Goal: Task Accomplishment & Management: Complete application form

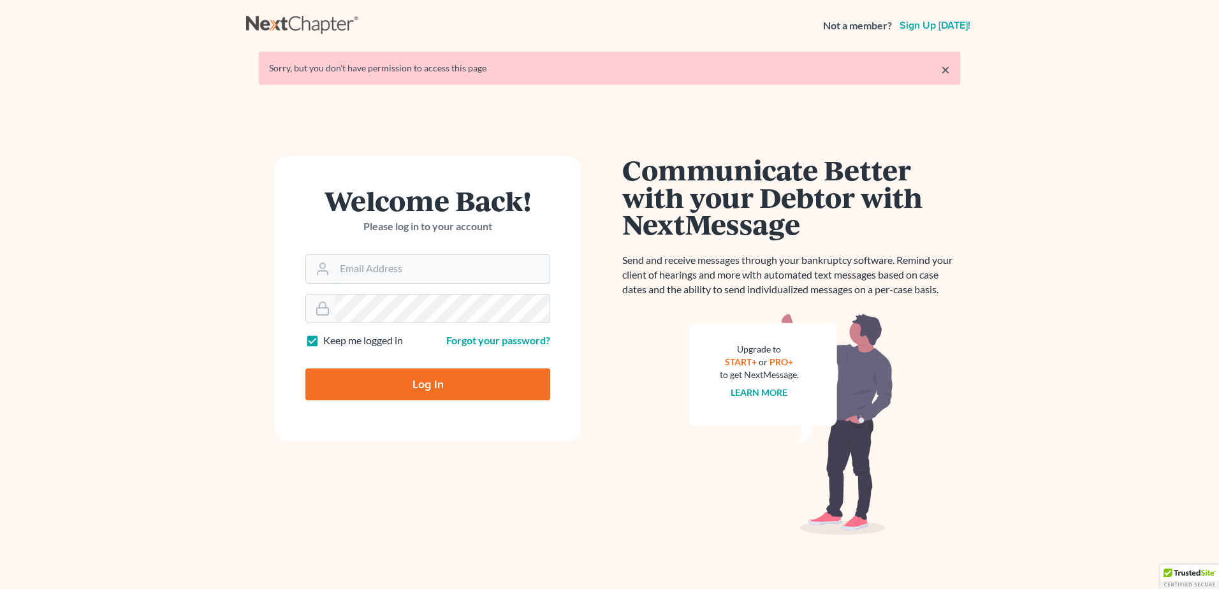
type input "[PERSON_NAME][EMAIL_ADDRESS][DOMAIN_NAME]"
click at [388, 383] on input "Log In" at bounding box center [427, 384] width 245 height 32
type input "Thinking..."
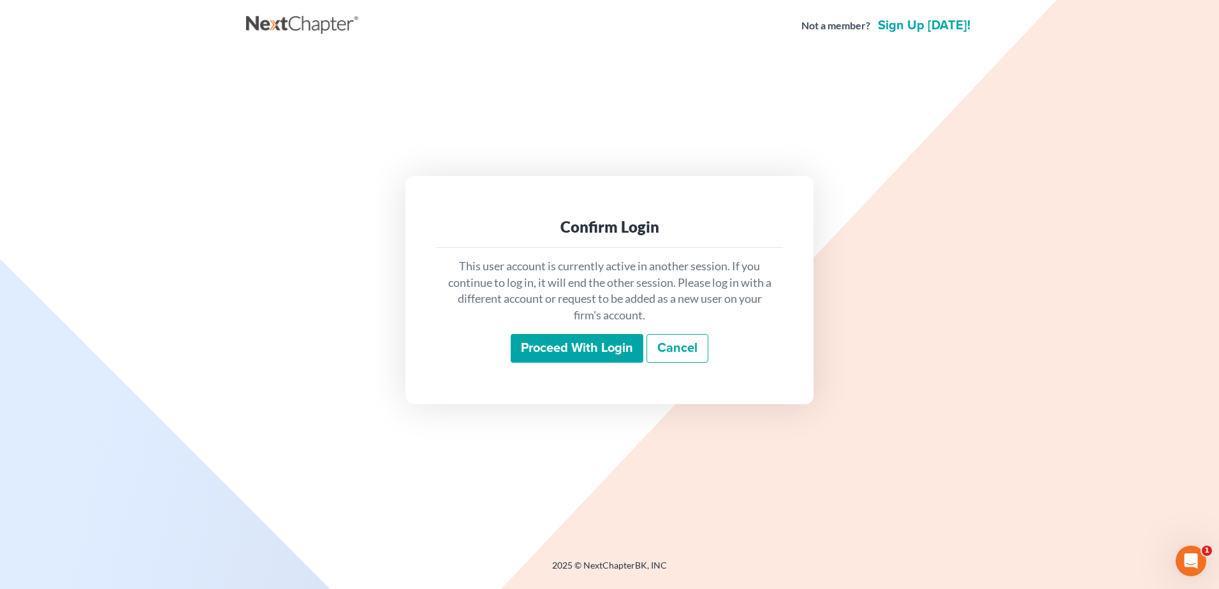
click at [587, 352] on input "Proceed with login" at bounding box center [577, 348] width 133 height 29
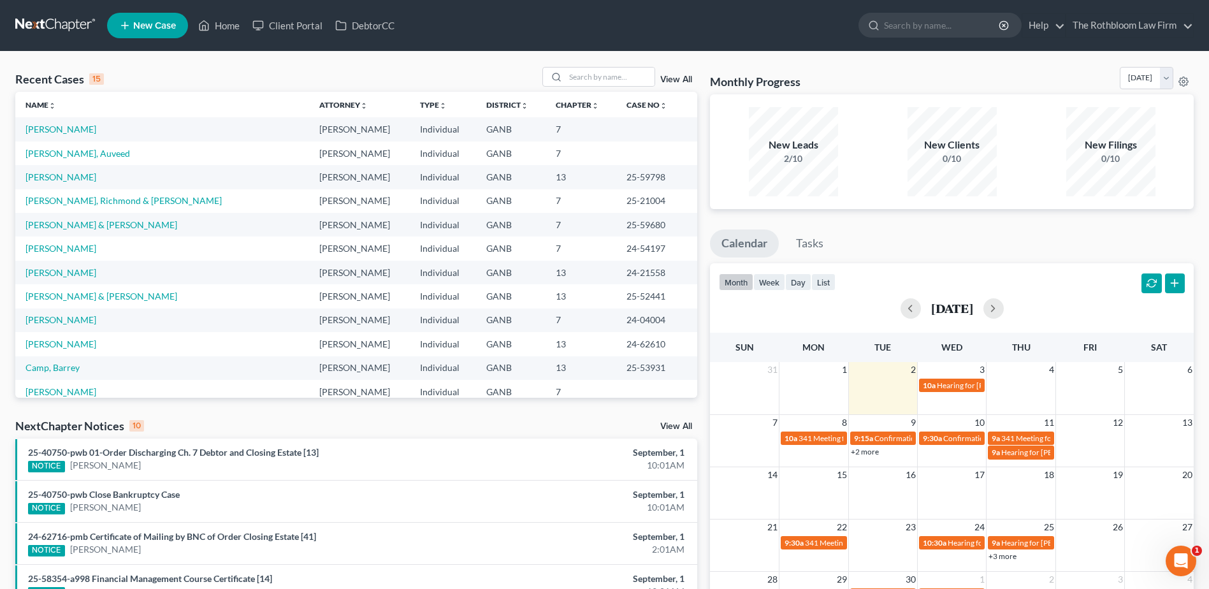
click at [612, 65] on div "Recent Cases 15 View All Name unfold_more expand_more expand_less Attorney unfo…" at bounding box center [604, 473] width 1209 height 843
click at [604, 78] on input "search" at bounding box center [609, 77] width 89 height 18
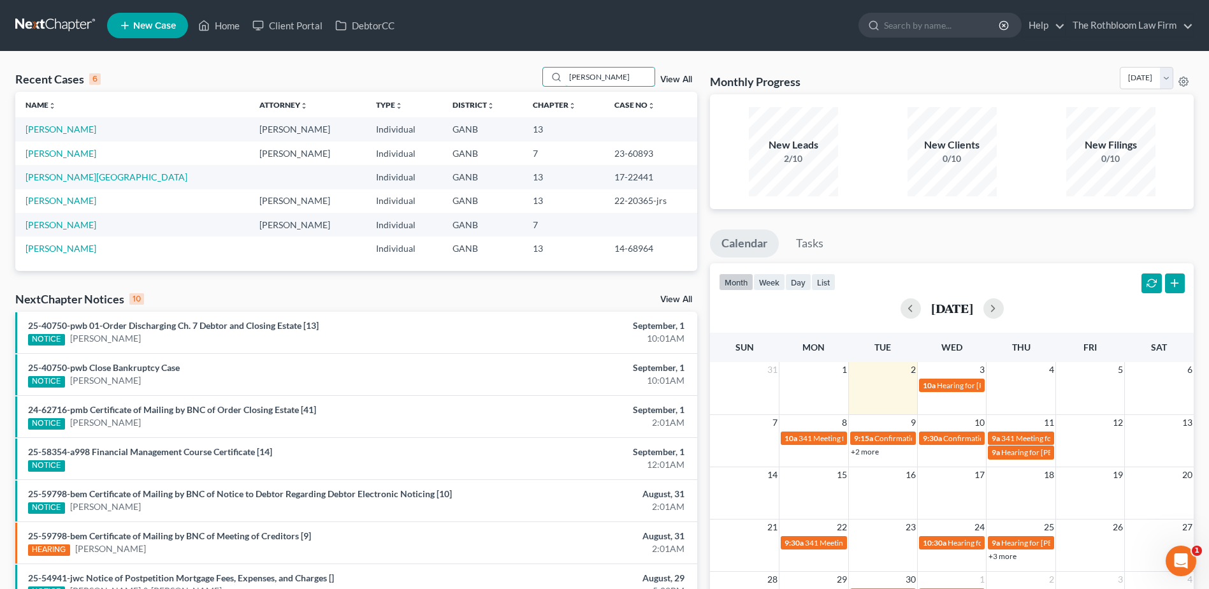
type input "[PERSON_NAME]"
drag, startPoint x: 600, startPoint y: 76, endPoint x: 554, endPoint y: 78, distance: 46.5
click at [554, 78] on div "[PERSON_NAME]" at bounding box center [598, 77] width 113 height 20
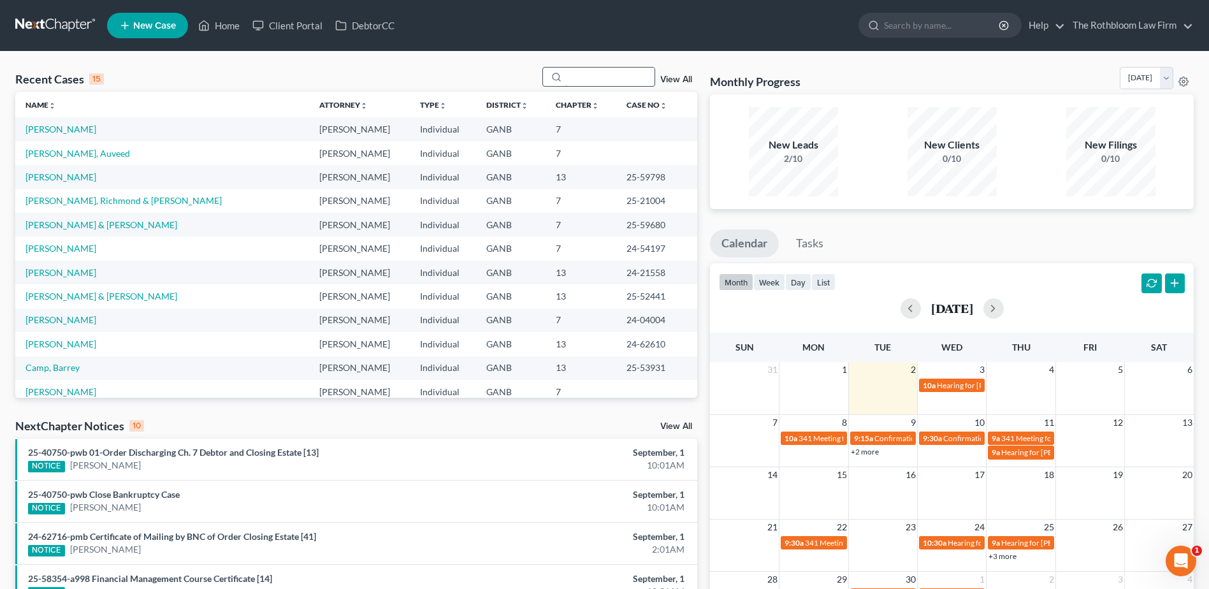
click at [569, 78] on input "search" at bounding box center [609, 77] width 89 height 18
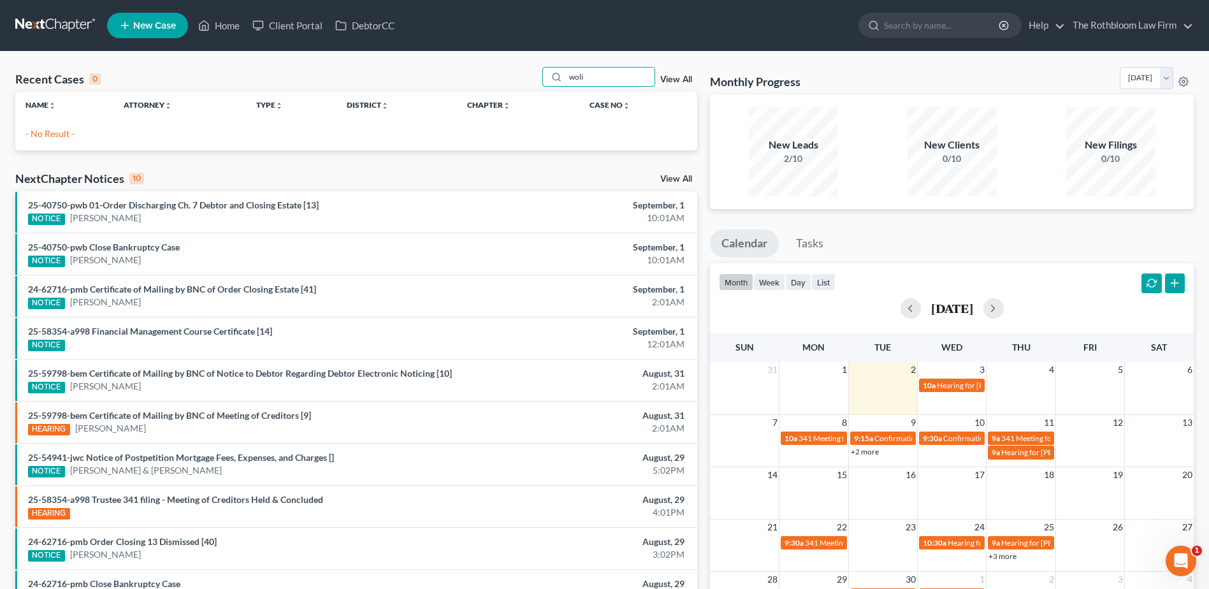
type input "woli"
click at [145, 40] on ul "New Case Home Client Portal DebtorCC - No Result - See all results Or Press Ent…" at bounding box center [650, 25] width 1087 height 33
click at [147, 26] on span "New Case" at bounding box center [154, 26] width 43 height 10
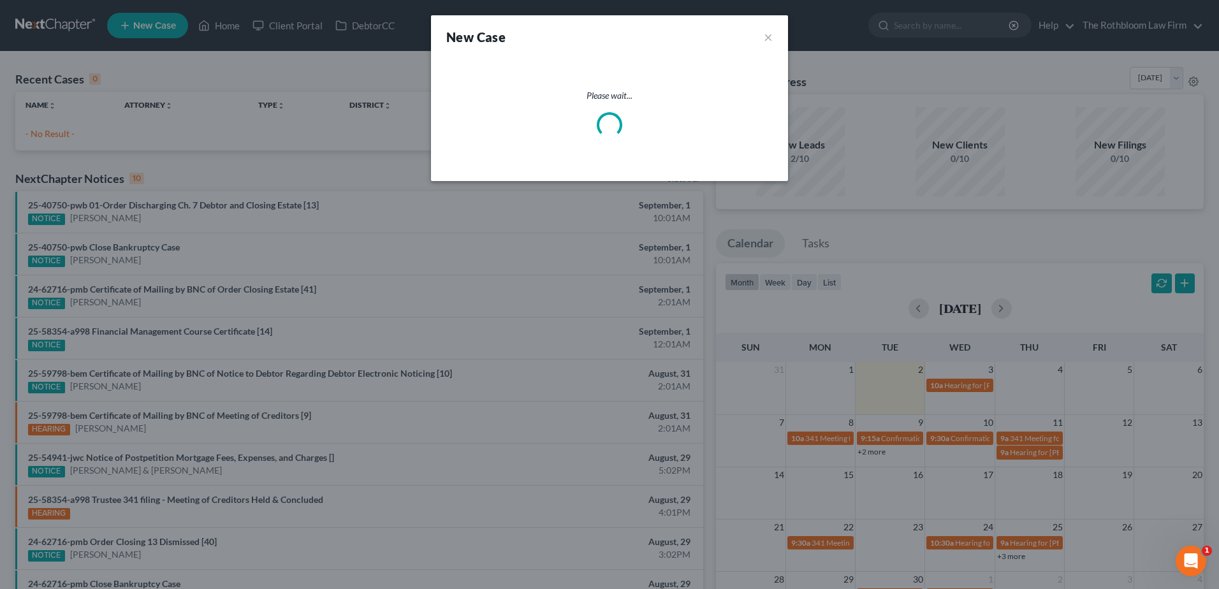
select select "19"
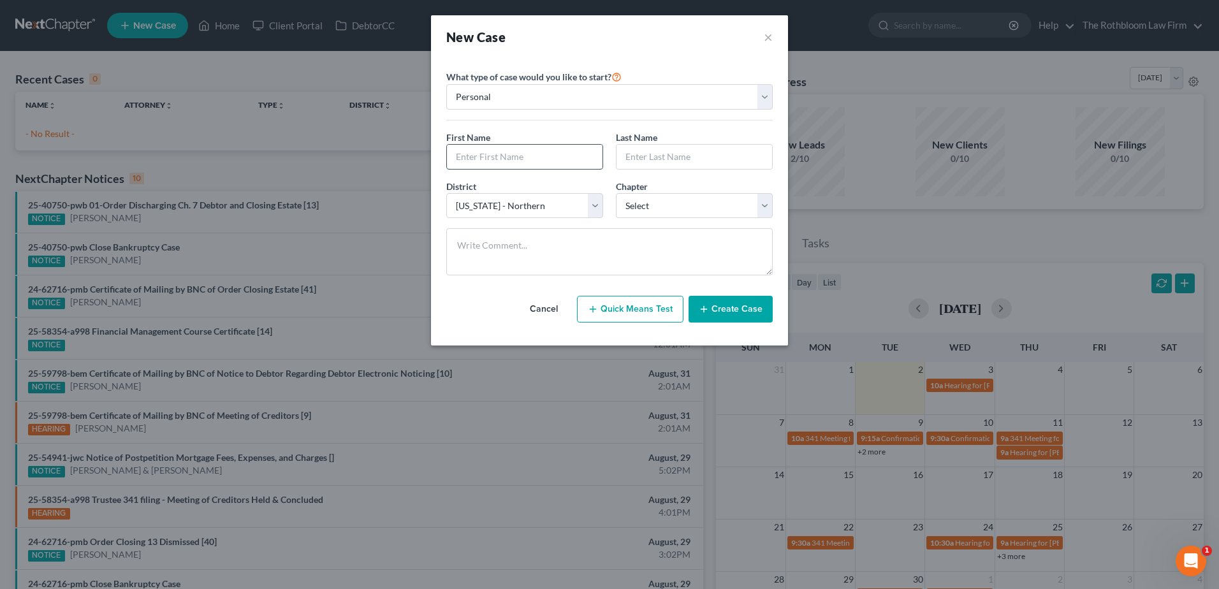
click at [510, 149] on input "text" at bounding box center [525, 157] width 156 height 24
type input "[PERSON_NAME]"
click at [647, 198] on select "Select 7 11 12 13" at bounding box center [694, 205] width 157 height 25
select select "0"
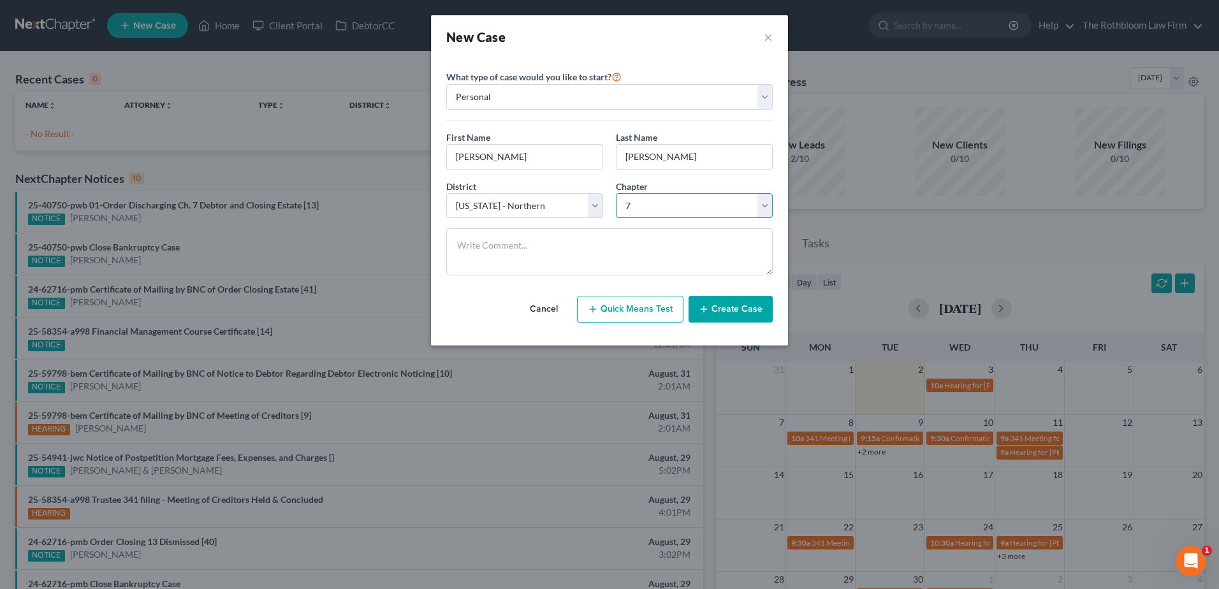
click at [616, 193] on select "Select 7 11 12 13" at bounding box center [694, 205] width 157 height 25
click at [722, 310] on button "Create Case" at bounding box center [730, 309] width 84 height 27
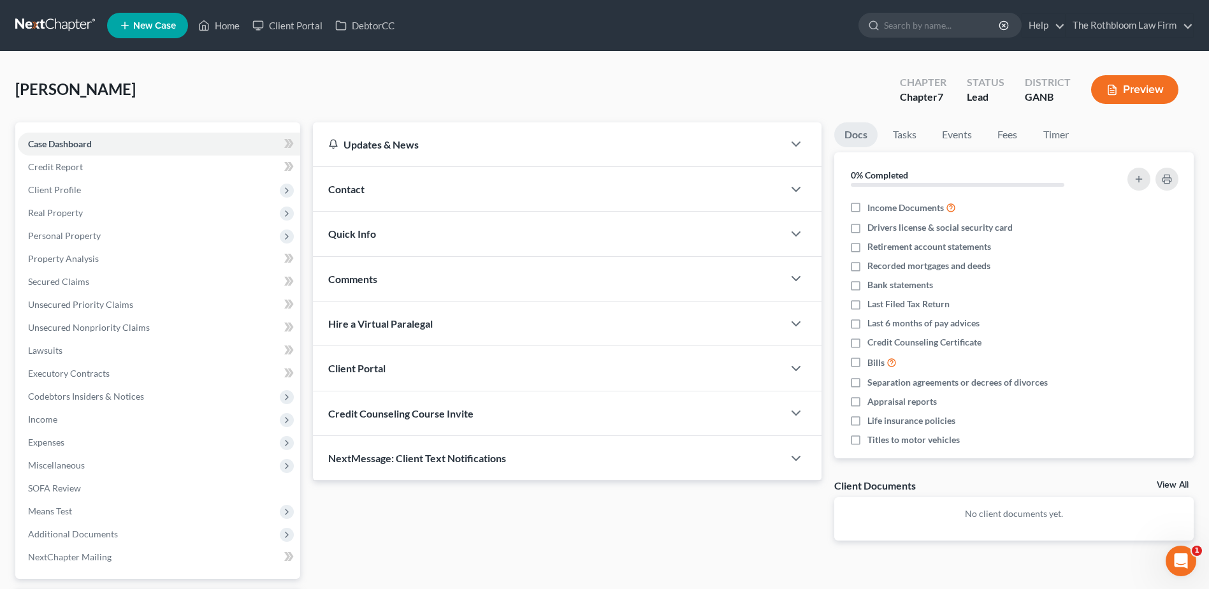
click at [361, 181] on div "Contact" at bounding box center [548, 189] width 470 height 44
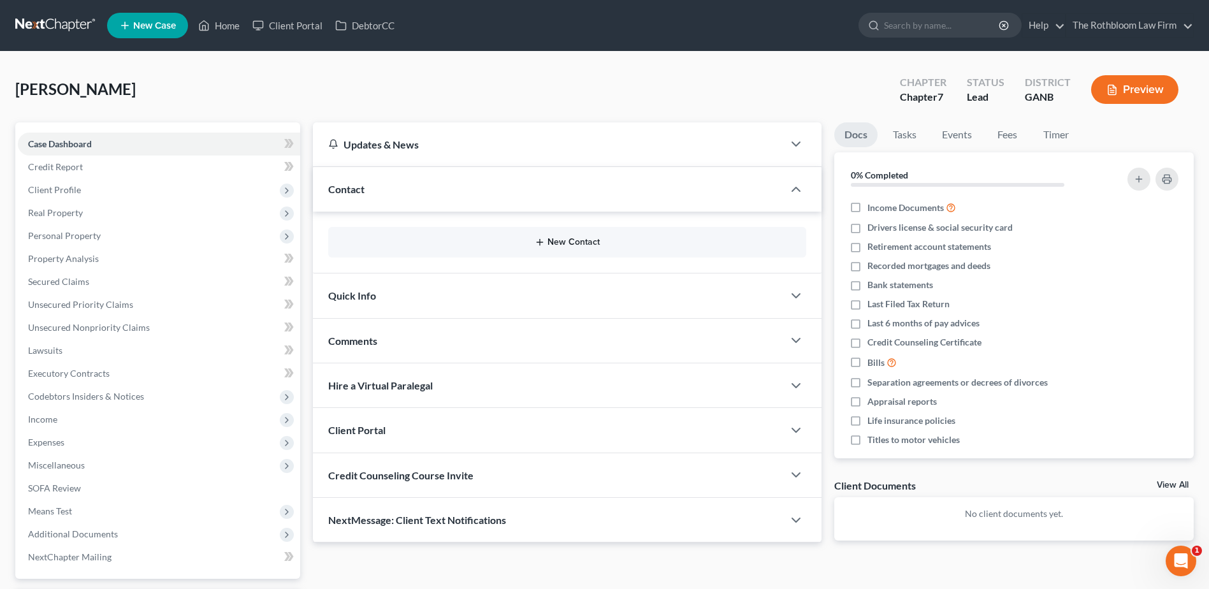
click at [580, 244] on button "New Contact" at bounding box center [567, 242] width 458 height 10
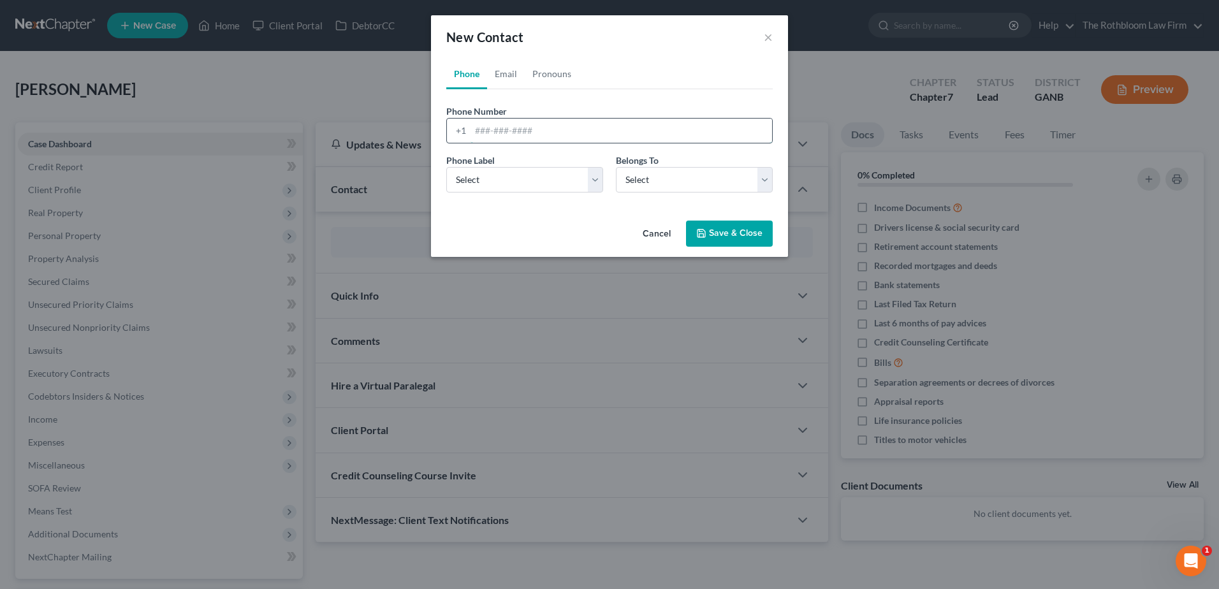
click at [516, 136] on input "tel" at bounding box center [621, 131] width 302 height 24
type input "[PHONE_NUMBER]"
drag, startPoint x: 497, startPoint y: 168, endPoint x: 490, endPoint y: 175, distance: 9.5
click at [497, 168] on select "Select Mobile Home Work Other" at bounding box center [524, 179] width 157 height 25
select select "0"
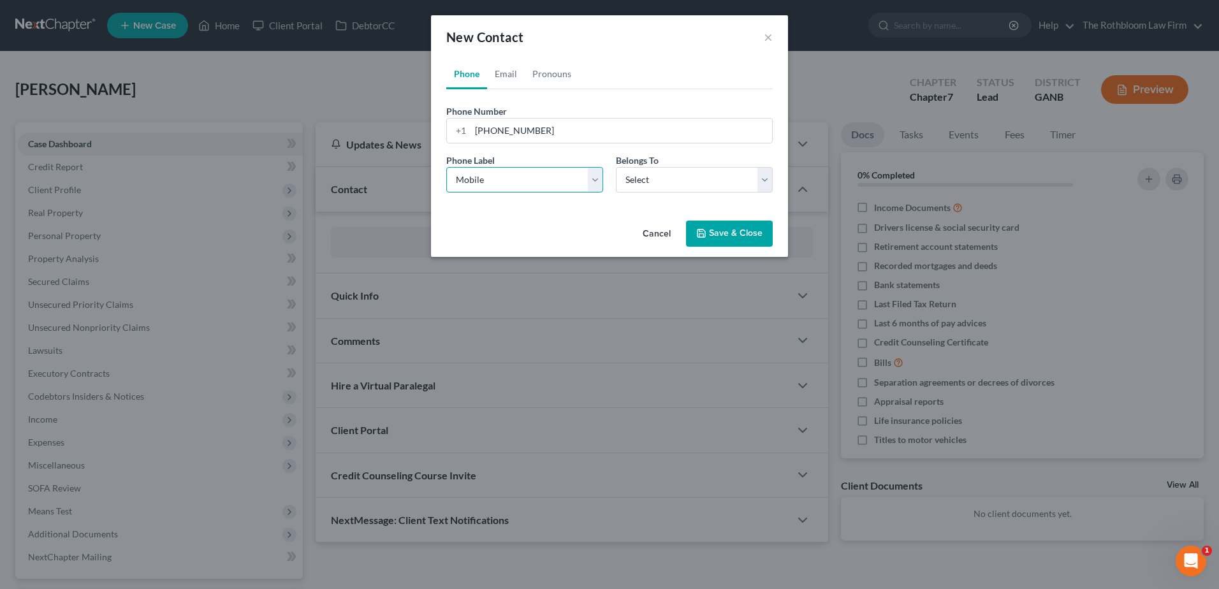
click at [446, 167] on select "Select Mobile Home Work Other" at bounding box center [524, 179] width 157 height 25
click at [677, 175] on select "Select Client Other" at bounding box center [694, 179] width 157 height 25
select select "0"
click at [616, 167] on select "Select Client Other" at bounding box center [694, 179] width 157 height 25
click at [722, 236] on button "Save & Close" at bounding box center [729, 234] width 87 height 27
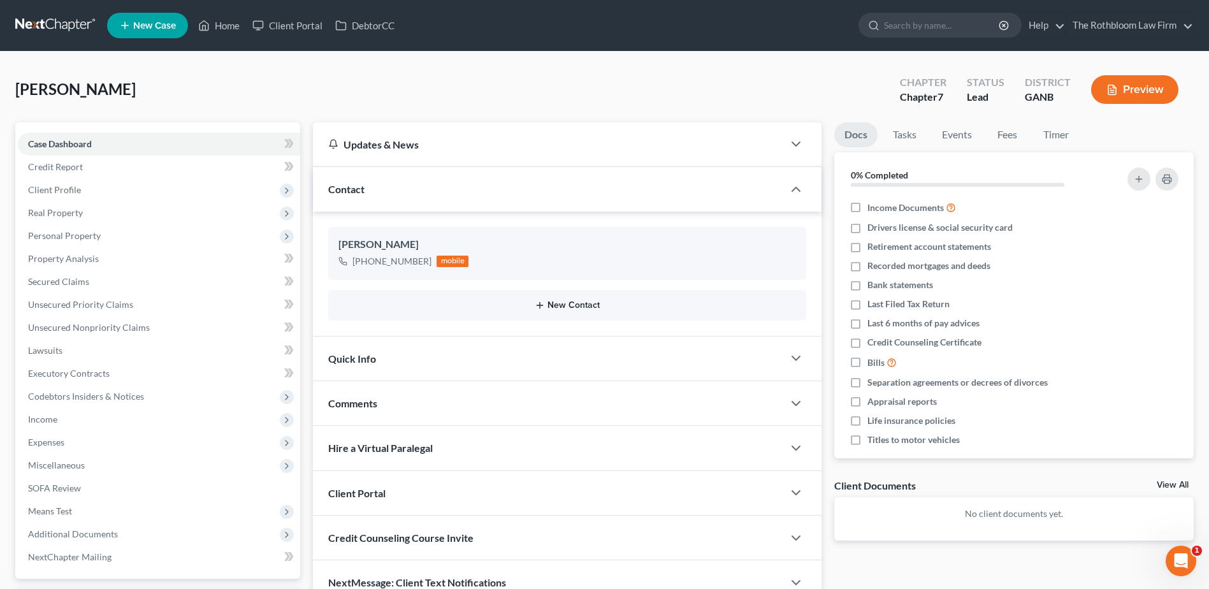
click at [568, 309] on button "New Contact" at bounding box center [567, 305] width 458 height 10
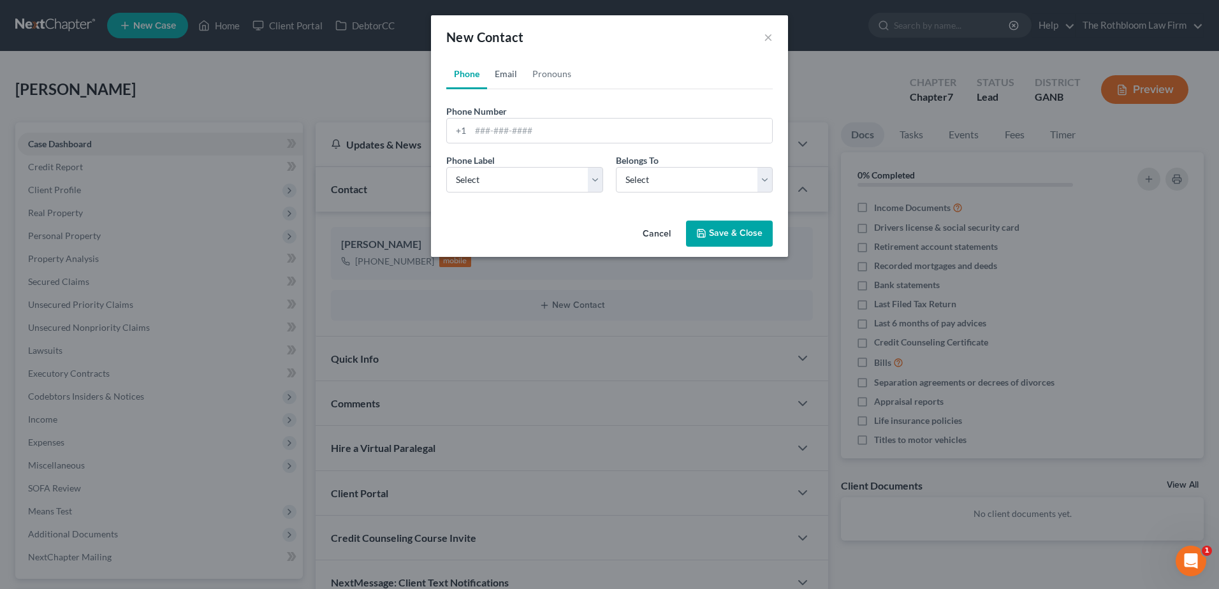
click at [504, 71] on link "Email" at bounding box center [506, 74] width 38 height 31
click at [493, 133] on input "email" at bounding box center [621, 131] width 302 height 24
type input "[PERSON_NAME][EMAIL_ADDRESS][DOMAIN_NAME]"
click at [518, 171] on select "Select Home Work Other" at bounding box center [524, 179] width 157 height 25
select select "0"
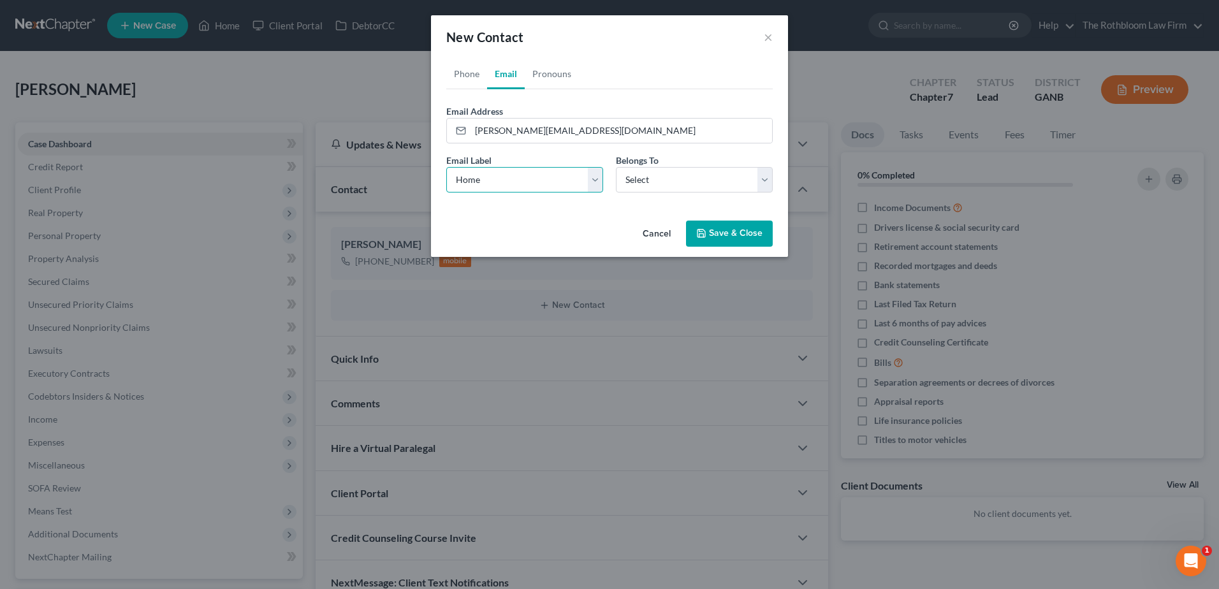
click at [446, 167] on select "Select Home Work Other" at bounding box center [524, 179] width 157 height 25
click at [645, 183] on select "Select Client Other" at bounding box center [694, 179] width 157 height 25
select select "0"
click at [616, 167] on select "Select Client Other" at bounding box center [694, 179] width 157 height 25
click at [727, 233] on button "Save & Close" at bounding box center [729, 234] width 87 height 27
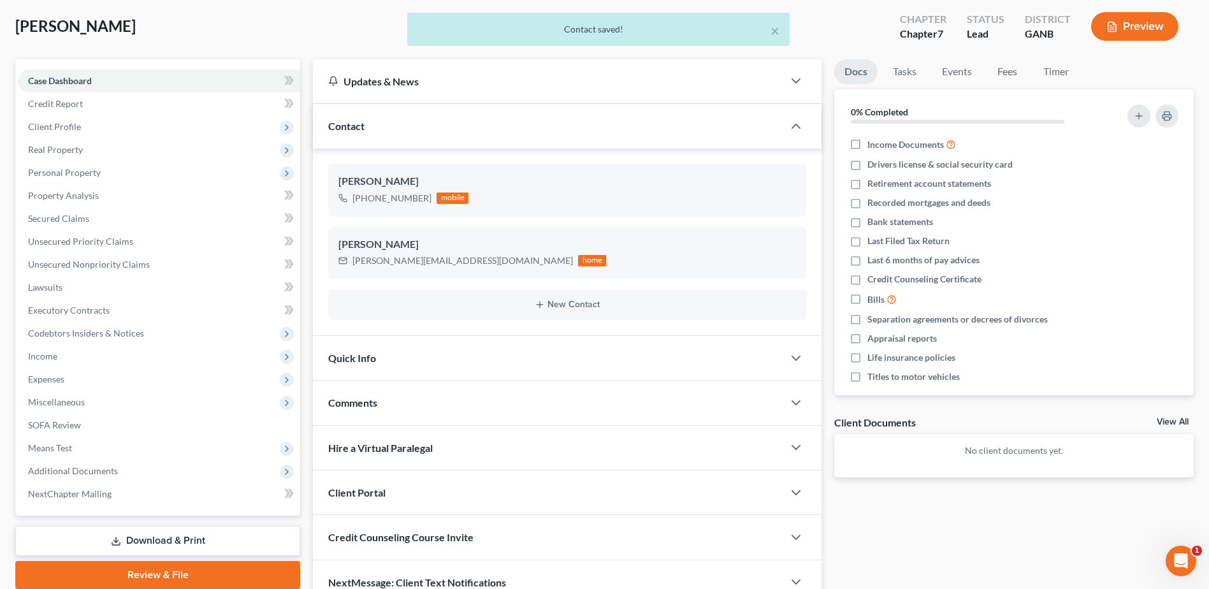
scroll to position [127, 0]
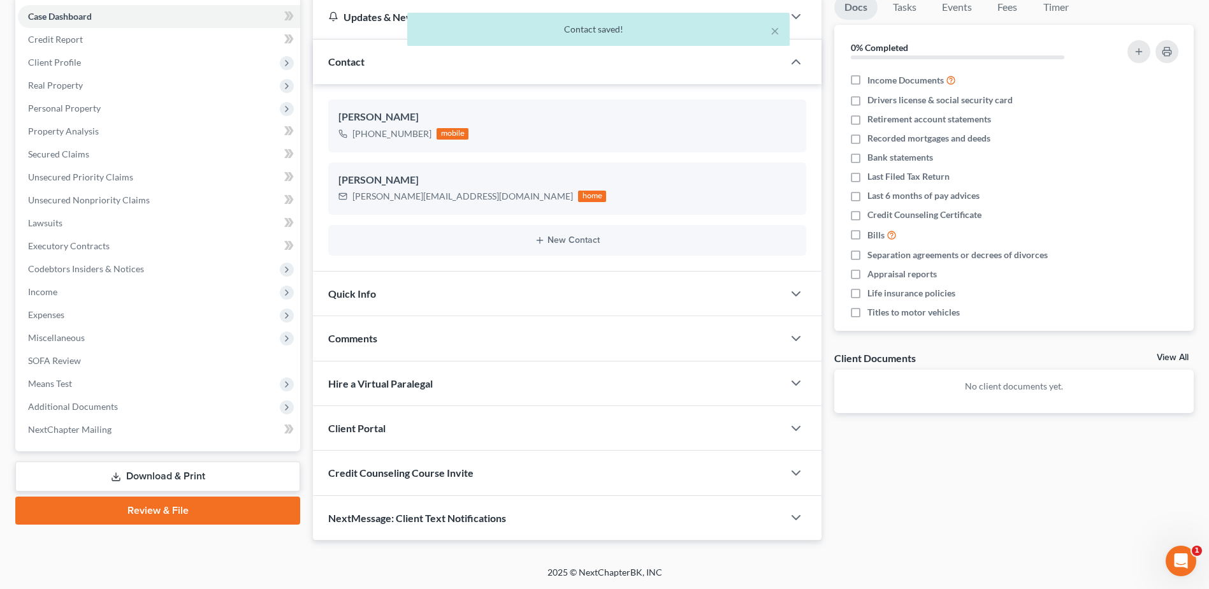
click at [459, 479] on span "Credit Counseling Course Invite" at bounding box center [400, 473] width 145 height 12
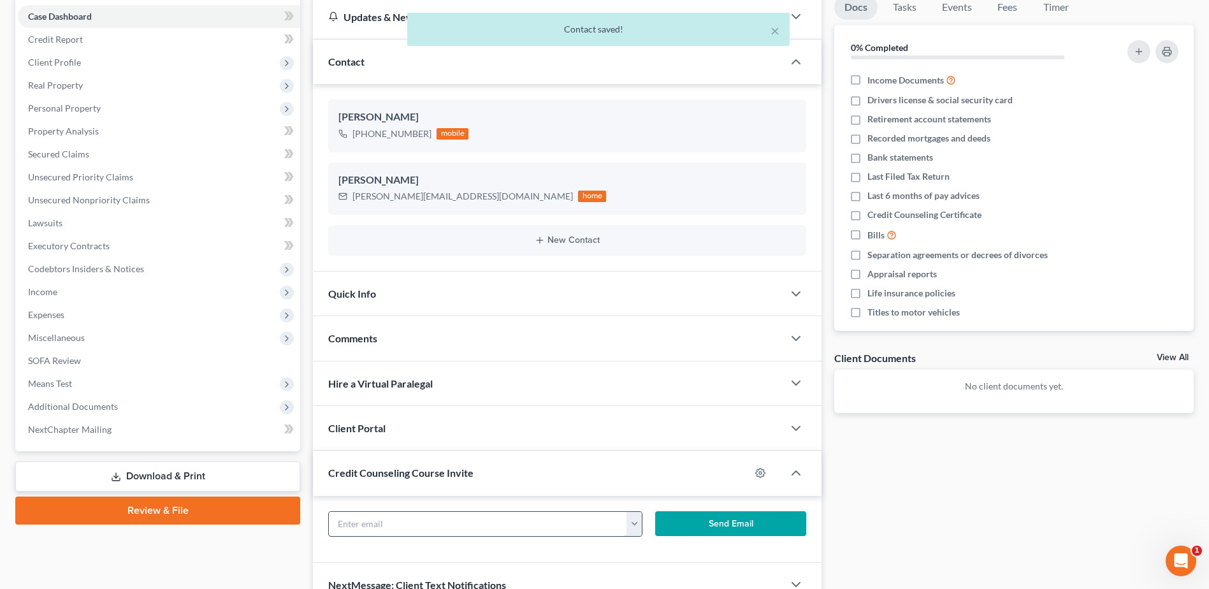
click at [398, 522] on input "text" at bounding box center [478, 524] width 298 height 24
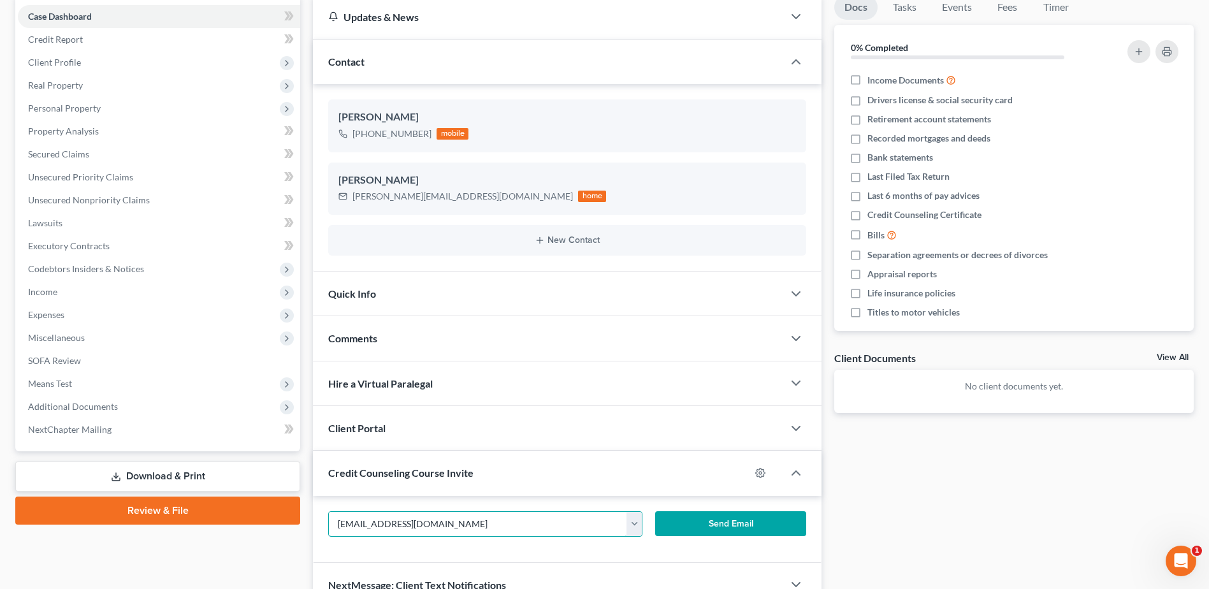
type input "[EMAIL_ADDRESS][DOMAIN_NAME]"
click at [755, 519] on button "Send Email" at bounding box center [730, 523] width 151 height 25
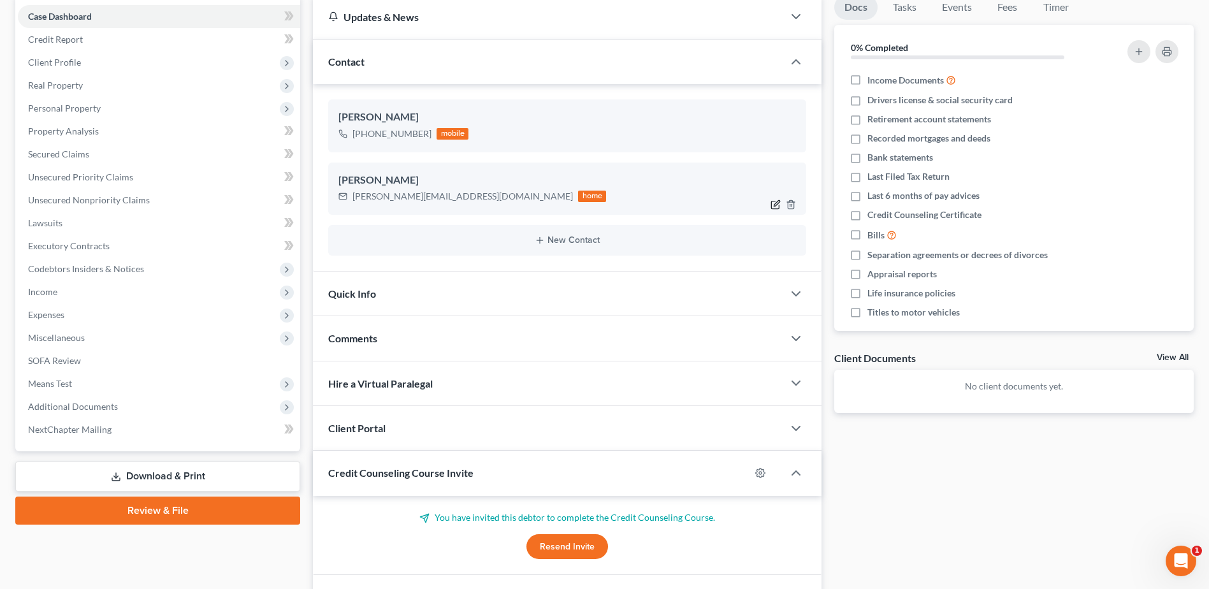
click at [776, 208] on icon "button" at bounding box center [776, 205] width 10 height 10
select select "0"
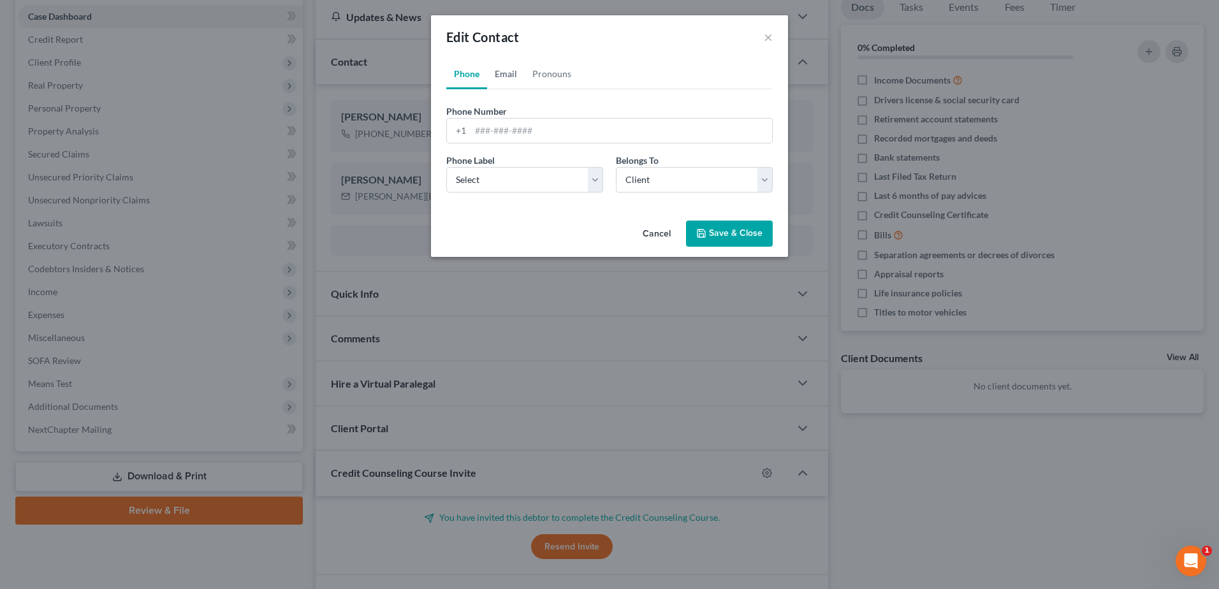
click at [511, 71] on link "Email" at bounding box center [506, 74] width 38 height 31
click at [506, 131] on input "[PERSON_NAME][EMAIL_ADDRESS][DOMAIN_NAME]" at bounding box center [621, 131] width 302 height 24
type input "[EMAIL_ADDRESS][DOMAIN_NAME]"
click at [721, 238] on button "Save & Close" at bounding box center [729, 234] width 87 height 27
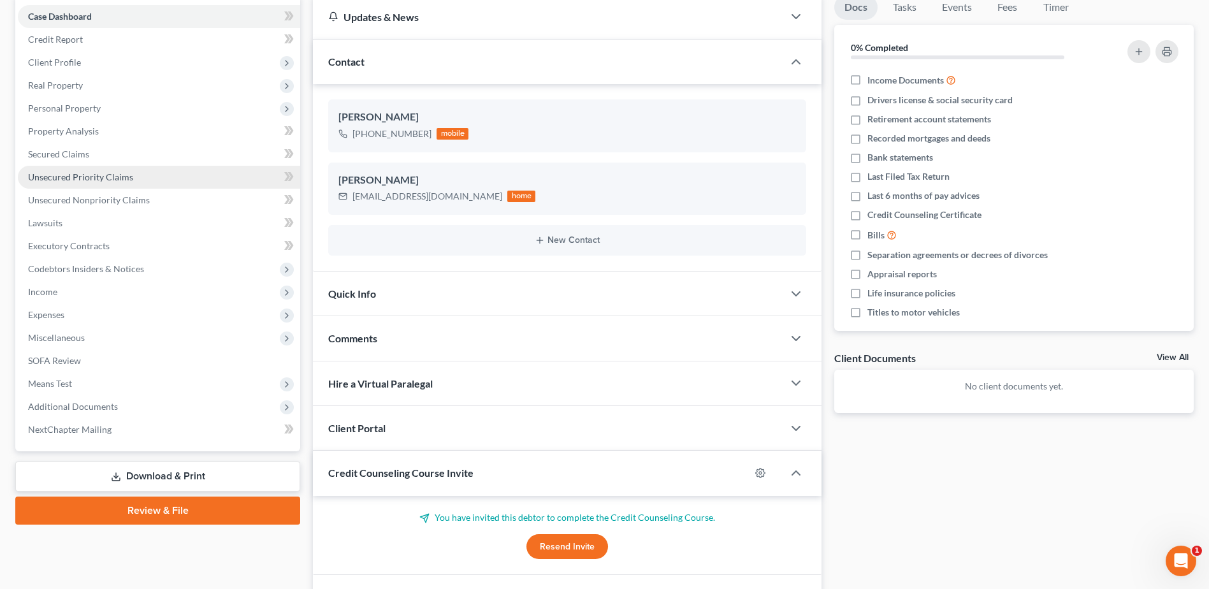
scroll to position [0, 0]
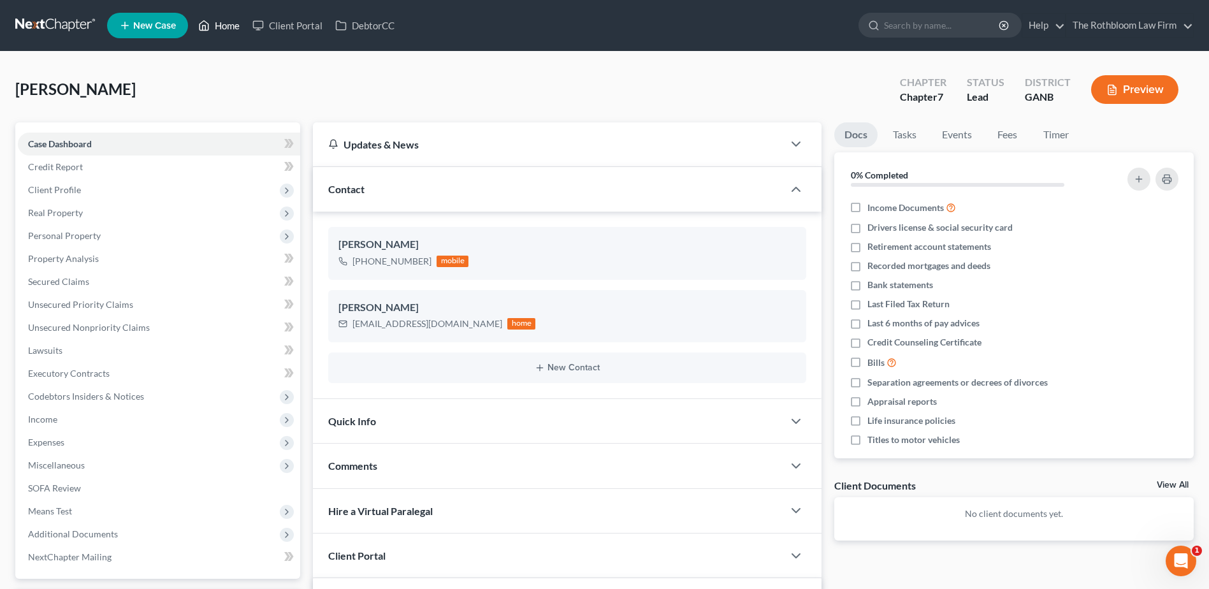
click at [224, 24] on link "Home" at bounding box center [219, 25] width 54 height 23
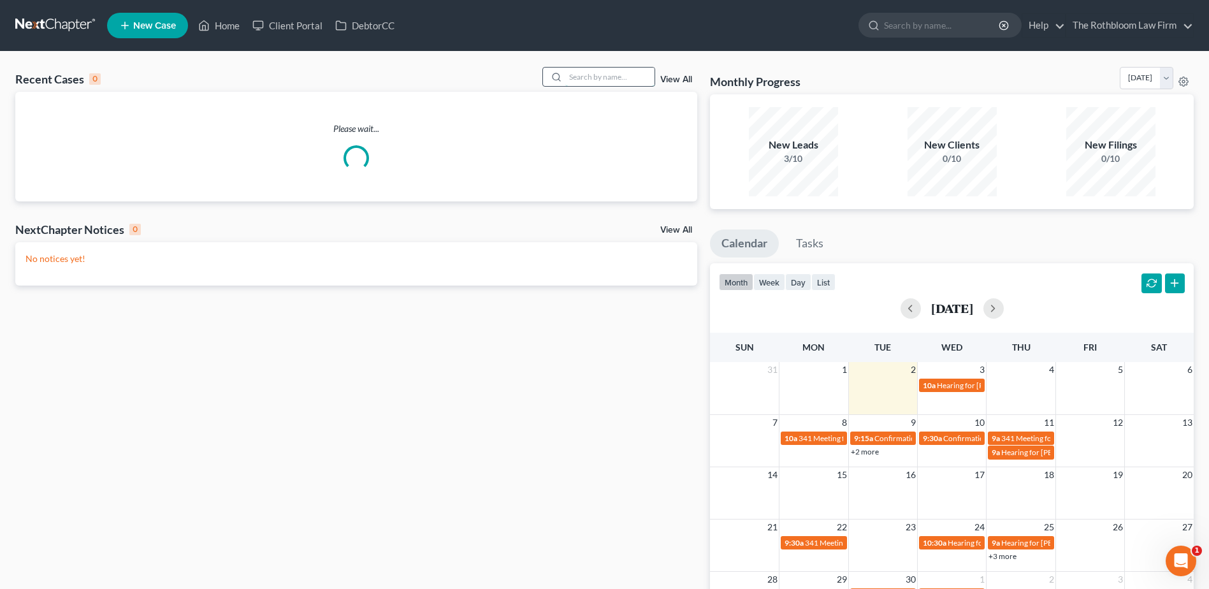
click at [586, 75] on input "search" at bounding box center [609, 77] width 89 height 18
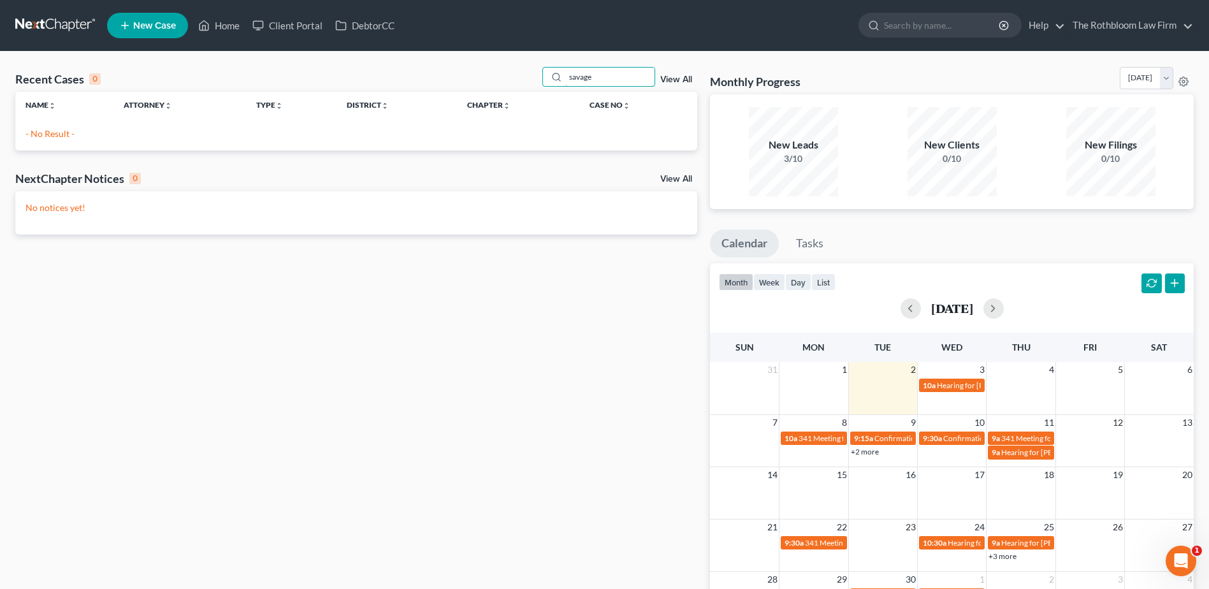
type input "savage"
click at [161, 28] on span "New Case" at bounding box center [154, 26] width 43 height 10
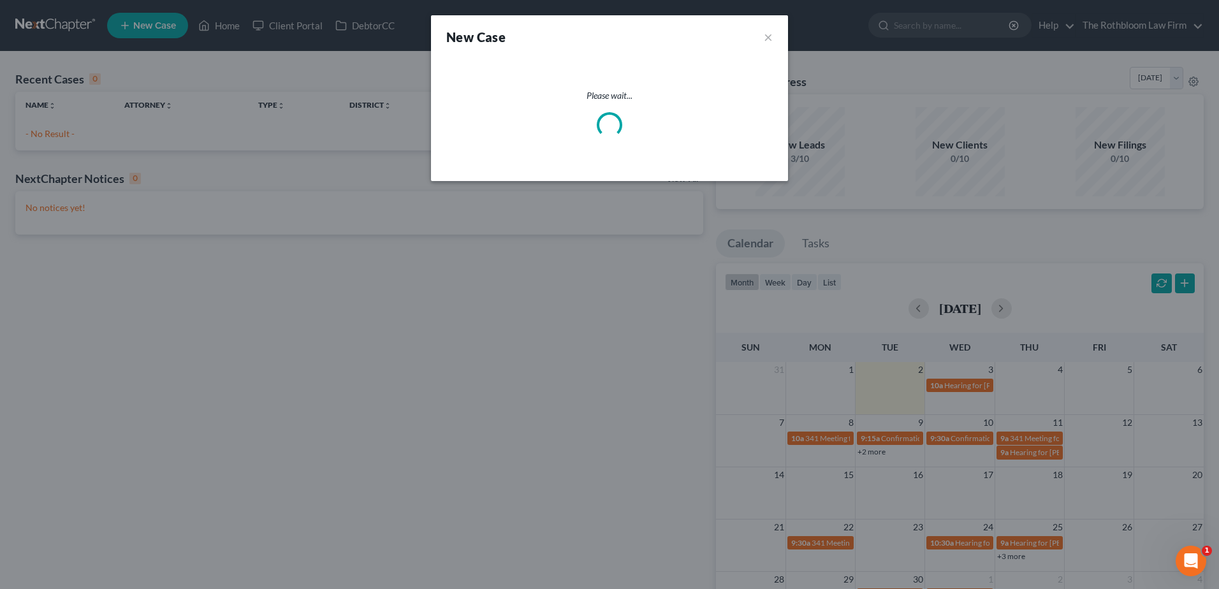
select select "19"
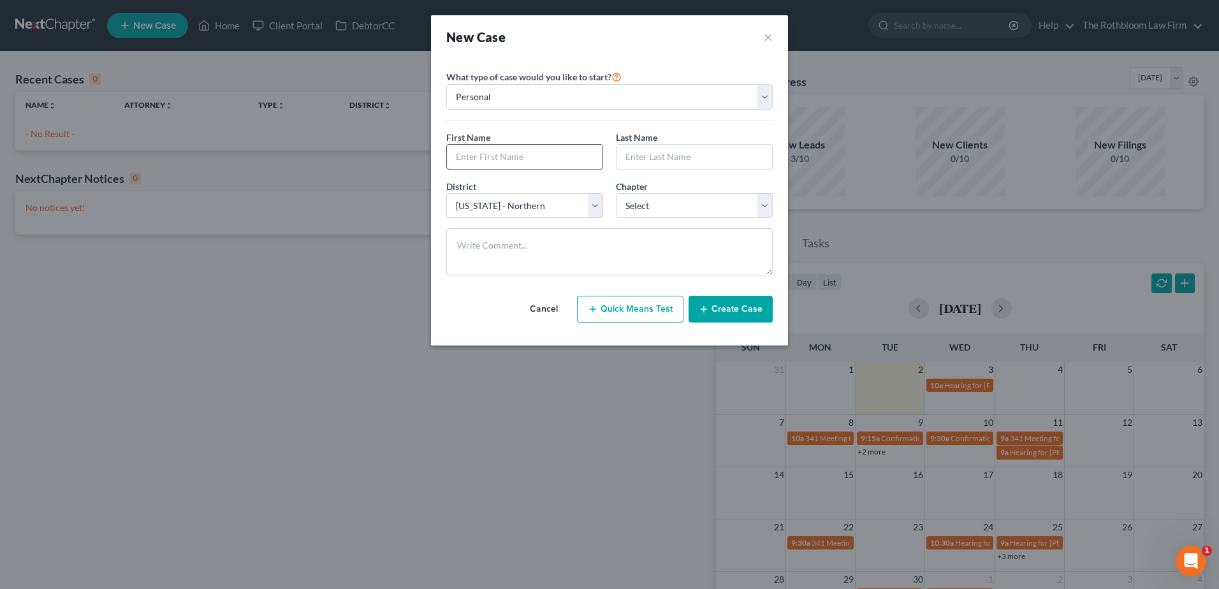
click at [492, 163] on input "text" at bounding box center [525, 157] width 156 height 24
type input "[PERSON_NAME]"
type input "Savage"
click at [664, 212] on select "Select 7 11 12 13" at bounding box center [694, 205] width 157 height 25
select select "3"
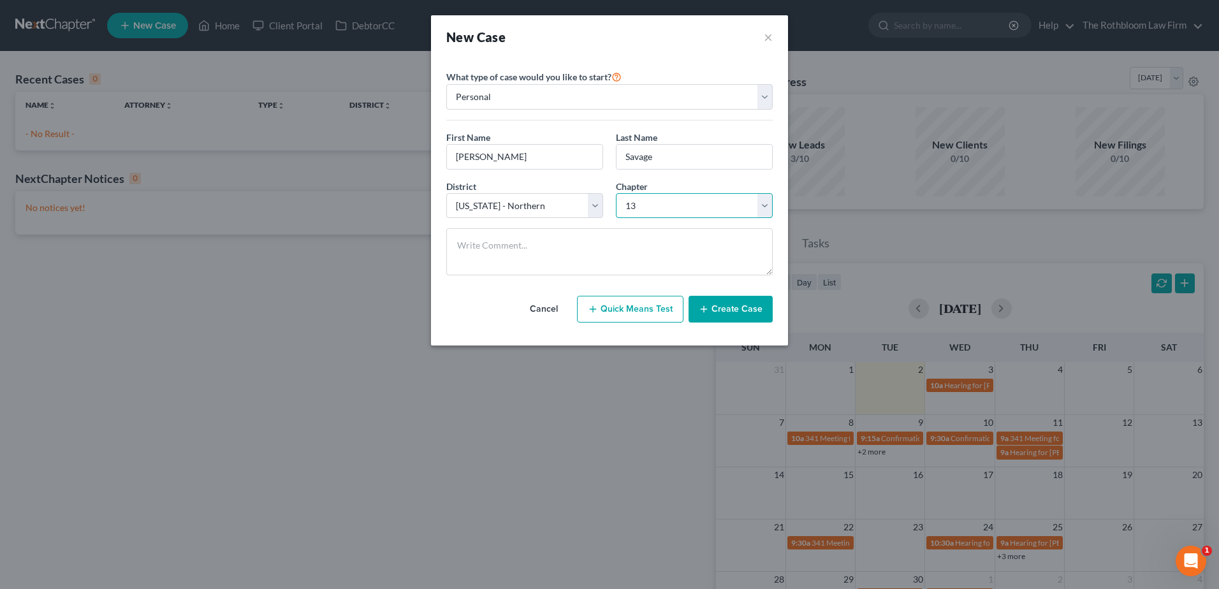
click at [616, 193] on select "Select 7 11 12 13" at bounding box center [694, 205] width 157 height 25
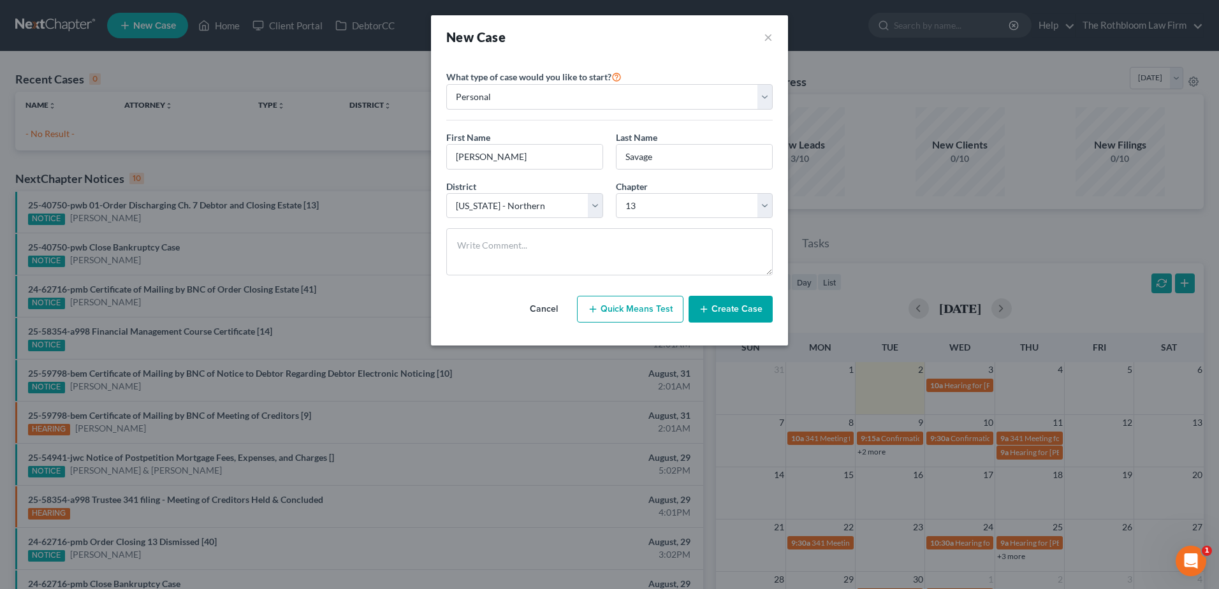
click at [725, 314] on button "Create Case" at bounding box center [730, 309] width 84 height 27
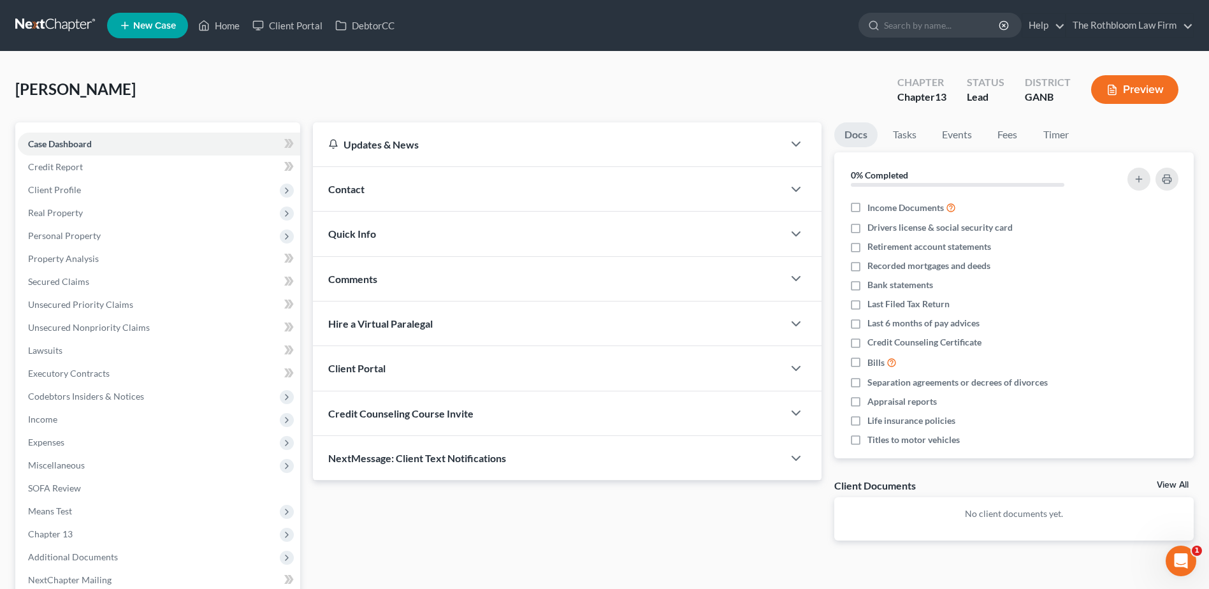
click at [379, 185] on div "Contact" at bounding box center [548, 189] width 470 height 44
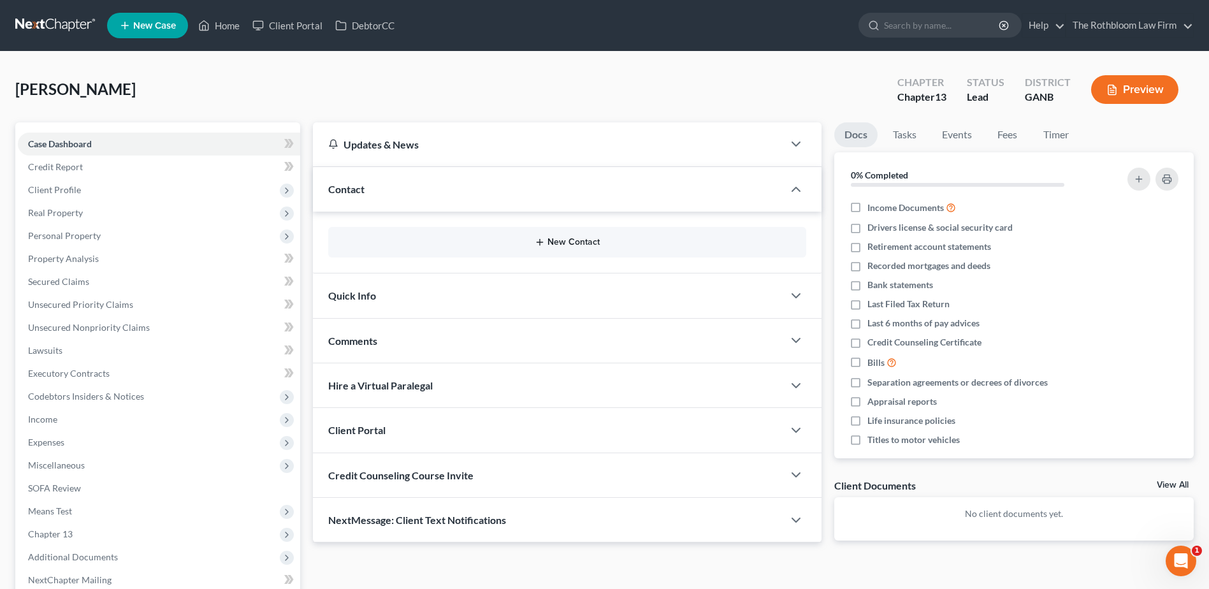
click at [562, 246] on button "New Contact" at bounding box center [567, 242] width 458 height 10
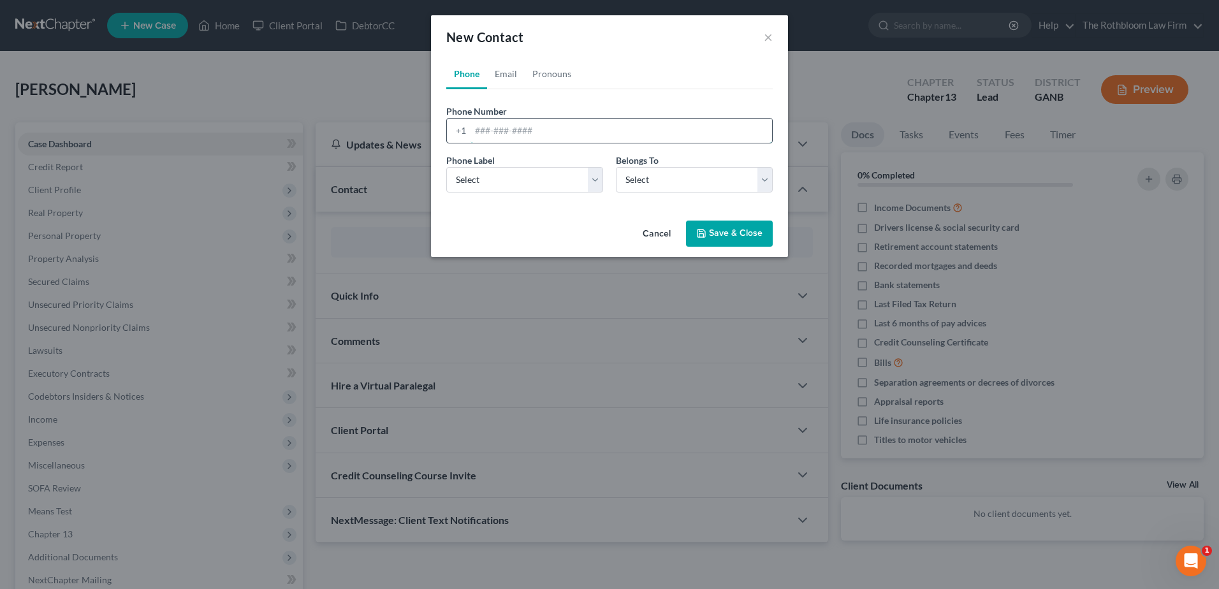
click at [518, 124] on input "tel" at bounding box center [621, 131] width 302 height 24
type input "[PHONE_NUMBER]"
click at [476, 181] on select "Select Mobile Home Work Other" at bounding box center [524, 179] width 157 height 25
click at [446, 167] on select "Select Mobile Home Work Other" at bounding box center [524, 179] width 157 height 25
click at [655, 173] on select "Select Client Other" at bounding box center [694, 179] width 157 height 25
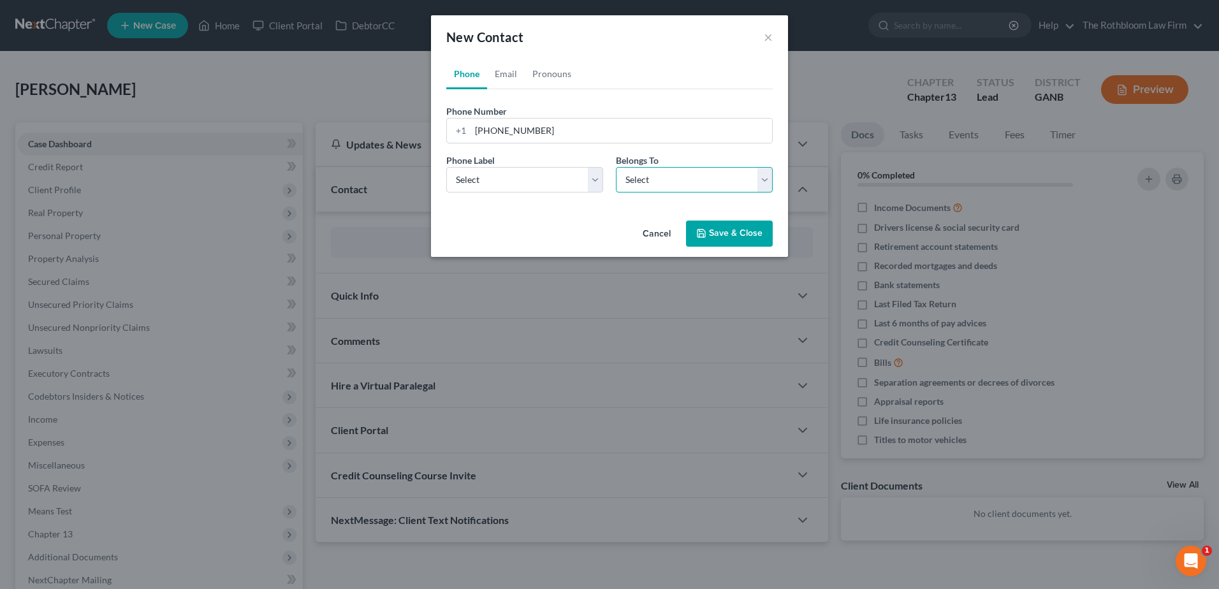
select select "0"
click at [616, 167] on select "Select Client Other" at bounding box center [694, 179] width 157 height 25
click at [749, 242] on button "Save & Close" at bounding box center [729, 234] width 87 height 27
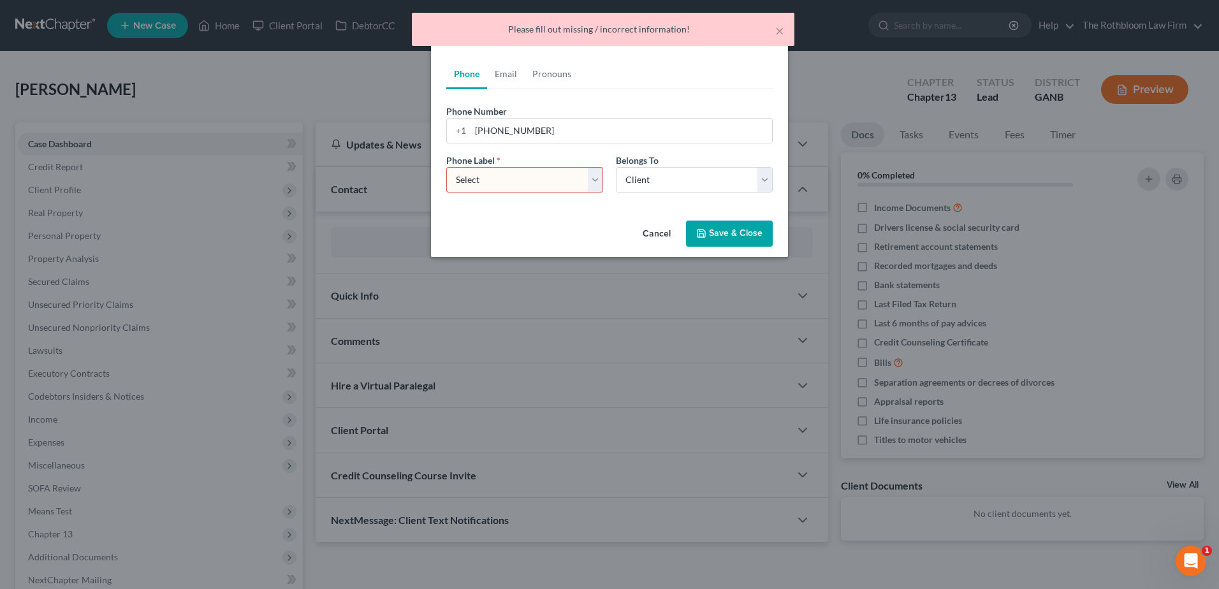
click at [509, 175] on select "Select Mobile Home Work Other" at bounding box center [524, 179] width 157 height 25
select select "0"
click at [446, 167] on select "Select Mobile Home Work Other" at bounding box center [524, 179] width 157 height 25
click at [739, 234] on button "Save & Close" at bounding box center [729, 234] width 87 height 27
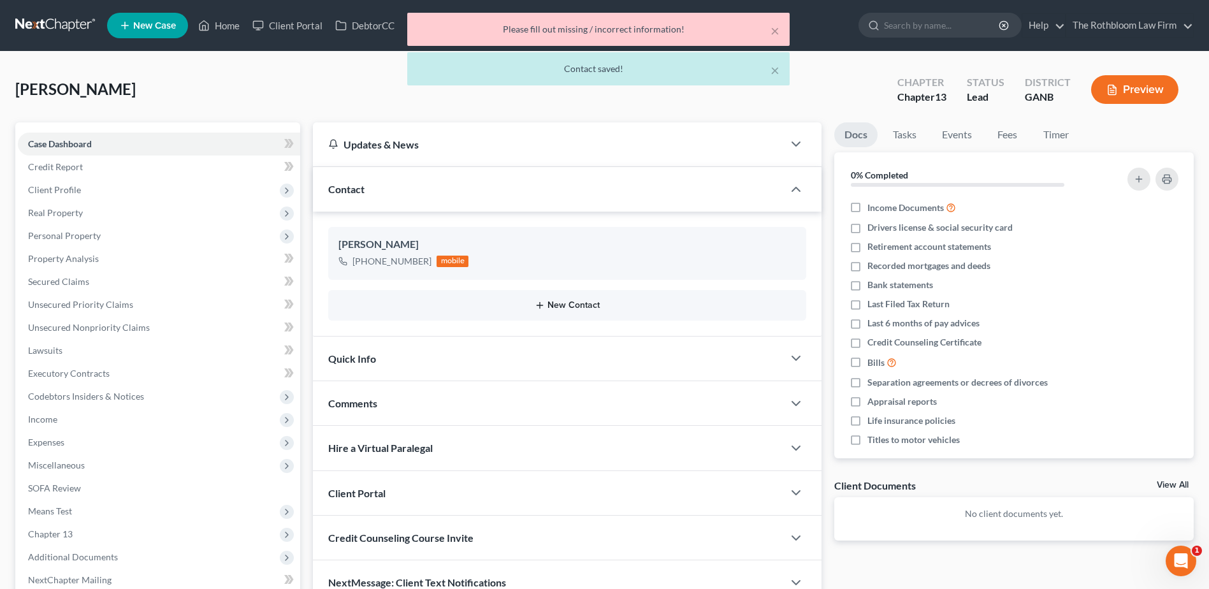
click at [572, 306] on button "New Contact" at bounding box center [567, 305] width 458 height 10
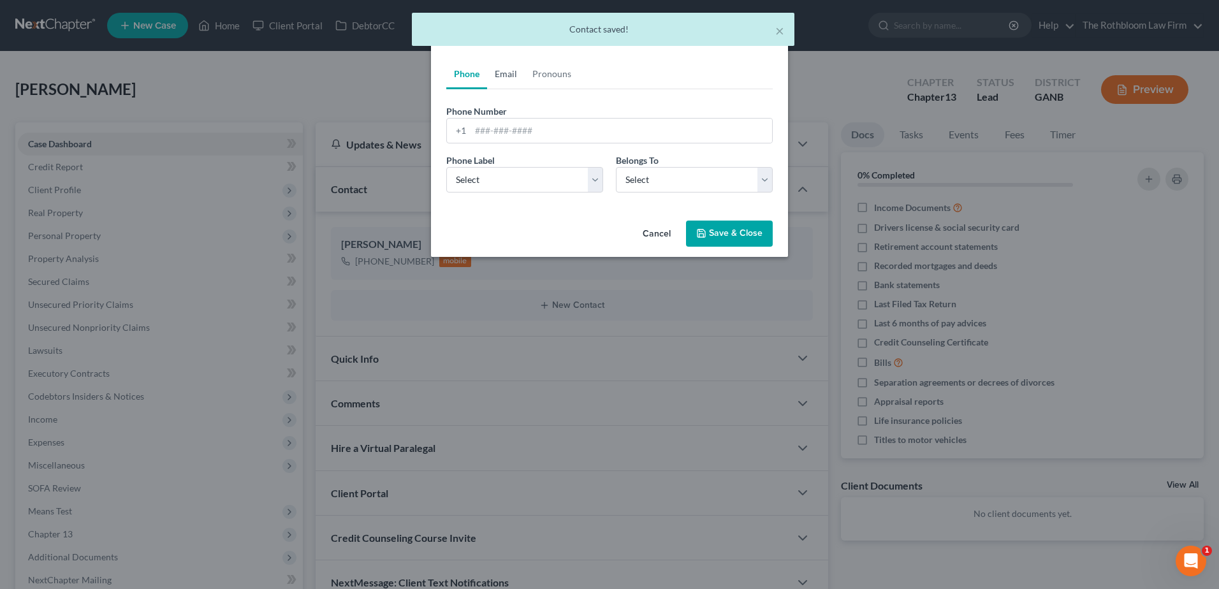
click at [505, 80] on link "Email" at bounding box center [506, 74] width 38 height 31
click at [497, 135] on input "email" at bounding box center [621, 131] width 302 height 24
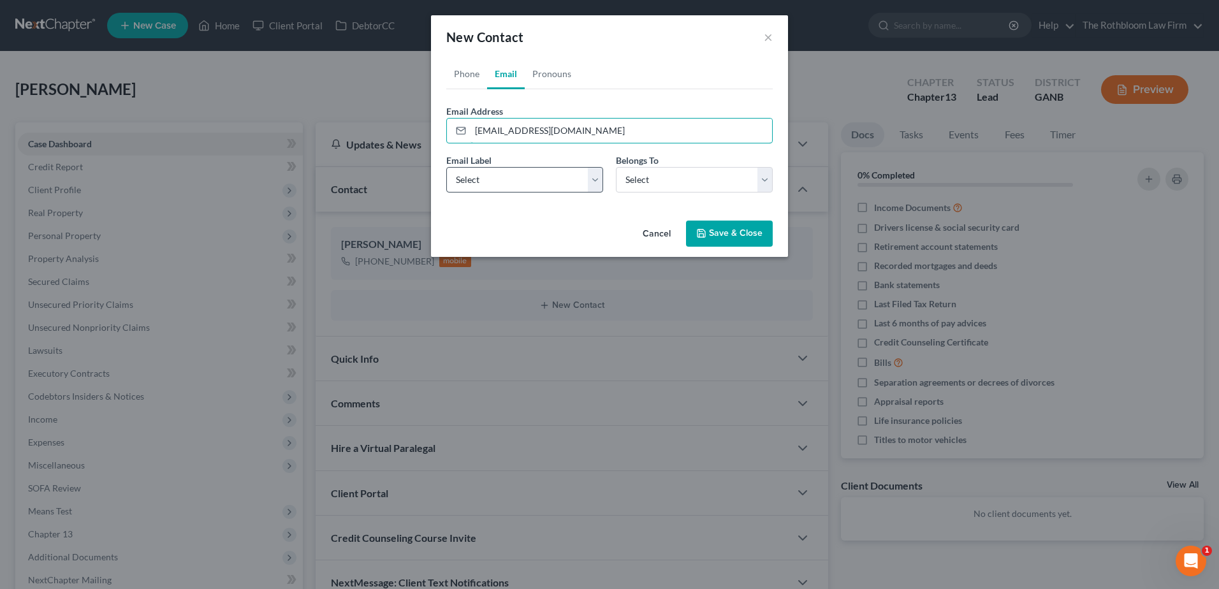
type input "[EMAIL_ADDRESS][DOMAIN_NAME]"
click at [495, 172] on select "Select Home Work Other" at bounding box center [524, 179] width 157 height 25
select select "0"
click at [446, 167] on select "Select Home Work Other" at bounding box center [524, 179] width 157 height 25
click at [703, 185] on select "Select Client Other" at bounding box center [694, 179] width 157 height 25
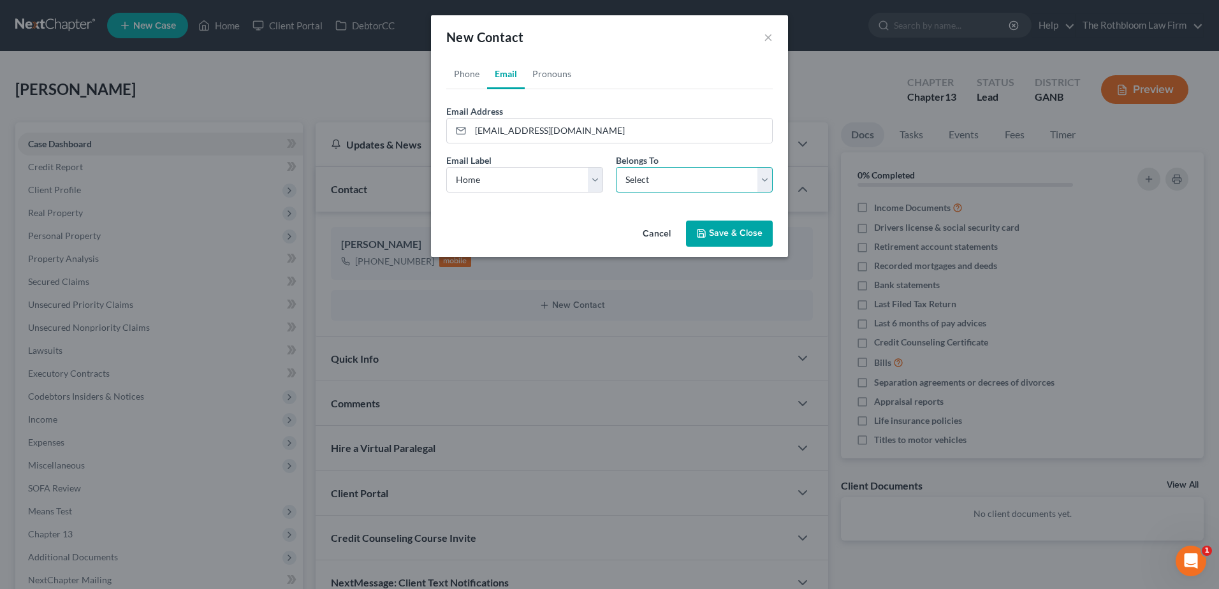
select select "0"
click at [616, 167] on select "Select Client Other" at bounding box center [694, 179] width 157 height 25
click at [715, 236] on button "Save & Close" at bounding box center [729, 234] width 87 height 27
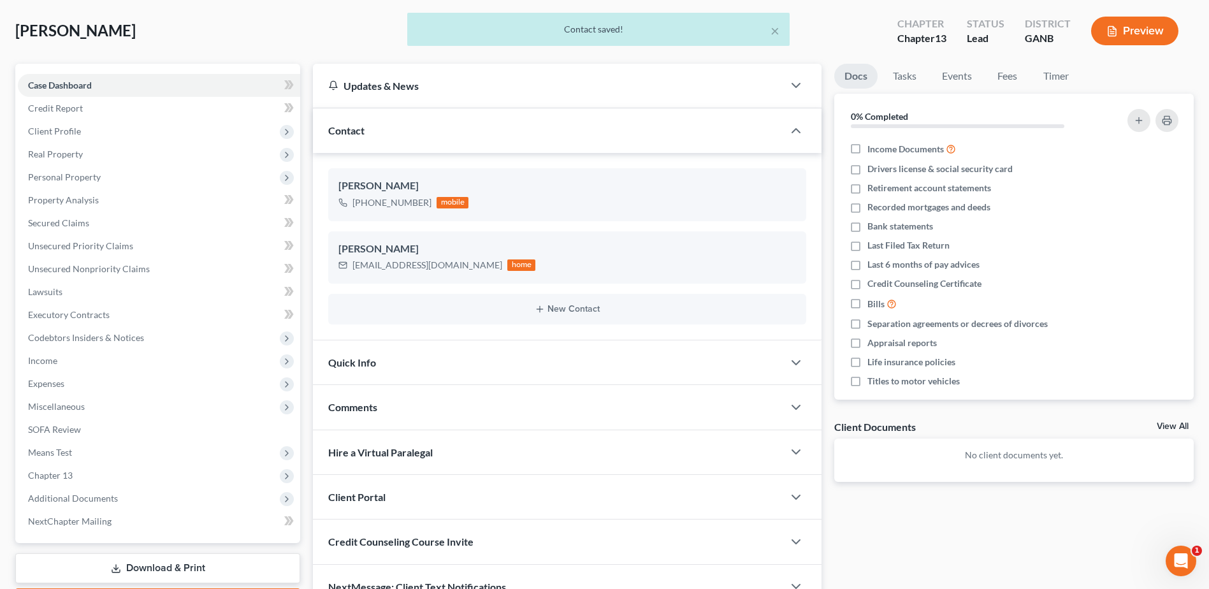
scroll to position [134, 0]
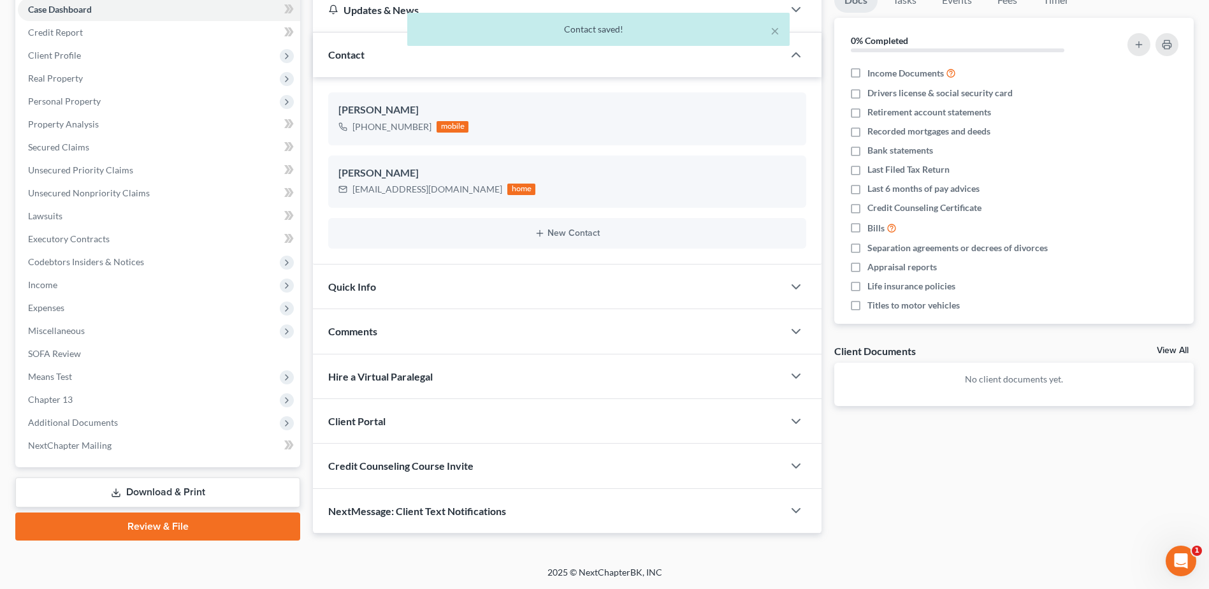
click at [469, 462] on span "Credit Counseling Course Invite" at bounding box center [400, 466] width 145 height 12
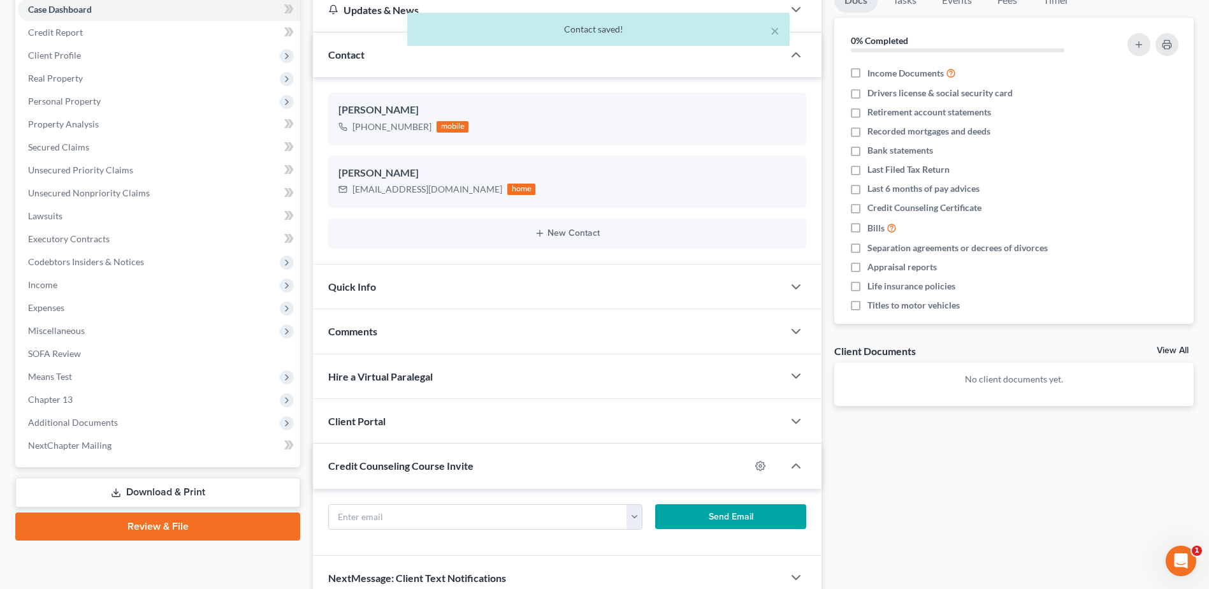
scroll to position [194, 0]
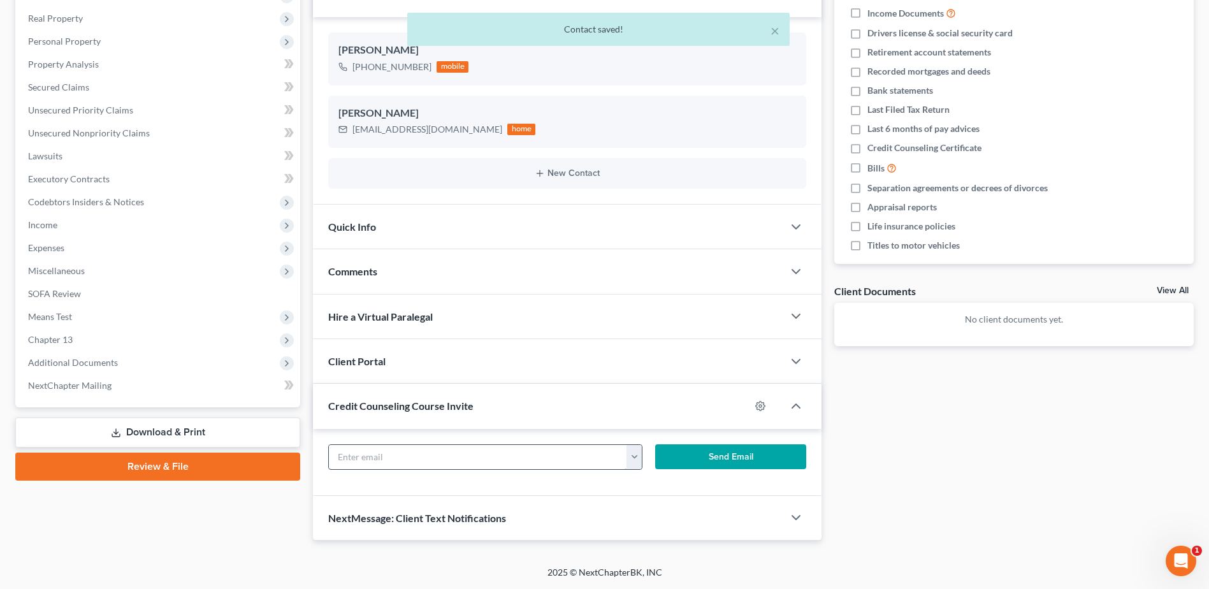
click at [411, 454] on input "text" at bounding box center [478, 457] width 298 height 24
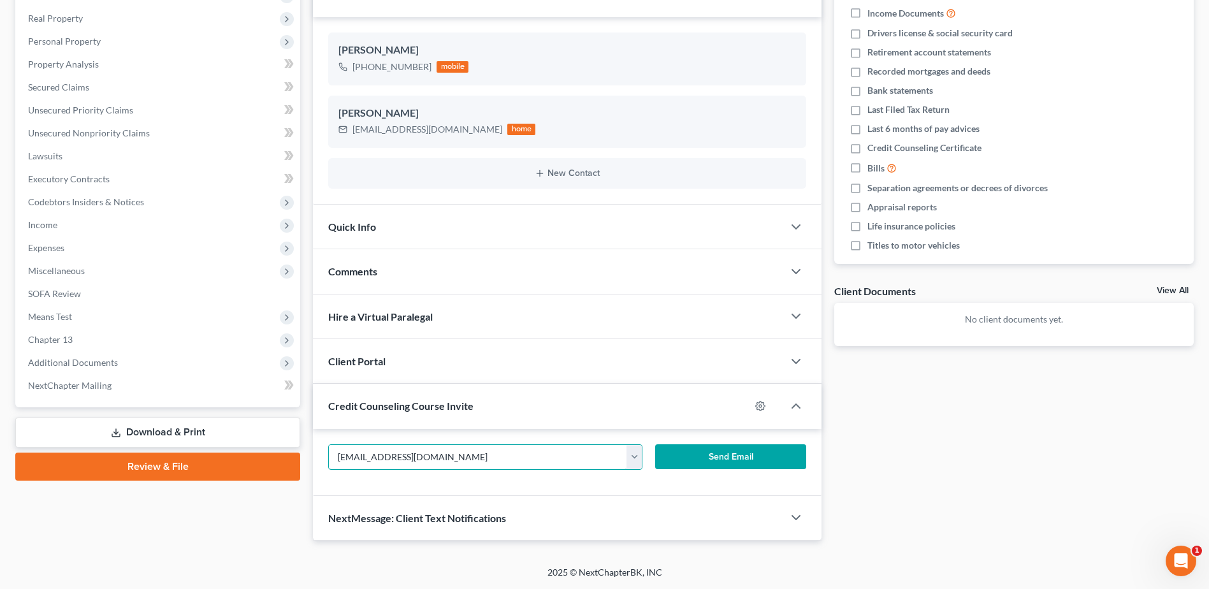
type input "[EMAIL_ADDRESS][DOMAIN_NAME]"
click at [681, 461] on button "Send Email" at bounding box center [730, 456] width 151 height 25
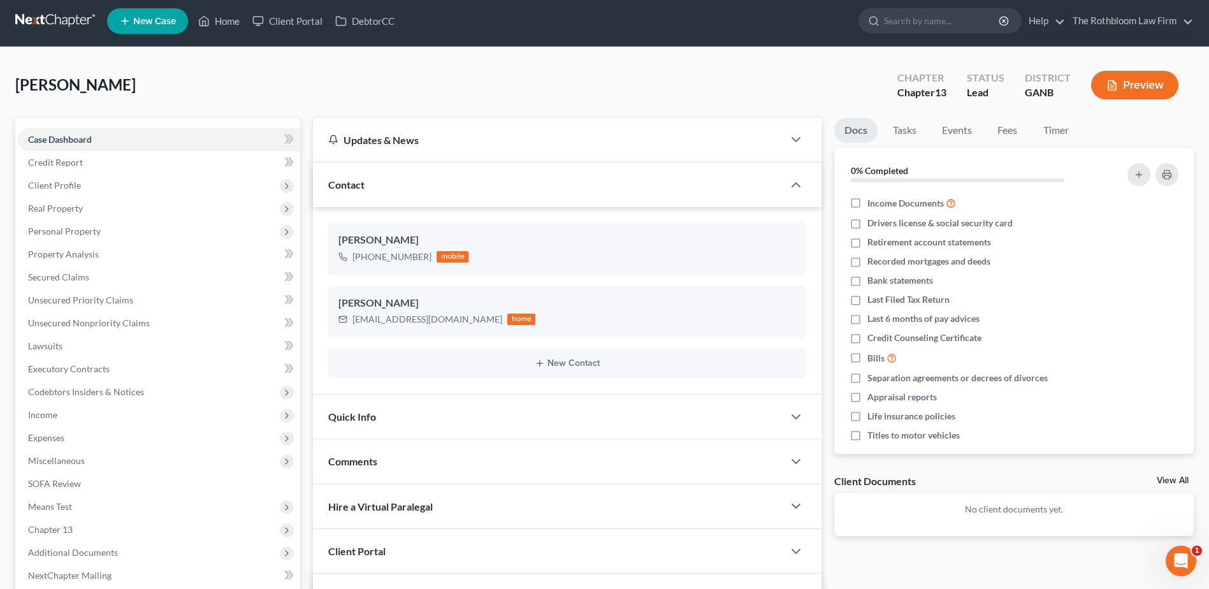
scroll to position [0, 0]
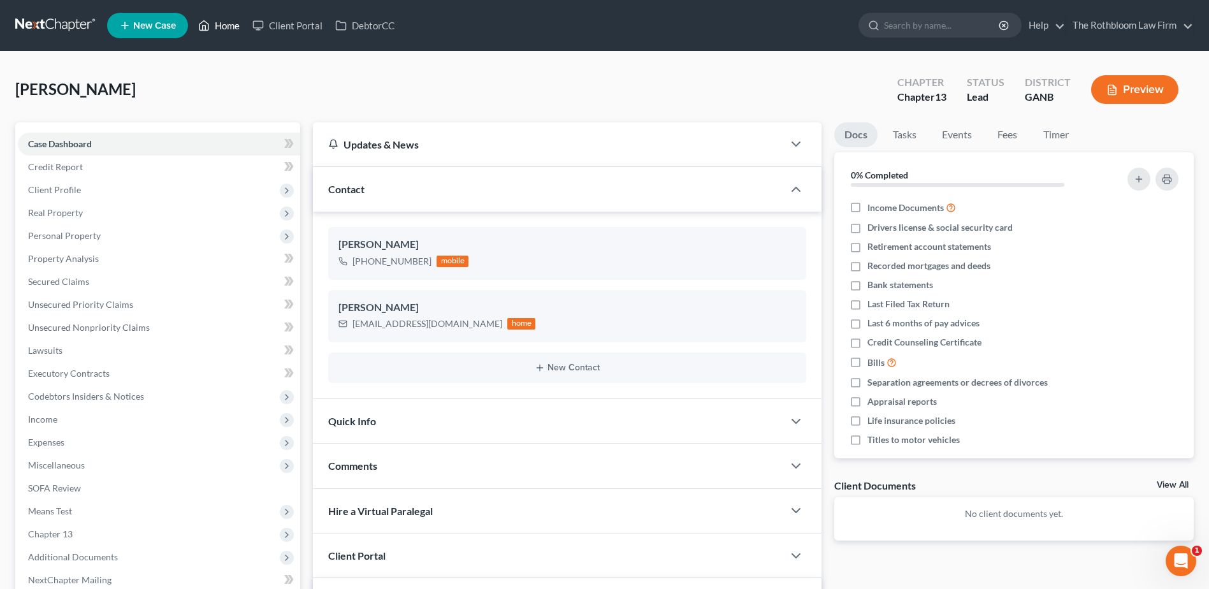
click at [233, 24] on link "Home" at bounding box center [219, 25] width 54 height 23
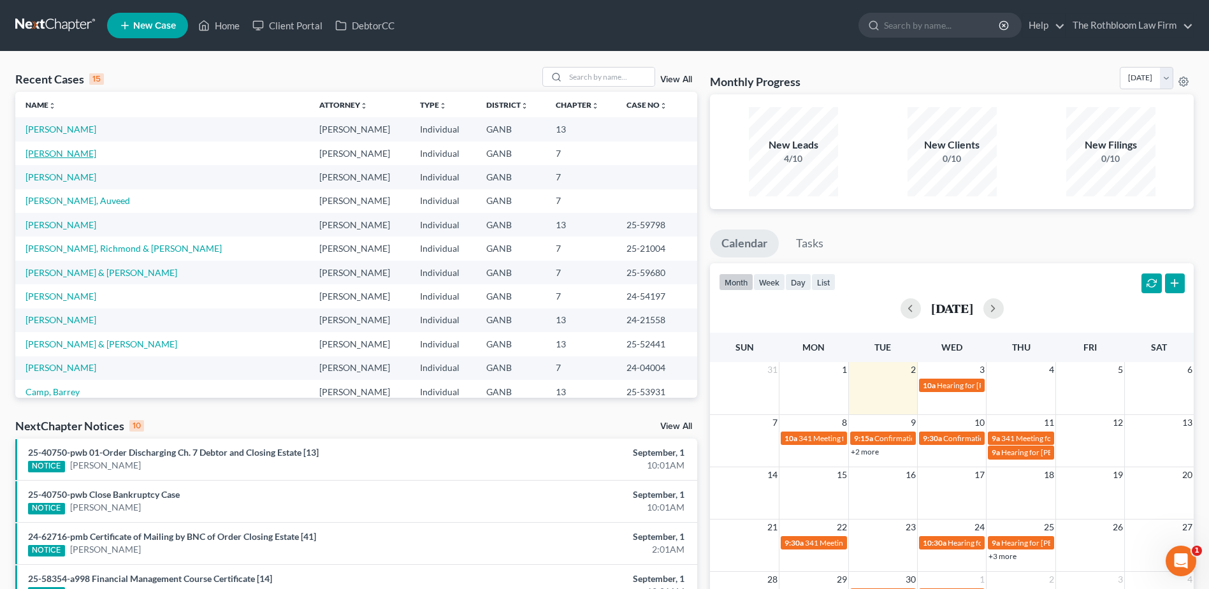
click at [60, 154] on link "[PERSON_NAME]" at bounding box center [60, 153] width 71 height 11
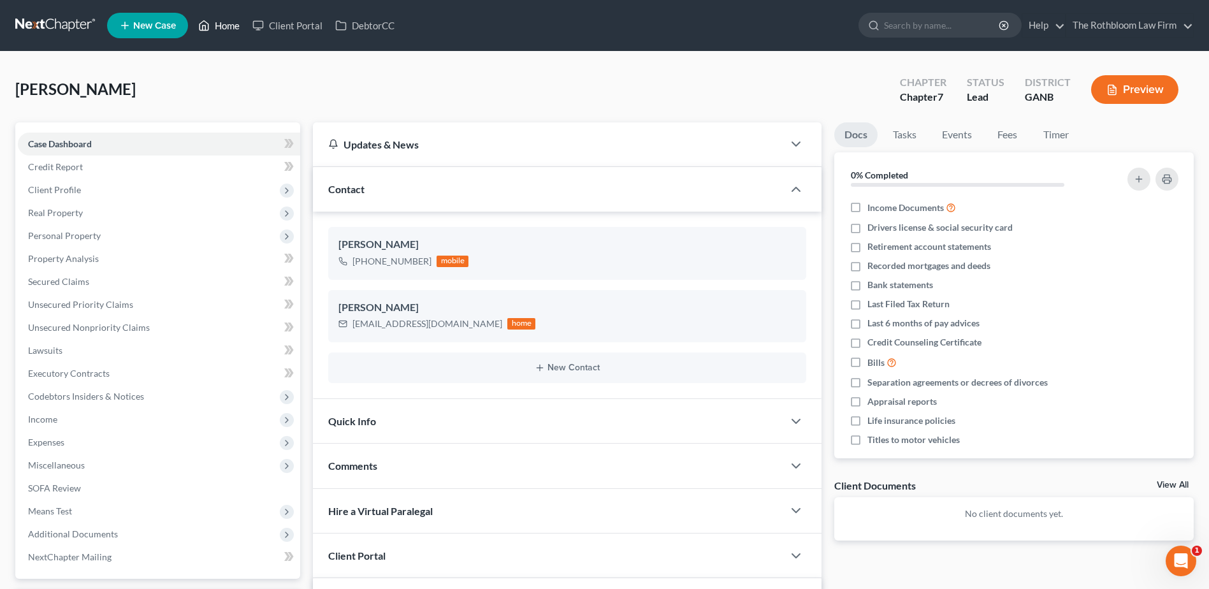
click at [224, 27] on link "Home" at bounding box center [219, 25] width 54 height 23
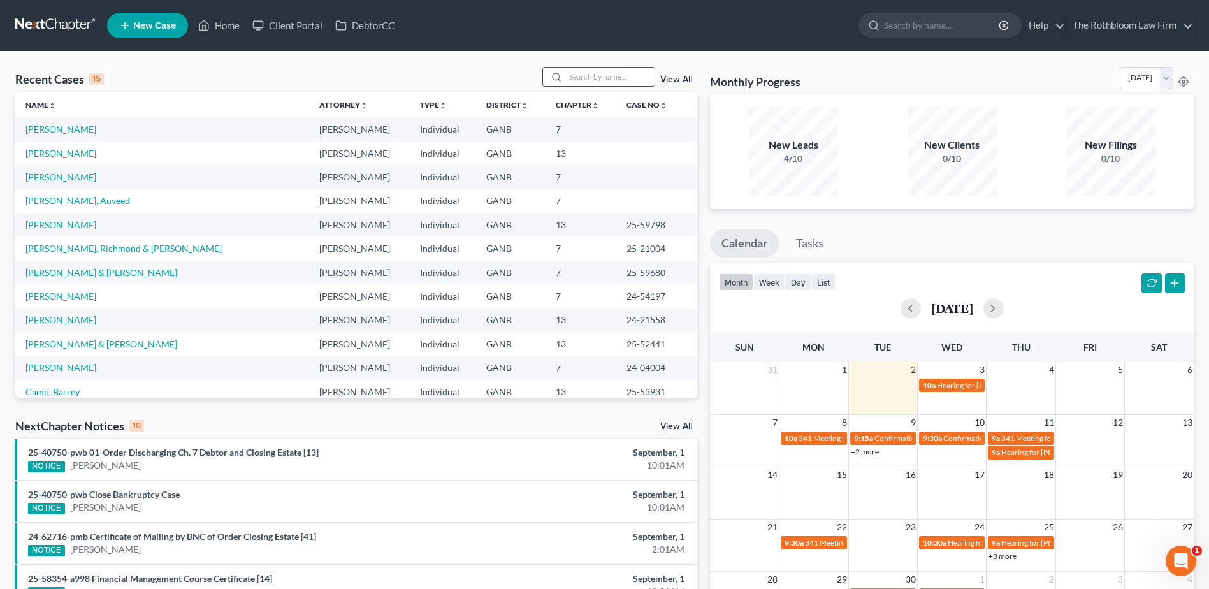
click at [562, 73] on icon at bounding box center [556, 77] width 10 height 10
click at [599, 81] on input "search" at bounding box center [609, 77] width 89 height 18
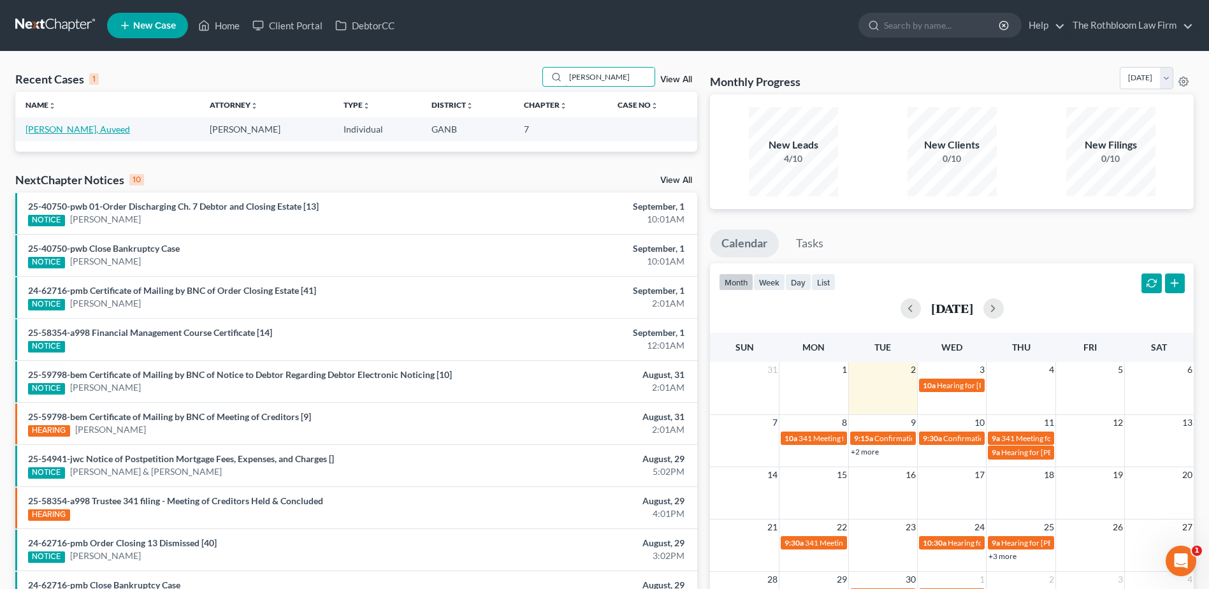
type input "[PERSON_NAME]"
click at [66, 129] on link "[PERSON_NAME], Auveed" at bounding box center [77, 129] width 105 height 11
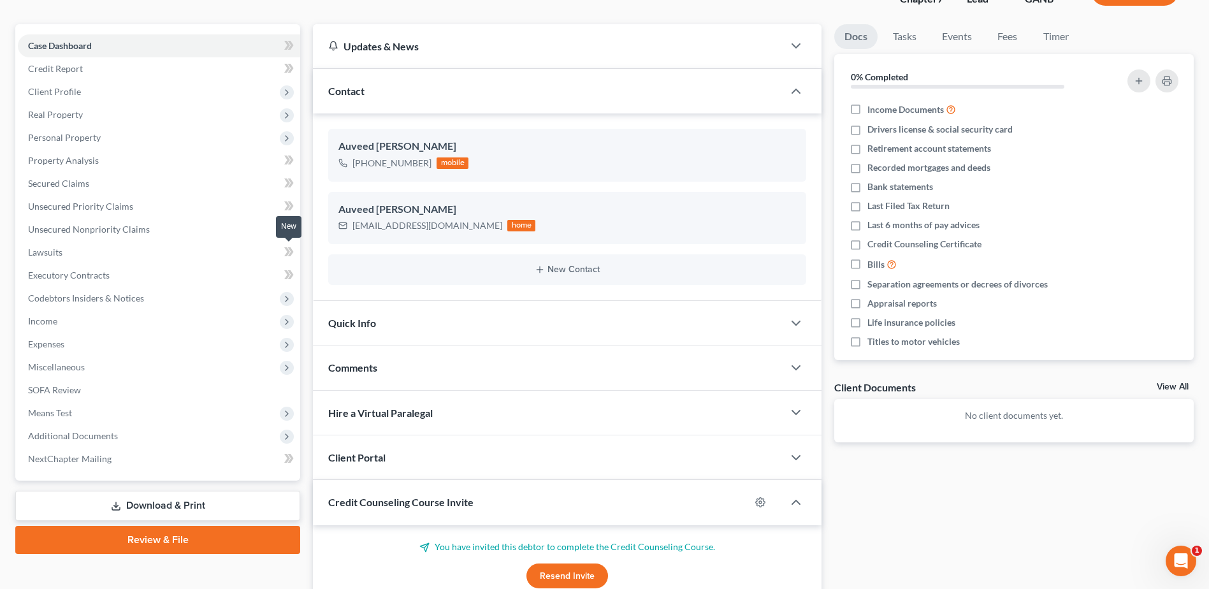
scroll to position [191, 0]
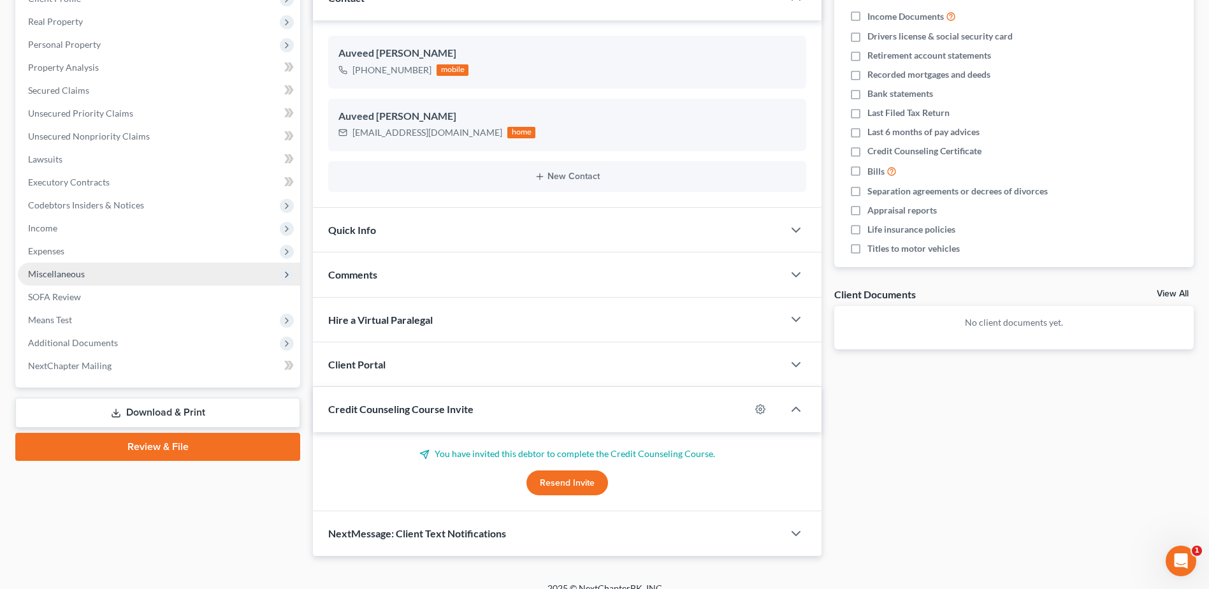
click at [42, 266] on span "Miscellaneous" at bounding box center [159, 274] width 282 height 23
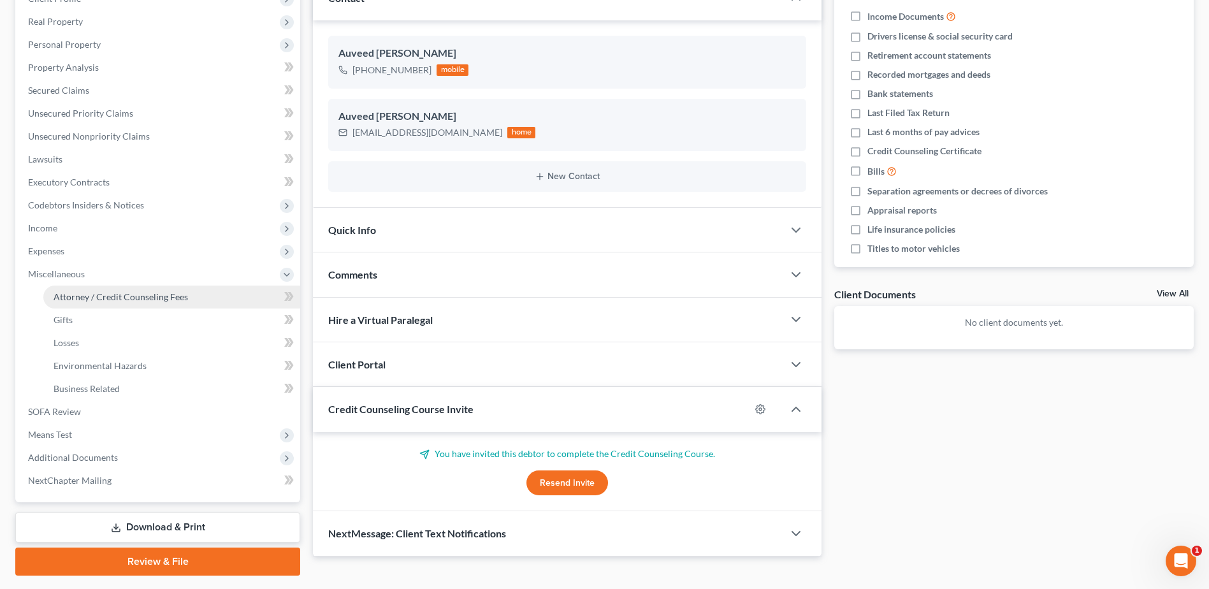
click at [82, 289] on link "Attorney / Credit Counseling Fees" at bounding box center [171, 297] width 257 height 23
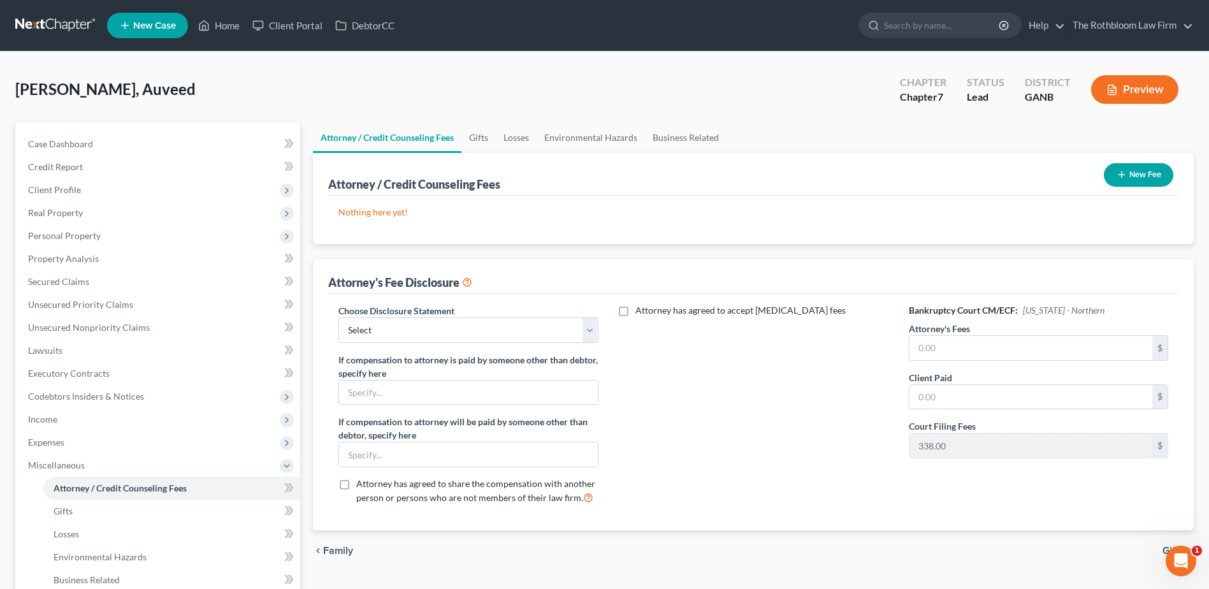
click at [1155, 171] on button "New Fee" at bounding box center [1138, 175] width 69 height 24
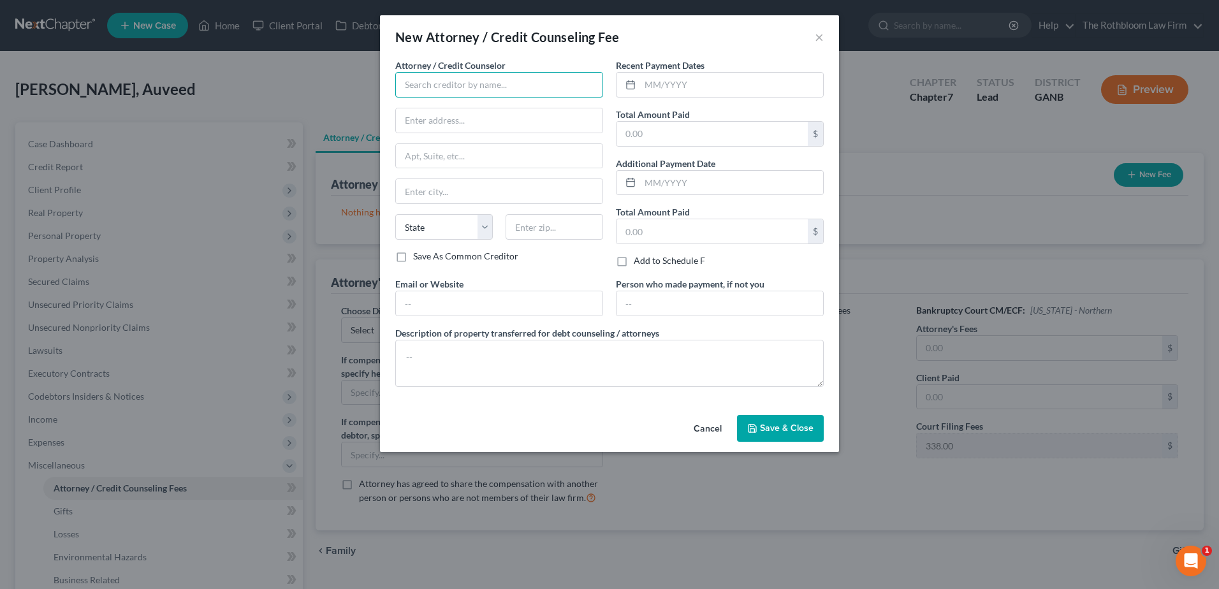
click at [453, 91] on input "text" at bounding box center [499, 84] width 208 height 25
type input "[PERSON_NAME]"
type input "[STREET_ADDRESS]"
type input "Suite 400"
type input "[GEOGRAPHIC_DATA]"
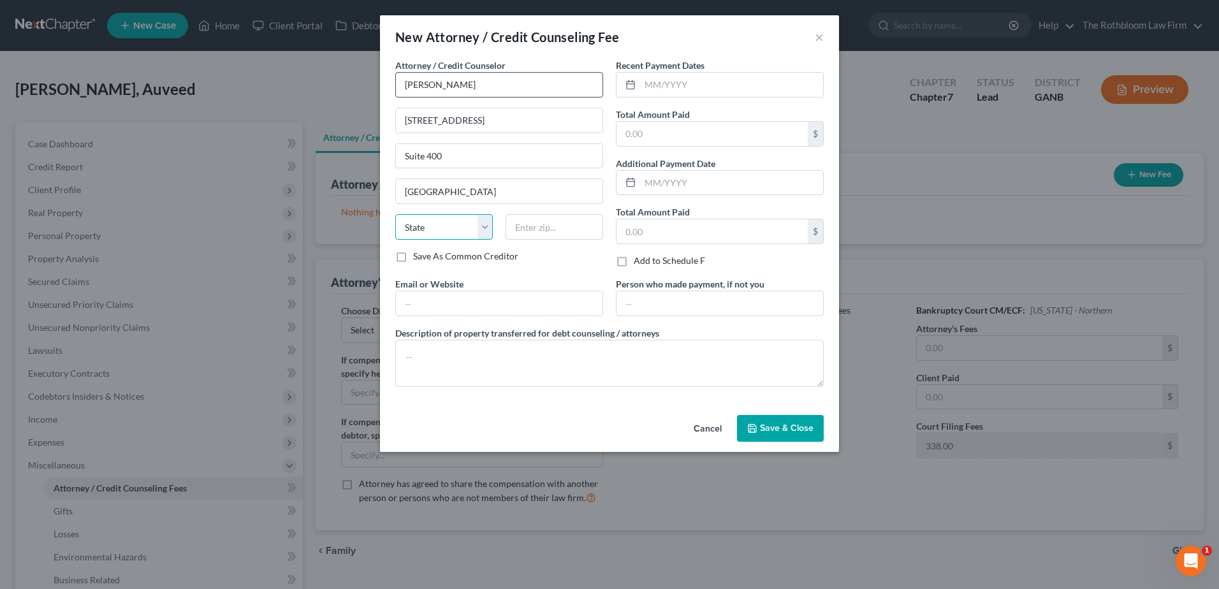
select select "10"
type input "30305"
type input "[PERSON_NAME][EMAIL_ADDRESS][DOMAIN_NAME]"
drag, startPoint x: 505, startPoint y: 310, endPoint x: 328, endPoint y: 314, distance: 177.9
click at [328, 314] on div "New Attorney / Credit Counseling Fee × Attorney / Credit Counselor * [PERSON_NA…" at bounding box center [609, 294] width 1219 height 589
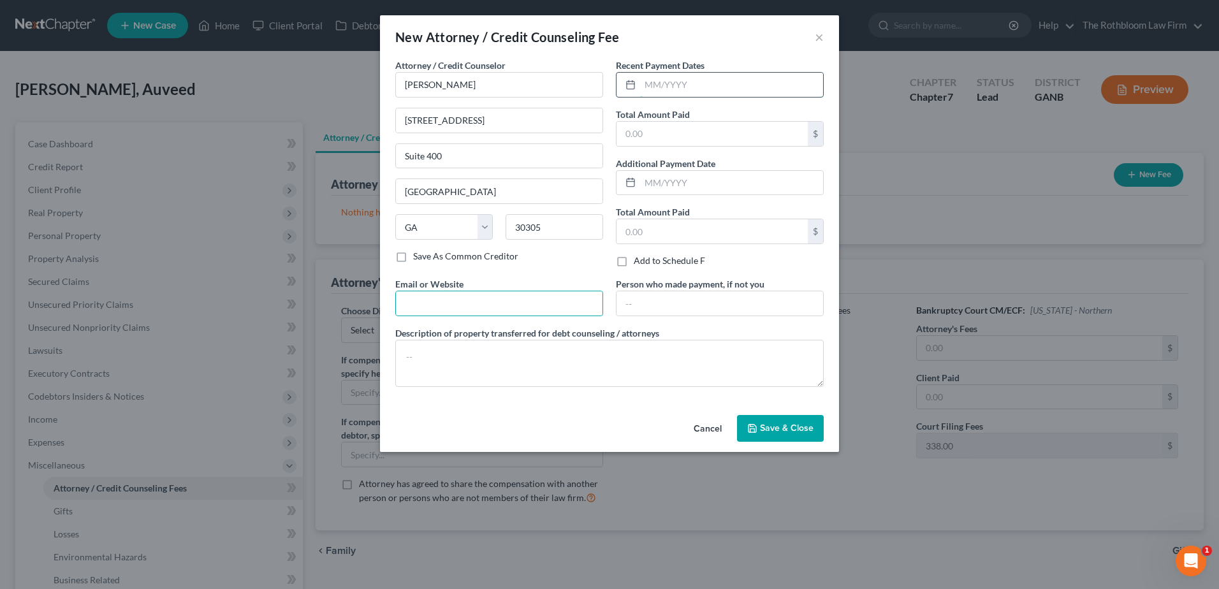
click at [658, 92] on input "text" at bounding box center [731, 85] width 183 height 24
type input "08/2025"
type input "500"
type input "09/2026"
type input "662.90"
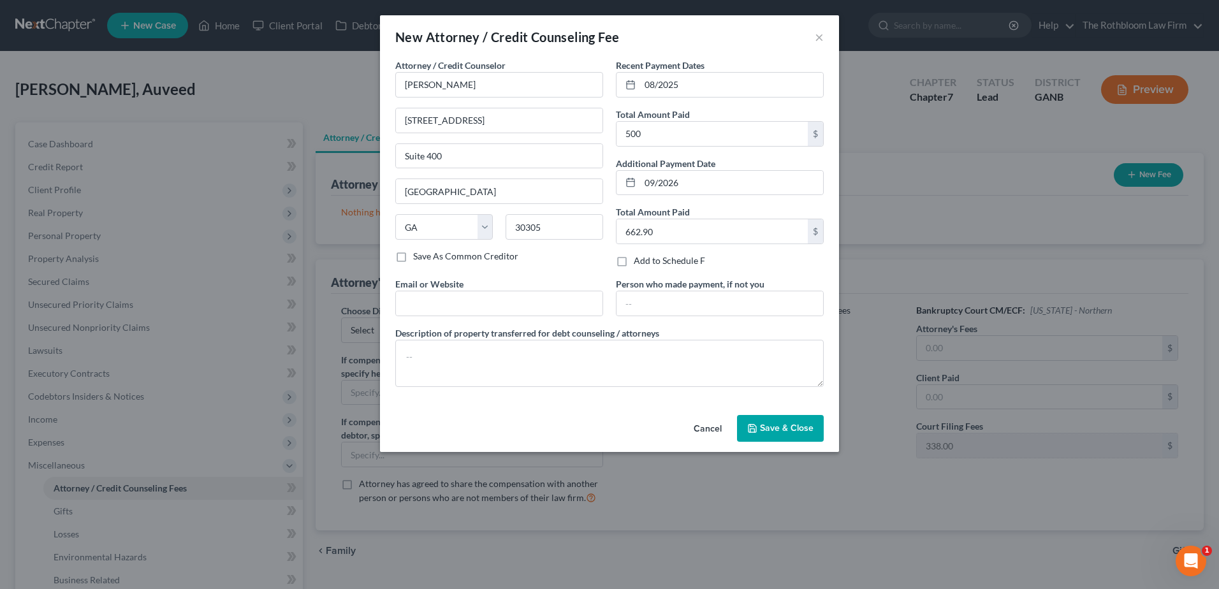
click at [778, 432] on span "Save & Close" at bounding box center [787, 428] width 54 height 11
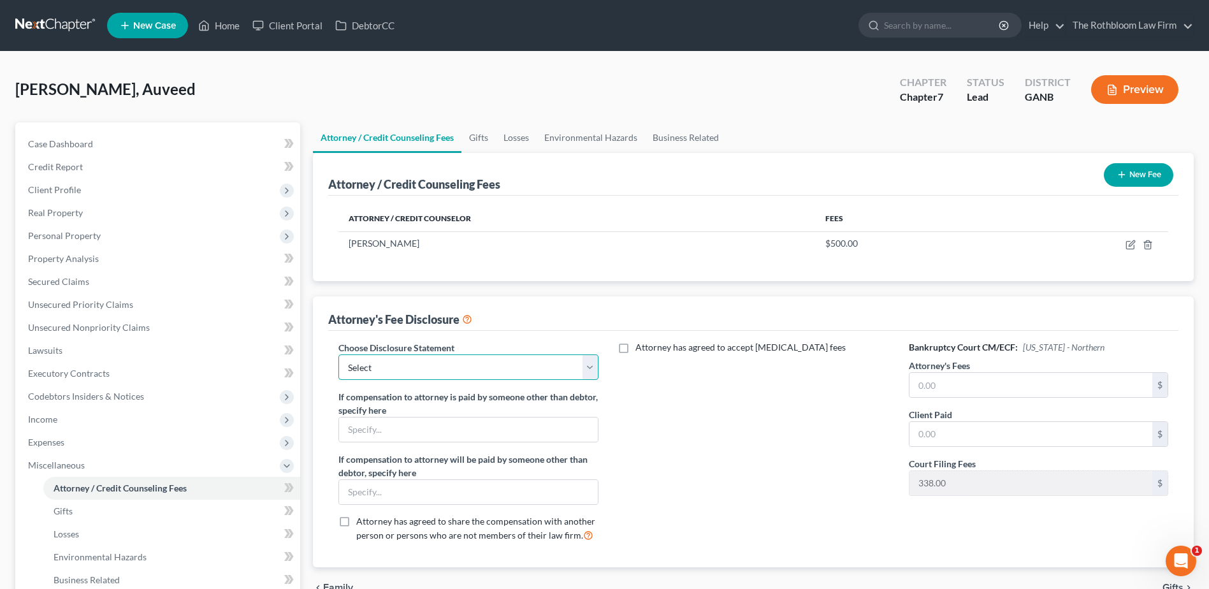
click at [447, 359] on select "Select Chapter 13 - $1,250.00 Chapter 13 - $1750 Chapter 13 - $1500 up front Ch…" at bounding box center [467, 366] width 259 height 25
select select "10"
click at [338, 354] on select "Select Chapter 13 - $1,250.00 Chapter 13 - $1750 Chapter 13 - $1500 up front Ch…" at bounding box center [467, 366] width 259 height 25
click at [1043, 379] on input "text" at bounding box center [1031, 385] width 243 height 24
type input "2,250"
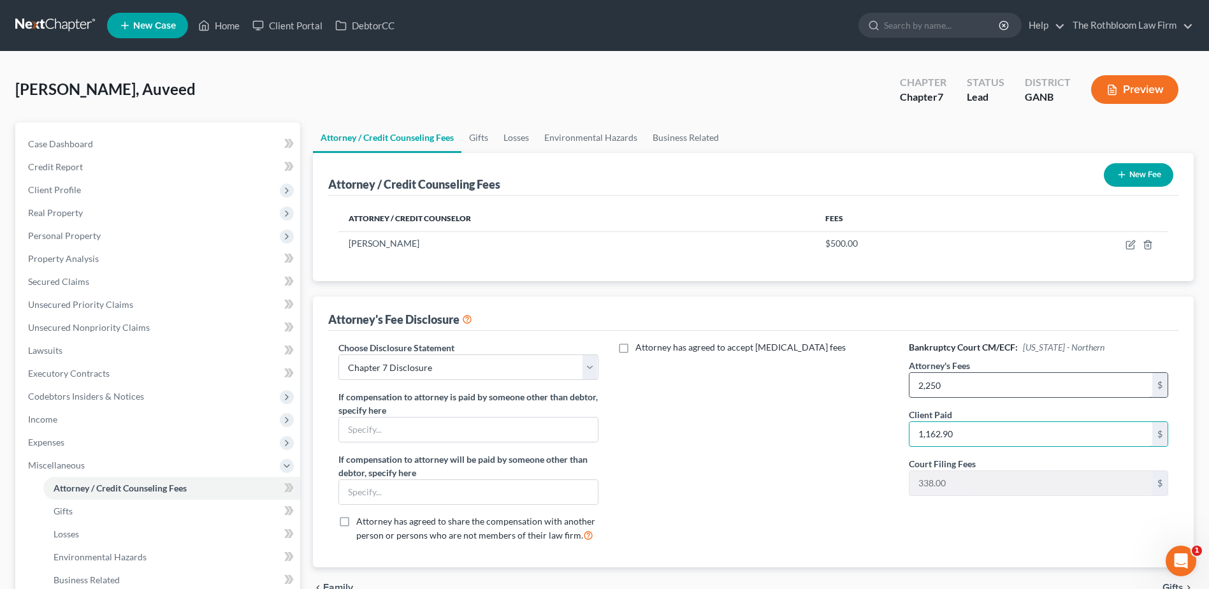
type input "1,162.90"
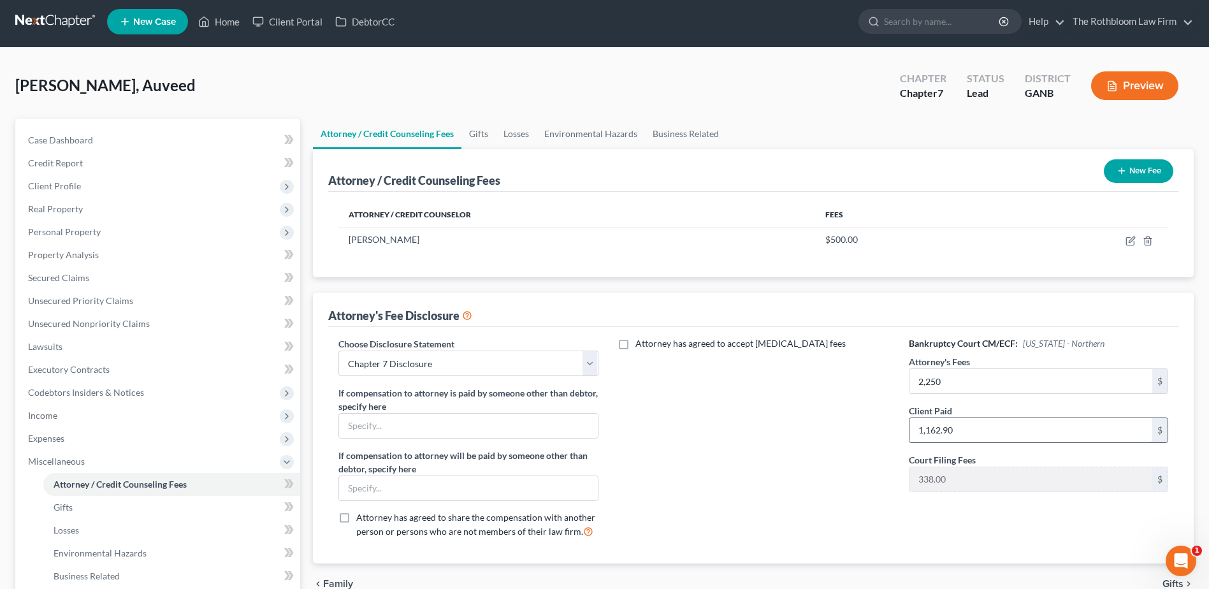
click at [1013, 435] on input "1,162.90" at bounding box center [1031, 430] width 243 height 24
type input "750"
click at [50, 183] on span "Client Profile" at bounding box center [54, 185] width 53 height 11
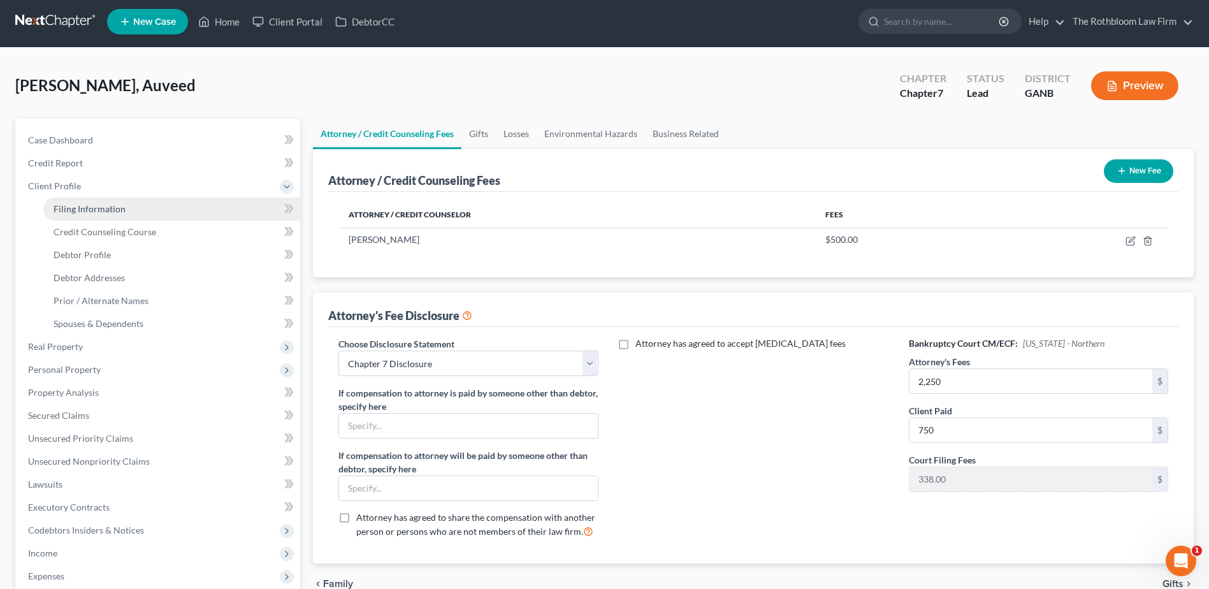
click at [99, 207] on span "Filing Information" at bounding box center [90, 208] width 72 height 11
select select "1"
select select "0"
select select "19"
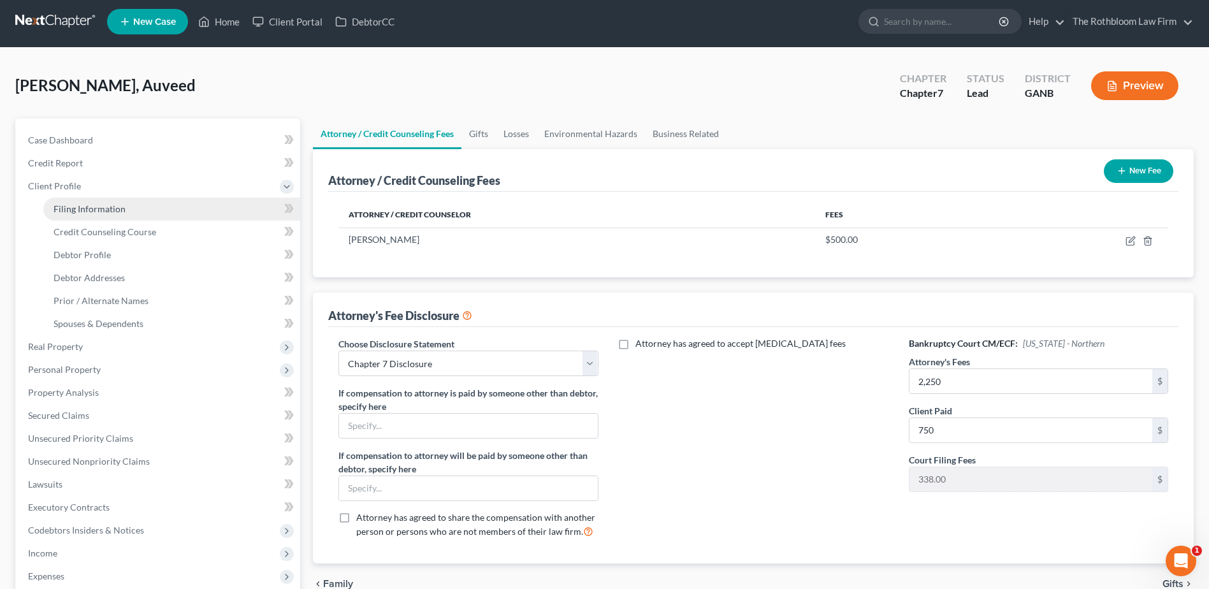
select select "0"
select select "10"
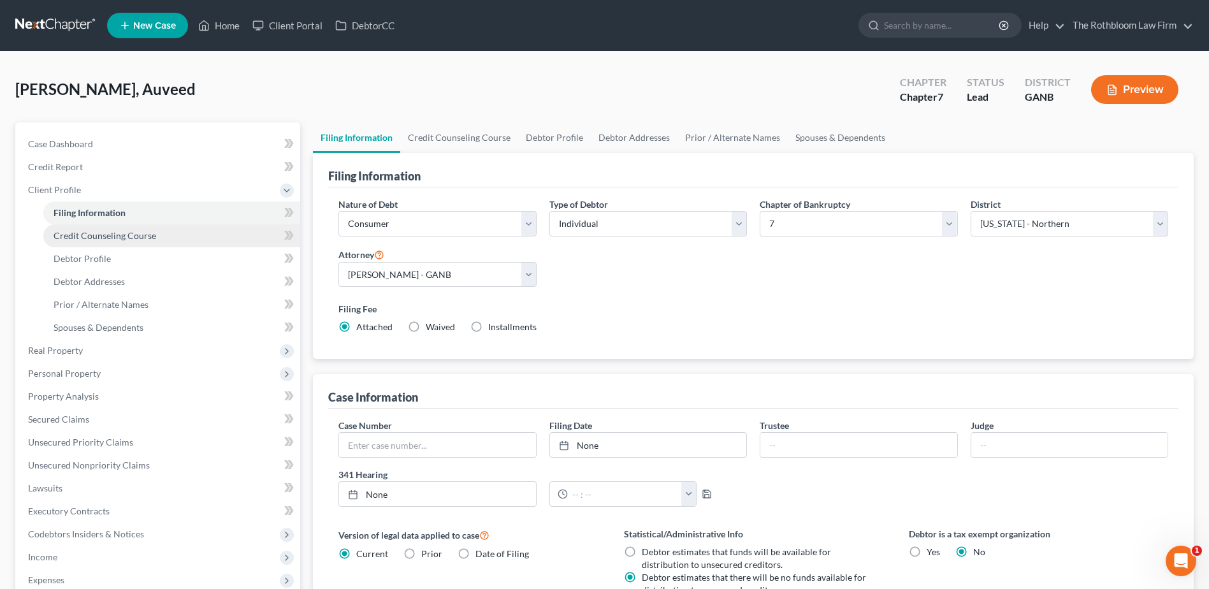
click at [95, 240] on span "Credit Counseling Course" at bounding box center [105, 235] width 103 height 11
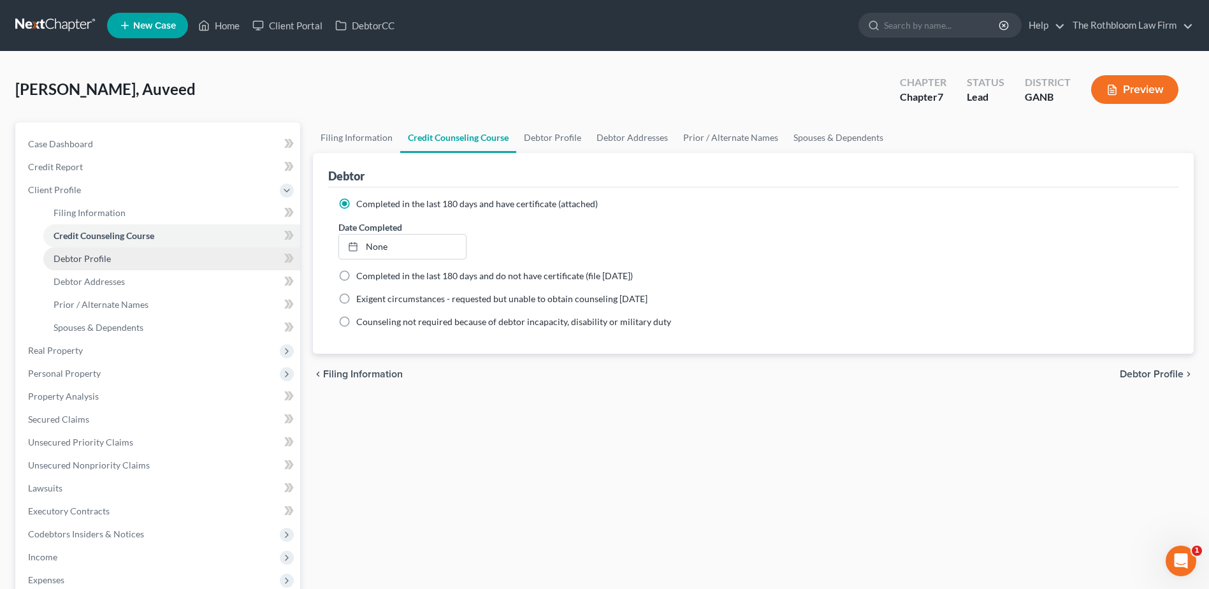
click at [92, 260] on span "Debtor Profile" at bounding box center [82, 258] width 57 height 11
select select "1"
select select "2"
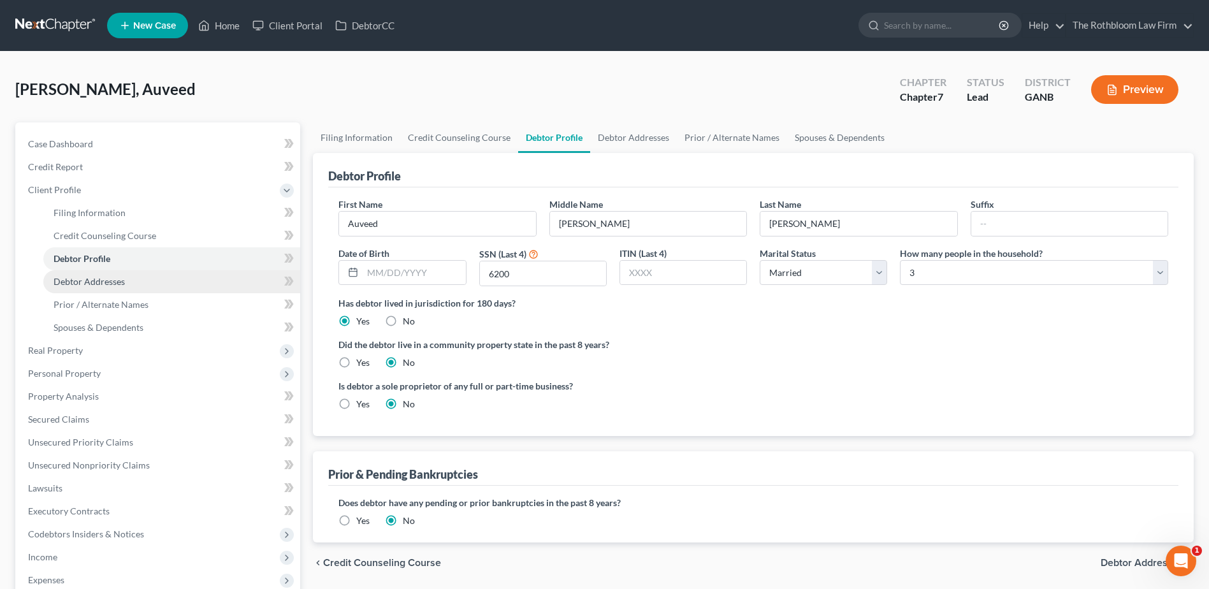
click at [82, 280] on span "Debtor Addresses" at bounding box center [89, 281] width 71 height 11
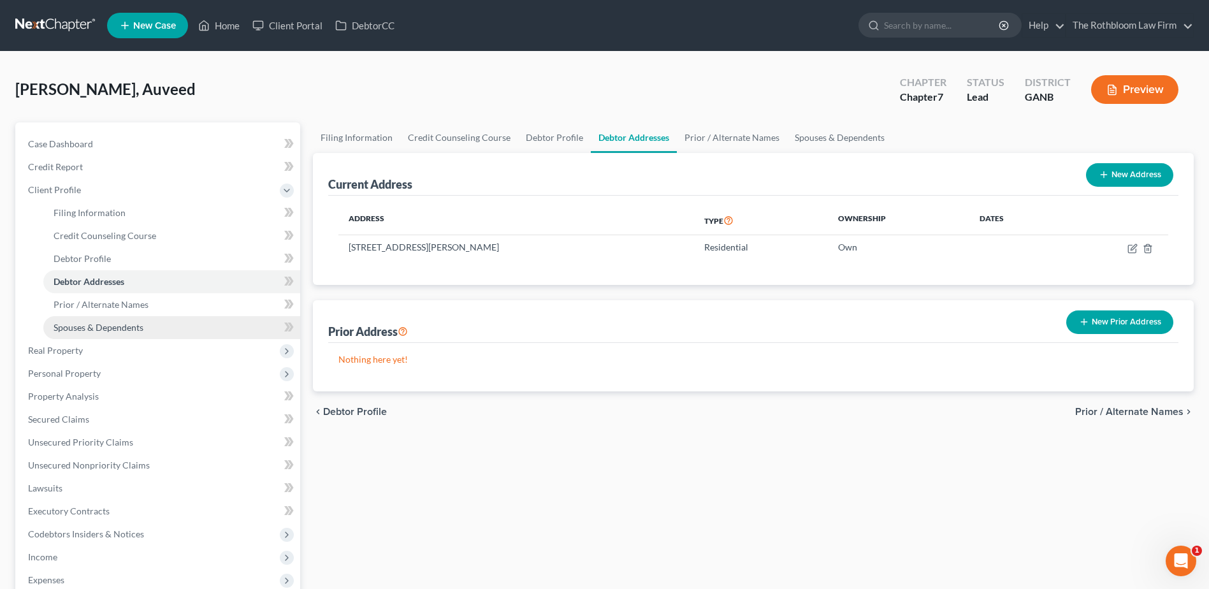
click at [93, 329] on span "Spouses & Dependents" at bounding box center [99, 327] width 90 height 11
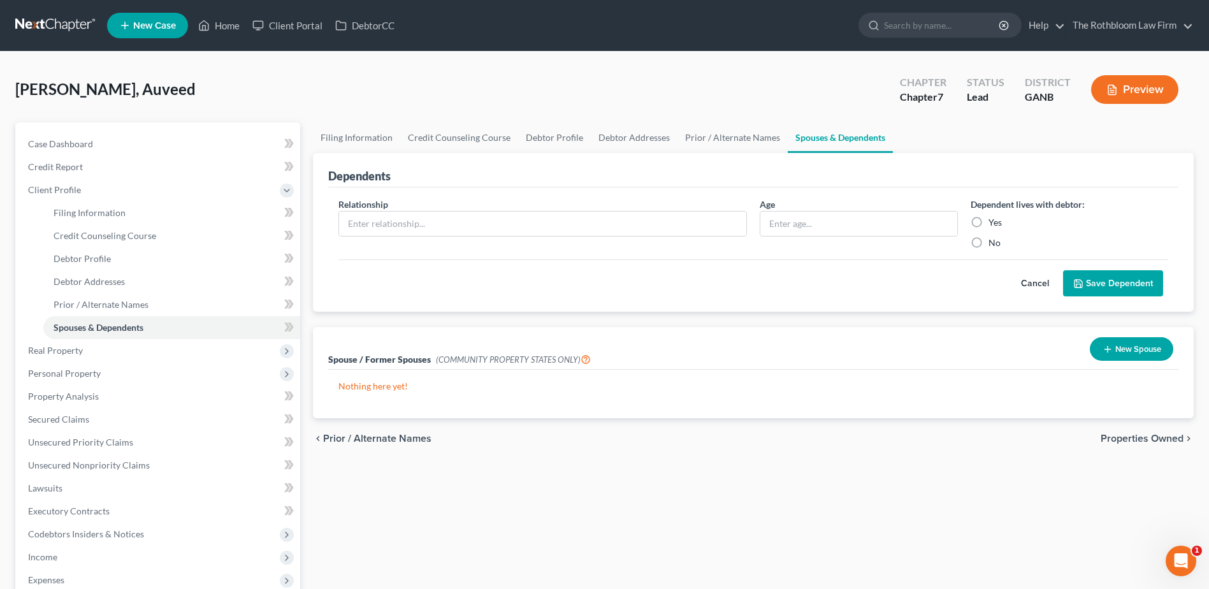
click at [391, 201] on div "Relationship *" at bounding box center [542, 224] width 421 height 52
click at [330, 214] on div "Relationship * Age Dependent lives with debtor: Yes No Cancel Save Dependent" at bounding box center [753, 249] width 850 height 125
click at [989, 219] on label "Yes" at bounding box center [995, 222] width 13 height 13
click at [994, 219] on input "Yes" at bounding box center [998, 220] width 8 height 8
radio input "true"
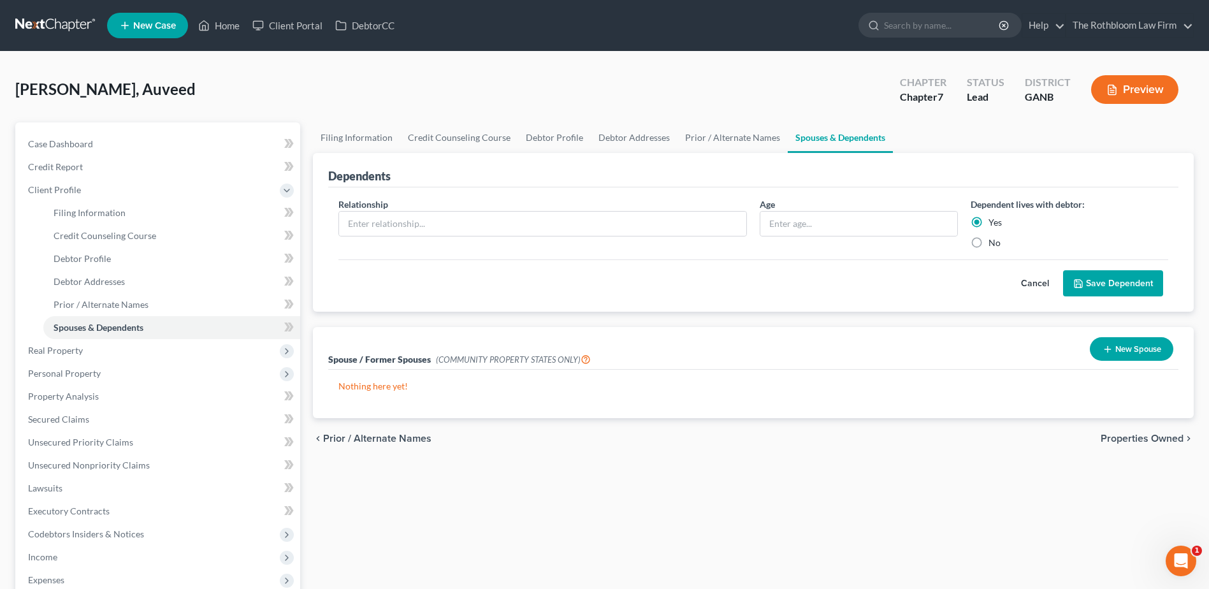
click at [1142, 284] on button "Save Dependent" at bounding box center [1113, 283] width 100 height 27
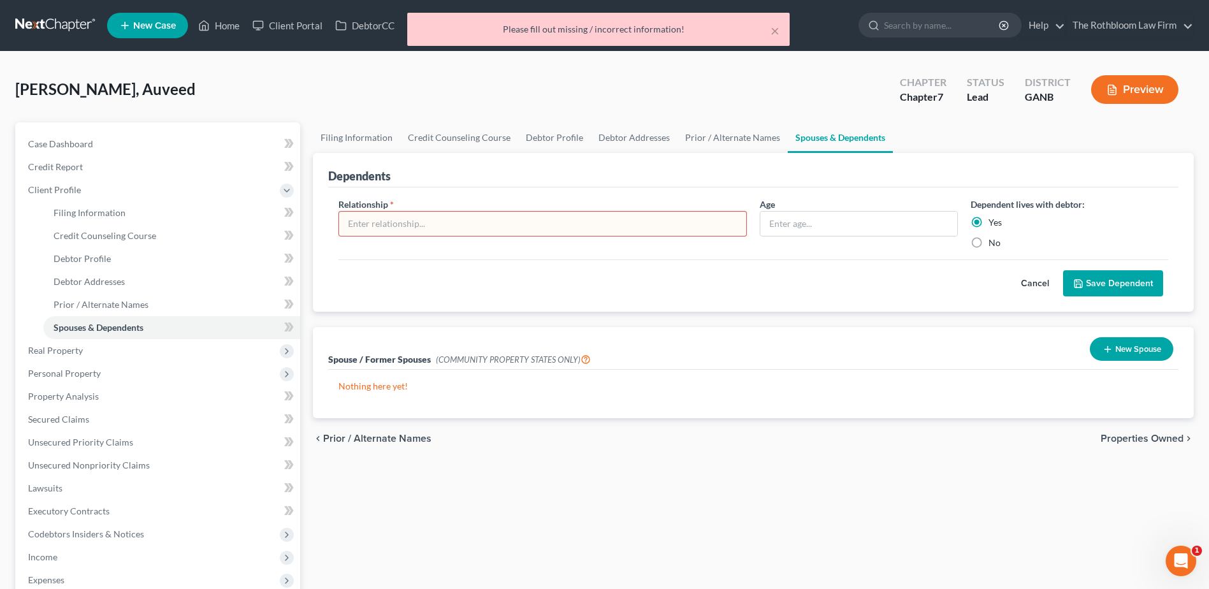
click at [414, 227] on input "text" at bounding box center [542, 224] width 407 height 24
type input "Son"
click at [1063, 270] on button "Save Dependent" at bounding box center [1113, 283] width 100 height 27
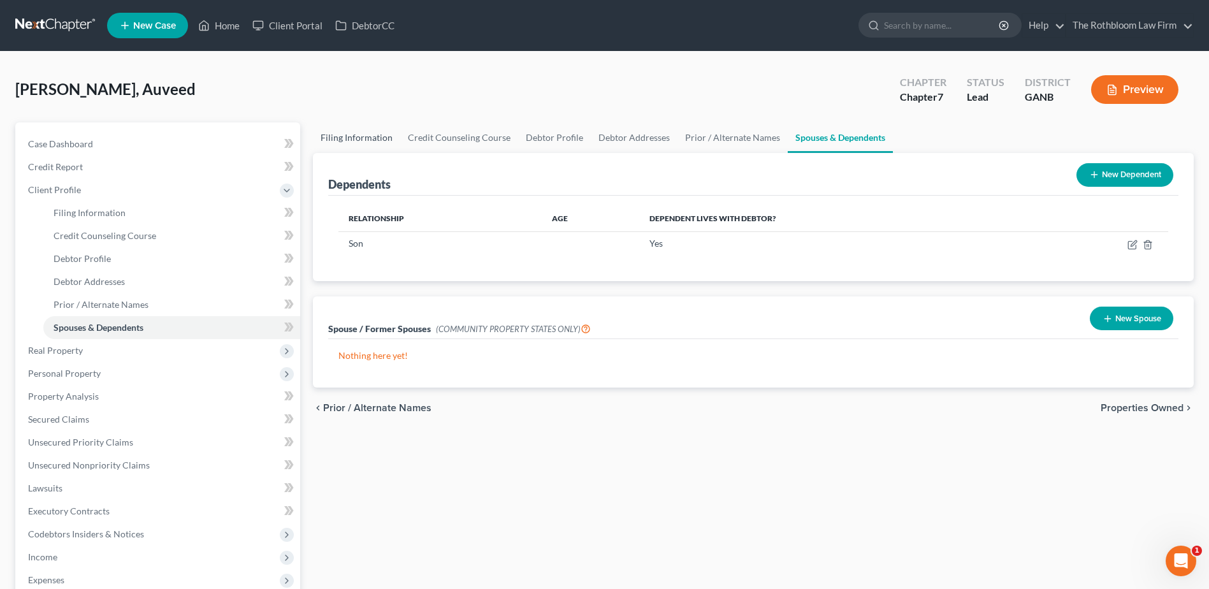
click at [345, 135] on link "Filing Information" at bounding box center [356, 137] width 87 height 31
select select "1"
select select "0"
select select "19"
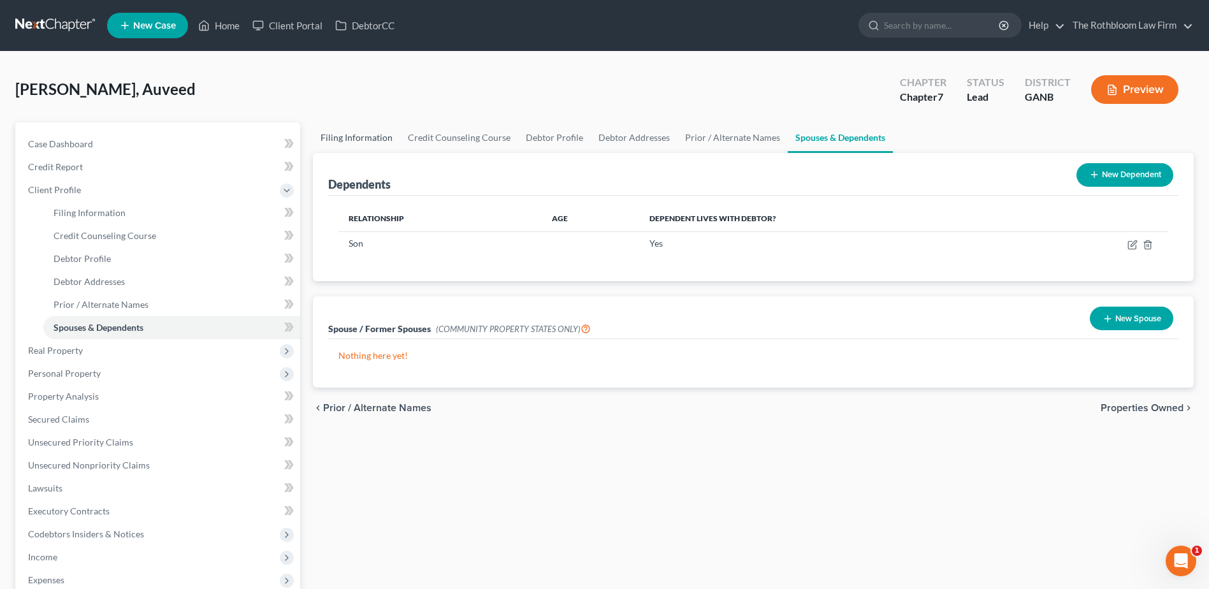
select select "0"
select select "10"
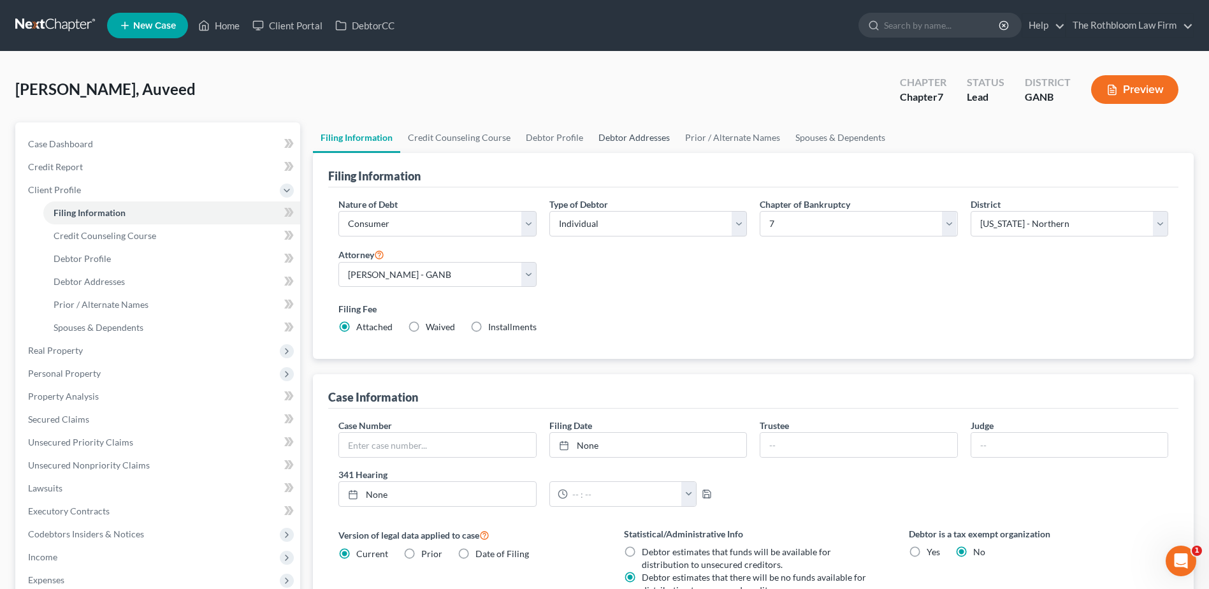
click at [643, 142] on link "Debtor Addresses" at bounding box center [634, 137] width 87 height 31
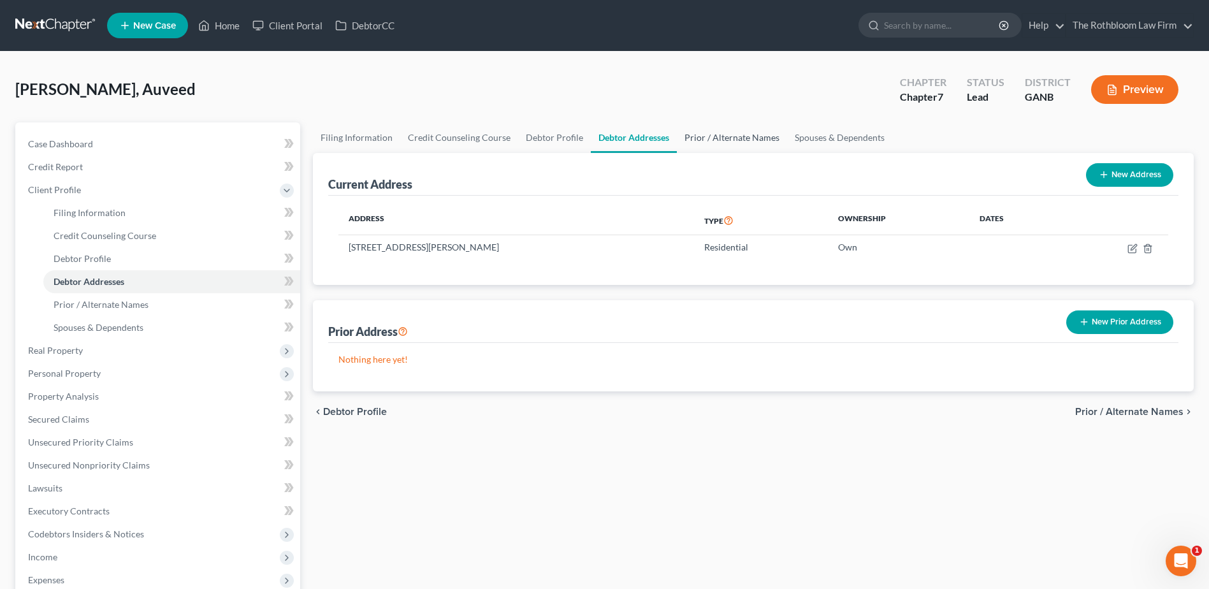
click at [713, 136] on link "Prior / Alternate Names" at bounding box center [732, 137] width 110 height 31
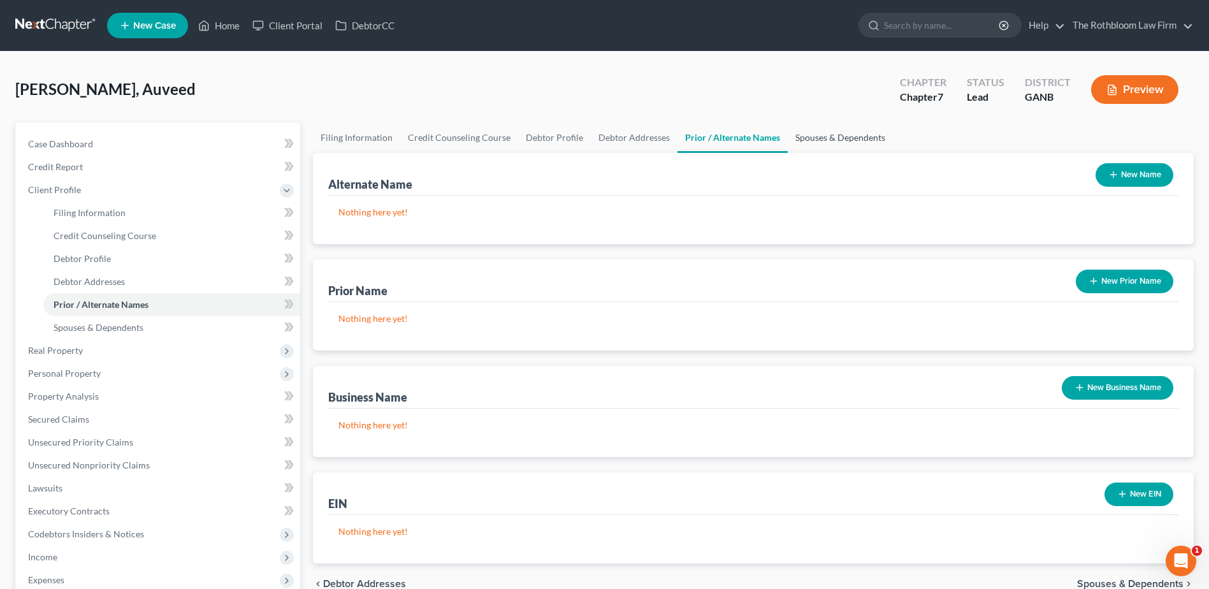
click at [817, 138] on link "Spouses & Dependents" at bounding box center [840, 137] width 105 height 31
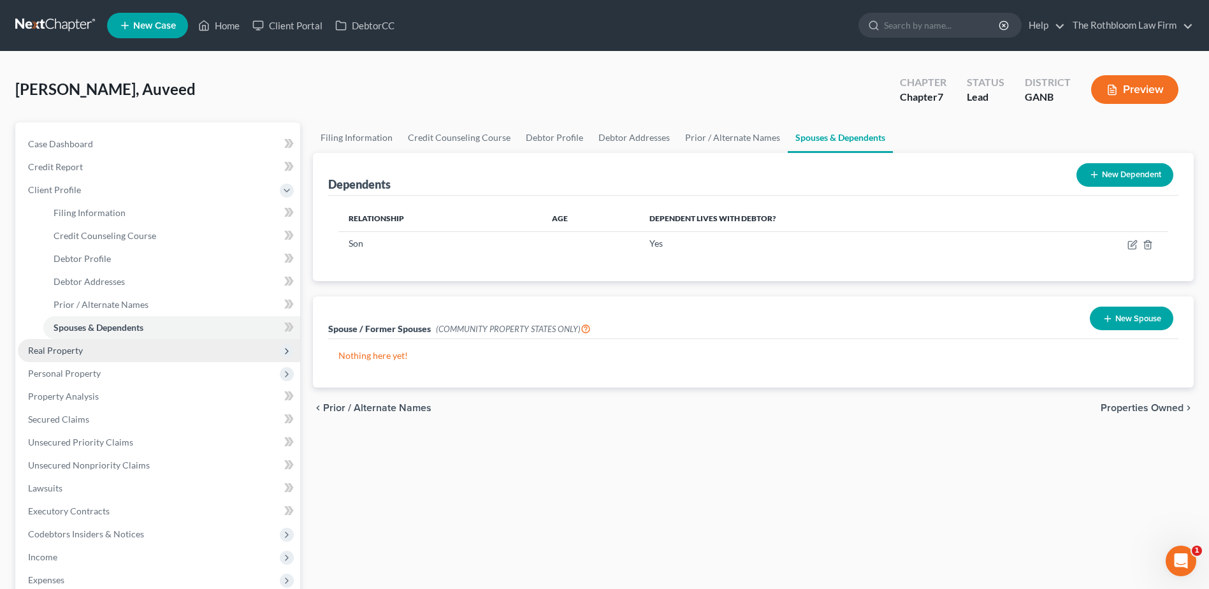
click at [81, 352] on span "Real Property" at bounding box center [55, 350] width 55 height 11
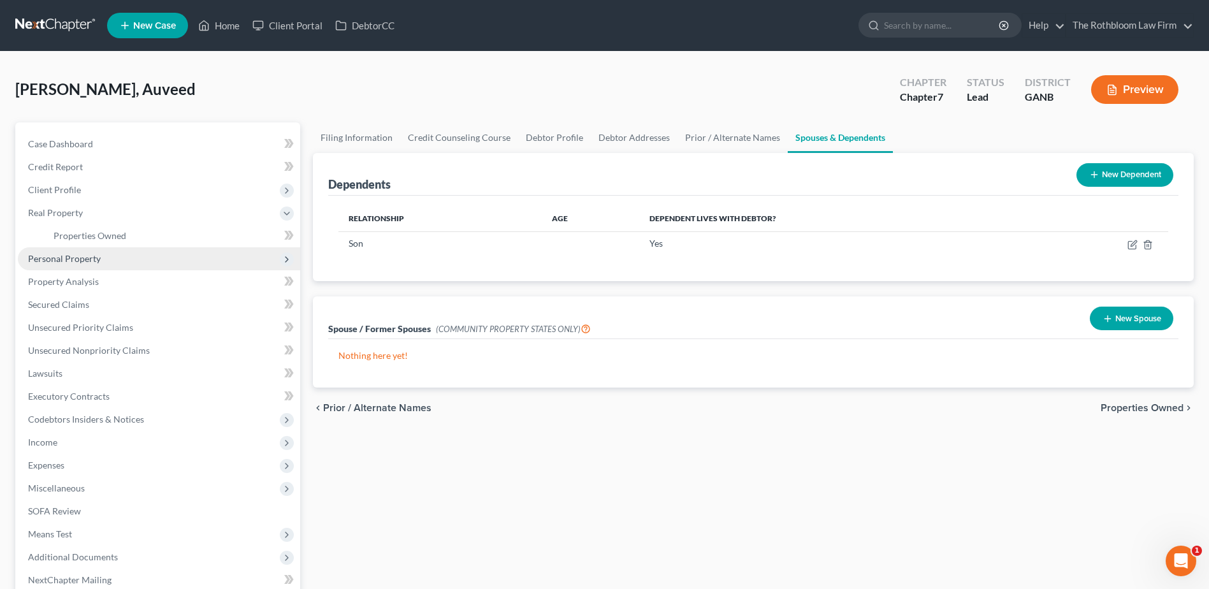
click at [59, 256] on span "Personal Property" at bounding box center [64, 258] width 73 height 11
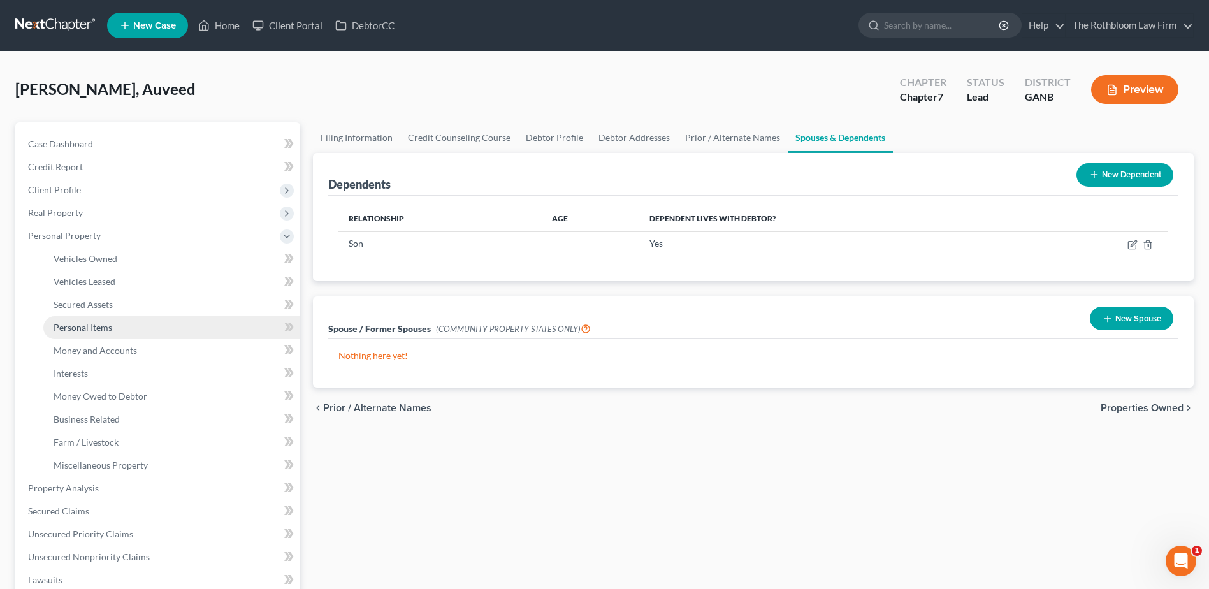
click at [90, 326] on span "Personal Items" at bounding box center [83, 327] width 59 height 11
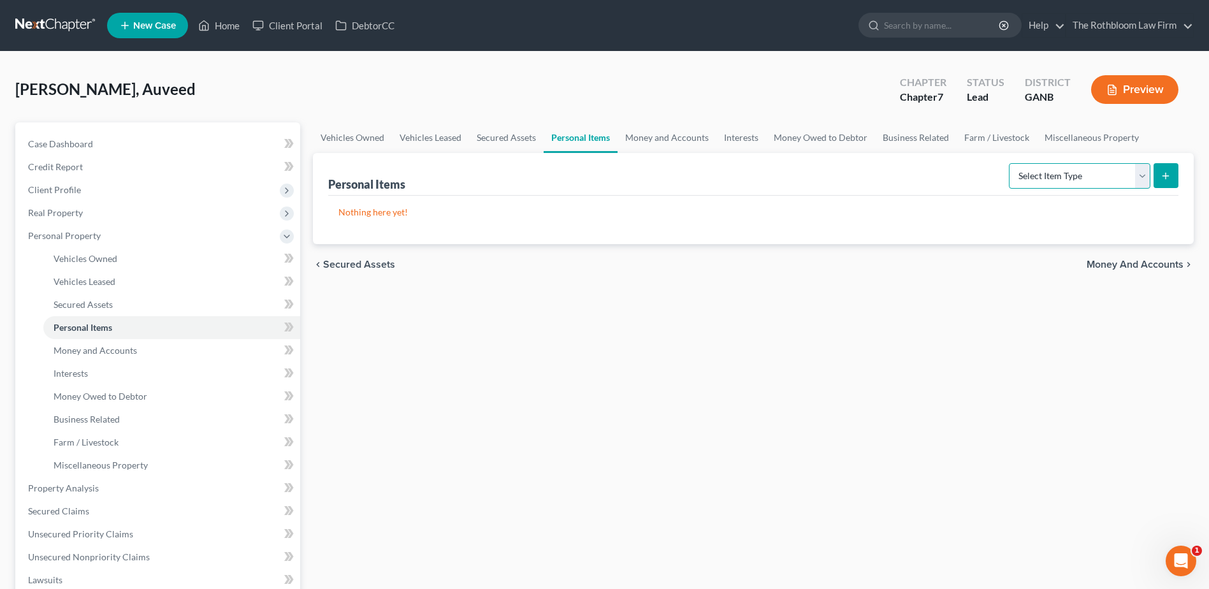
click at [1142, 187] on select "Select Item Type Clothing Collectibles Of Value Electronics Firearms Household …" at bounding box center [1080, 175] width 142 height 25
click at [1010, 163] on select "Select Item Type Clothing Collectibles Of Value Electronics Firearms Household …" at bounding box center [1080, 175] width 142 height 25
click at [1163, 185] on button "submit" at bounding box center [1166, 175] width 25 height 25
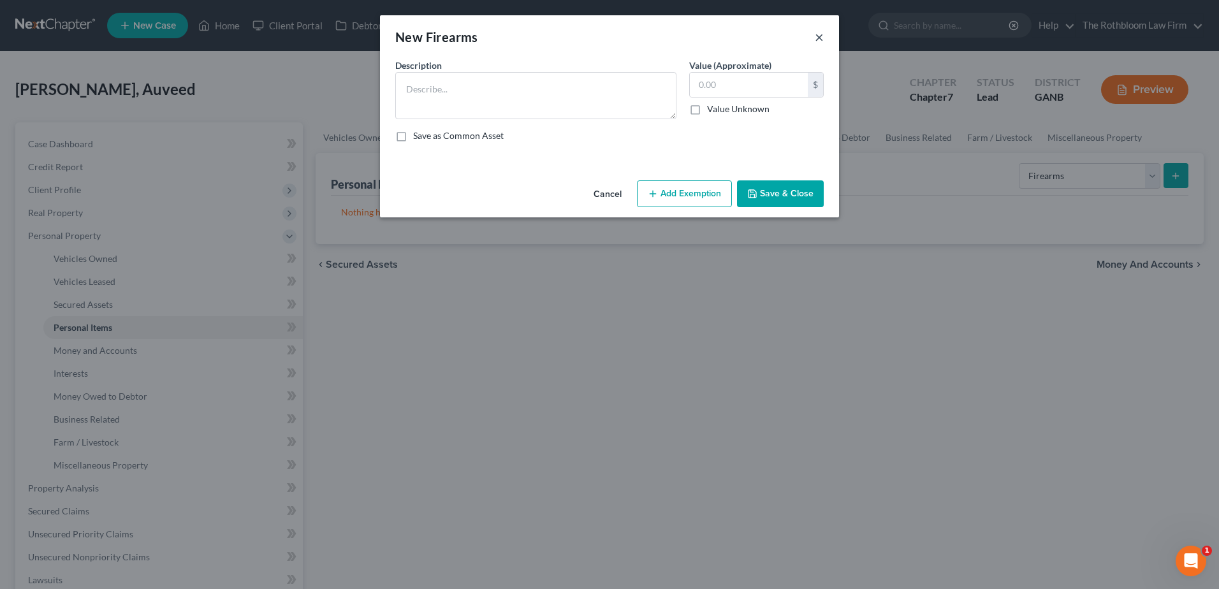
click at [821, 38] on button "×" at bounding box center [819, 36] width 9 height 15
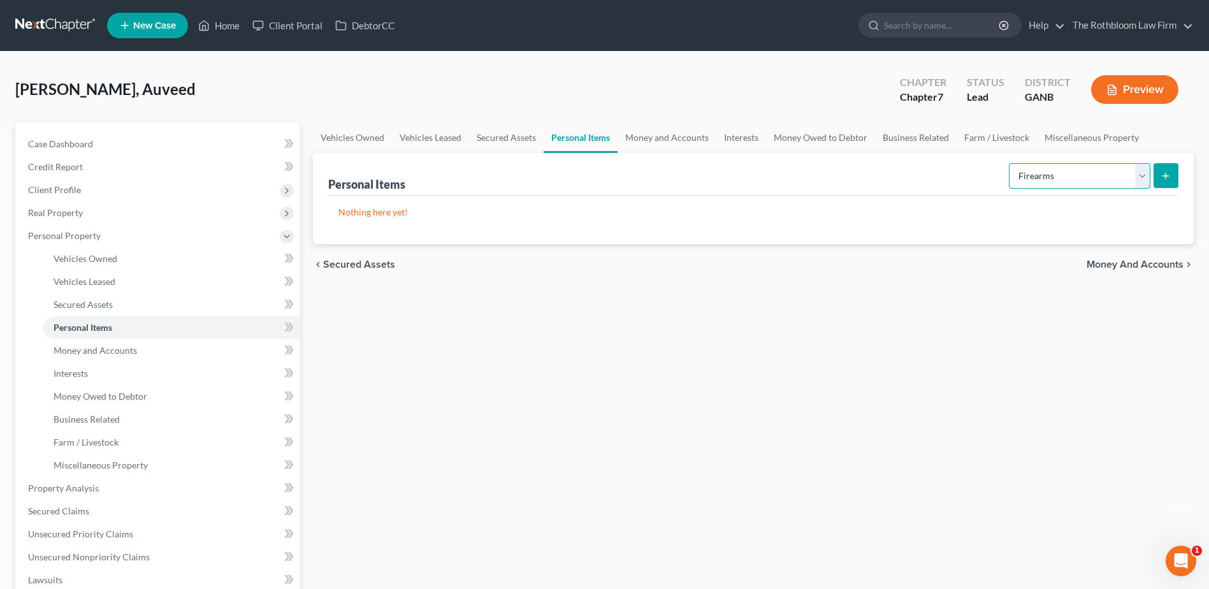
click at [1138, 172] on select "Select Item Type Clothing Collectibles Of Value Electronics Firearms Household …" at bounding box center [1080, 175] width 142 height 25
select select "household_goods"
click at [1010, 163] on select "Select Item Type Clothing Collectibles Of Value Electronics Firearms Household …" at bounding box center [1080, 175] width 142 height 25
click at [1173, 171] on button "submit" at bounding box center [1166, 175] width 25 height 25
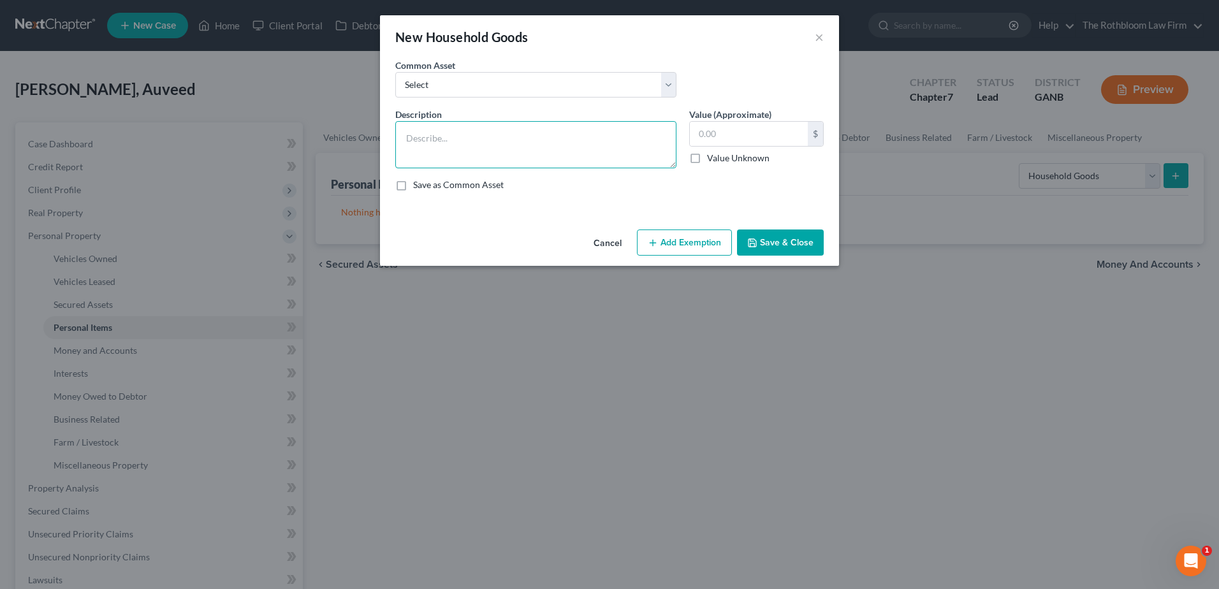
click at [401, 140] on textarea at bounding box center [535, 144] width 281 height 47
type textarea "Household furniture"
type input "1,500"
click at [682, 235] on button "Add Exemption" at bounding box center [684, 242] width 95 height 27
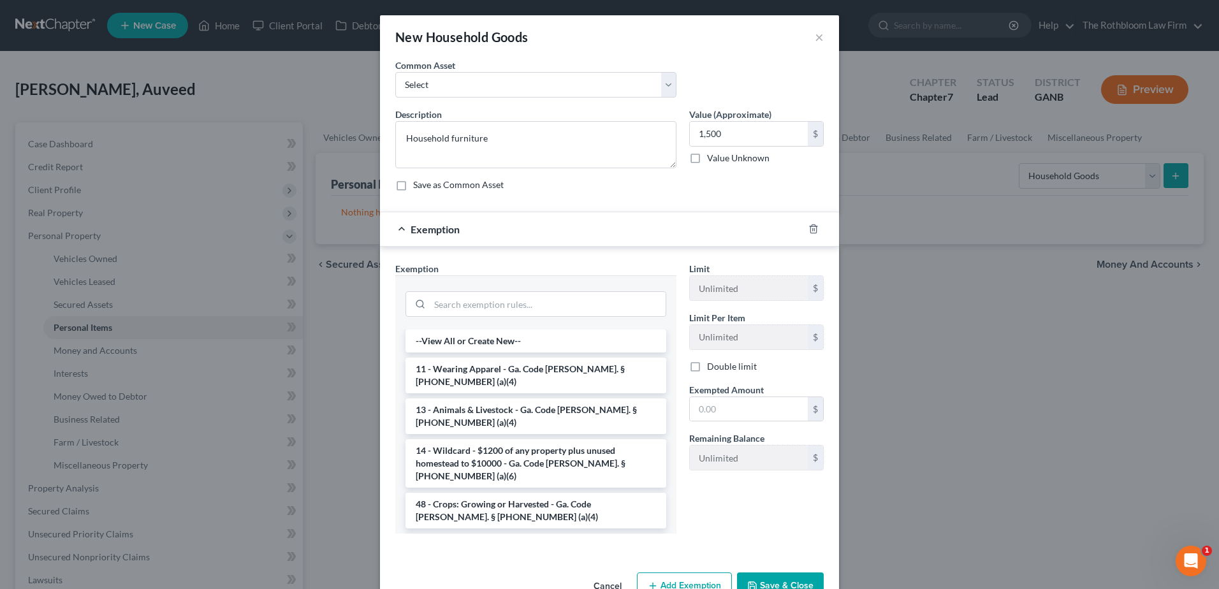
click at [467, 534] on li "6 - Household Goods and Furnishings - Ga. Code [PERSON_NAME]. § [PHONE_NUMBER] …" at bounding box center [535, 552] width 261 height 36
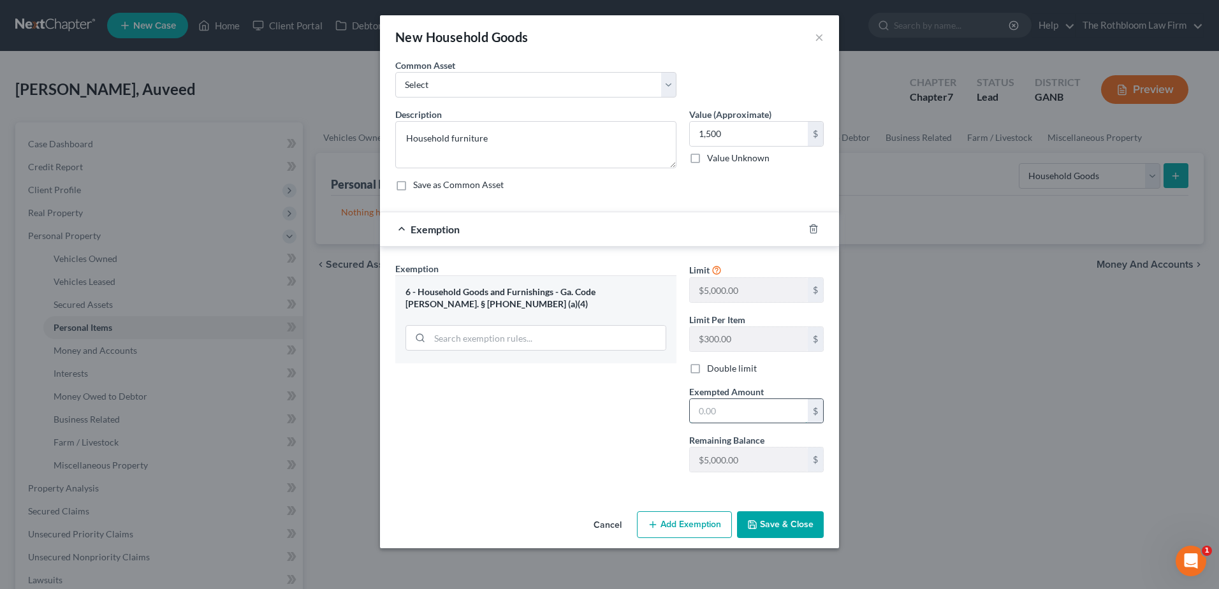
click at [725, 411] on input "text" at bounding box center [749, 411] width 118 height 24
type input "1,500"
click at [768, 529] on button "Save & Close" at bounding box center [780, 524] width 87 height 27
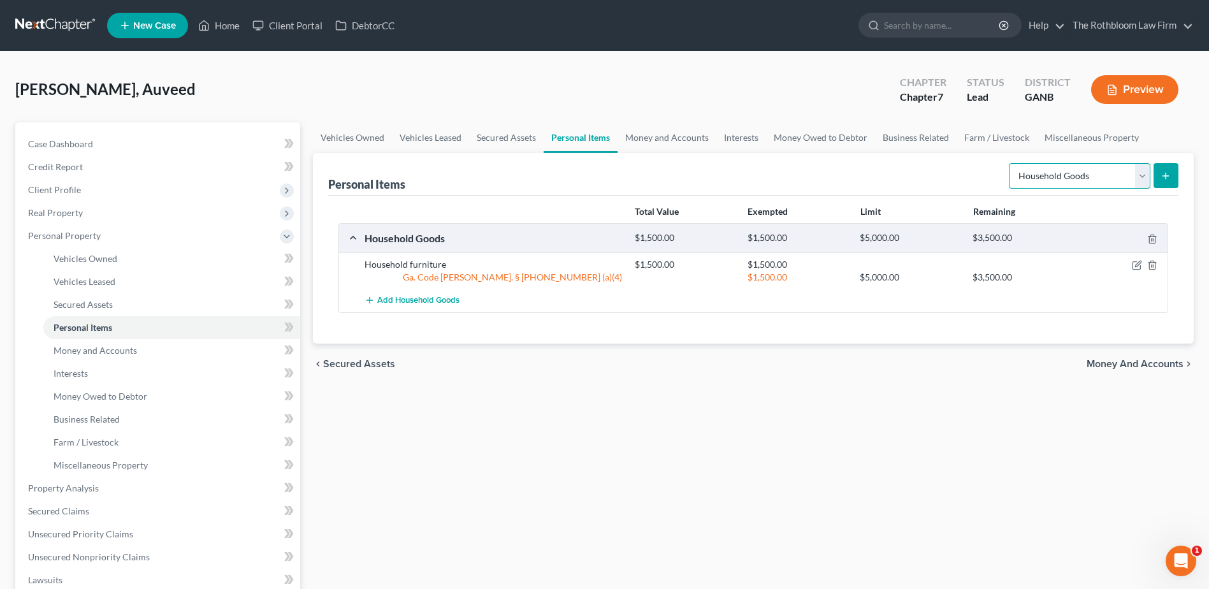
click at [1135, 182] on select "Select Item Type Clothing Collectibles Of Value Electronics Firearms Household …" at bounding box center [1080, 175] width 142 height 25
select select "collectibles_of_value"
click at [1010, 163] on select "Select Item Type Clothing Collectibles Of Value Electronics Firearms Household …" at bounding box center [1080, 175] width 142 height 25
click at [1173, 177] on button "submit" at bounding box center [1166, 175] width 25 height 25
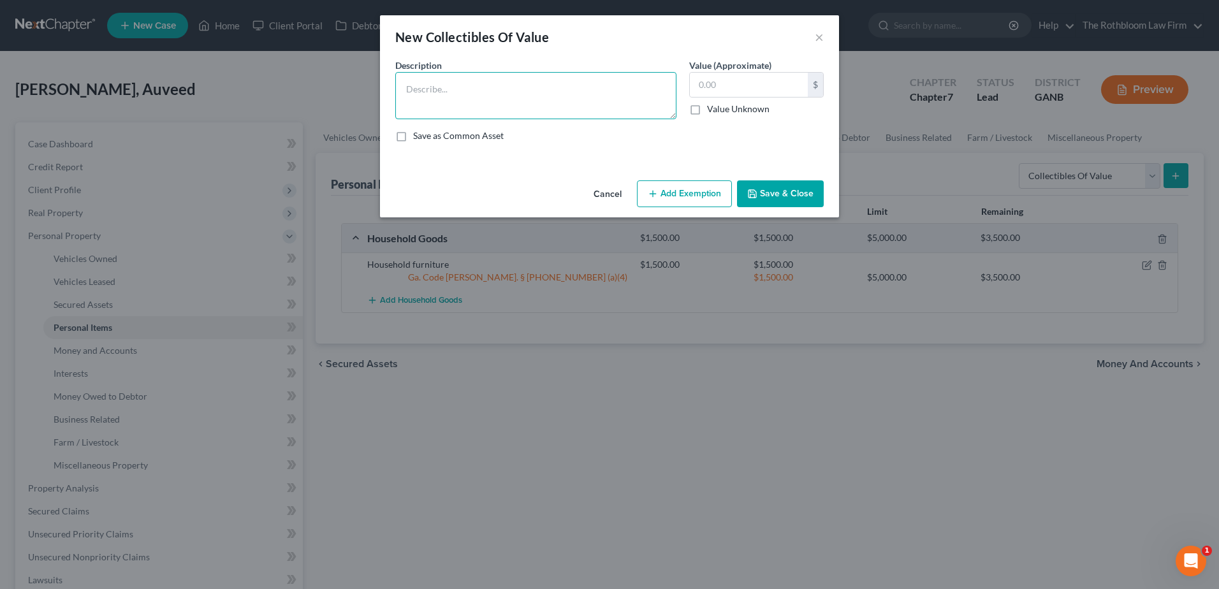
click at [449, 95] on textarea at bounding box center [535, 95] width 281 height 47
type textarea "Books, pictures, etc."
type input "100"
click at [679, 200] on button "Add Exemption" at bounding box center [684, 193] width 95 height 27
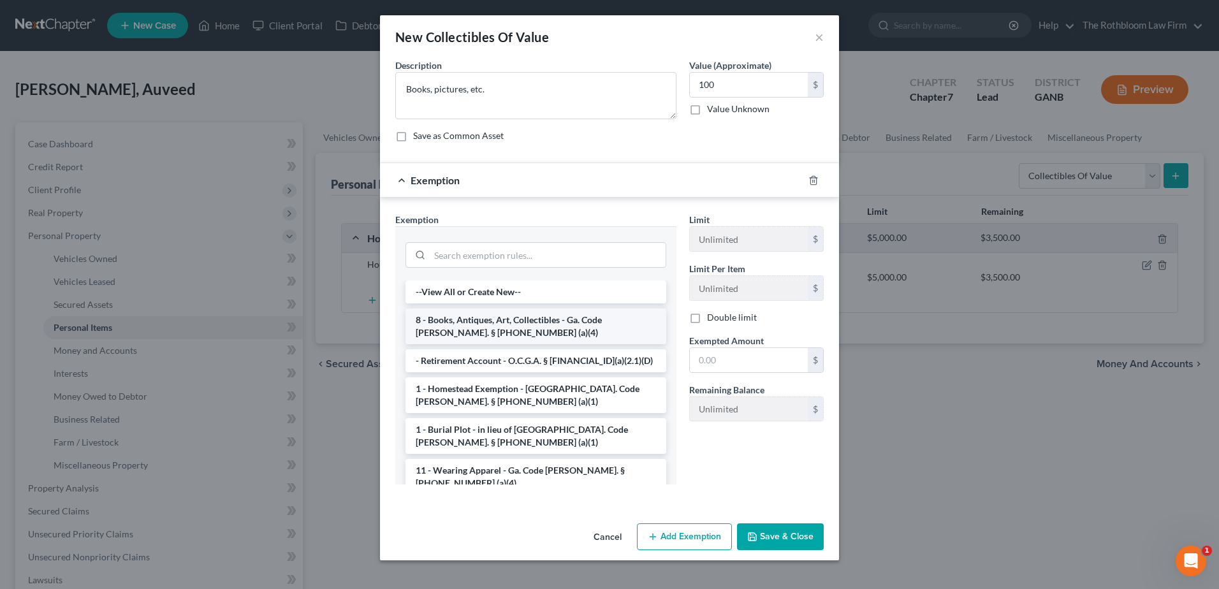
click at [507, 328] on li "8 - Books, Antiques, Art, Collectibles - Ga. Code [PERSON_NAME]. § [PHONE_NUMBE…" at bounding box center [535, 327] width 261 height 36
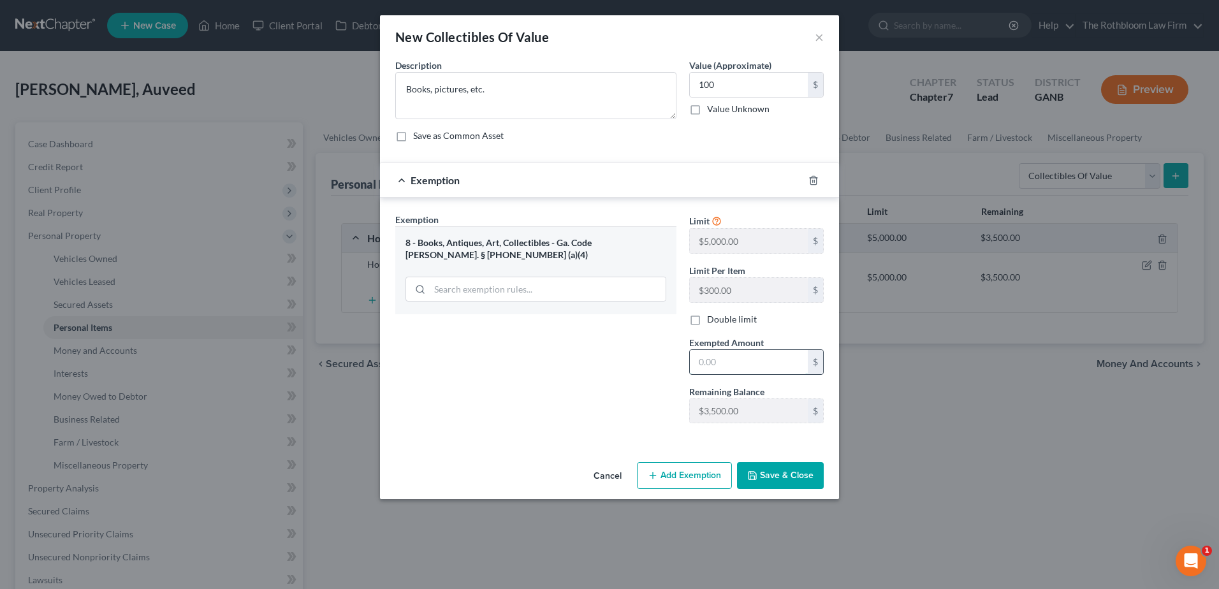
click at [723, 367] on input "text" at bounding box center [749, 362] width 118 height 24
type input "100"
click at [778, 487] on button "Save & Close" at bounding box center [780, 475] width 87 height 27
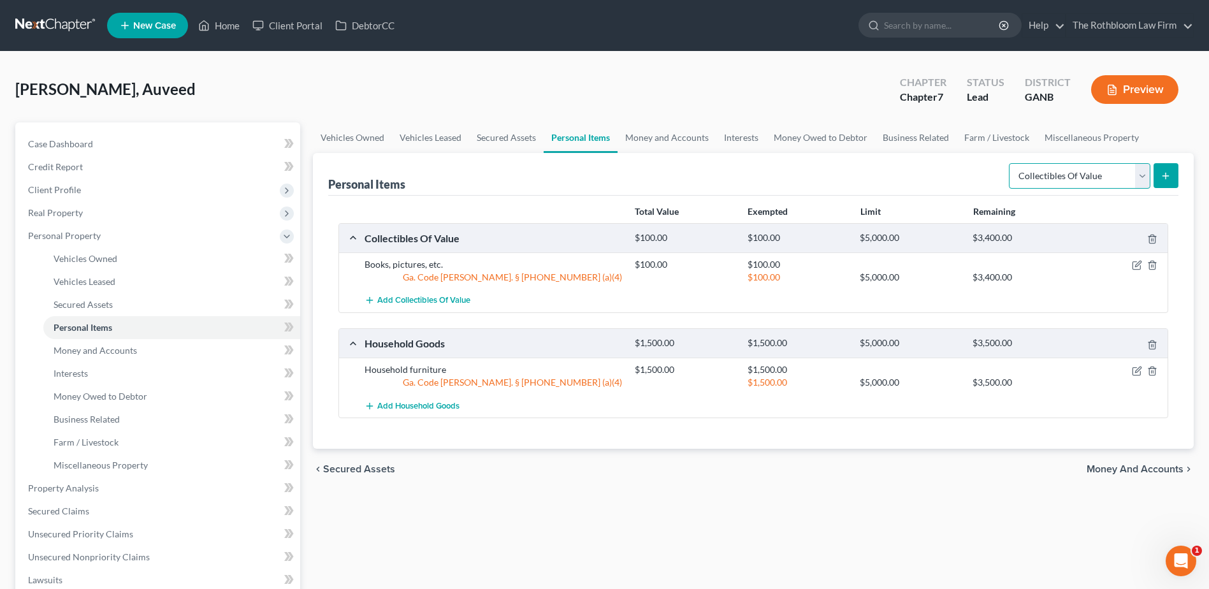
click at [1150, 180] on select "Select Item Type Clothing Collectibles Of Value Electronics Firearms Household …" at bounding box center [1080, 175] width 142 height 25
select select "clothing"
click at [1010, 163] on select "Select Item Type Clothing Collectibles Of Value Electronics Firearms Household …" at bounding box center [1080, 175] width 142 height 25
click at [1172, 177] on button "submit" at bounding box center [1166, 175] width 25 height 25
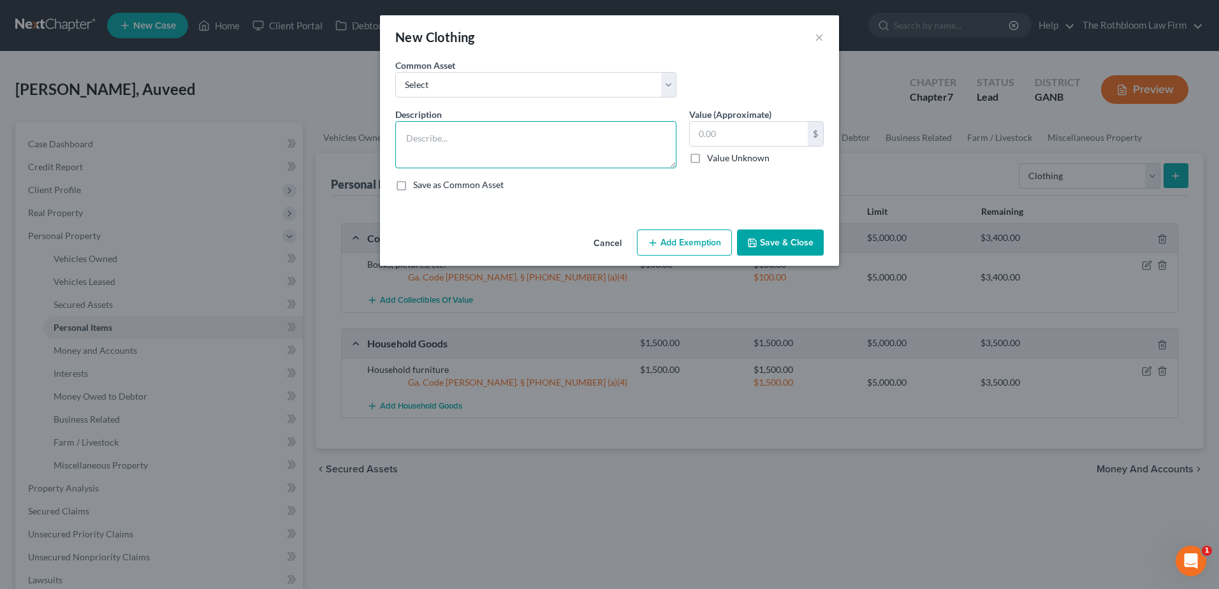
click at [467, 134] on textarea at bounding box center [535, 144] width 281 height 47
type textarea "Clothing"
type input "500"
click at [670, 241] on button "Add Exemption" at bounding box center [684, 242] width 95 height 27
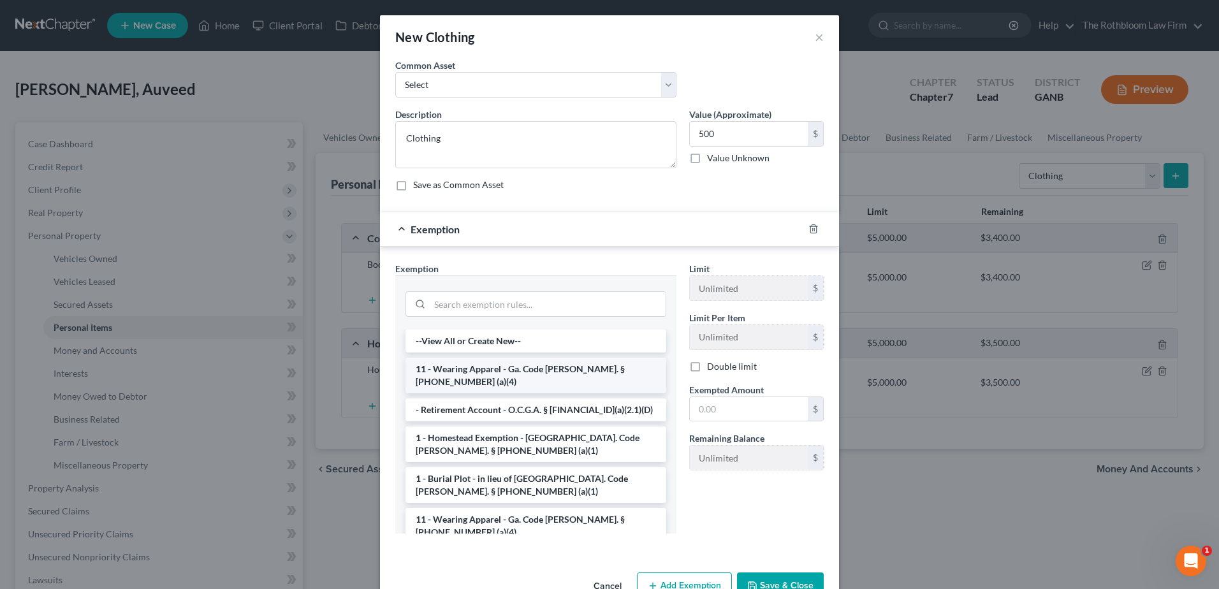
click at [499, 372] on li "11 - Wearing Apparel - Ga. Code [PERSON_NAME]. § [PHONE_NUMBER] (a)(4)" at bounding box center [535, 376] width 261 height 36
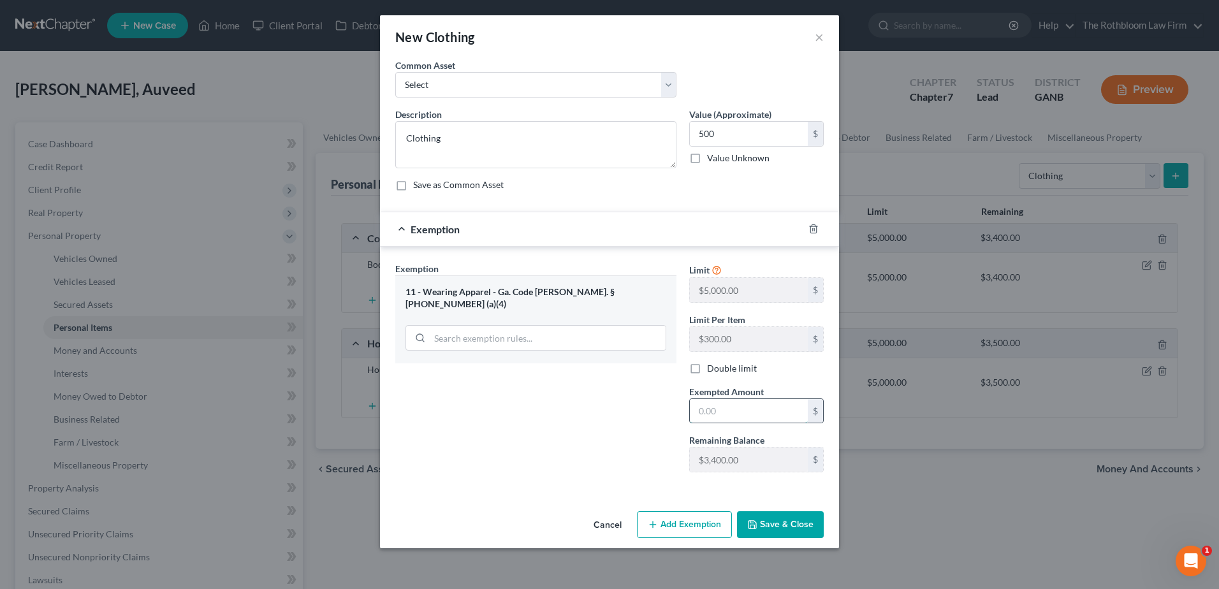
click at [720, 418] on input "text" at bounding box center [749, 411] width 118 height 24
type input "500"
click at [766, 532] on button "Save & Close" at bounding box center [780, 524] width 87 height 27
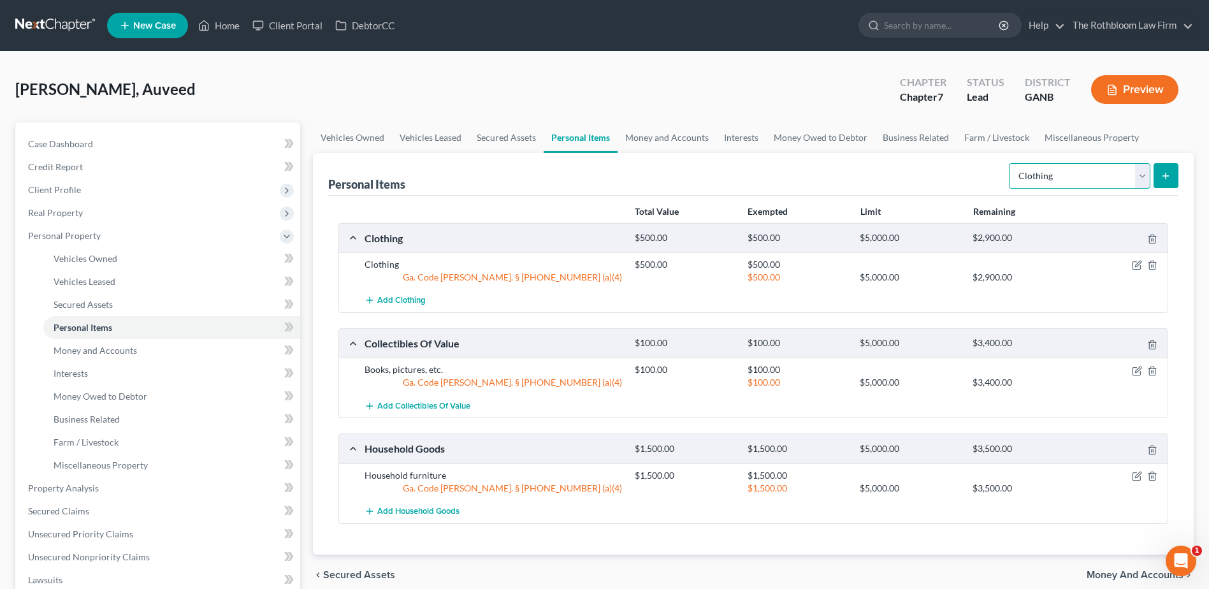
click at [1133, 170] on select "Select Item Type Clothing Collectibles Of Value Electronics Firearms Household …" at bounding box center [1080, 175] width 142 height 25
select select "jewelry"
click at [1010, 163] on select "Select Item Type Clothing Collectibles Of Value Electronics Firearms Household …" at bounding box center [1080, 175] width 142 height 25
click at [1166, 177] on line "submit" at bounding box center [1166, 176] width 0 height 6
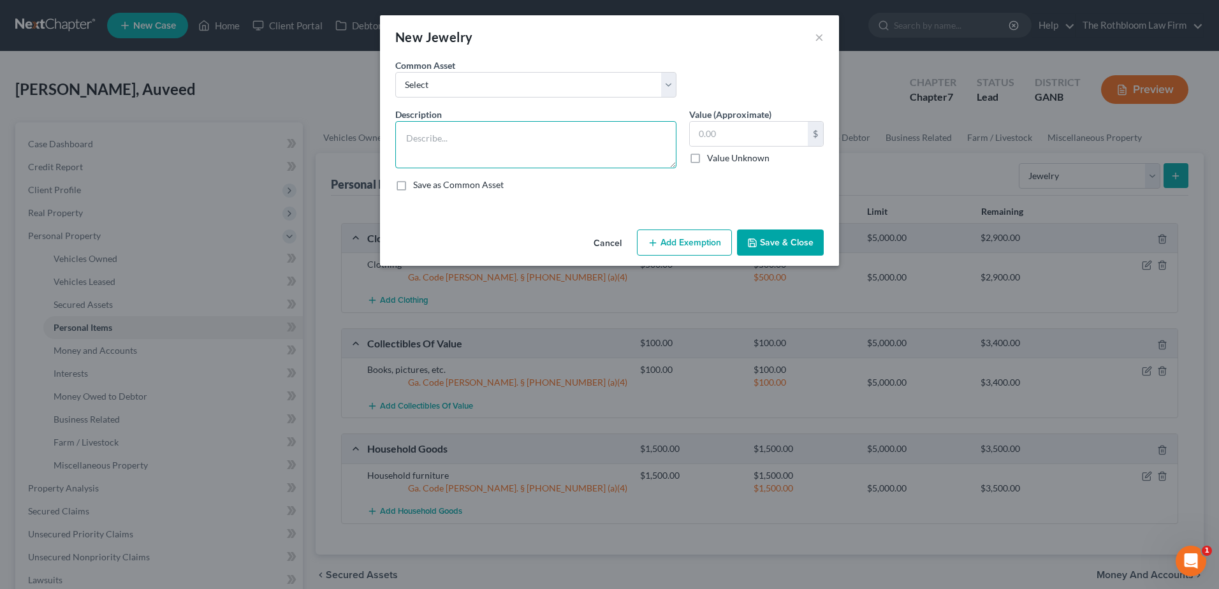
click at [466, 135] on textarea at bounding box center [535, 144] width 281 height 47
type textarea "Jewelry"
type input "3,000"
click at [688, 240] on button "Add Exemption" at bounding box center [684, 242] width 95 height 27
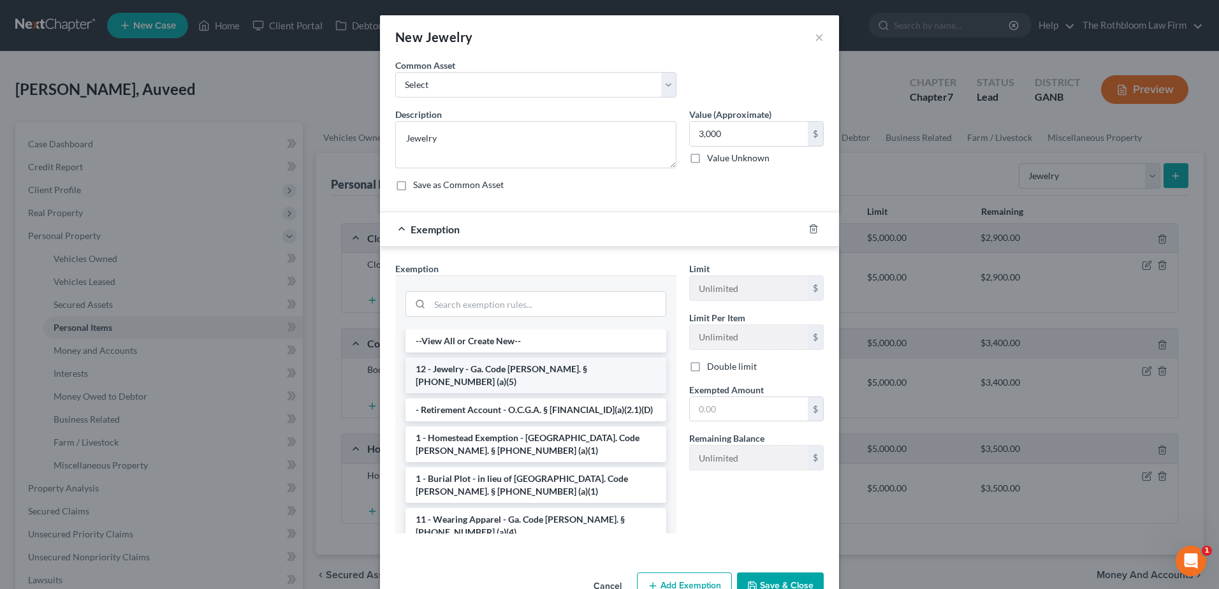
click at [490, 370] on li "12 - Jewelry - Ga. Code [PERSON_NAME]. § [PHONE_NUMBER] (a)(5)" at bounding box center [535, 376] width 261 height 36
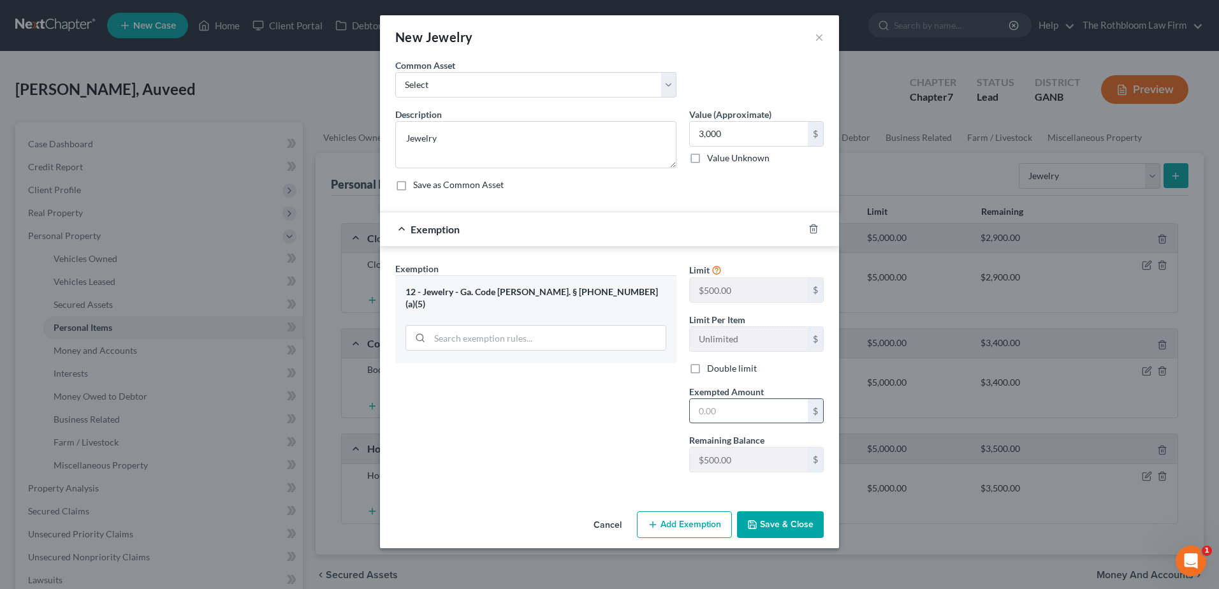
click at [714, 413] on input "text" at bounding box center [749, 411] width 118 height 24
type input "500"
click at [773, 532] on button "Save & Close" at bounding box center [780, 524] width 87 height 27
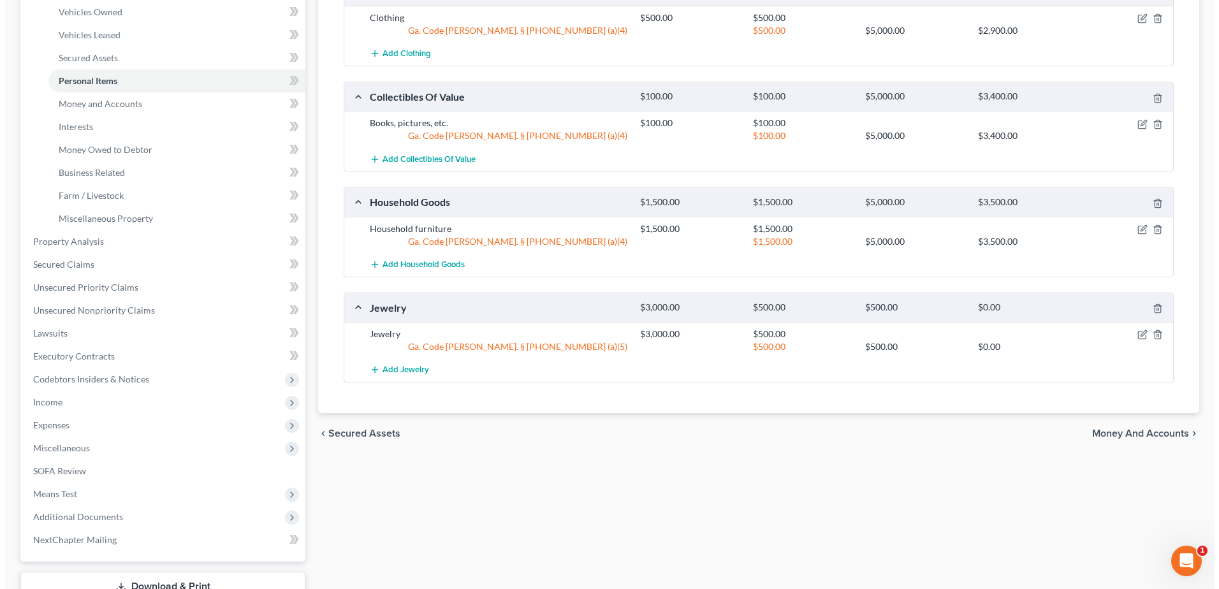
scroll to position [255, 0]
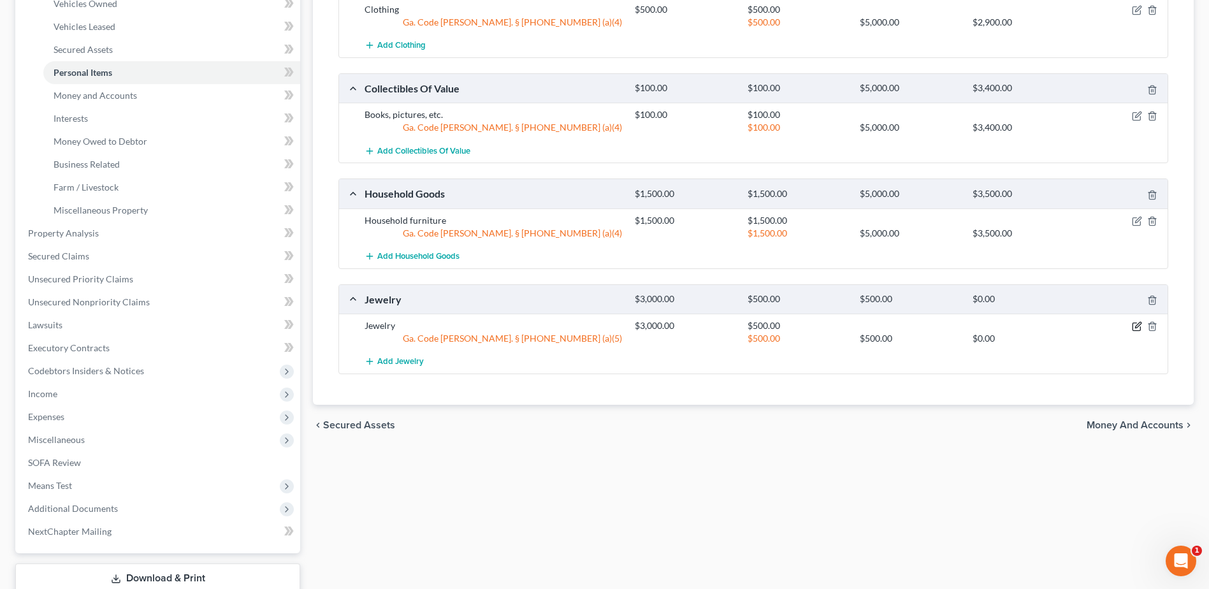
click at [1140, 326] on icon "button" at bounding box center [1137, 326] width 10 height 10
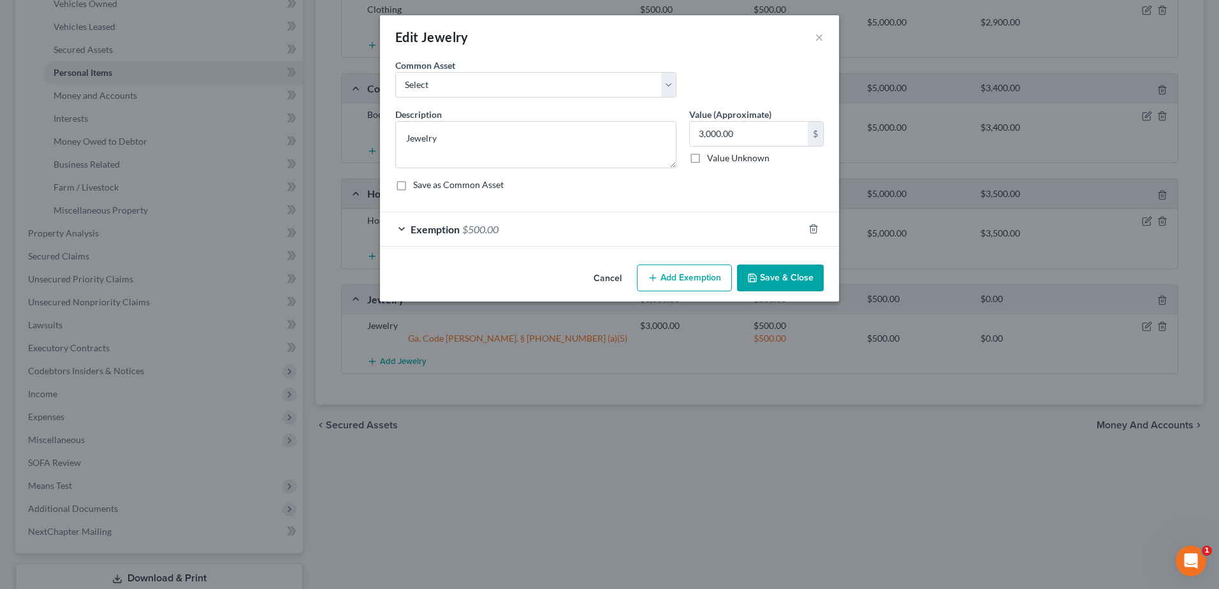
click at [694, 284] on button "Add Exemption" at bounding box center [684, 278] width 95 height 27
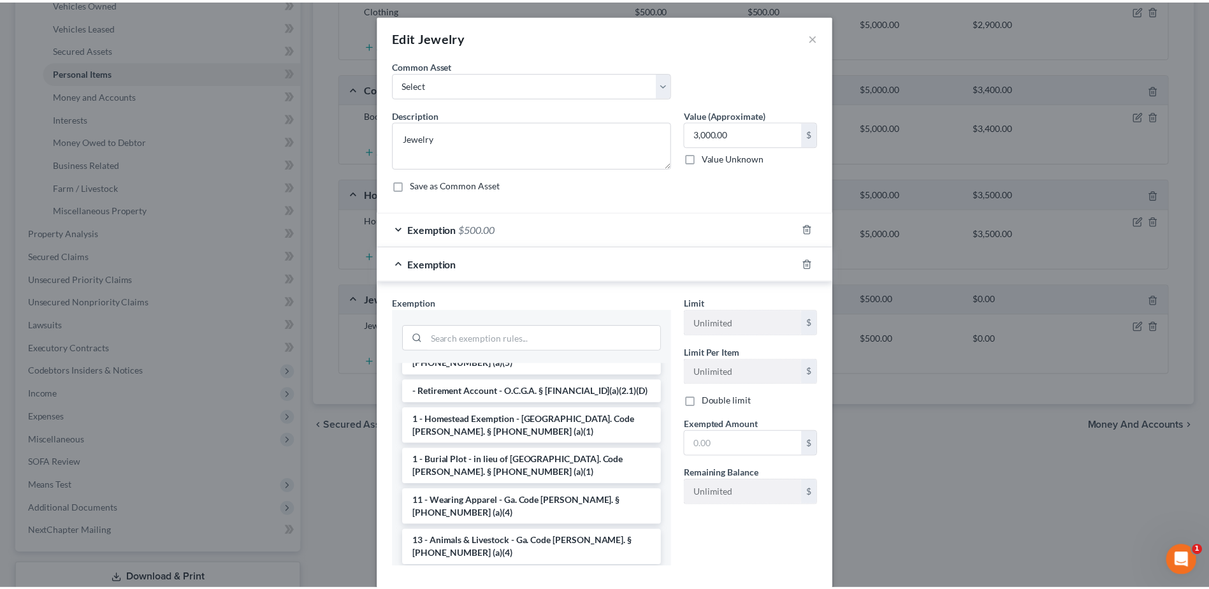
scroll to position [127, 0]
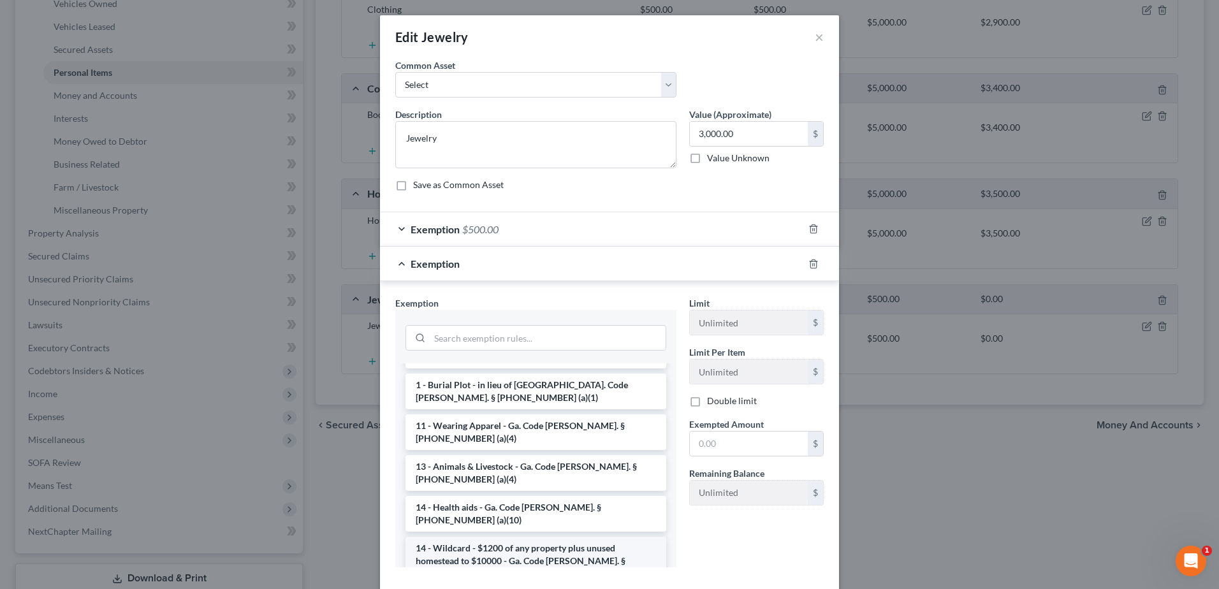
click at [490, 537] on li "14 - Wildcard - $1200 of any property plus unused homestead to $10000 - Ga. Cod…" at bounding box center [535, 561] width 261 height 48
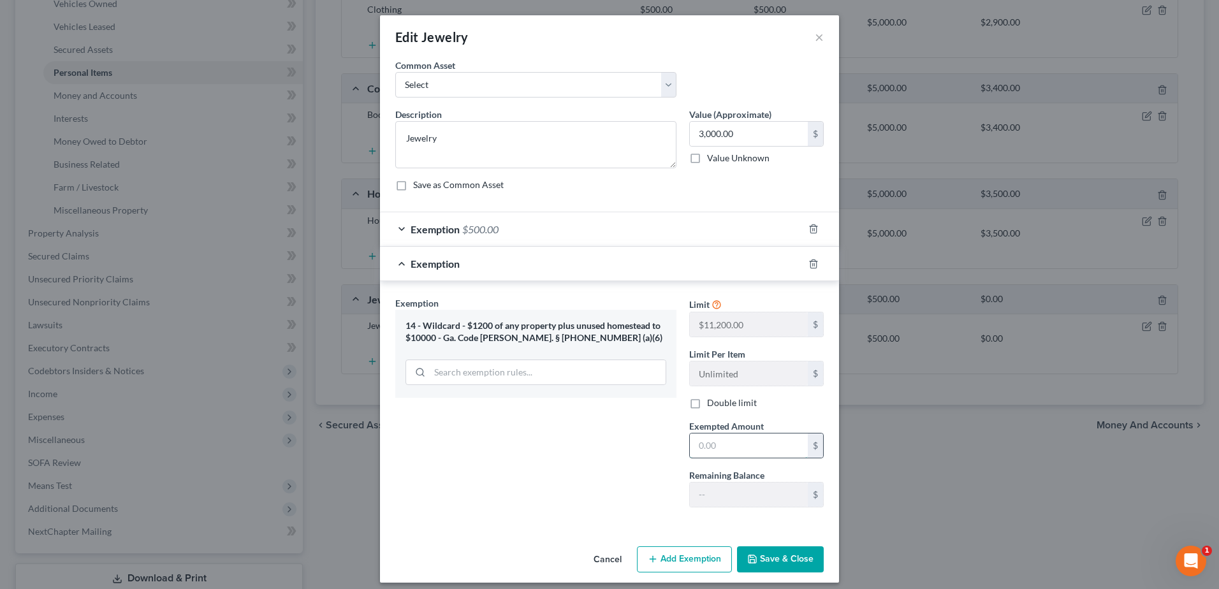
click at [727, 449] on input "text" at bounding box center [749, 445] width 118 height 24
type input "2,500"
click at [784, 554] on button "Save & Close" at bounding box center [780, 559] width 87 height 27
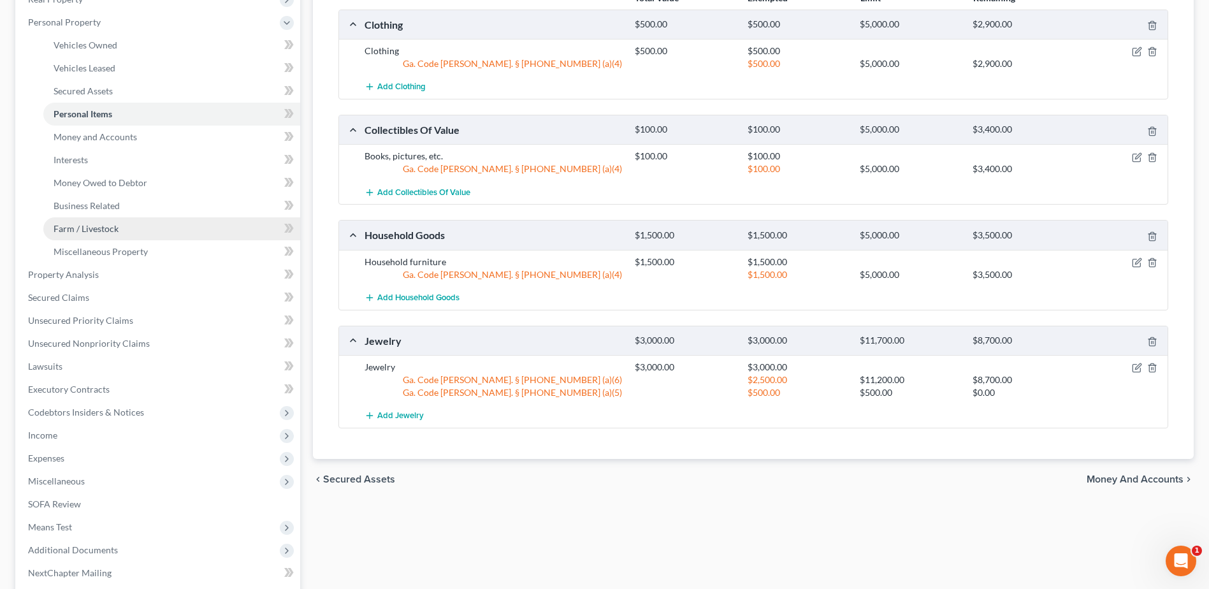
scroll to position [191, 0]
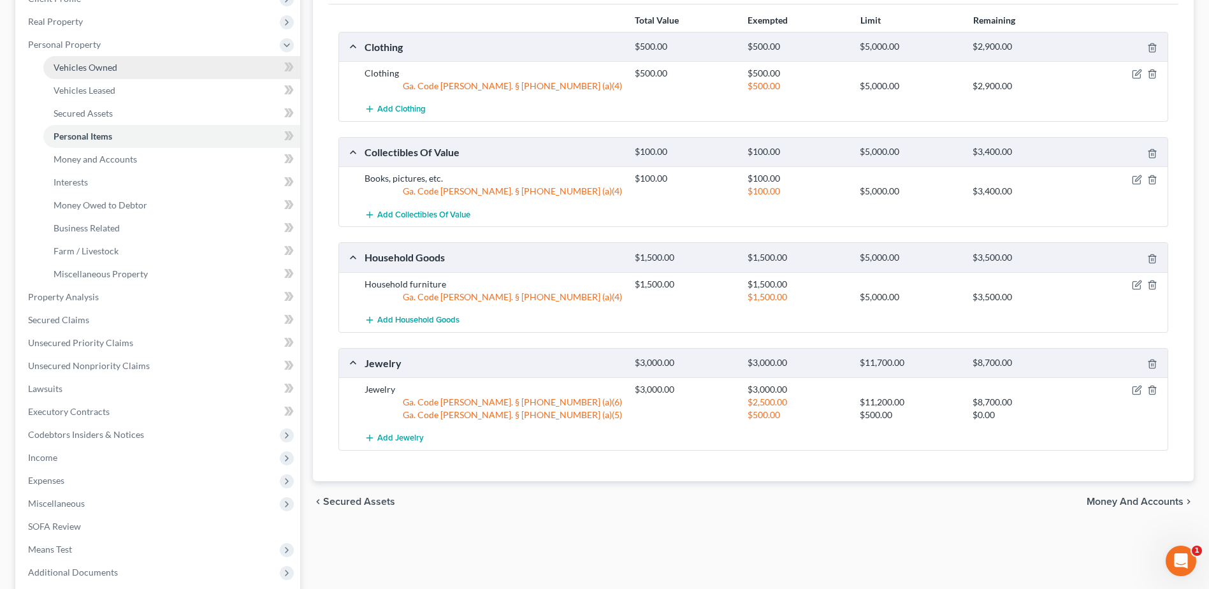
click at [83, 71] on span "Vehicles Owned" at bounding box center [86, 67] width 64 height 11
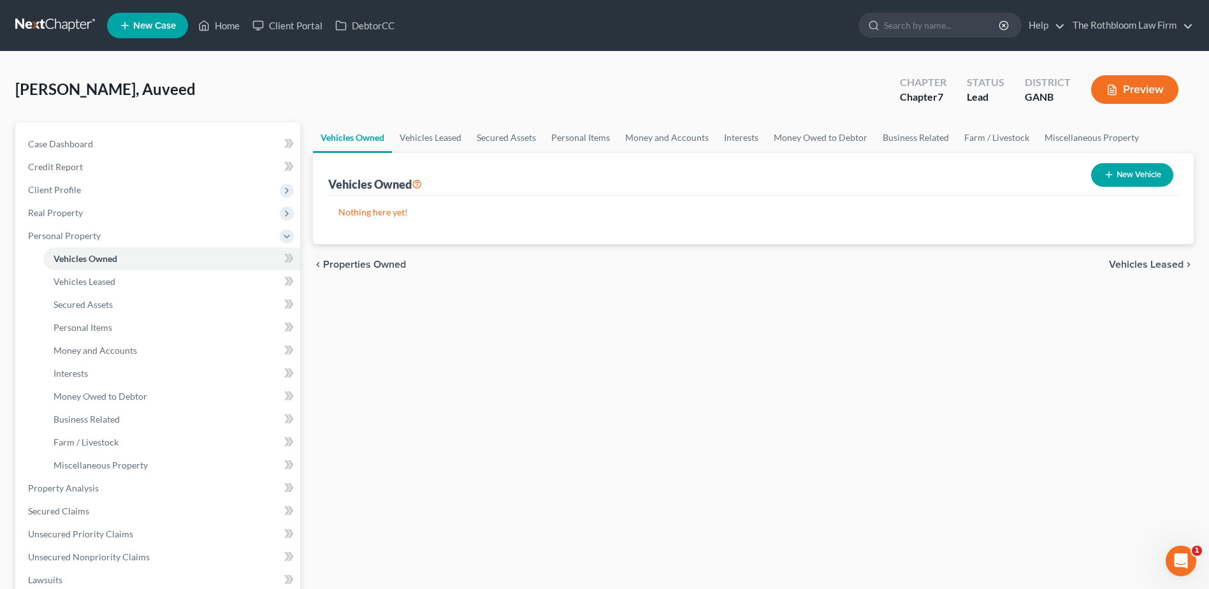
click at [1135, 171] on button "New Vehicle" at bounding box center [1132, 175] width 82 height 24
select select "0"
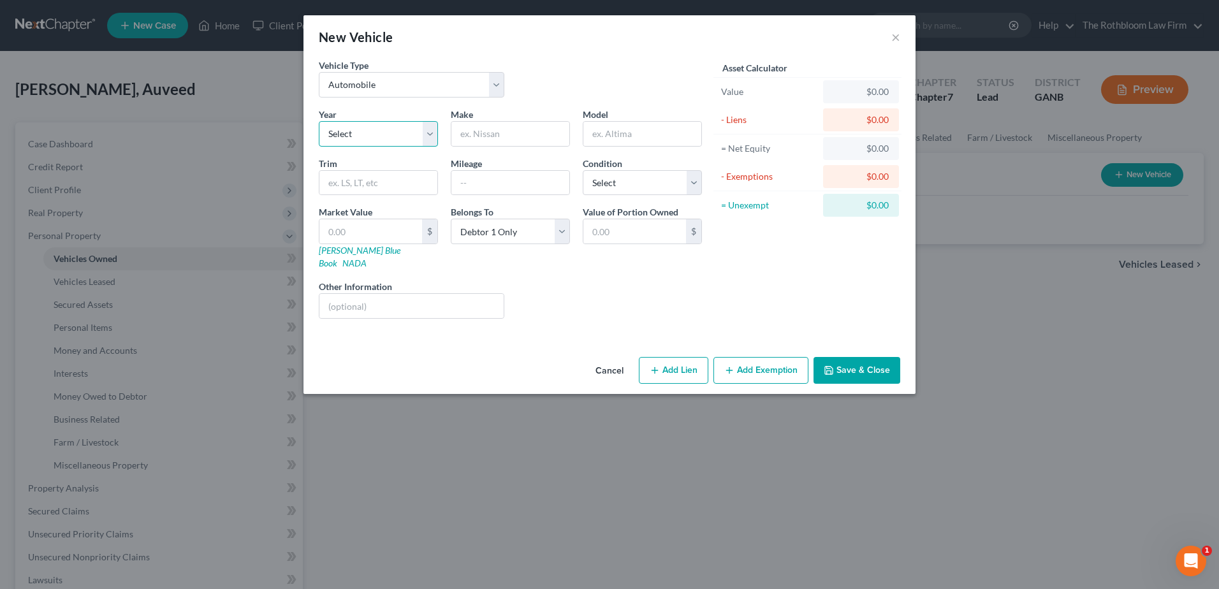
click at [348, 130] on select "Select 2026 2025 2024 2023 2022 2021 2020 2019 2018 2017 2016 2015 2014 2013 20…" at bounding box center [378, 133] width 119 height 25
select select "13"
click at [319, 121] on select "Select 2026 2025 2024 2023 2022 2021 2020 2019 2018 2017 2016 2015 2014 2013 20…" at bounding box center [378, 133] width 119 height 25
click at [500, 136] on input "text" at bounding box center [510, 134] width 118 height 24
type input "Chrysler"
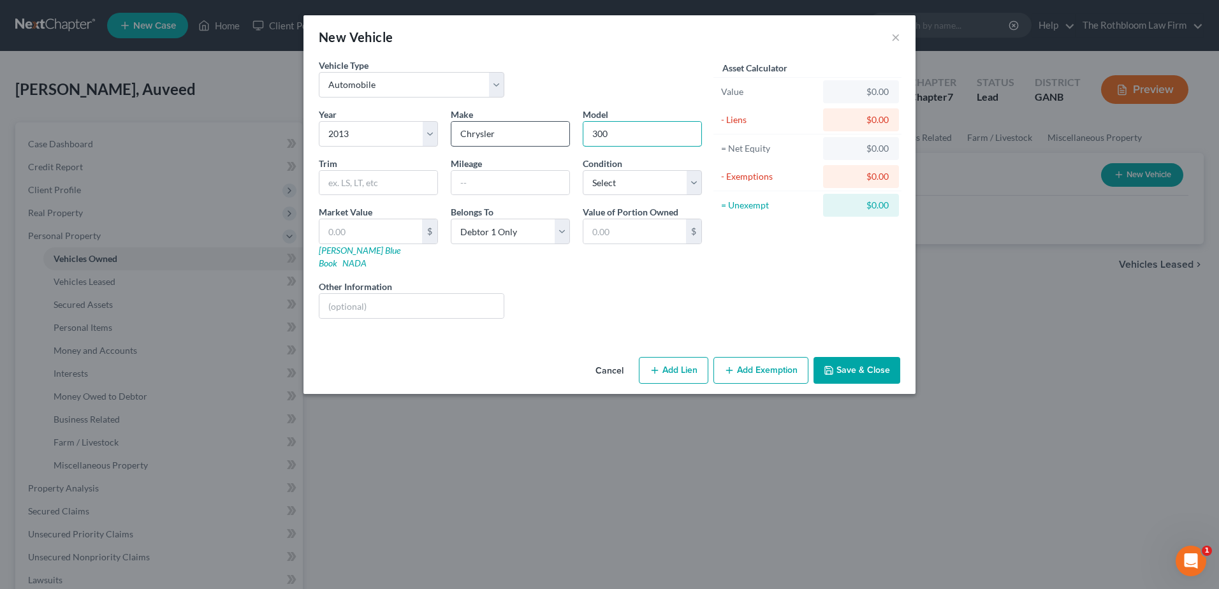
type input "300"
click at [472, 175] on input "text" at bounding box center [510, 183] width 118 height 24
type input "124958"
click at [612, 189] on select "Select Excellent Very Good Good Fair Poor" at bounding box center [642, 182] width 119 height 25
select select "2"
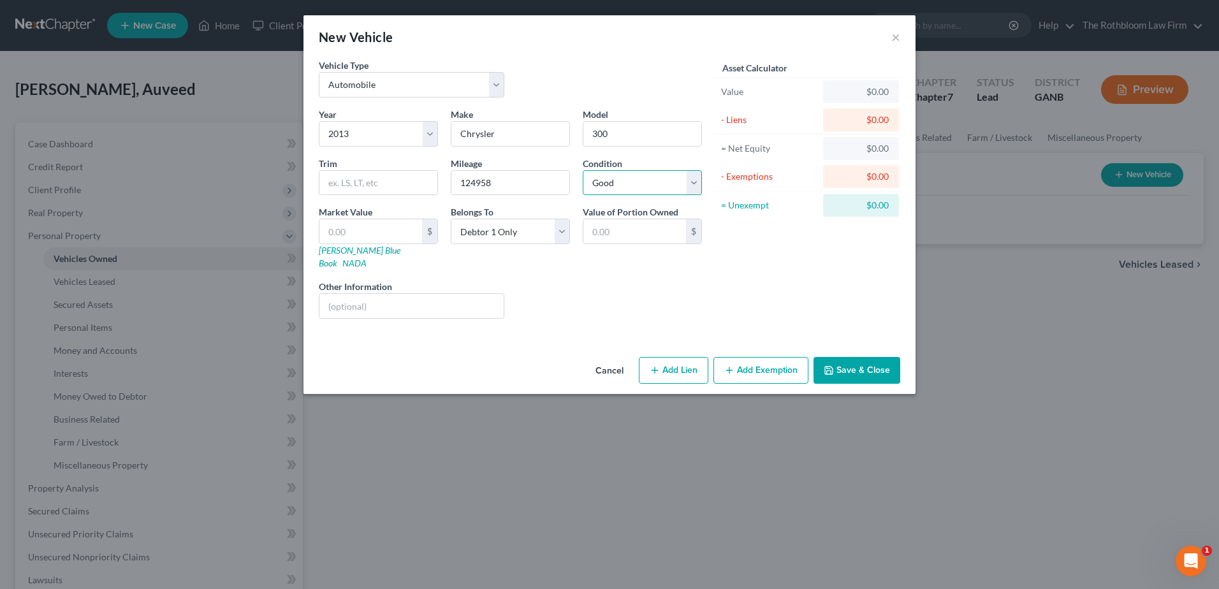
click at [583, 170] on select "Select Excellent Very Good Good Fair Poor" at bounding box center [642, 182] width 119 height 25
click at [343, 251] on link "[PERSON_NAME] Blue Book" at bounding box center [360, 257] width 82 height 24
click at [349, 238] on input "text" at bounding box center [370, 231] width 103 height 24
type input "5"
type input "5.00"
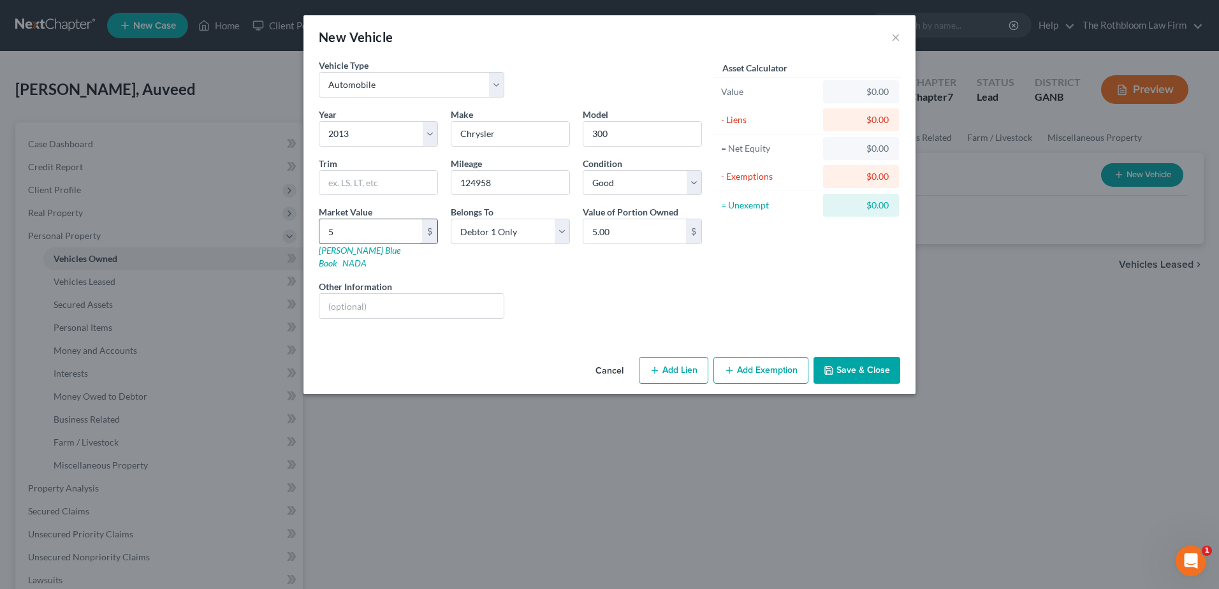
type input "58"
type input "58.00"
type input "588"
type input "588.00"
type input "5889"
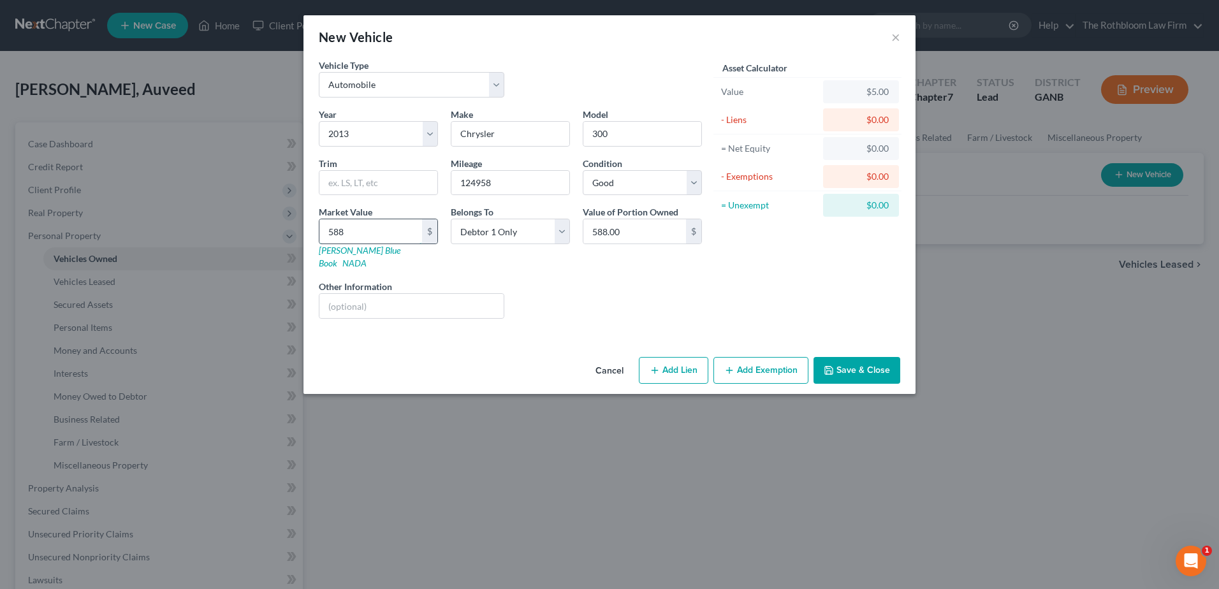
type input "5,889.00"
type input "5,889"
click at [764, 360] on button "Add Exemption" at bounding box center [760, 370] width 95 height 27
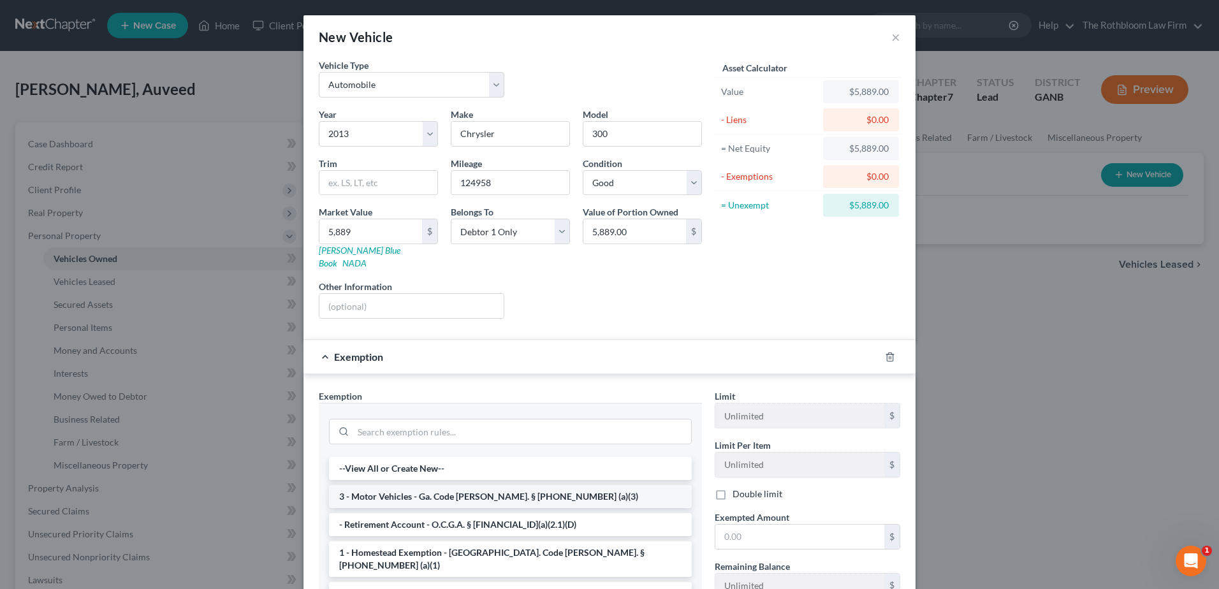
click at [370, 491] on li "3 - Motor Vehicles - Ga. Code [PERSON_NAME]. § [PHONE_NUMBER] (a)(3)" at bounding box center [510, 496] width 363 height 23
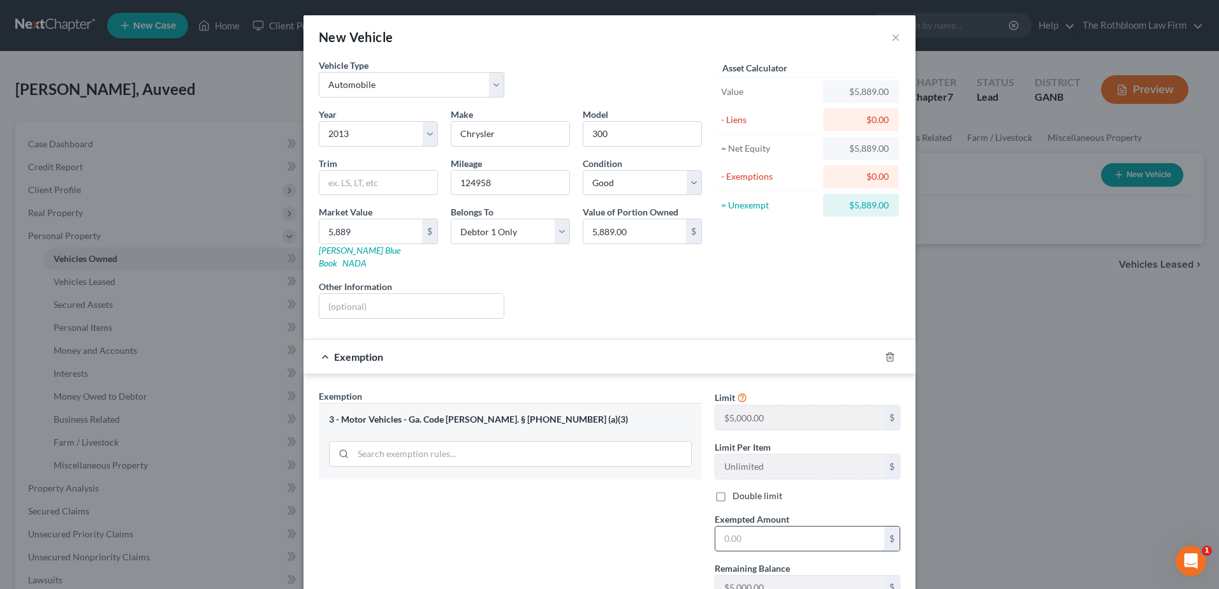
click at [738, 534] on input "text" at bounding box center [799, 539] width 169 height 24
type input "5,000"
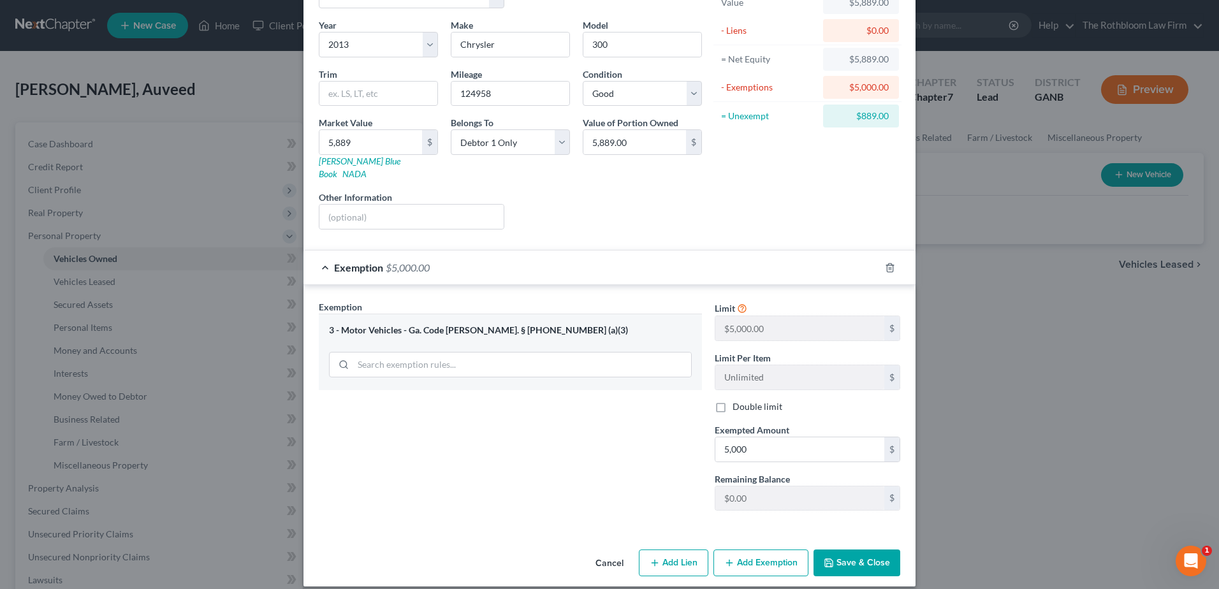
click at [747, 549] on button "Add Exemption" at bounding box center [760, 562] width 95 height 27
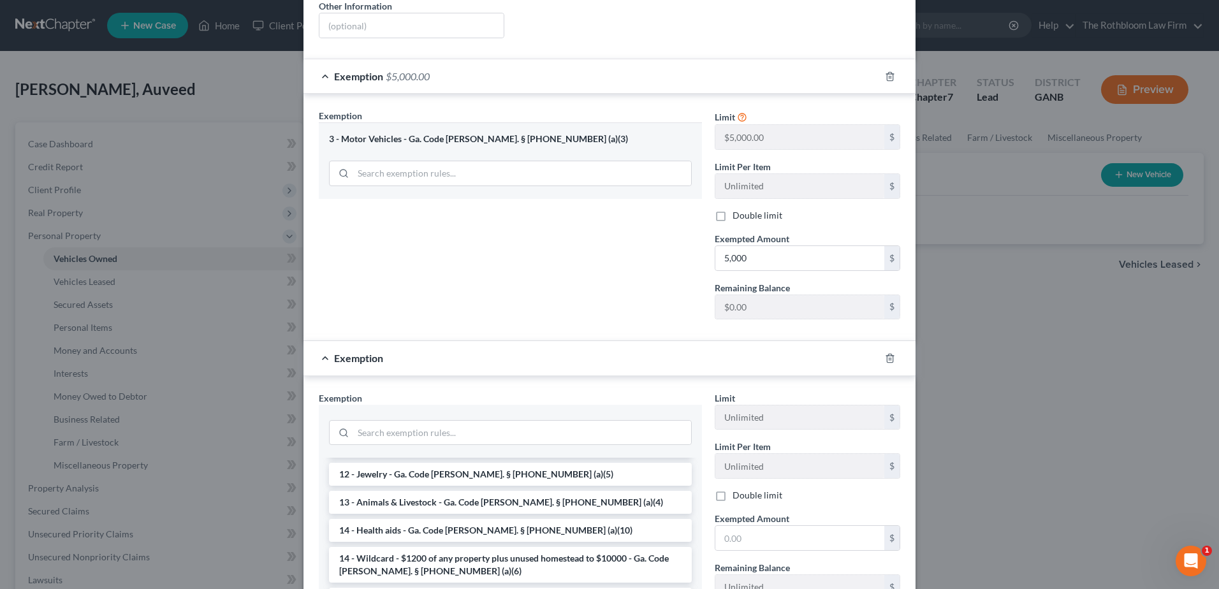
scroll to position [191, 0]
click at [444, 544] on li "14 - Wildcard - $1200 of any property plus unused homestead to $10000 - Ga. Cod…" at bounding box center [510, 562] width 363 height 36
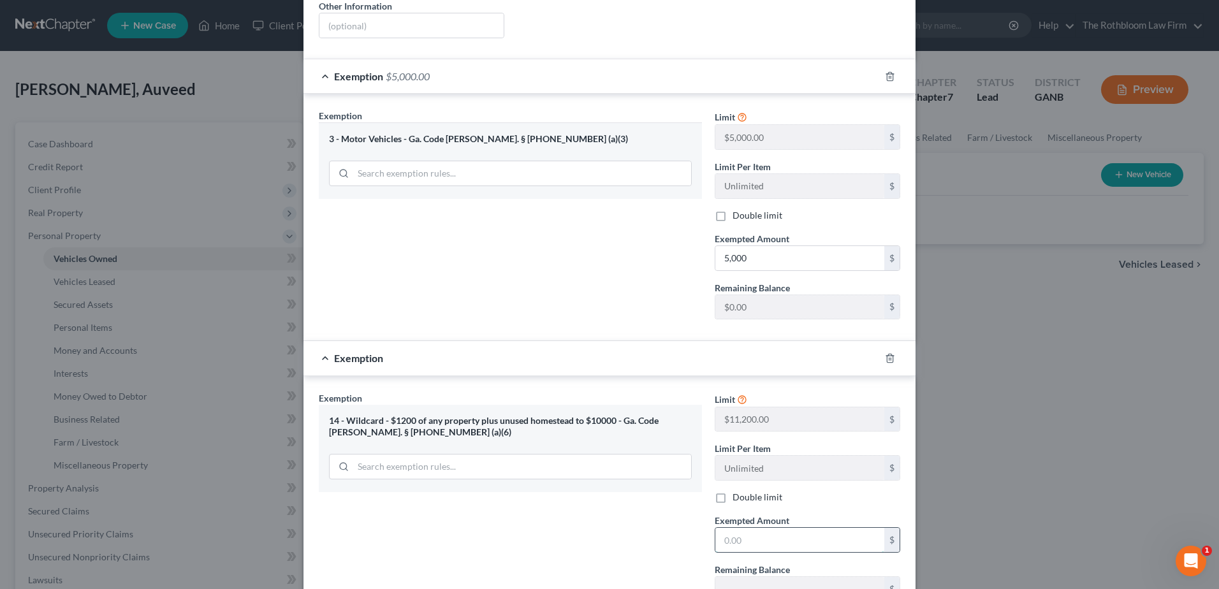
click at [755, 528] on input "text" at bounding box center [799, 540] width 169 height 24
type input "889"
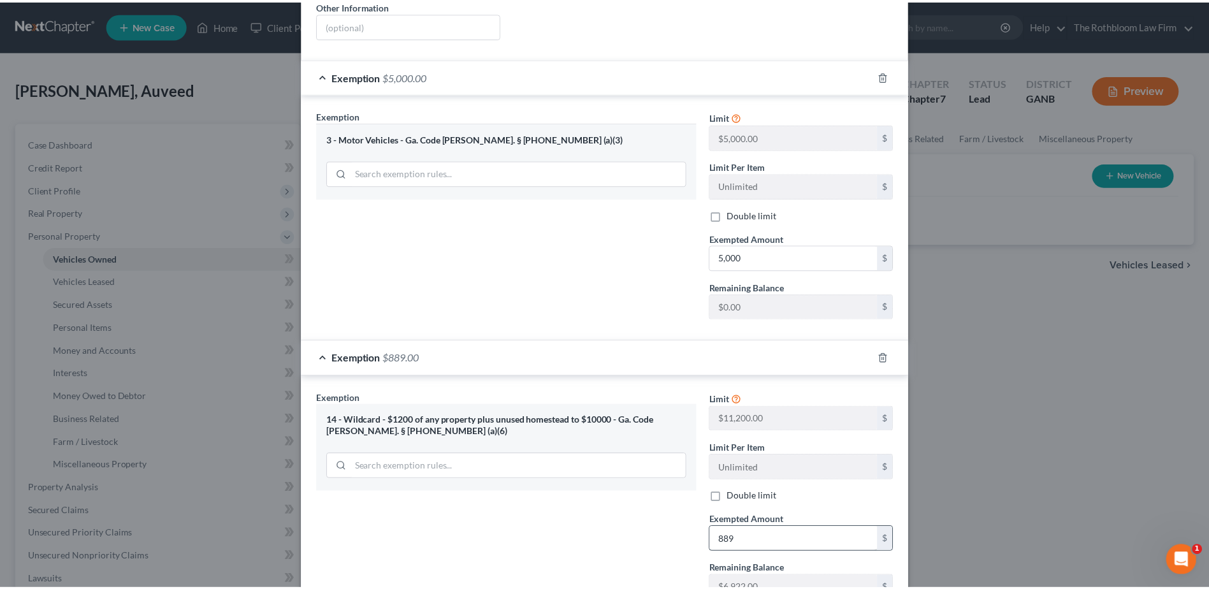
scroll to position [371, 0]
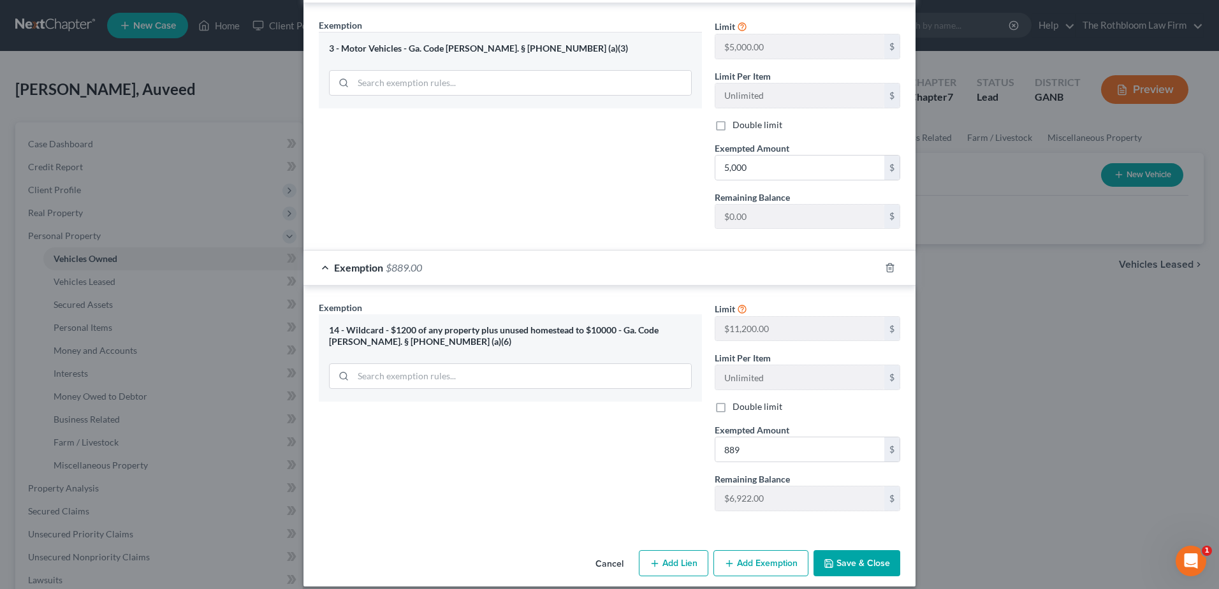
click at [851, 550] on button "Save & Close" at bounding box center [856, 563] width 87 height 27
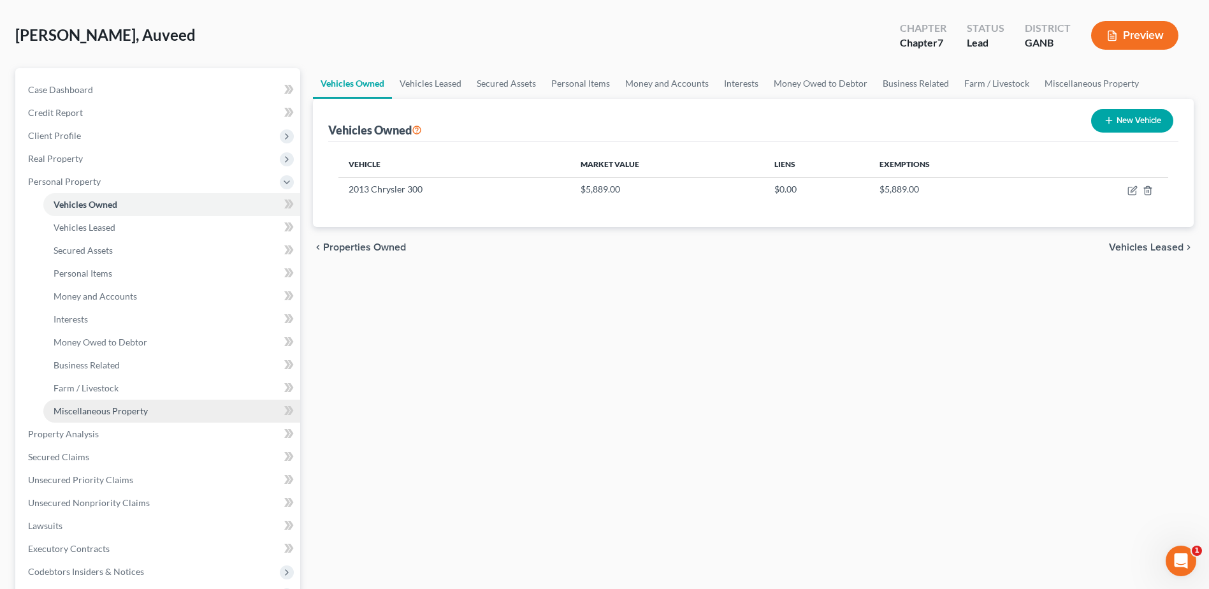
scroll to position [127, 0]
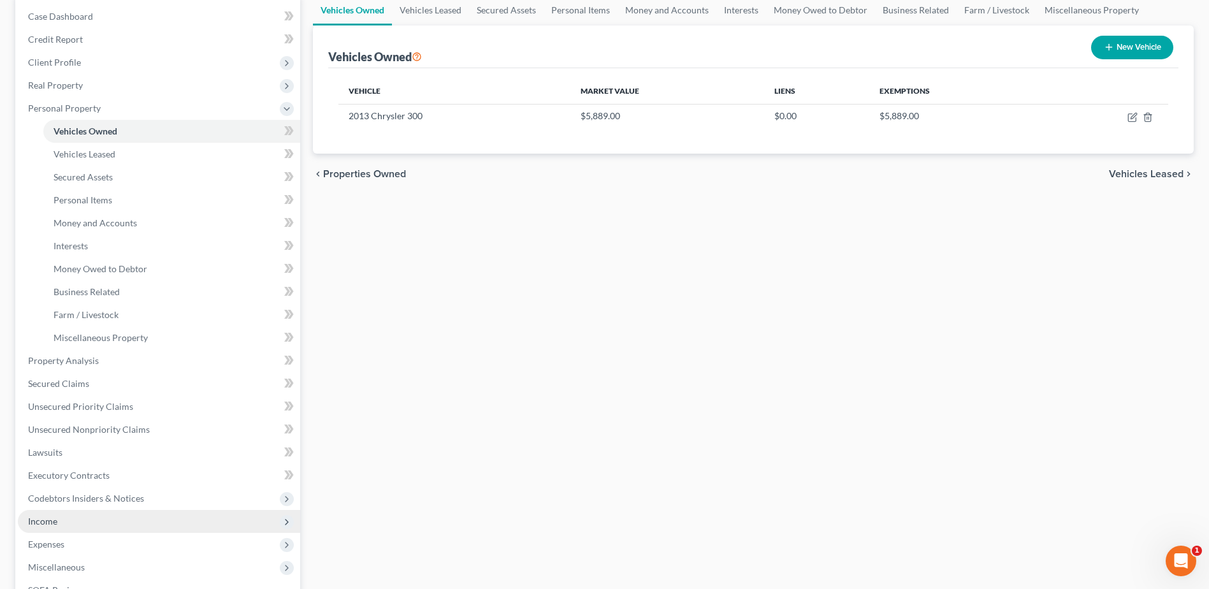
click at [52, 521] on span "Income" at bounding box center [42, 521] width 29 height 11
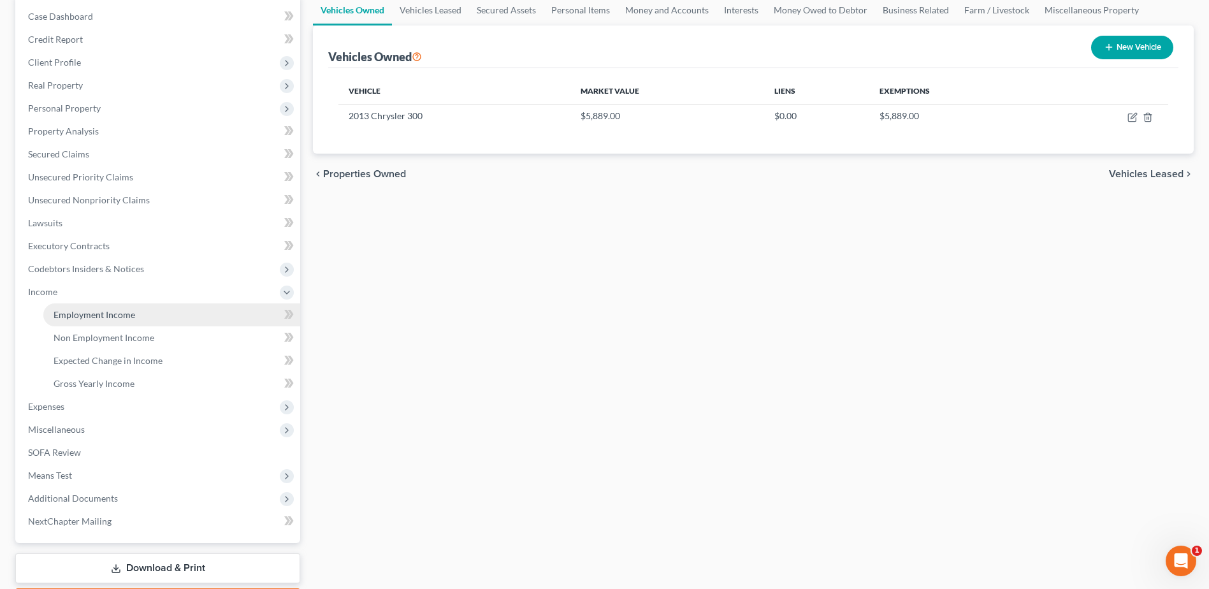
click at [71, 314] on span "Employment Income" at bounding box center [95, 314] width 82 height 11
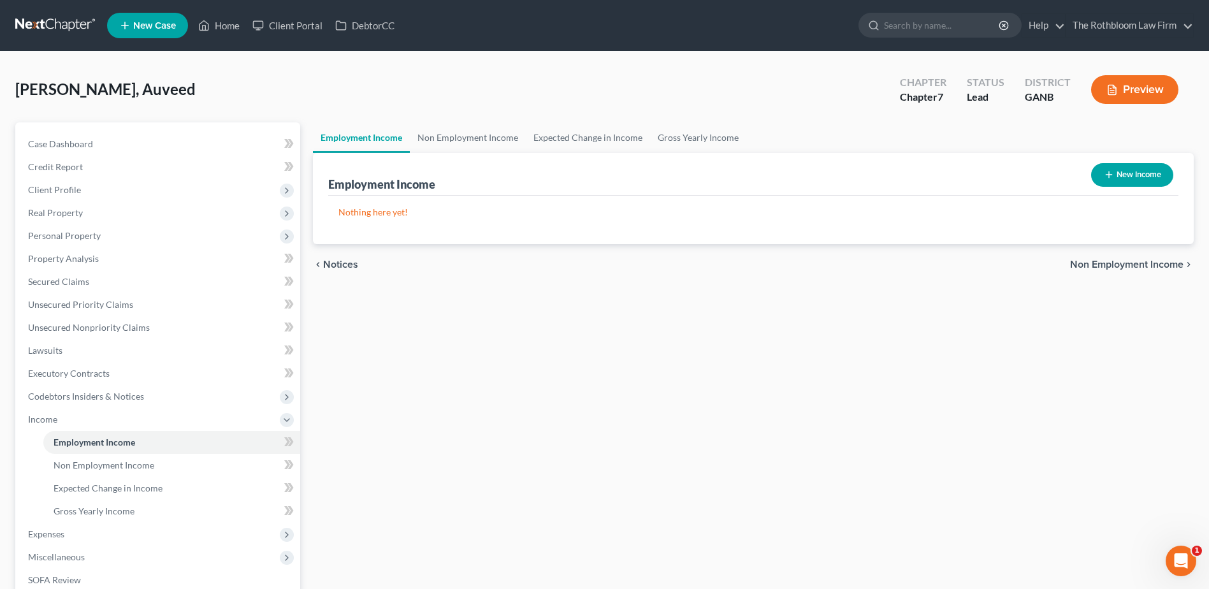
click at [1137, 176] on button "New Income" at bounding box center [1132, 175] width 82 height 24
select select "0"
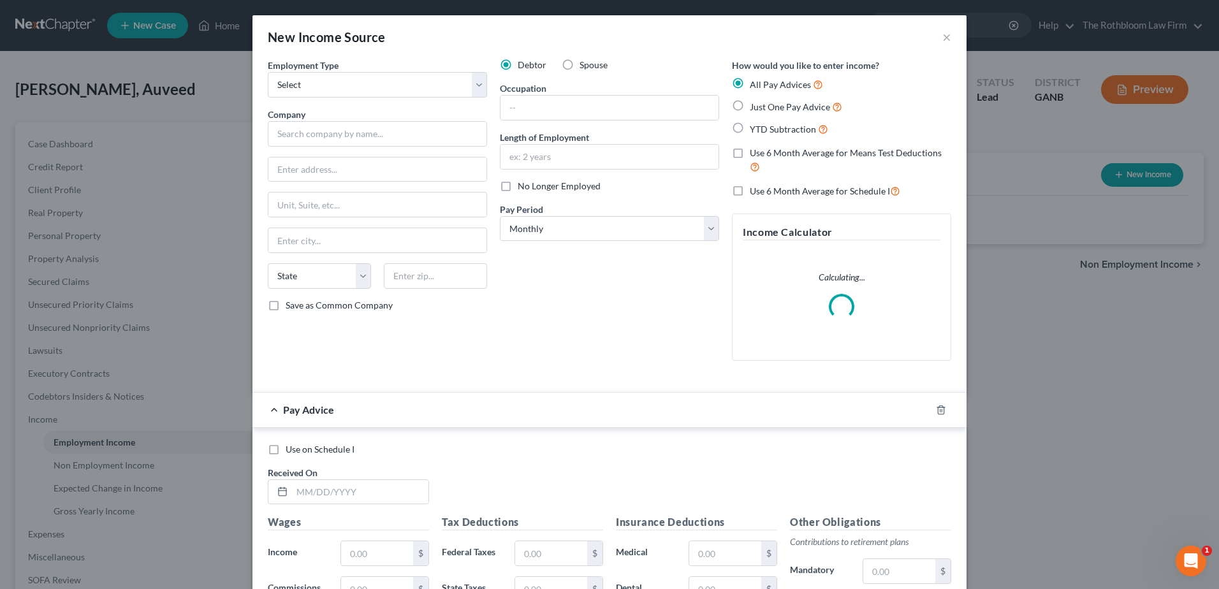
click at [579, 68] on label "Spouse" at bounding box center [593, 65] width 28 height 13
click at [585, 67] on input "Spouse" at bounding box center [589, 63] width 8 height 8
radio input "true"
click at [314, 85] on select "Select Full or [DEMOGRAPHIC_DATA] Employment Self Employment" at bounding box center [377, 84] width 219 height 25
select select "0"
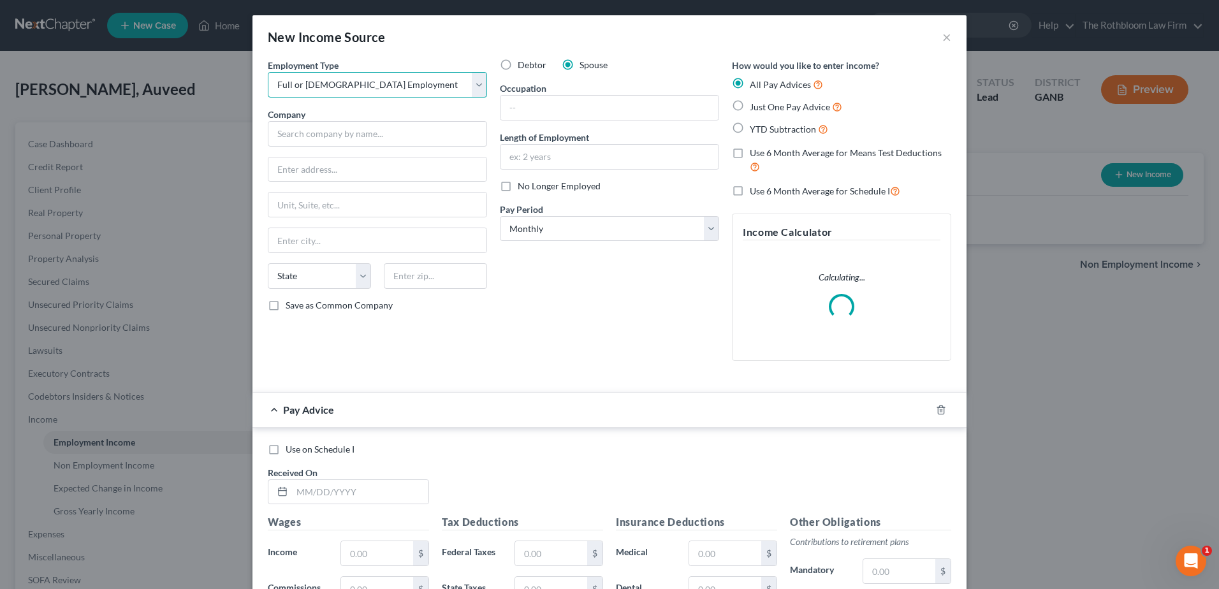
click at [268, 72] on select "Select Full or [DEMOGRAPHIC_DATA] Employment Self Employment" at bounding box center [377, 84] width 219 height 25
click at [285, 129] on input "text" at bounding box center [377, 133] width 219 height 25
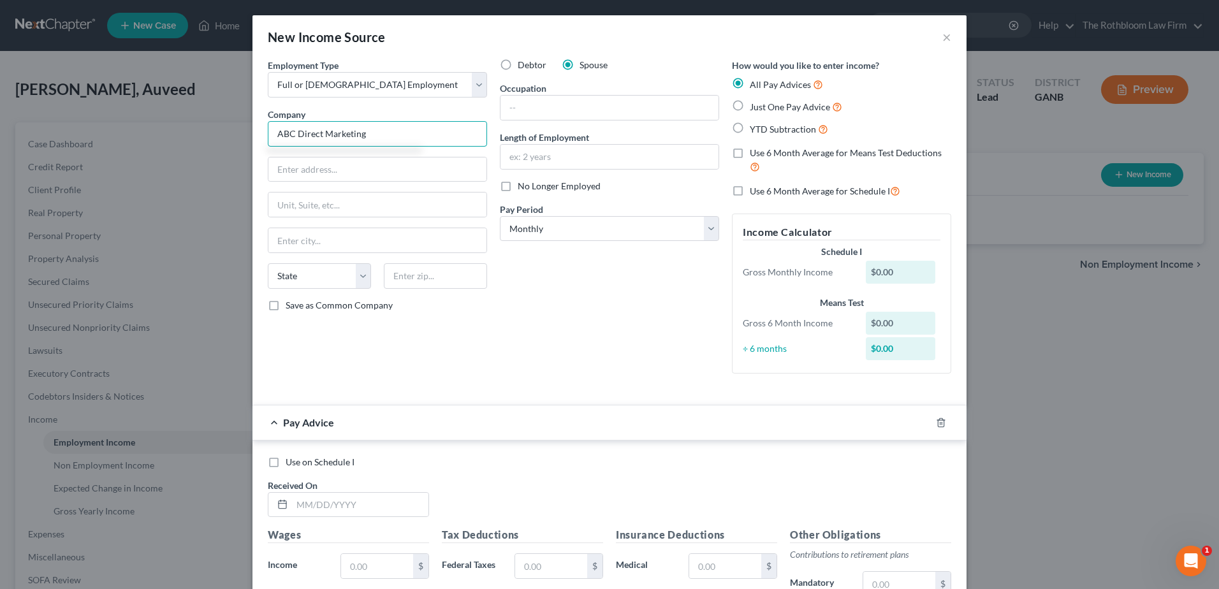
type input "ABC Direct Marketing"
type input "[STREET_ADDRESS][PERSON_NAME]"
type input "Suite B"
type input "30046"
type input "[GEOGRAPHIC_DATA]"
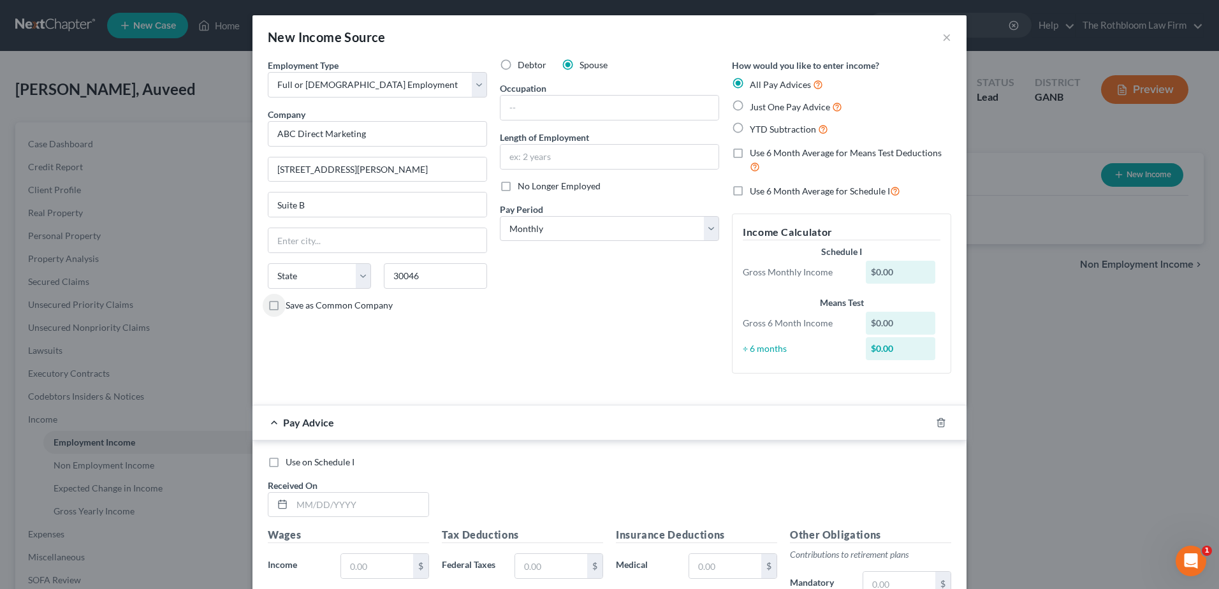
select select "10"
click at [510, 112] on input "text" at bounding box center [609, 108] width 218 height 24
type input "Printing Broker/Direct Mail"
type input "25 years"
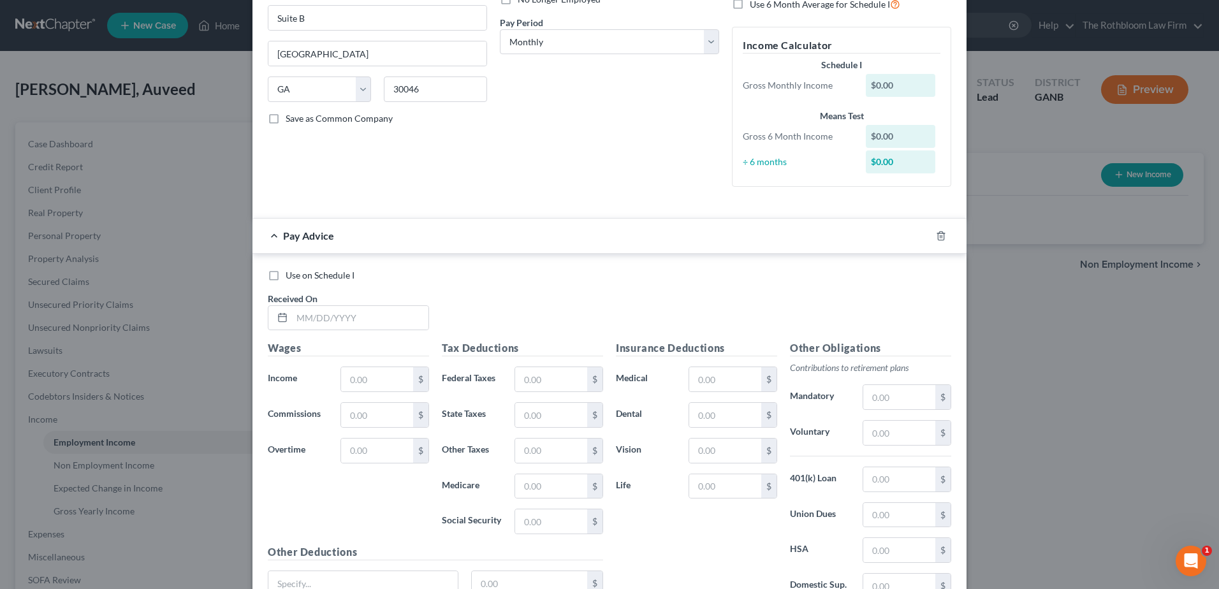
scroll to position [305, 0]
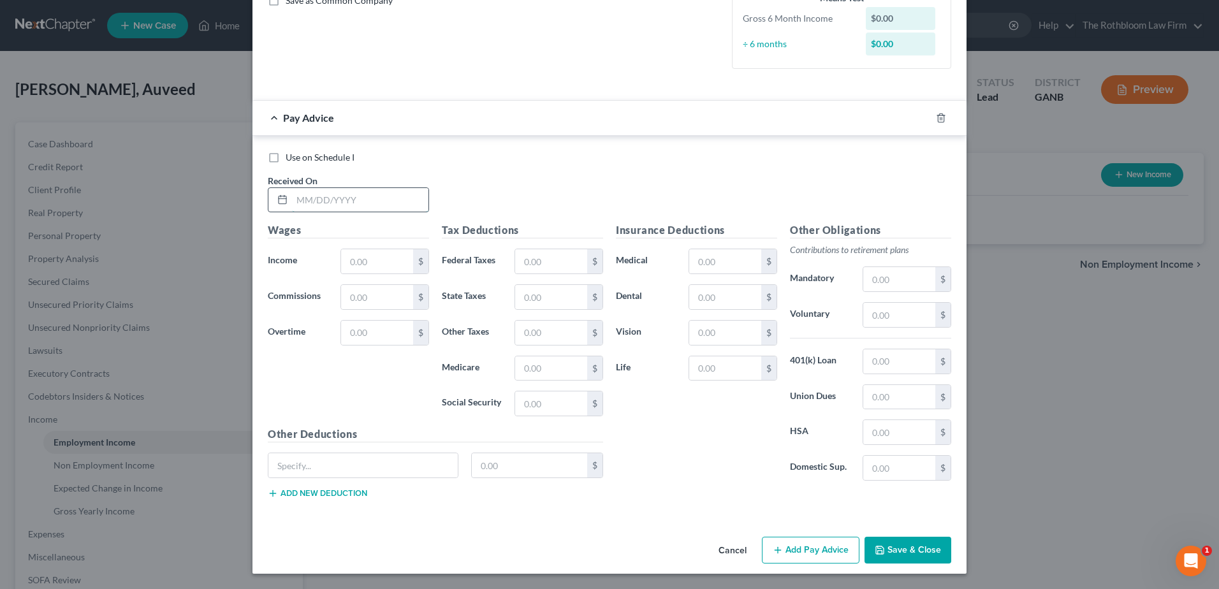
click at [302, 205] on input "text" at bounding box center [360, 200] width 136 height 24
click at [349, 198] on input "[DATE]" at bounding box center [360, 200] width 136 height 24
type input "[DATE]"
click at [350, 258] on input "text" at bounding box center [377, 261] width 72 height 24
type input "1"
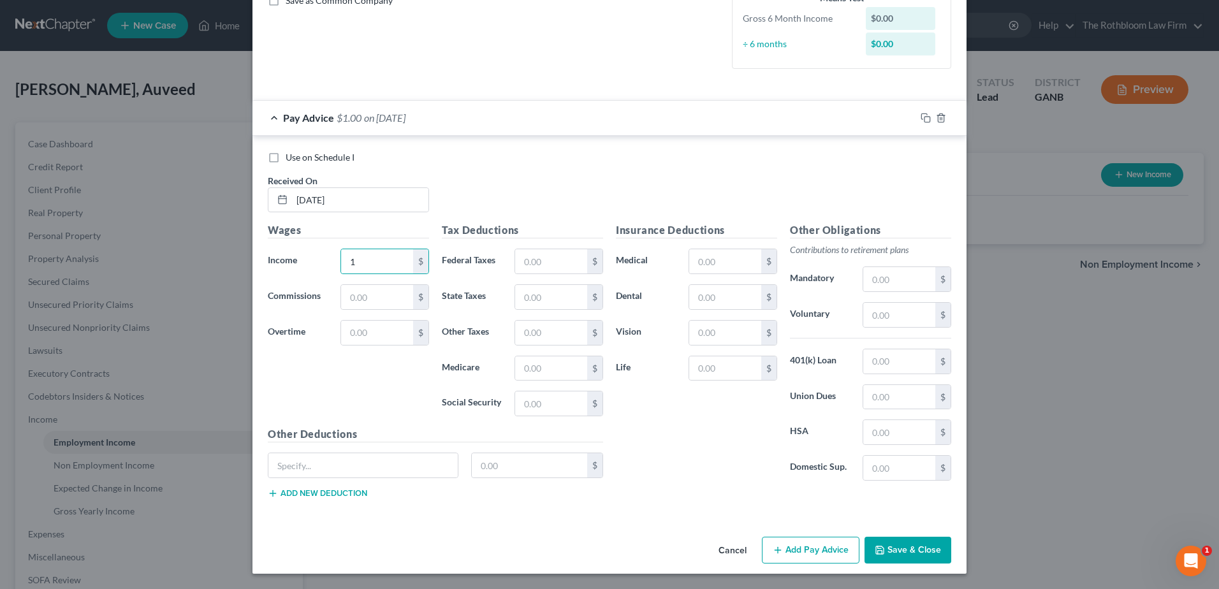
click at [922, 558] on button "Save & Close" at bounding box center [907, 550] width 87 height 27
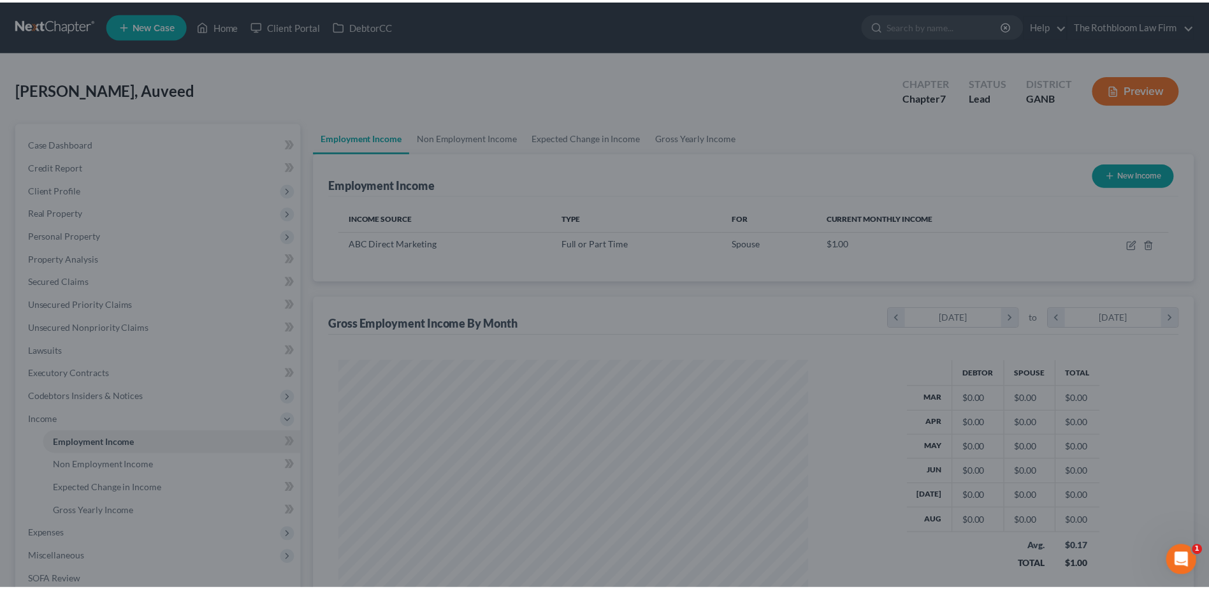
scroll to position [637195, 636932]
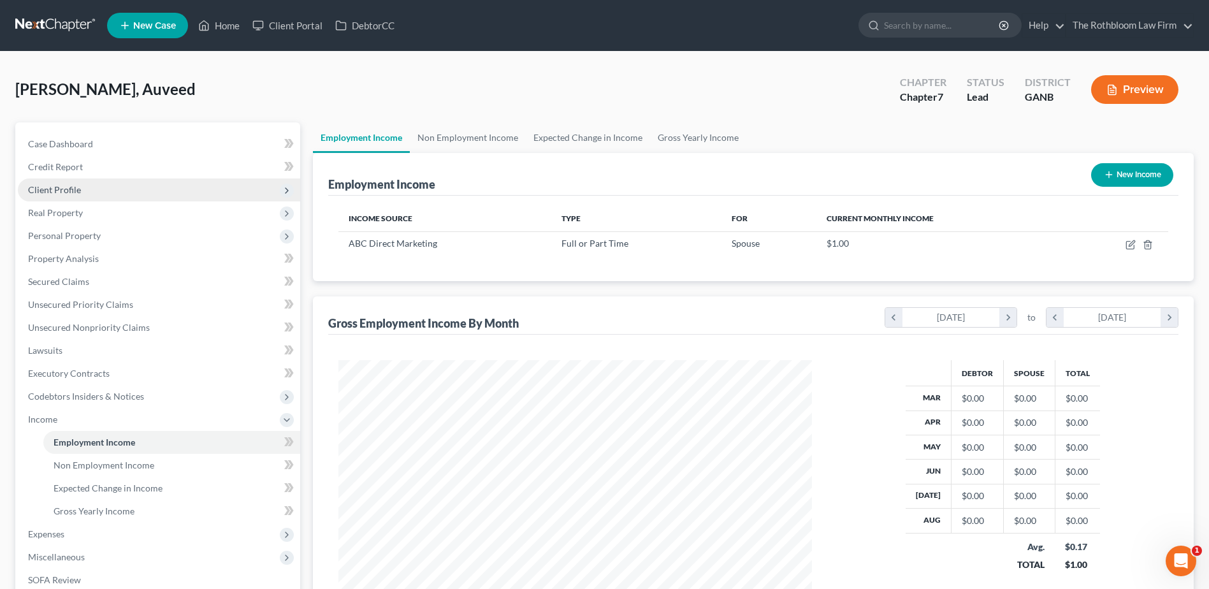
click at [75, 196] on span "Client Profile" at bounding box center [159, 189] width 282 height 23
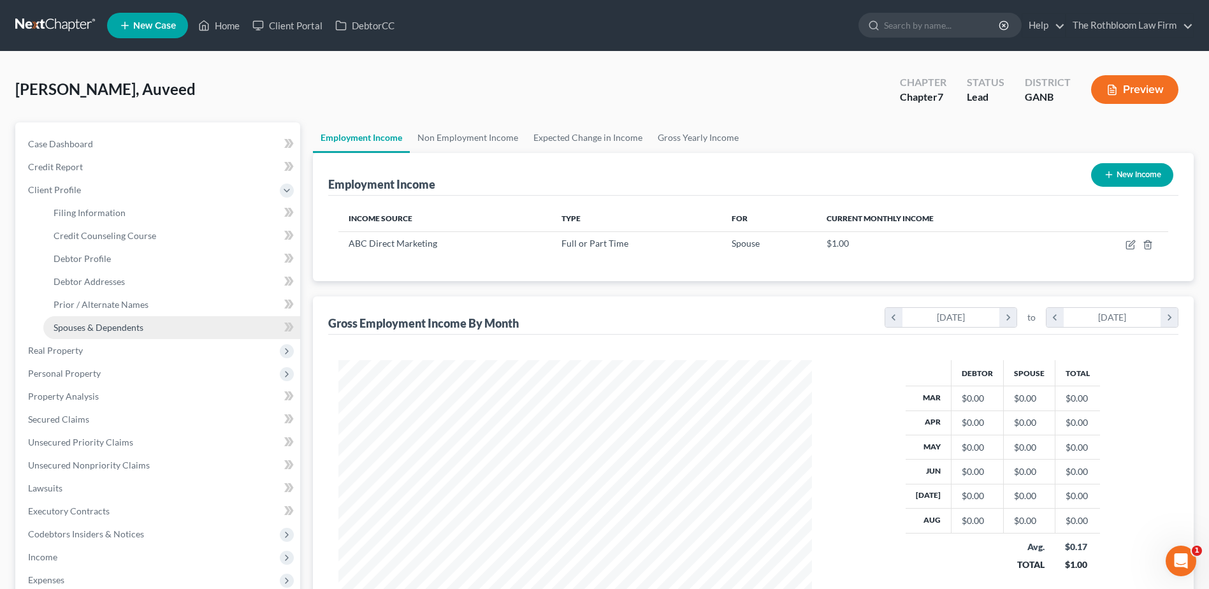
click at [108, 334] on link "Spouses & Dependents" at bounding box center [171, 327] width 257 height 23
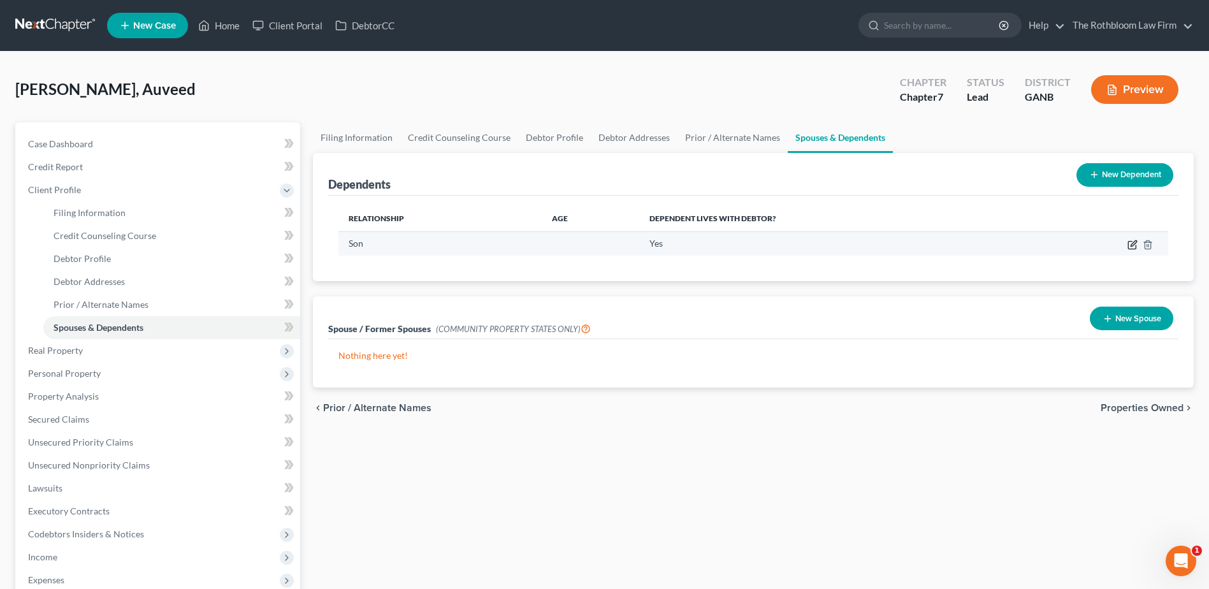
click at [1131, 244] on icon "button" at bounding box center [1133, 245] width 10 height 10
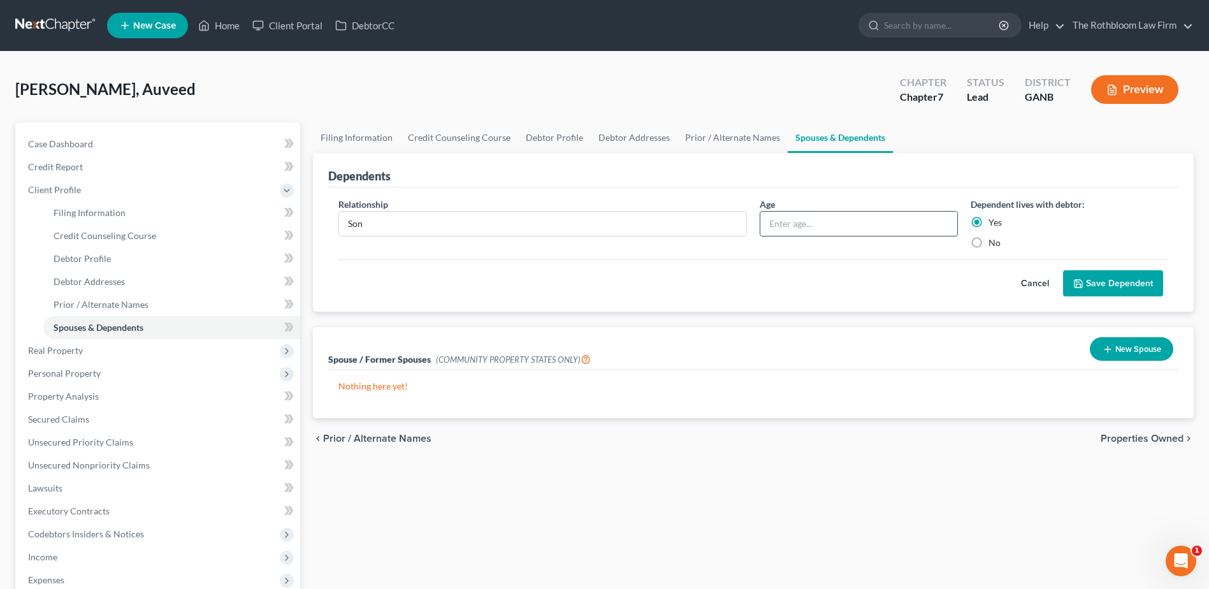
click at [833, 215] on input "text" at bounding box center [858, 224] width 196 height 24
type input "30"
click at [1117, 285] on button "Save Dependent" at bounding box center [1113, 283] width 100 height 27
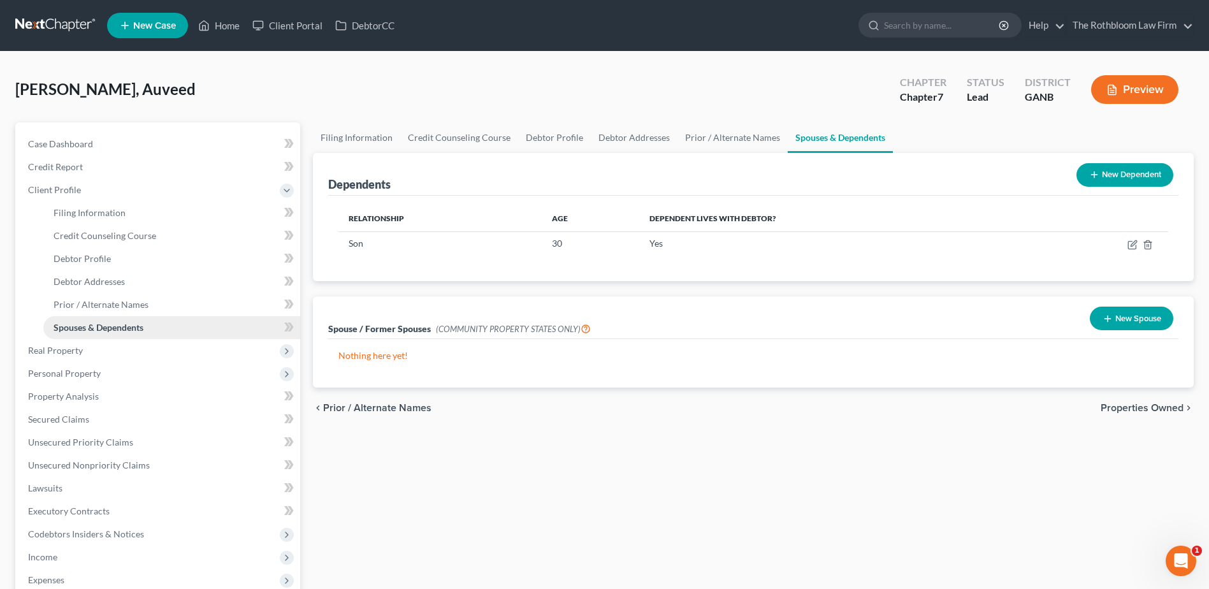
scroll to position [249, 0]
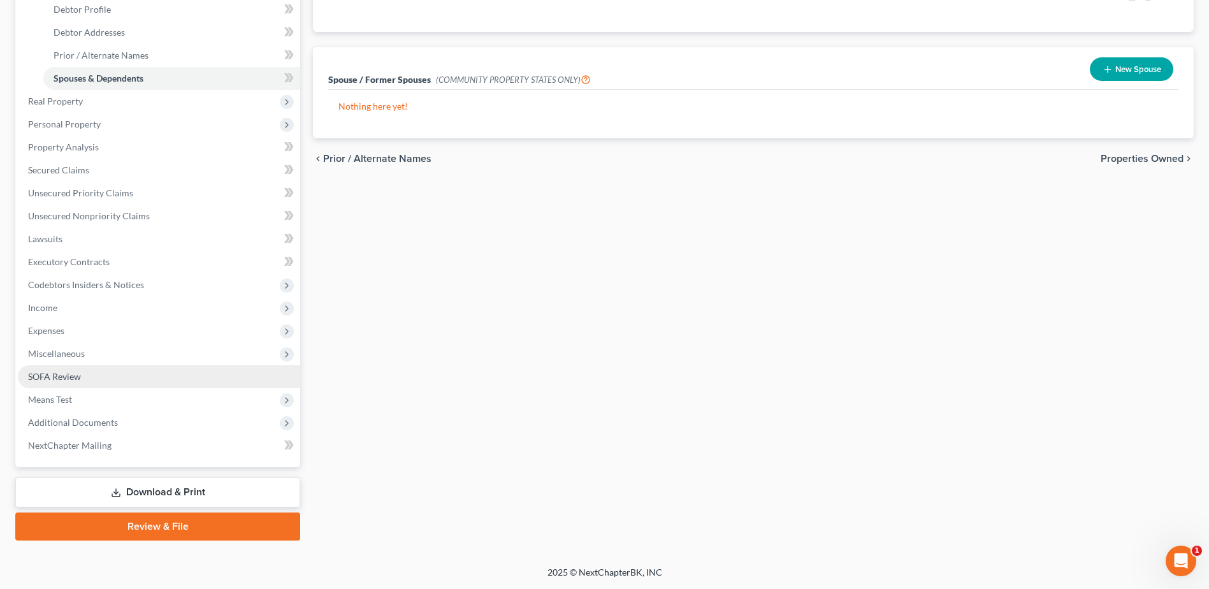
click at [79, 372] on span "SOFA Review" at bounding box center [54, 376] width 53 height 11
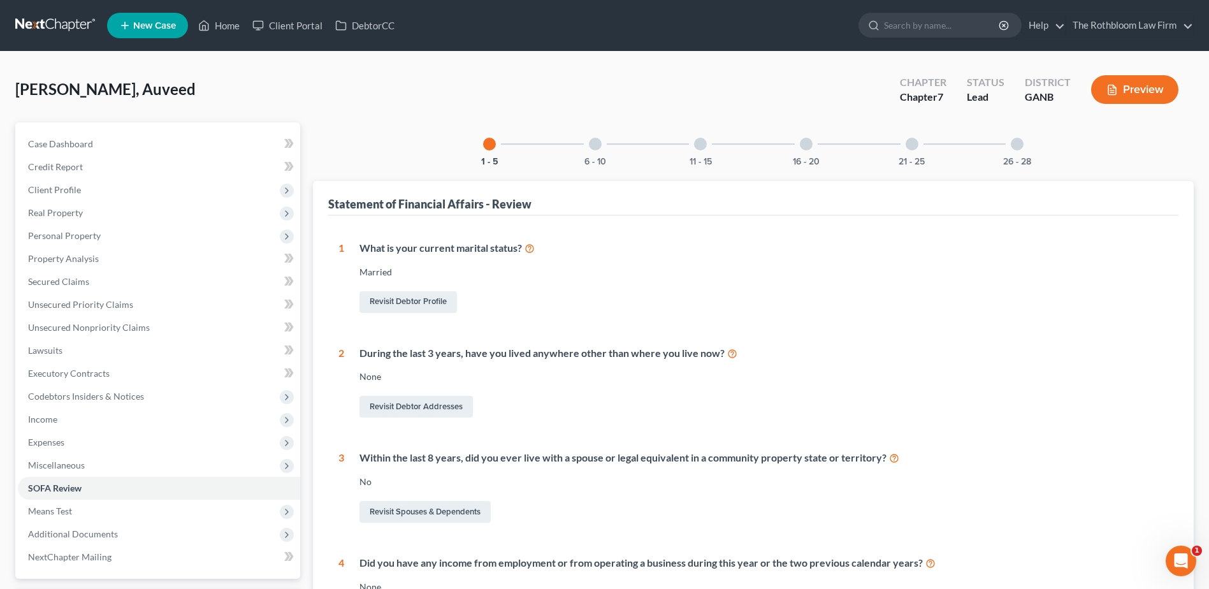
click at [1014, 141] on div at bounding box center [1017, 144] width 13 height 13
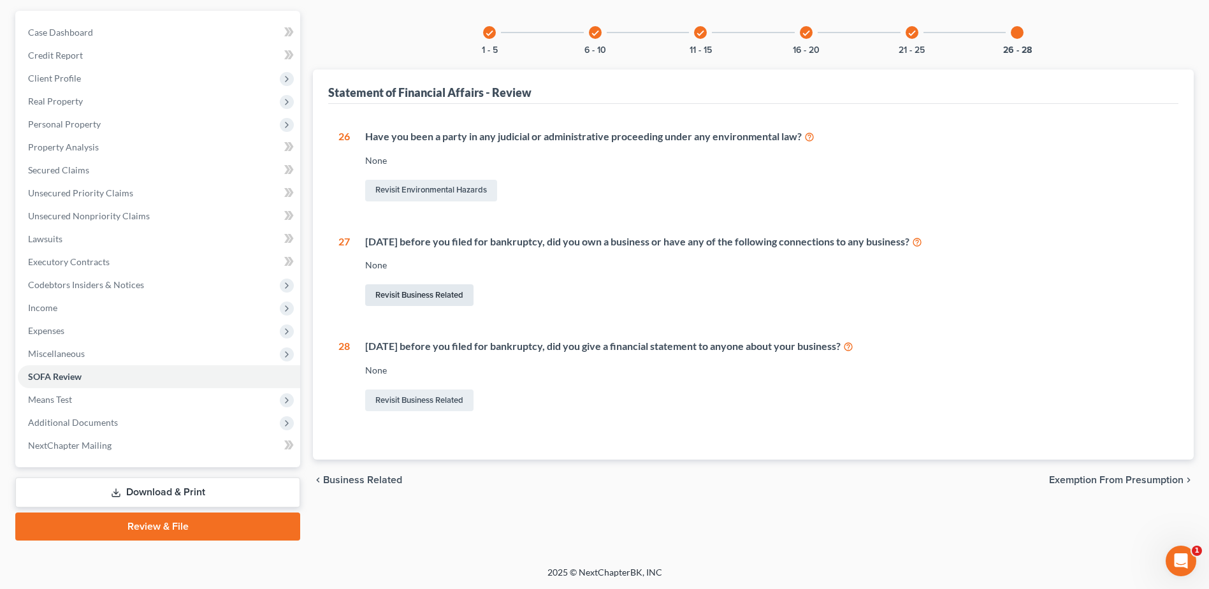
click at [435, 292] on link "Revisit Business Related" at bounding box center [419, 295] width 108 height 22
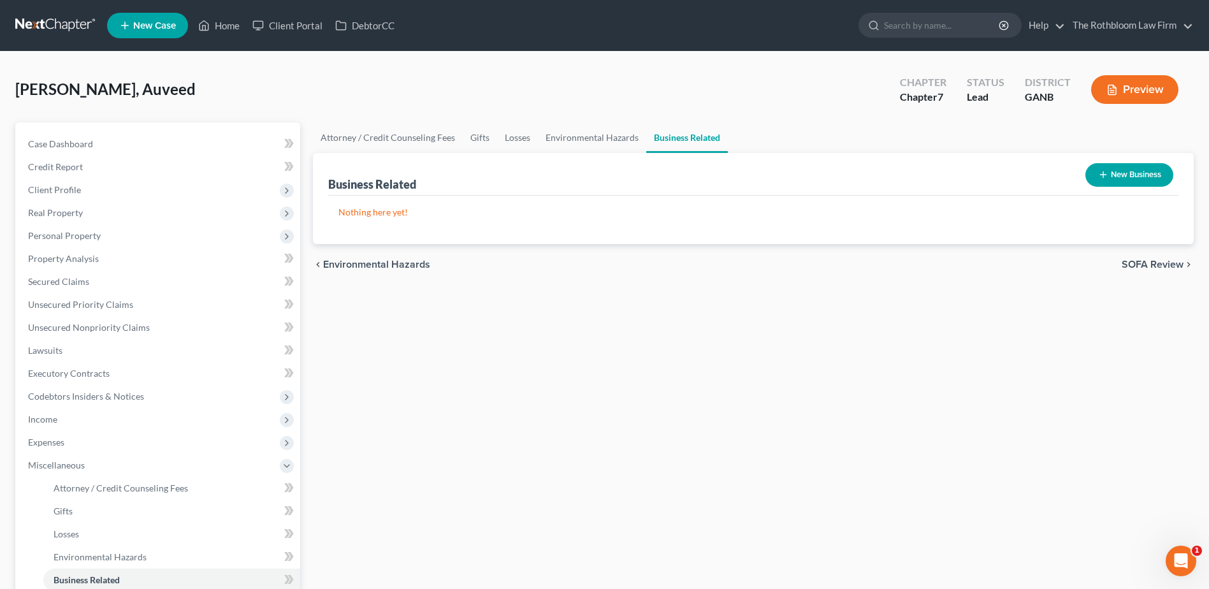
click at [1121, 176] on button "New Business" at bounding box center [1130, 175] width 88 height 24
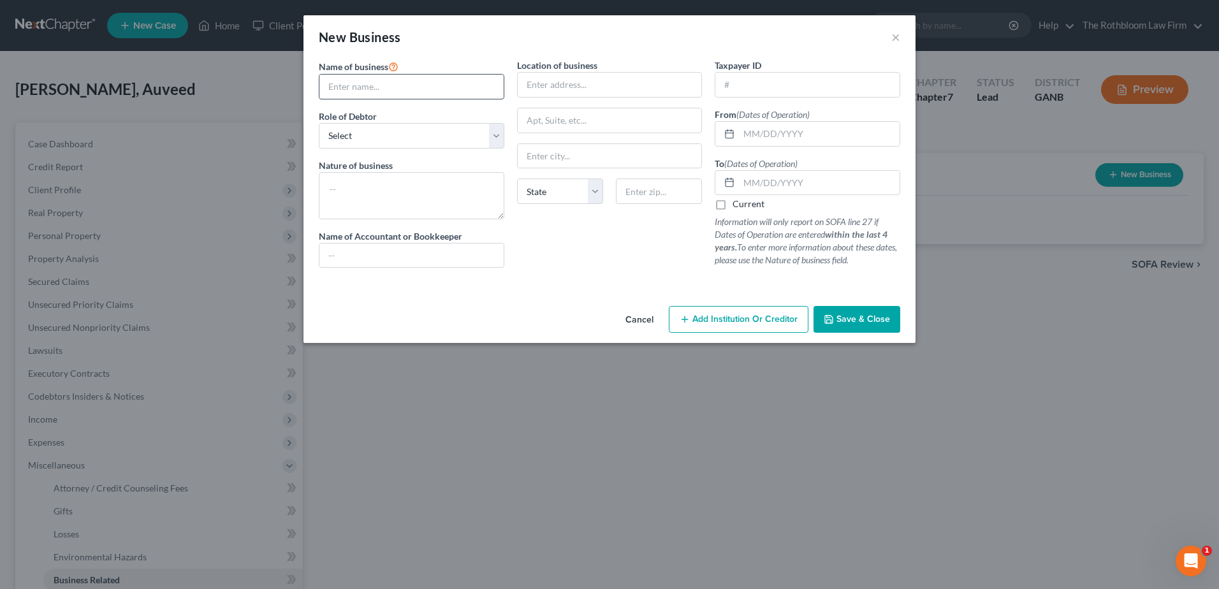
click at [349, 82] on input "text" at bounding box center [411, 87] width 184 height 24
type input "Gwinnett Citizen, Inc."
click at [748, 141] on input "text" at bounding box center [819, 134] width 161 height 24
type input "[DATE]"
click at [388, 134] on select "Select A member of a limited liability company (LLC) or limited liability partn…" at bounding box center [411, 135] width 185 height 25
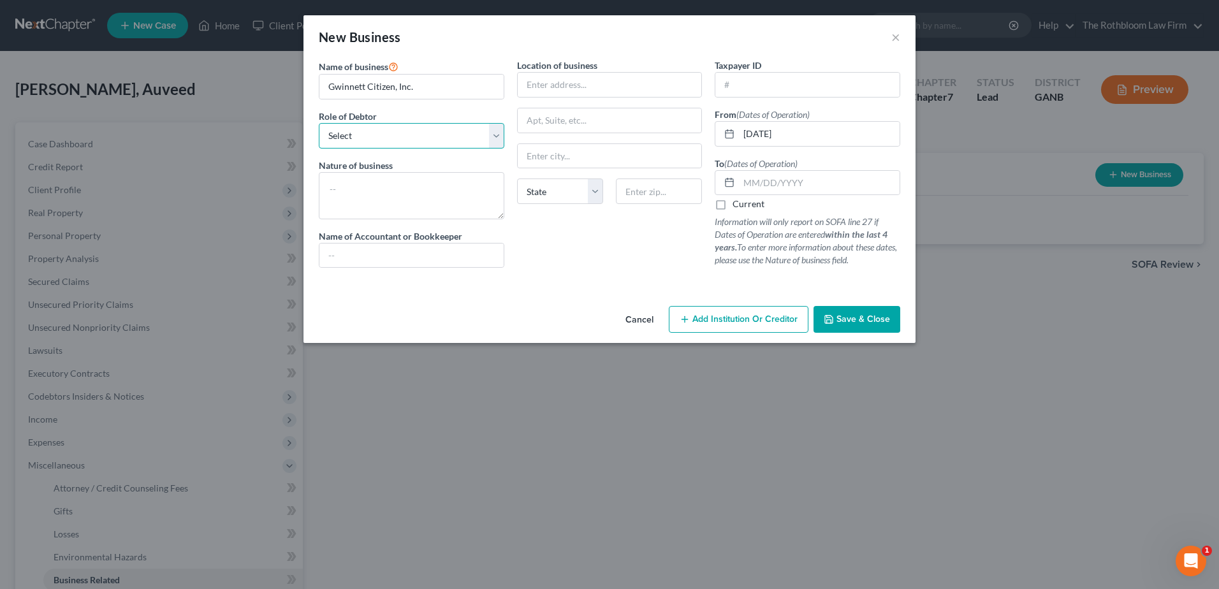
select select "officer"
click at [319, 123] on select "Select A member of a limited liability company (LLC) or limited liability partn…" at bounding box center [411, 135] width 185 height 25
click at [350, 194] on textarea at bounding box center [411, 195] width 185 height 47
type textarea "Newspaper"
click at [770, 181] on input "text" at bounding box center [819, 183] width 161 height 24
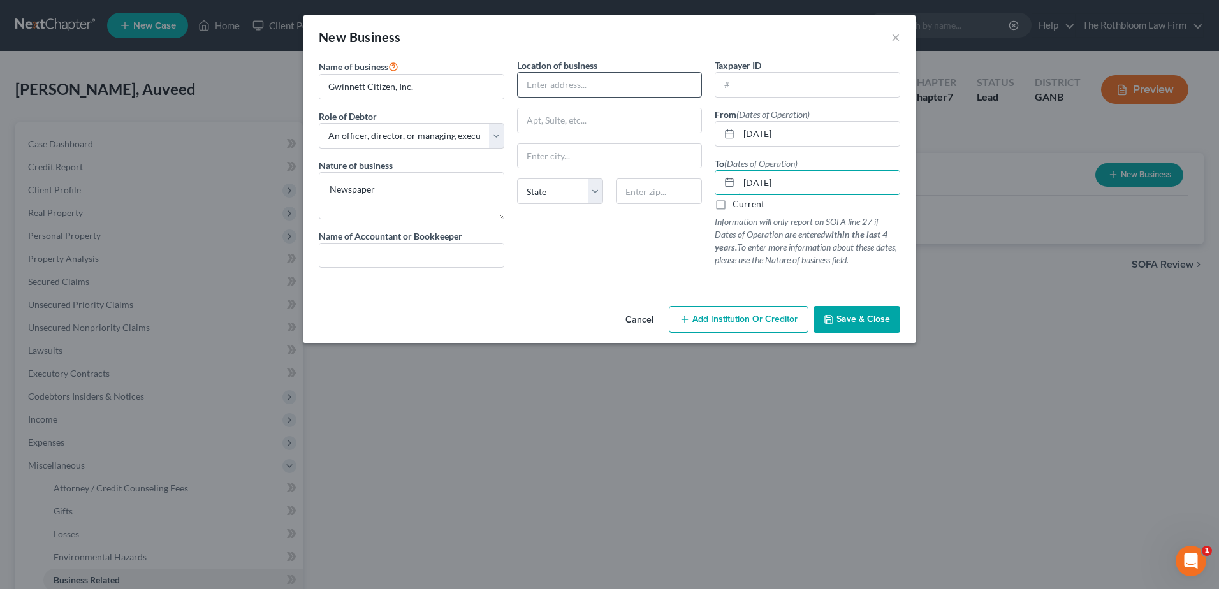
type input "[DATE]"
click at [557, 78] on input "text" at bounding box center [610, 85] width 184 height 24
paste input "P.O. [STREET_ADDRESS][PERSON_NAME],"
drag, startPoint x: 575, startPoint y: 84, endPoint x: 686, endPoint y: 86, distance: 110.9
click at [686, 86] on input "P.O. [STREET_ADDRESS][PERSON_NAME]," at bounding box center [610, 85] width 184 height 24
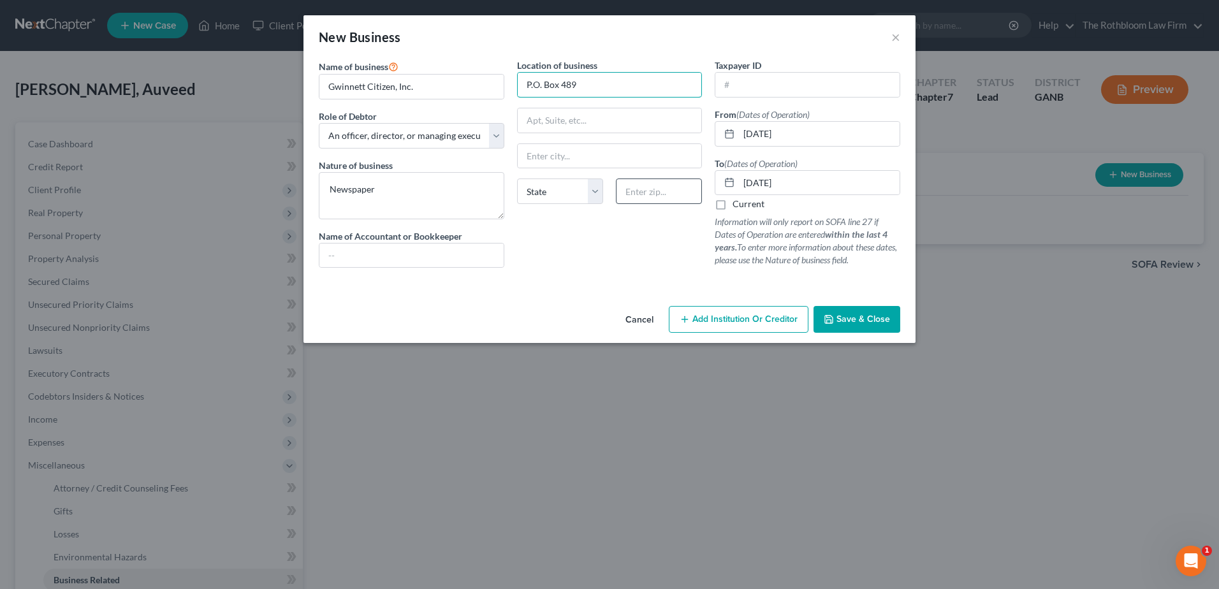
type input "P.O. Box 489"
click at [643, 187] on input "text" at bounding box center [659, 190] width 86 height 25
type input "30017"
type input "[PERSON_NAME]"
select select "10"
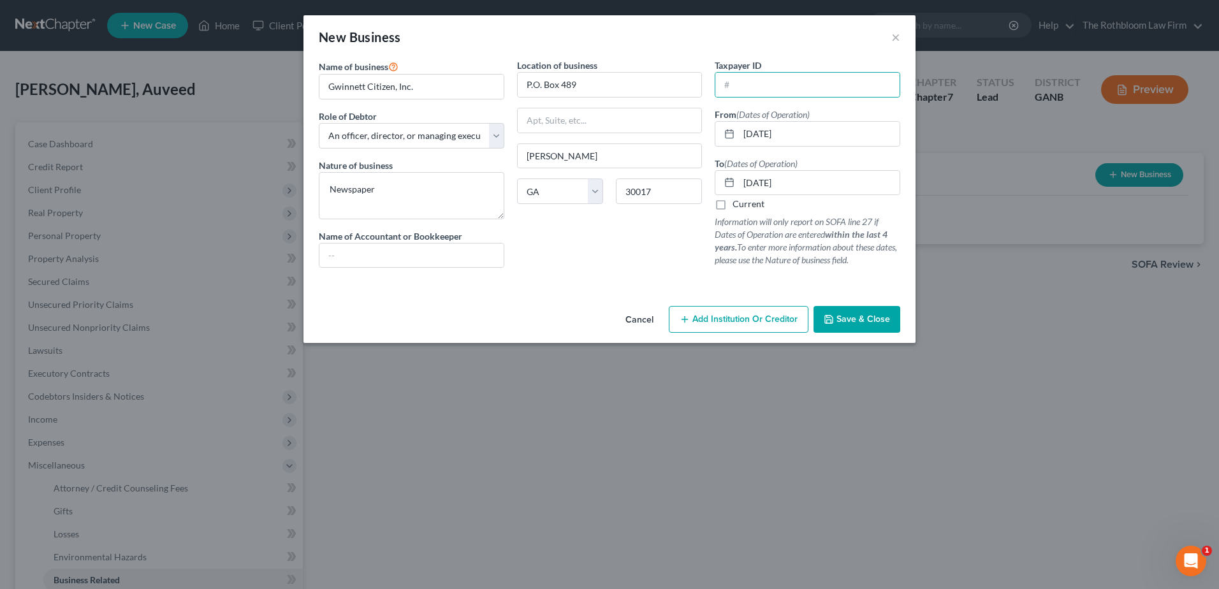
click at [841, 312] on button "Save & Close" at bounding box center [856, 319] width 87 height 27
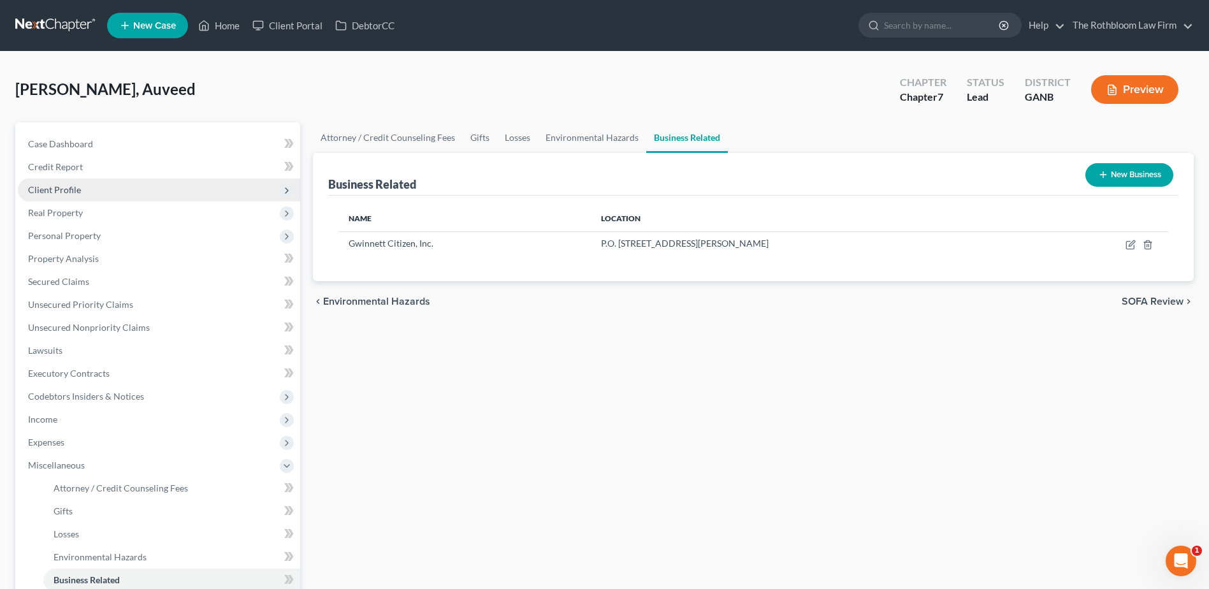
click at [69, 189] on span "Client Profile" at bounding box center [54, 189] width 53 height 11
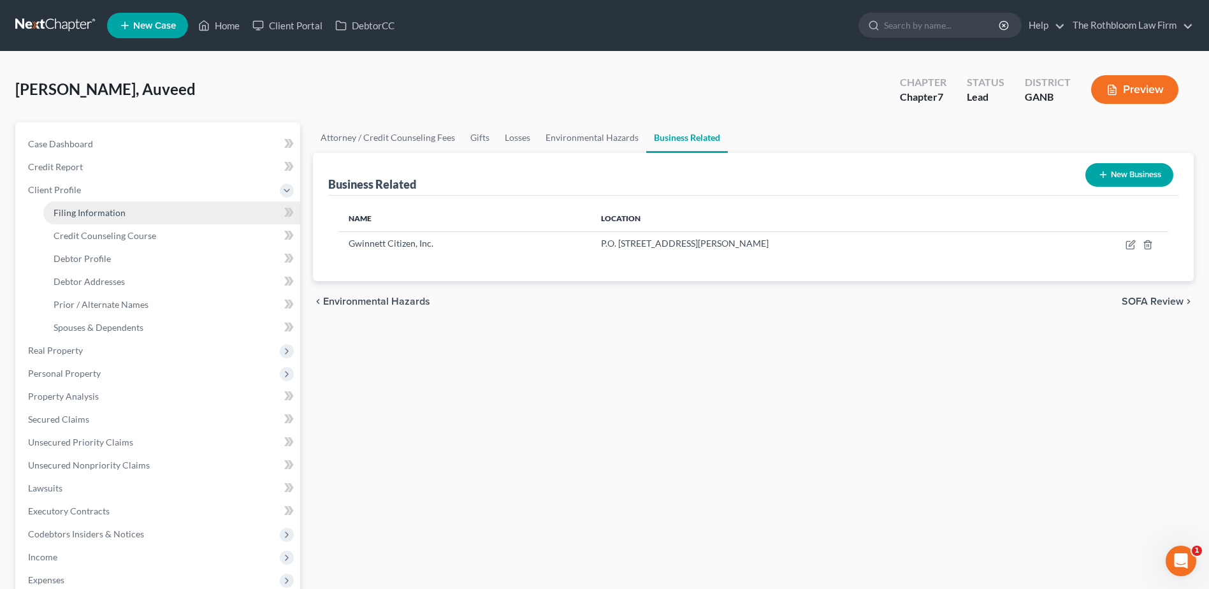
click at [69, 214] on span "Filing Information" at bounding box center [90, 212] width 72 height 11
select select "1"
select select "0"
select select "19"
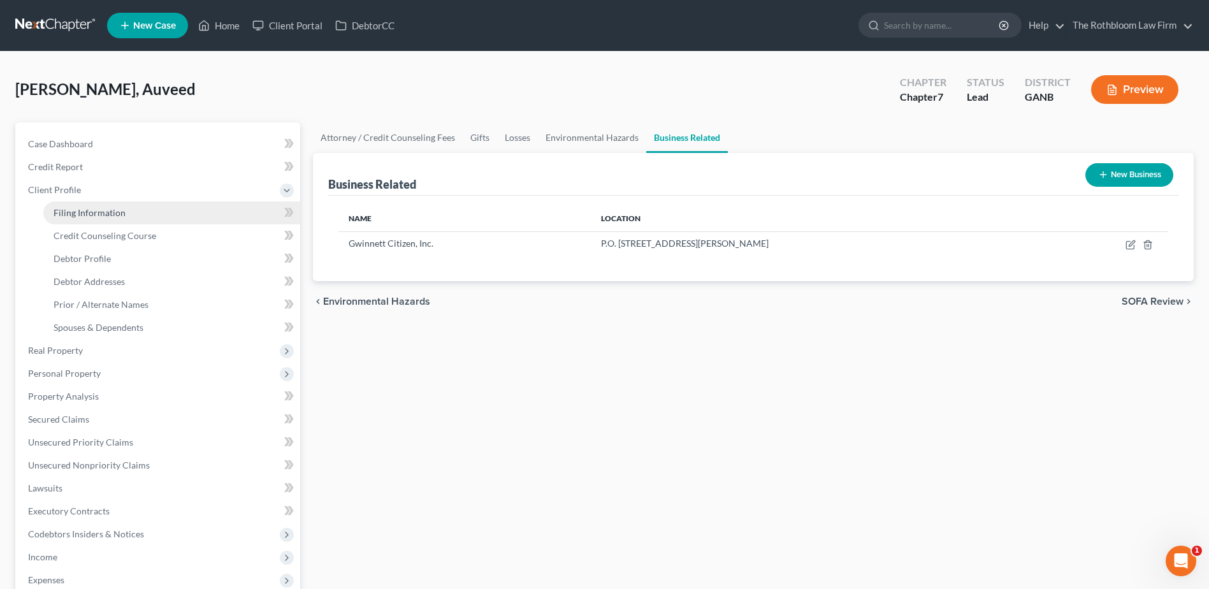
select select "0"
select select "10"
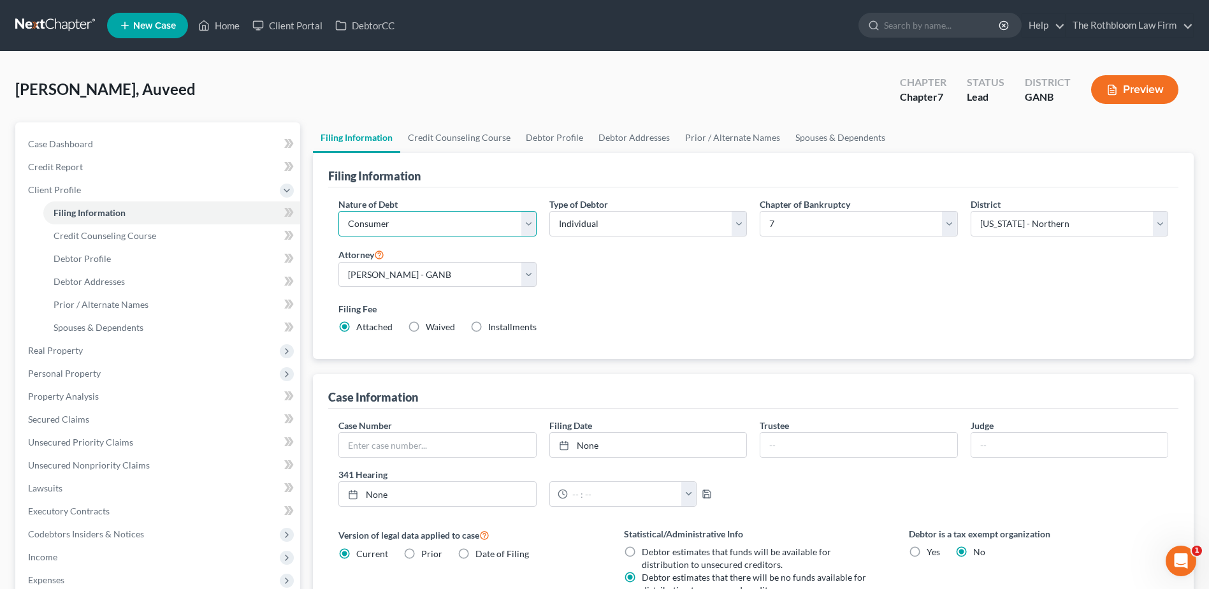
click at [448, 227] on select "Select Business Consumer Other" at bounding box center [437, 223] width 198 height 25
select select "0"
click at [338, 211] on select "Select Business Consumer Other" at bounding box center [437, 223] width 198 height 25
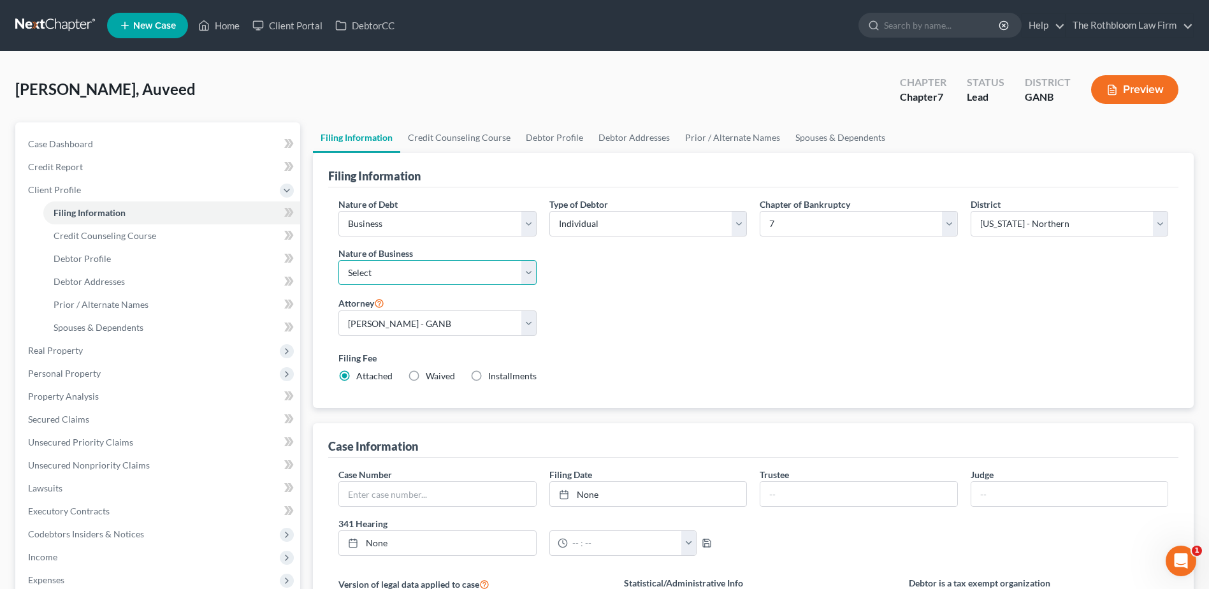
click at [372, 273] on select "Select Clearing Bank Commodity Broker Health Care Business Other Railroad Singl…" at bounding box center [437, 272] width 198 height 25
select select "3"
click at [338, 260] on select "Select Clearing Bank Commodity Broker Health Care Business Other Railroad Singl…" at bounding box center [437, 272] width 198 height 25
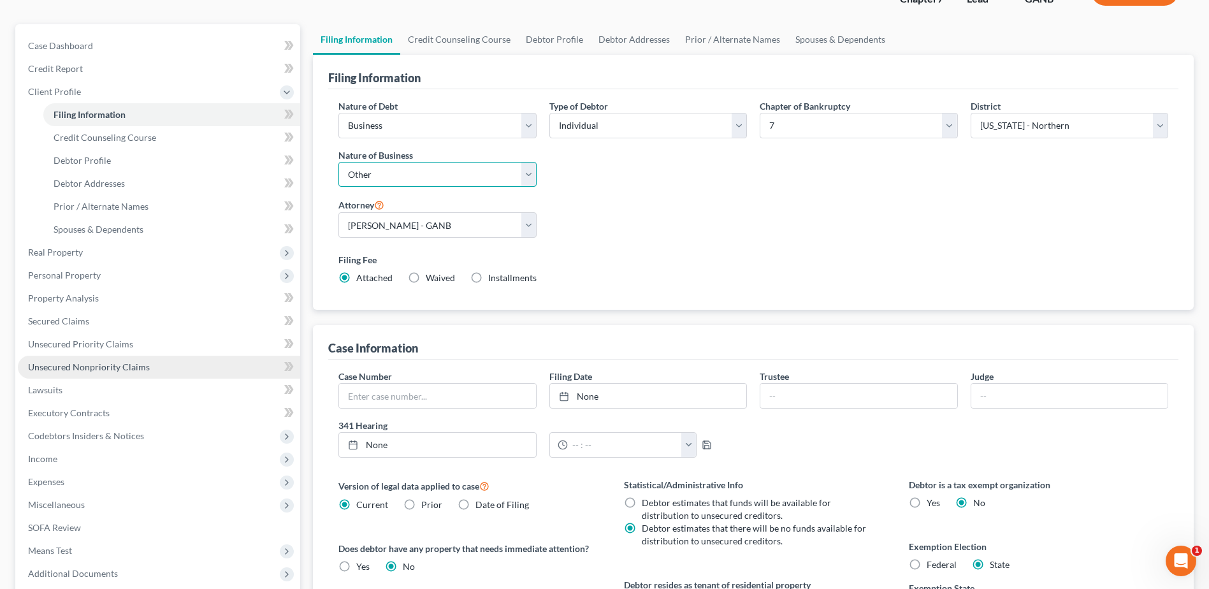
scroll to position [191, 0]
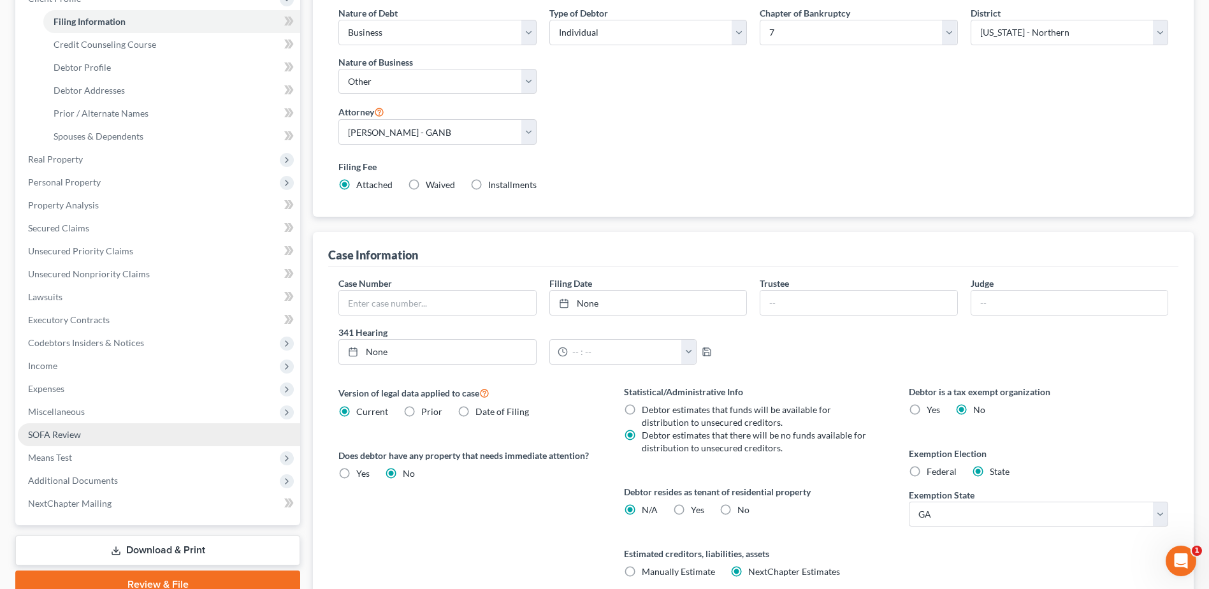
click at [68, 433] on span "SOFA Review" at bounding box center [54, 434] width 53 height 11
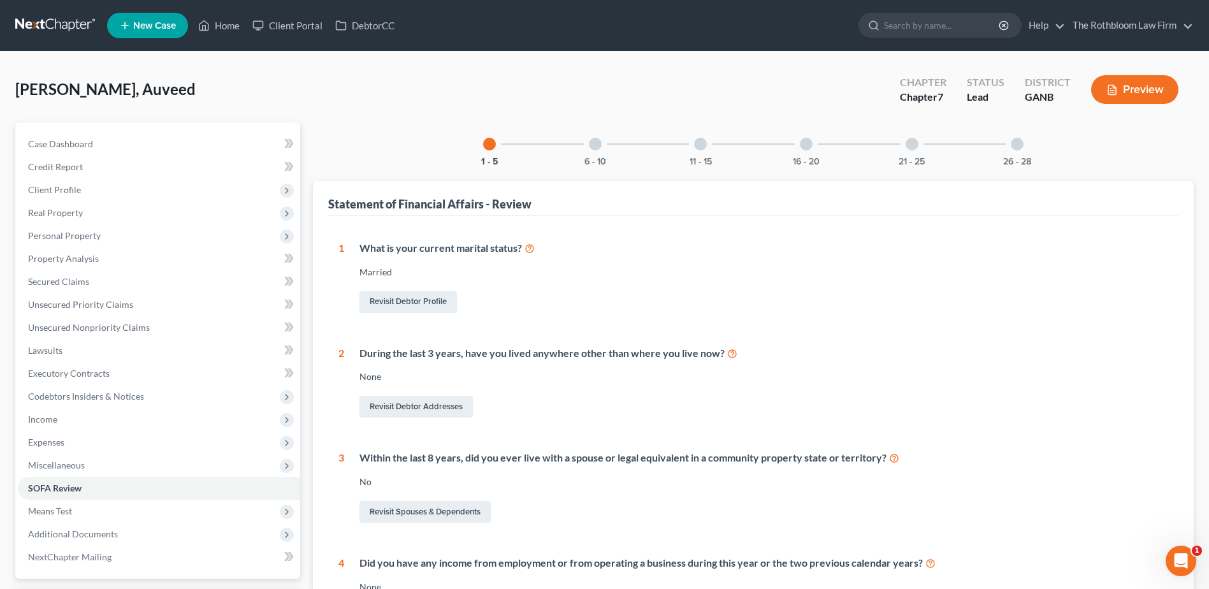
click at [1017, 145] on div at bounding box center [1017, 144] width 13 height 13
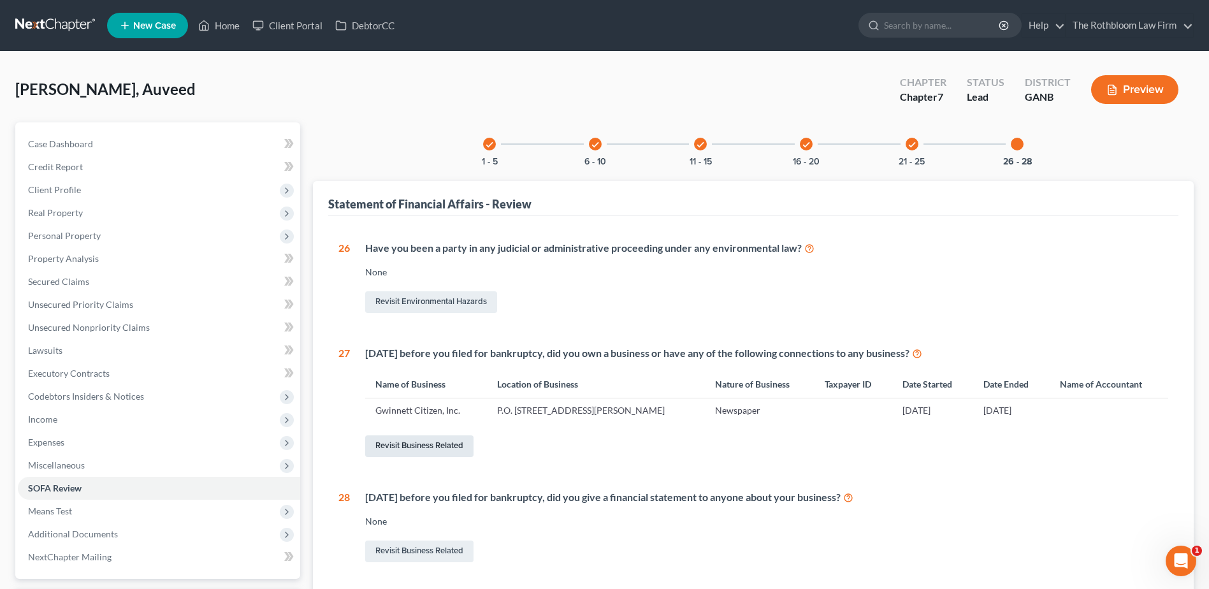
click at [405, 448] on link "Revisit Business Related" at bounding box center [419, 446] width 108 height 22
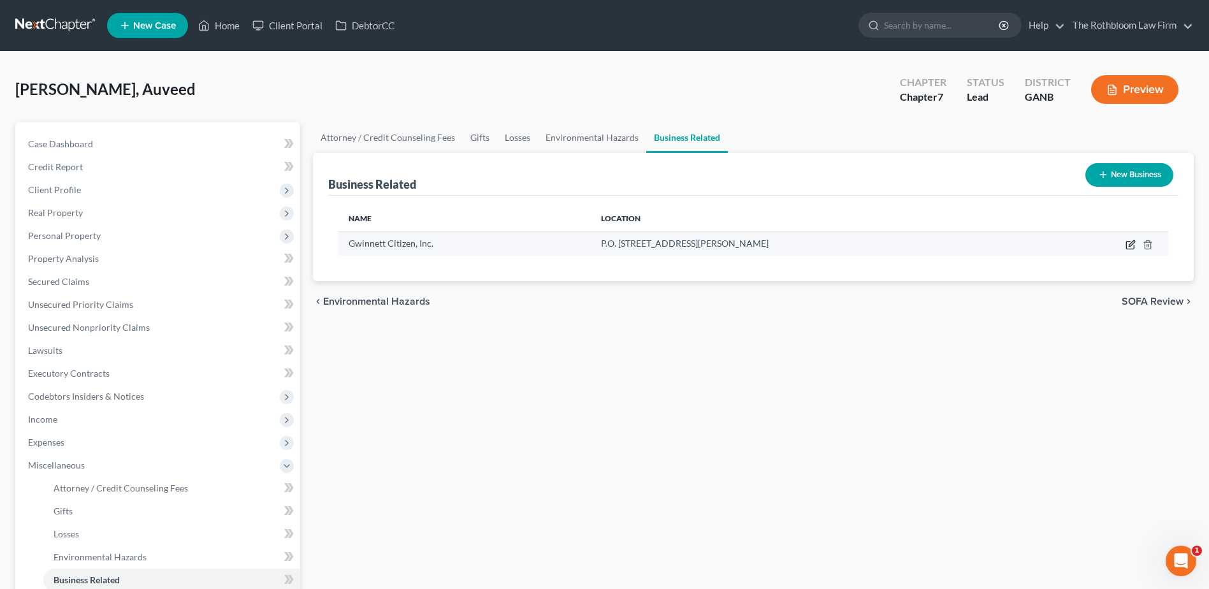
click at [1131, 245] on icon "button" at bounding box center [1131, 245] width 10 height 10
select select "officer"
select select "10"
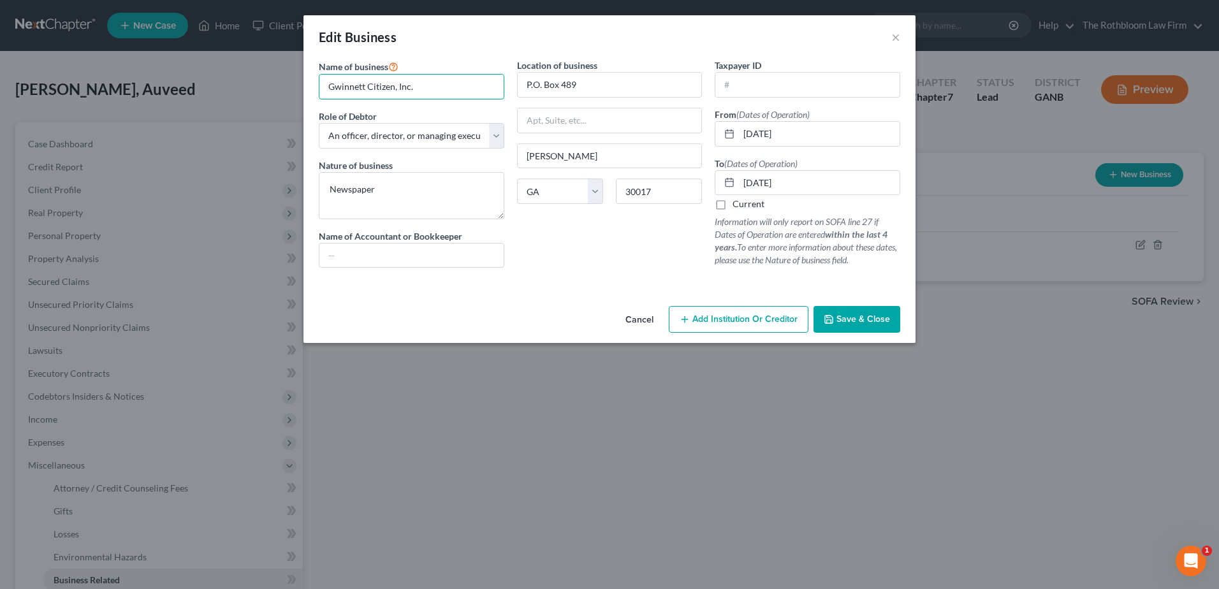
drag, startPoint x: 425, startPoint y: 82, endPoint x: 68, endPoint y: 75, distance: 357.0
click at [68, 75] on div "Edit Business × Name of business * Gwinnett Citizen, Inc. Role of Debtor * Sele…" at bounding box center [609, 294] width 1219 height 589
type input "Media Maker Group, Inc. d/b/a Gwinnett [DOMAIN_NAME]"
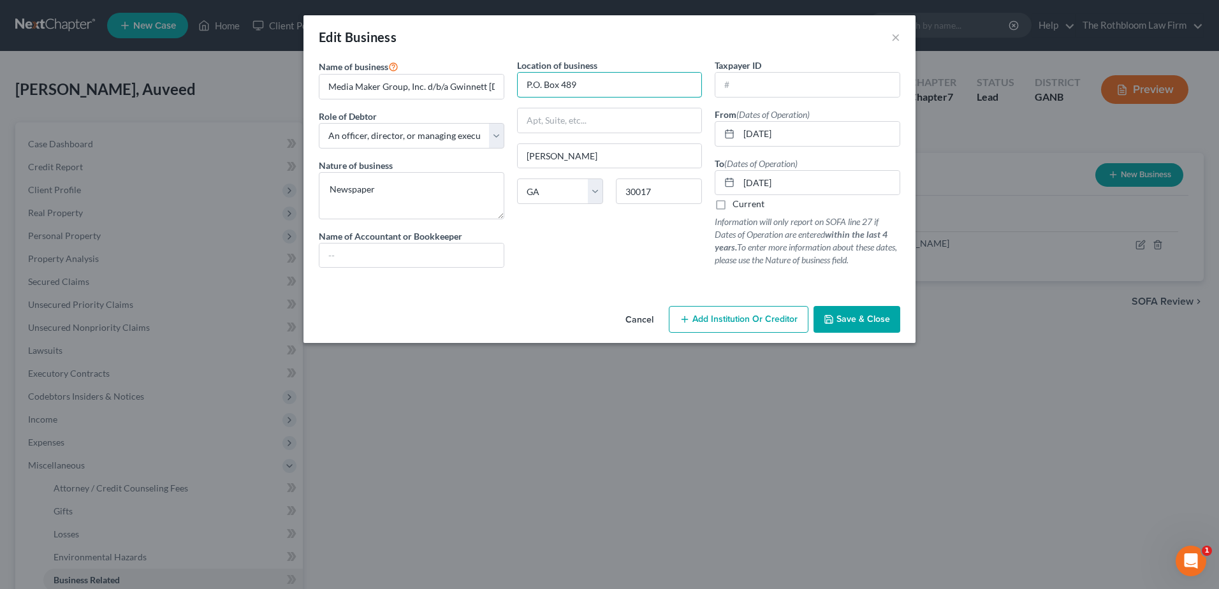
drag, startPoint x: 601, startPoint y: 80, endPoint x: 513, endPoint y: 87, distance: 88.2
click at [513, 87] on div "Location of business P.O. [GEOGRAPHIC_DATA][PERSON_NAME] [US_STATE] AK AR AZ CA…" at bounding box center [610, 168] width 198 height 219
paste input "[STREET_ADDRESS][PERSON_NAME]"
drag, startPoint x: 583, startPoint y: 85, endPoint x: 722, endPoint y: 86, distance: 139.0
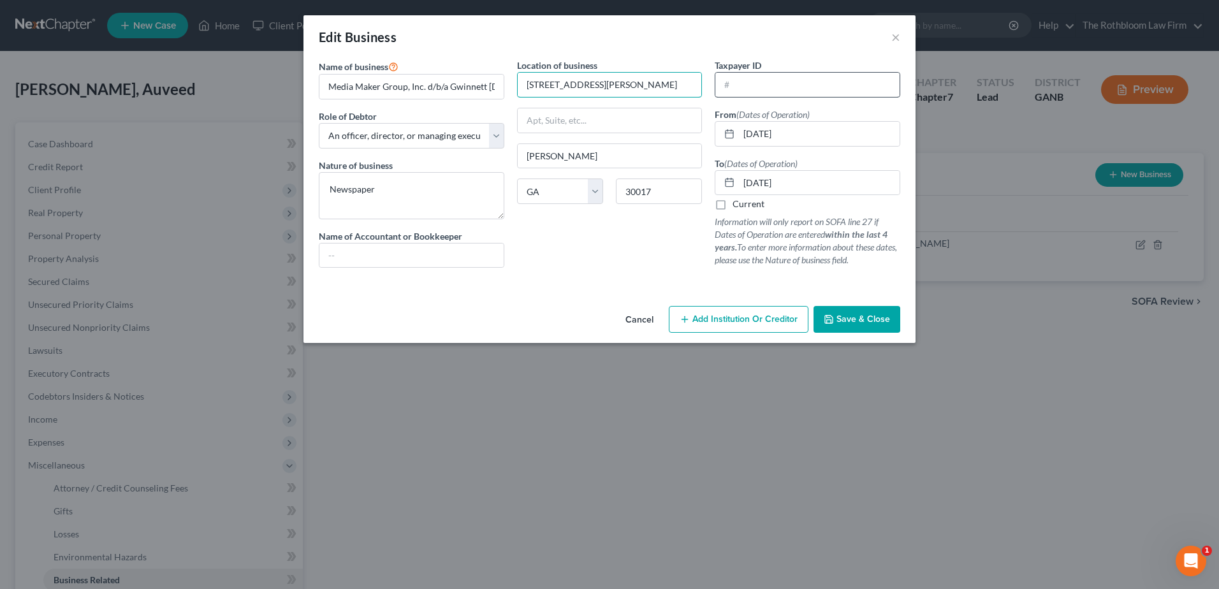
click at [722, 86] on div "Name of business * Media Maker Group, Inc. d/b/a Gwinnett [DOMAIN_NAME] Role of…" at bounding box center [609, 173] width 594 height 229
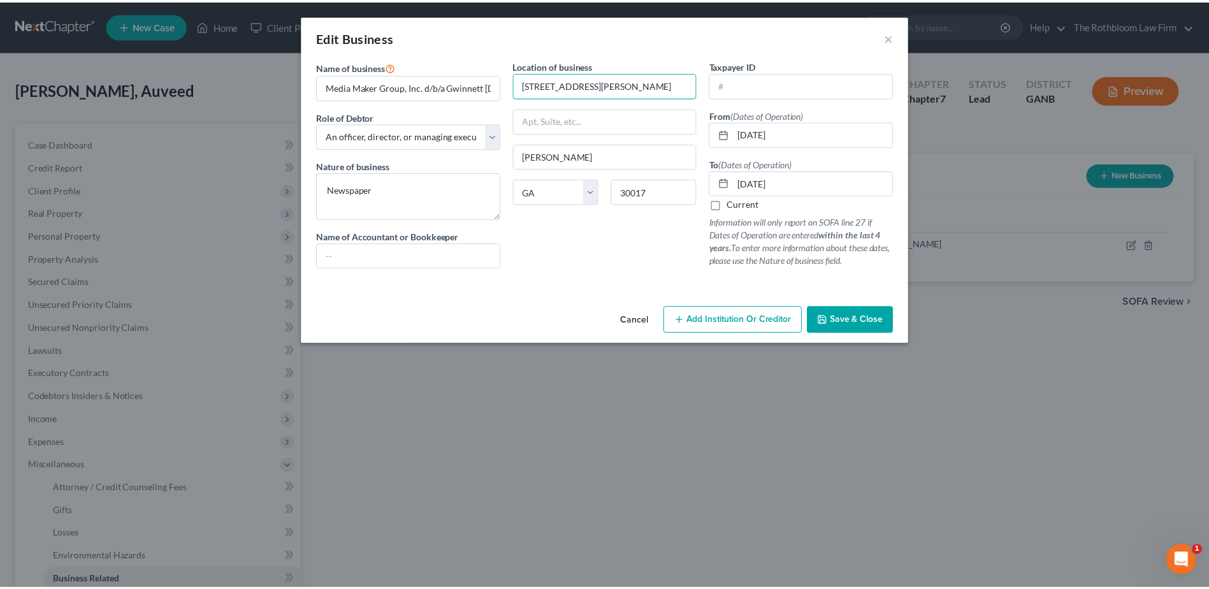
scroll to position [0, 0]
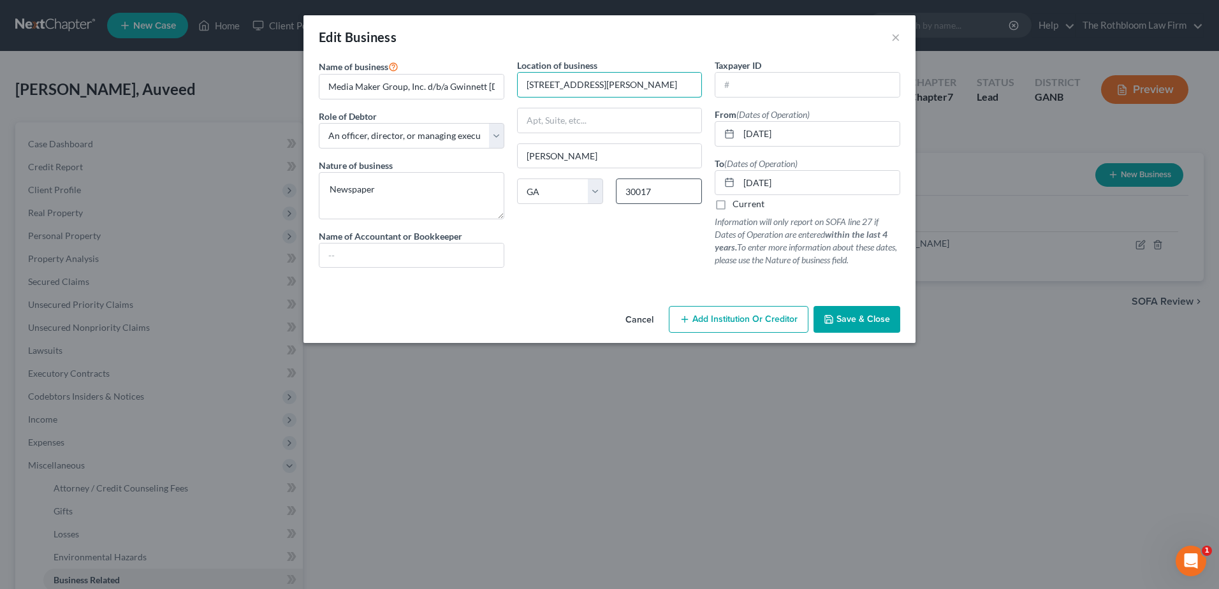
type input "[STREET_ADDRESS][PERSON_NAME]"
drag, startPoint x: 645, startPoint y: 185, endPoint x: 654, endPoint y: 185, distance: 8.9
click at [645, 185] on input "30017" at bounding box center [659, 190] width 86 height 25
type input "30046"
type input "[GEOGRAPHIC_DATA]"
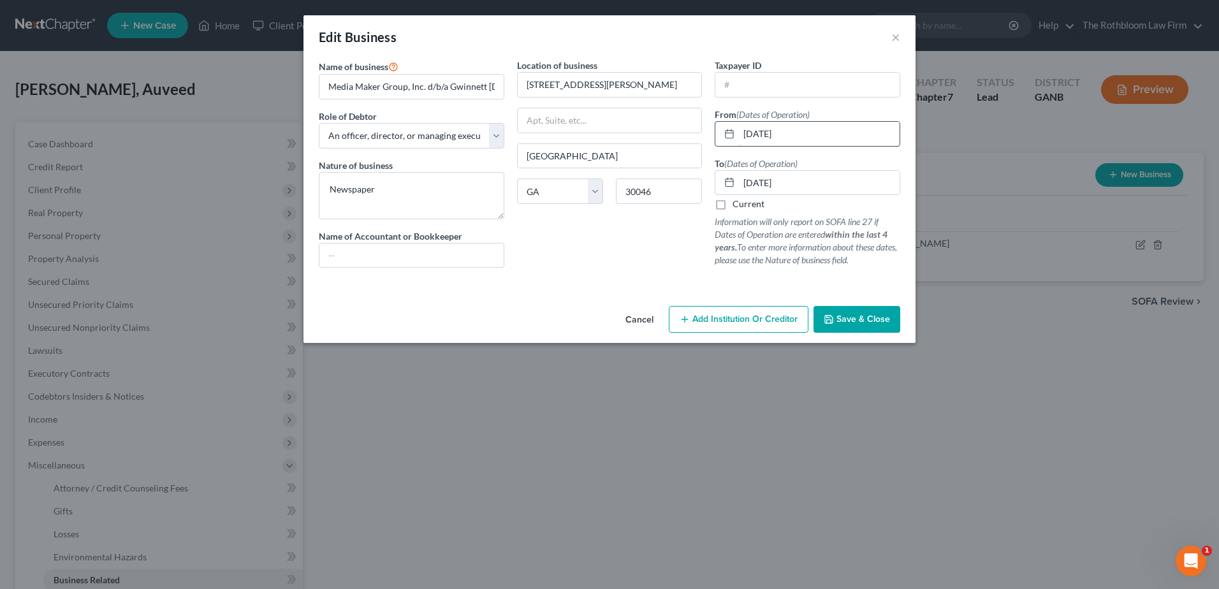
drag, startPoint x: 805, startPoint y: 133, endPoint x: 719, endPoint y: 140, distance: 86.4
click at [719, 140] on div "[DATE]" at bounding box center [807, 133] width 185 height 25
type input "[DATE]"
drag, startPoint x: 807, startPoint y: 180, endPoint x: 737, endPoint y: 182, distance: 70.1
click at [737, 182] on div "[DATE]" at bounding box center [807, 182] width 185 height 25
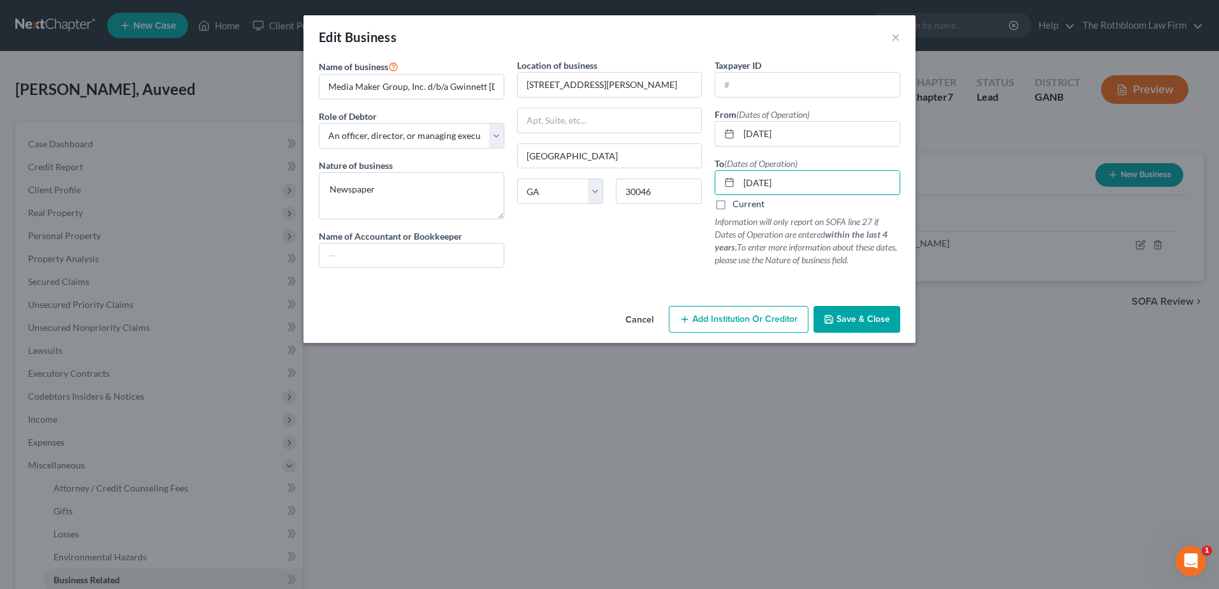
type input "[DATE]"
click at [848, 326] on button "Save & Close" at bounding box center [856, 319] width 87 height 27
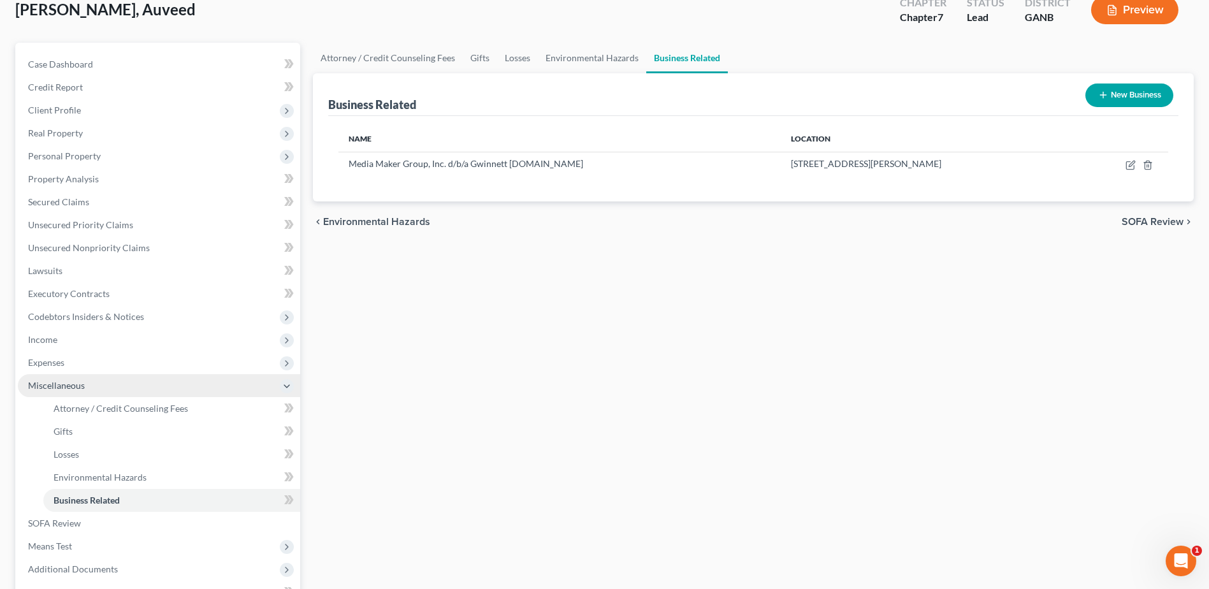
scroll to position [191, 0]
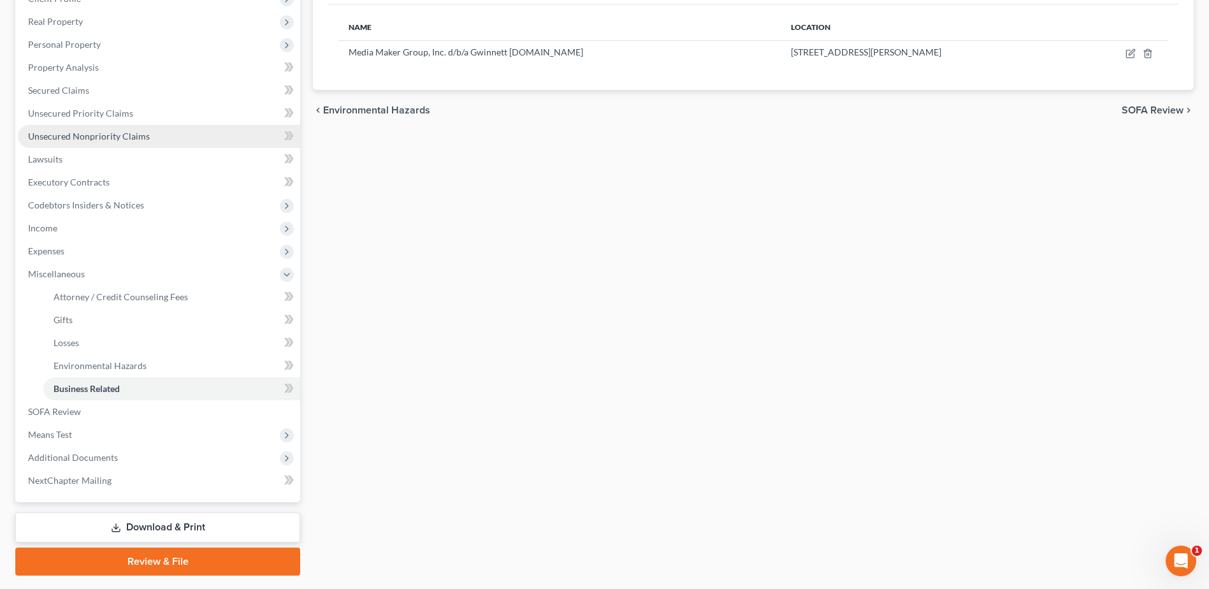
click at [89, 131] on span "Unsecured Nonpriority Claims" at bounding box center [89, 136] width 122 height 11
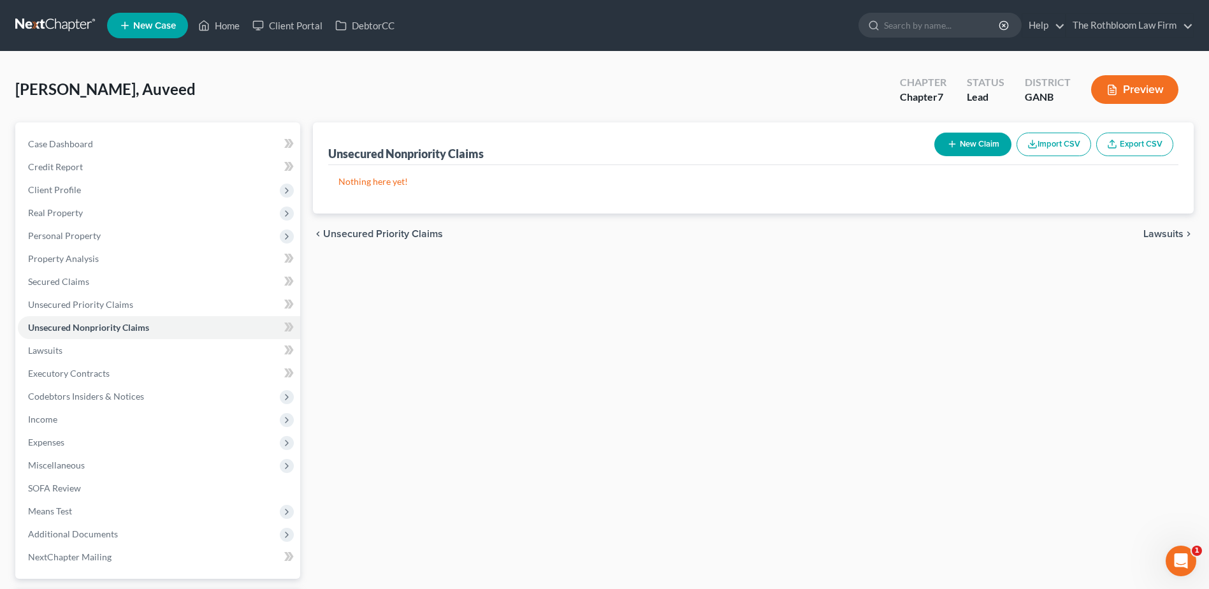
click at [982, 143] on button "New Claim" at bounding box center [972, 145] width 77 height 24
select select "0"
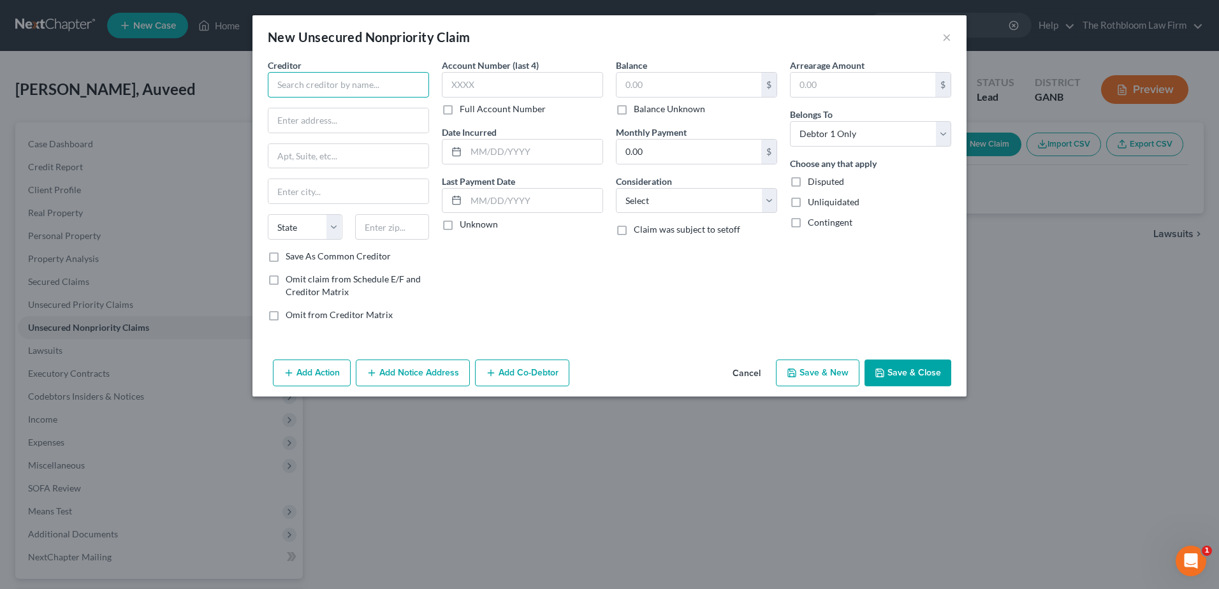
click at [330, 87] on input "text" at bounding box center [348, 84] width 161 height 25
click at [653, 83] on input "text" at bounding box center [688, 85] width 145 height 24
type input "419,824.32"
click at [658, 197] on select "Select Cable / Satellite Services Collection Agency Credit Card Debt Debt Couns…" at bounding box center [696, 200] width 161 height 25
select select "14"
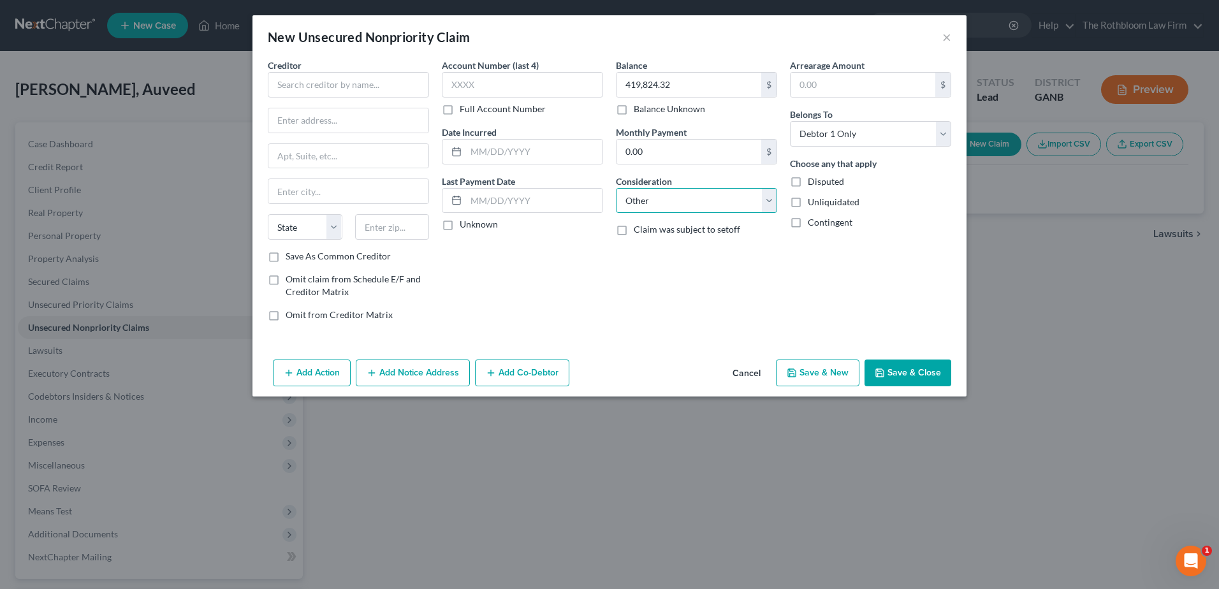
click at [616, 188] on select "Select Cable / Satellite Services Collection Agency Credit Card Debt Debt Couns…" at bounding box center [696, 200] width 161 height 25
click at [655, 252] on input "text" at bounding box center [696, 249] width 160 height 24
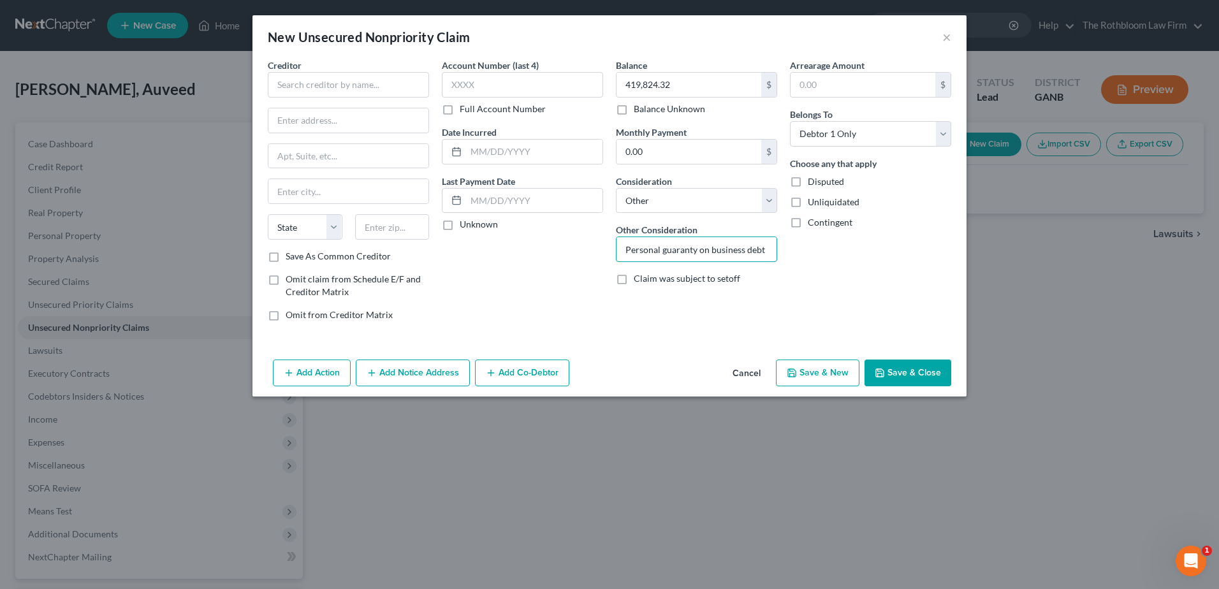
type input "Personal guaranty on business debt"
click at [516, 372] on button "Add Co-Debtor" at bounding box center [522, 373] width 94 height 27
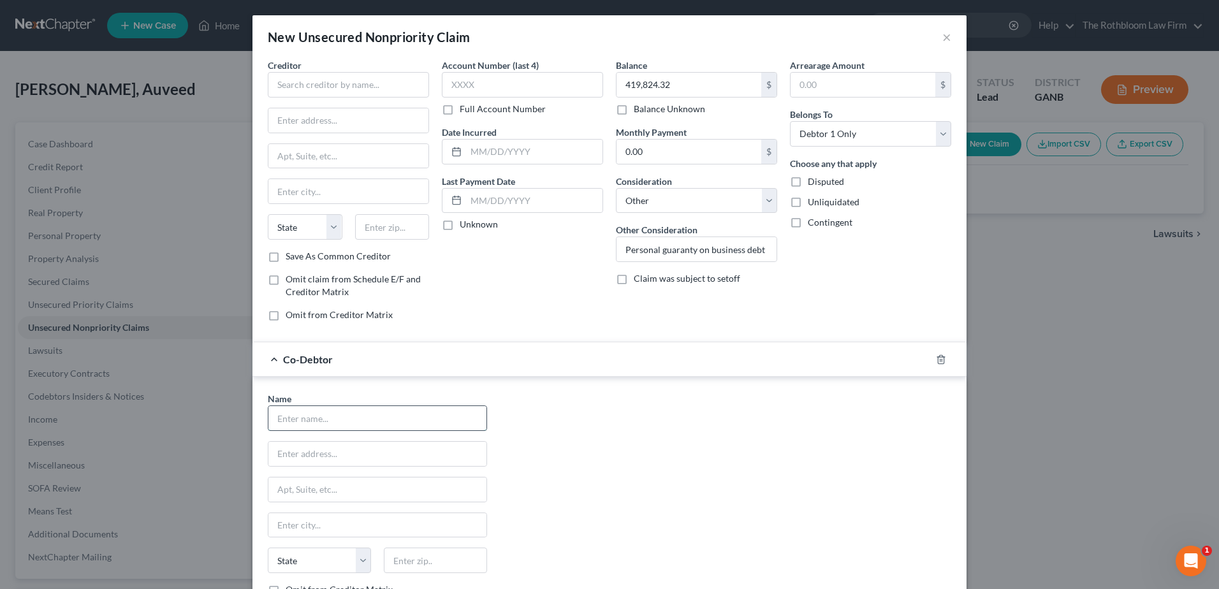
click at [311, 415] on input "text" at bounding box center [377, 418] width 218 height 24
type input "Media Maker Group, Inc."
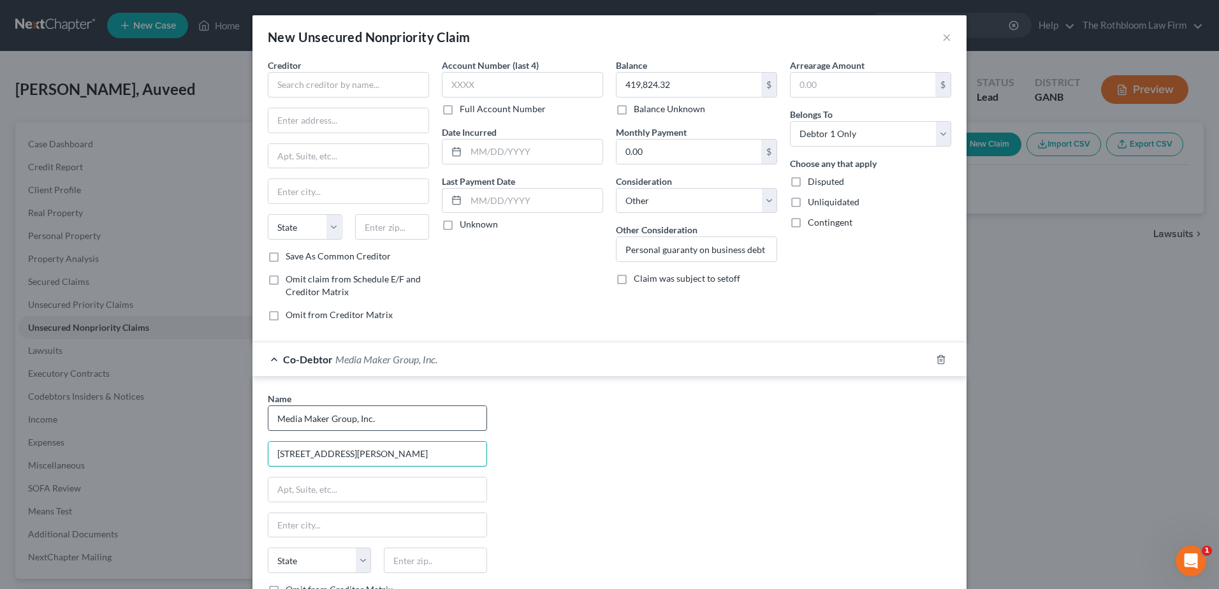
type input "[STREET_ADDRESS][PERSON_NAME]"
type input "30046"
type input "[GEOGRAPHIC_DATA]"
select select "10"
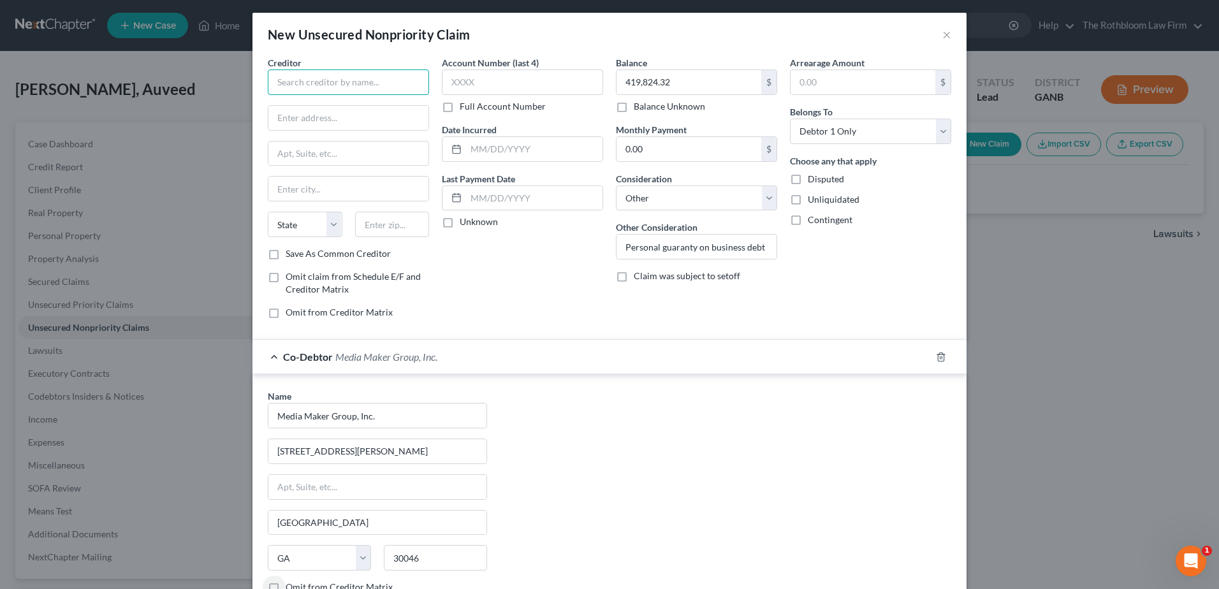
click at [319, 88] on input "text" at bounding box center [348, 81] width 161 height 25
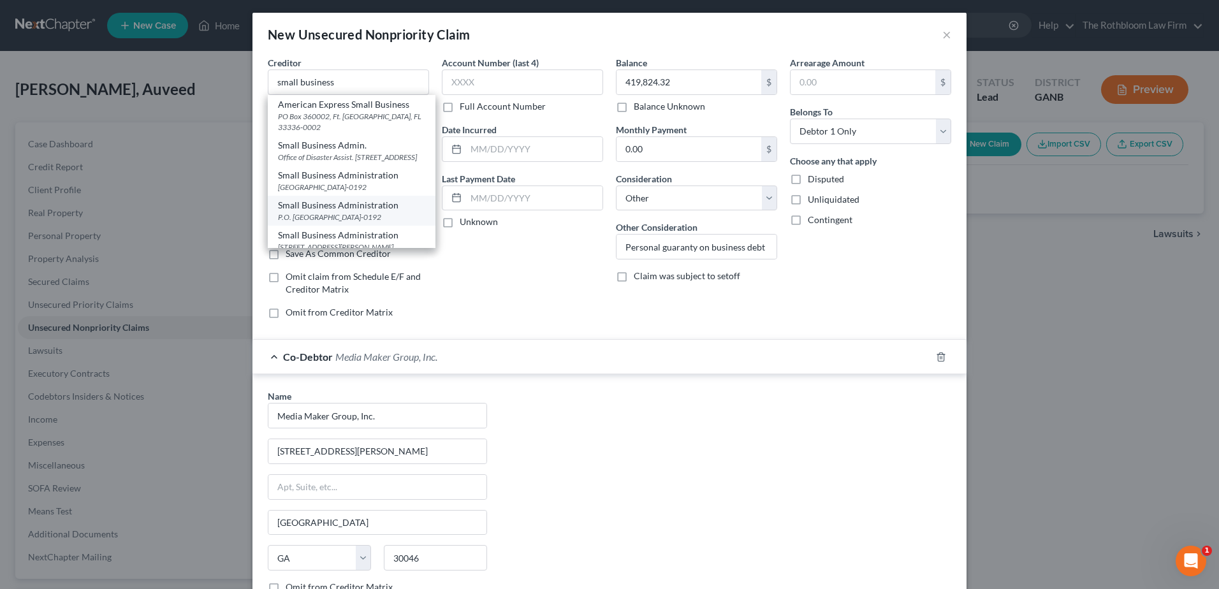
click at [355, 212] on div "Small Business Administration" at bounding box center [351, 205] width 147 height 13
type input "Small Business Administration"
type input "P.O. Box 740192"
type input "[GEOGRAPHIC_DATA]"
select select "10"
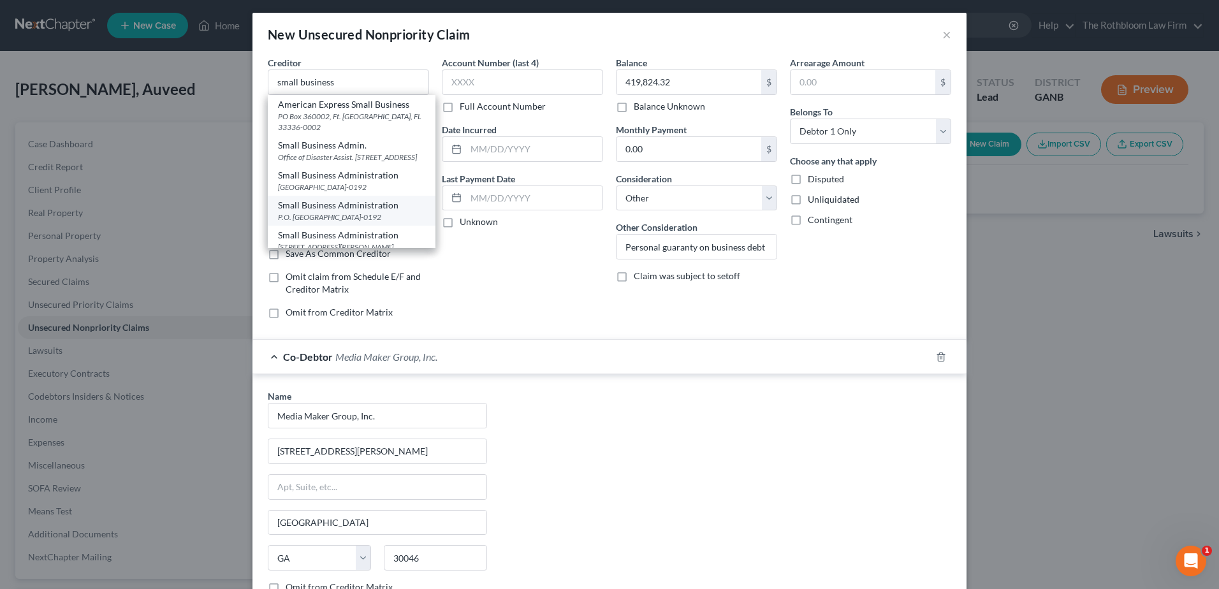
type input "30374-0192"
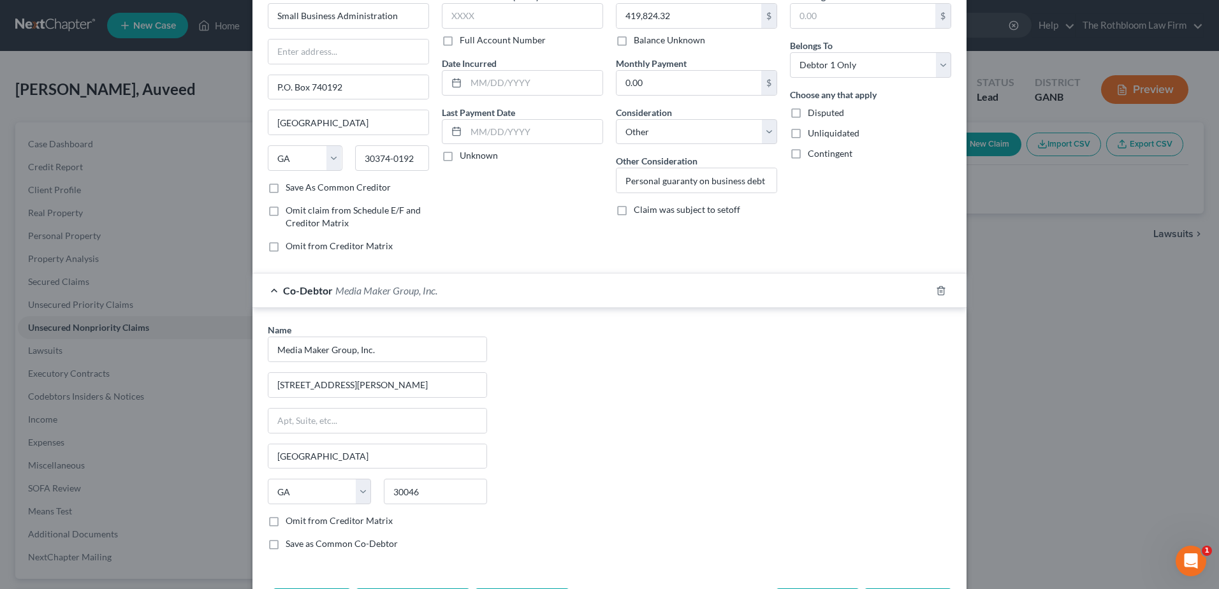
scroll to position [120, 0]
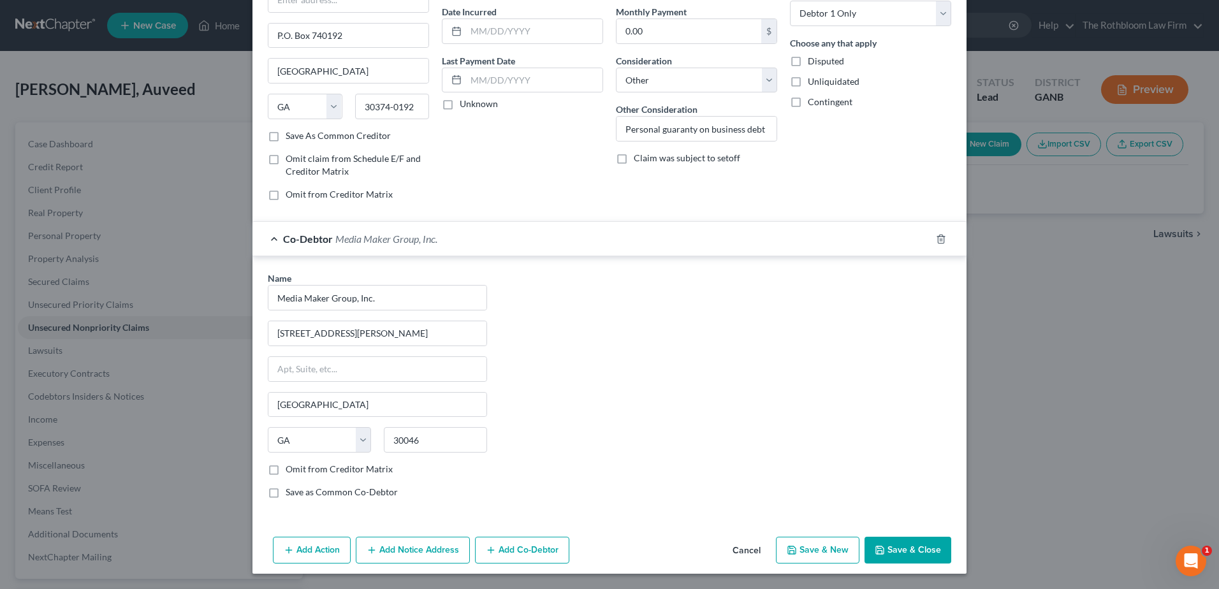
click at [375, 551] on button "Add Notice Address" at bounding box center [413, 550] width 114 height 27
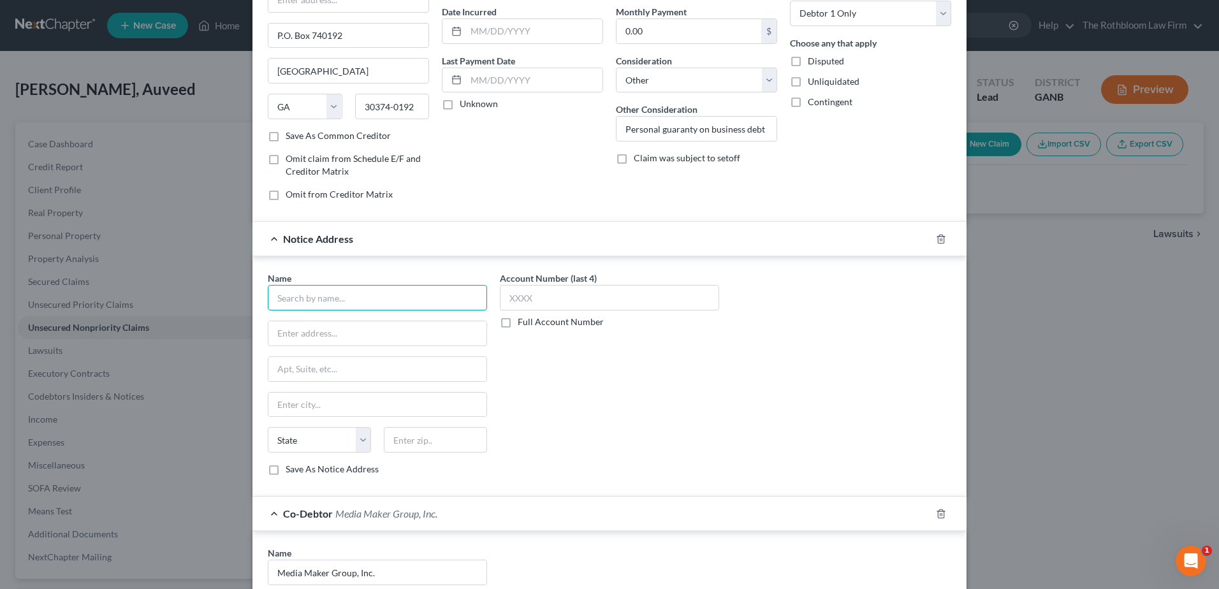
click at [305, 293] on input "text" at bounding box center [377, 297] width 219 height 25
drag, startPoint x: 294, startPoint y: 305, endPoint x: 256, endPoint y: 303, distance: 37.7
click at [261, 303] on div "Name * sba State [US_STATE] AK AR AZ CA CO CT DE DC [GEOGRAPHIC_DATA] [GEOGRAPH…" at bounding box center [377, 379] width 232 height 214
type input "U.S. Small Business Administration"
type input "[STREET_ADDRESS]"
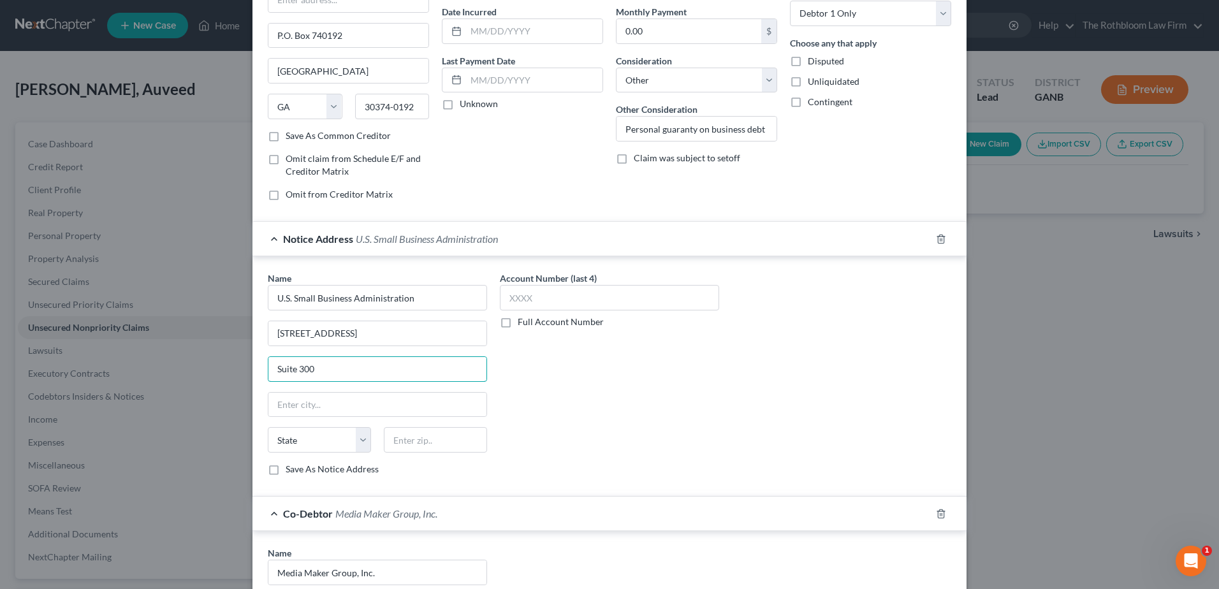
type input "Suite 300"
click at [404, 436] on input "text" at bounding box center [435, 439] width 103 height 25
type input "30303"
type input "[GEOGRAPHIC_DATA]"
select select "10"
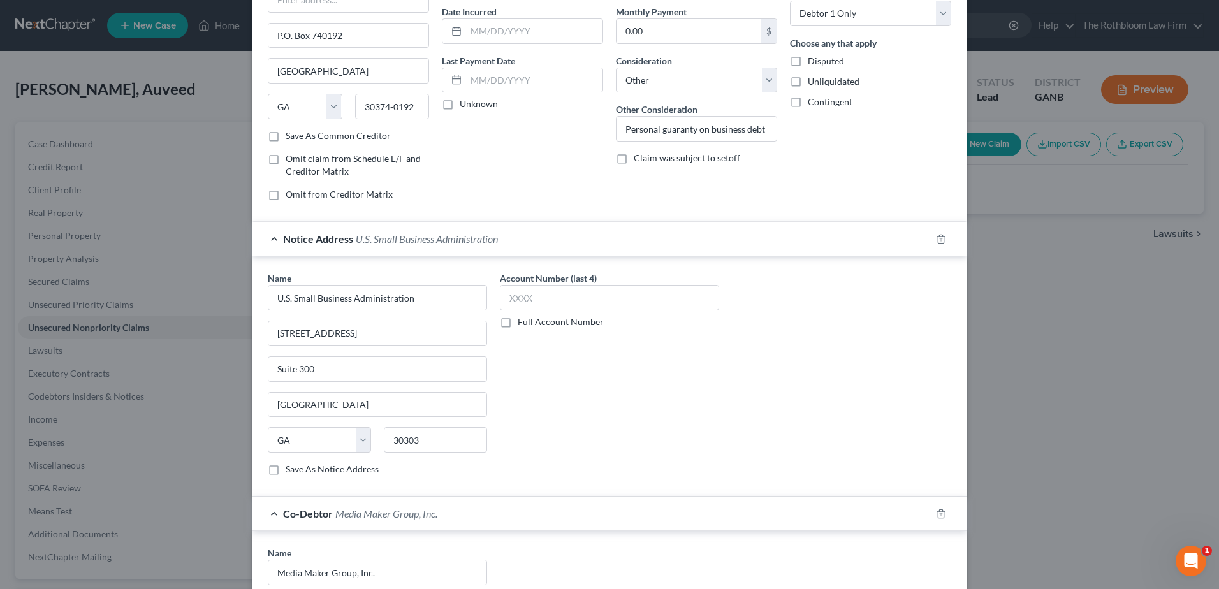
click at [286, 468] on label "Save As Notice Address" at bounding box center [332, 469] width 93 height 13
click at [291, 468] on input "Save As Notice Address" at bounding box center [295, 467] width 8 height 8
checkbox input "true"
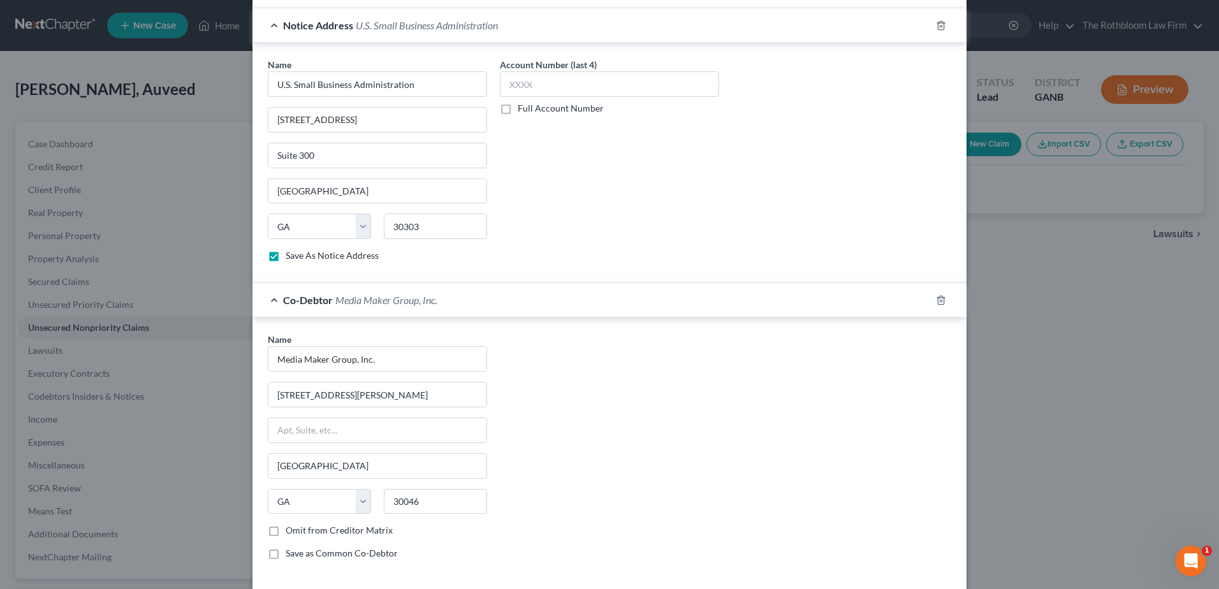
scroll to position [395, 0]
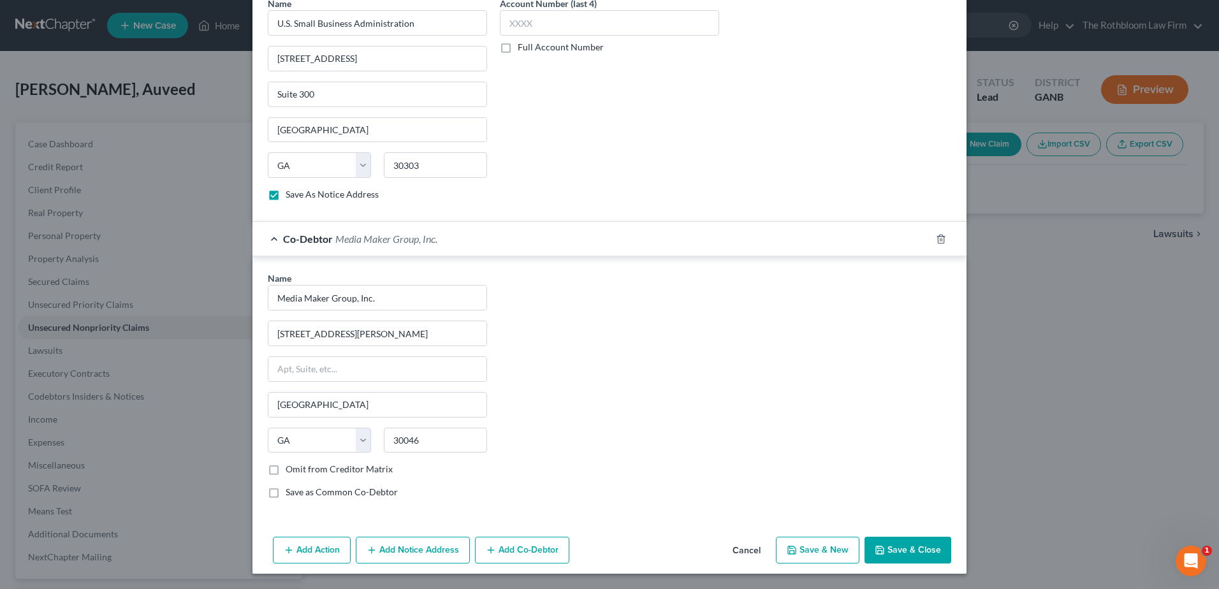
click at [416, 553] on button "Add Notice Address" at bounding box center [413, 550] width 114 height 27
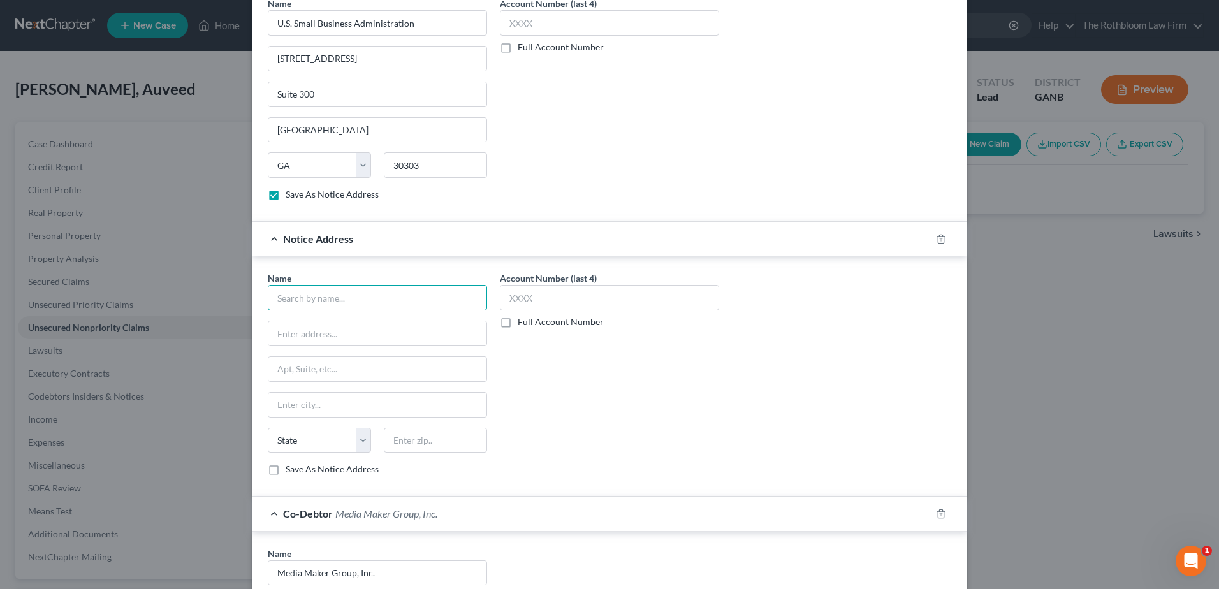
click at [312, 291] on input "text" at bounding box center [377, 297] width 219 height 25
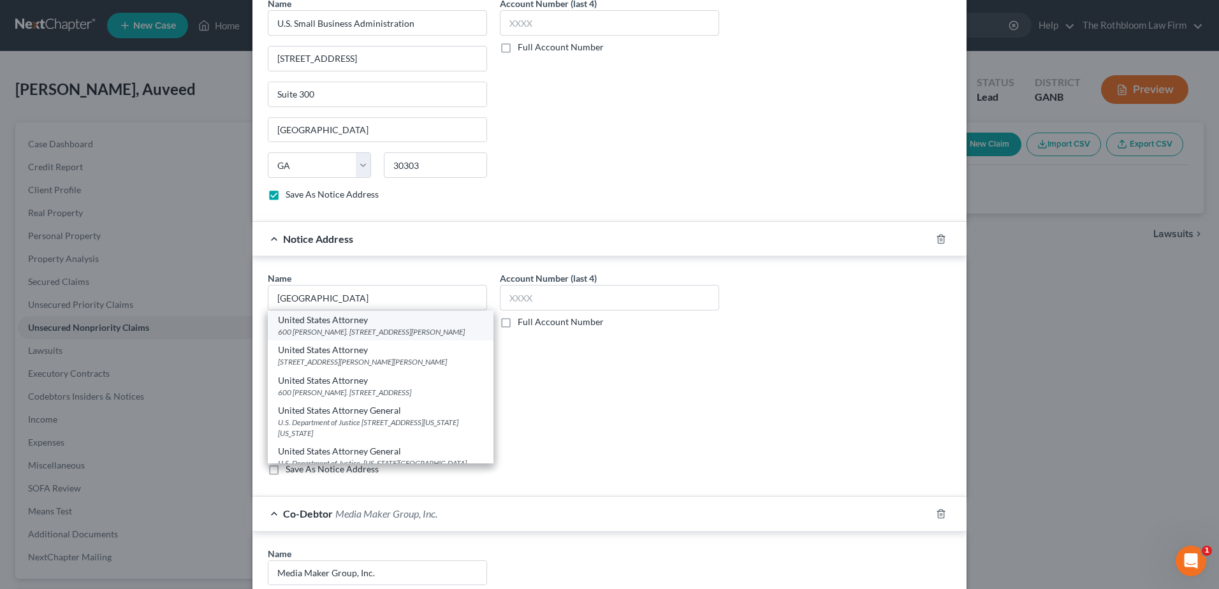
click at [309, 323] on div "United States Attorney" at bounding box center [380, 320] width 205 height 13
type input "United States Attorney"
type input "[STREET_ADDRESS][PERSON_NAME]"
type input "[GEOGRAPHIC_DATA]"
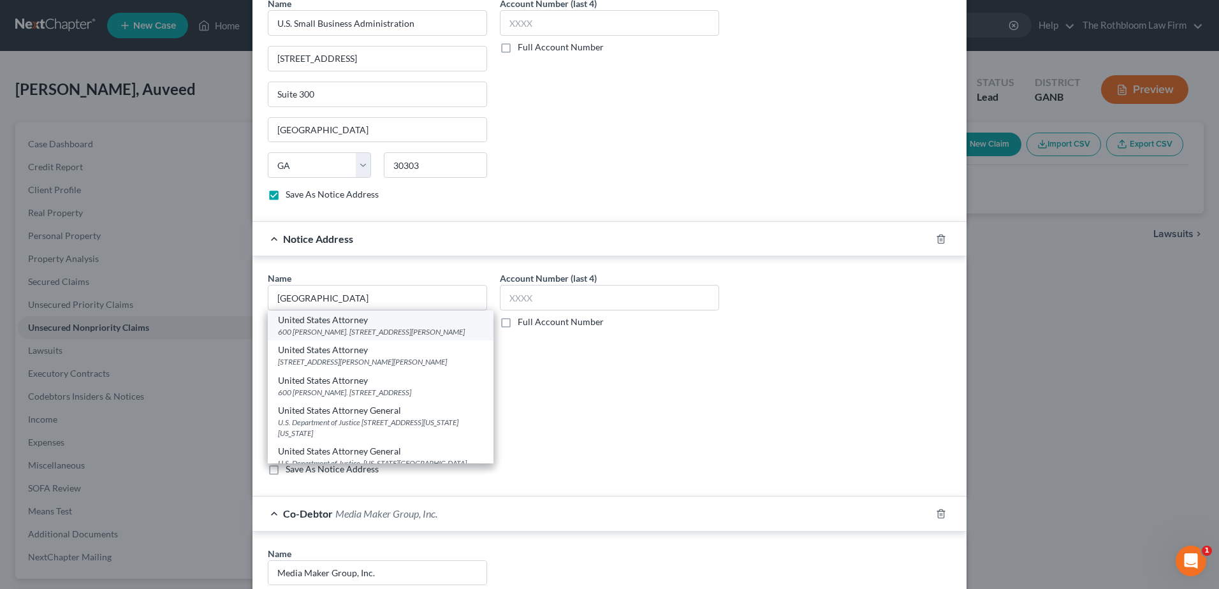
select select "10"
type input "30303"
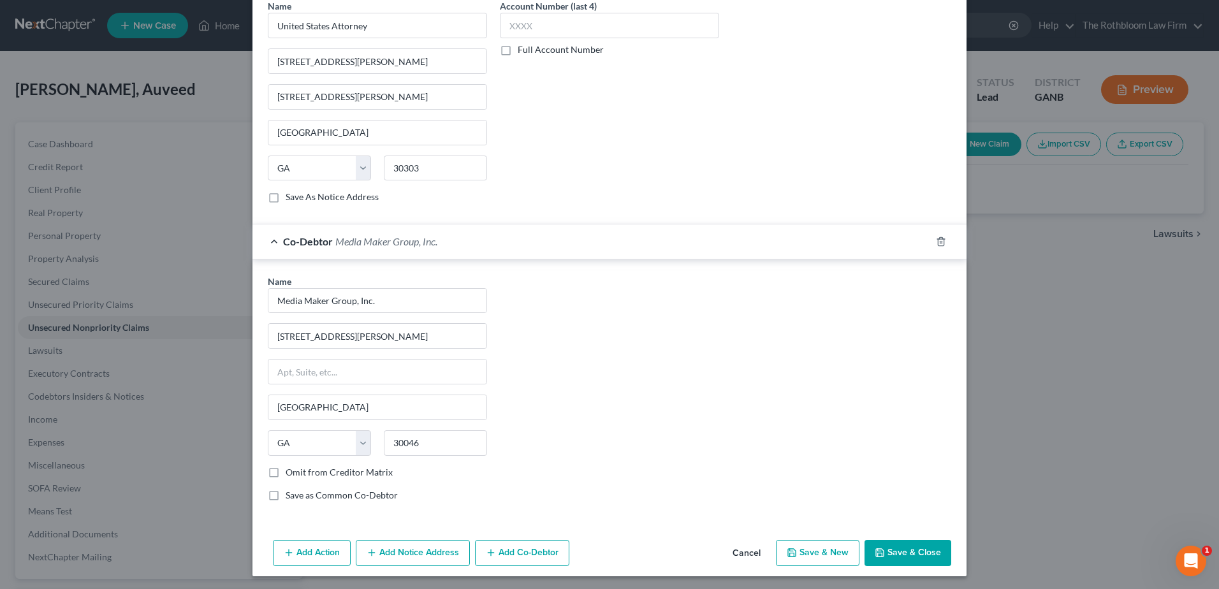
scroll to position [670, 0]
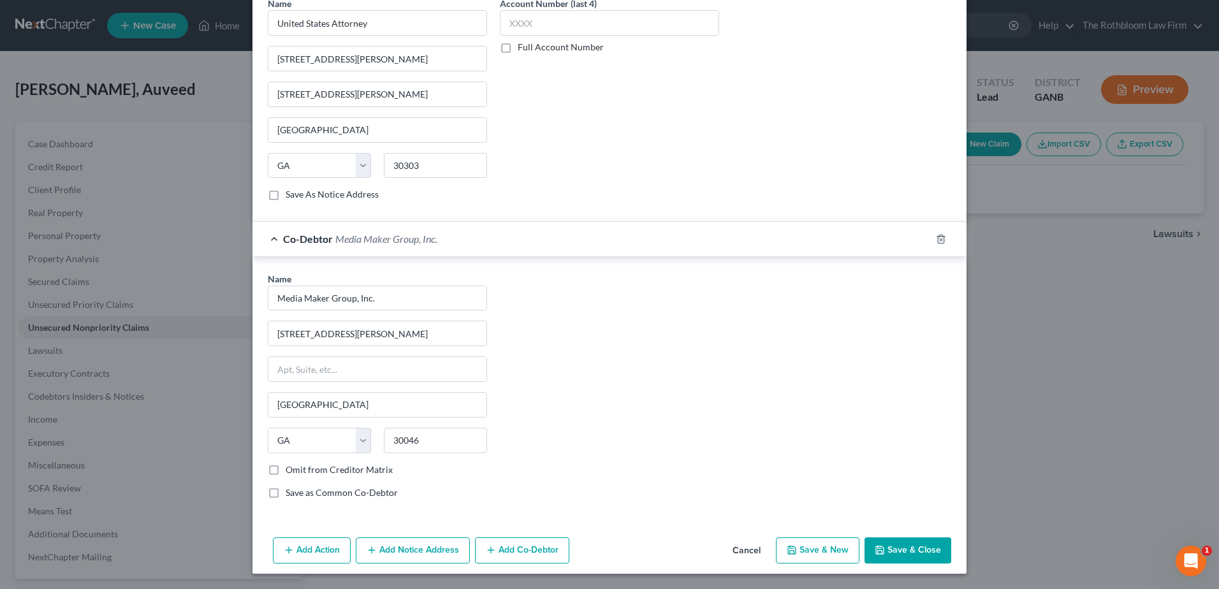
click at [409, 551] on button "Add Notice Address" at bounding box center [413, 550] width 114 height 27
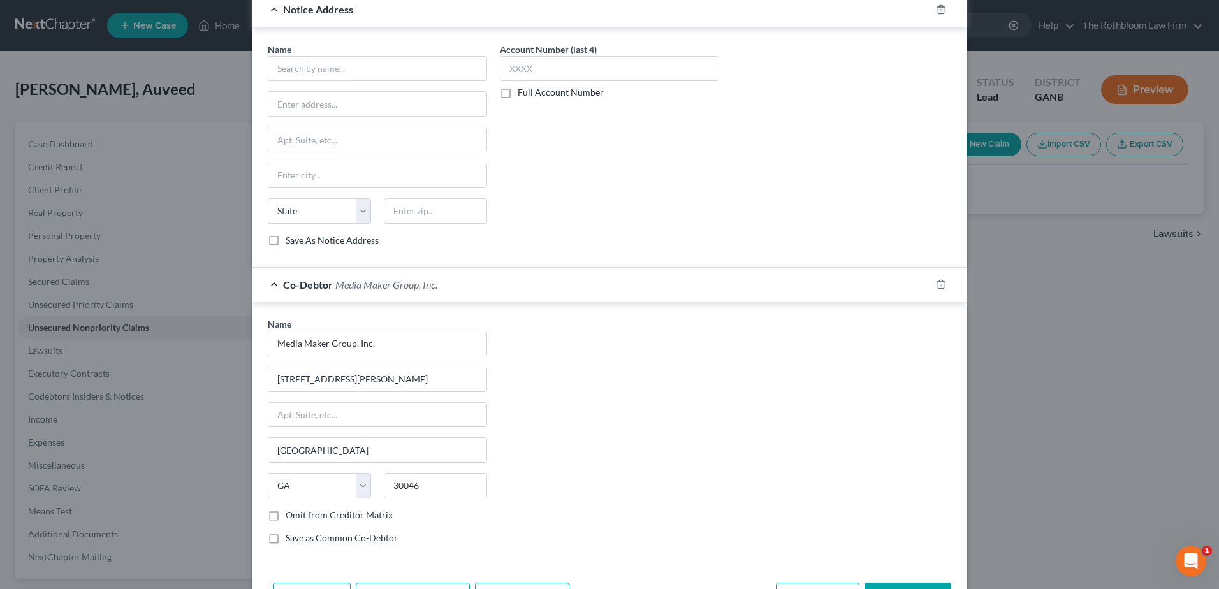
scroll to position [690, 0]
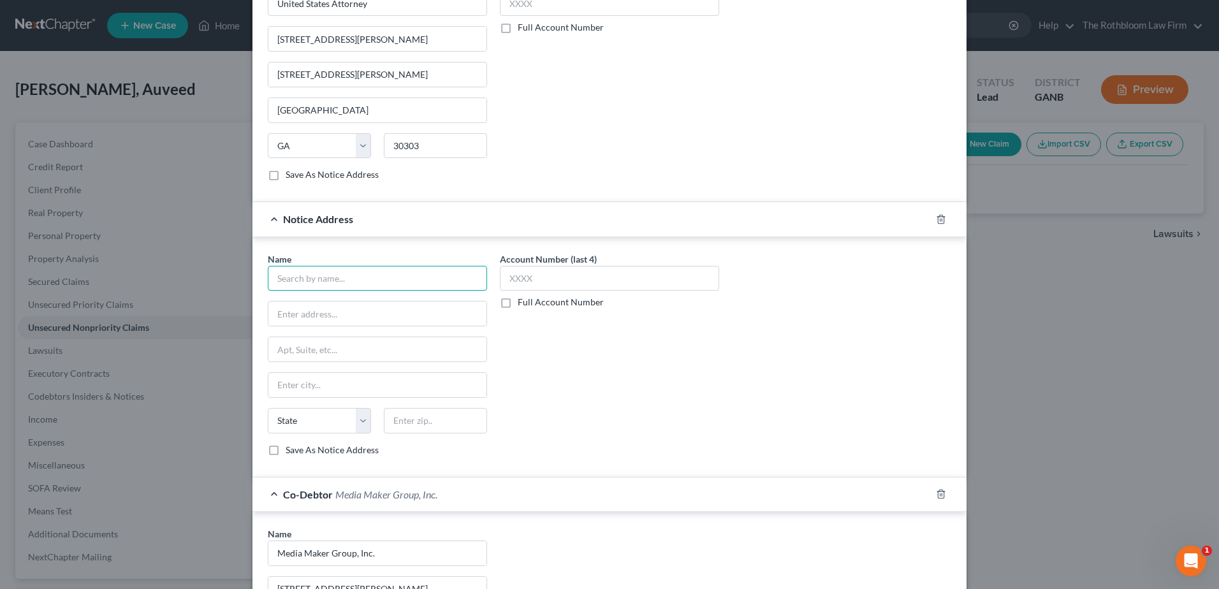
click at [323, 277] on input "text" at bounding box center [377, 278] width 219 height 25
type input "U.S. Department of Justice - Civil"
type input "[STREET_ADDRESS][US_STATE]"
type input "20530"
type input "[US_STATE]"
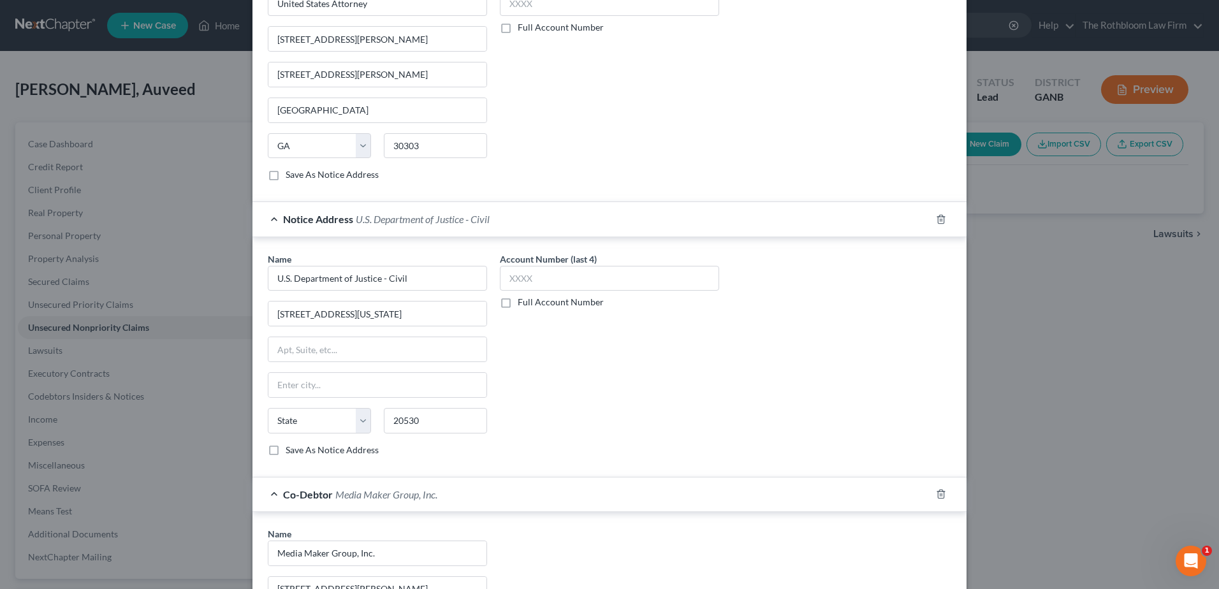
select select "8"
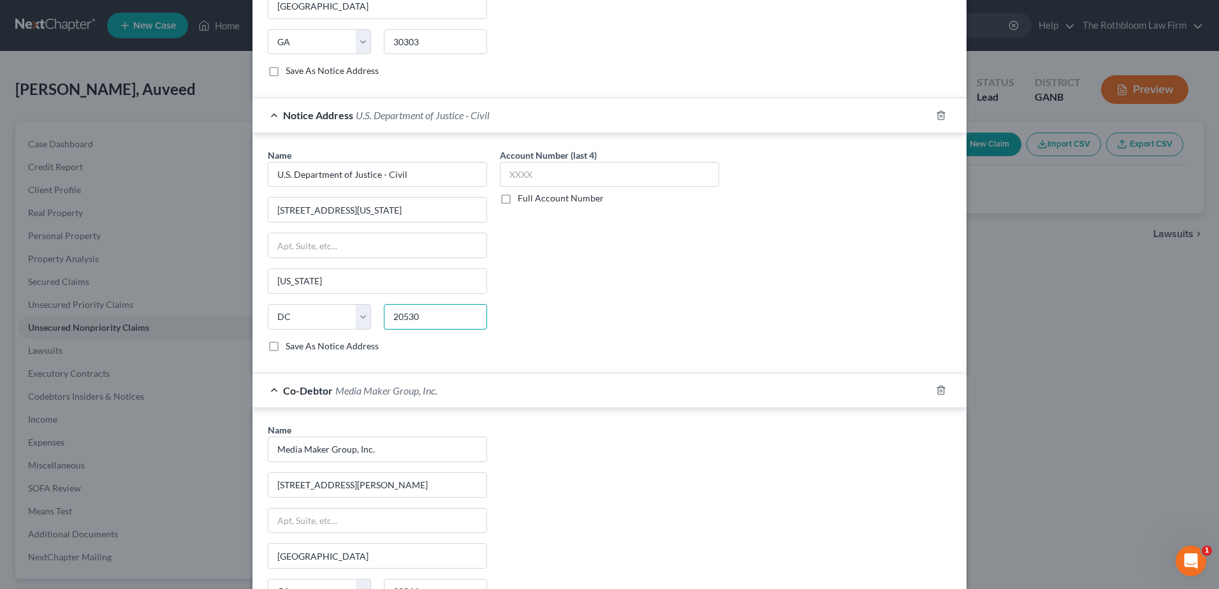
scroll to position [945, 0]
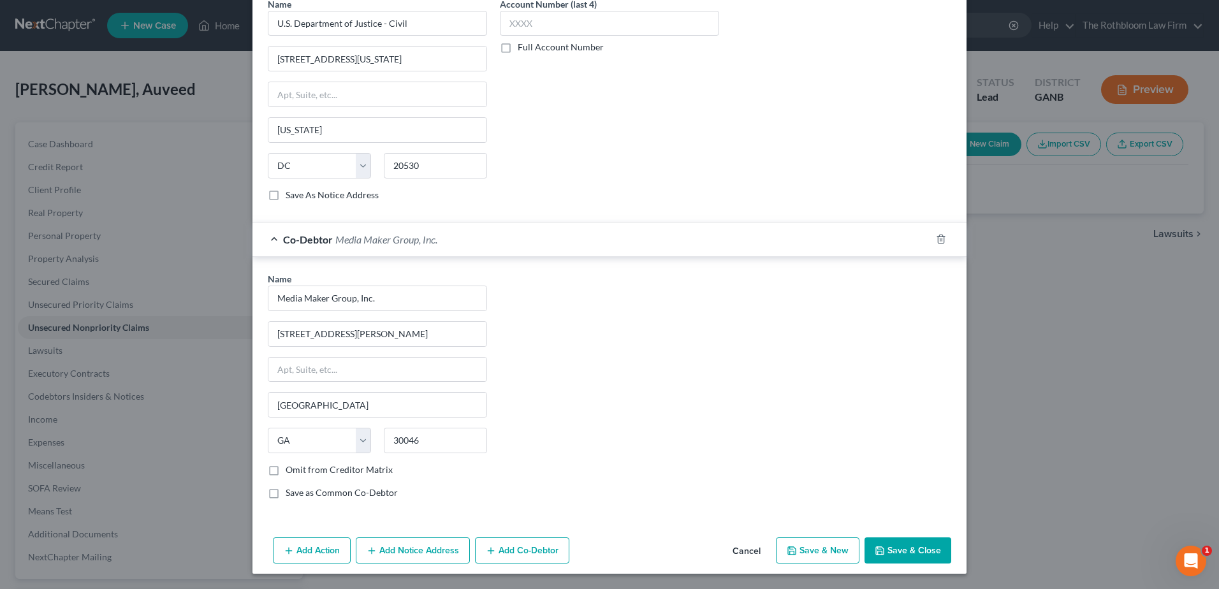
click at [913, 559] on button "Save & Close" at bounding box center [907, 550] width 87 height 27
checkbox input "false"
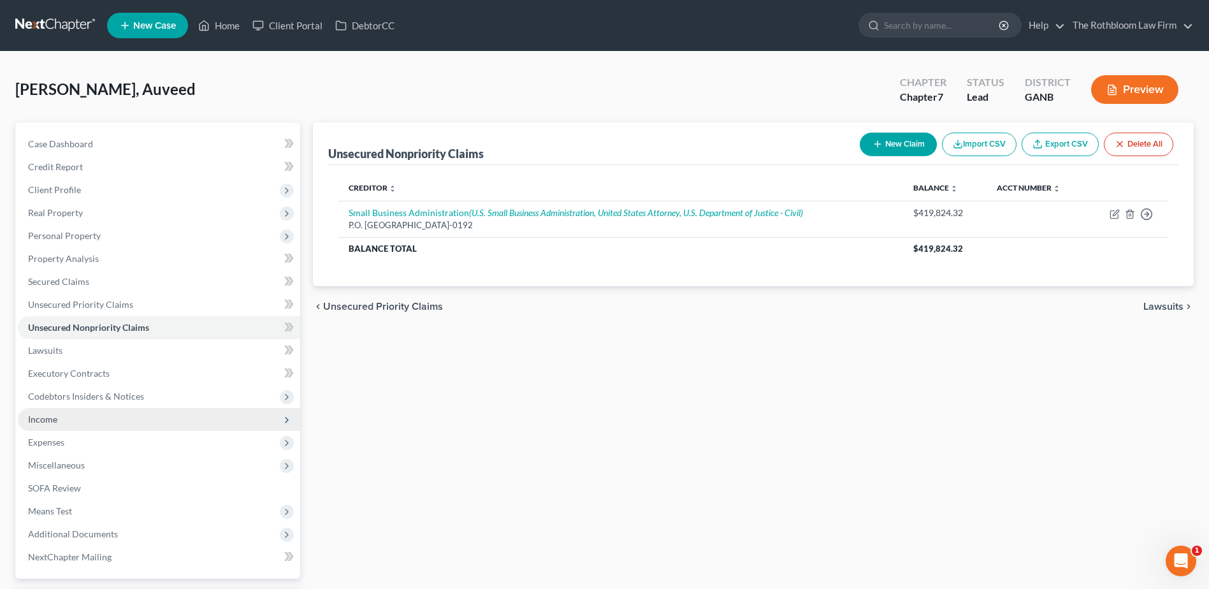
click at [58, 411] on span "Income" at bounding box center [159, 419] width 282 height 23
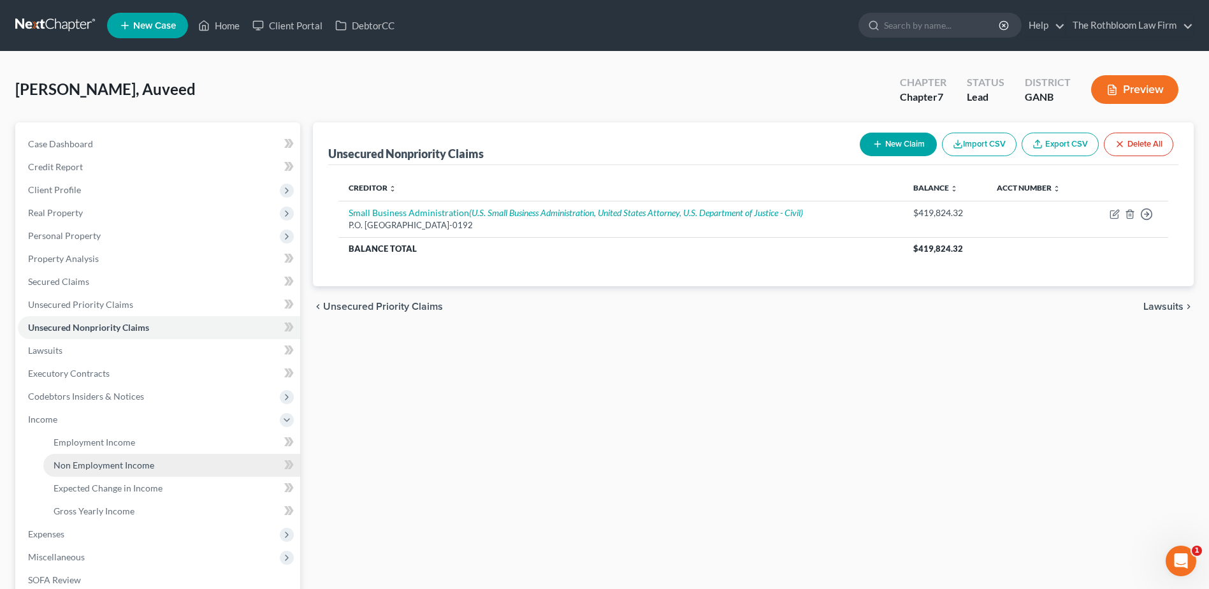
click at [95, 465] on span "Non Employment Income" at bounding box center [104, 465] width 101 height 11
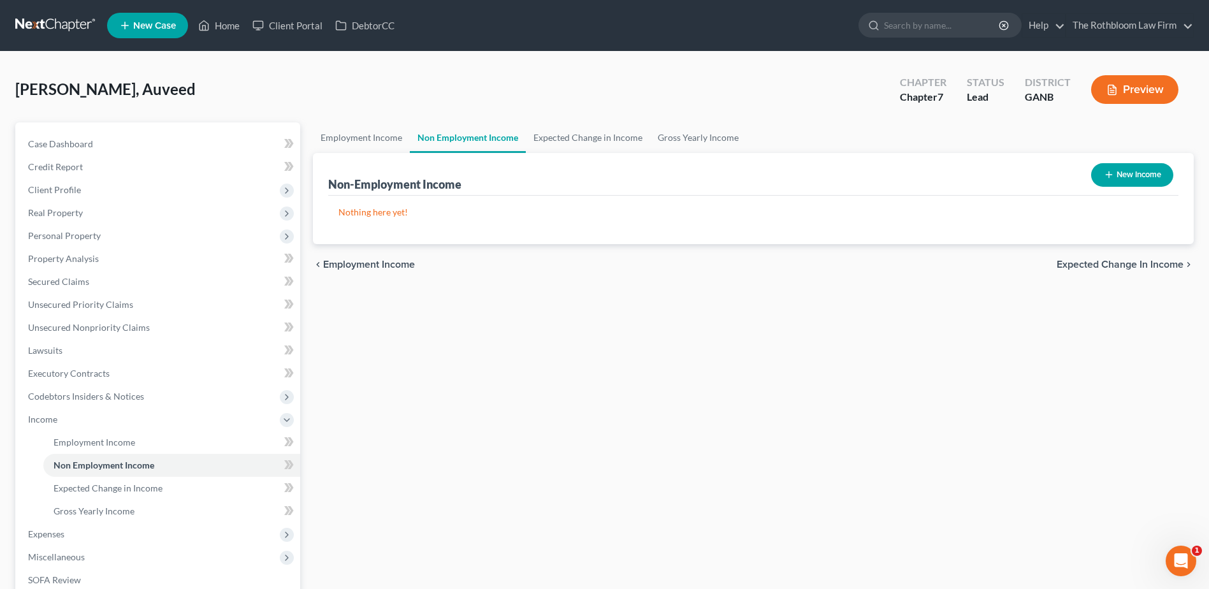
click at [1136, 169] on button "New Income" at bounding box center [1132, 175] width 82 height 24
select select "0"
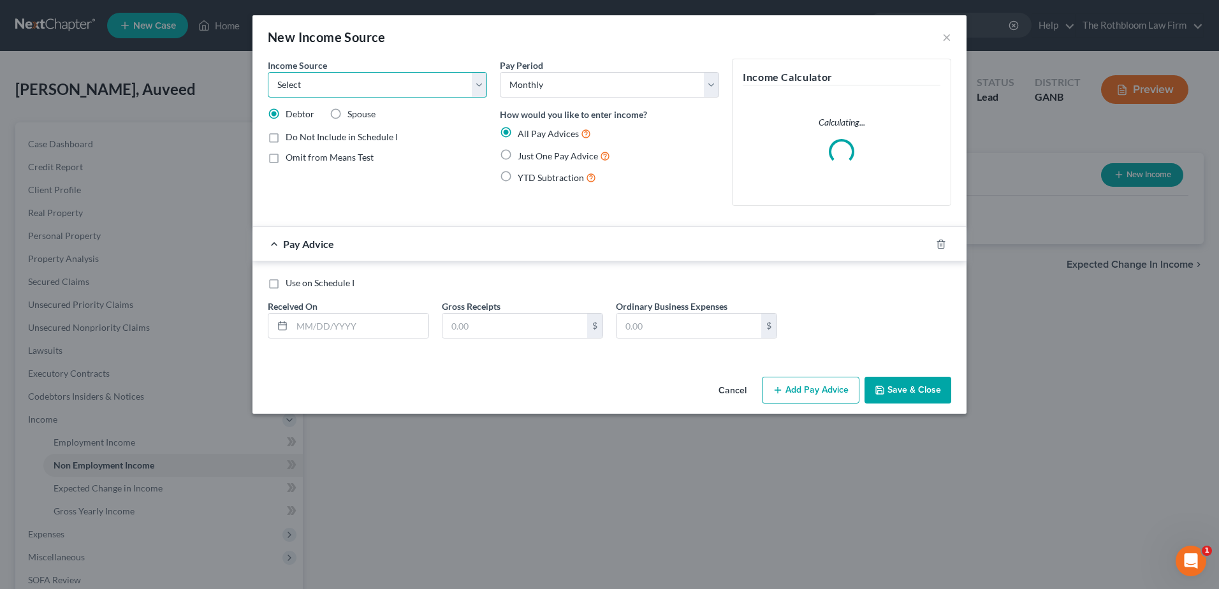
click at [470, 80] on select "Select Unemployment Disability (from employer) Pension Retirement Social Securi…" at bounding box center [377, 84] width 219 height 25
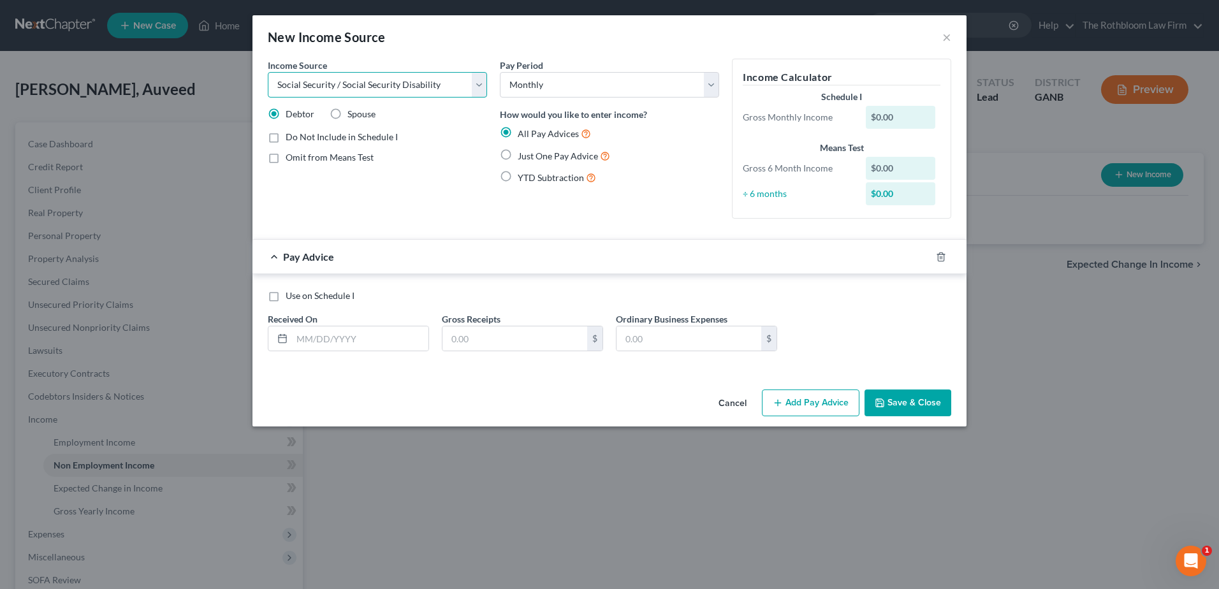
click at [268, 72] on select "Select Unemployment Disability (from employer) Pension Retirement Social Securi…" at bounding box center [377, 84] width 219 height 25
click at [483, 89] on select "Select Unemployment Disability (from employer) Pension Retirement Social Securi…" at bounding box center [377, 84] width 219 height 25
select select "5"
click at [268, 72] on select "Select Unemployment Disability (from employer) Pension Retirement Social Securi…" at bounding box center [377, 84] width 219 height 25
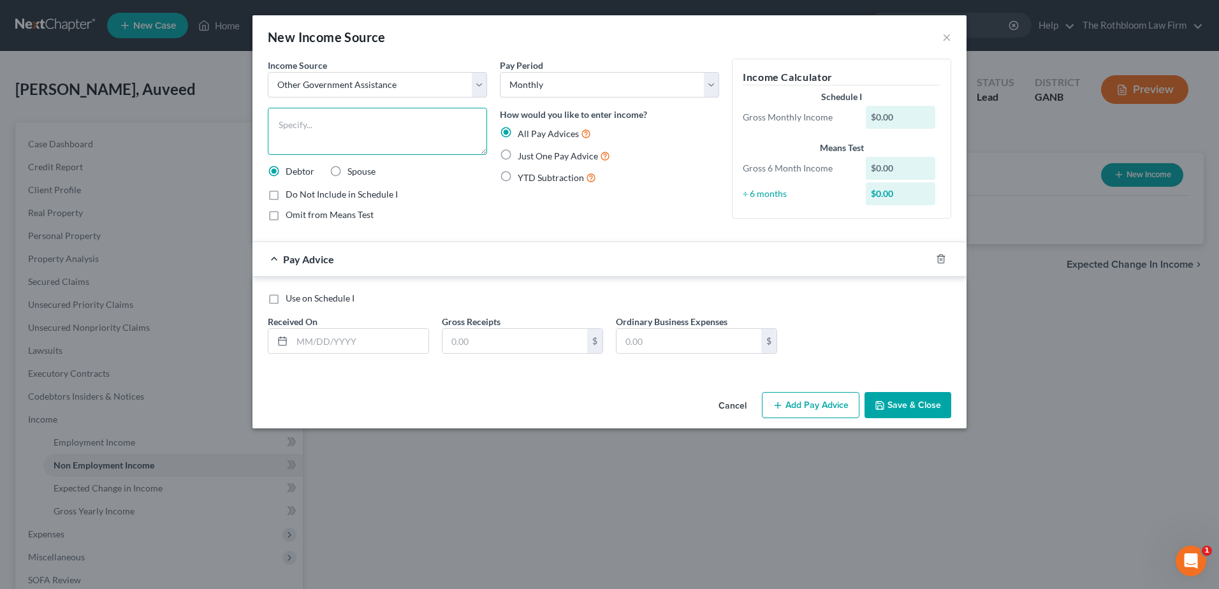
click at [307, 132] on textarea at bounding box center [377, 131] width 219 height 47
type textarea "SNAP"
click at [303, 341] on input "text" at bounding box center [360, 341] width 136 height 24
type input "[DATE]"
type input "768"
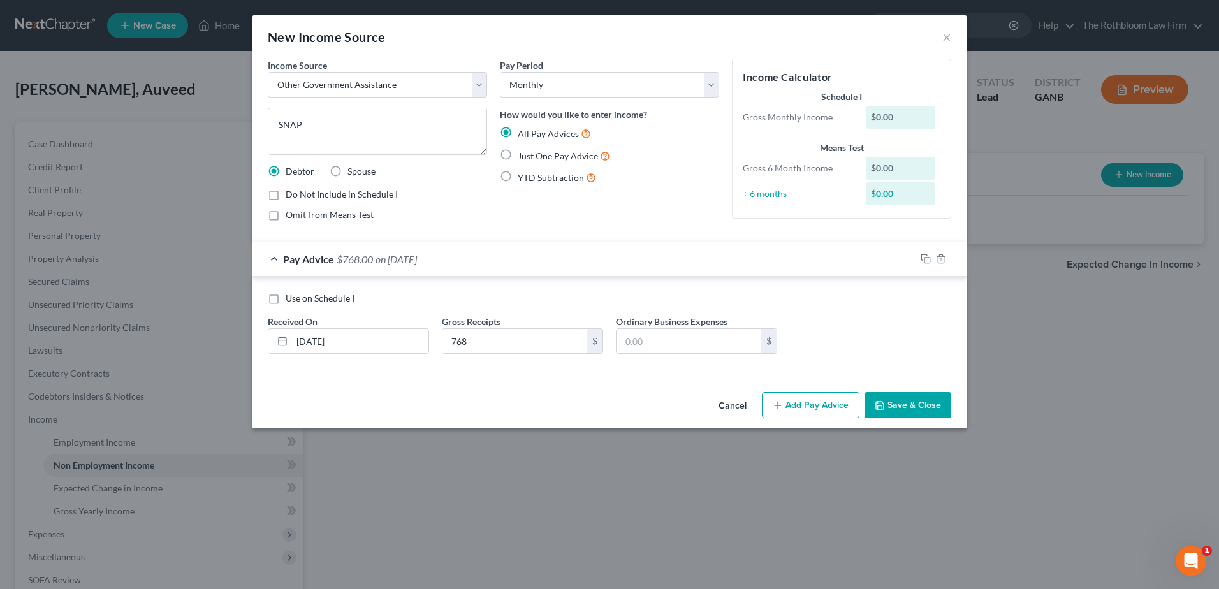
click at [518, 155] on label "Just One Pay Advice" at bounding box center [564, 156] width 92 height 15
click at [523, 155] on input "Just One Pay Advice" at bounding box center [527, 153] width 8 height 8
radio input "true"
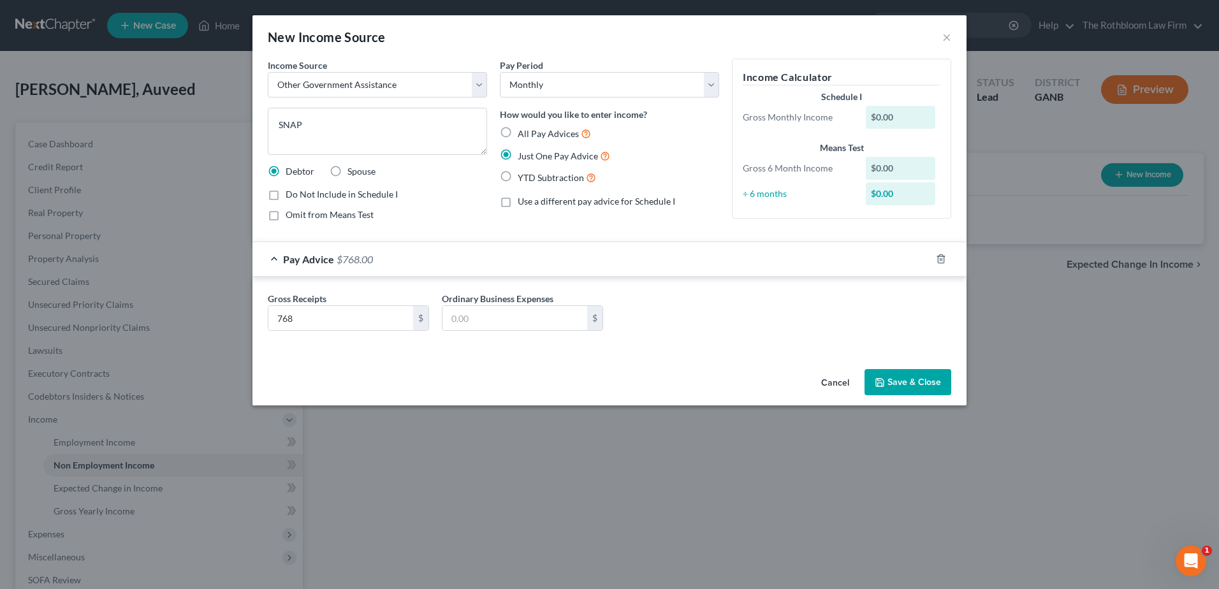
click at [899, 382] on button "Save & Close" at bounding box center [907, 382] width 87 height 27
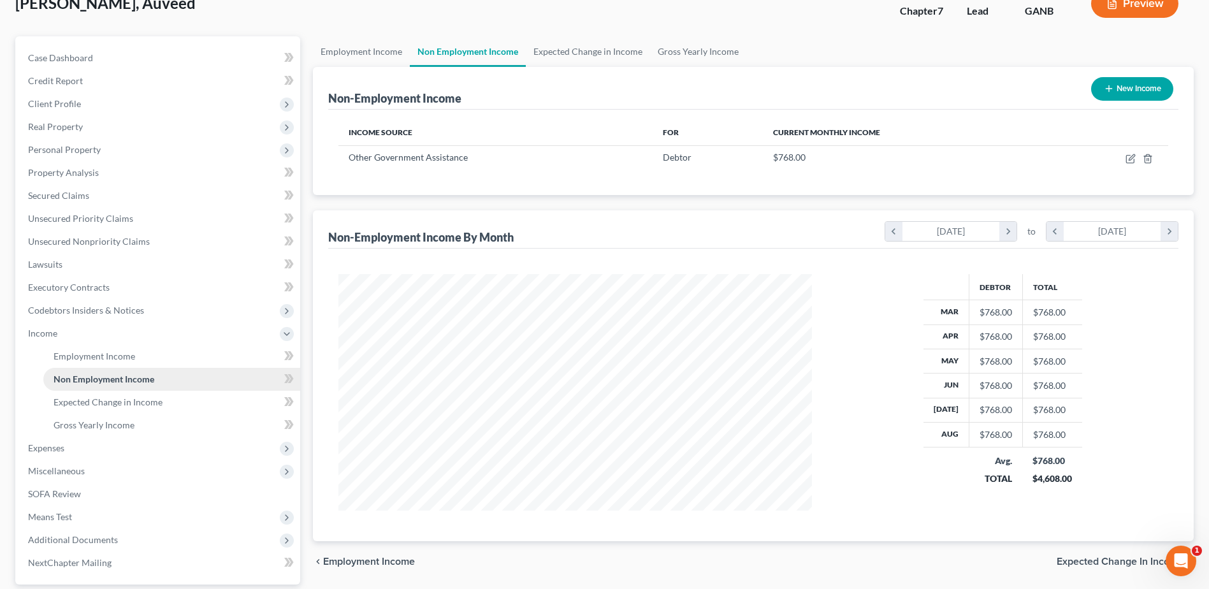
scroll to position [203, 0]
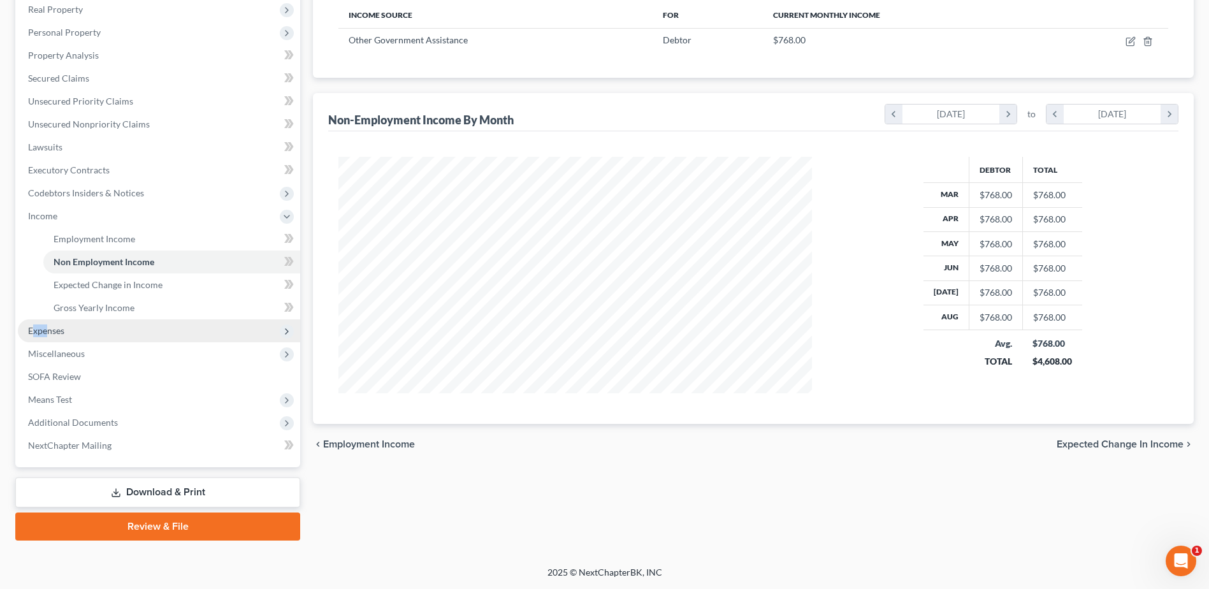
click at [48, 331] on span "Expenses" at bounding box center [46, 330] width 36 height 11
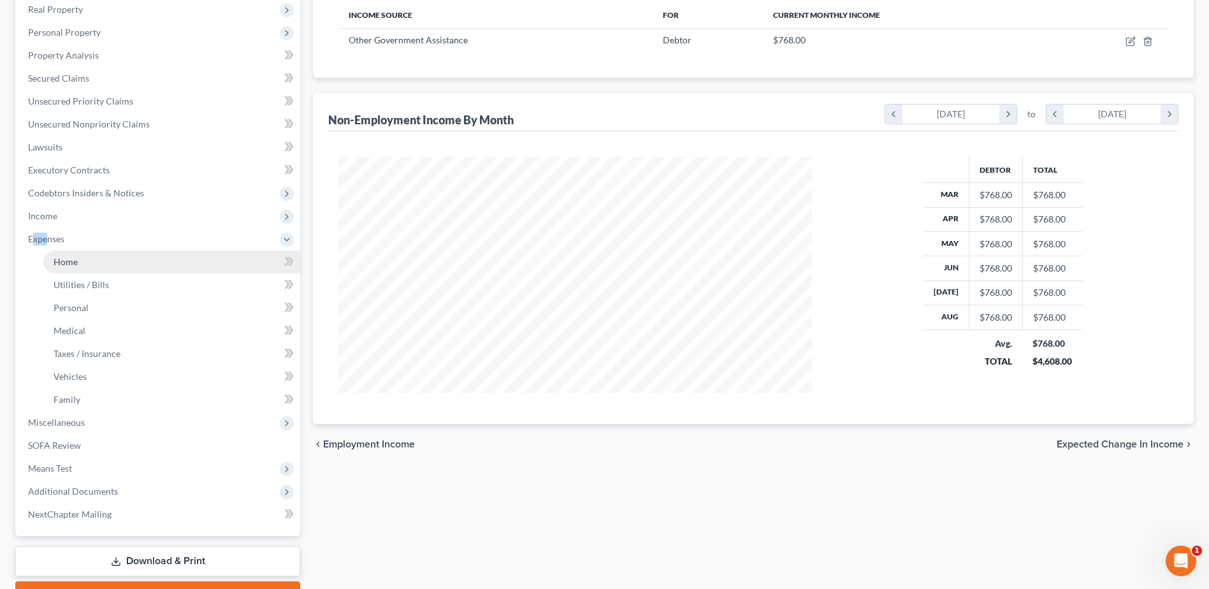
drag, startPoint x: 48, startPoint y: 331, endPoint x: 69, endPoint y: 261, distance: 73.2
click at [69, 261] on span "Home" at bounding box center [66, 261] width 24 height 11
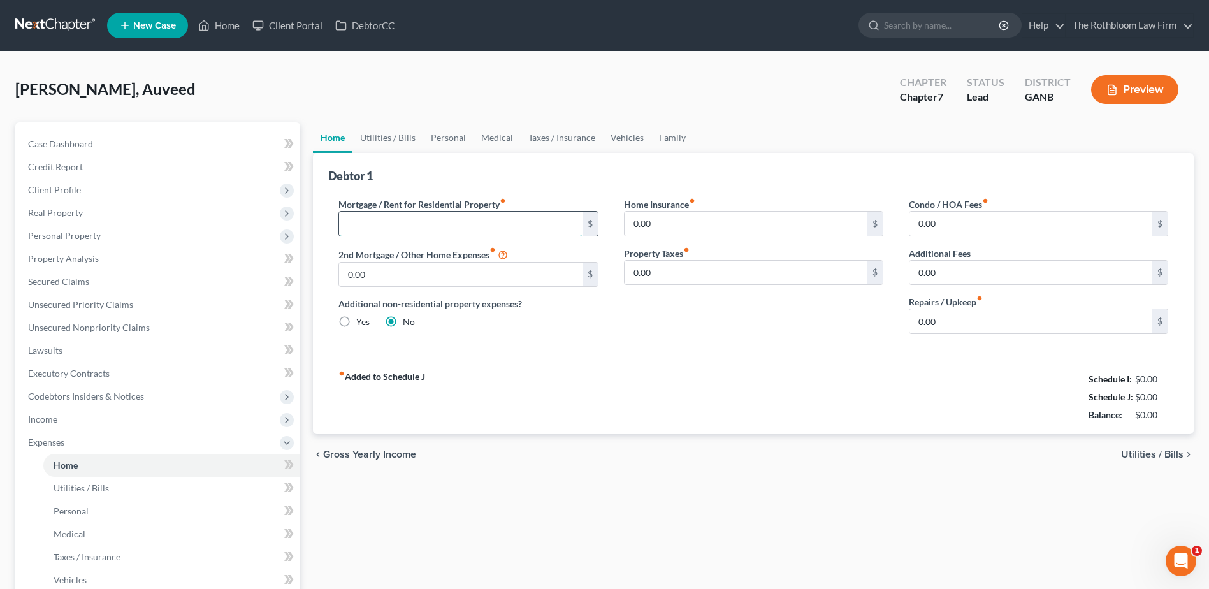
click at [374, 229] on input "text" at bounding box center [460, 224] width 243 height 24
type input "2000"
click at [675, 216] on input "0.00" at bounding box center [746, 224] width 243 height 24
type input "150"
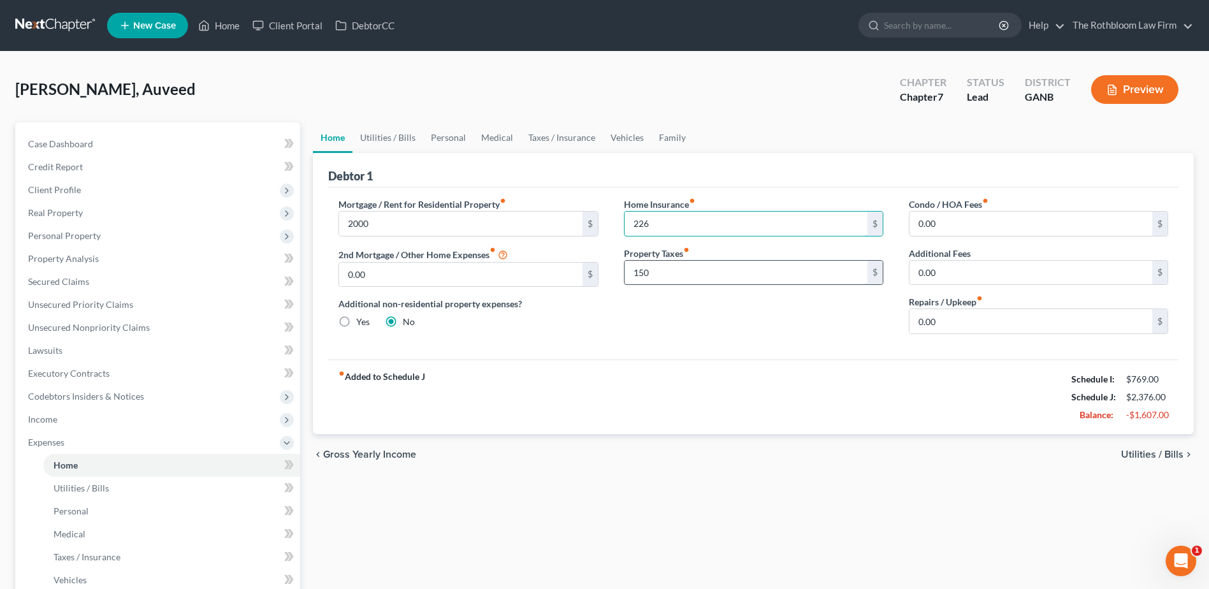
type input "226"
click at [378, 133] on link "Utilities / Bills" at bounding box center [387, 137] width 71 height 31
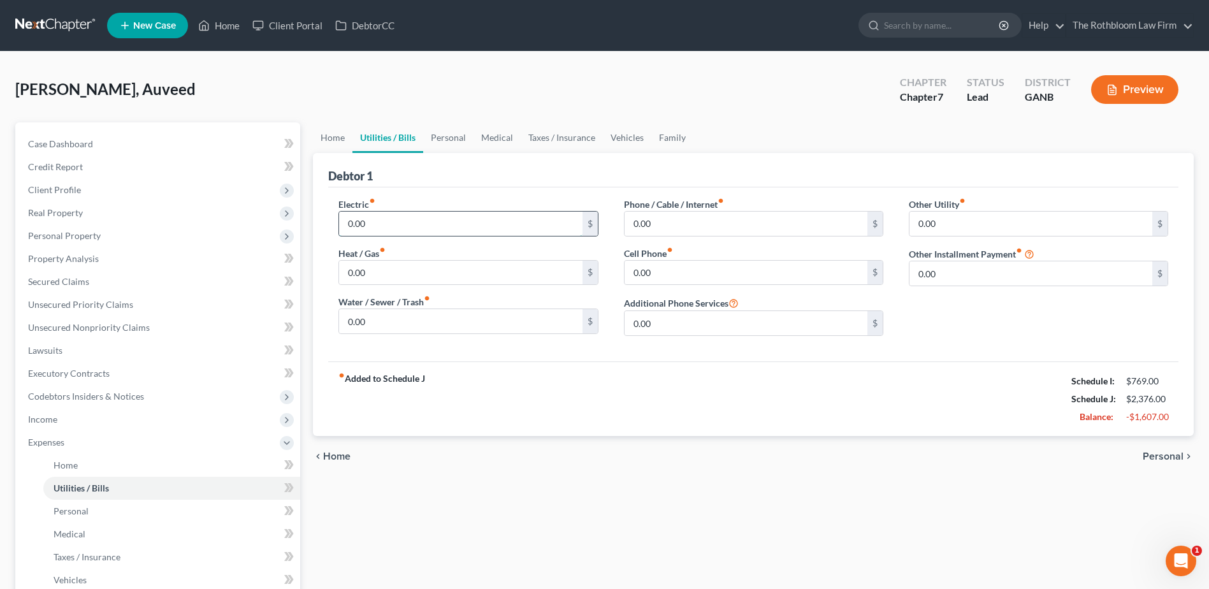
click at [384, 229] on input "0.00" at bounding box center [460, 224] width 243 height 24
type input "350.00"
click at [373, 320] on input "0.00" at bounding box center [460, 321] width 243 height 24
type input "40"
type input "315"
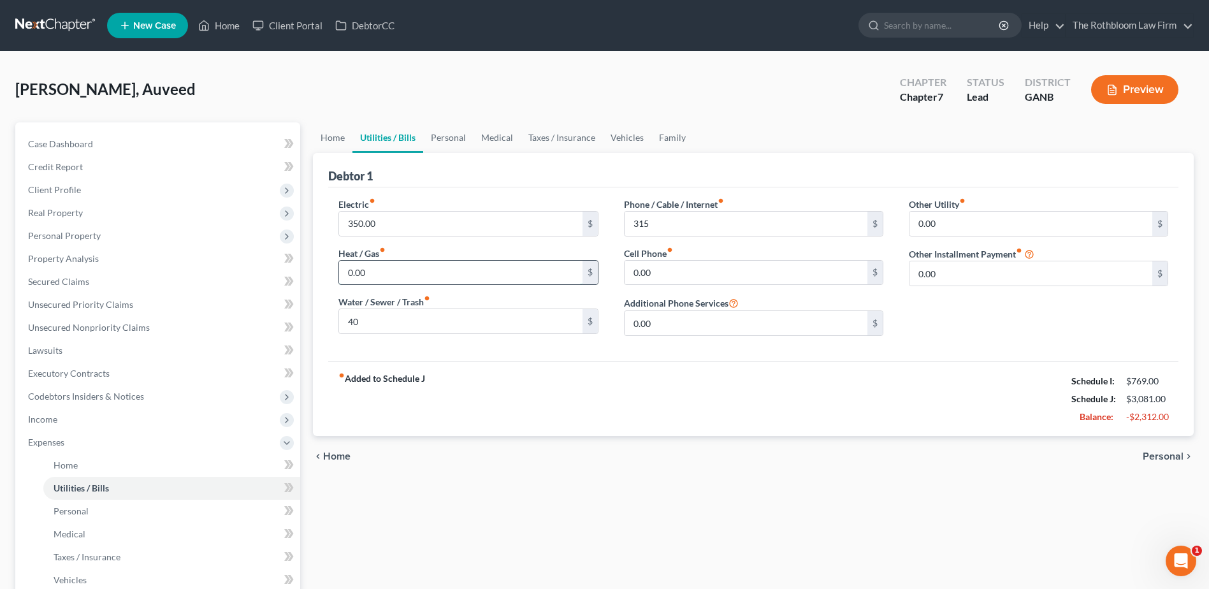
click at [395, 266] on input "0.00" at bounding box center [460, 273] width 243 height 24
type input "80"
click at [345, 142] on link "Home" at bounding box center [333, 137] width 40 height 31
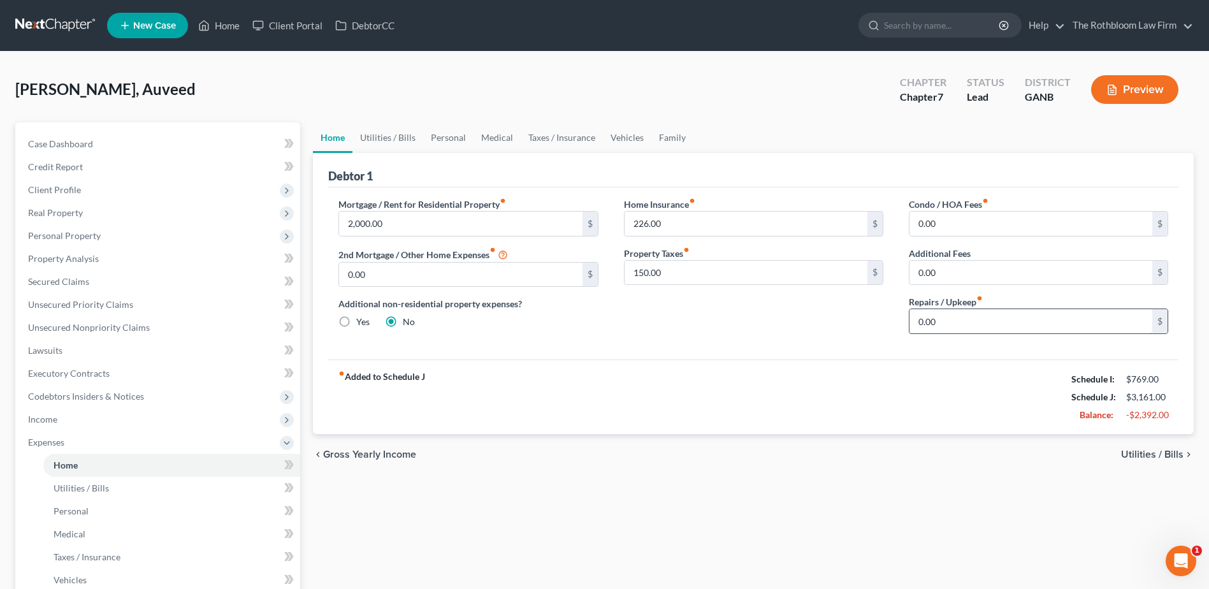
click at [959, 332] on input "0.00" at bounding box center [1031, 321] width 243 height 24
type input "50"
click at [446, 138] on link "Personal" at bounding box center [448, 137] width 50 height 31
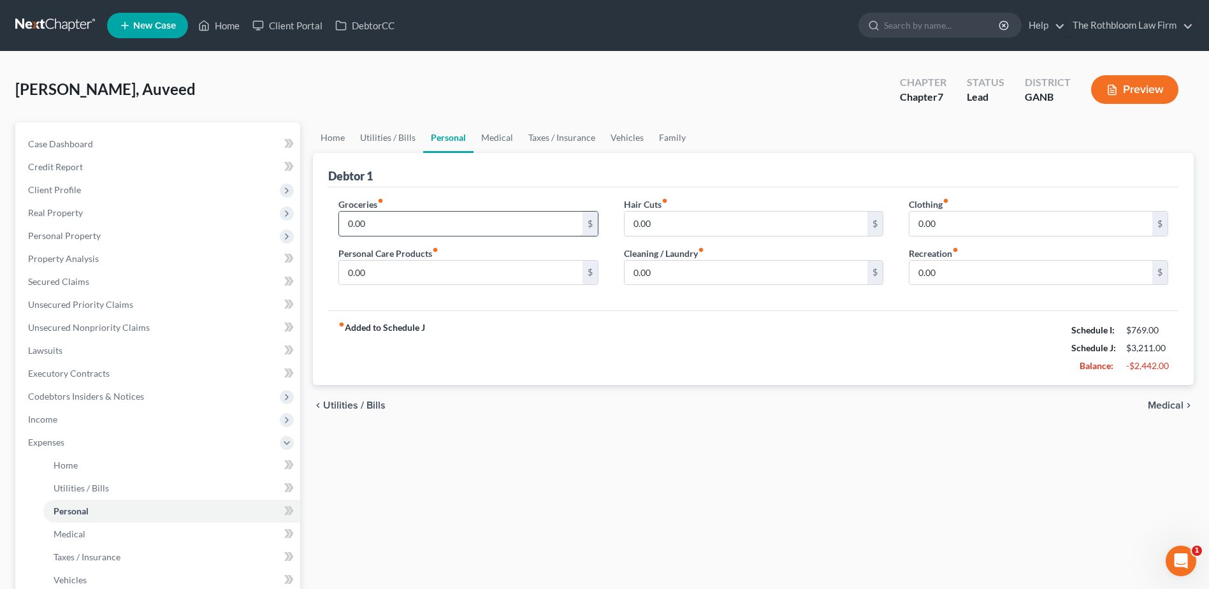
click at [367, 228] on input "0.00" at bounding box center [460, 224] width 243 height 24
type input "750"
click at [634, 143] on link "Vehicles" at bounding box center [627, 137] width 48 height 31
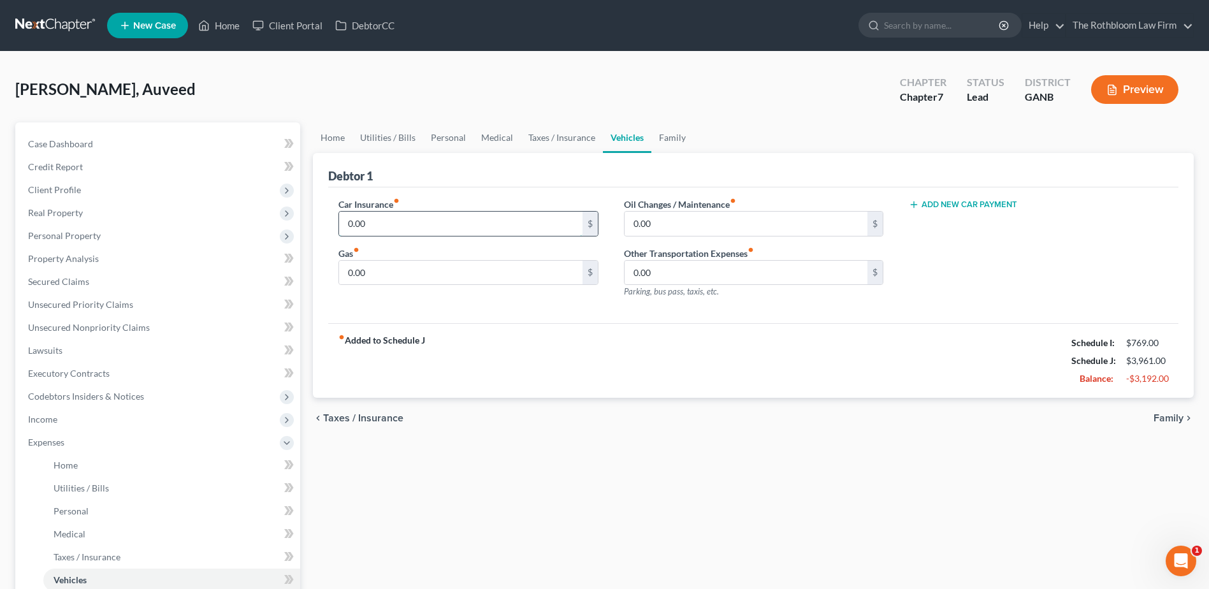
click at [389, 227] on input "0.00" at bounding box center [460, 224] width 243 height 24
click at [377, 272] on input "0.00" at bounding box center [460, 273] width 243 height 24
type input "240"
click at [692, 143] on ul "Home Utilities / Bills Personal Medical Taxes / Insurance Vehicles Family" at bounding box center [753, 137] width 881 height 31
click at [667, 133] on link "Family" at bounding box center [672, 137] width 42 height 31
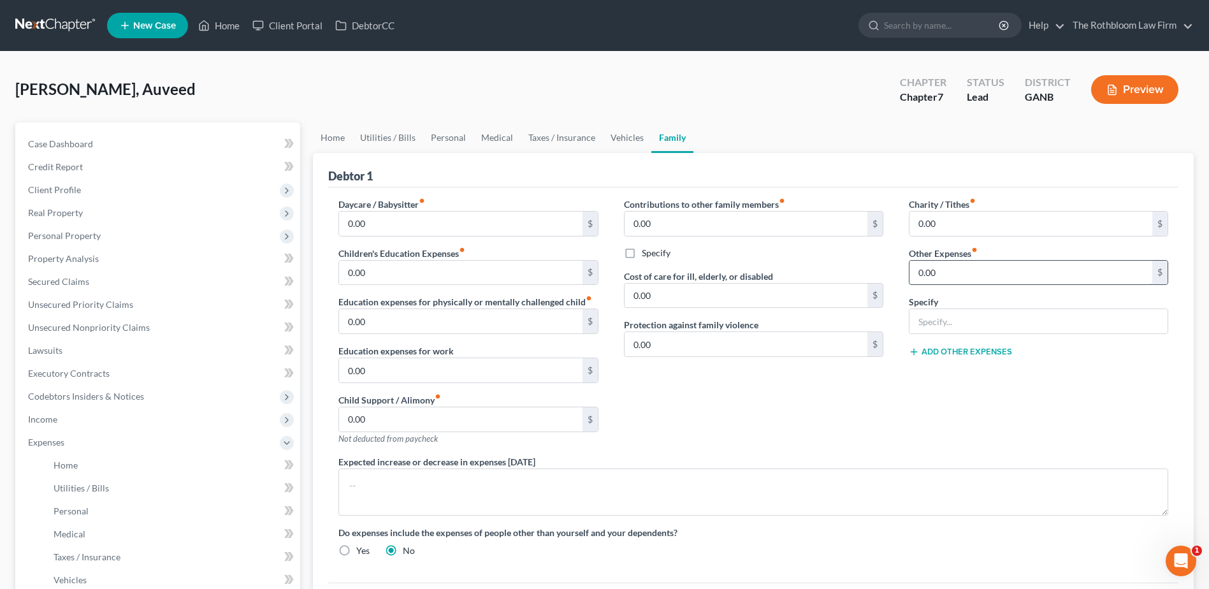
click at [955, 270] on input "0.00" at bounding box center [1031, 273] width 243 height 24
type input "50"
type input "Pet Care"
click at [625, 134] on link "Vehicles" at bounding box center [627, 137] width 48 height 31
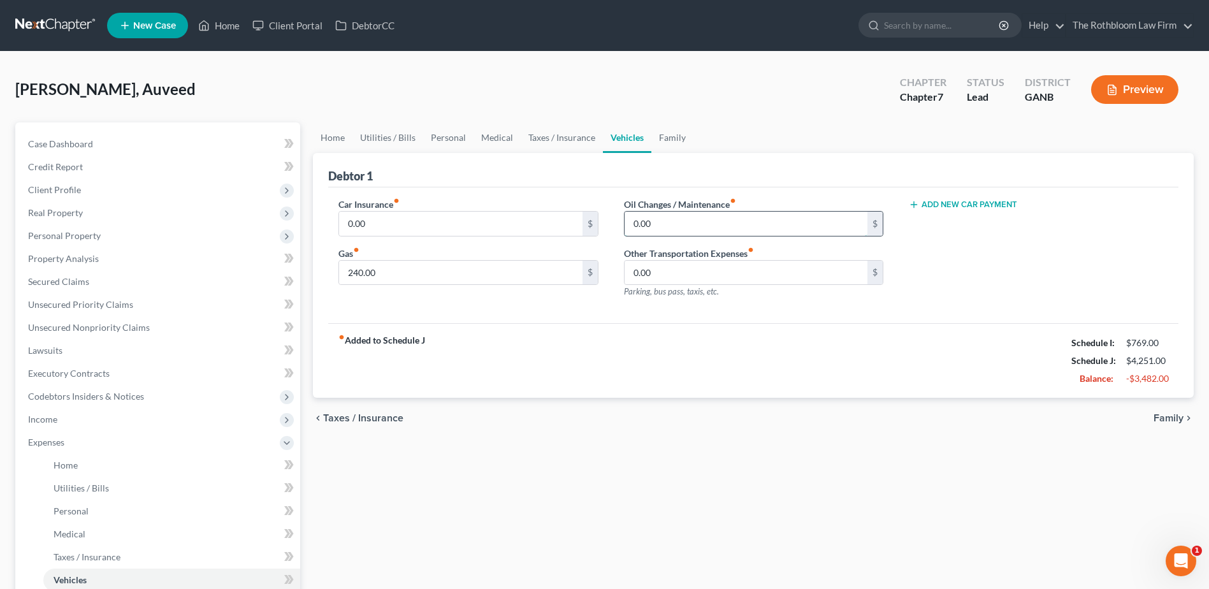
click at [700, 217] on input "0.00" at bounding box center [746, 224] width 243 height 24
type input "20"
click at [493, 134] on link "Medical" at bounding box center [497, 137] width 47 height 31
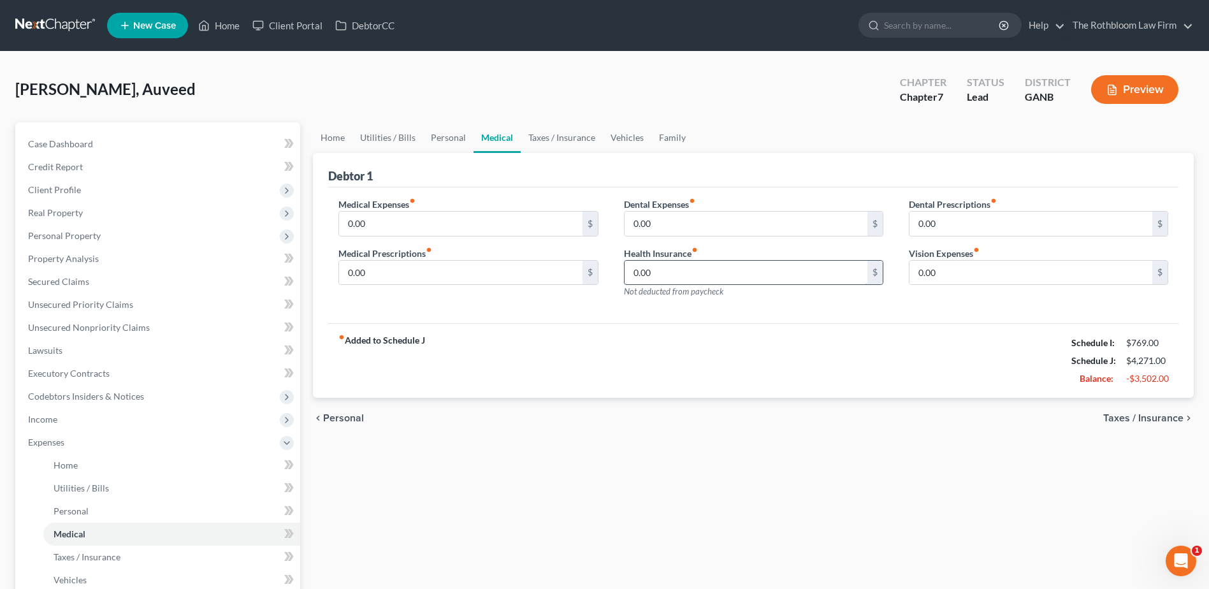
click at [653, 268] on input "0.00" at bounding box center [746, 273] width 243 height 24
type input "561"
drag, startPoint x: 666, startPoint y: 139, endPoint x: 735, endPoint y: 162, distance: 72.6
click at [666, 139] on link "Family" at bounding box center [672, 137] width 42 height 31
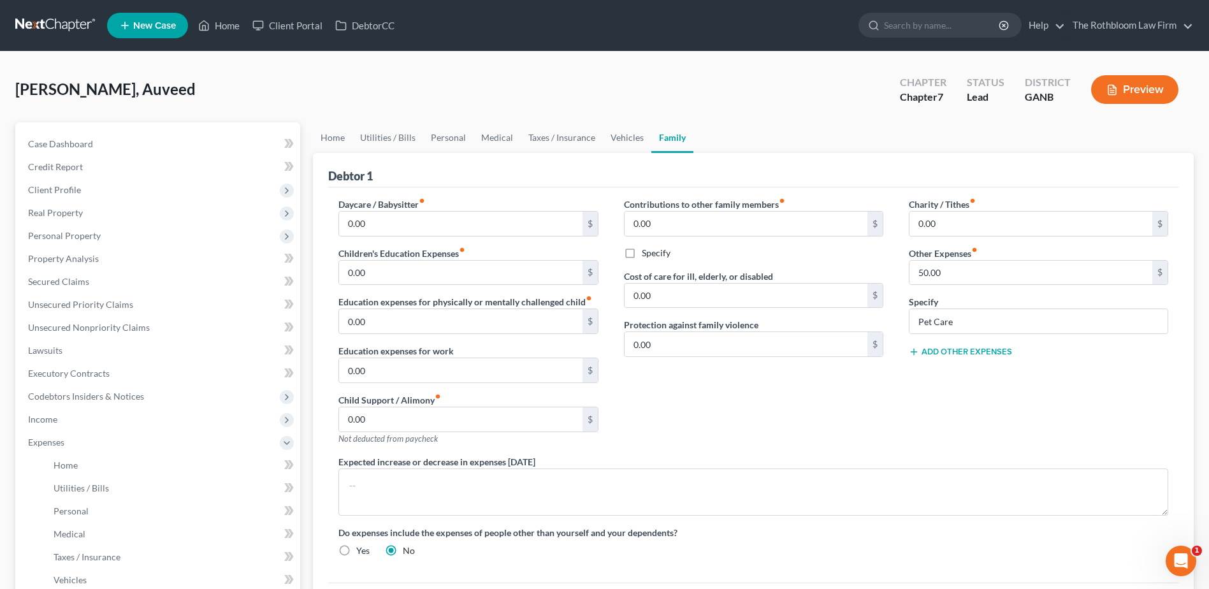
click at [952, 349] on button "Add Other Expenses" at bounding box center [960, 352] width 103 height 10
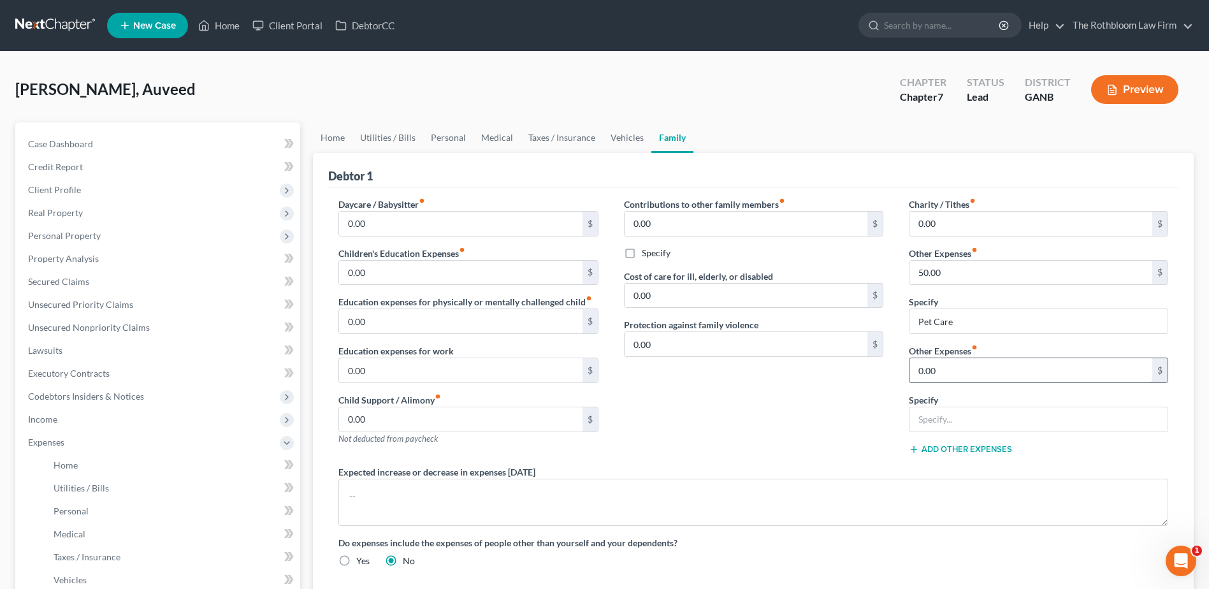
click at [952, 371] on input "0.00" at bounding box center [1031, 370] width 243 height 24
type input "3,169"
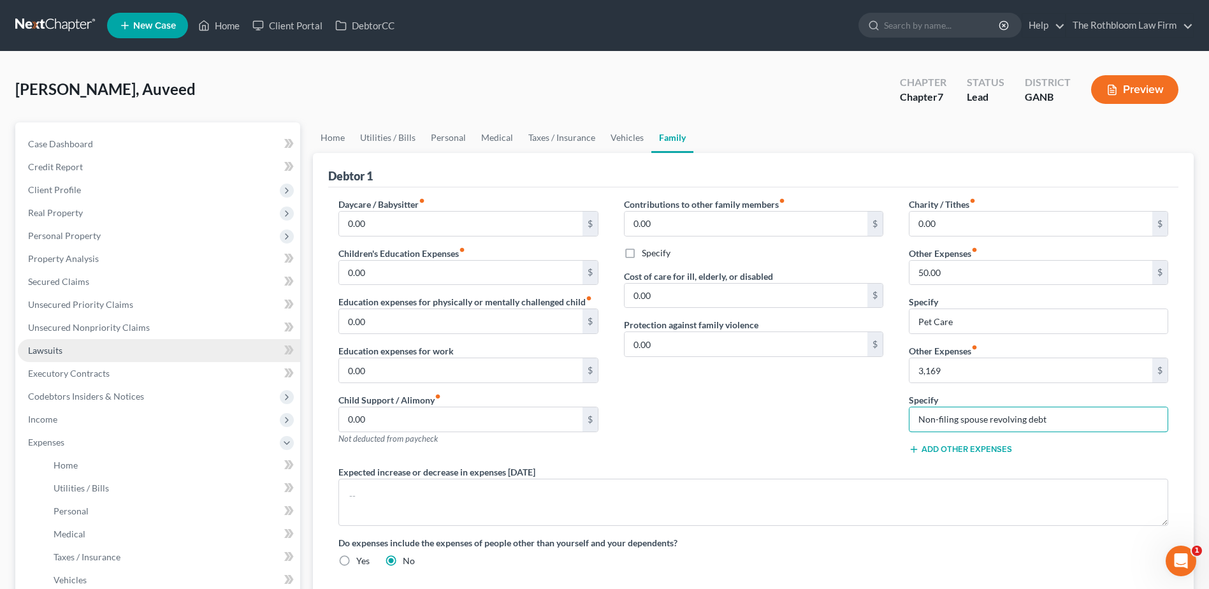
type input "Non-filing spouse revolving debt"
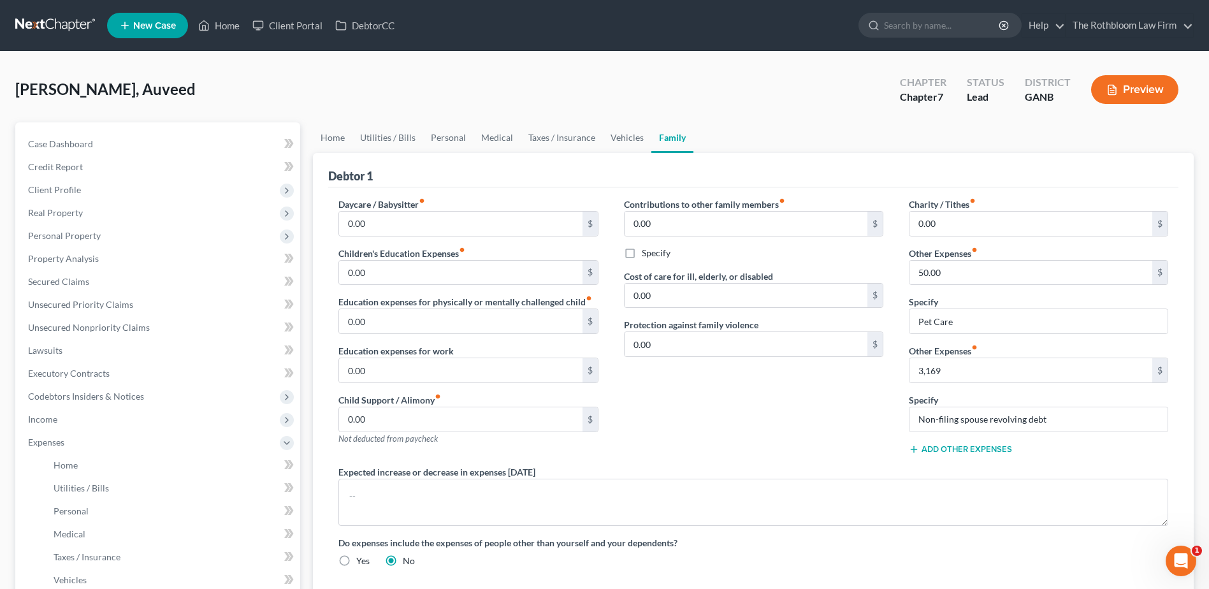
click at [767, 419] on div "Contributions to other family members fiber_manual_record 0.00 $ Specify Cost o…" at bounding box center [753, 332] width 285 height 268
click at [62, 187] on span "Client Profile" at bounding box center [54, 189] width 53 height 11
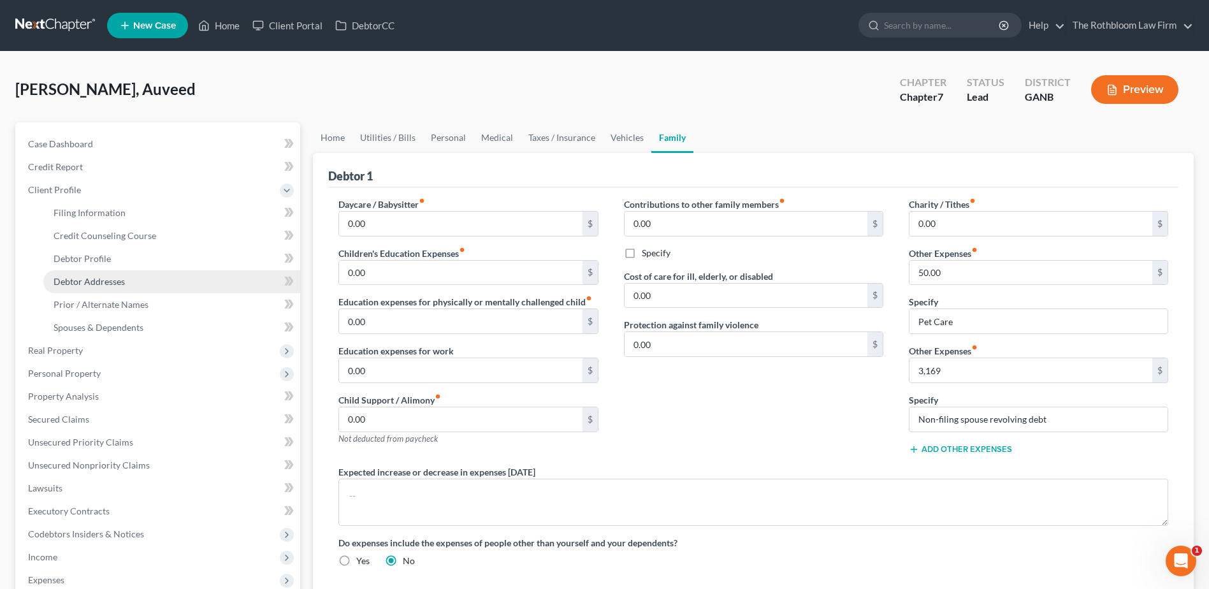
click at [101, 280] on span "Debtor Addresses" at bounding box center [89, 281] width 71 height 11
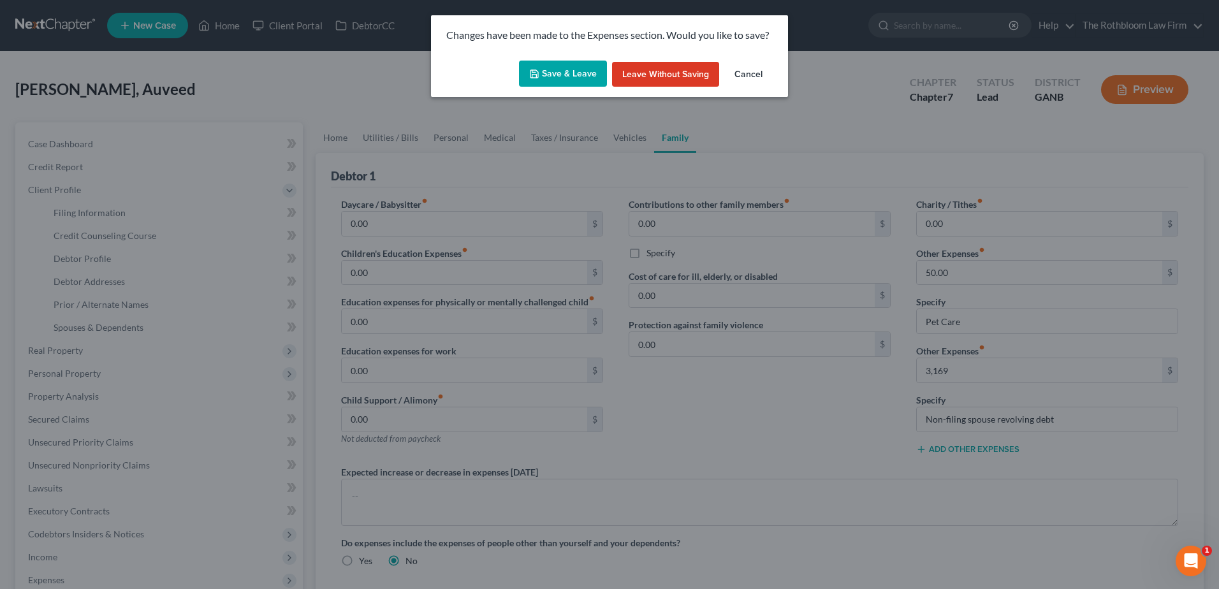
click at [551, 64] on button "Save & Leave" at bounding box center [563, 74] width 88 height 27
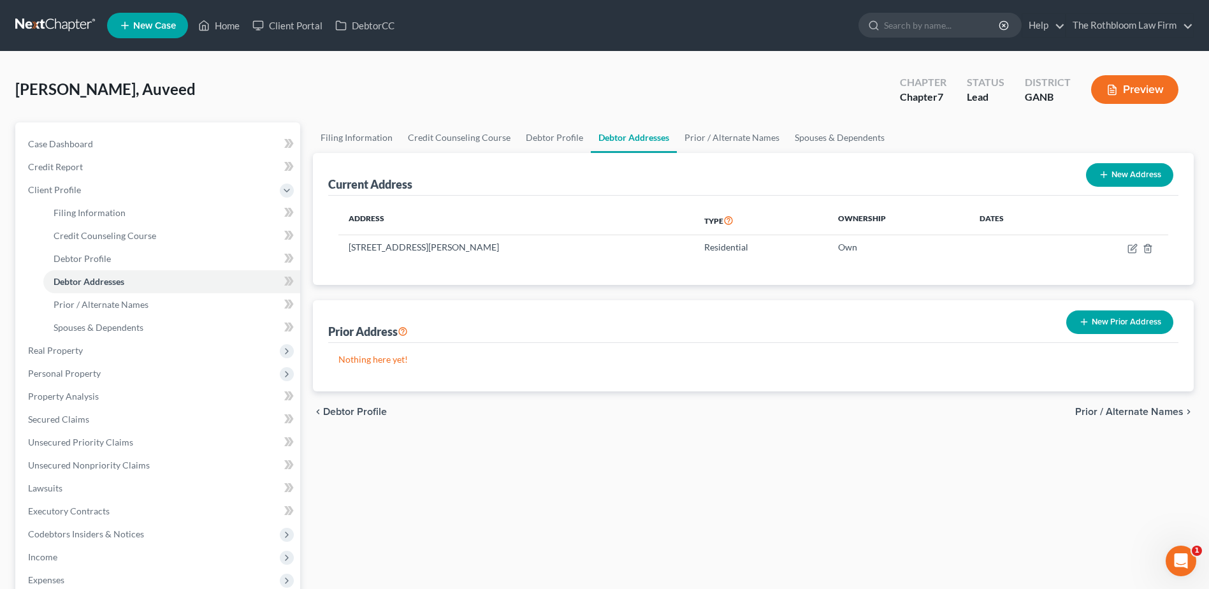
click at [1135, 321] on button "New Prior Address" at bounding box center [1119, 322] width 107 height 24
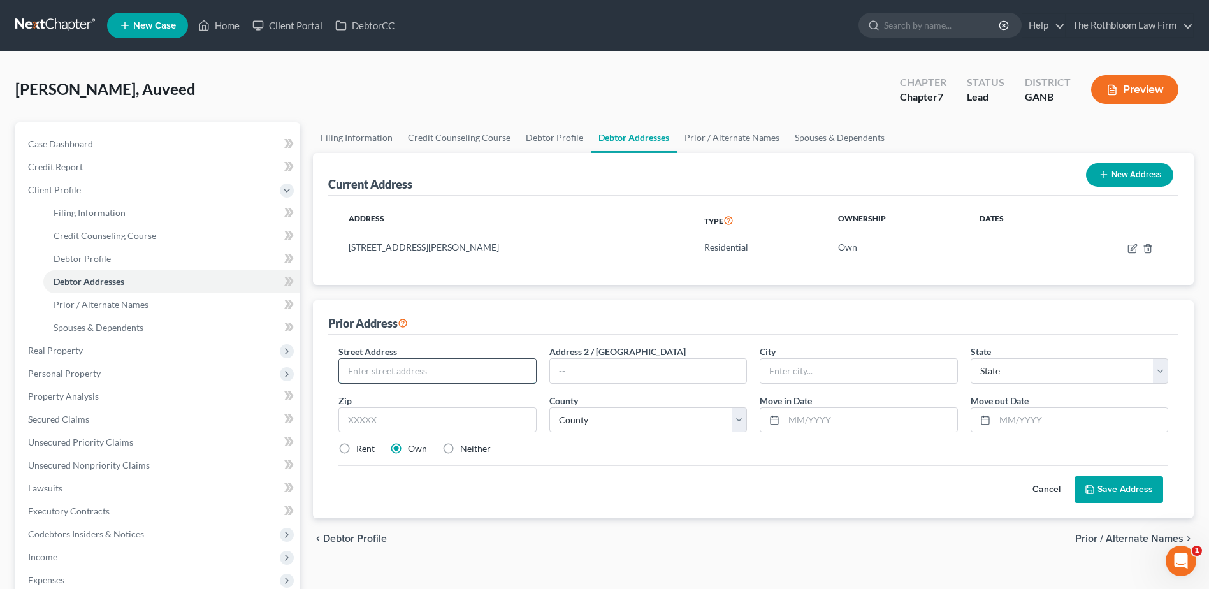
click at [386, 375] on input "text" at bounding box center [437, 371] width 196 height 24
type input "[STREET_ADDRESS]"
type input "Apt. 4208"
click at [364, 427] on input "text" at bounding box center [437, 419] width 198 height 25
click at [861, 416] on input "text" at bounding box center [870, 420] width 173 height 24
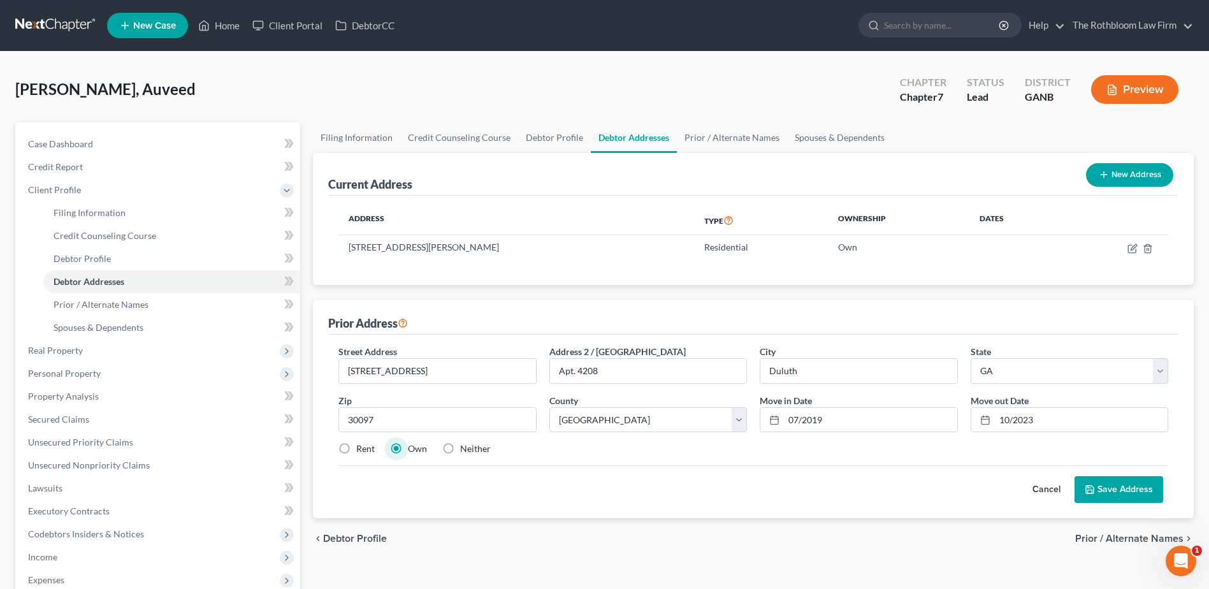
click at [1113, 490] on button "Save Address" at bounding box center [1119, 489] width 89 height 27
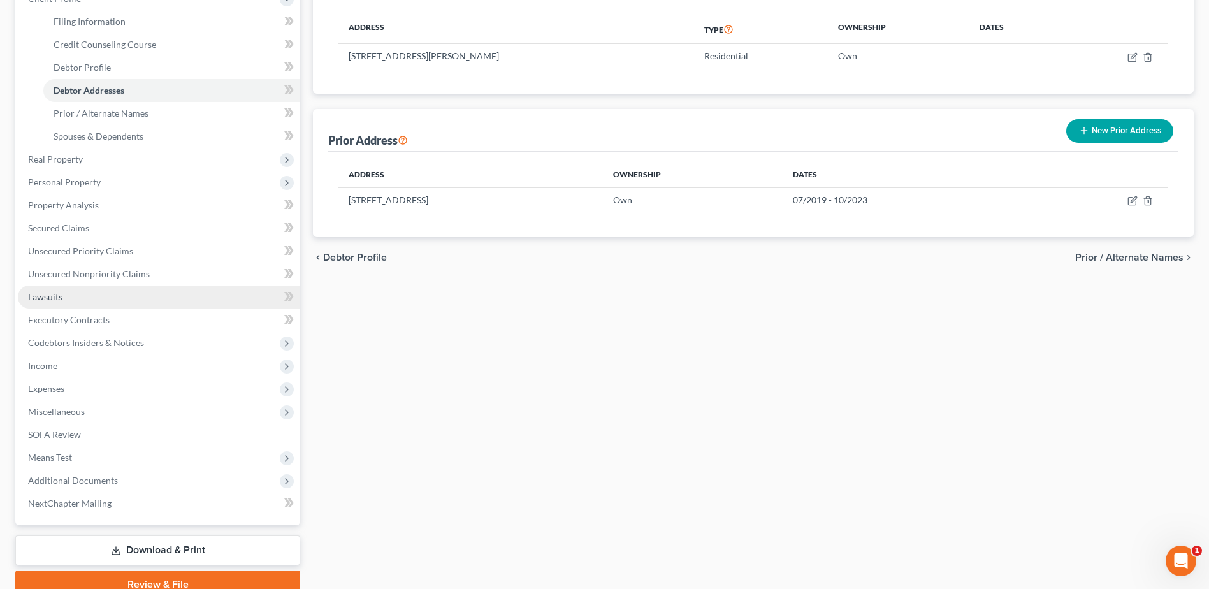
click at [76, 291] on link "Lawsuits" at bounding box center [159, 297] width 282 height 23
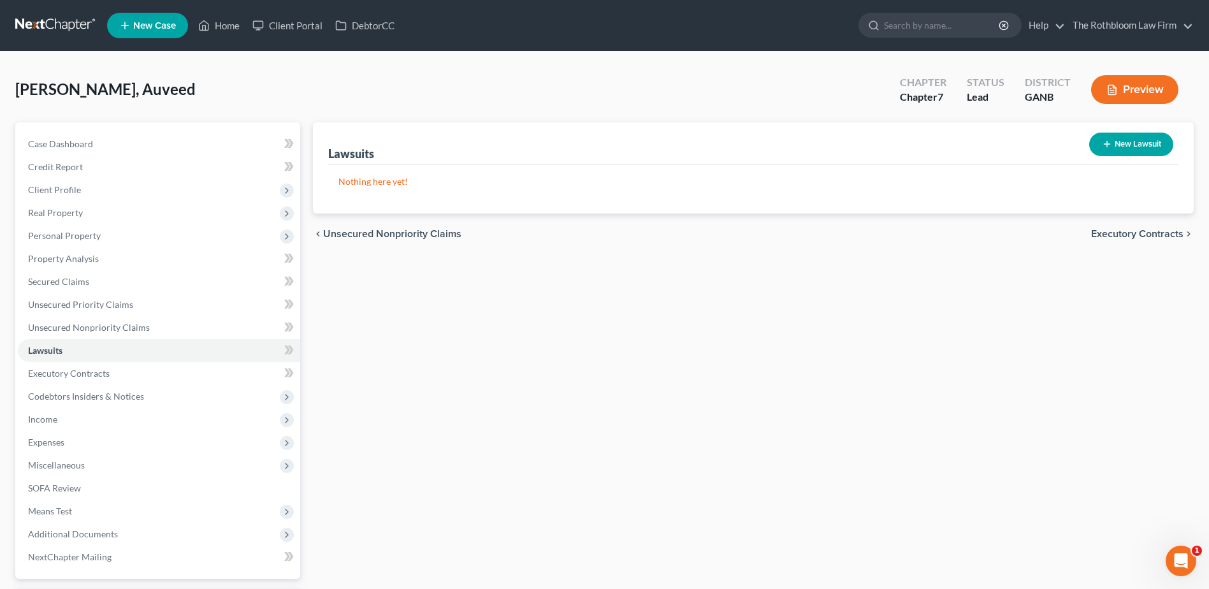
click at [1129, 144] on button "New Lawsuit" at bounding box center [1131, 145] width 84 height 24
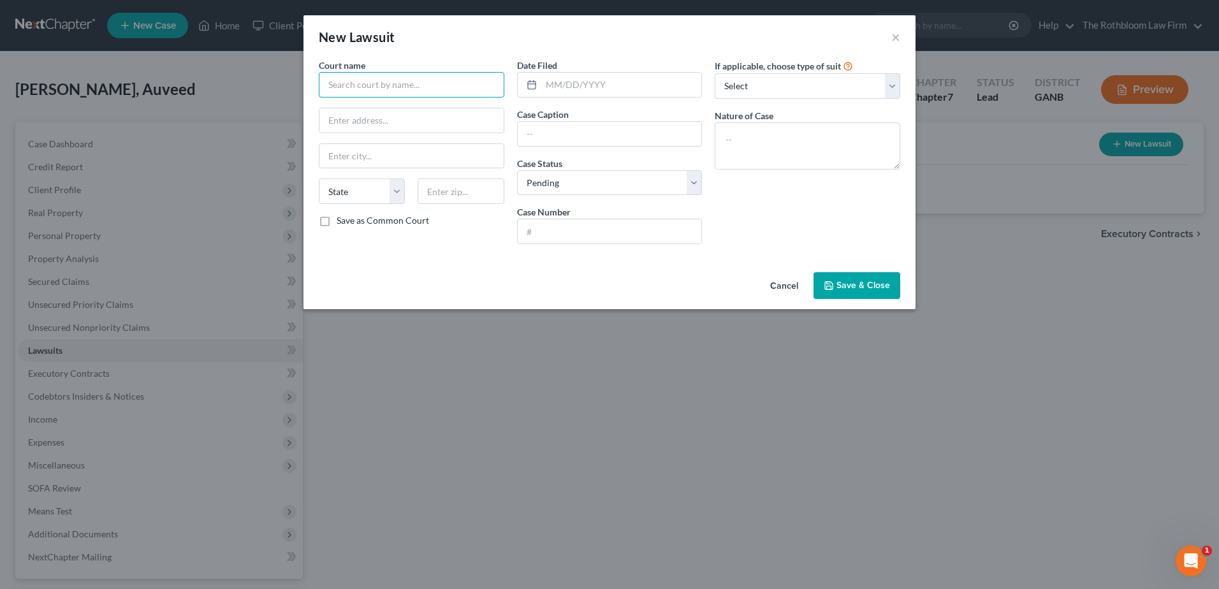
click at [369, 91] on input "text" at bounding box center [411, 84] width 185 height 25
click at [553, 87] on input "text" at bounding box center [621, 85] width 161 height 24
click at [572, 85] on input "text" at bounding box center [621, 85] width 161 height 24
drag, startPoint x: 520, startPoint y: 223, endPoint x: 534, endPoint y: 225, distance: 14.2
click at [520, 223] on input "text" at bounding box center [610, 231] width 184 height 24
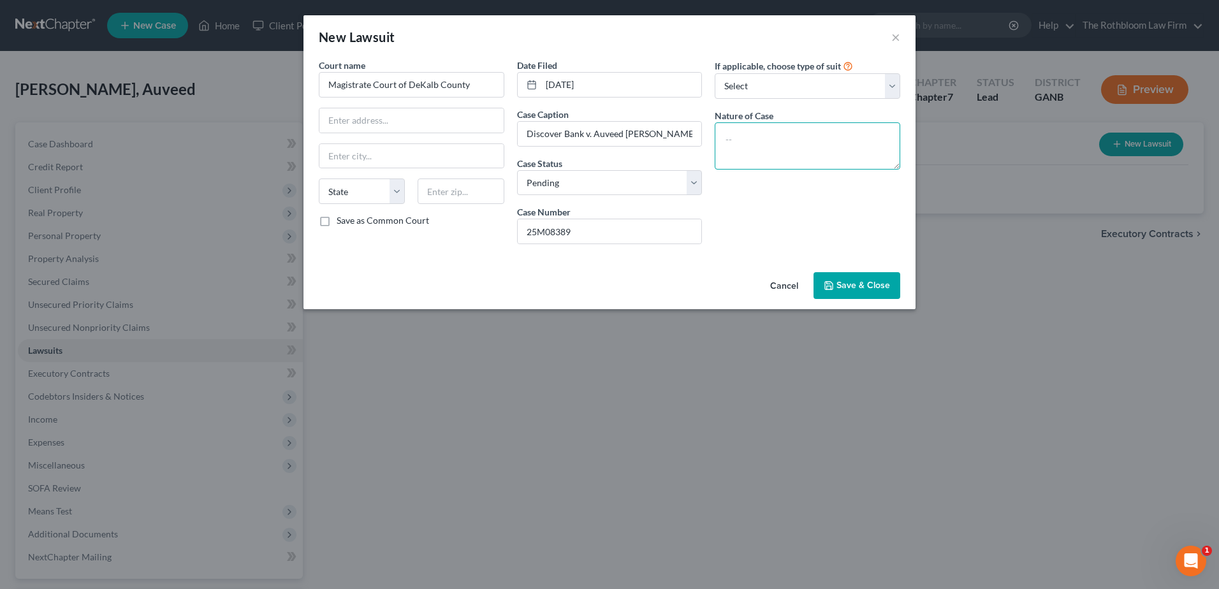
click at [745, 145] on textarea at bounding box center [807, 145] width 185 height 47
click at [868, 291] on button "Save & Close" at bounding box center [856, 285] width 87 height 27
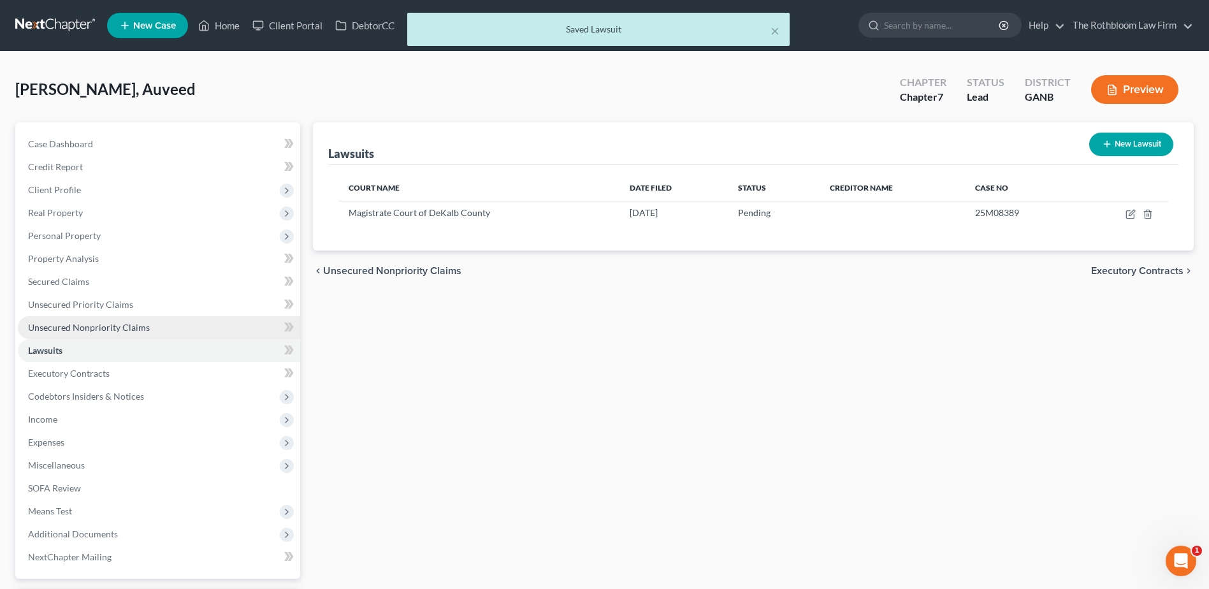
click at [86, 332] on span "Unsecured Nonpriority Claims" at bounding box center [89, 327] width 122 height 11
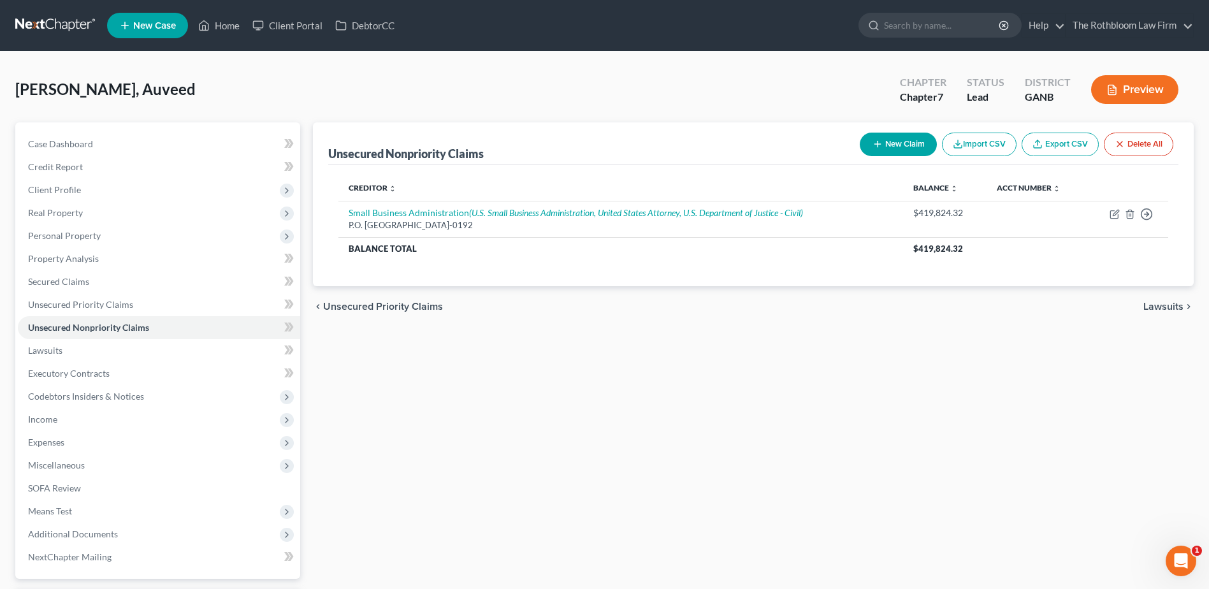
click at [910, 147] on button "New Claim" at bounding box center [898, 145] width 77 height 24
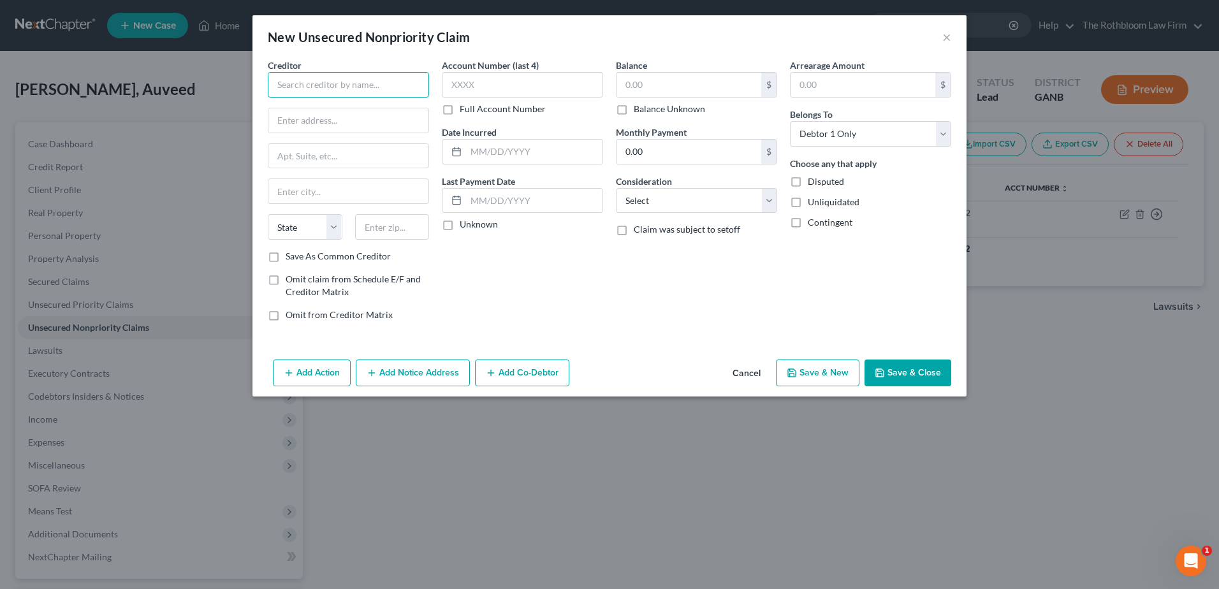
click at [329, 89] on input "text" at bounding box center [348, 84] width 161 height 25
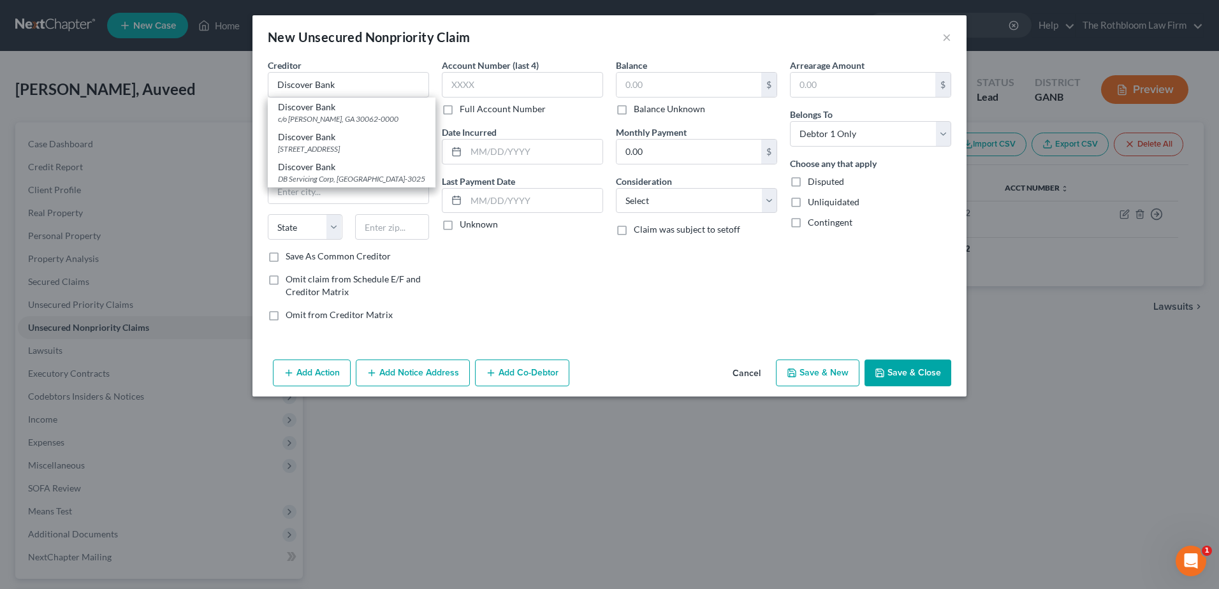
click at [516, 307] on div "Account Number (last 4) Full Account Number Date Incurred Last Payment Date Unk…" at bounding box center [522, 195] width 174 height 273
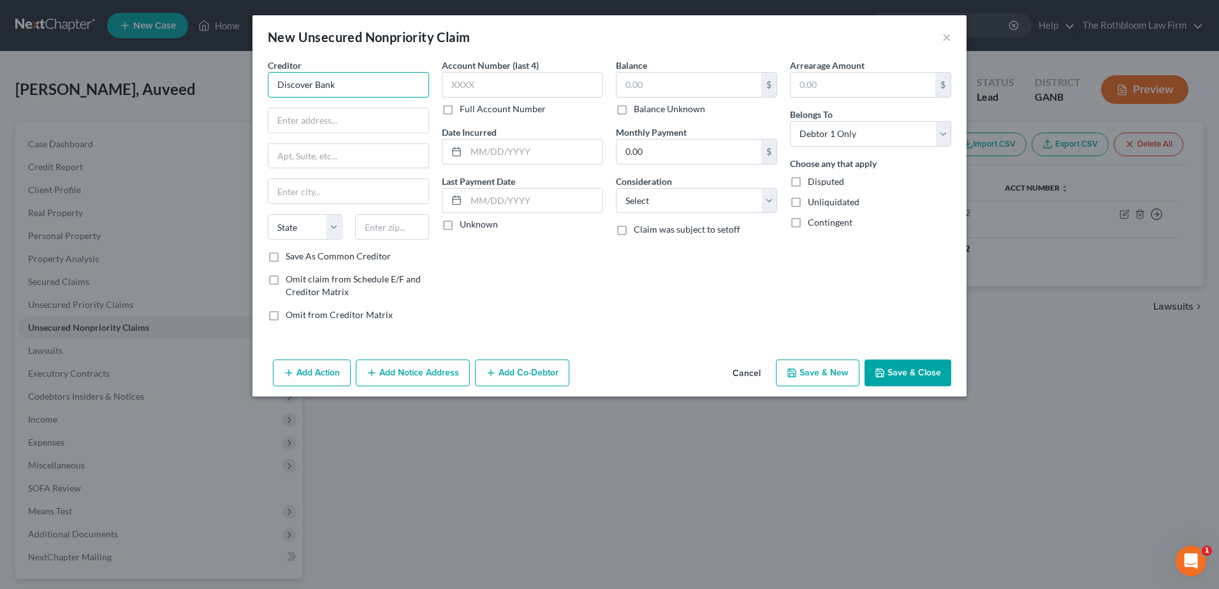
drag, startPoint x: 315, startPoint y: 80, endPoint x: 379, endPoint y: 81, distance: 63.7
click at [379, 80] on input "Discover Bank" at bounding box center [348, 84] width 161 height 25
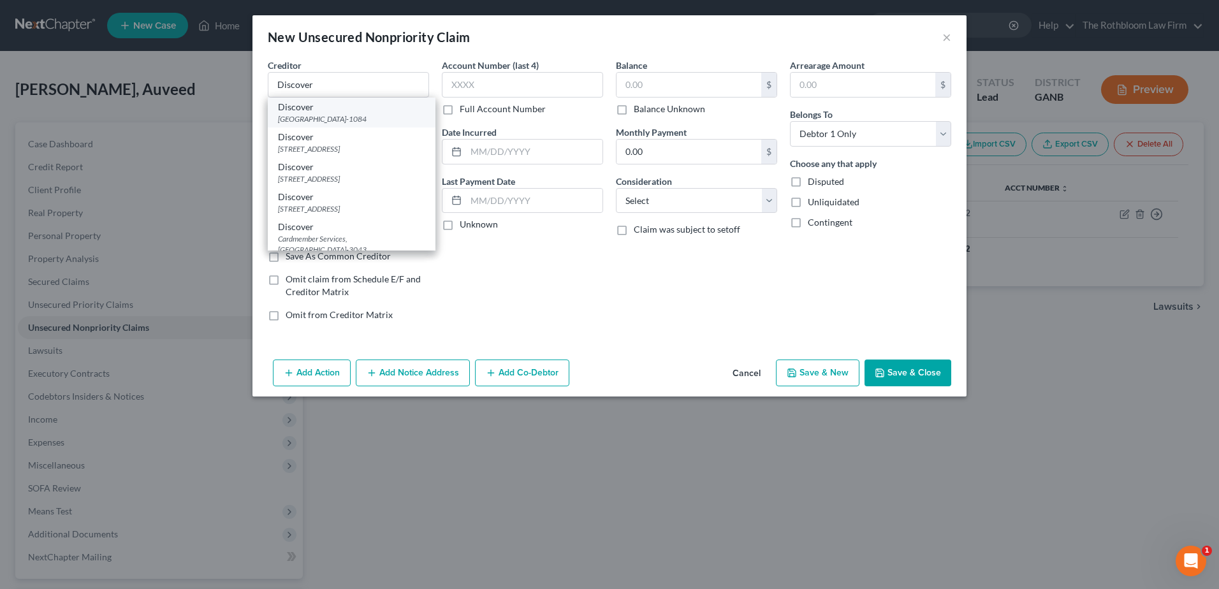
click at [345, 115] on div "[GEOGRAPHIC_DATA]-1084" at bounding box center [351, 118] width 147 height 11
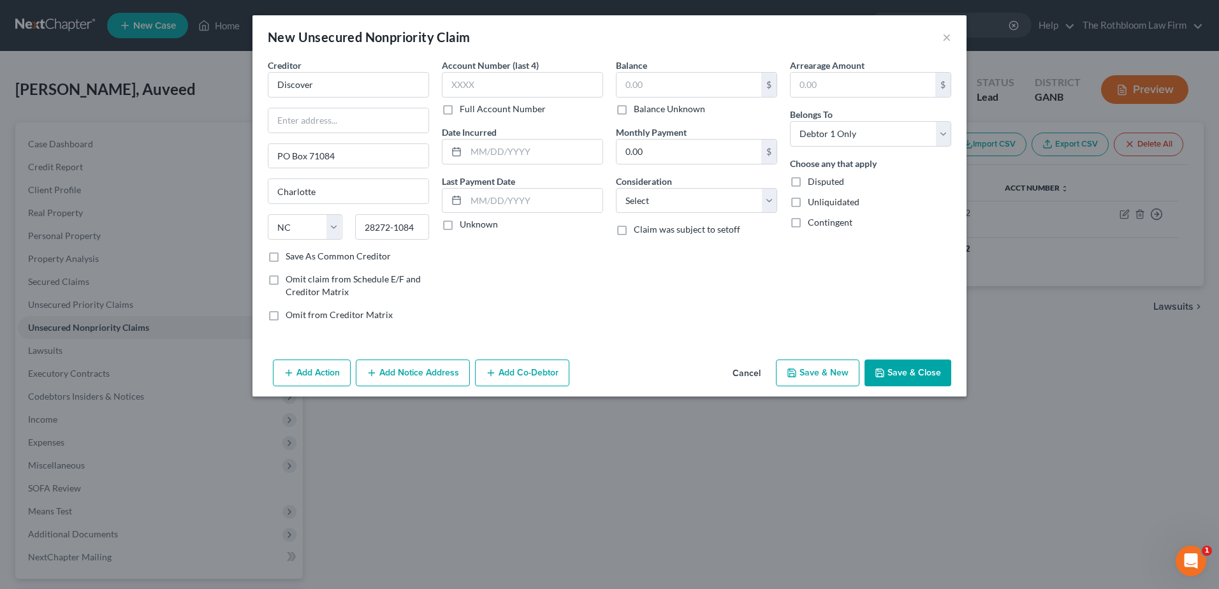
click at [444, 377] on button "Add Notice Address" at bounding box center [413, 373] width 114 height 27
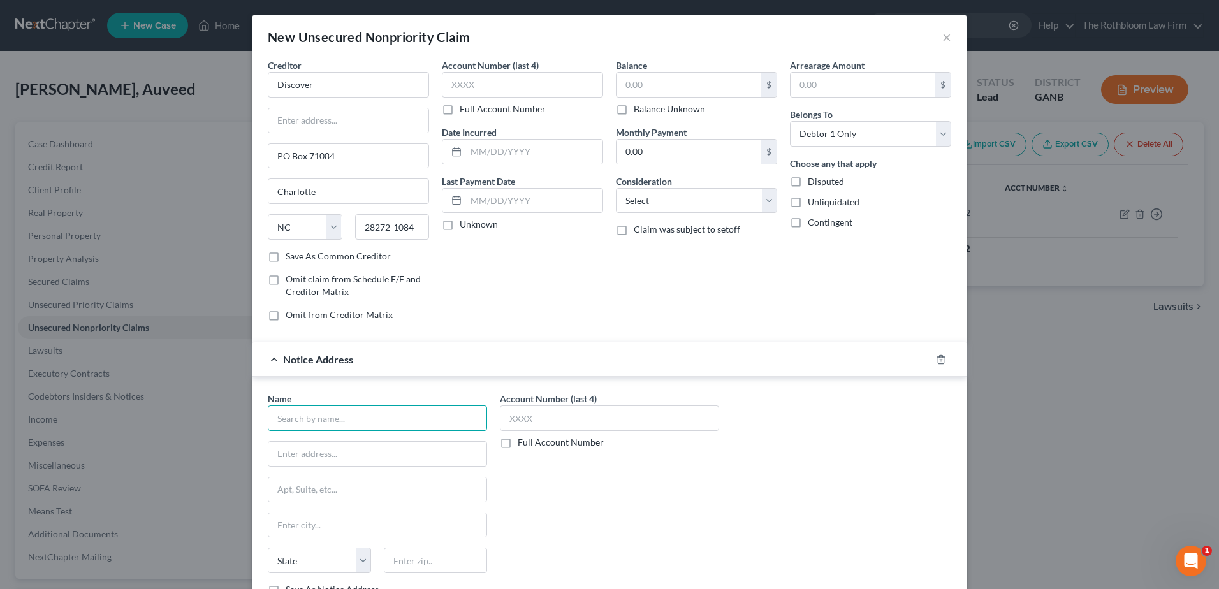
click at [307, 428] on input "text" at bounding box center [377, 417] width 219 height 25
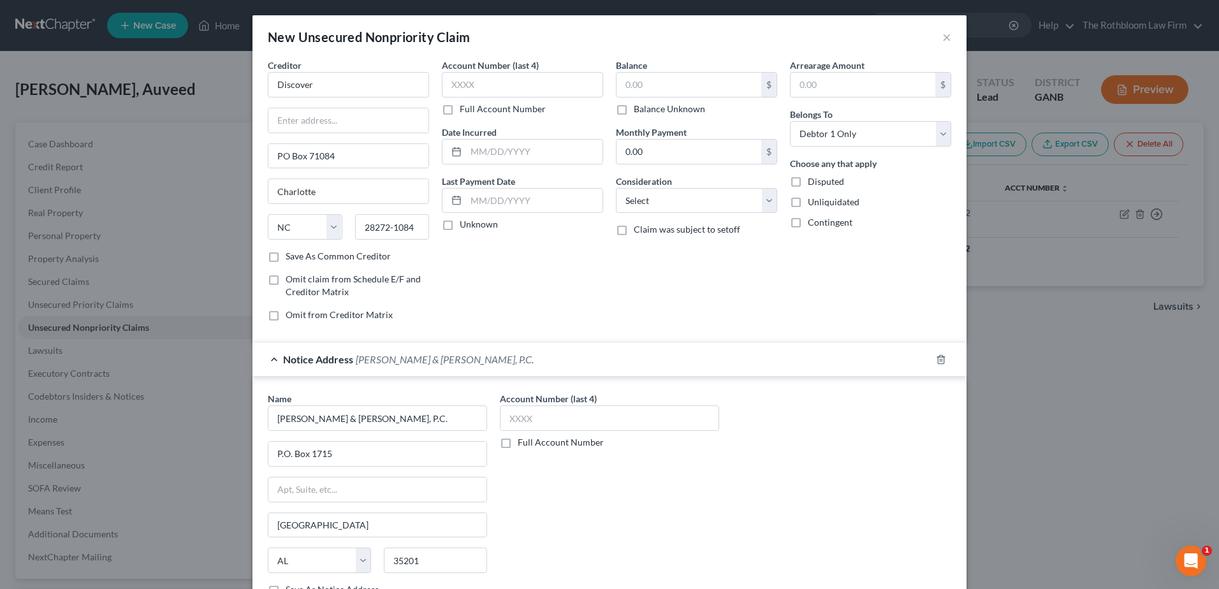
scroll to position [3, 0]
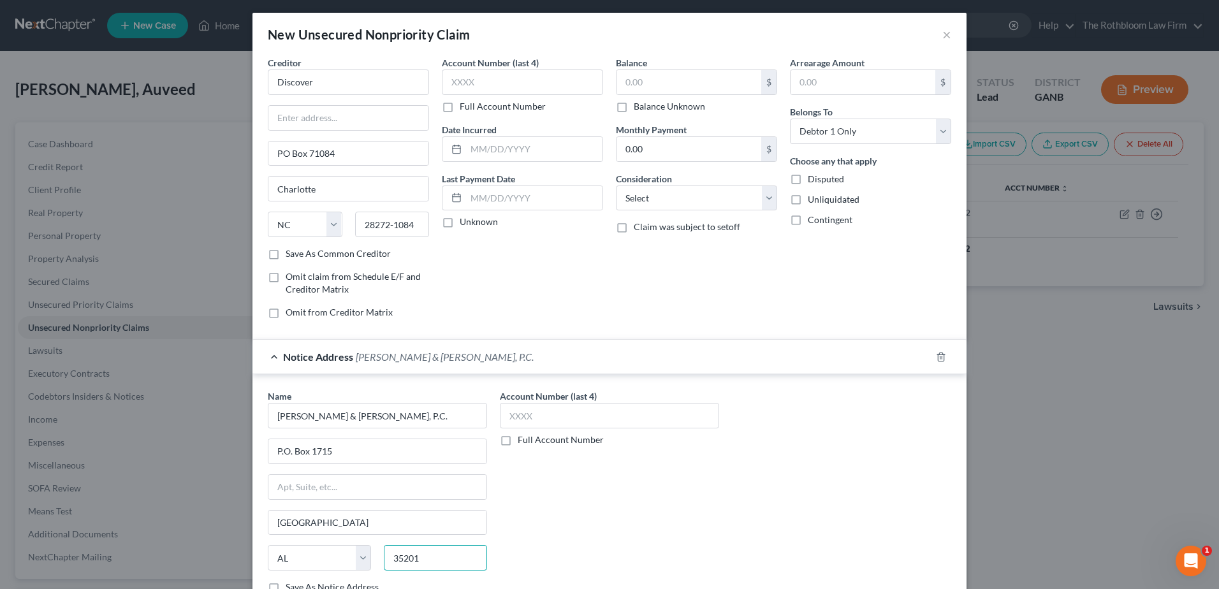
click at [432, 558] on input "35201" at bounding box center [435, 557] width 103 height 25
click at [626, 198] on select "Select Cable / Satellite Services Collection Agency Credit Card Debt Debt Couns…" at bounding box center [696, 197] width 161 height 25
click at [616, 185] on select "Select Cable / Satellite Services Collection Agency Credit Card Debt Debt Couns…" at bounding box center [696, 197] width 161 height 25
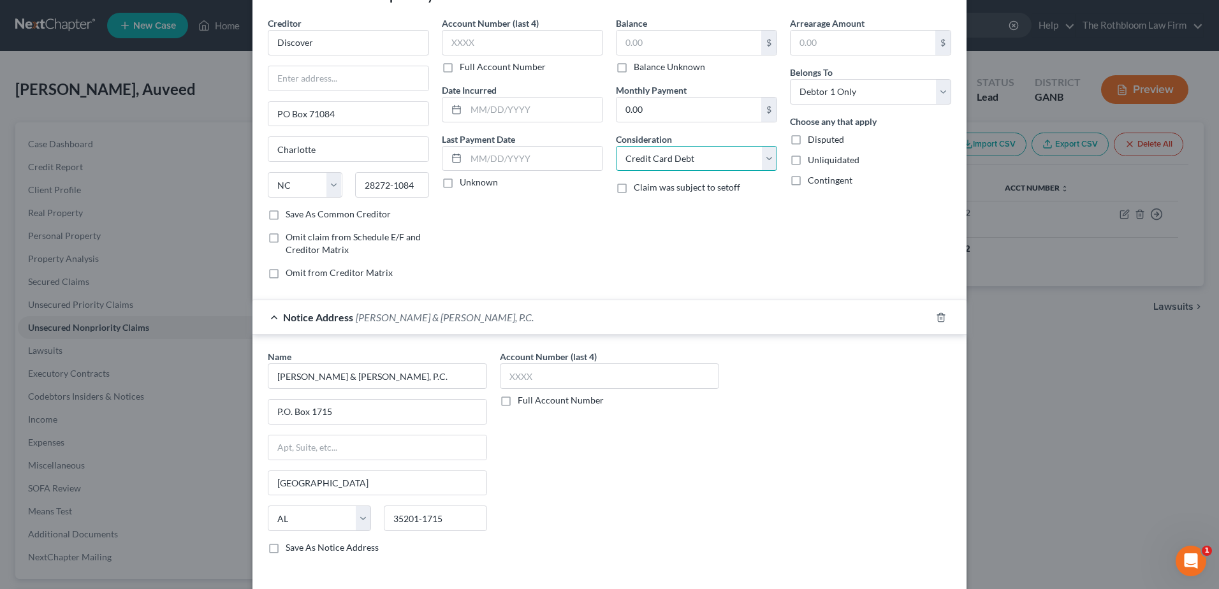
scroll to position [0, 0]
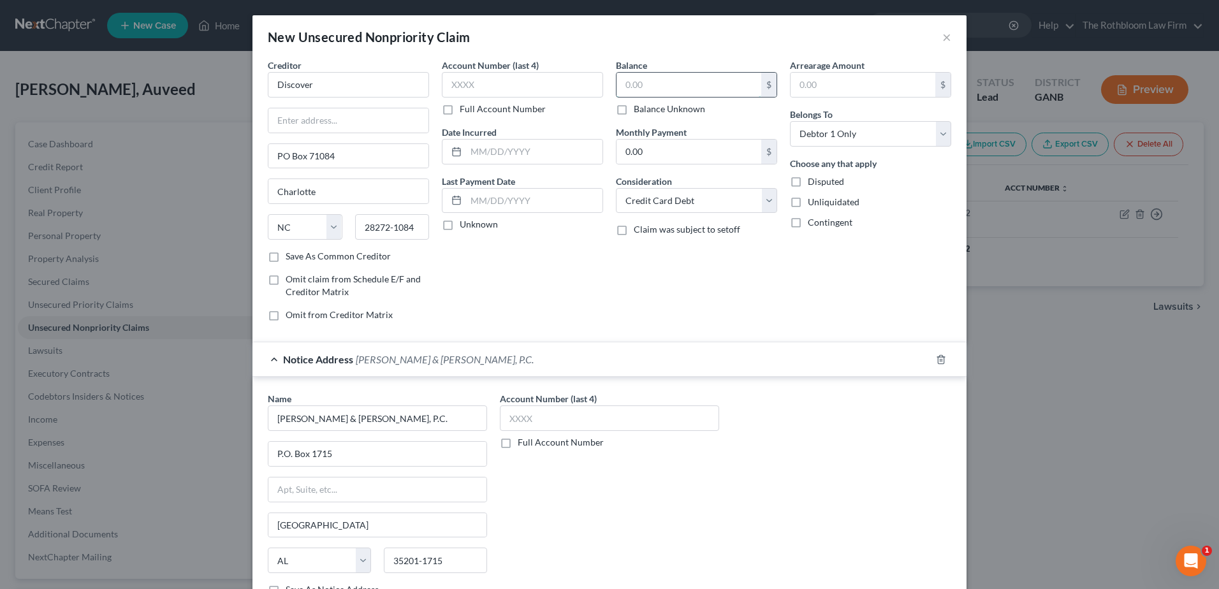
click at [637, 82] on input "text" at bounding box center [688, 85] width 145 height 24
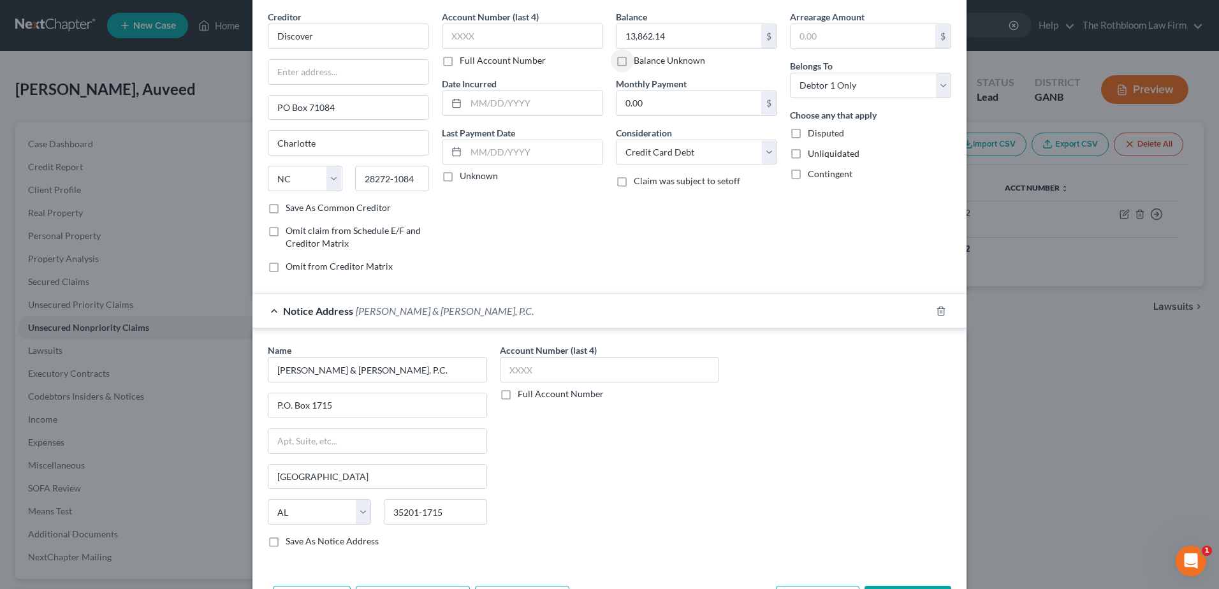
scroll to position [98, 0]
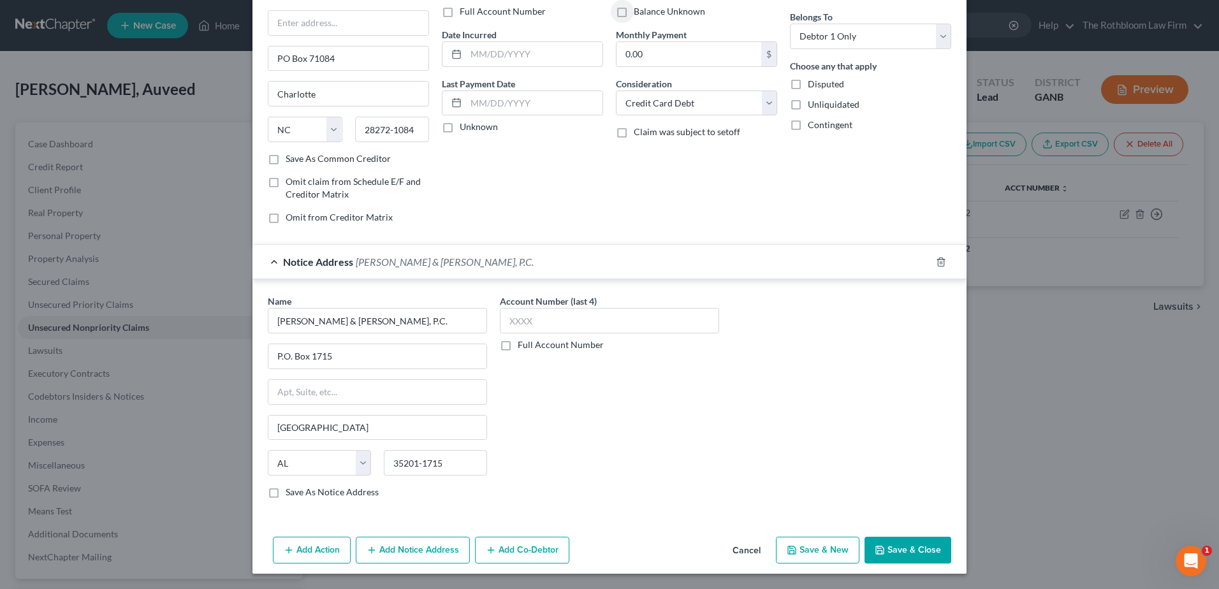
click at [887, 544] on button "Save & Close" at bounding box center [907, 550] width 87 height 27
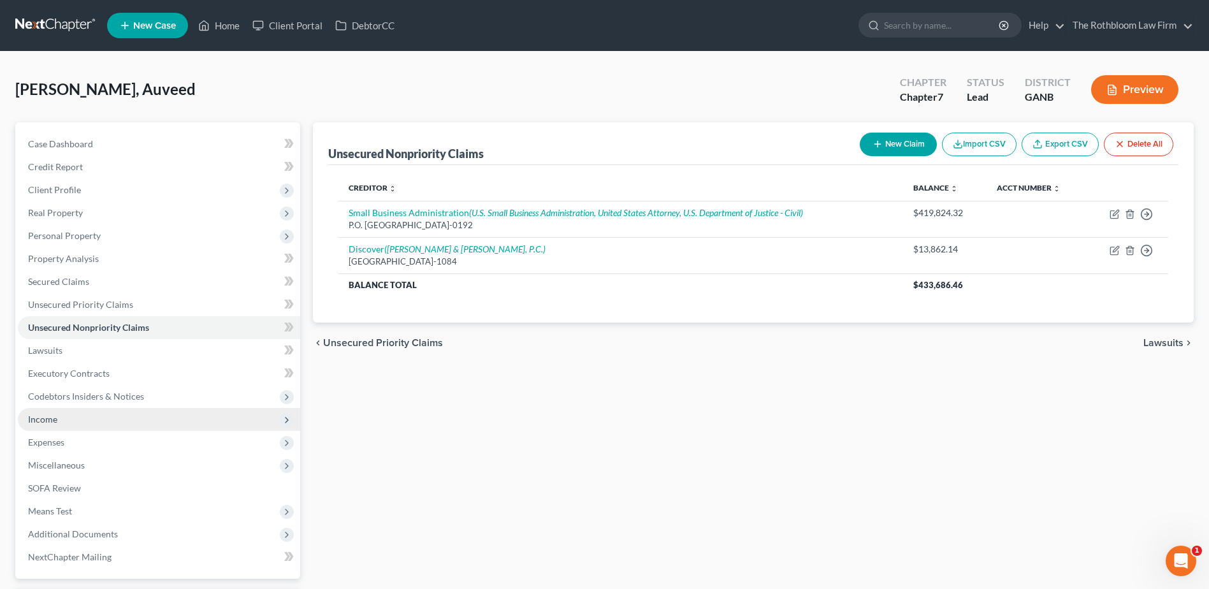
click at [66, 418] on span "Income" at bounding box center [159, 419] width 282 height 23
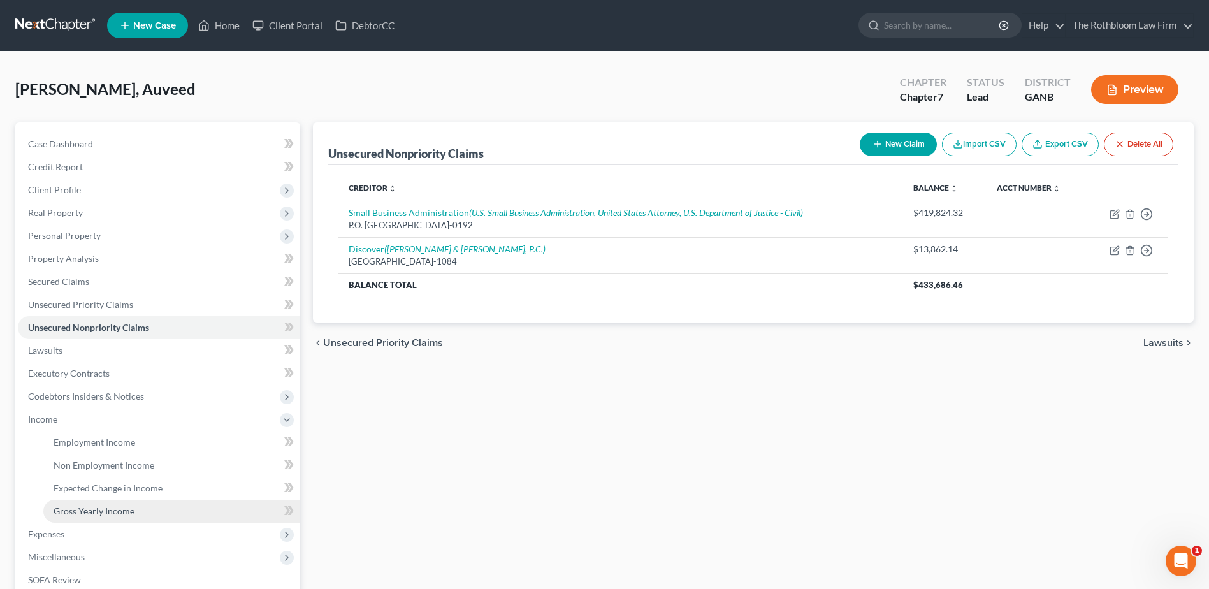
click at [108, 509] on span "Gross Yearly Income" at bounding box center [94, 510] width 81 height 11
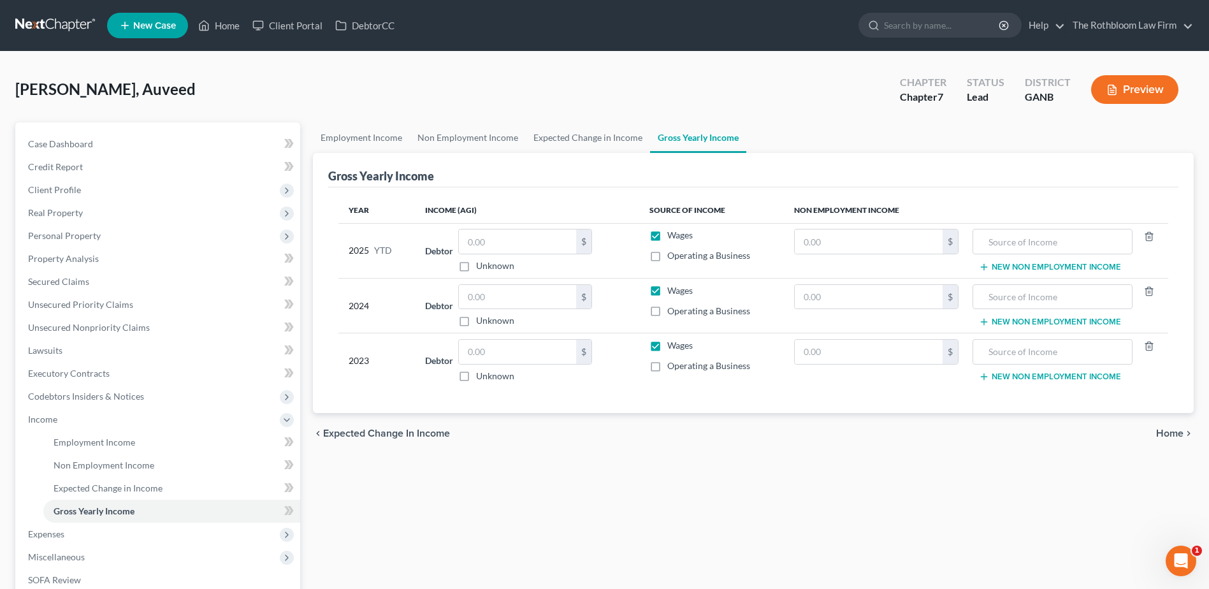
click at [667, 365] on label "Operating a Business" at bounding box center [708, 366] width 83 height 13
click at [672, 365] on input "Operating a Business" at bounding box center [676, 364] width 8 height 8
click at [667, 344] on label "Wages" at bounding box center [679, 345] width 25 height 13
click at [672, 344] on input "Wages" at bounding box center [676, 343] width 8 height 8
click at [483, 354] on input "text" at bounding box center [517, 352] width 117 height 24
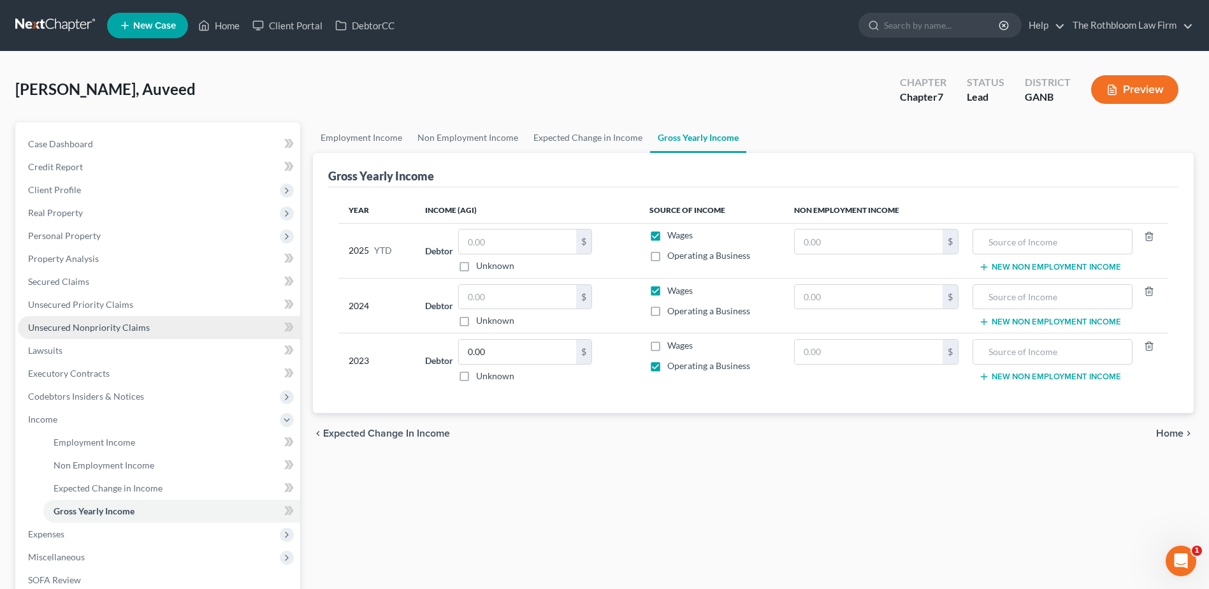
click at [82, 326] on span "Unsecured Nonpriority Claims" at bounding box center [89, 327] width 122 height 11
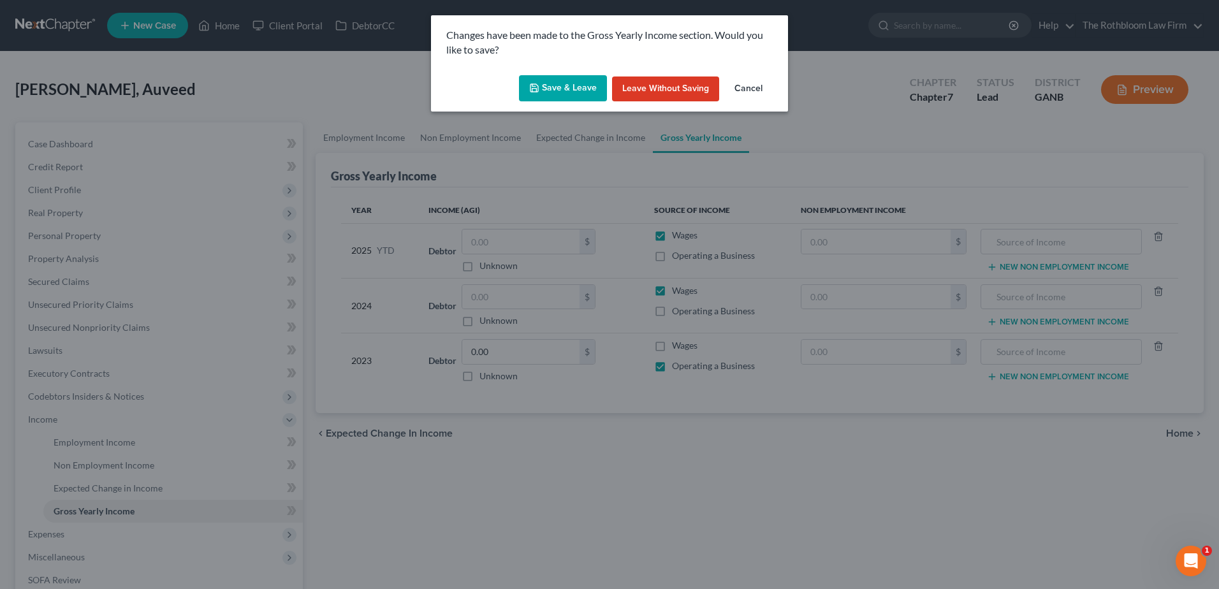
click at [566, 88] on button "Save & Leave" at bounding box center [563, 88] width 88 height 27
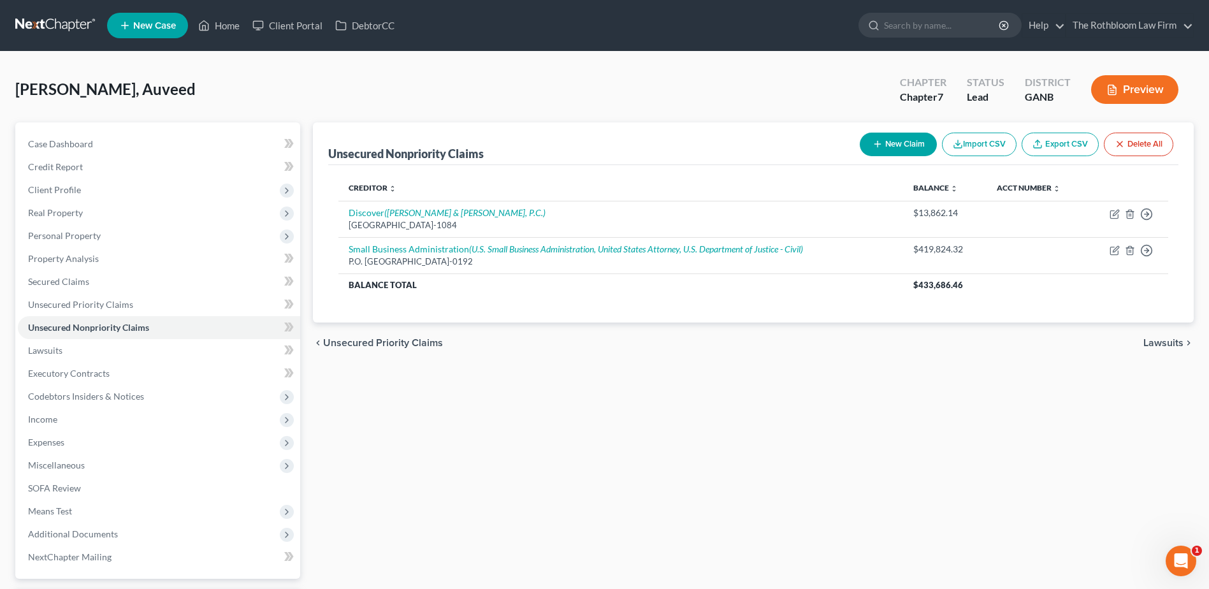
click at [895, 147] on button "New Claim" at bounding box center [898, 145] width 77 height 24
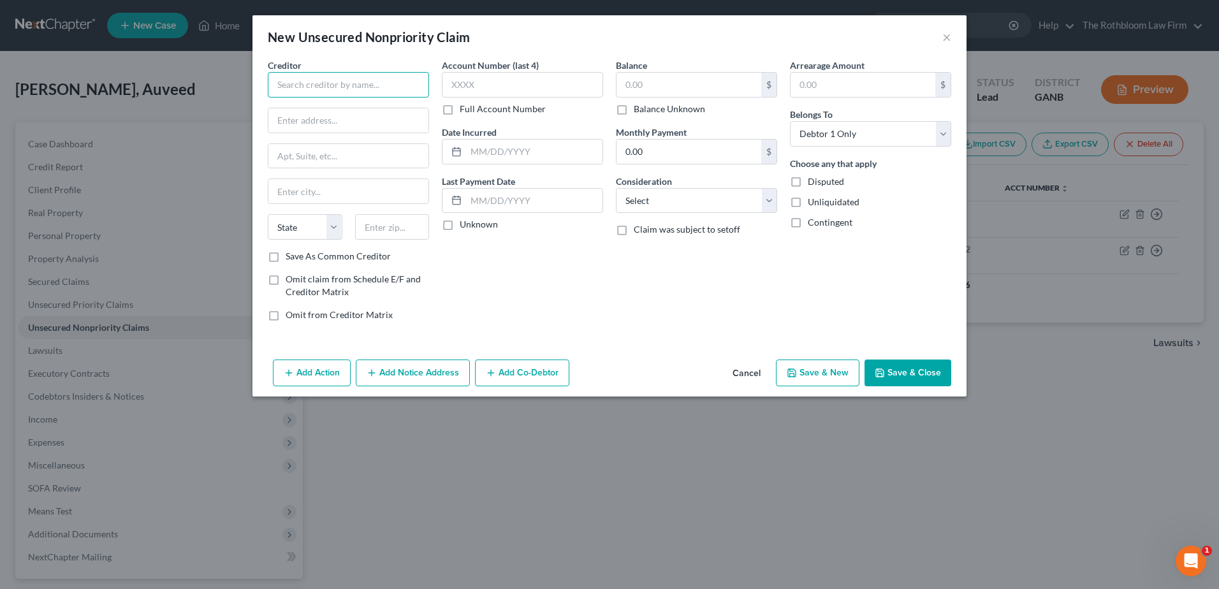
click at [341, 93] on input "text" at bounding box center [348, 84] width 161 height 25
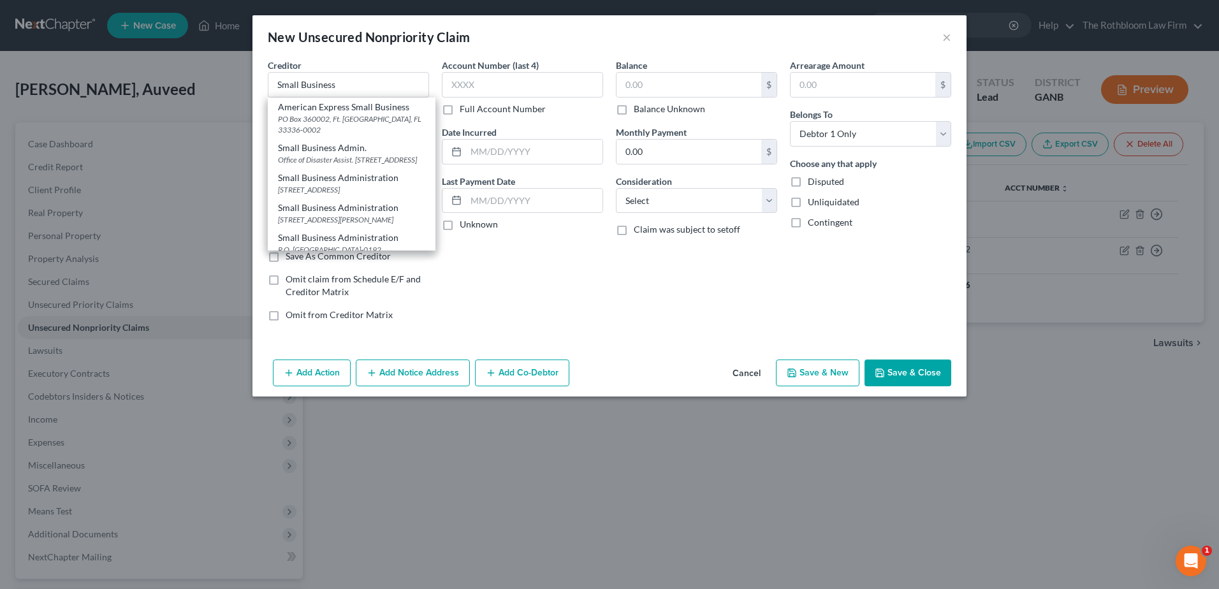
click at [372, 165] on div "Office of Disaster Assist. [STREET_ADDRESS]" at bounding box center [351, 159] width 147 height 11
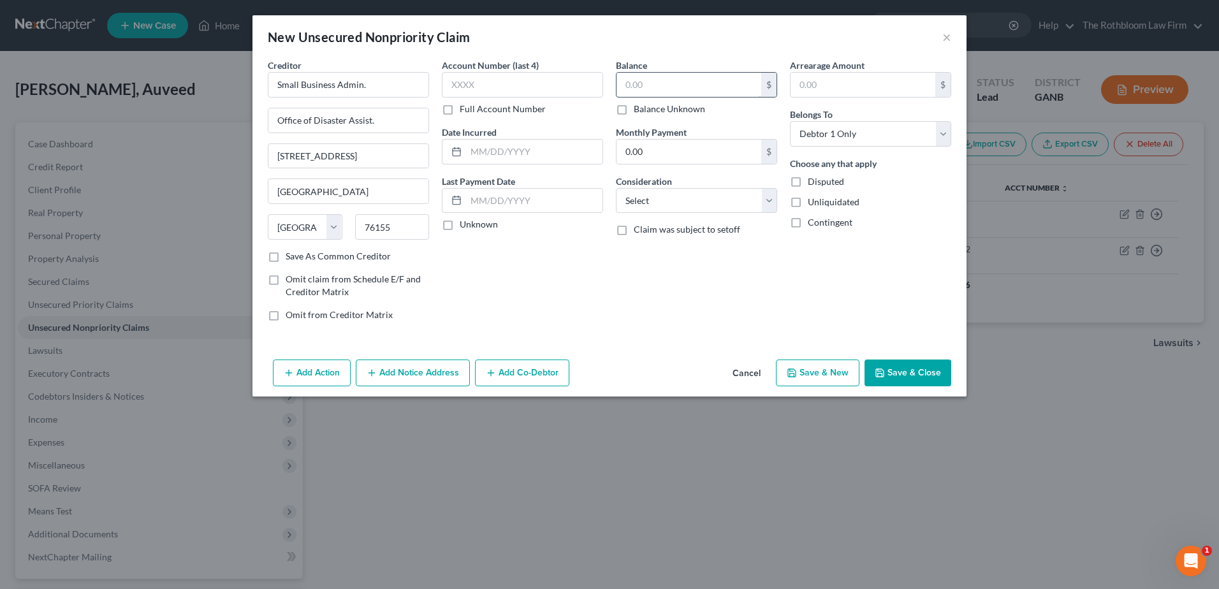
click at [659, 81] on input "text" at bounding box center [688, 85] width 145 height 24
click at [708, 194] on select "Select Cable / Satellite Services Collection Agency Credit Card Debt Debt Couns…" at bounding box center [696, 200] width 161 height 25
click at [616, 188] on select "Select Cable / Satellite Services Collection Agency Credit Card Debt Debt Couns…" at bounding box center [696, 200] width 161 height 25
click at [648, 251] on input "text" at bounding box center [696, 249] width 160 height 24
click at [920, 374] on button "Save & Close" at bounding box center [907, 373] width 87 height 27
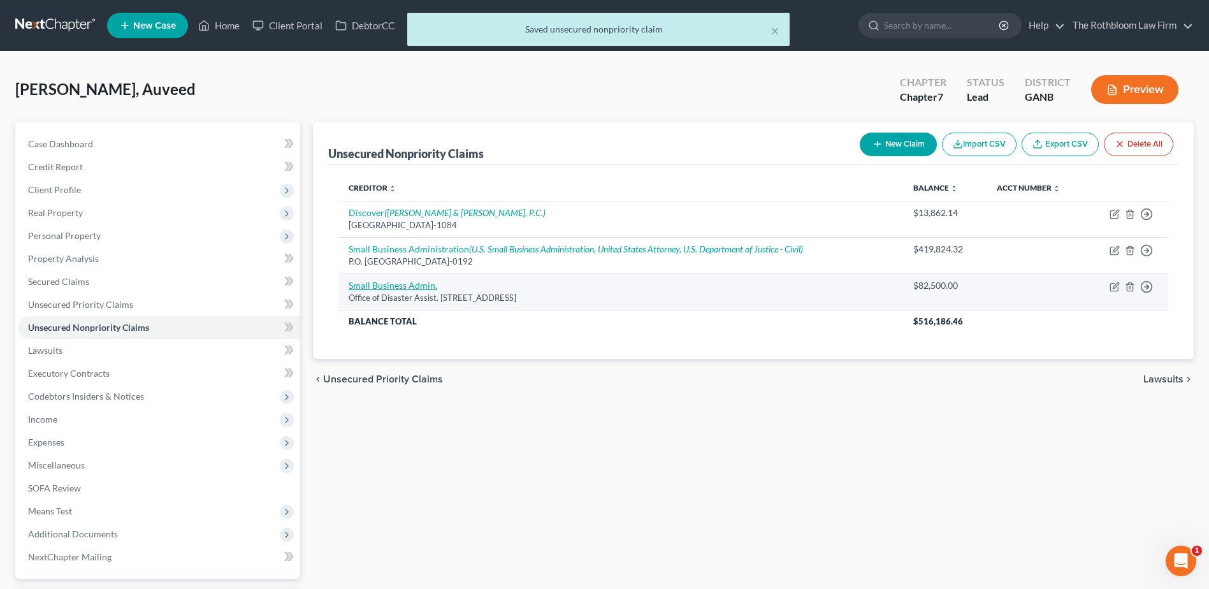
click at [409, 286] on link "Small Business Admin." at bounding box center [393, 285] width 89 height 11
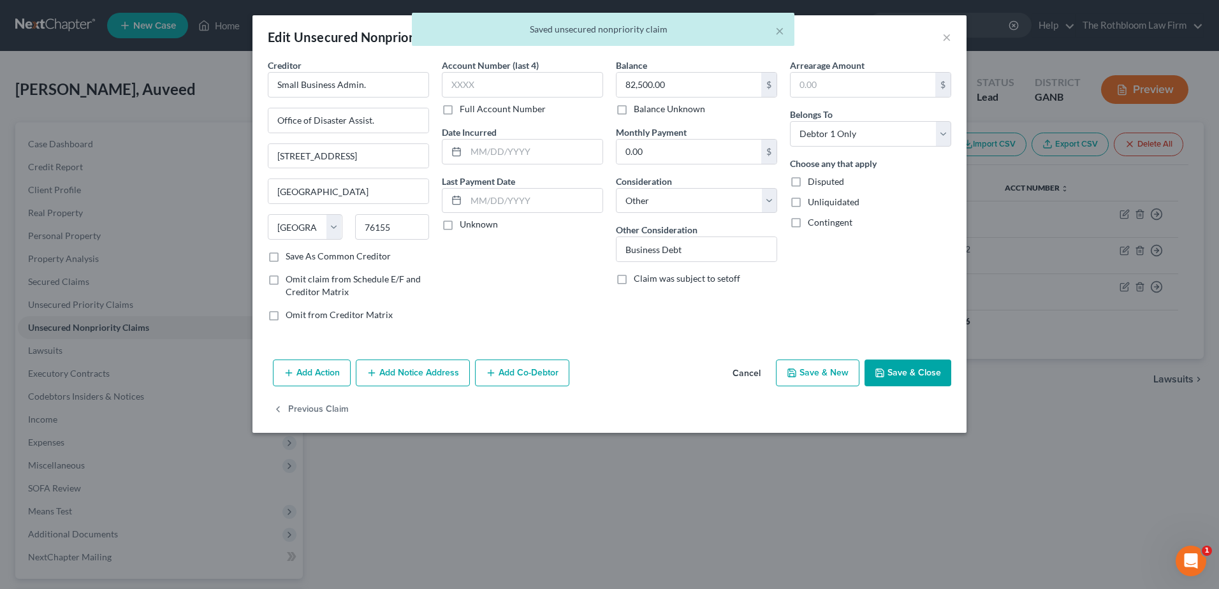
click at [417, 370] on button "Add Notice Address" at bounding box center [413, 373] width 114 height 27
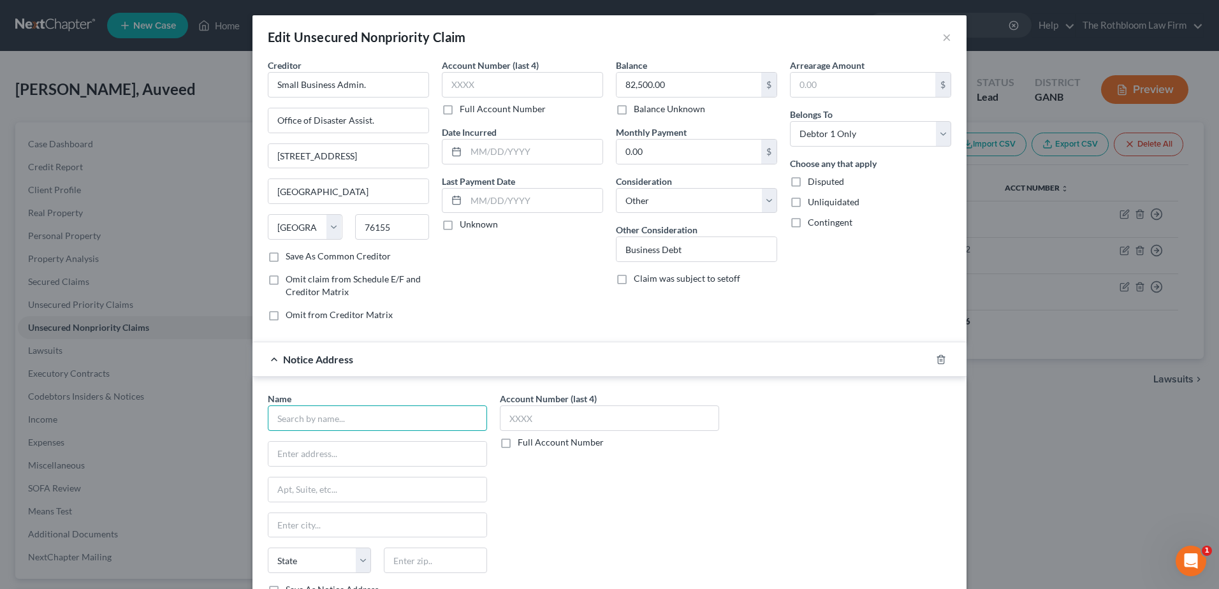
click at [338, 414] on input "text" at bounding box center [377, 417] width 219 height 25
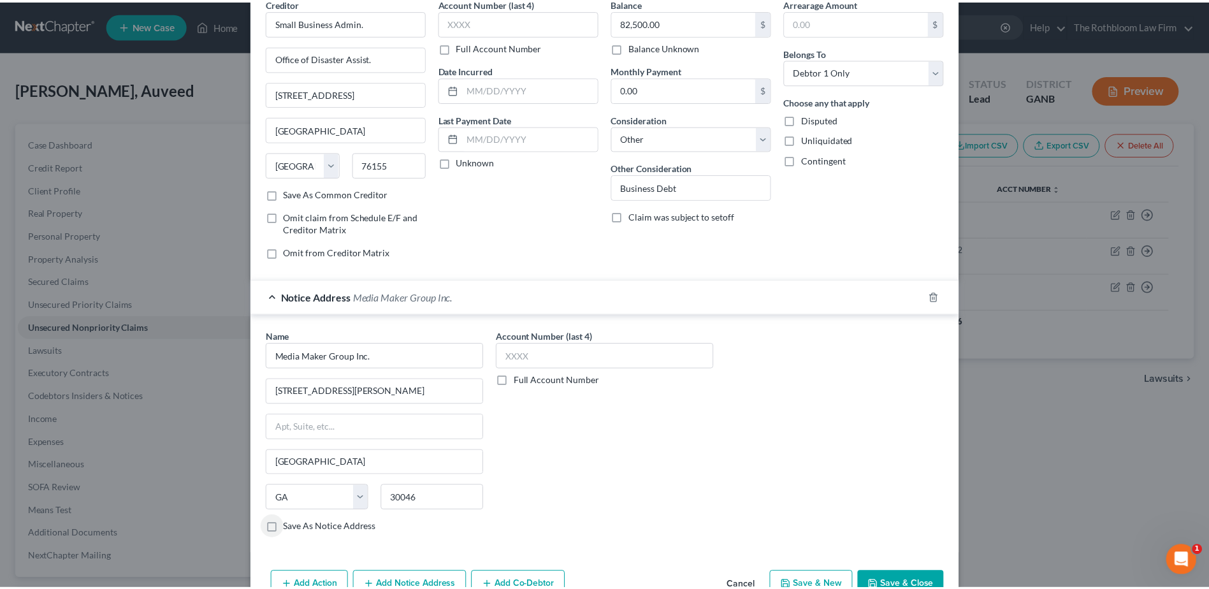
scroll to position [134, 0]
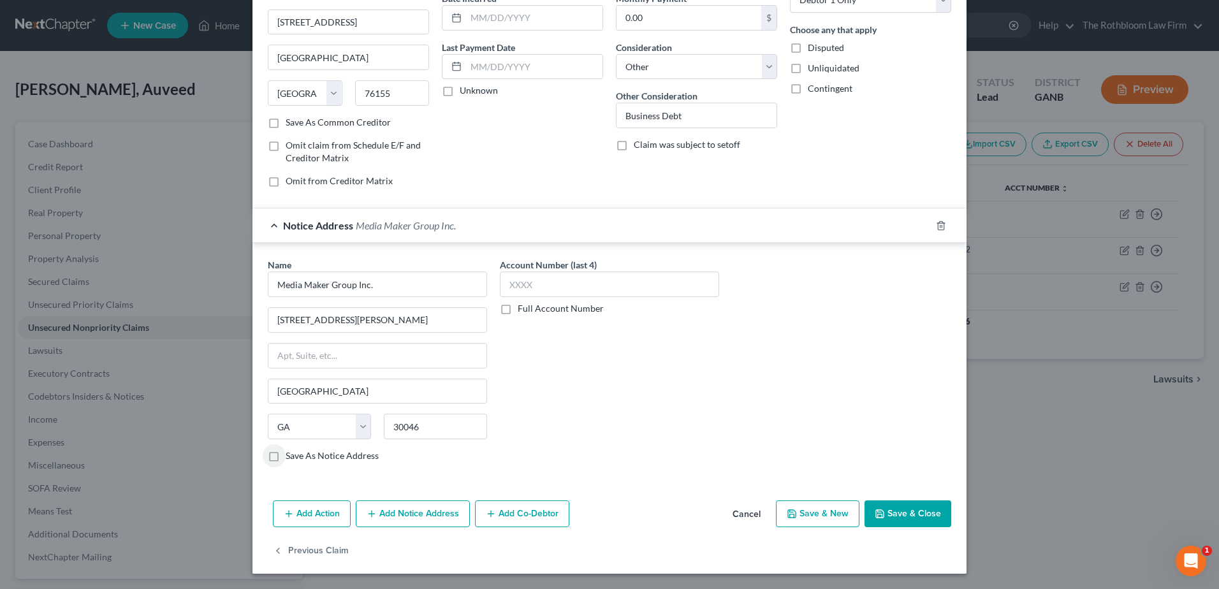
click at [905, 514] on button "Save & Close" at bounding box center [907, 513] width 87 height 27
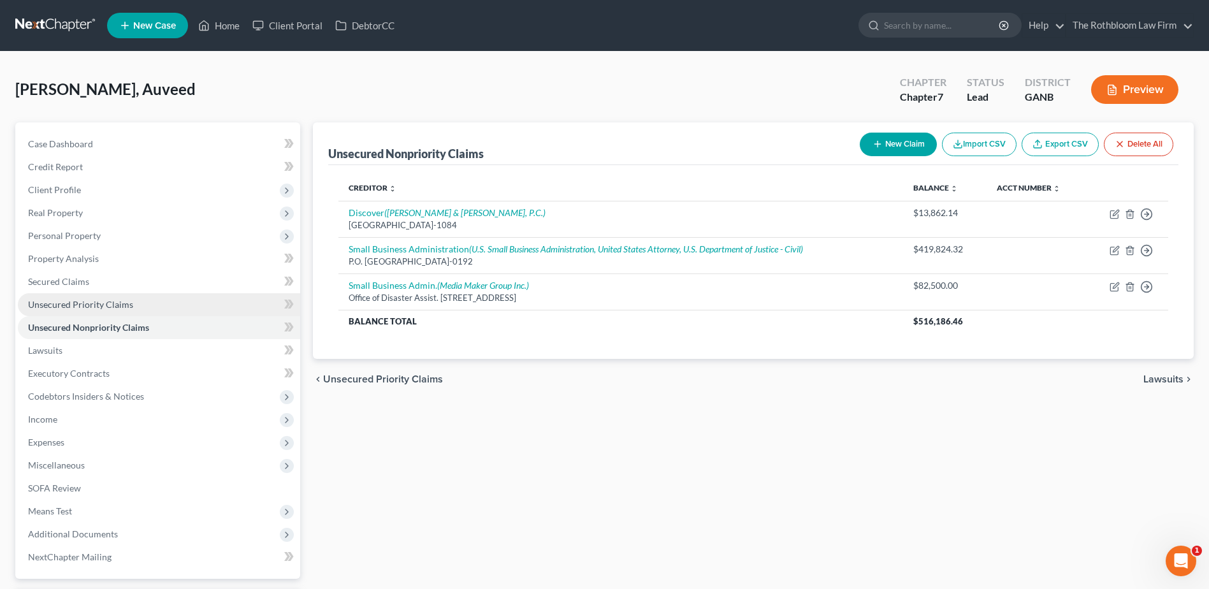
click at [102, 301] on span "Unsecured Priority Claims" at bounding box center [80, 304] width 105 height 11
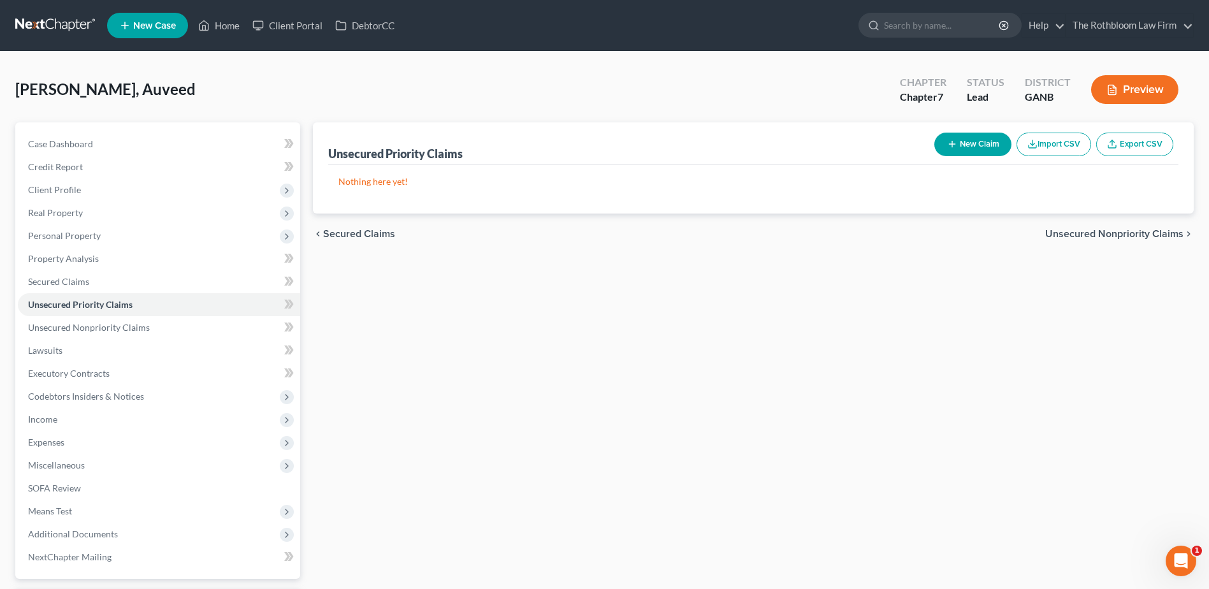
click at [974, 141] on button "New Claim" at bounding box center [972, 145] width 77 height 24
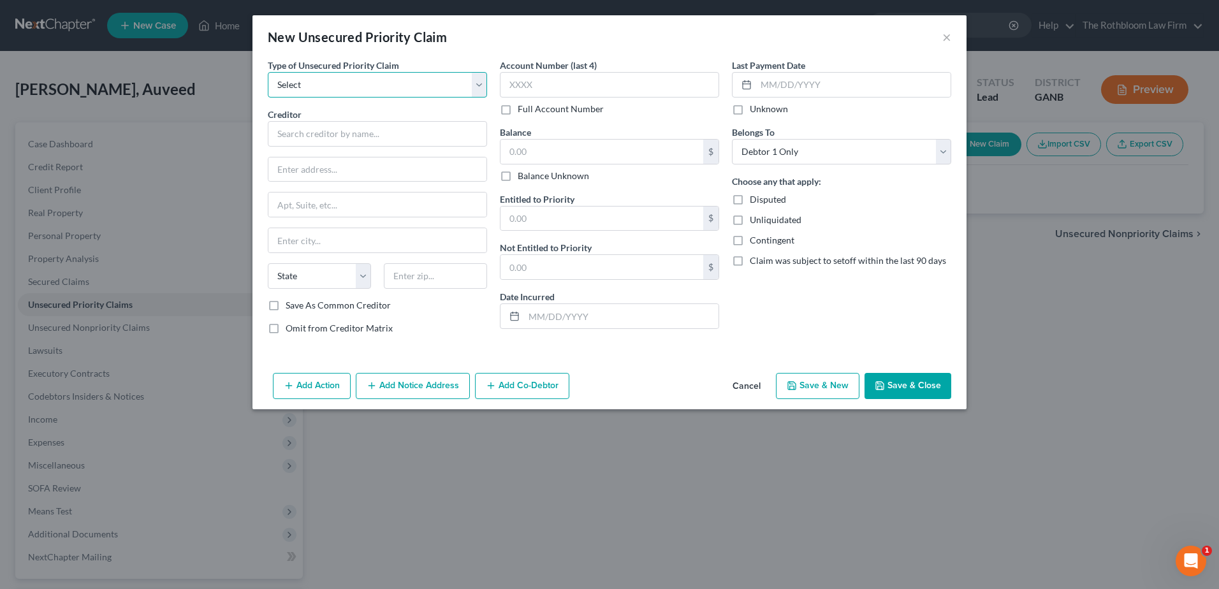
click at [294, 82] on select "Select Taxes & Other Government Units Domestic Support Obligations Extensions o…" at bounding box center [377, 84] width 219 height 25
click at [268, 72] on select "Select Taxes & Other Government Units Domestic Support Obligations Extensions o…" at bounding box center [377, 84] width 219 height 25
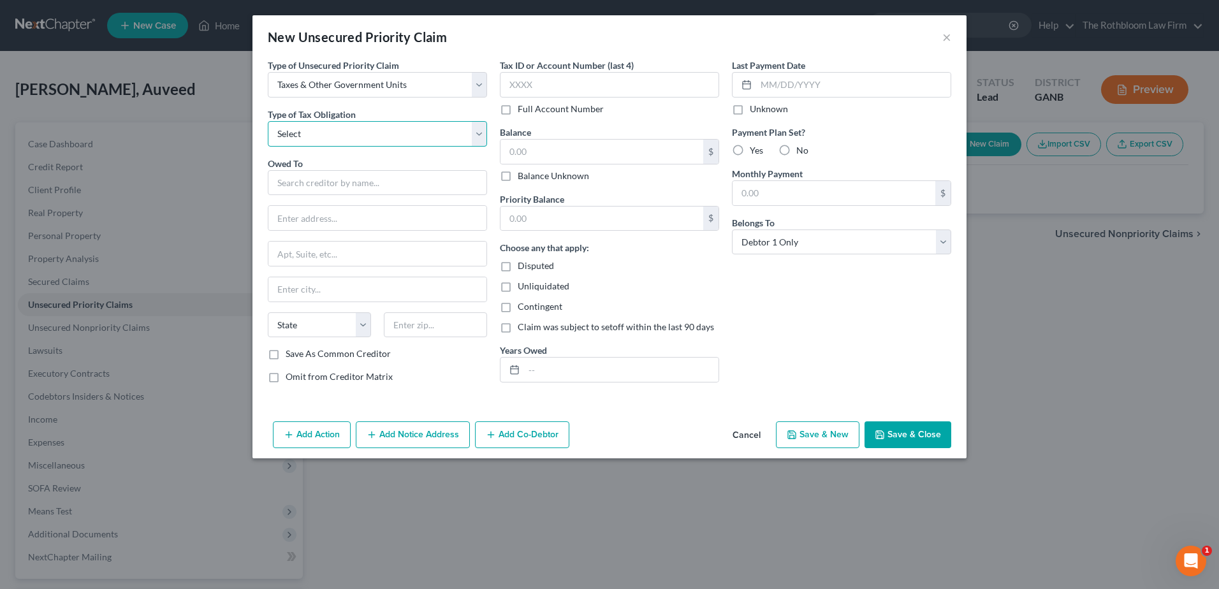
click at [317, 132] on select "Select Federal City State Franchise Tax Board Other" at bounding box center [377, 133] width 219 height 25
click at [268, 121] on select "Select Federal City State Franchise Tax Board Other" at bounding box center [377, 133] width 219 height 25
click at [302, 181] on input "text" at bounding box center [377, 182] width 219 height 25
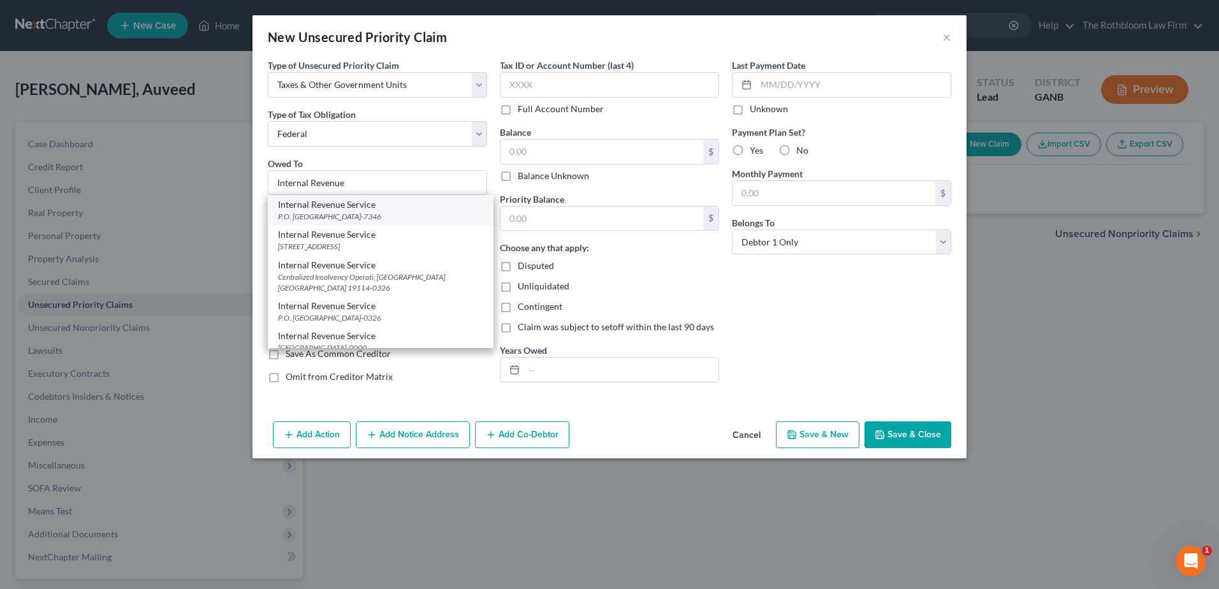
click at [343, 213] on div "P.O. [GEOGRAPHIC_DATA]-7346" at bounding box center [380, 216] width 205 height 11
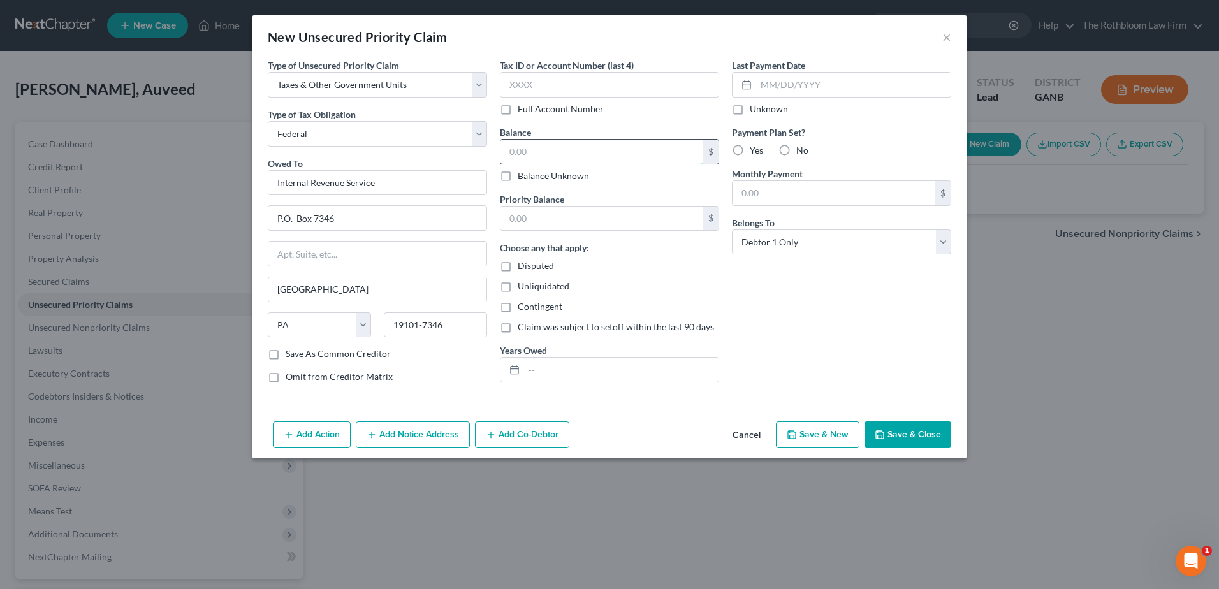
click at [521, 147] on input "text" at bounding box center [601, 152] width 203 height 24
click at [885, 431] on icon "button" at bounding box center [880, 435] width 10 height 10
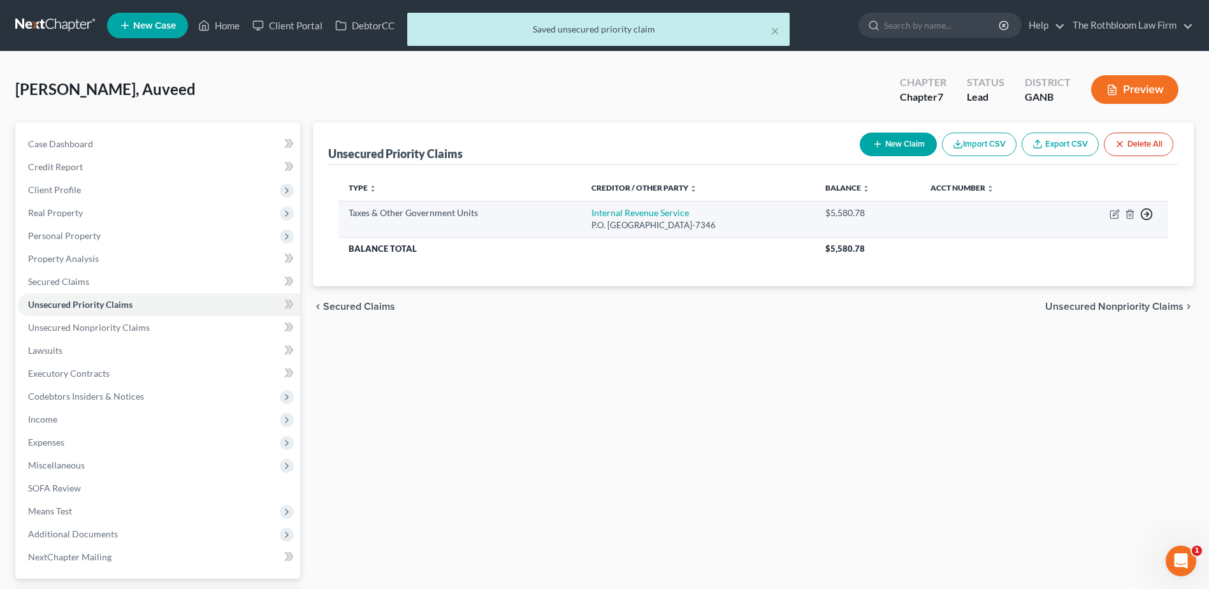
click at [1147, 216] on polyline "button" at bounding box center [1148, 214] width 2 height 4
click at [1075, 245] on link "Move to F" at bounding box center [1088, 245] width 106 height 22
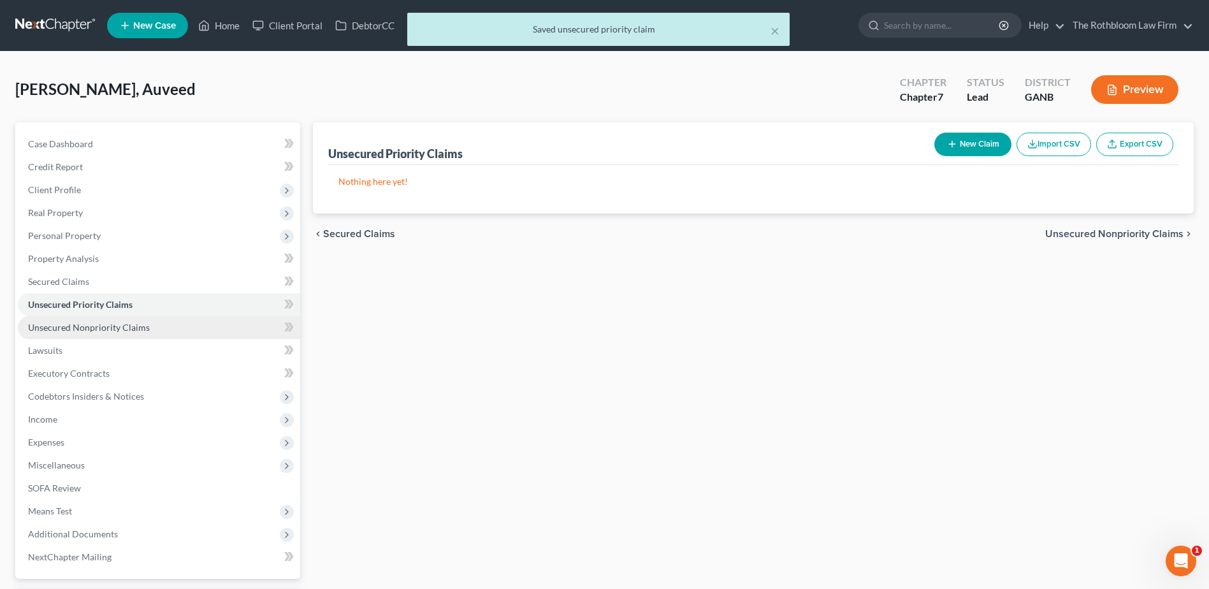
click at [115, 324] on span "Unsecured Nonpriority Claims" at bounding box center [89, 327] width 122 height 11
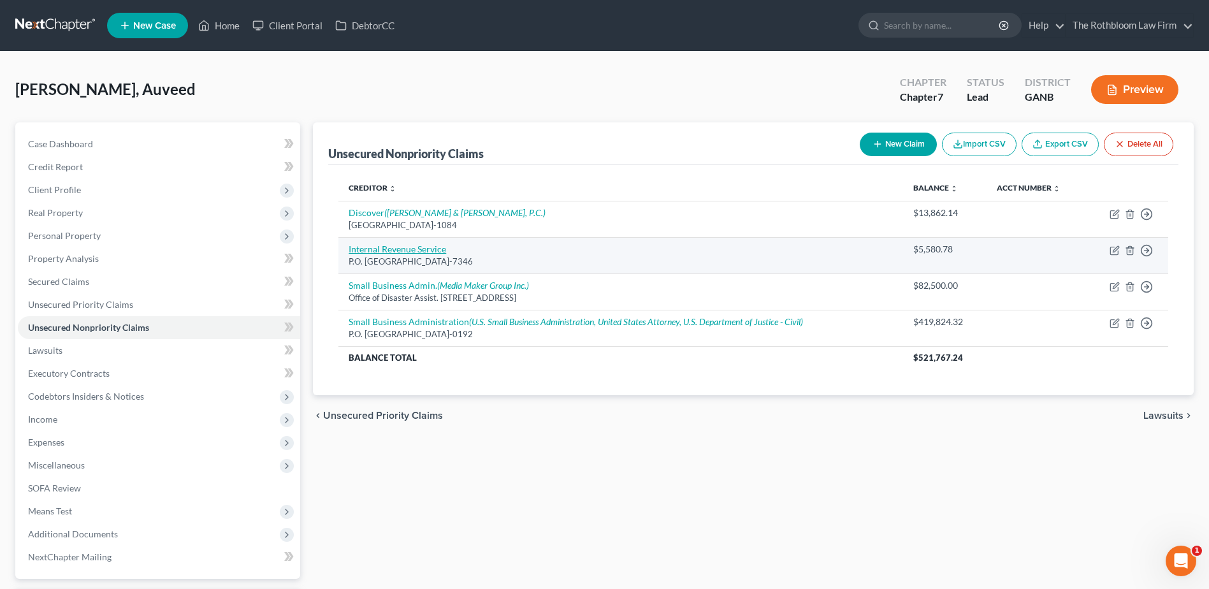
click at [404, 249] on link "Internal Revenue Service" at bounding box center [398, 248] width 98 height 11
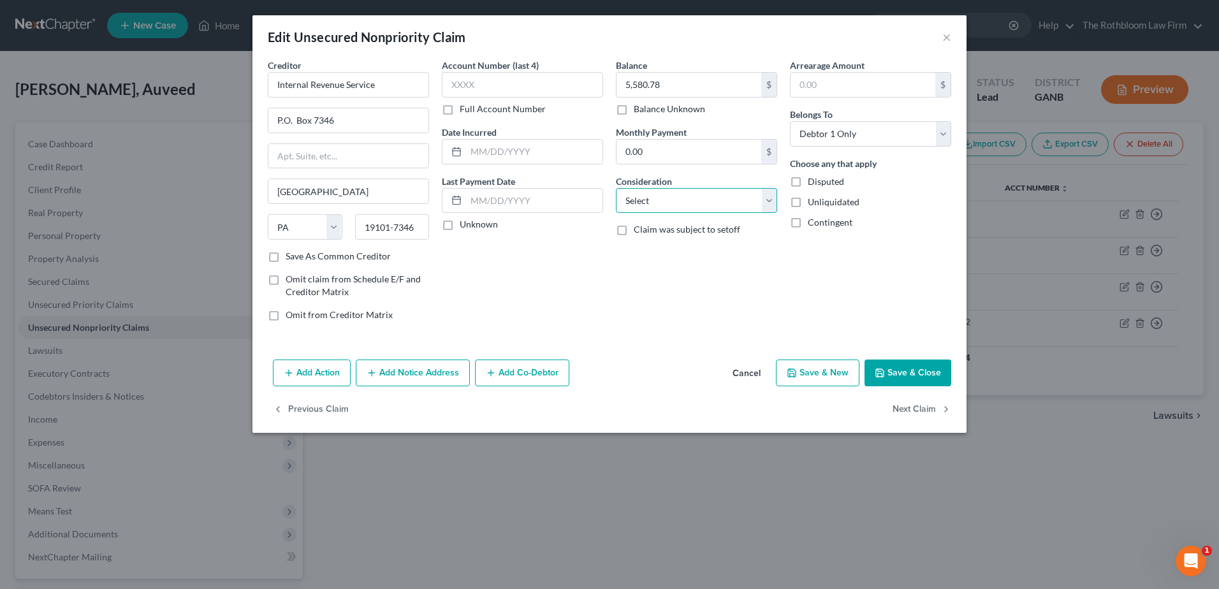
click at [646, 195] on select "Select Cable / Satellite Services Collection Agency Credit Card Debt Debt Couns…" at bounding box center [696, 200] width 161 height 25
click at [616, 188] on select "Select Cable / Satellite Services Collection Agency Credit Card Debt Debt Couns…" at bounding box center [696, 200] width 161 height 25
click at [660, 254] on input "text" at bounding box center [696, 249] width 160 height 24
click at [934, 382] on button "Save & Close" at bounding box center [907, 373] width 87 height 27
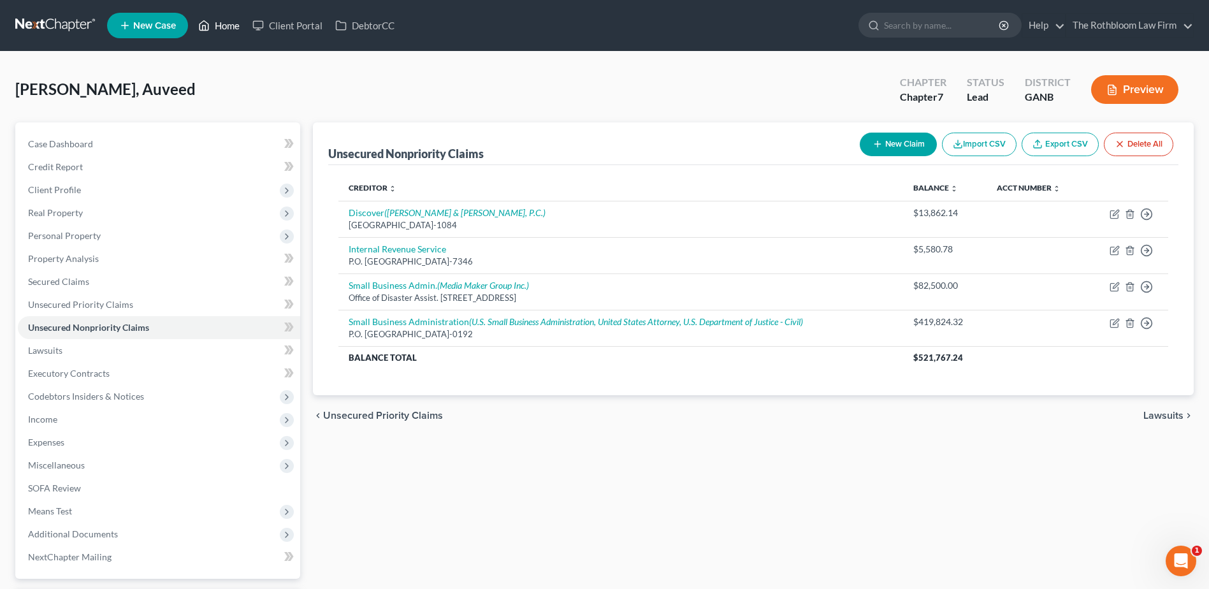
click at [232, 31] on link "Home" at bounding box center [219, 25] width 54 height 23
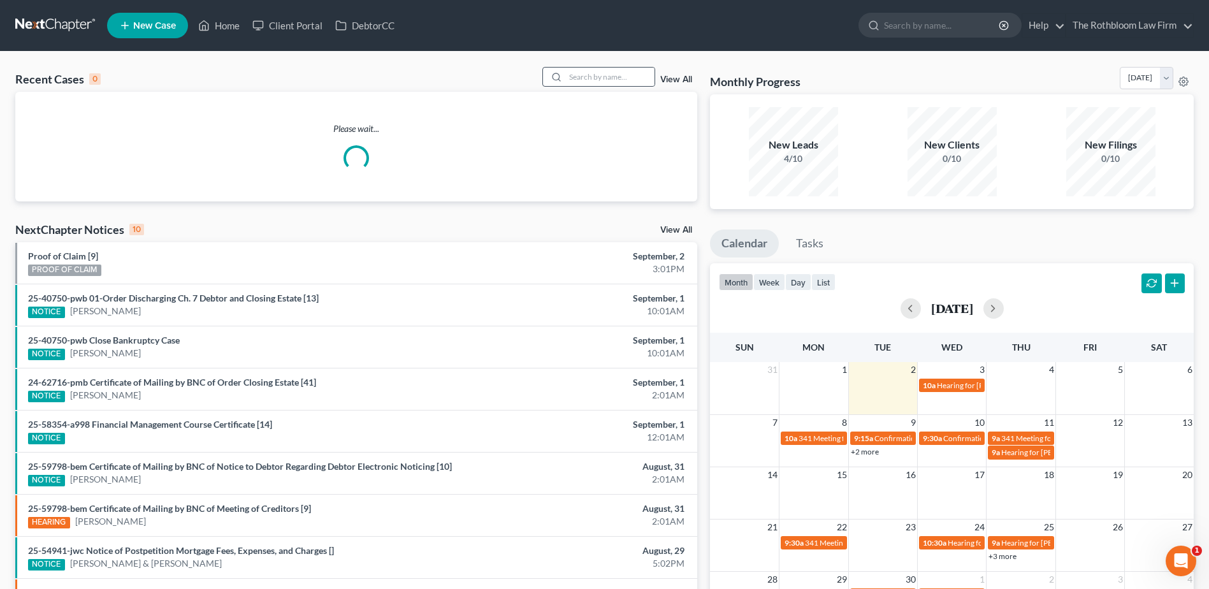
click at [565, 68] on div at bounding box center [554, 77] width 23 height 18
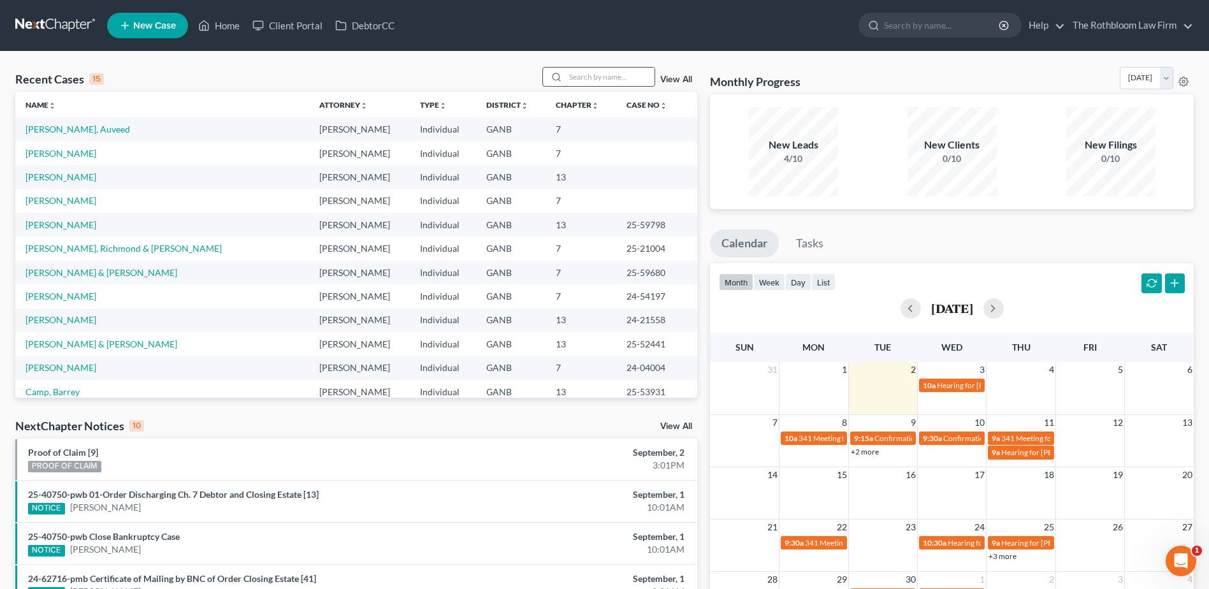
click at [576, 76] on input "search" at bounding box center [609, 77] width 89 height 18
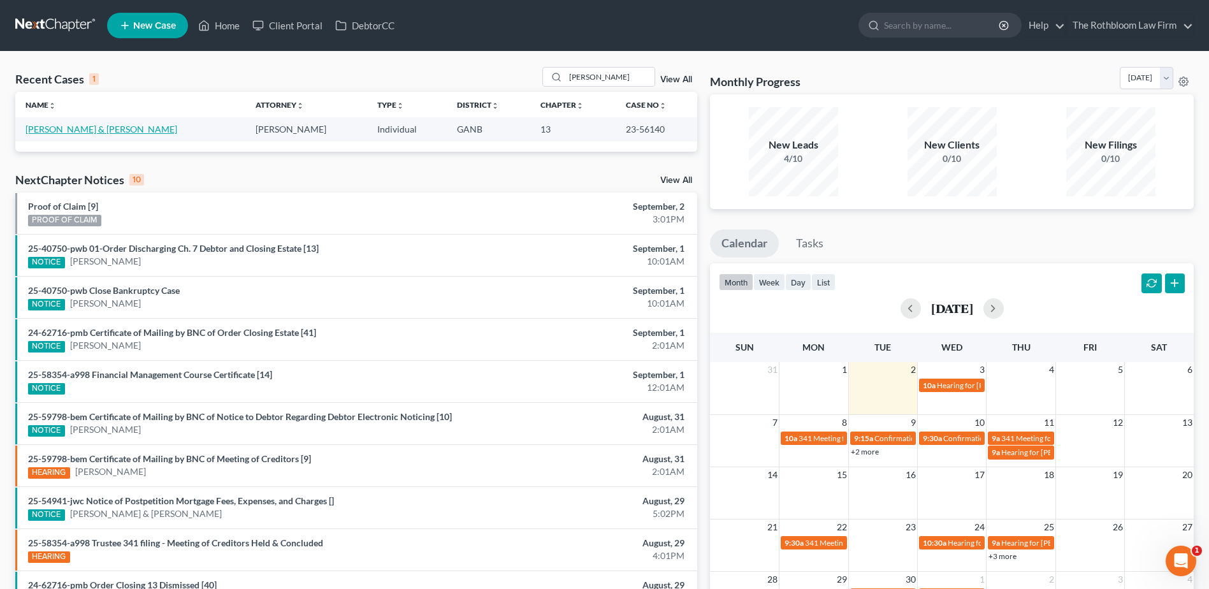
click at [58, 133] on link "[PERSON_NAME] & [PERSON_NAME]" at bounding box center [101, 129] width 152 height 11
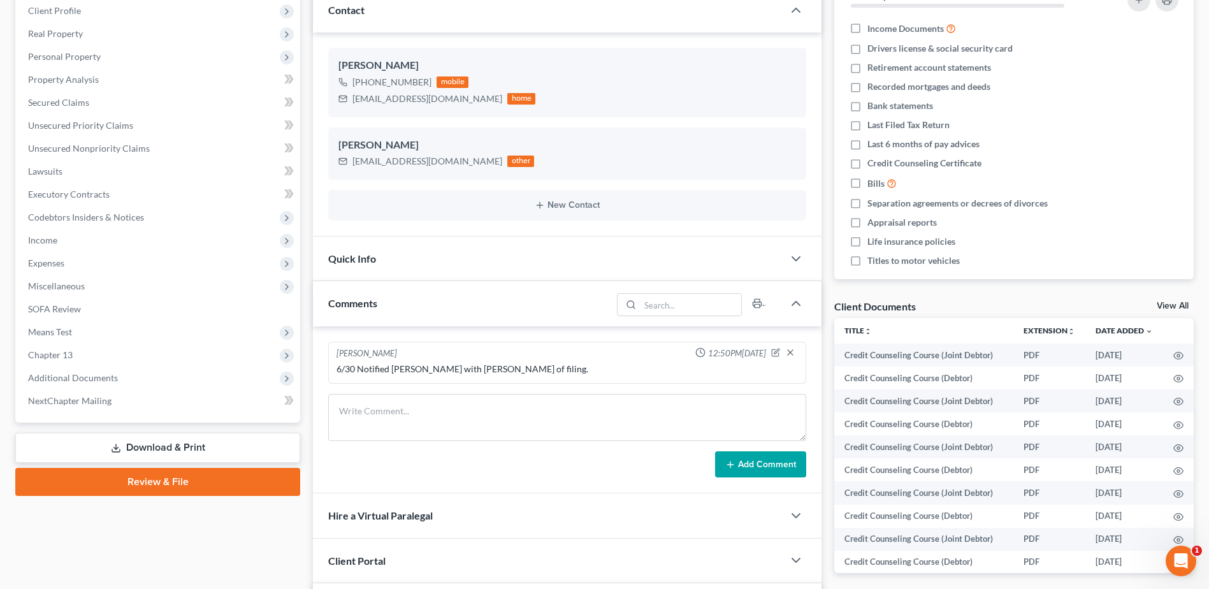
scroll to position [191, 0]
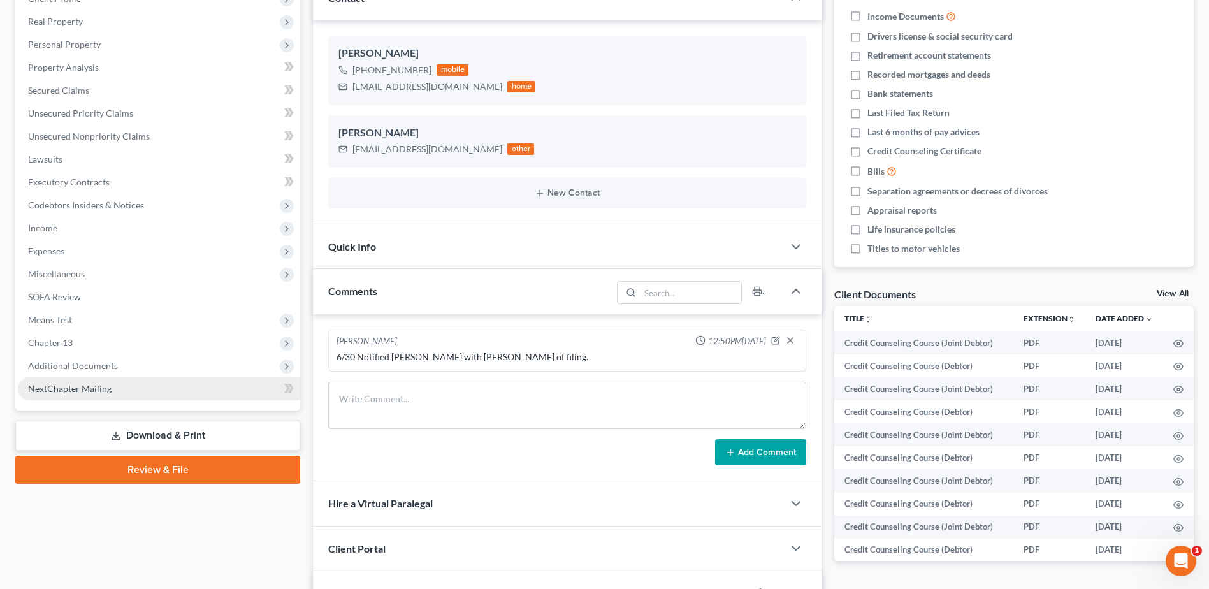
drag, startPoint x: 63, startPoint y: 358, endPoint x: 198, endPoint y: 377, distance: 135.9
click at [63, 358] on span "Additional Documents" at bounding box center [159, 365] width 282 height 23
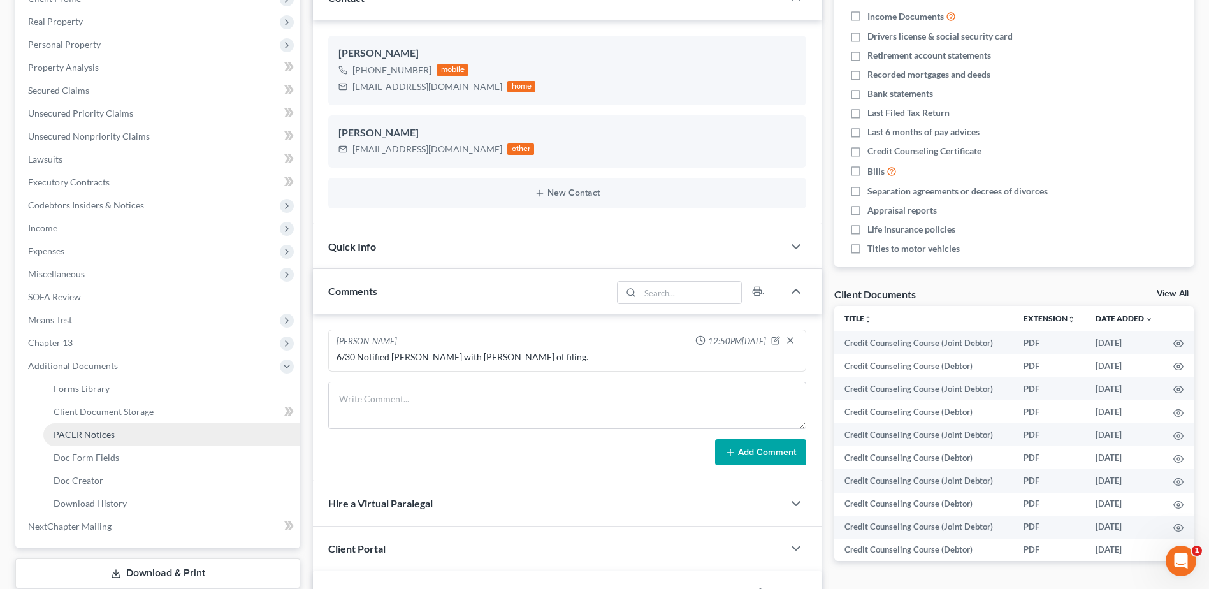
click at [98, 440] on link "PACER Notices" at bounding box center [171, 434] width 257 height 23
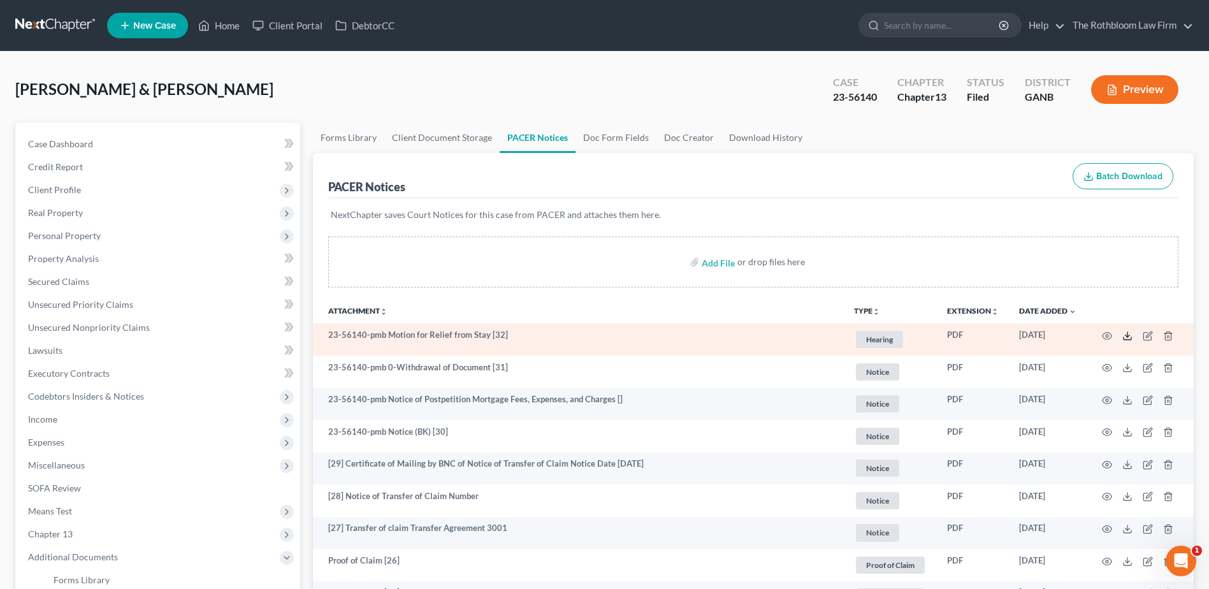
click at [1129, 333] on icon at bounding box center [1128, 336] width 10 height 10
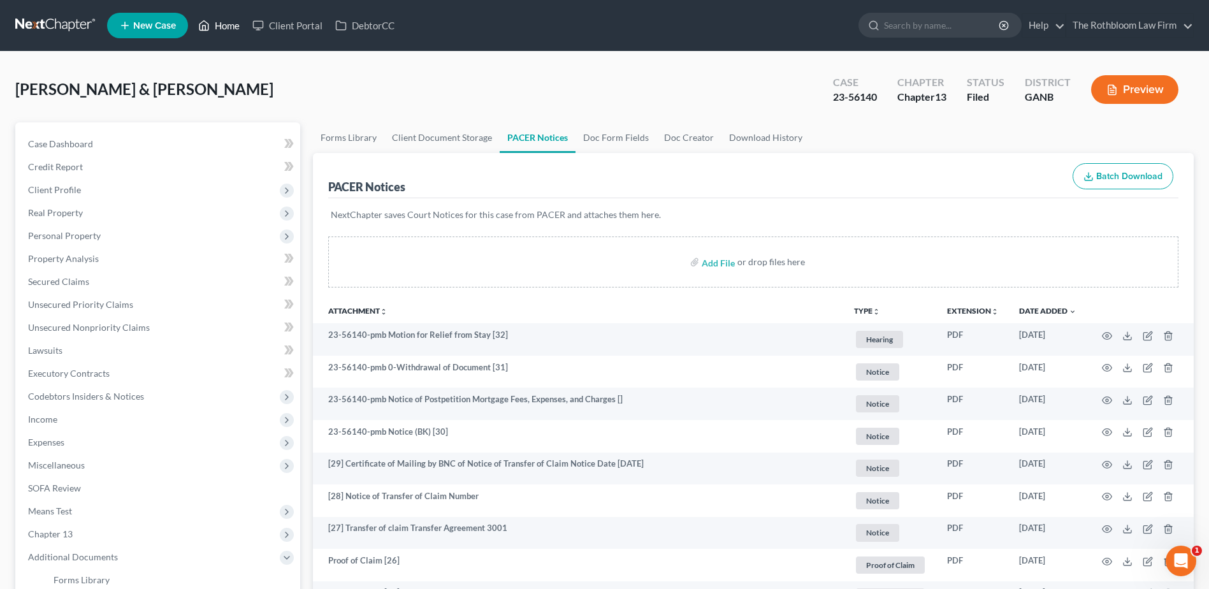
click at [236, 28] on link "Home" at bounding box center [219, 25] width 54 height 23
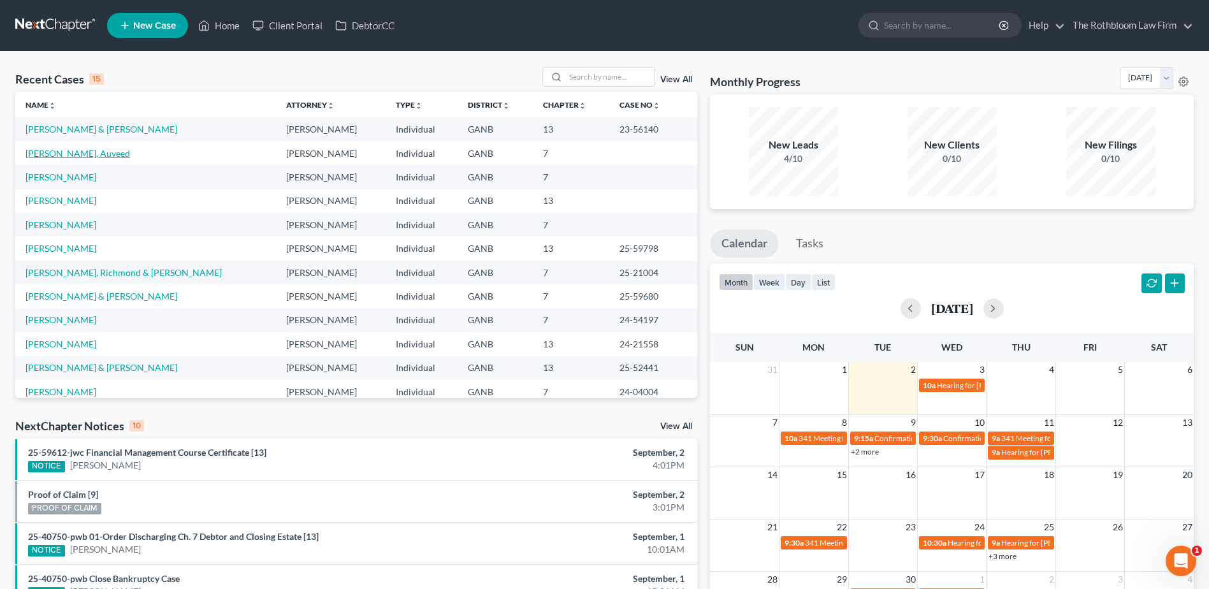
click at [42, 148] on link "[PERSON_NAME], Auveed" at bounding box center [77, 153] width 105 height 11
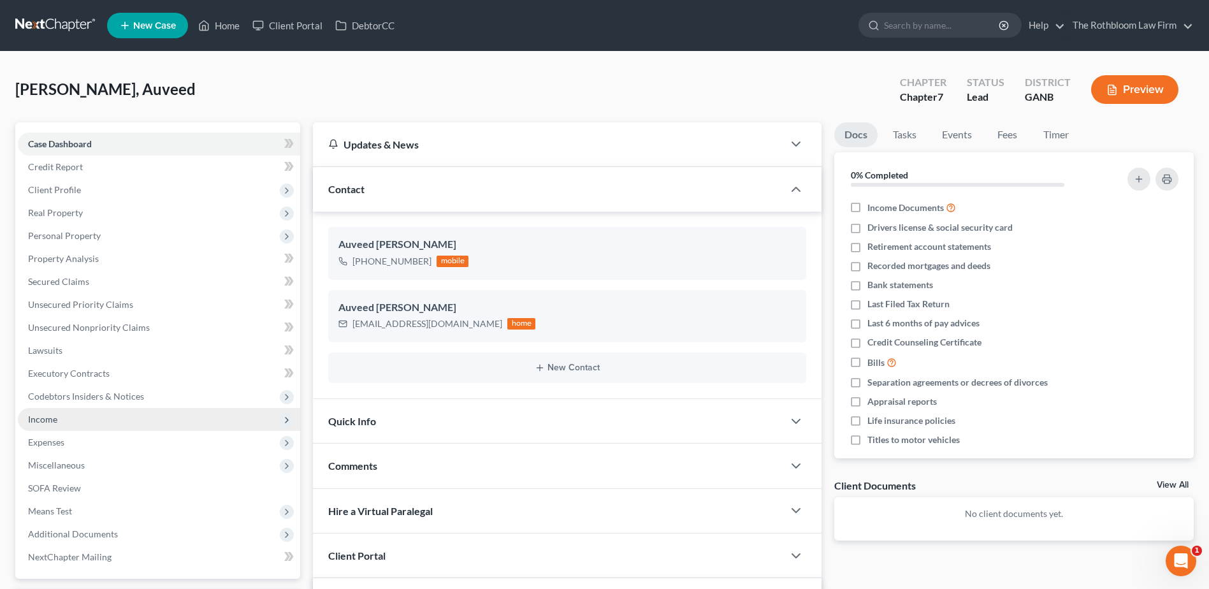
click at [38, 418] on span "Income" at bounding box center [42, 419] width 29 height 11
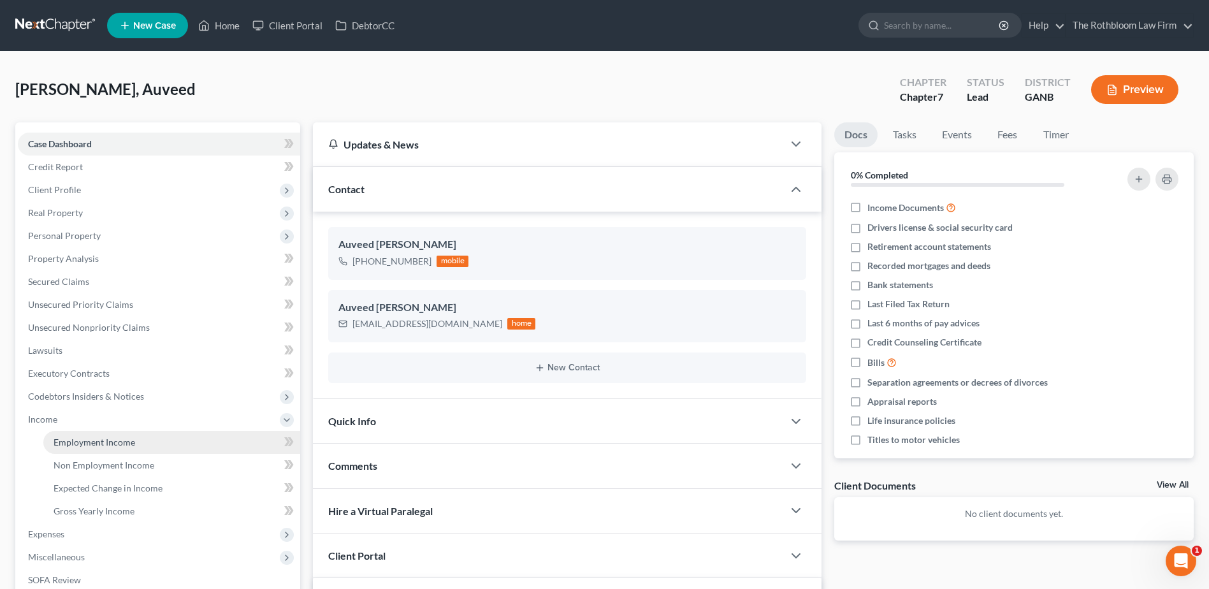
click at [99, 442] on span "Employment Income" at bounding box center [95, 442] width 82 height 11
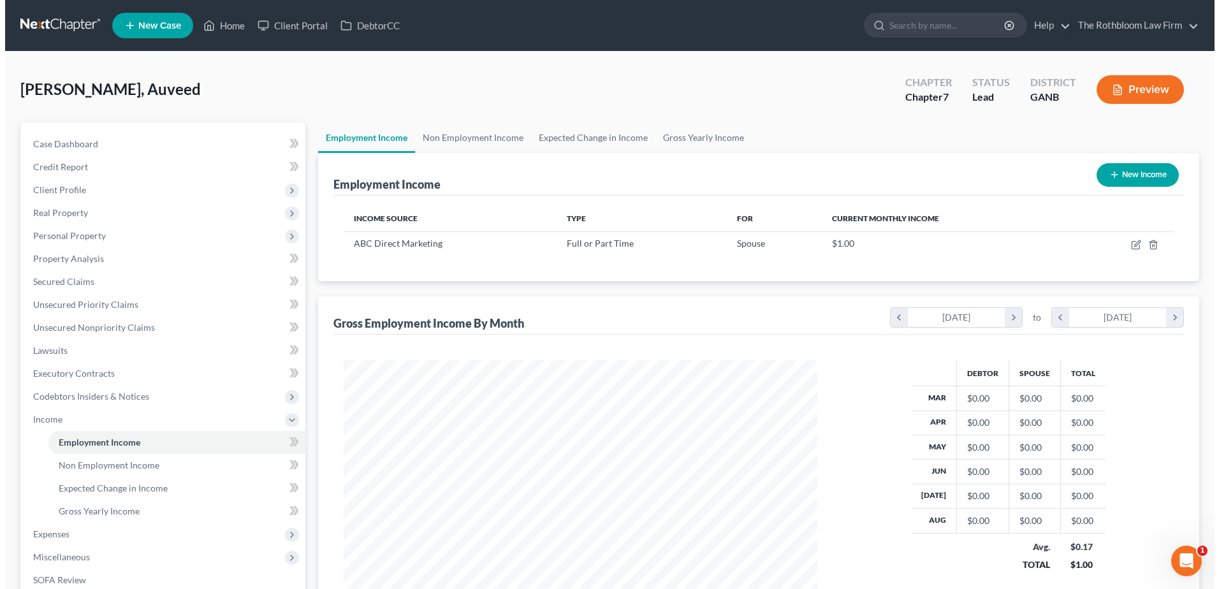
scroll to position [236, 498]
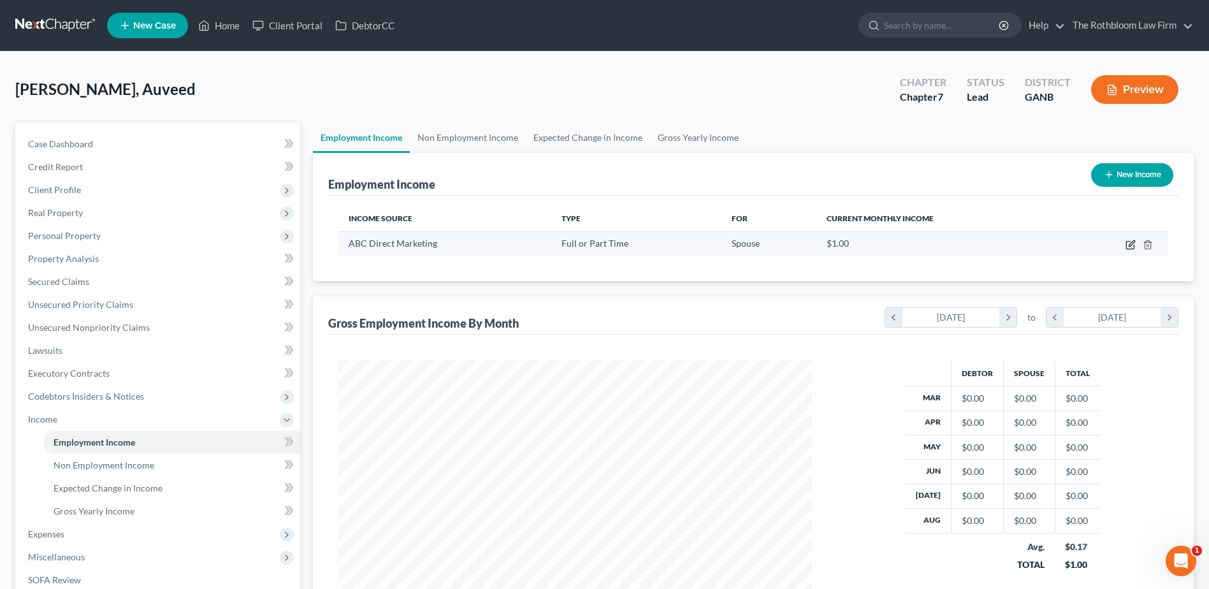
click at [1126, 243] on icon "button" at bounding box center [1131, 245] width 10 height 10
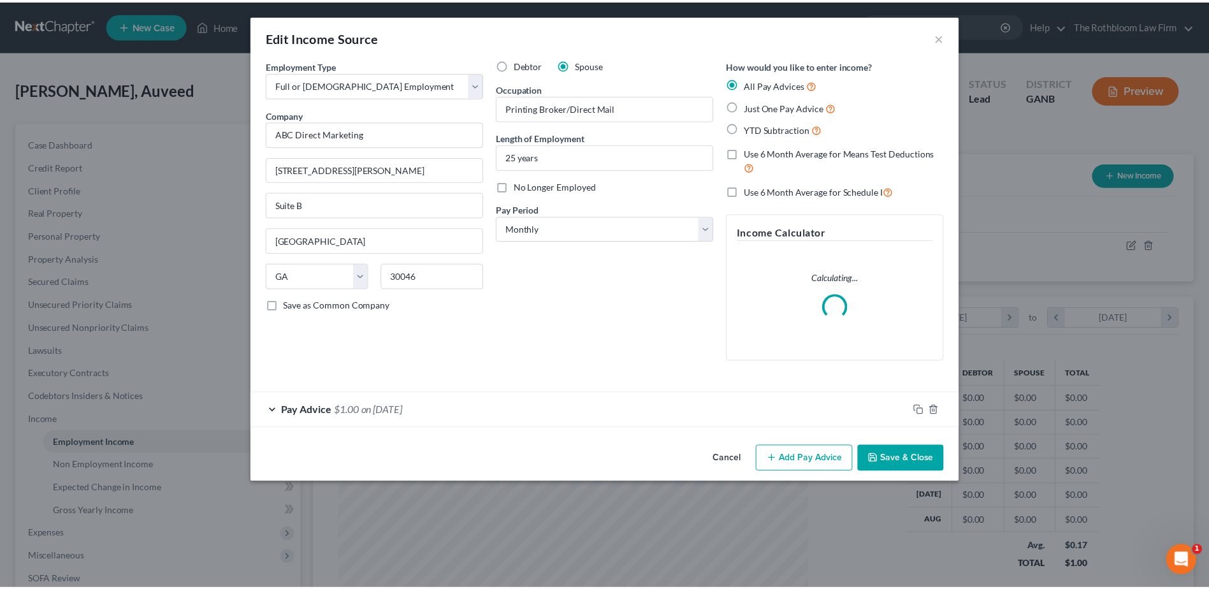
scroll to position [238, 504]
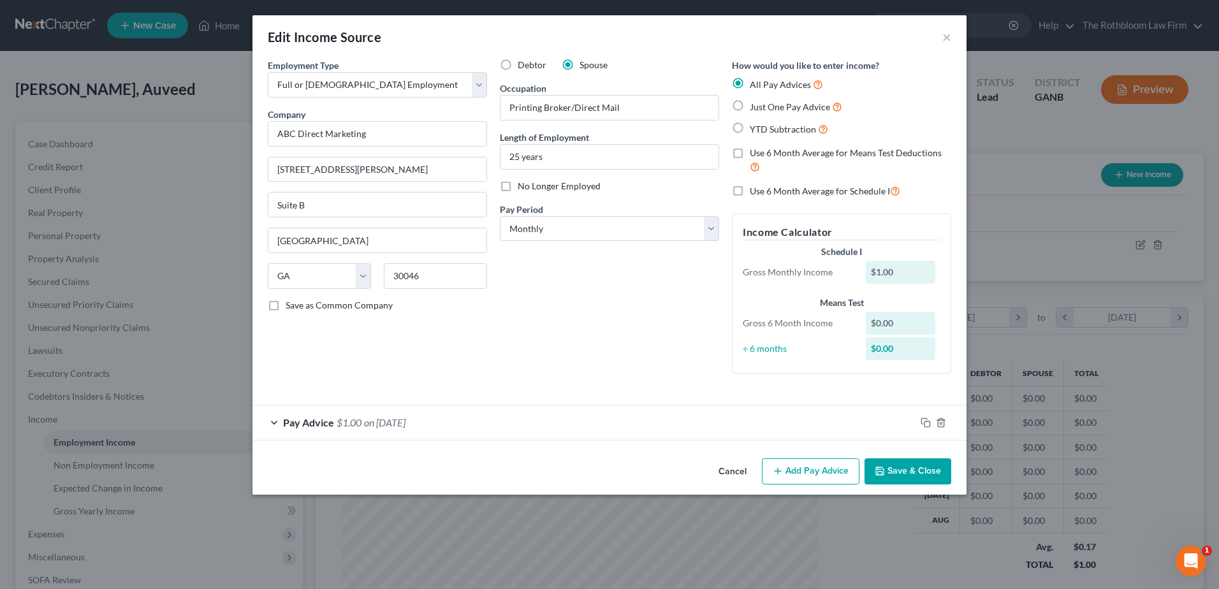
drag, startPoint x: 895, startPoint y: 474, endPoint x: 890, endPoint y: 407, distance: 66.5
click at [895, 474] on button "Save & Close" at bounding box center [907, 471] width 87 height 27
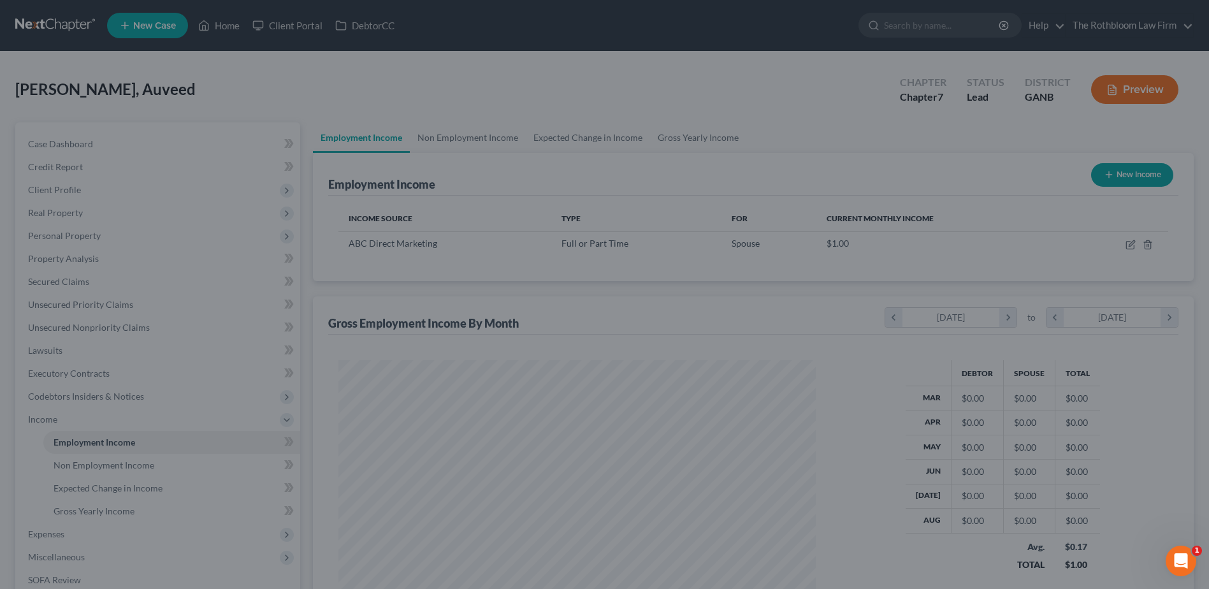
scroll to position [637195, 636932]
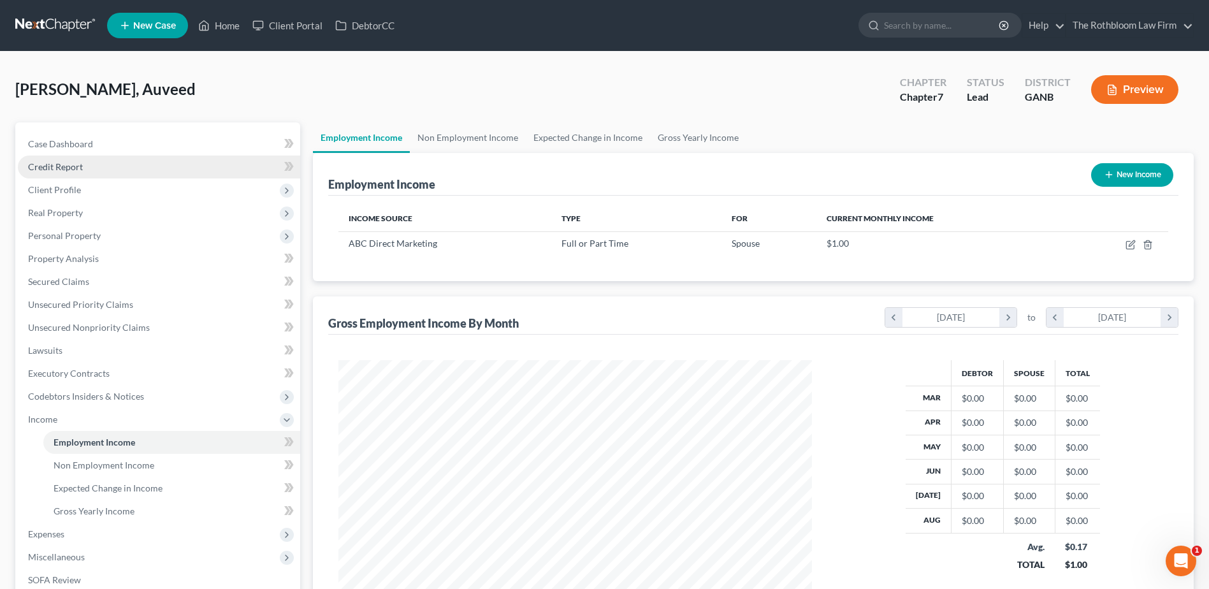
click at [58, 169] on span "Credit Report" at bounding box center [55, 166] width 55 height 11
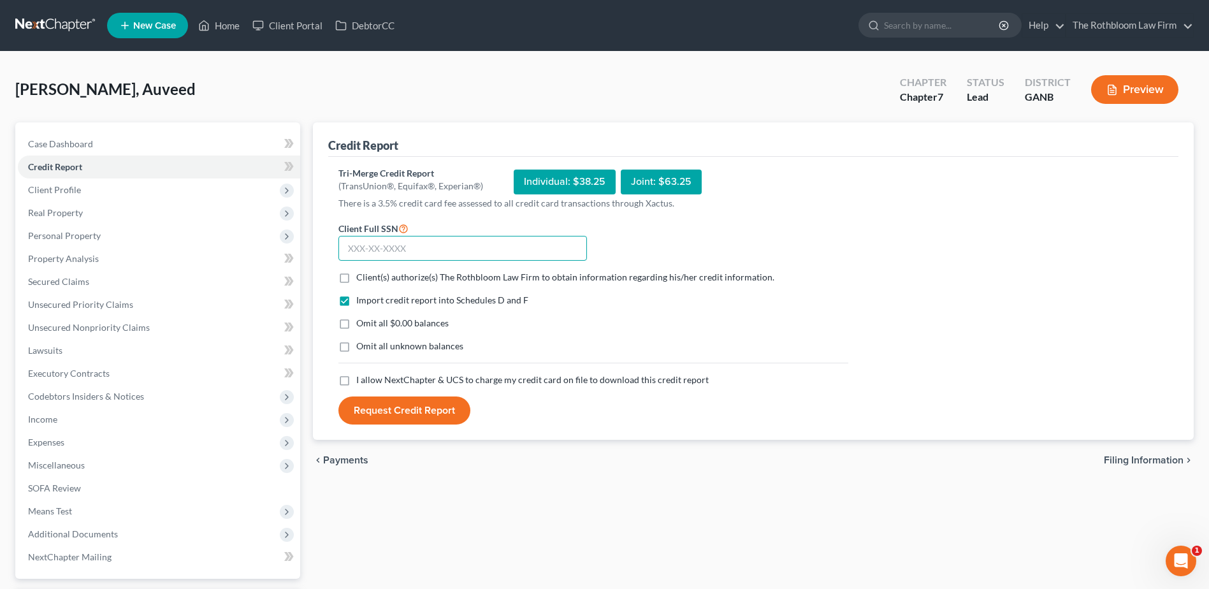
click at [401, 254] on input "text" at bounding box center [462, 248] width 249 height 25
click at [356, 277] on label "Client(s) authorize(s) The Rothbloom Law Firm to obtain information regarding h…" at bounding box center [565, 277] width 418 height 13
click at [361, 277] on input "Client(s) authorize(s) The Rothbloom Law Firm to obtain information regarding h…" at bounding box center [365, 275] width 8 height 8
click at [356, 326] on label "Omit all $0.00 balances" at bounding box center [402, 323] width 92 height 13
click at [361, 325] on input "Omit all $0.00 balances" at bounding box center [365, 321] width 8 height 8
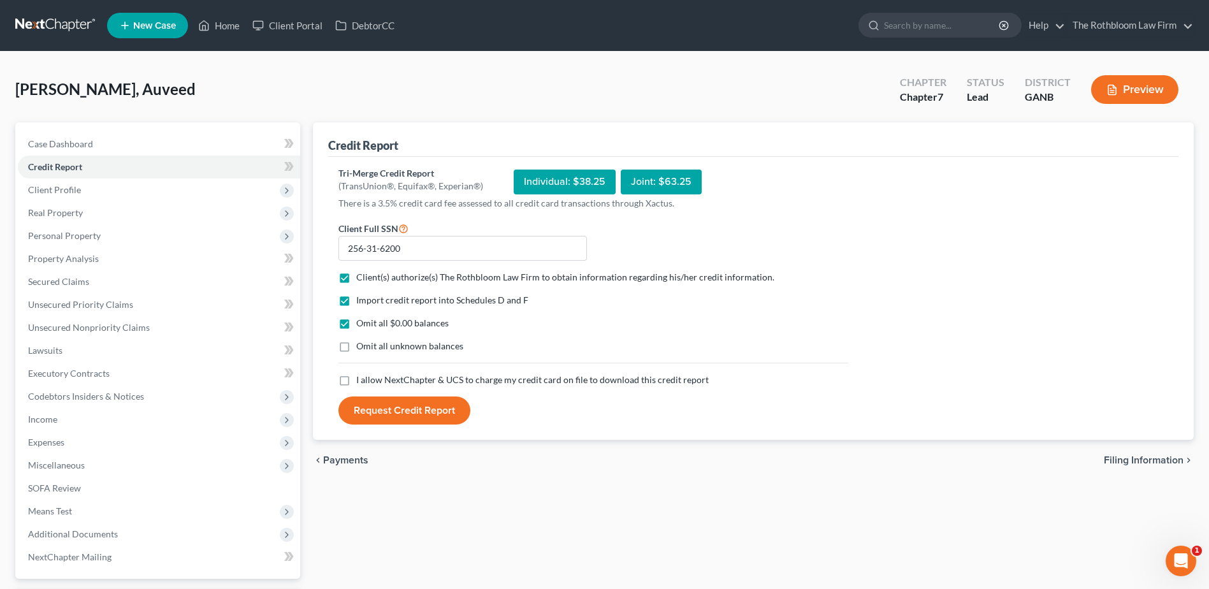
click at [356, 379] on label "I allow NextChapter & UCS to charge my credit card on file to download this cre…" at bounding box center [532, 380] width 352 height 13
click at [361, 379] on input "I allow NextChapter & UCS to charge my credit card on file to download this cre…" at bounding box center [365, 378] width 8 height 8
click at [410, 417] on button "Request Credit Report" at bounding box center [404, 410] width 132 height 28
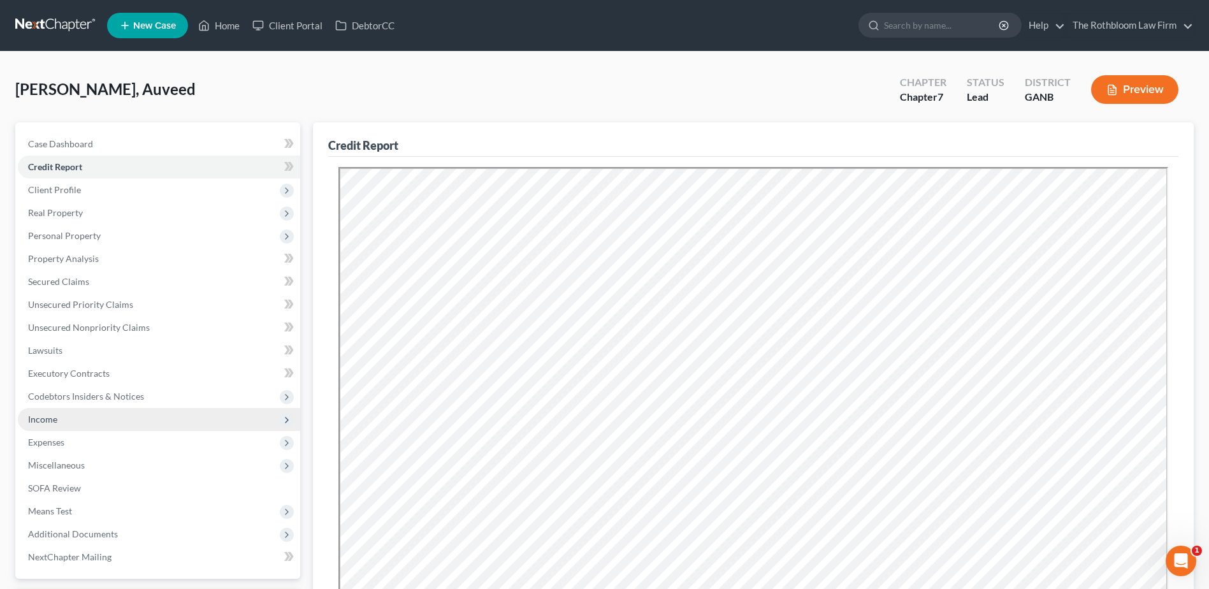
click at [59, 421] on span "Income" at bounding box center [159, 419] width 282 height 23
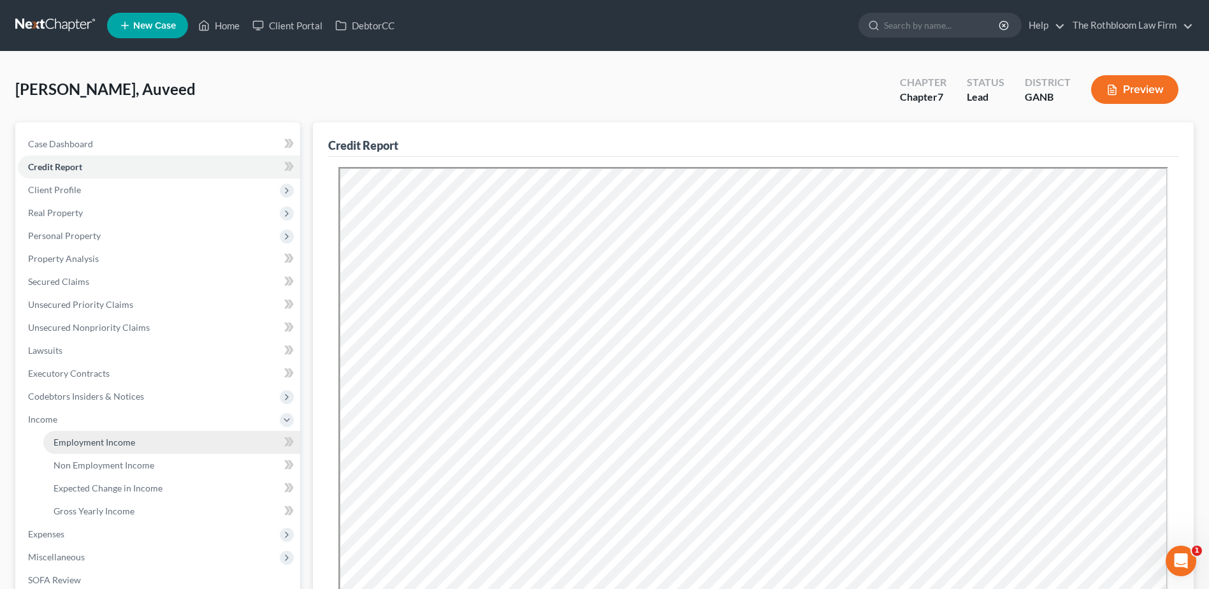
click at [83, 440] on span "Employment Income" at bounding box center [95, 442] width 82 height 11
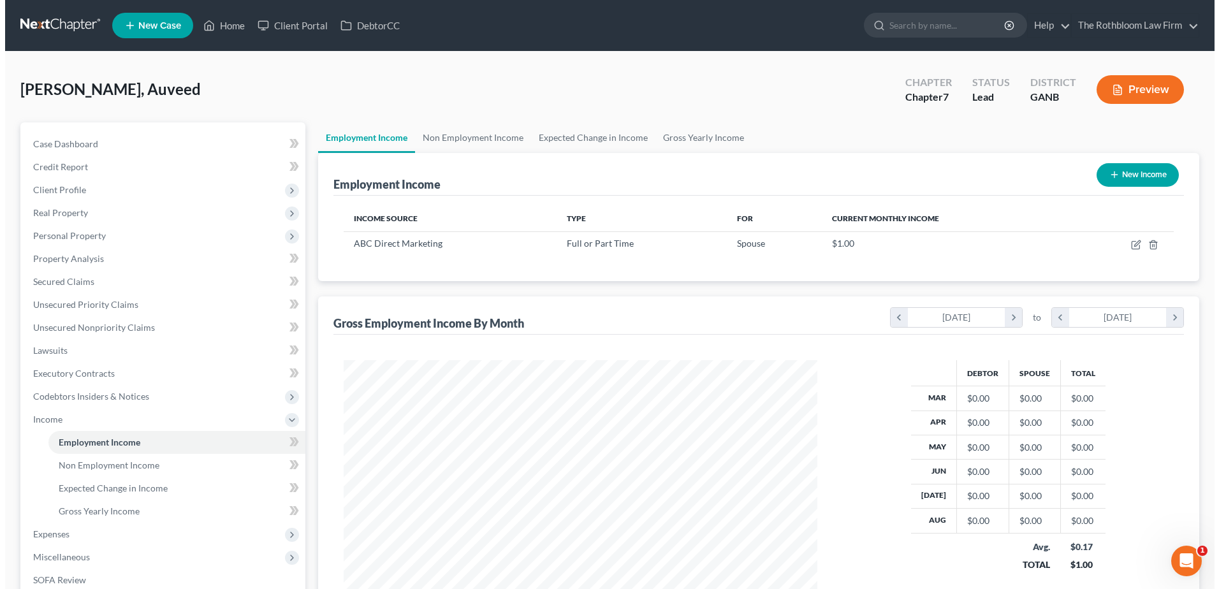
scroll to position [236, 498]
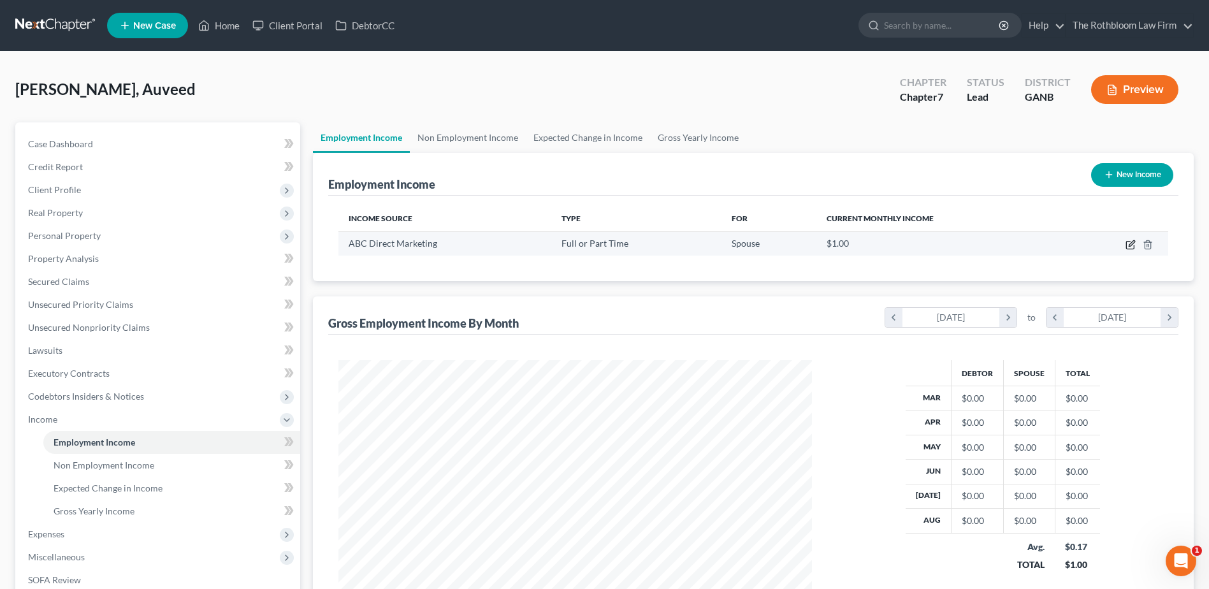
click at [1126, 243] on icon "button" at bounding box center [1130, 246] width 8 height 8
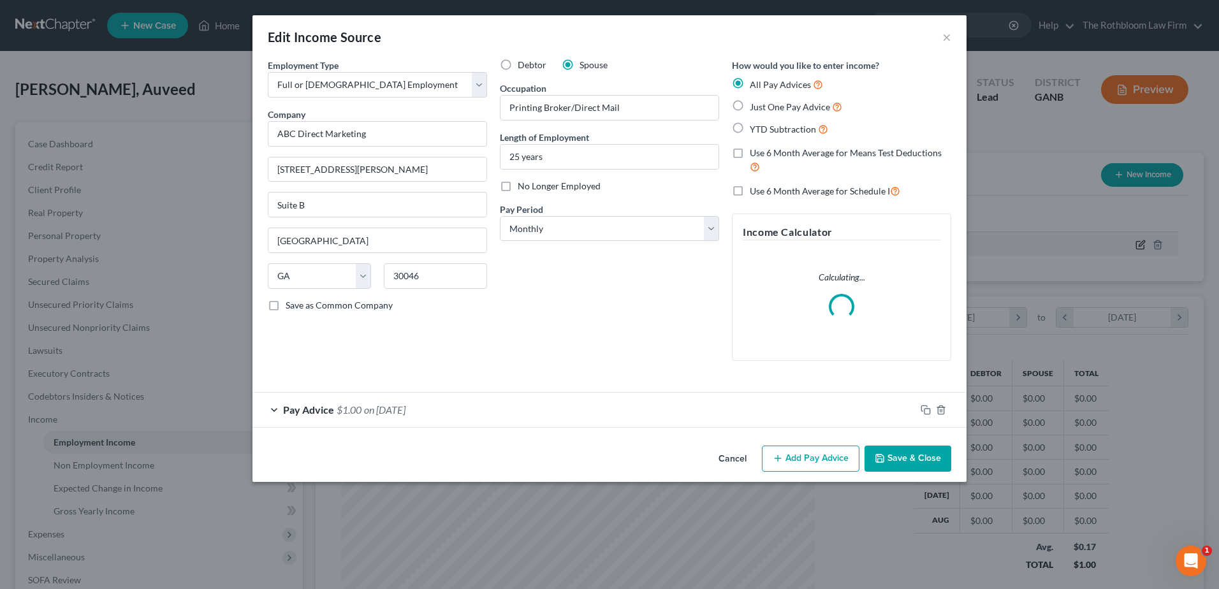
scroll to position [238, 504]
click at [377, 406] on span "on [DATE]" at bounding box center [384, 409] width 41 height 12
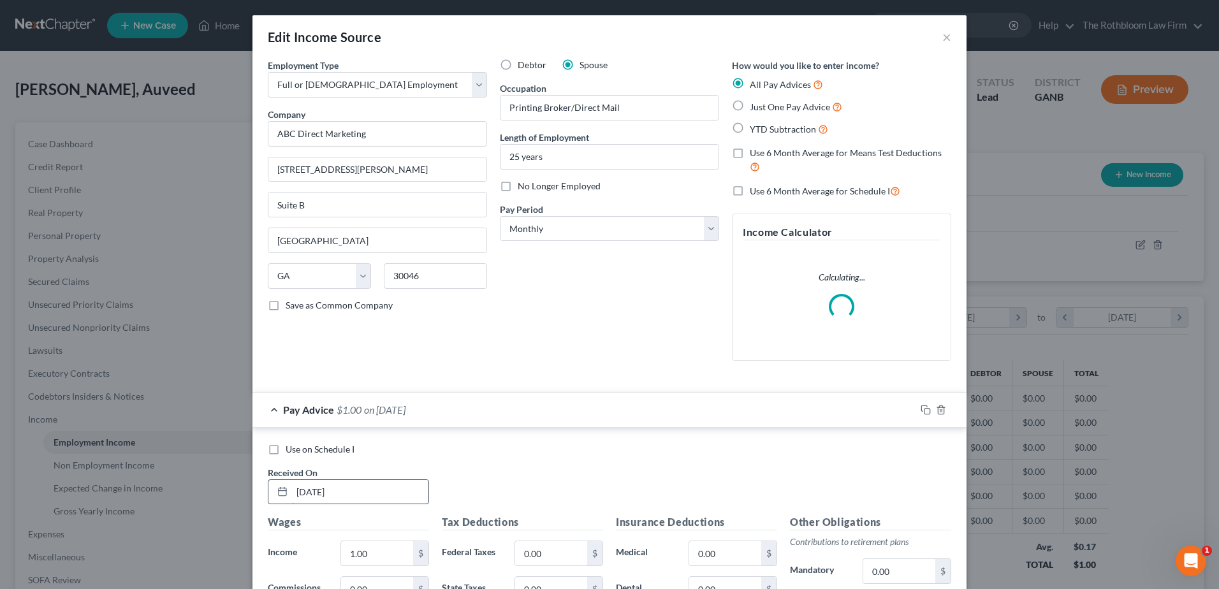
click at [296, 490] on input "[DATE]" at bounding box center [360, 492] width 136 height 24
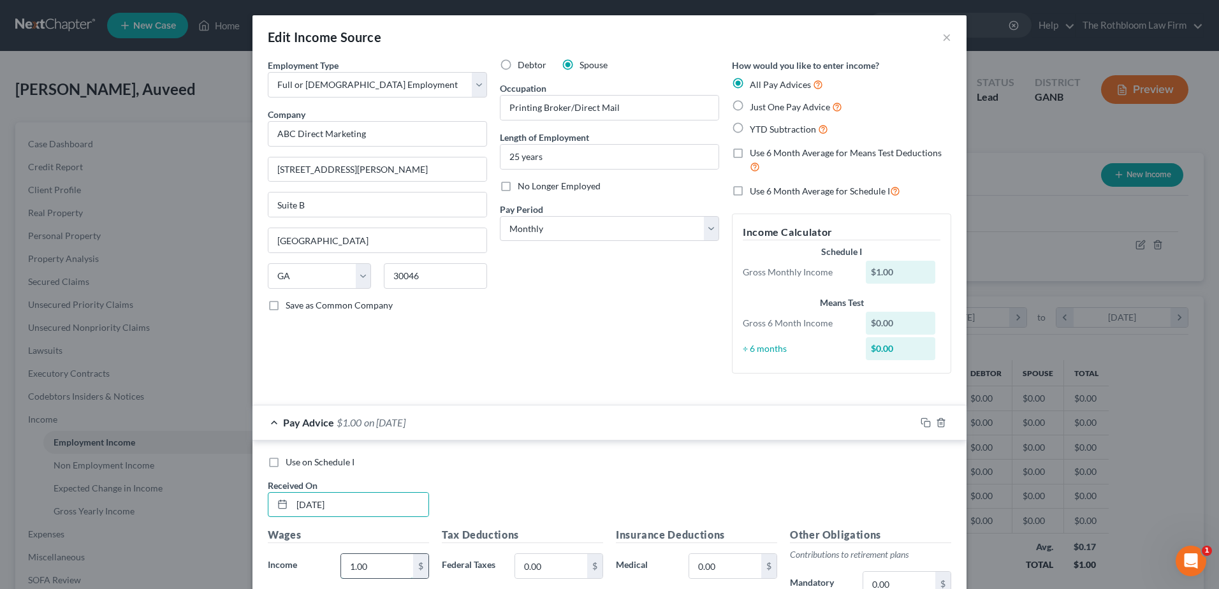
click at [360, 565] on input "1.00" at bounding box center [377, 566] width 72 height 24
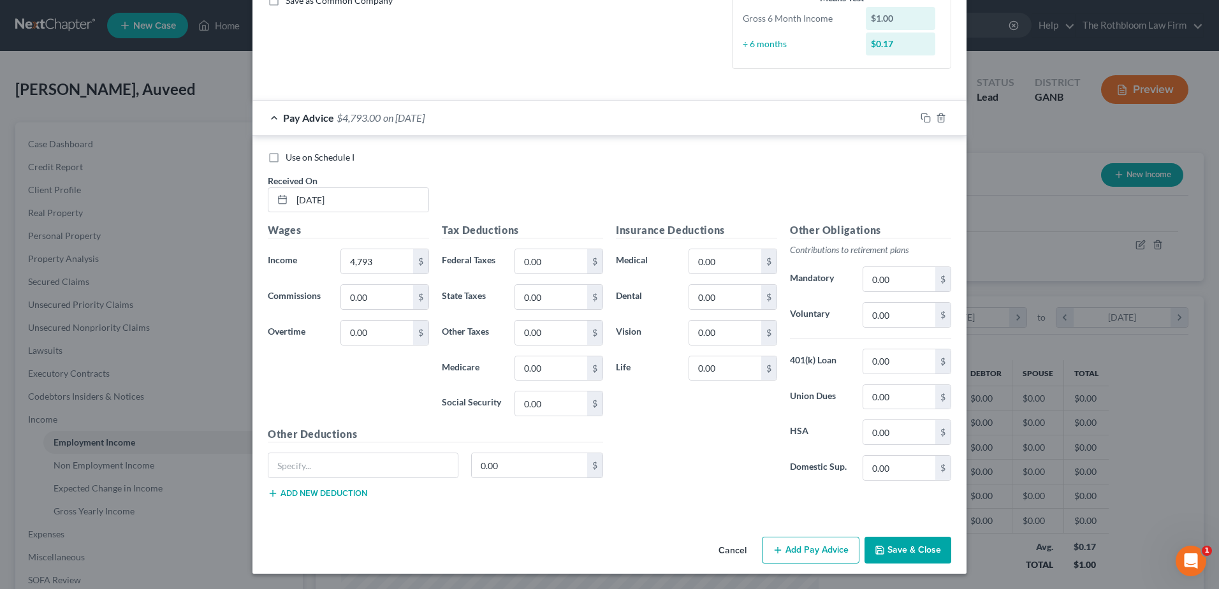
click at [309, 493] on button "Add new deduction" at bounding box center [317, 493] width 99 height 10
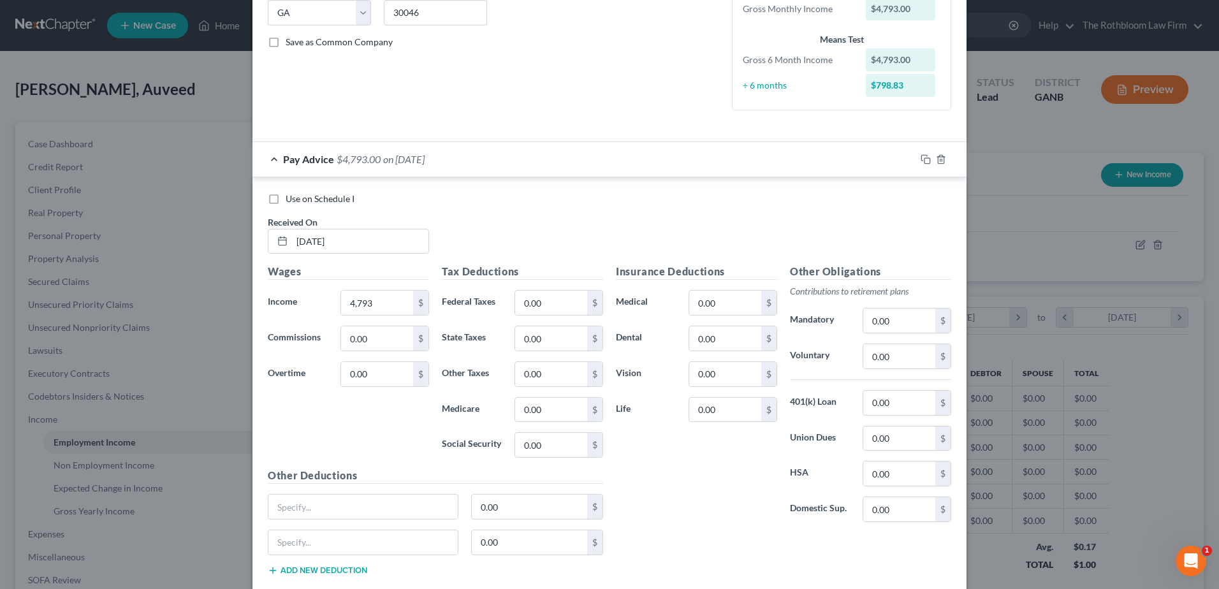
scroll to position [340, 0]
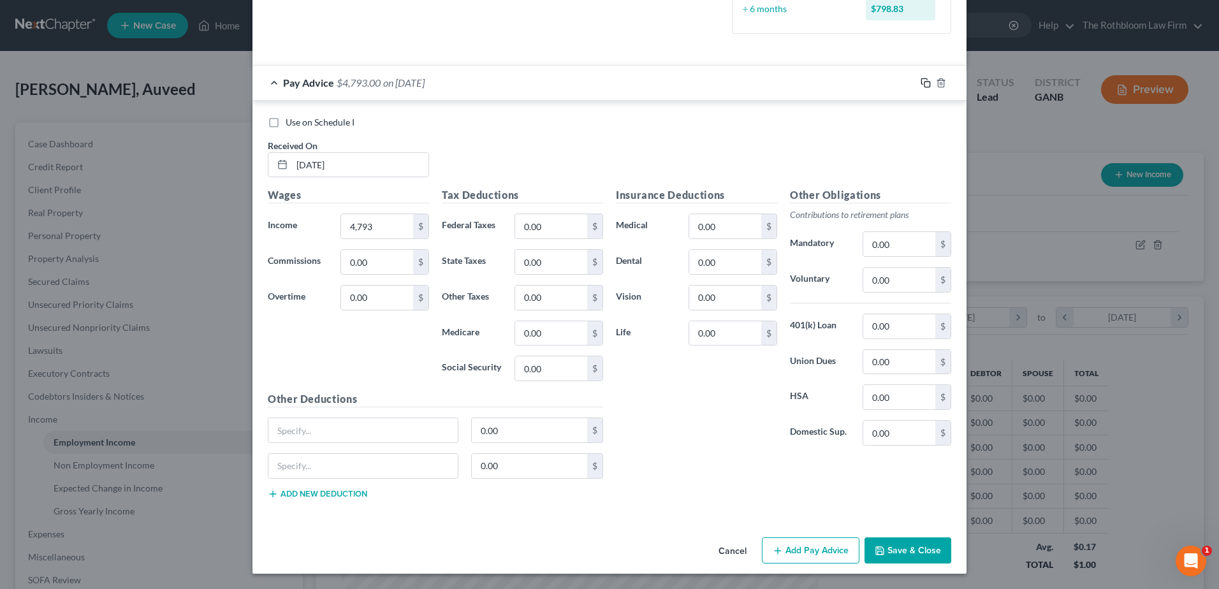
click at [920, 84] on icon "button" at bounding box center [925, 83] width 10 height 10
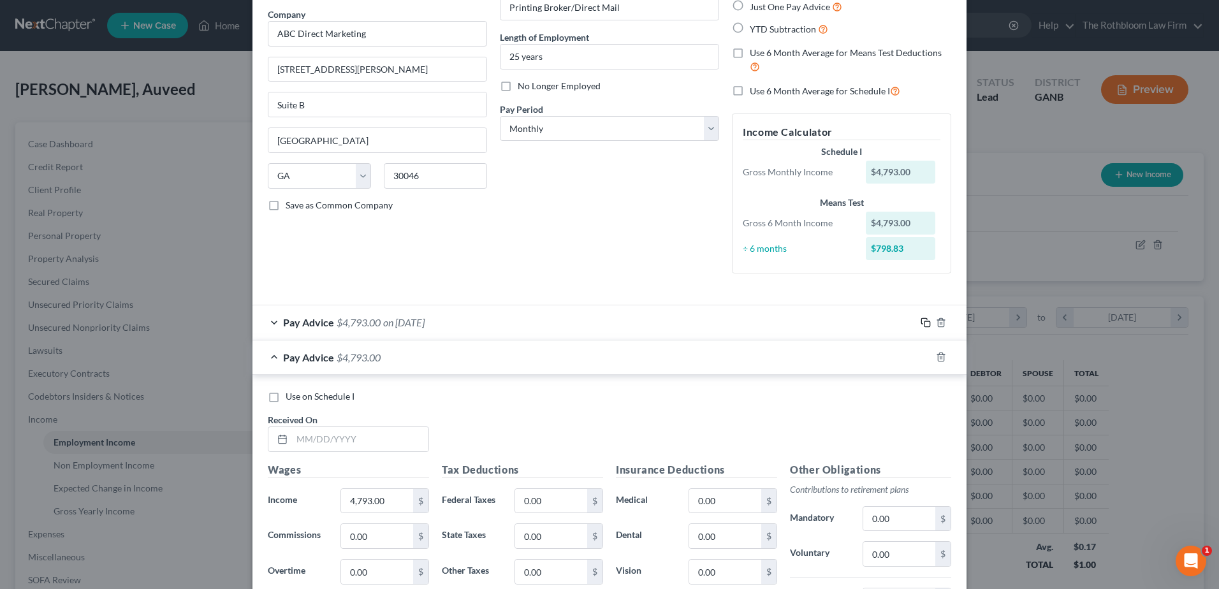
scroll to position [191, 0]
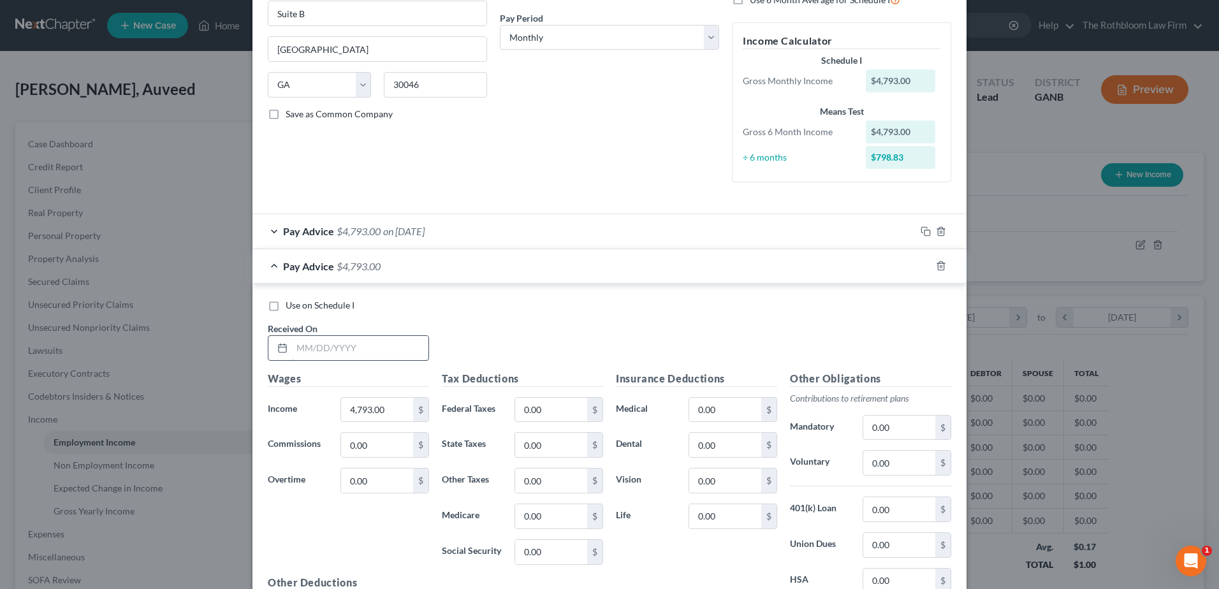
click at [295, 356] on input "text" at bounding box center [360, 348] width 136 height 24
click at [292, 351] on input "[DATE]" at bounding box center [360, 348] width 136 height 24
click at [300, 345] on input "[DATE]" at bounding box center [360, 348] width 136 height 24
click at [391, 416] on input "4,793.00" at bounding box center [377, 410] width 72 height 24
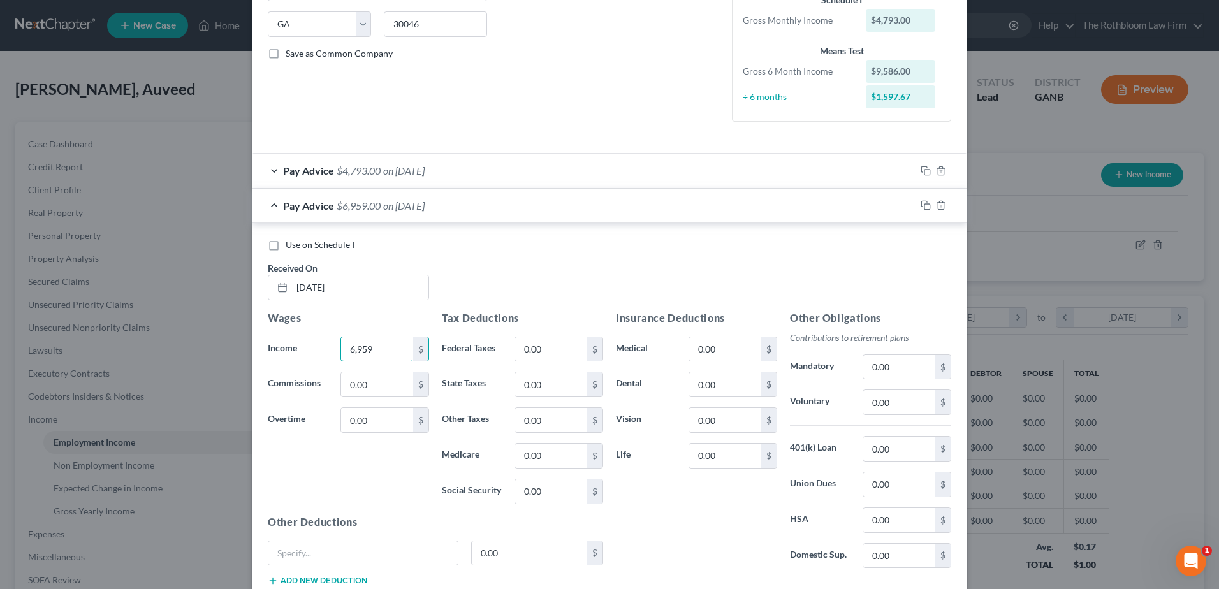
scroll to position [339, 0]
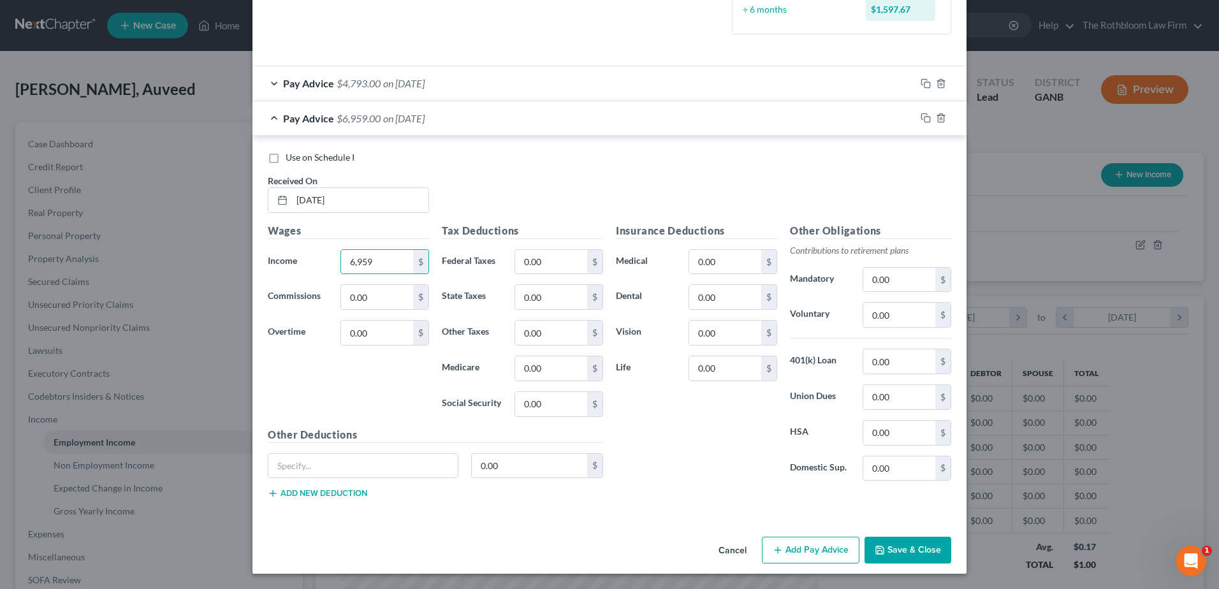
click at [810, 553] on button "Add Pay Advice" at bounding box center [811, 550] width 98 height 27
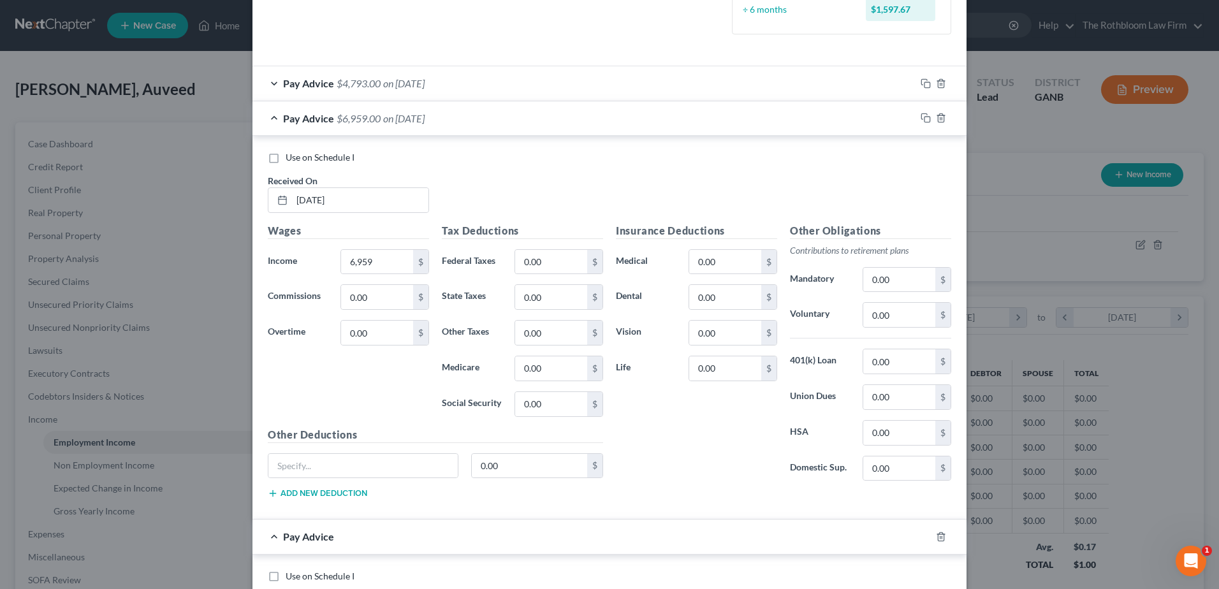
scroll to position [530, 0]
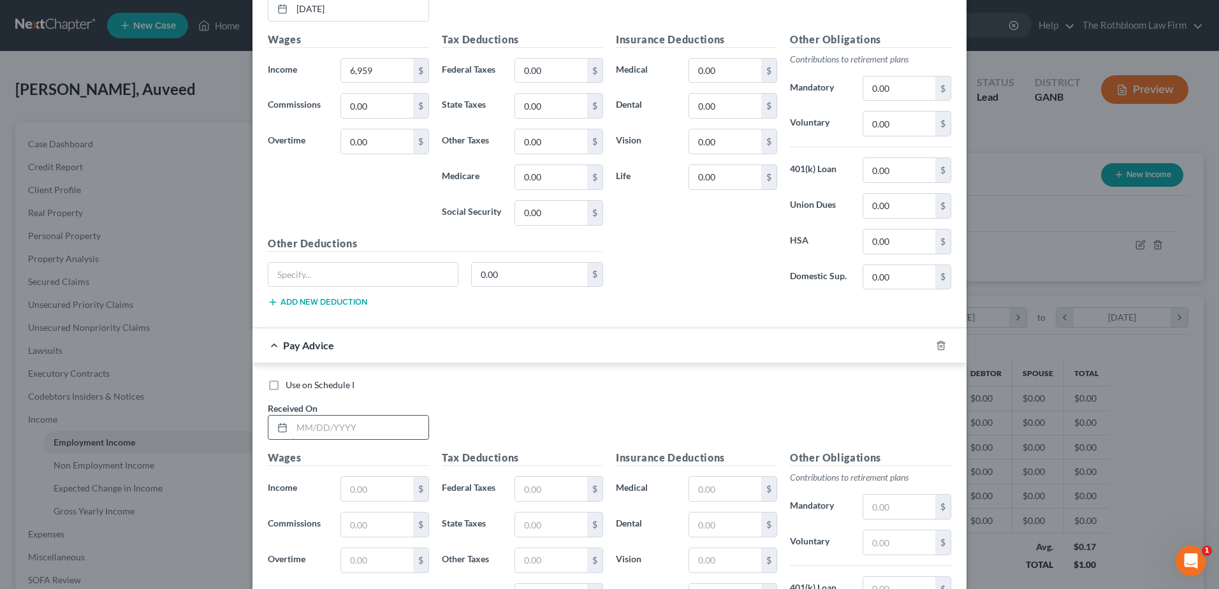
click at [339, 421] on input "text" at bounding box center [360, 428] width 136 height 24
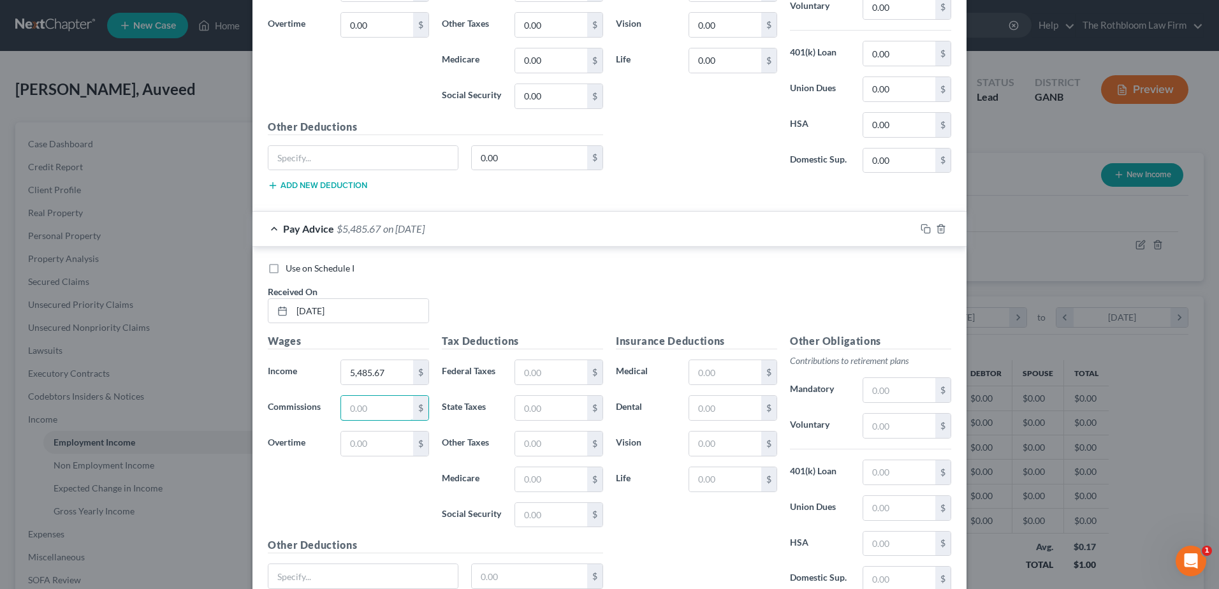
scroll to position [758, 0]
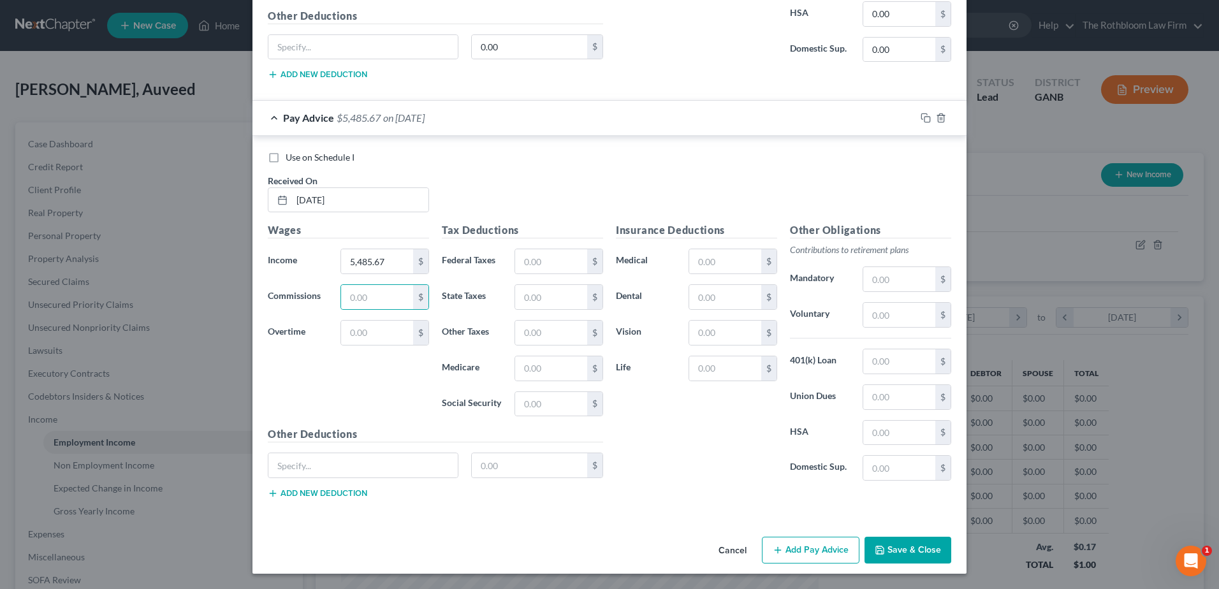
click at [812, 549] on button "Add Pay Advice" at bounding box center [811, 550] width 98 height 27
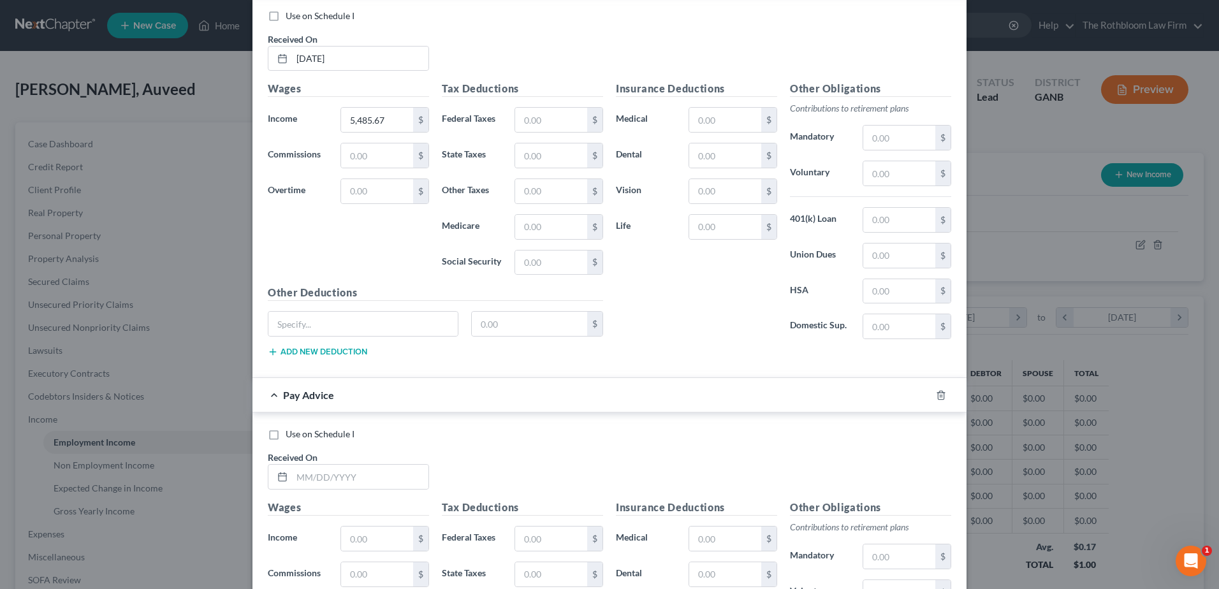
scroll to position [1013, 0]
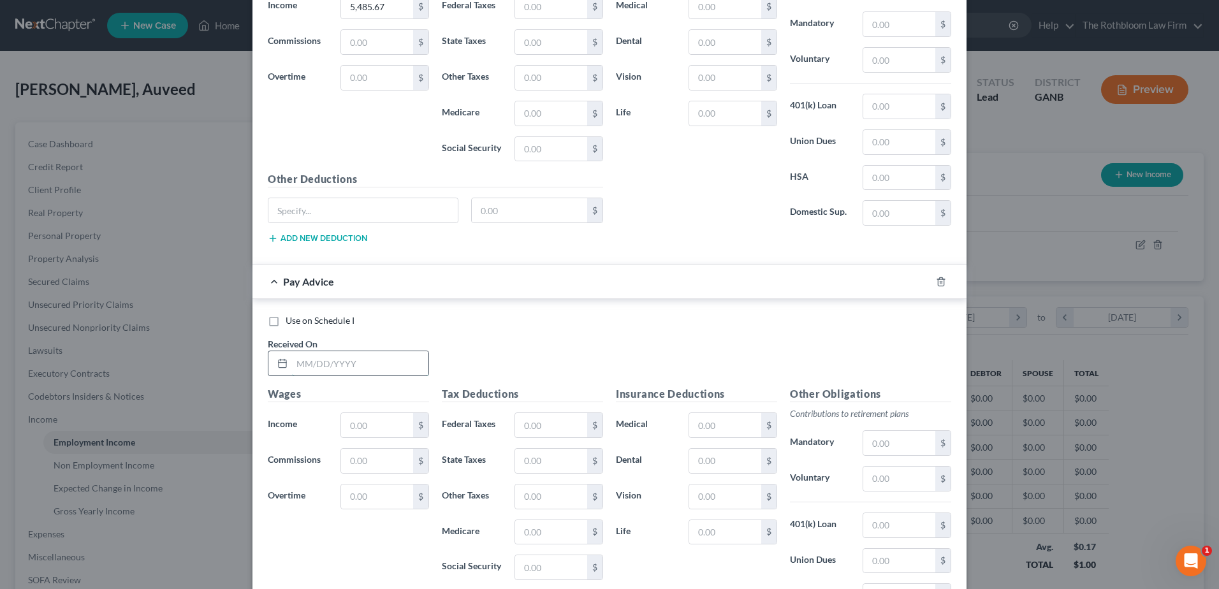
click at [351, 365] on input "text" at bounding box center [360, 363] width 136 height 24
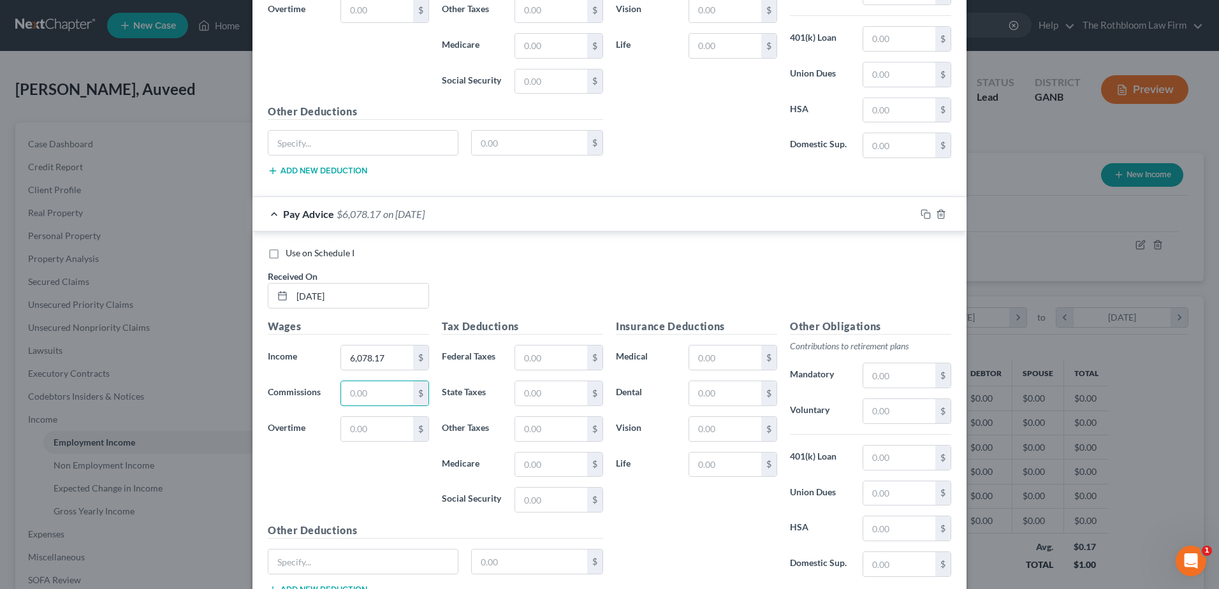
scroll to position [1177, 0]
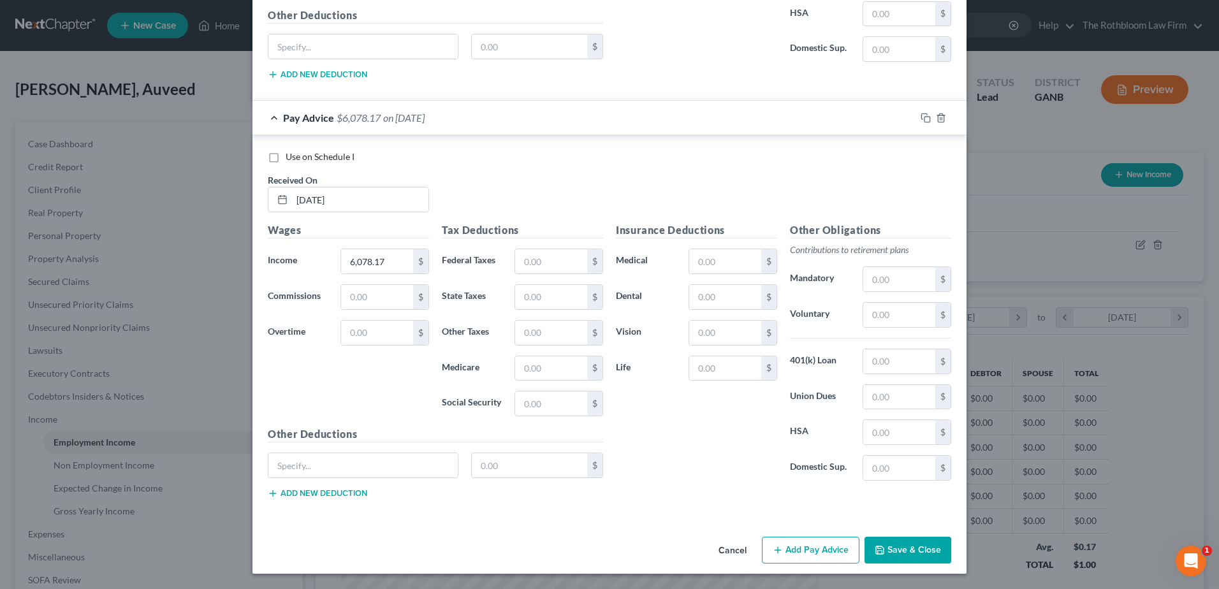
click at [811, 546] on button "Add Pay Advice" at bounding box center [811, 550] width 98 height 27
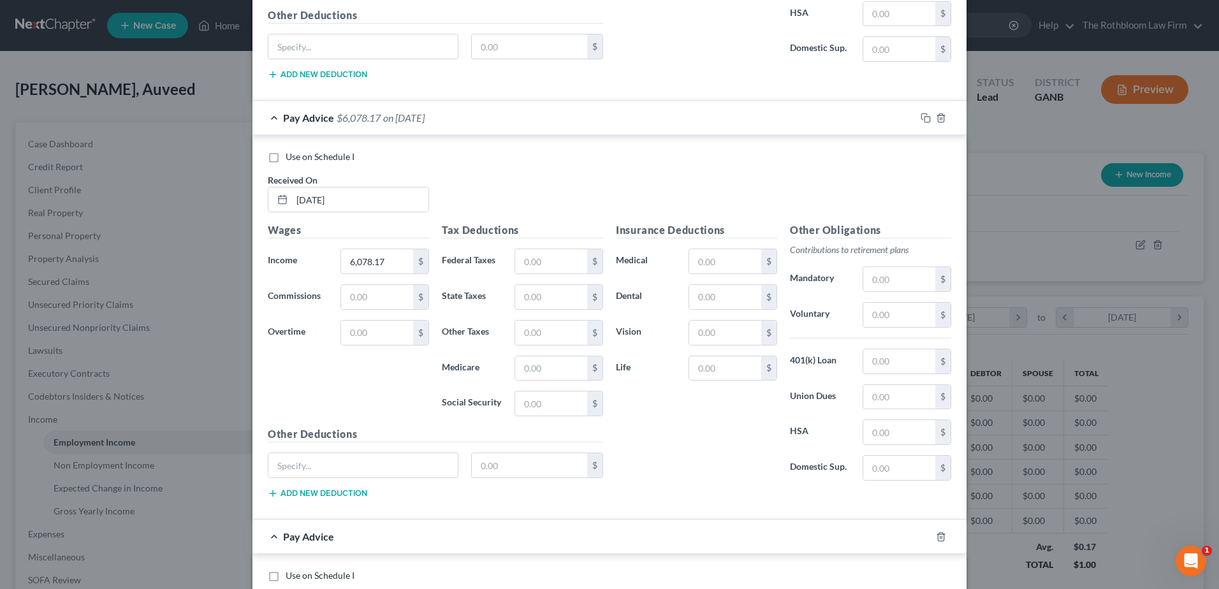
scroll to position [1432, 0]
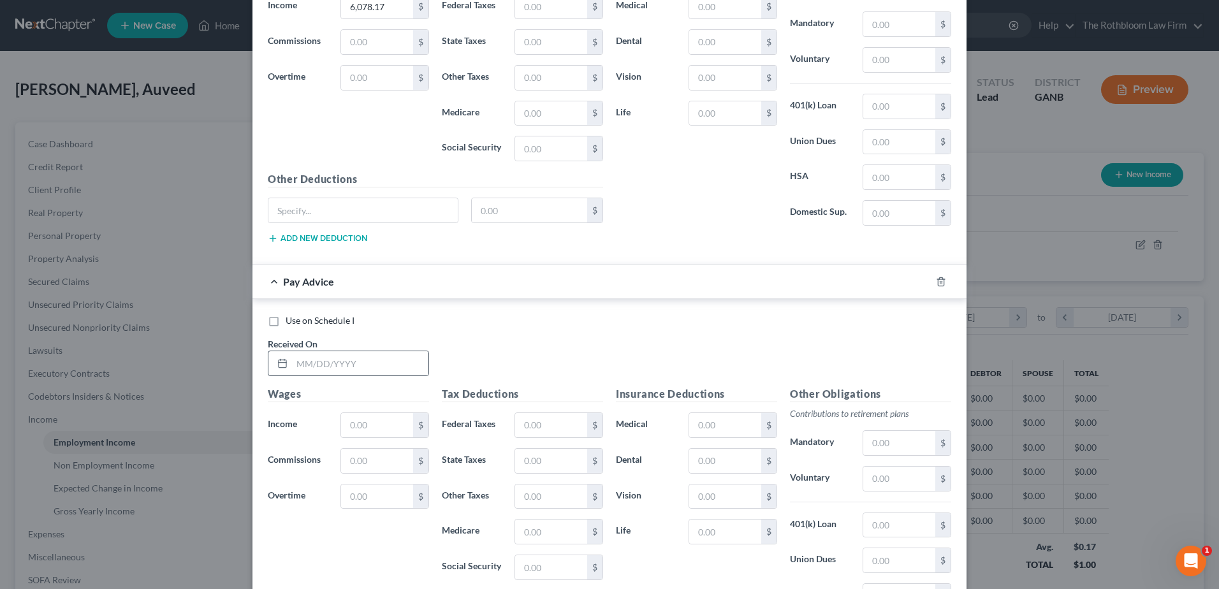
click at [286, 372] on div at bounding box center [280, 363] width 24 height 24
click at [317, 366] on input "text" at bounding box center [360, 363] width 136 height 24
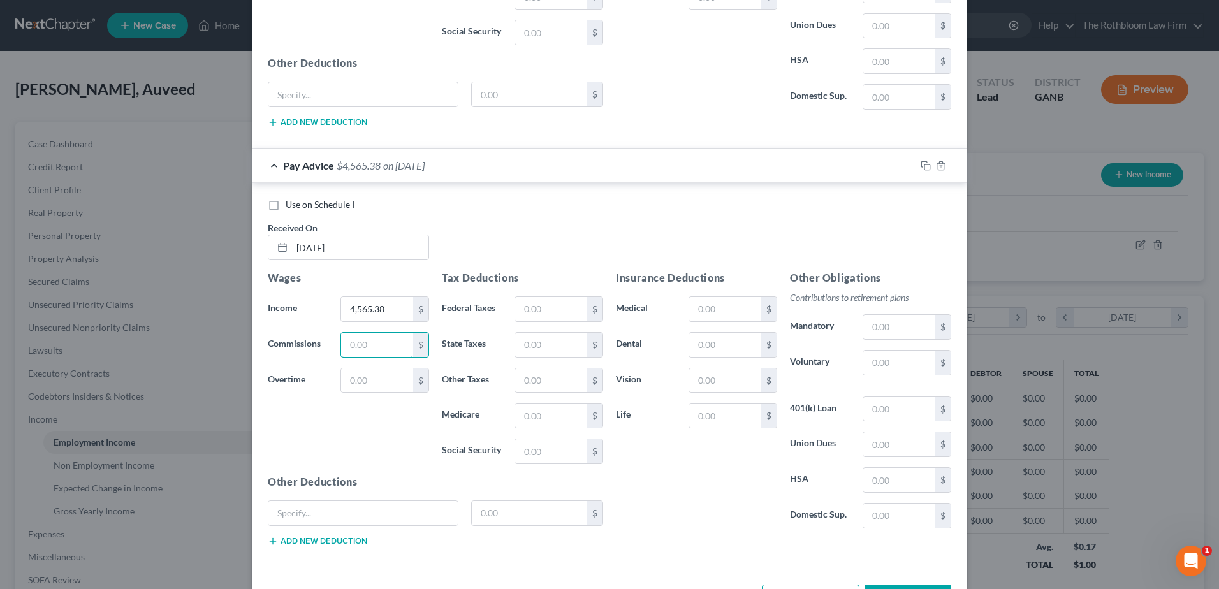
scroll to position [1595, 0]
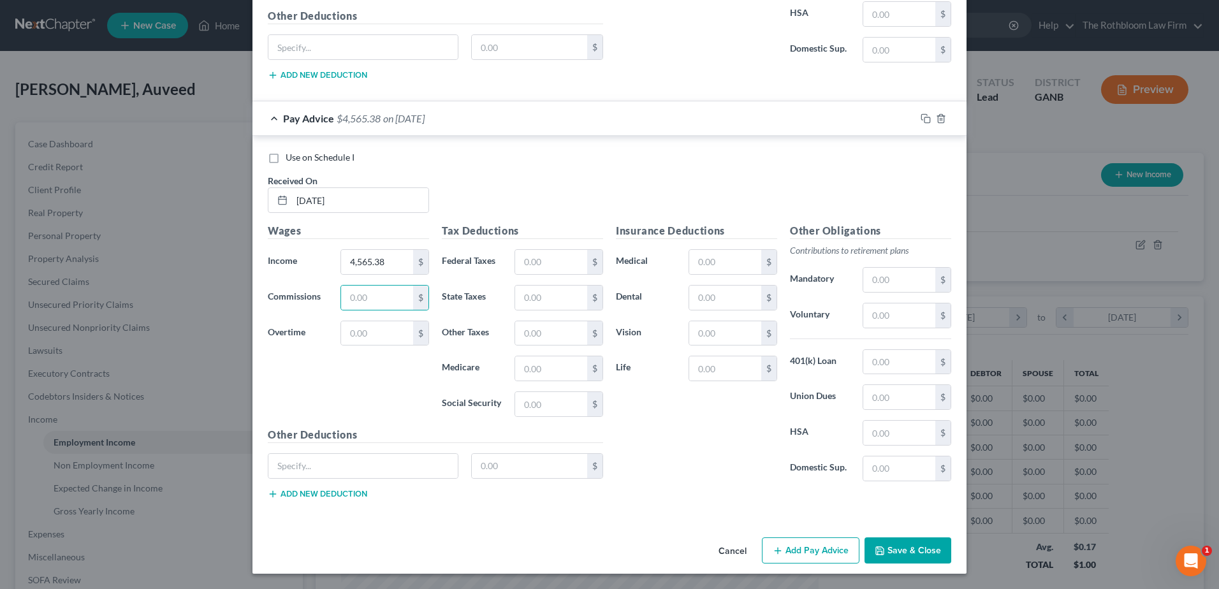
click at [787, 552] on button "Add Pay Advice" at bounding box center [811, 550] width 98 height 27
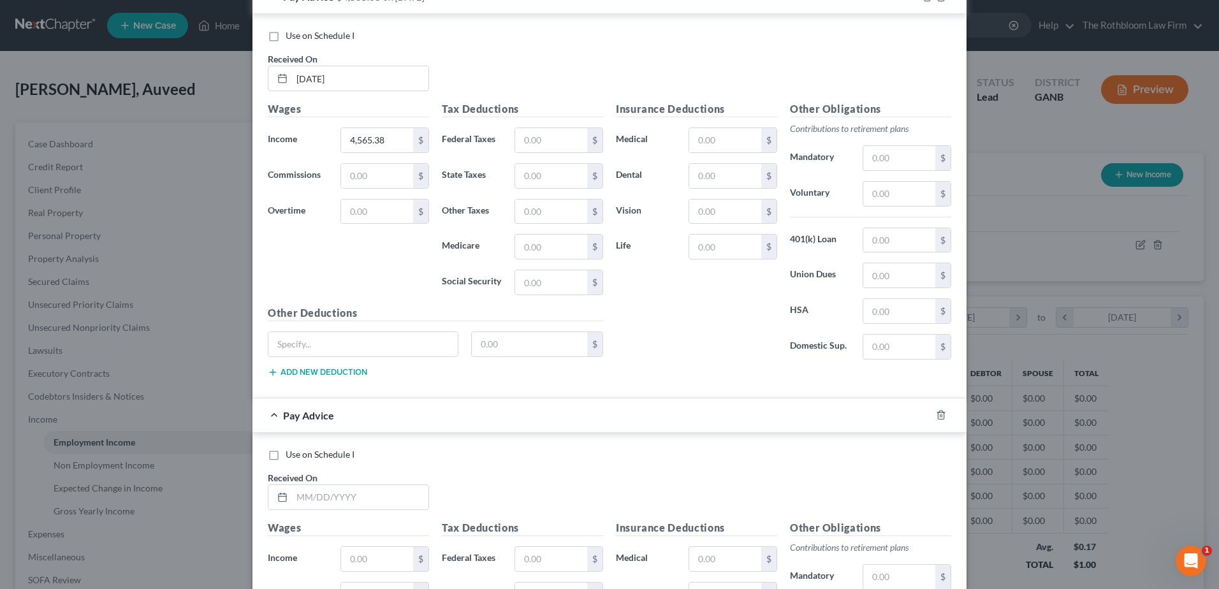
scroll to position [1914, 0]
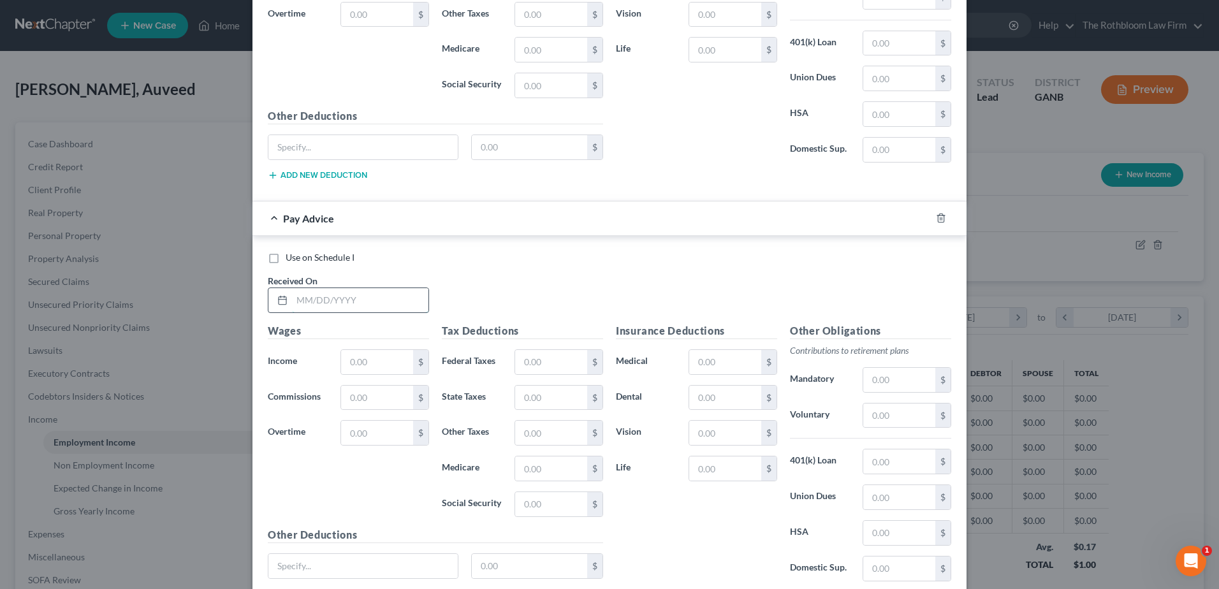
click at [310, 300] on input "text" at bounding box center [360, 300] width 136 height 24
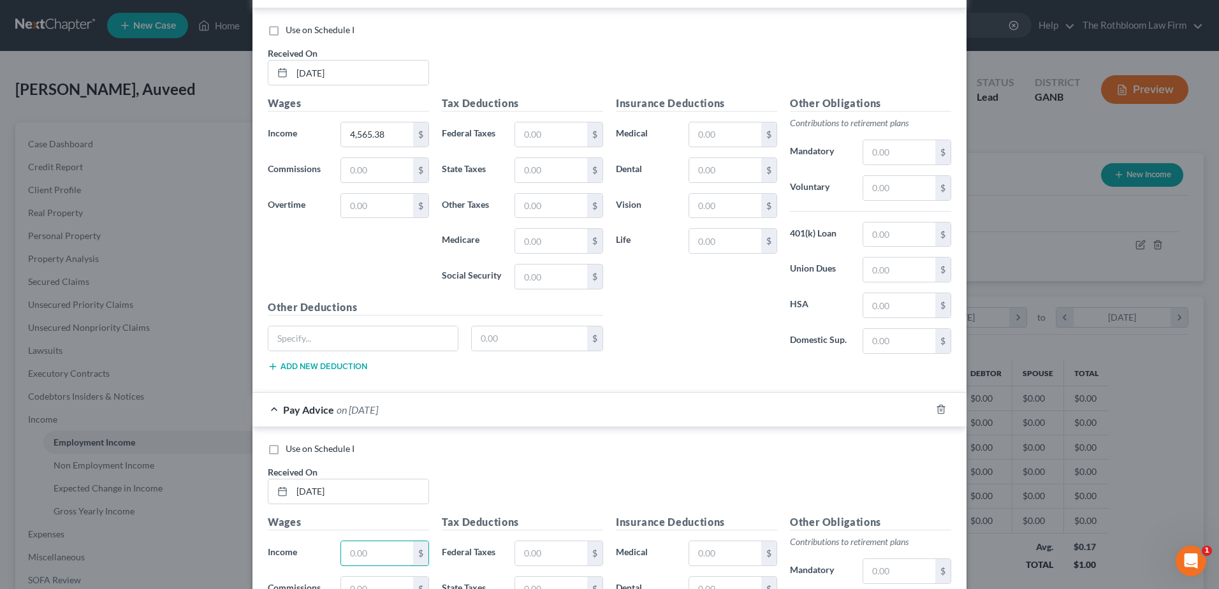
scroll to position [1977, 0]
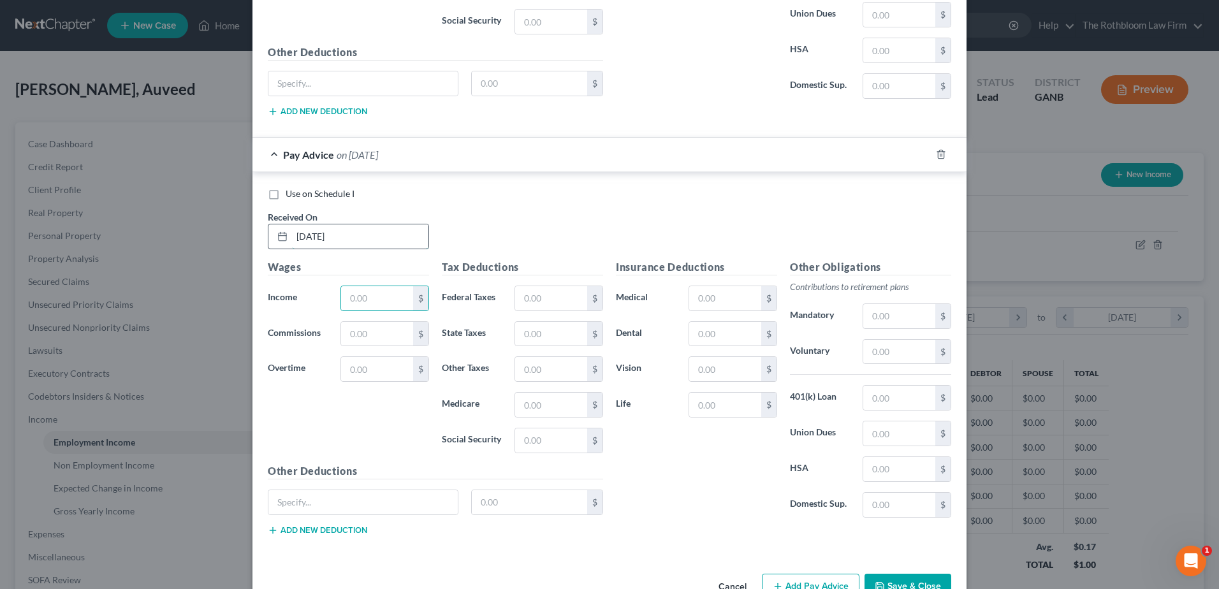
click at [303, 242] on input "[DATE]" at bounding box center [360, 236] width 136 height 24
drag, startPoint x: 302, startPoint y: 236, endPoint x: 296, endPoint y: 240, distance: 6.9
click at [300, 237] on input "[DATE]" at bounding box center [360, 236] width 136 height 24
click at [299, 237] on input "[DATE]" at bounding box center [360, 236] width 136 height 24
click at [361, 289] on input "text" at bounding box center [377, 298] width 72 height 24
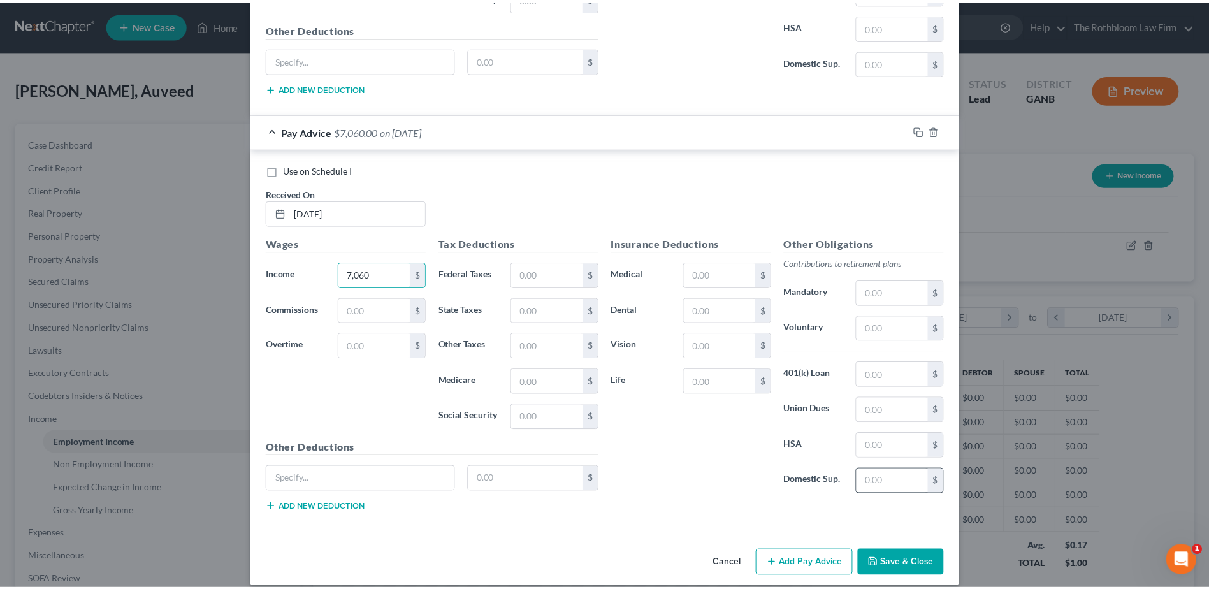
scroll to position [2014, 0]
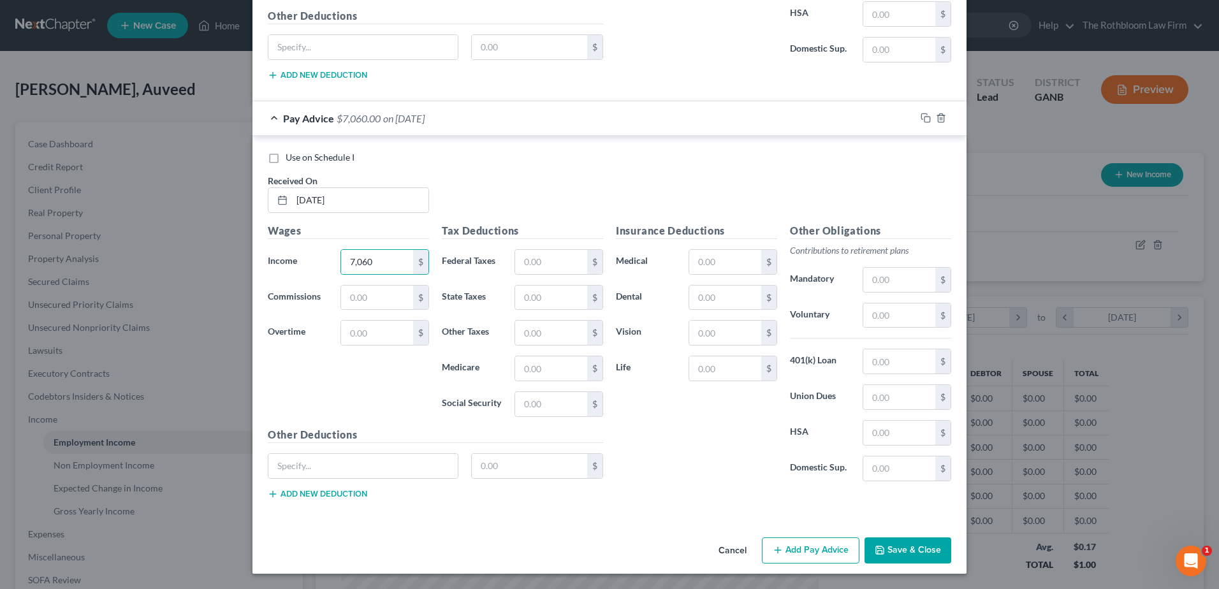
click at [885, 550] on button "Save & Close" at bounding box center [907, 550] width 87 height 27
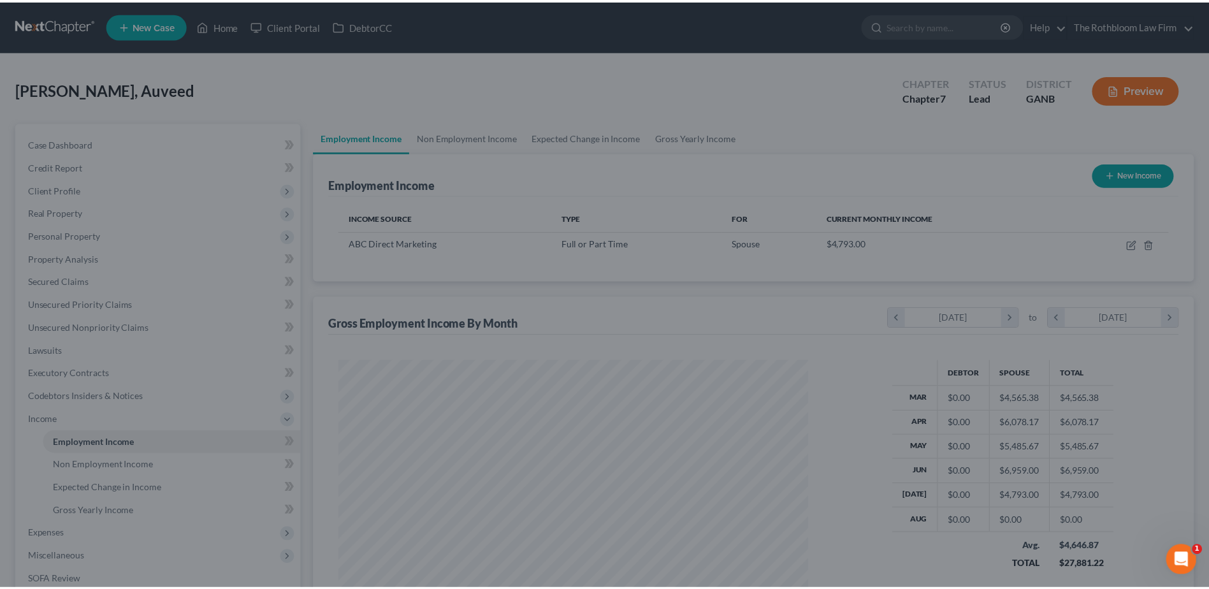
scroll to position [637195, 636932]
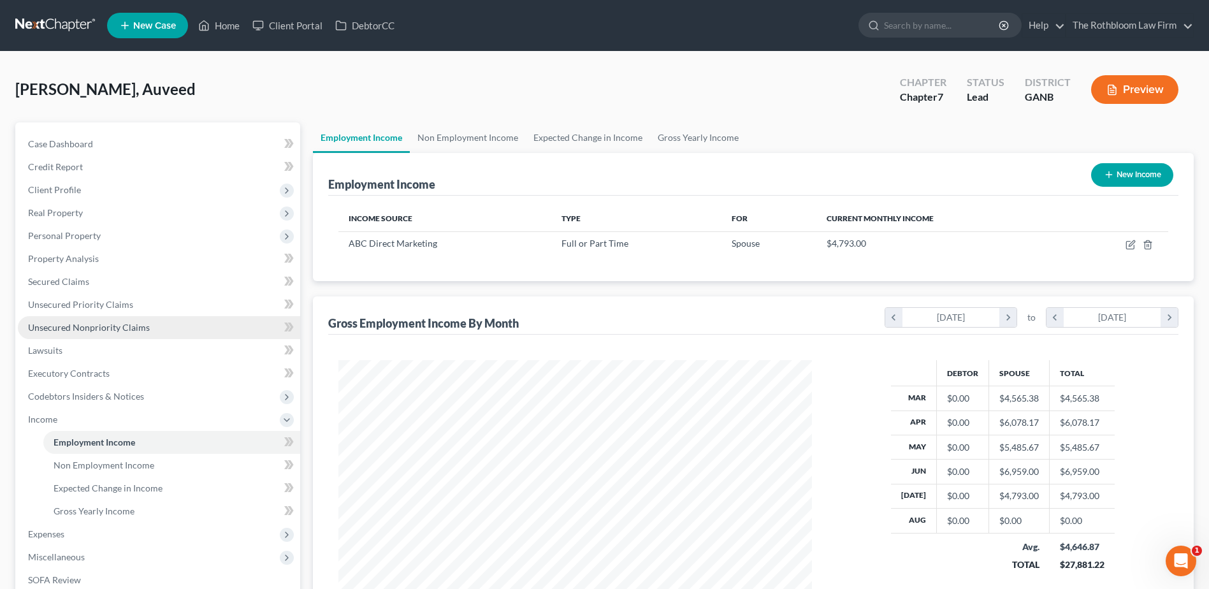
click at [136, 324] on span "Unsecured Nonpriority Claims" at bounding box center [89, 327] width 122 height 11
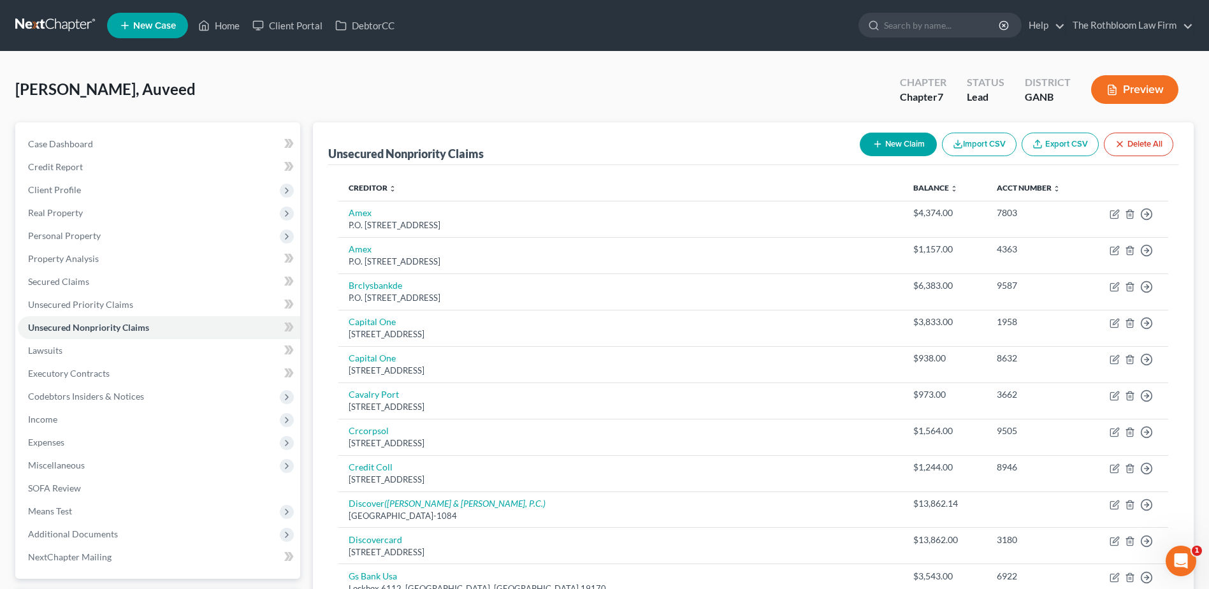
click at [908, 143] on button "New Claim" at bounding box center [898, 145] width 77 height 24
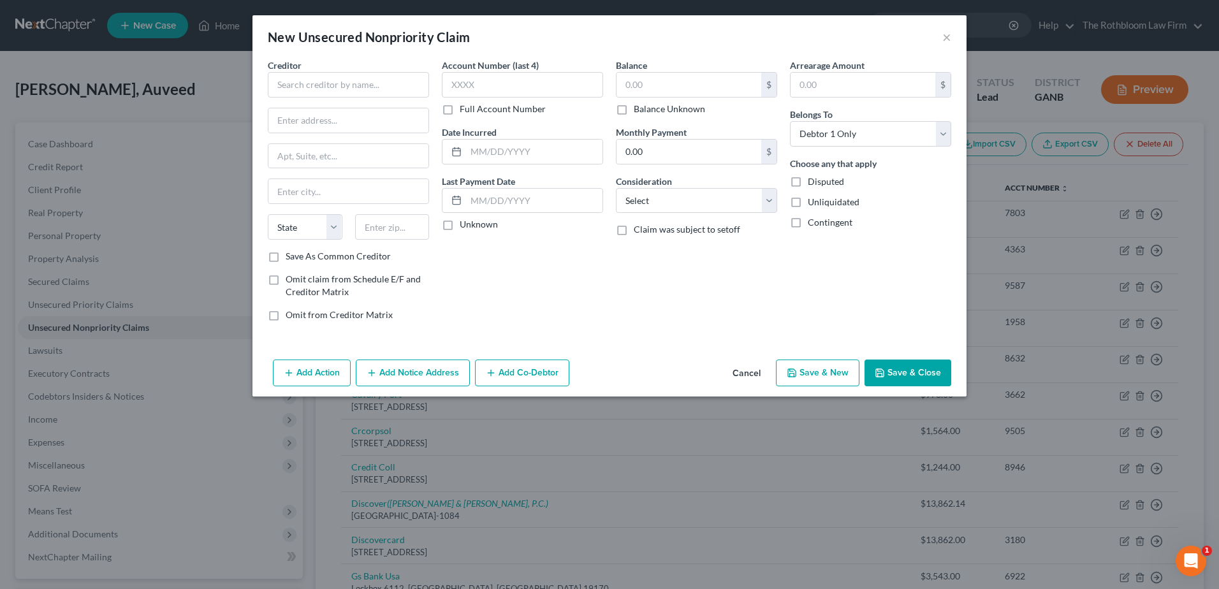
click at [294, 103] on div "Creditor * State [US_STATE] AK AR AZ CA CO [GEOGRAPHIC_DATA] DE DC [GEOGRAPHIC_…" at bounding box center [348, 154] width 161 height 191
click at [293, 76] on input "text" at bounding box center [348, 84] width 161 height 25
click at [414, 89] on input "[US_STATE] Department of Revenue" at bounding box center [348, 84] width 161 height 25
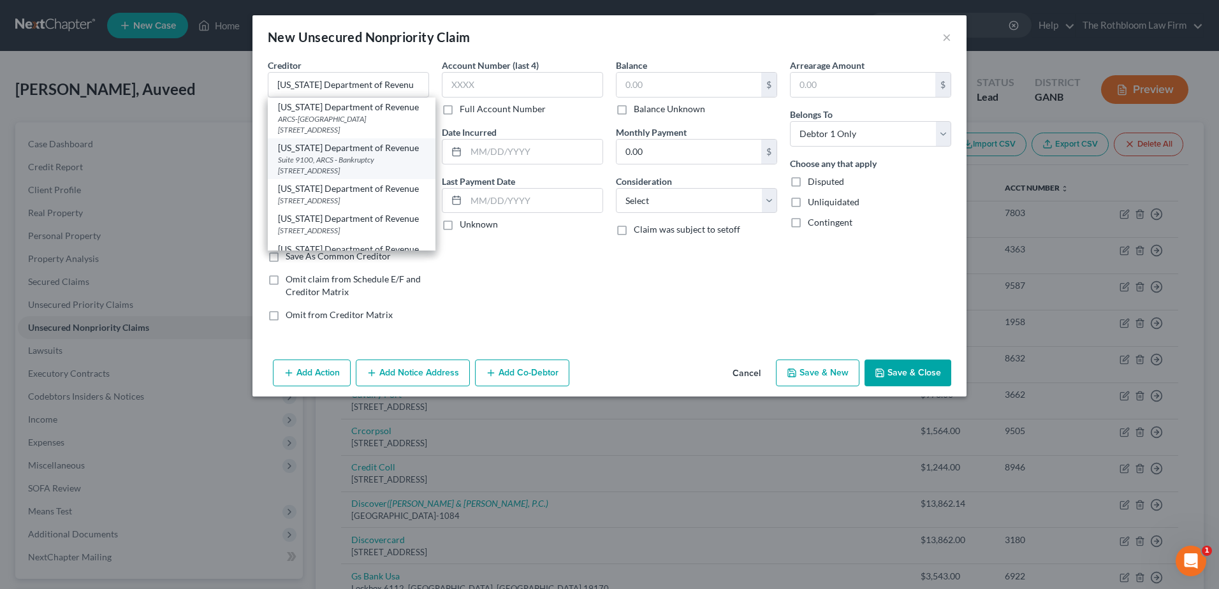
click at [359, 158] on div "Suite 9100, ARCS - Bankruptcy [STREET_ADDRESS]" at bounding box center [351, 165] width 147 height 22
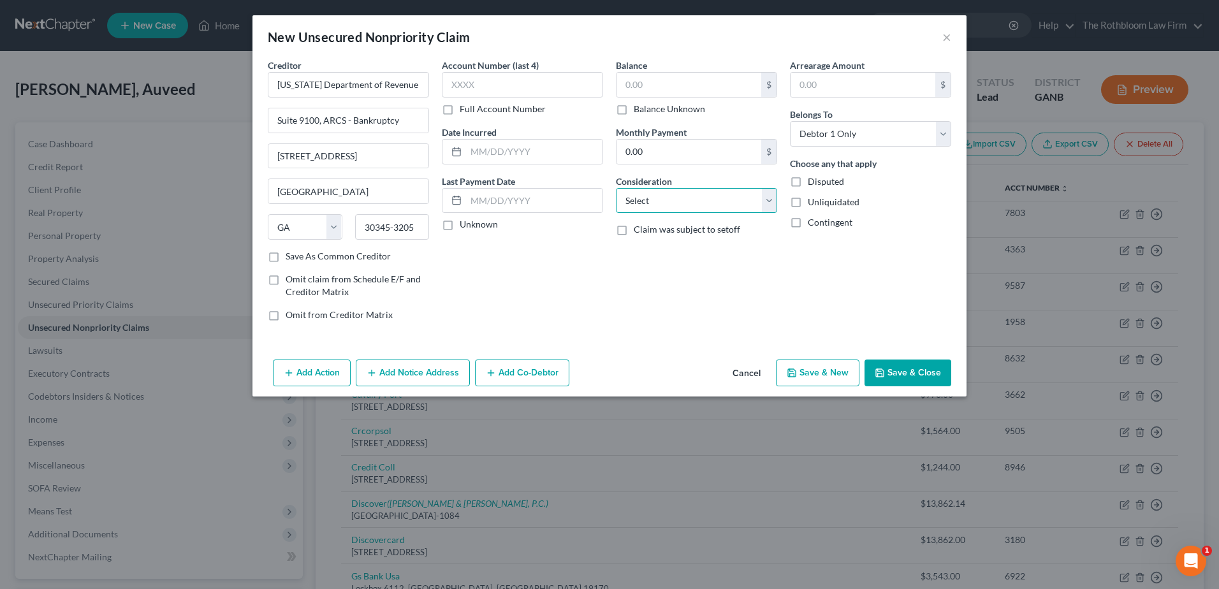
click at [646, 202] on select "Select Cable / Satellite Services Collection Agency Credit Card Debt Debt Couns…" at bounding box center [696, 200] width 161 height 25
click at [616, 188] on select "Select Cable / Satellite Services Collection Agency Credit Card Debt Debt Couns…" at bounding box center [696, 200] width 161 height 25
click at [648, 253] on input "text" at bounding box center [696, 249] width 160 height 24
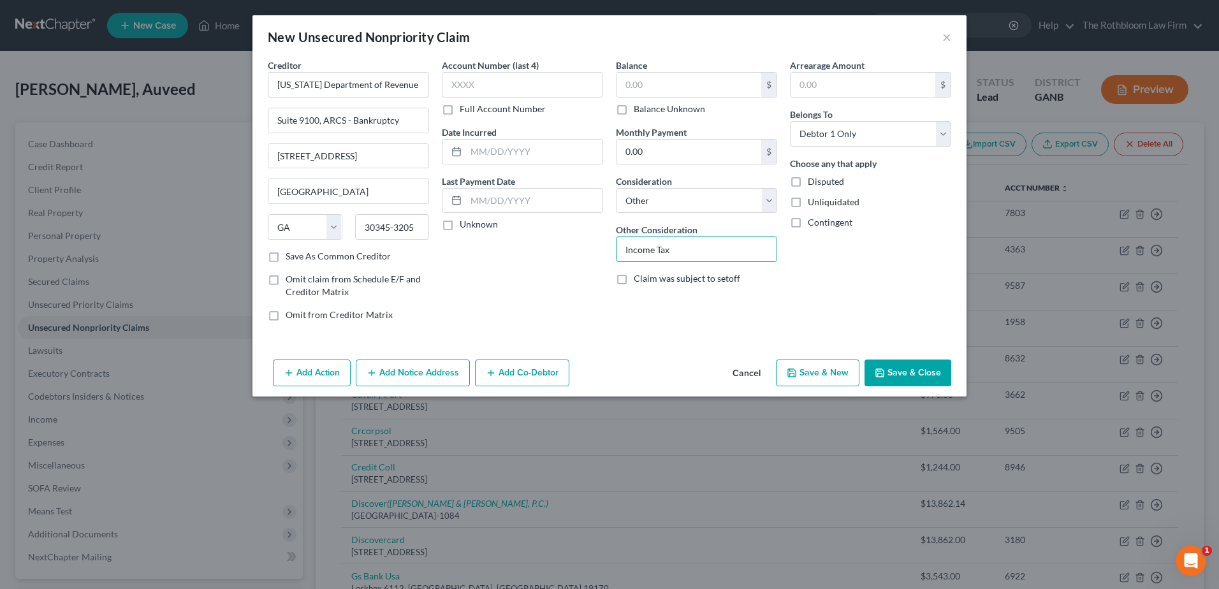
click at [934, 367] on button "Save & Close" at bounding box center [907, 373] width 87 height 27
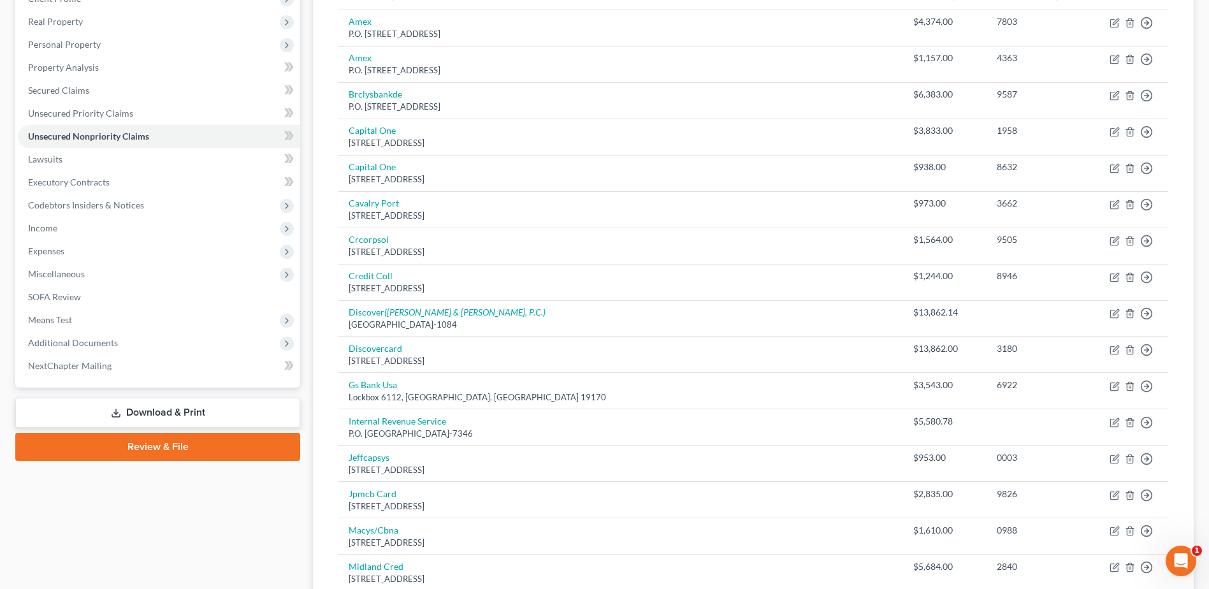
scroll to position [64, 0]
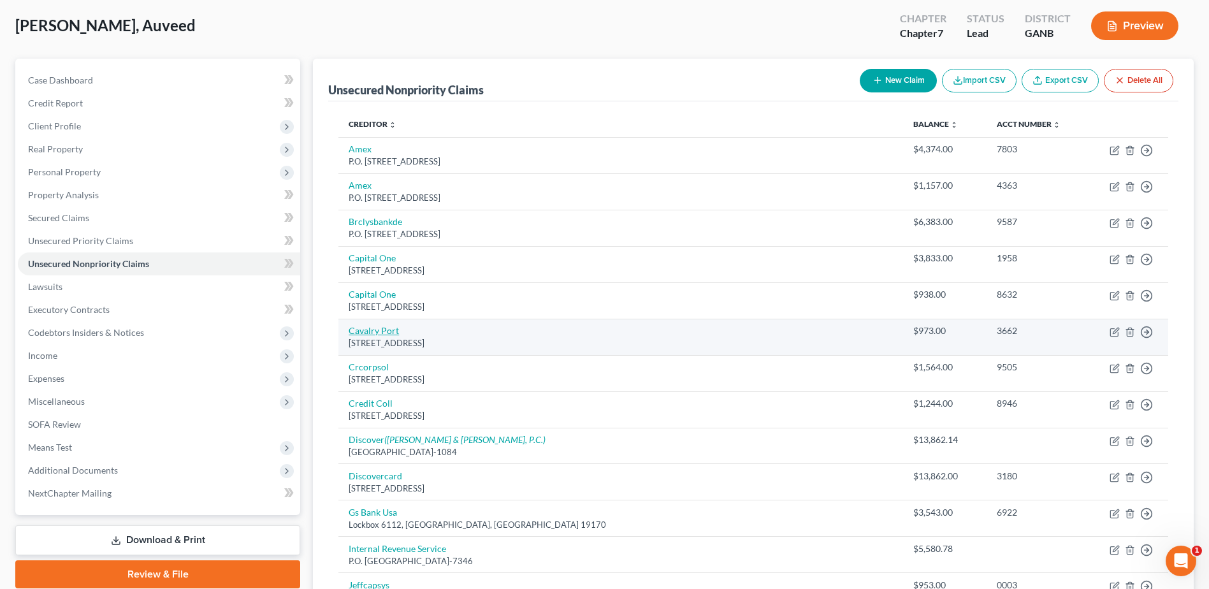
click at [373, 328] on link "Cavalry Port" at bounding box center [374, 330] width 50 height 11
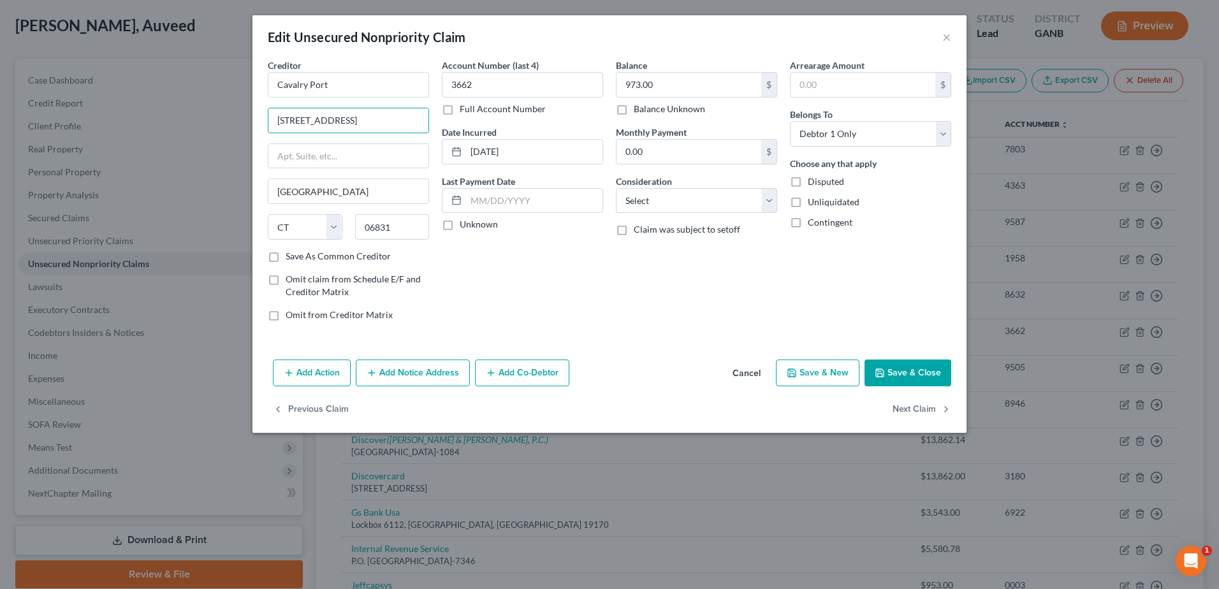
drag, startPoint x: 372, startPoint y: 113, endPoint x: 239, endPoint y: 119, distance: 133.3
click at [239, 119] on div "Edit Unsecured Nonpriority Claim × Creditor * Cavalry [GEOGRAPHIC_DATA] [US_STA…" at bounding box center [609, 294] width 1219 height 589
drag, startPoint x: 347, startPoint y: 80, endPoint x: 258, endPoint y: 82, distance: 88.6
click at [258, 82] on div "Creditor * Cavalry [GEOGRAPHIC_DATA] [US_STATE] AK AR [GEOGRAPHIC_DATA] CA CO […" at bounding box center [609, 207] width 714 height 296
click at [275, 86] on input "text" at bounding box center [348, 84] width 161 height 25
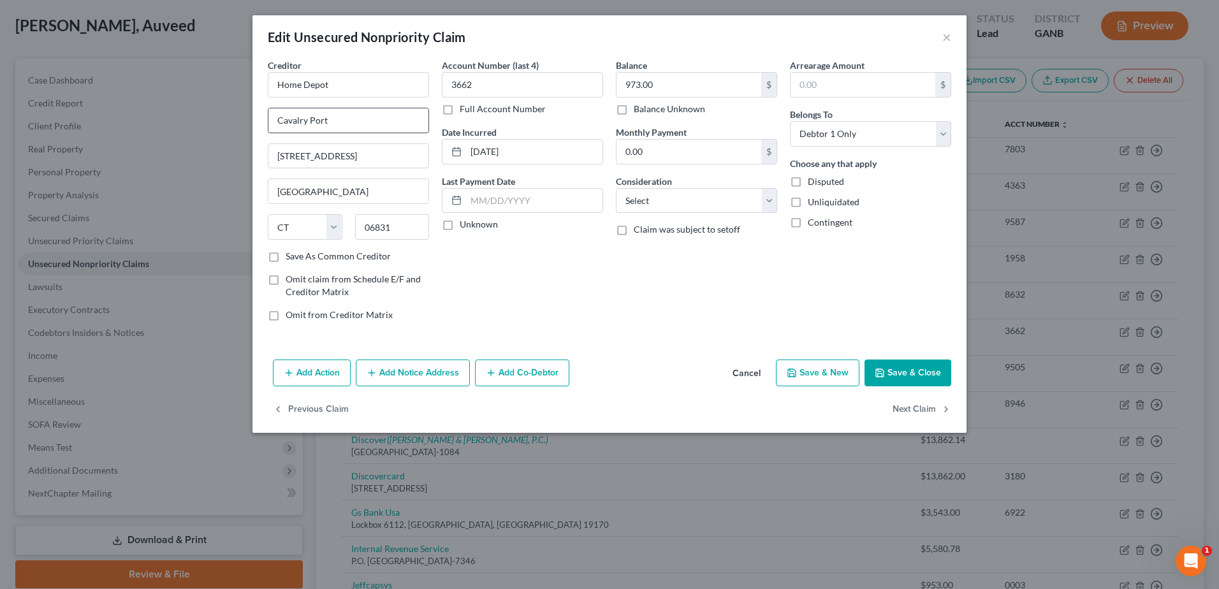
click at [280, 121] on input "Cavalry Port" at bounding box center [348, 120] width 160 height 24
click at [363, 126] on input "c/o Cavalry Port" at bounding box center [348, 120] width 160 height 24
click at [685, 199] on select "Select Cable / Satellite Services Collection Agency Credit Card Debt Debt Couns…" at bounding box center [696, 200] width 161 height 25
click at [616, 188] on select "Select Cable / Satellite Services Collection Agency Credit Card Debt Debt Couns…" at bounding box center [696, 200] width 161 height 25
click at [905, 379] on button "Save & Close" at bounding box center [907, 373] width 87 height 27
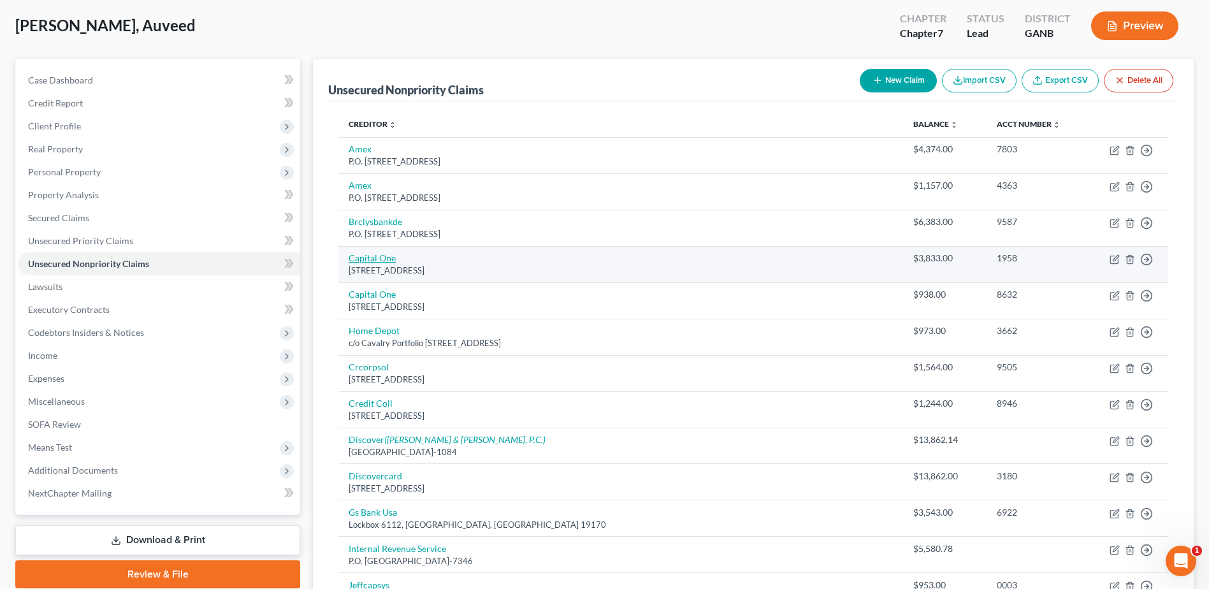
click at [365, 265] on div "[STREET_ADDRESS]" at bounding box center [621, 271] width 544 height 12
click at [367, 259] on link "Capital One" at bounding box center [372, 257] width 47 height 11
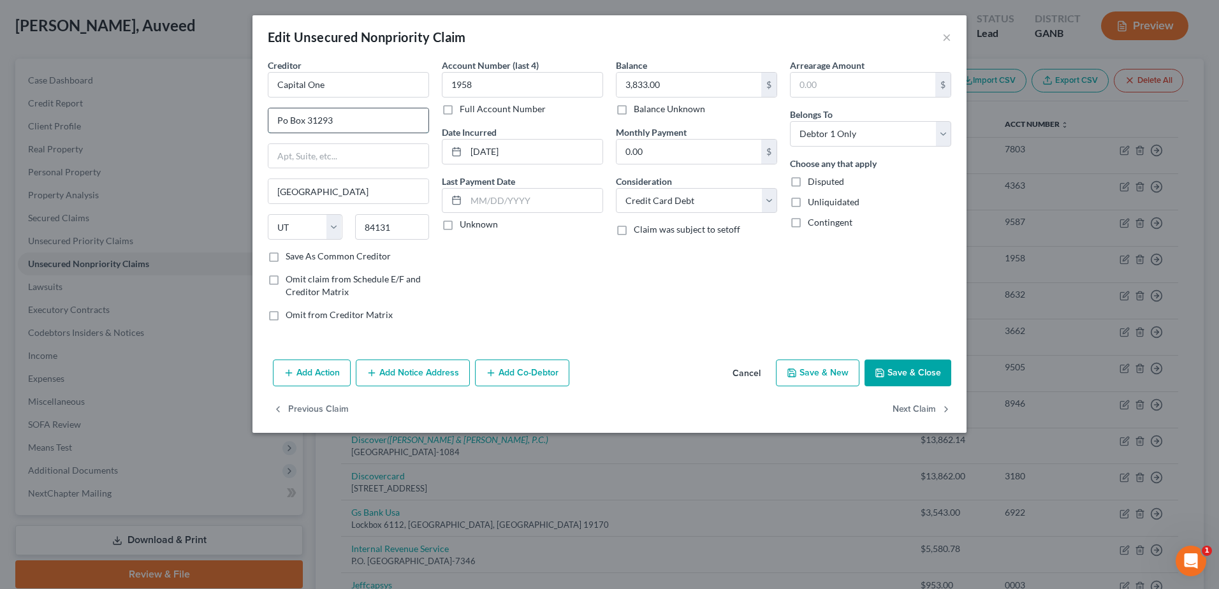
click at [280, 121] on input "Po Box 31293" at bounding box center [348, 120] width 160 height 24
click at [909, 379] on button "Save & Close" at bounding box center [907, 373] width 87 height 27
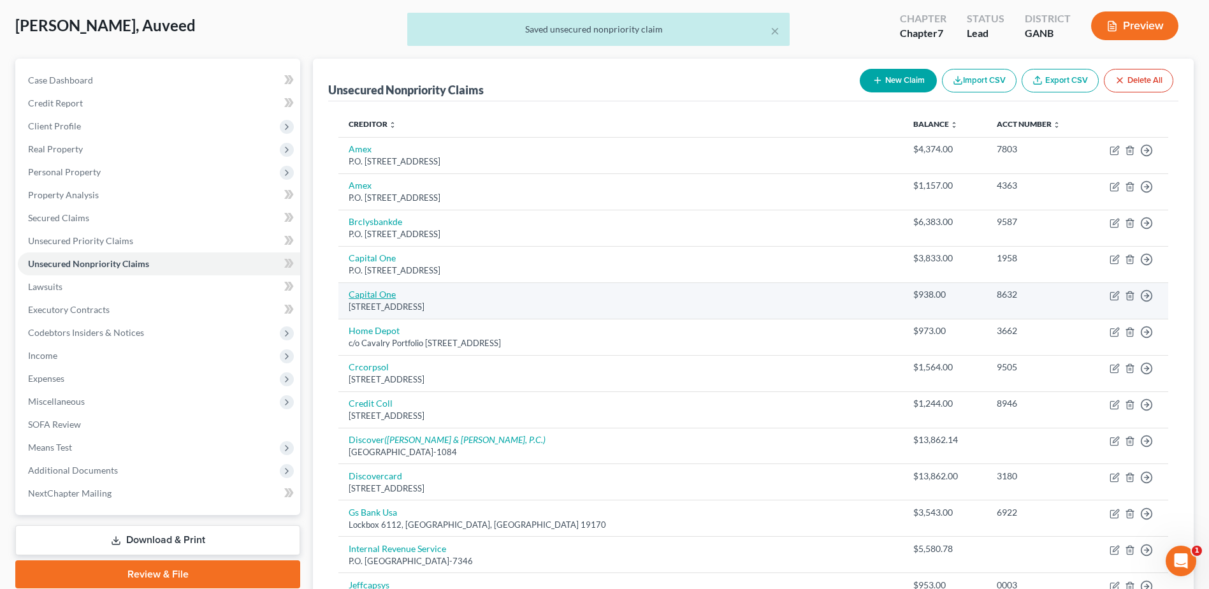
click at [360, 293] on link "Capital One" at bounding box center [372, 294] width 47 height 11
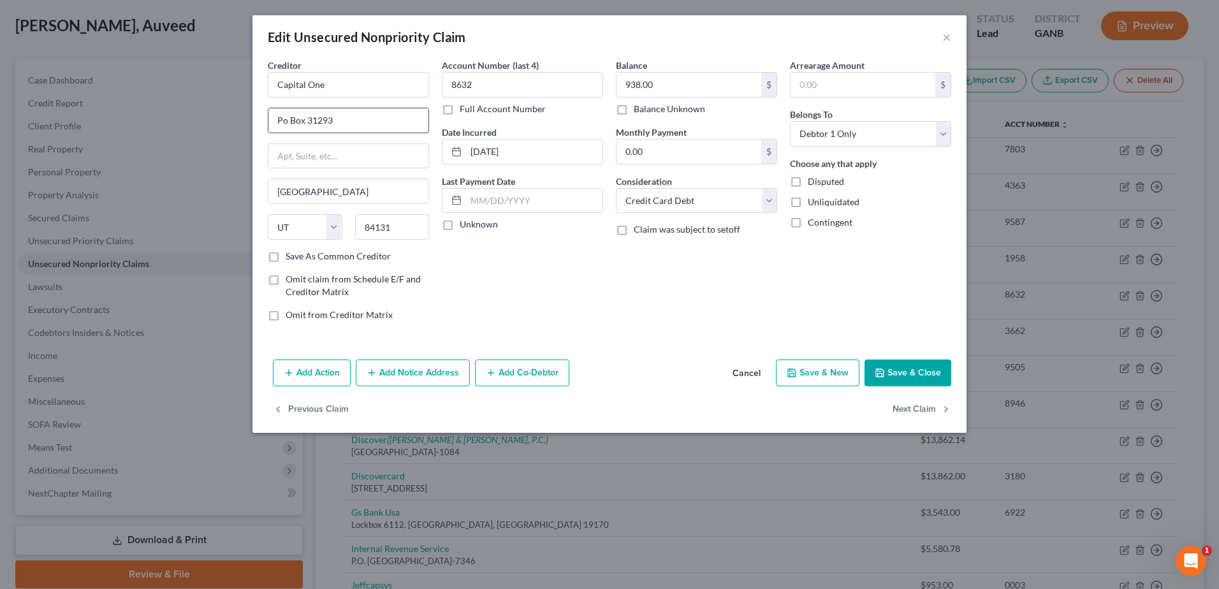
click at [280, 119] on input "Po Box 31293" at bounding box center [348, 120] width 160 height 24
click at [914, 366] on button "Save & Close" at bounding box center [907, 373] width 87 height 27
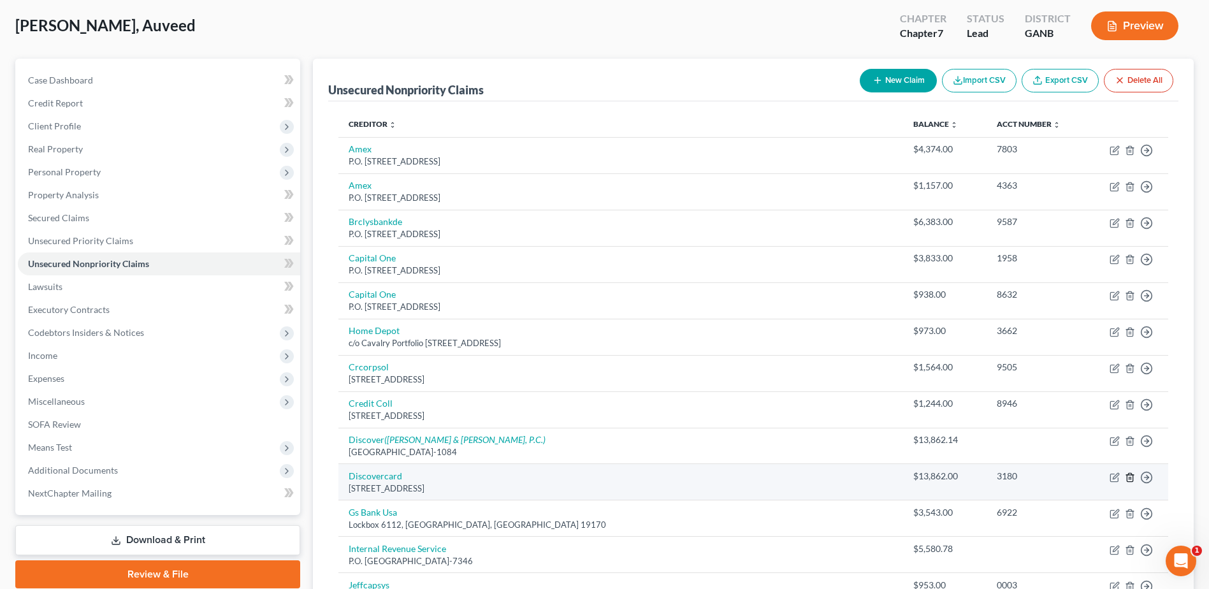
click at [1128, 475] on icon "button" at bounding box center [1130, 477] width 6 height 8
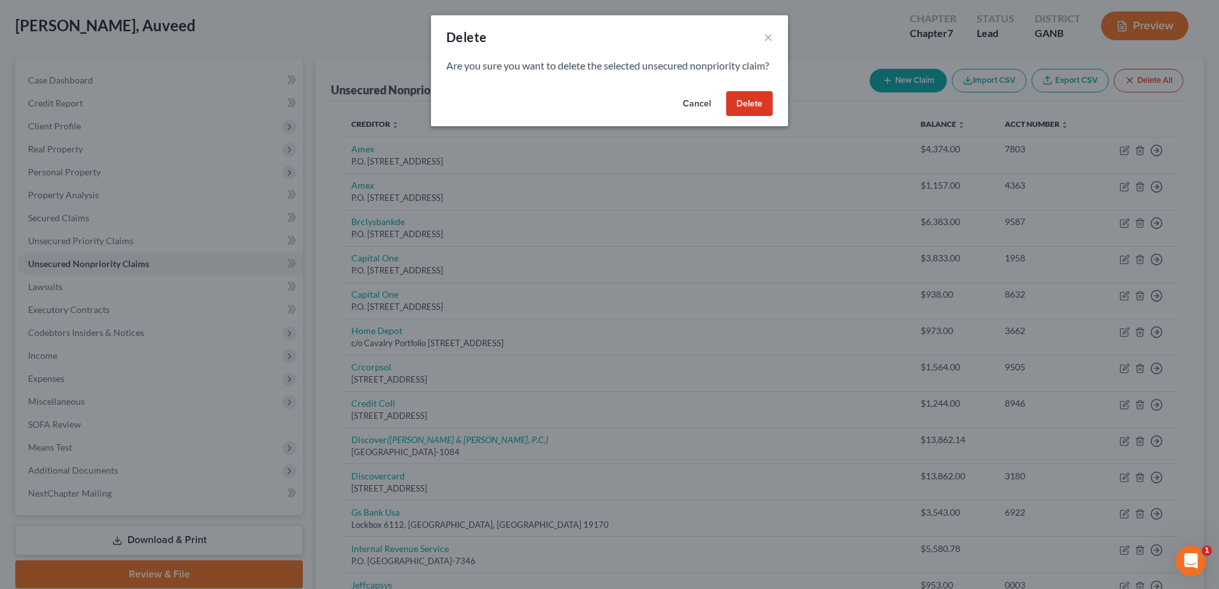
click at [758, 117] on button "Delete" at bounding box center [749, 103] width 47 height 25
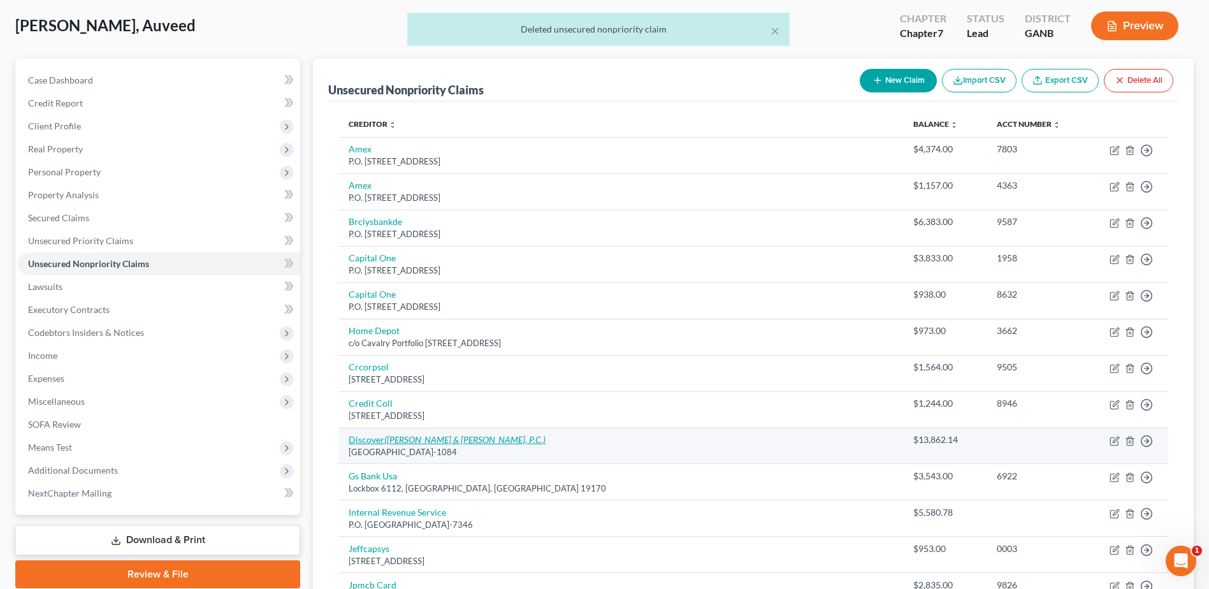
click at [377, 437] on link "Discover ([PERSON_NAME] & [PERSON_NAME], P.C.)" at bounding box center [447, 439] width 197 height 11
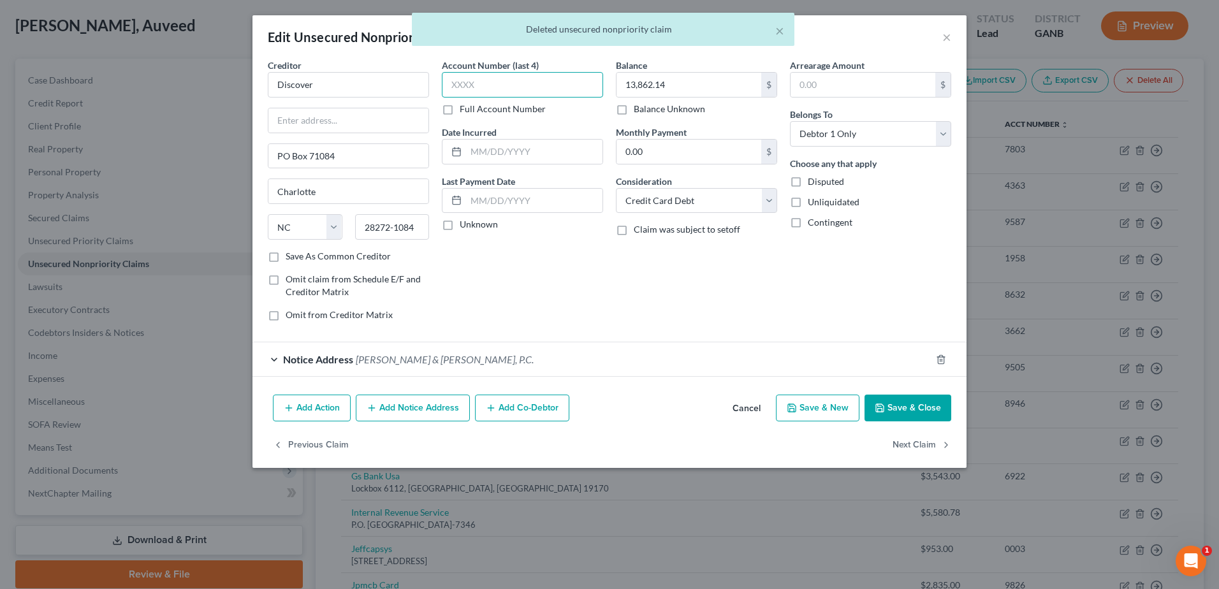
click at [463, 85] on input "text" at bounding box center [522, 84] width 161 height 25
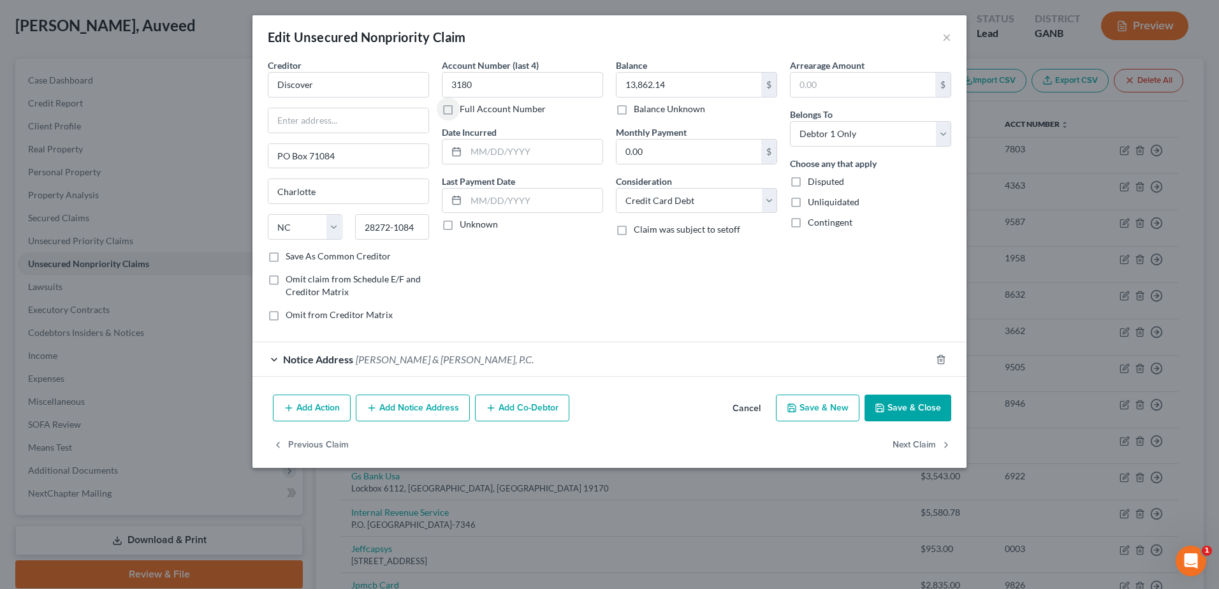
click at [903, 405] on button "Save & Close" at bounding box center [907, 408] width 87 height 27
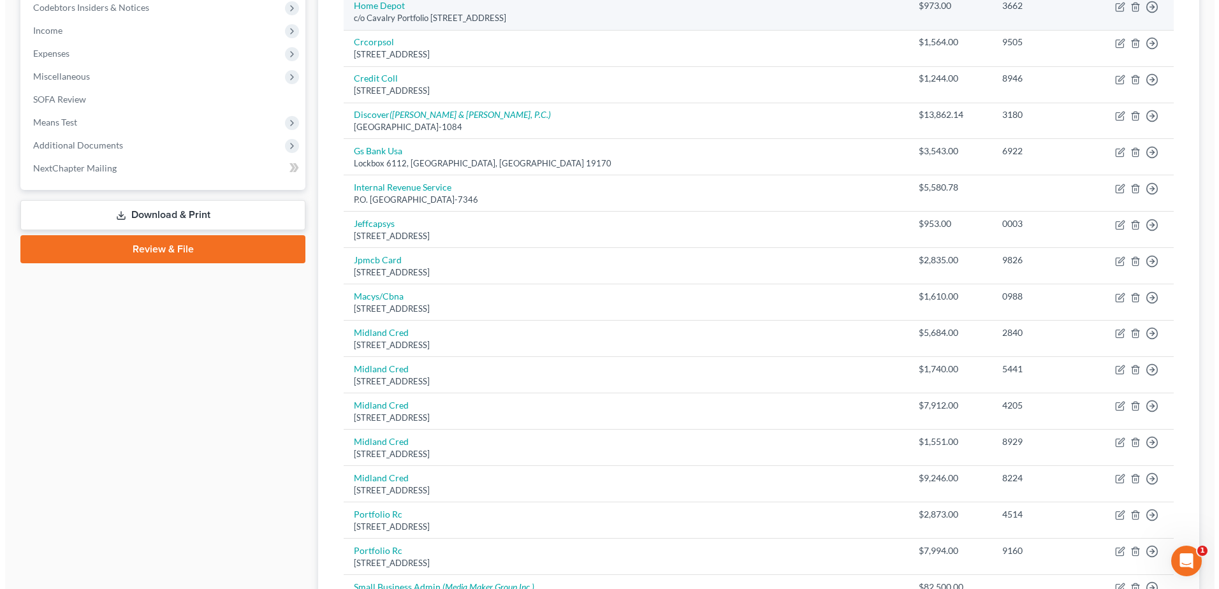
scroll to position [510, 0]
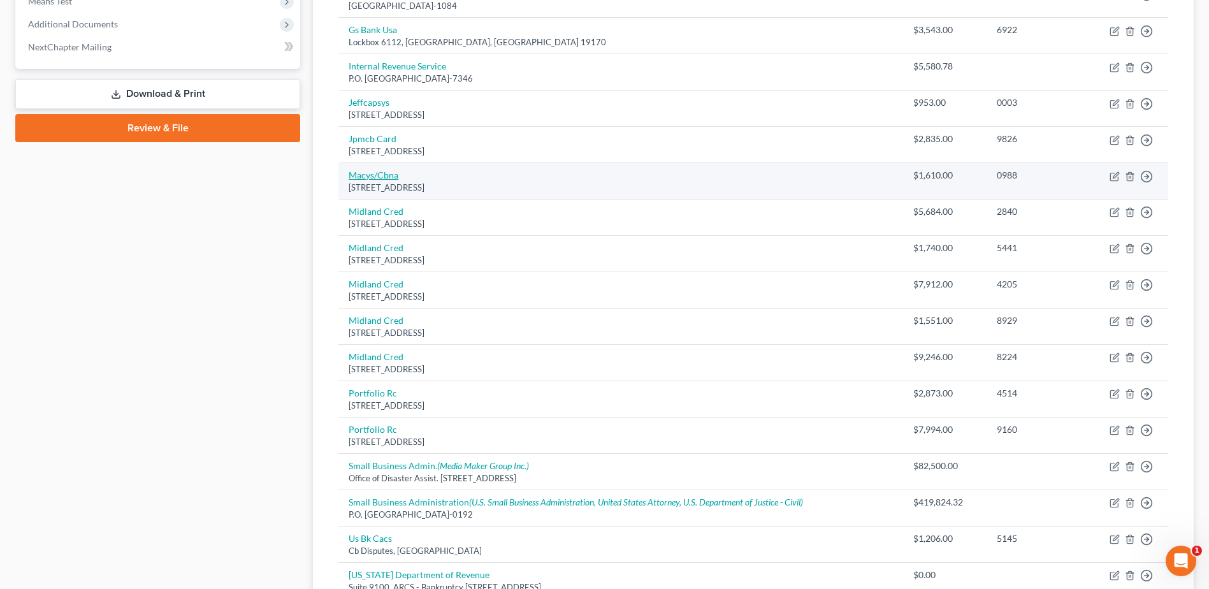
click at [383, 175] on link "Macys/Cbna" at bounding box center [374, 175] width 50 height 11
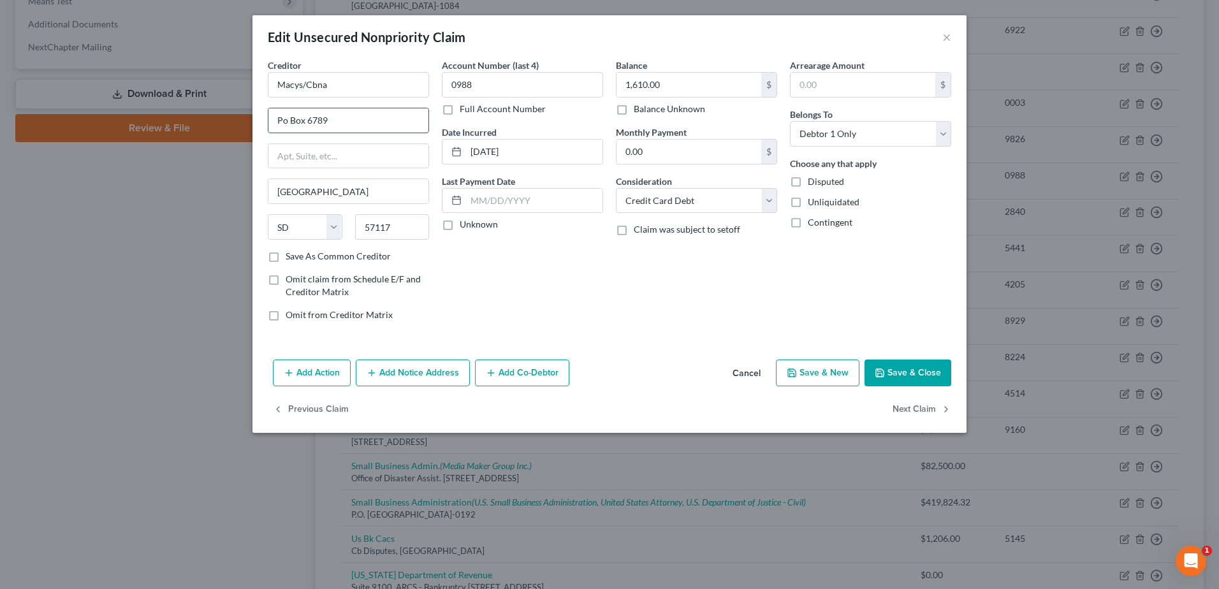
click at [281, 120] on input "Po Box 6789" at bounding box center [348, 120] width 160 height 24
click at [533, 377] on button "Add Co-Debtor" at bounding box center [522, 373] width 94 height 27
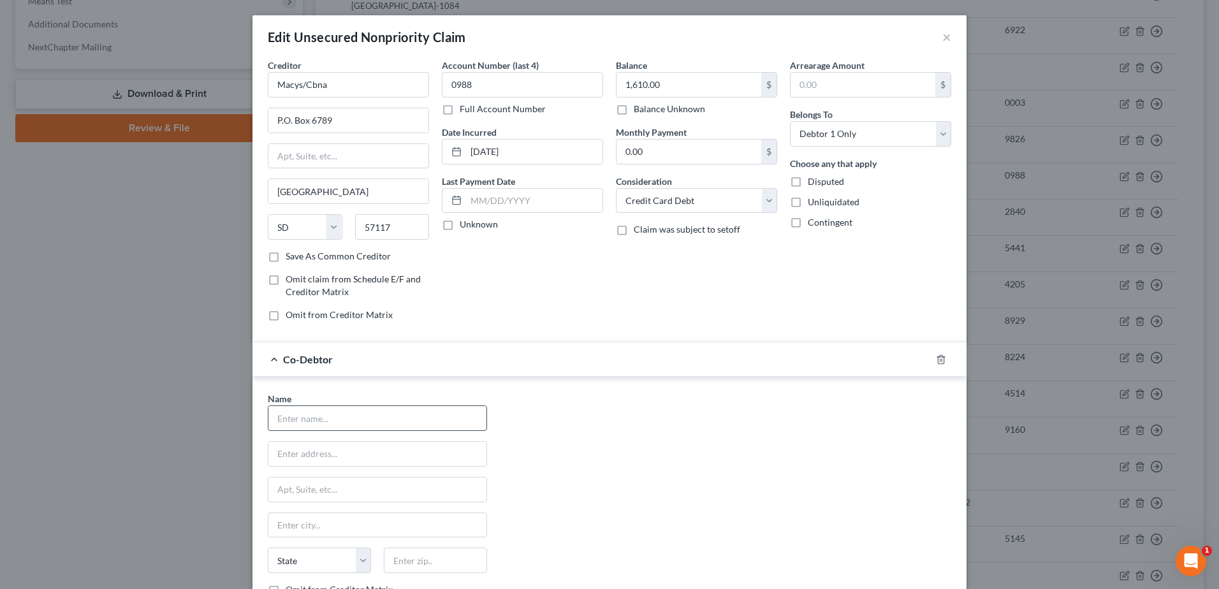
click at [330, 421] on input "text" at bounding box center [377, 418] width 218 height 24
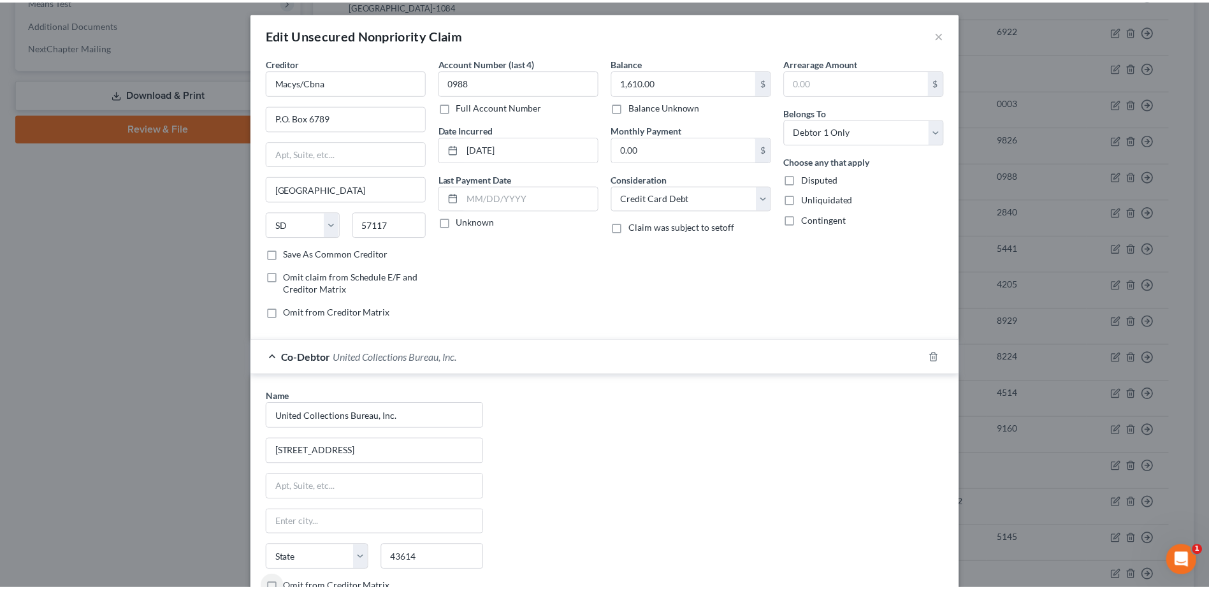
scroll to position [157, 0]
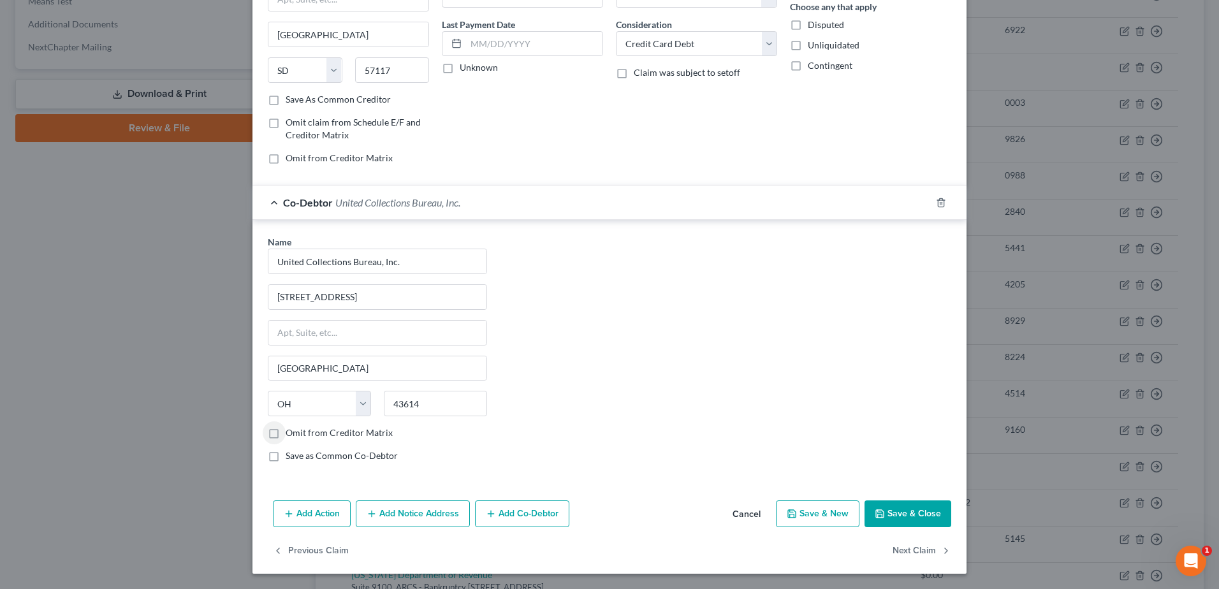
click at [898, 511] on button "Save & Close" at bounding box center [907, 513] width 87 height 27
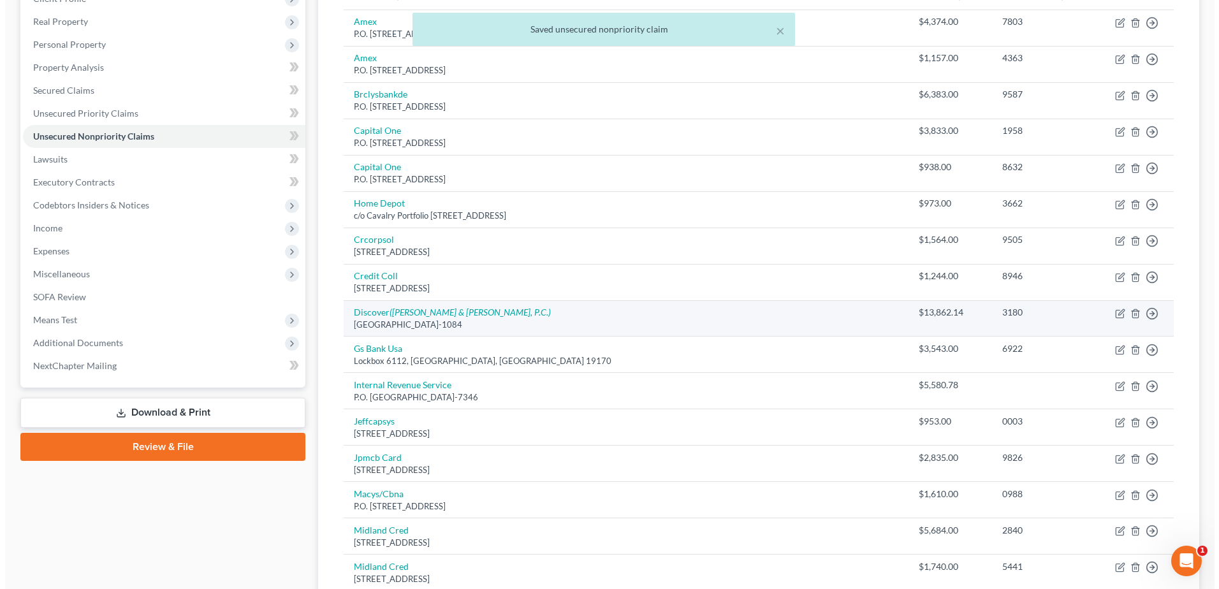
scroll to position [0, 0]
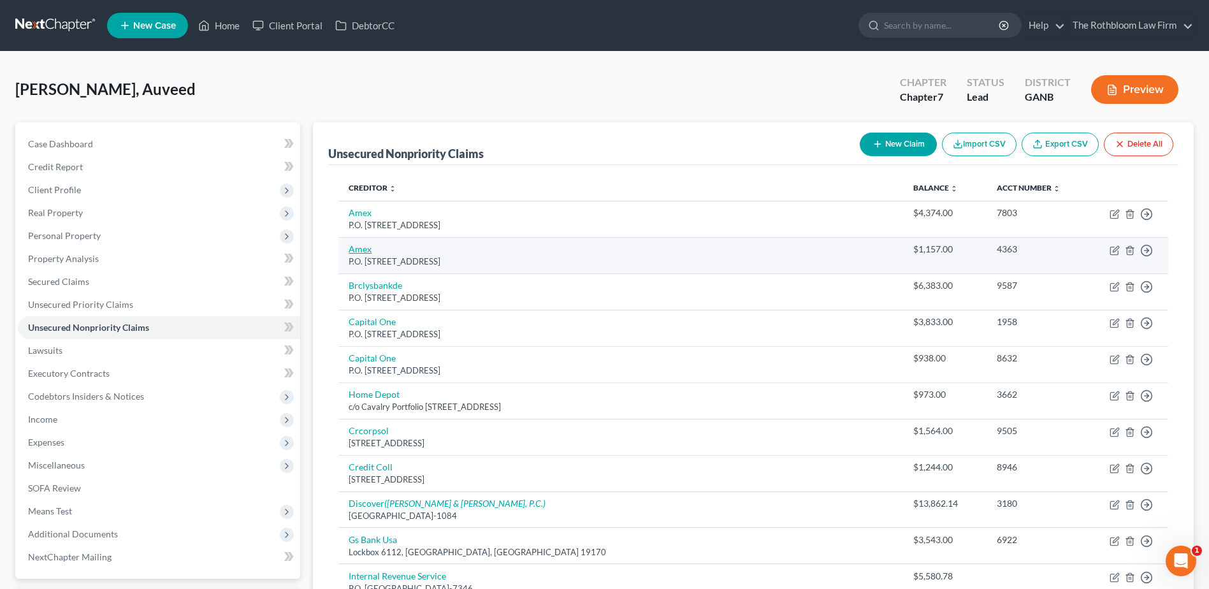
click at [358, 251] on link "Amex" at bounding box center [360, 248] width 23 height 11
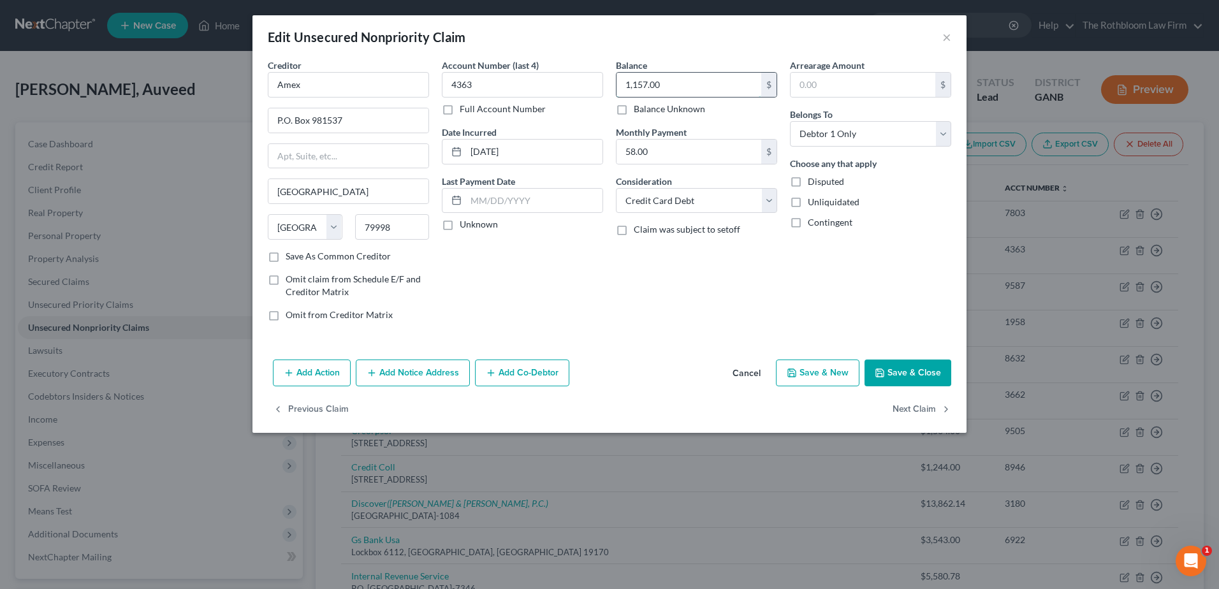
click at [679, 83] on input "1,157.00" at bounding box center [688, 85] width 145 height 24
click at [424, 375] on button "Add Notice Address" at bounding box center [413, 373] width 114 height 27
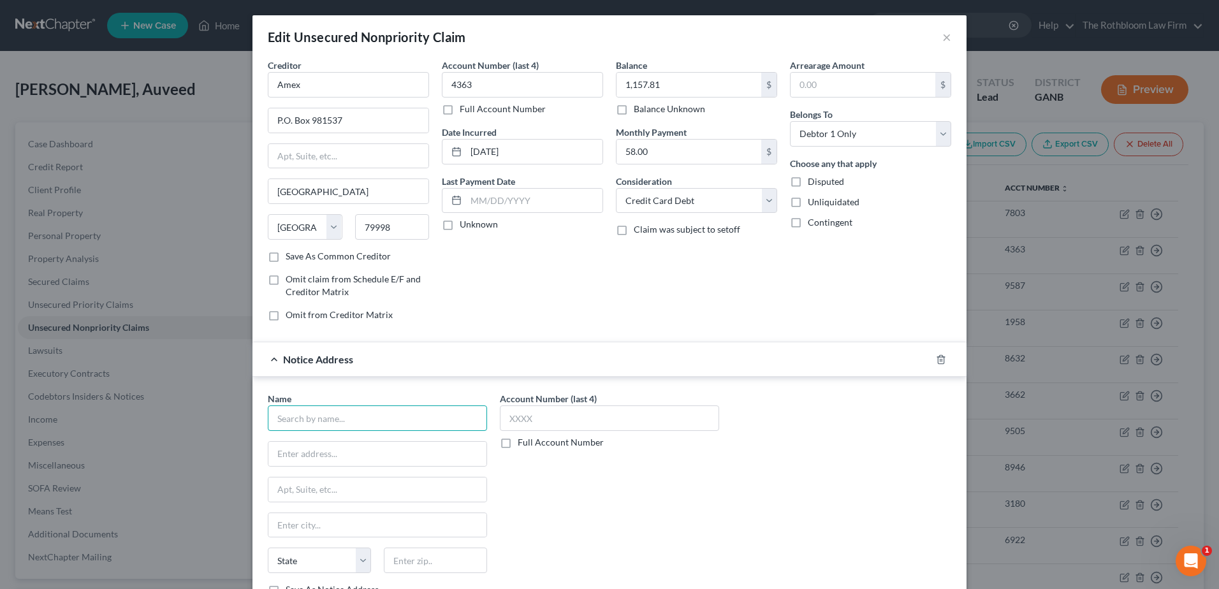
click at [317, 416] on input "text" at bounding box center [377, 417] width 219 height 25
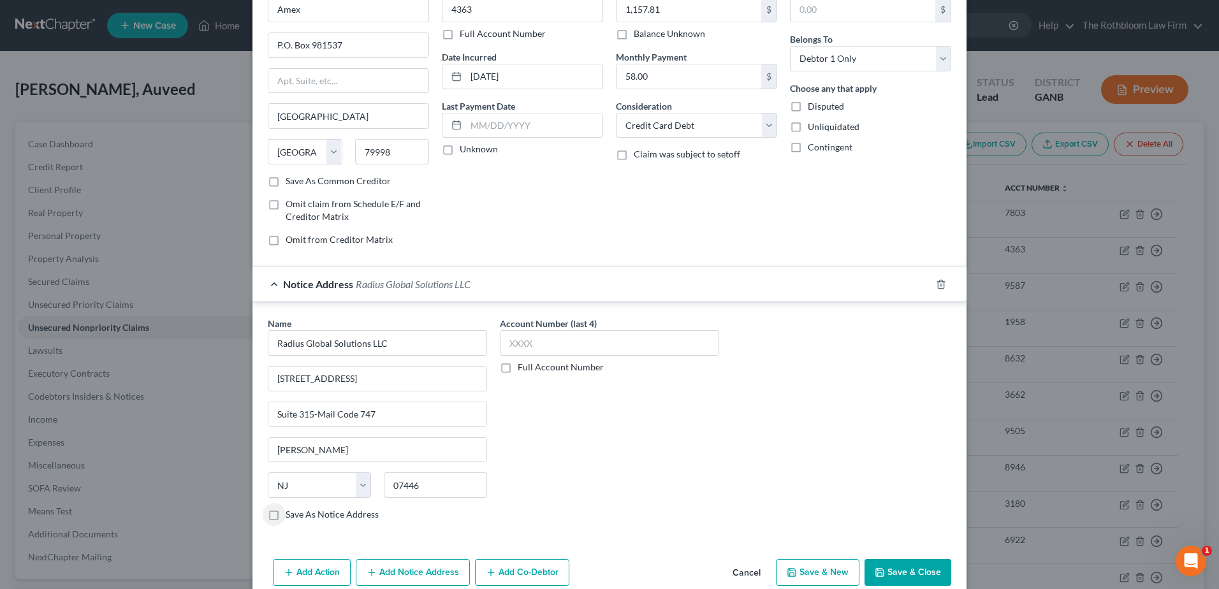
scroll to position [134, 0]
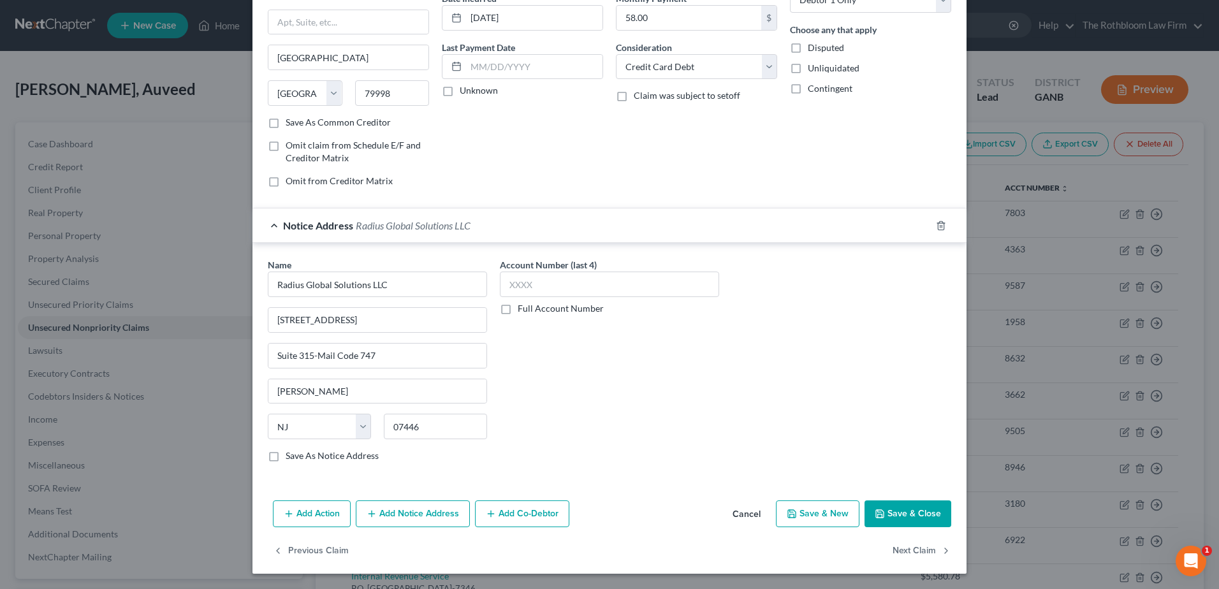
click at [892, 519] on button "Save & Close" at bounding box center [907, 513] width 87 height 27
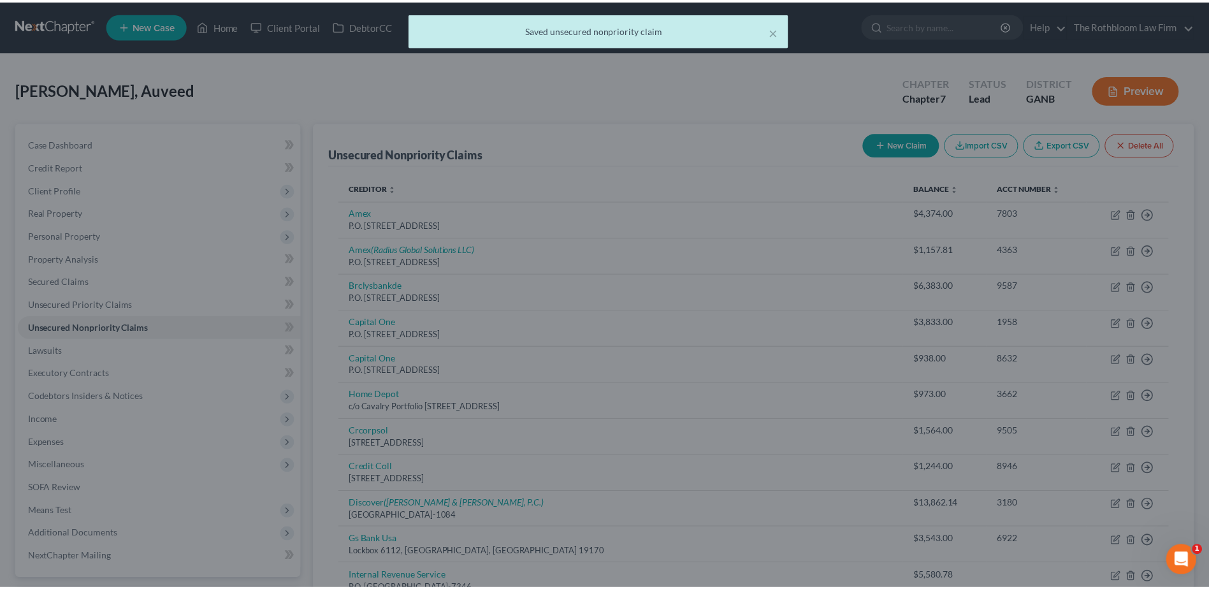
scroll to position [0, 0]
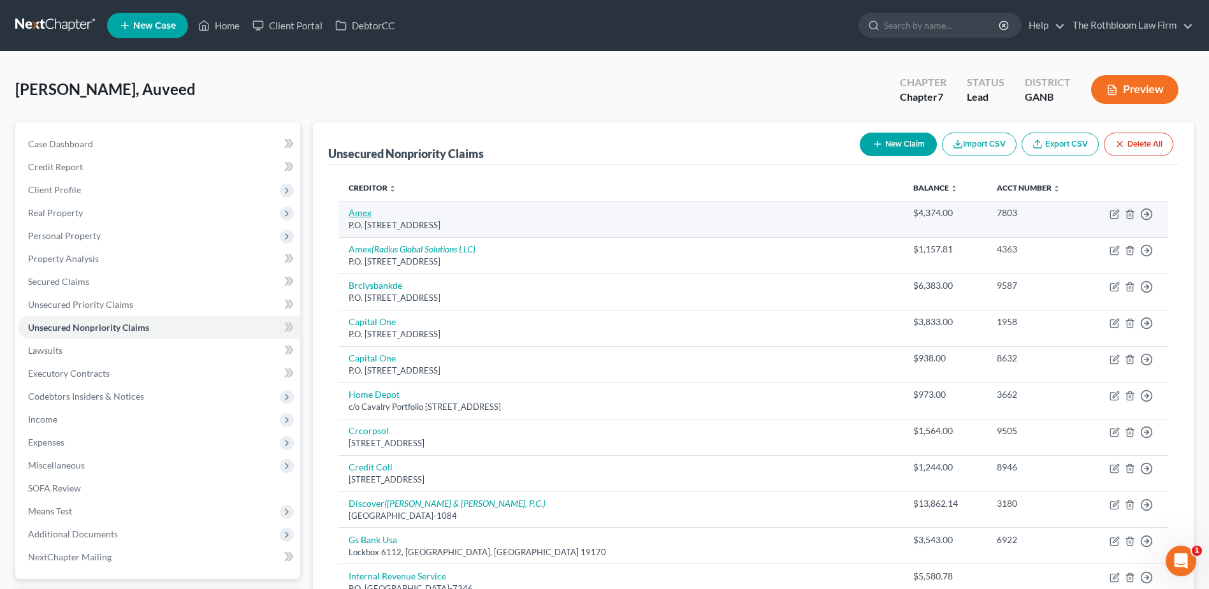
click at [365, 213] on link "Amex" at bounding box center [360, 212] width 23 height 11
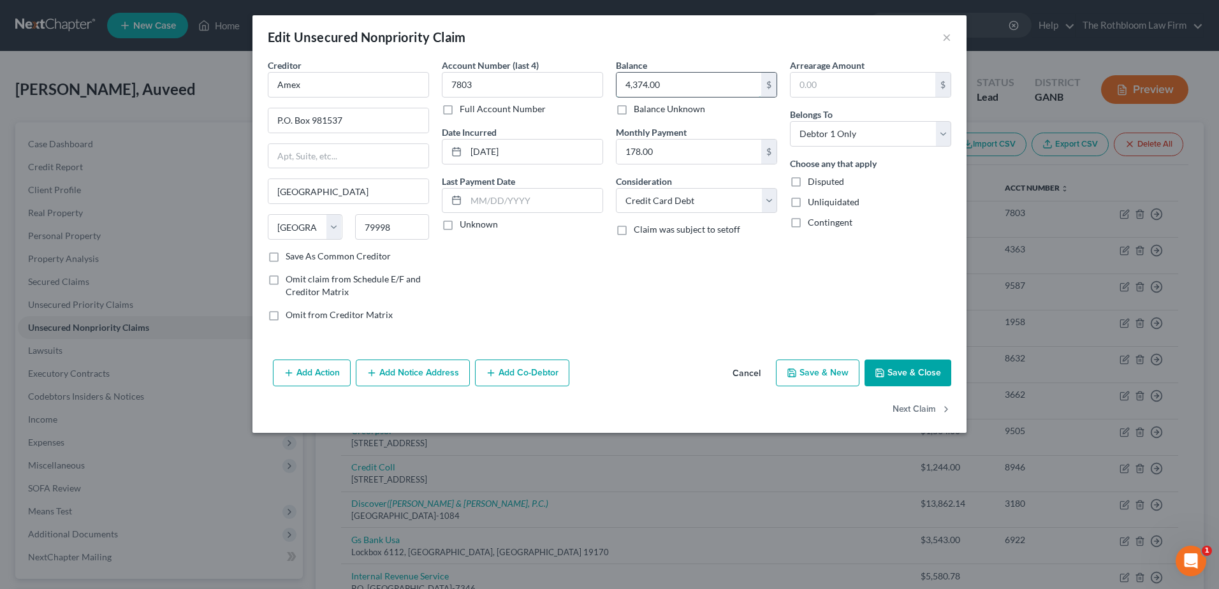
click at [669, 82] on input "4,374.00" at bounding box center [688, 85] width 145 height 24
click at [309, 91] on input "Amex" at bounding box center [348, 84] width 161 height 25
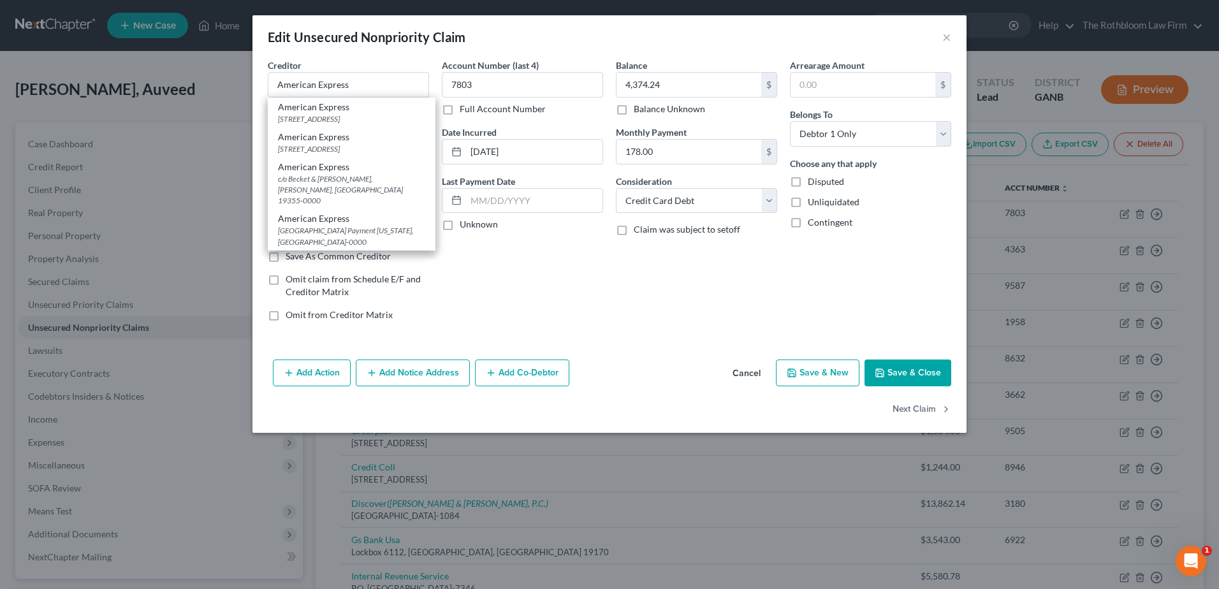
click at [906, 382] on button "Save & Close" at bounding box center [907, 373] width 87 height 27
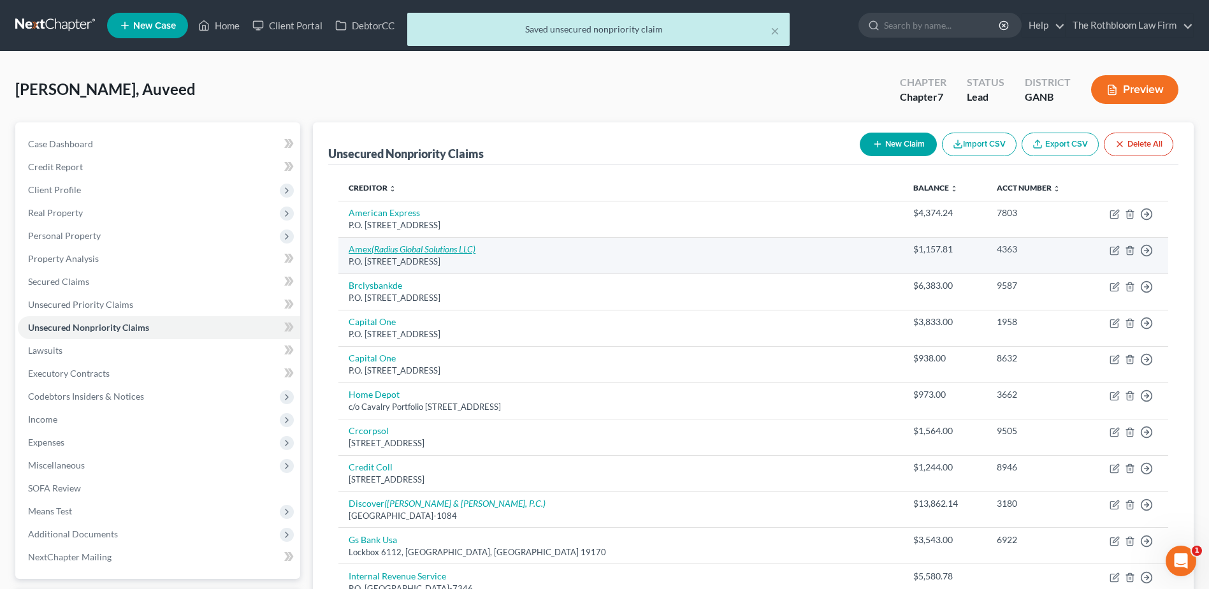
click at [361, 254] on link "Amex (Radius Global Solutions LLC)" at bounding box center [412, 248] width 127 height 11
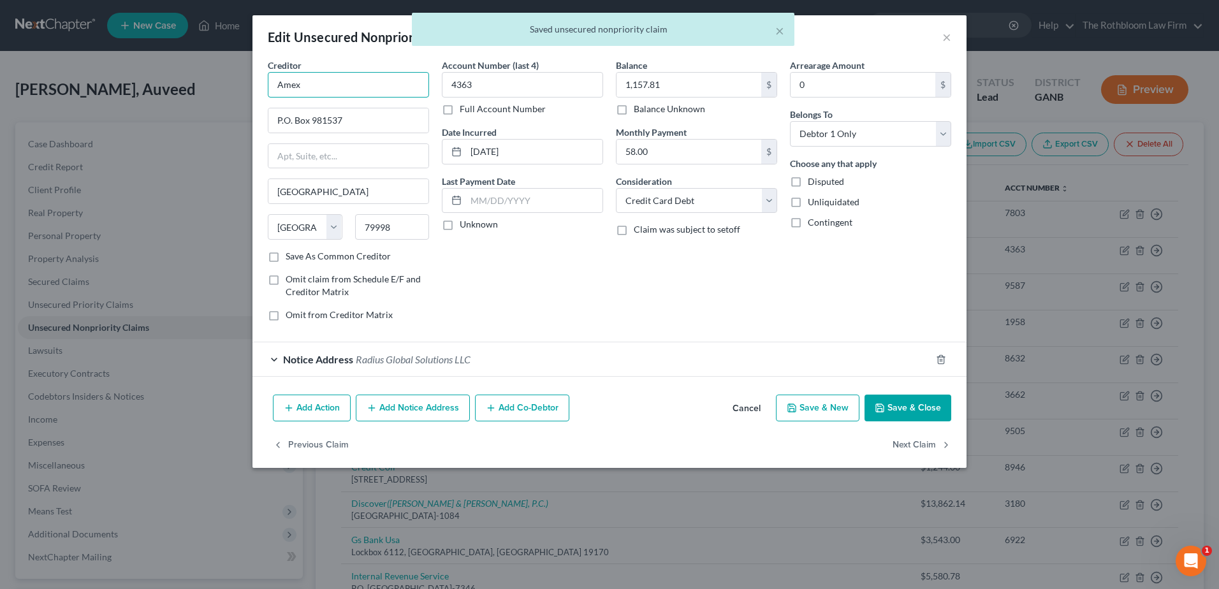
click at [304, 92] on input "Amex" at bounding box center [348, 84] width 161 height 25
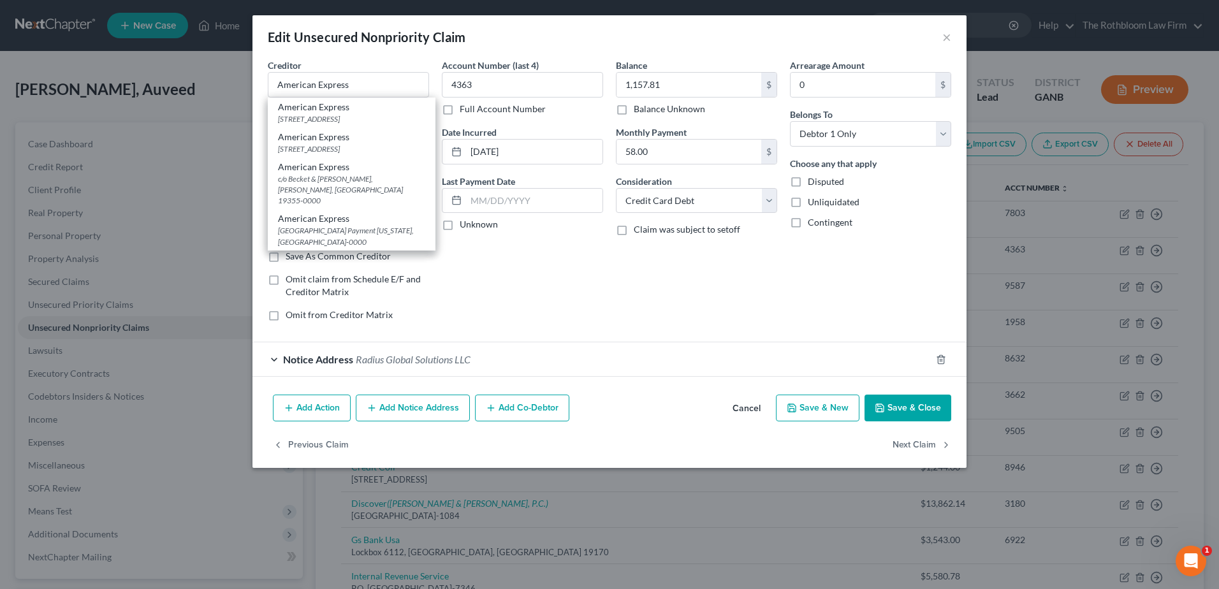
click at [907, 409] on button "Save & Close" at bounding box center [907, 408] width 87 height 27
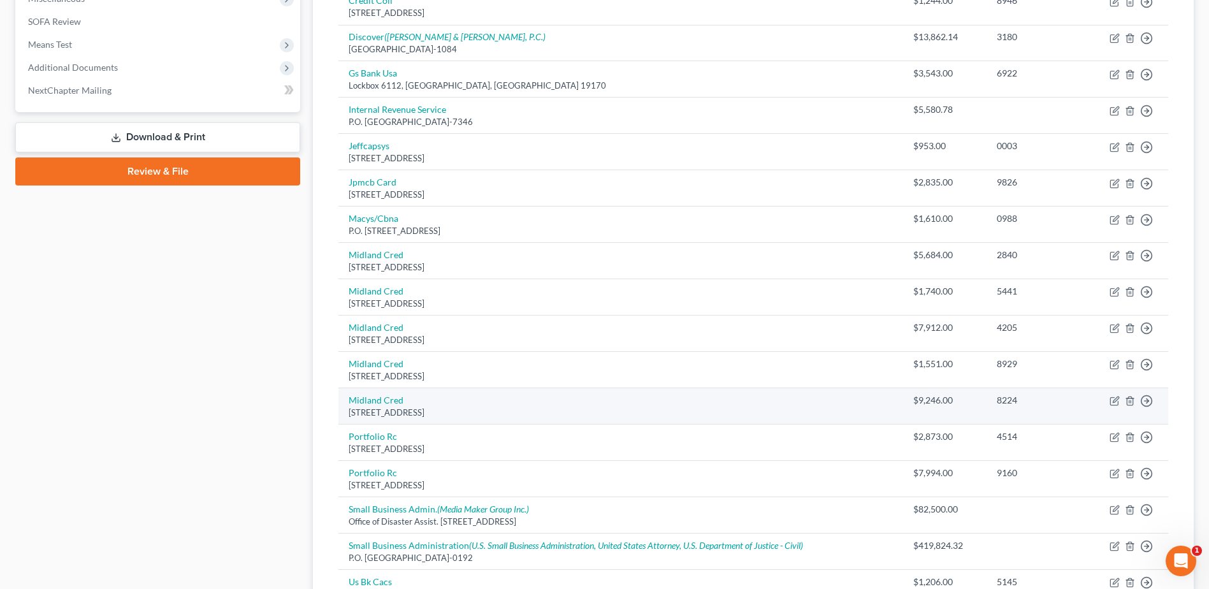
scroll to position [658, 0]
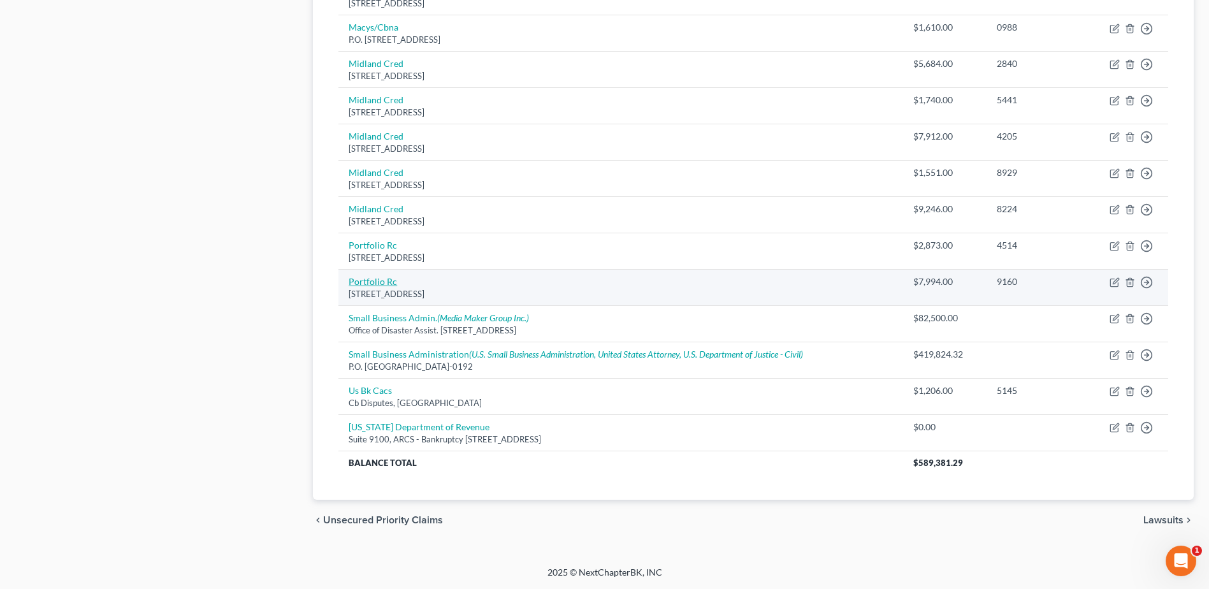
click at [360, 279] on link "Portfolio Rc" at bounding box center [373, 281] width 48 height 11
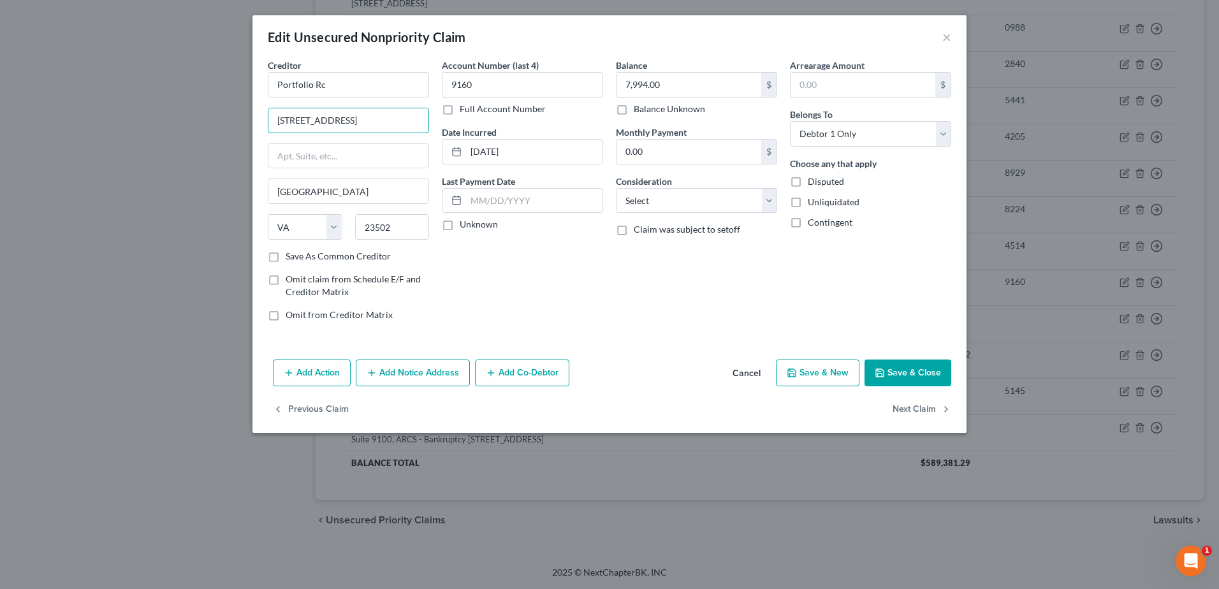
drag, startPoint x: 390, startPoint y: 120, endPoint x: 203, endPoint y: 120, distance: 187.4
click at [203, 120] on div "Edit Unsecured Nonpriority Claim × Creditor * Portfolio Rc [GEOGRAPHIC_DATA][US…" at bounding box center [609, 294] width 1219 height 589
drag, startPoint x: 353, startPoint y: 77, endPoint x: 203, endPoint y: 85, distance: 150.0
click at [203, 85] on div "Edit Unsecured Nonpriority Claim × Creditor * Portfolio Rc [GEOGRAPHIC_DATA][US…" at bounding box center [609, 294] width 1219 height 589
click at [289, 85] on input "text" at bounding box center [348, 84] width 161 height 25
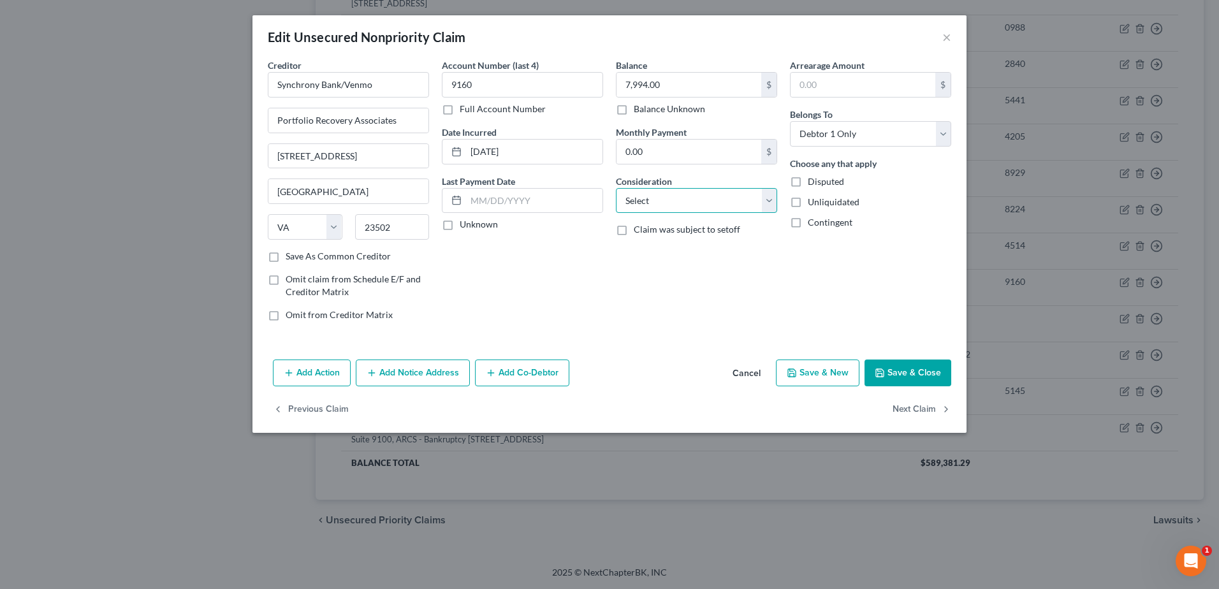
drag, startPoint x: 638, startPoint y: 198, endPoint x: 643, endPoint y: 213, distance: 15.9
click at [638, 198] on select "Select Cable / Satellite Services Collection Agency Credit Card Debt Debt Couns…" at bounding box center [696, 200] width 161 height 25
click at [616, 188] on select "Select Cable / Satellite Services Collection Agency Credit Card Debt Debt Couns…" at bounding box center [696, 200] width 161 height 25
click at [924, 371] on button "Save & Close" at bounding box center [907, 373] width 87 height 27
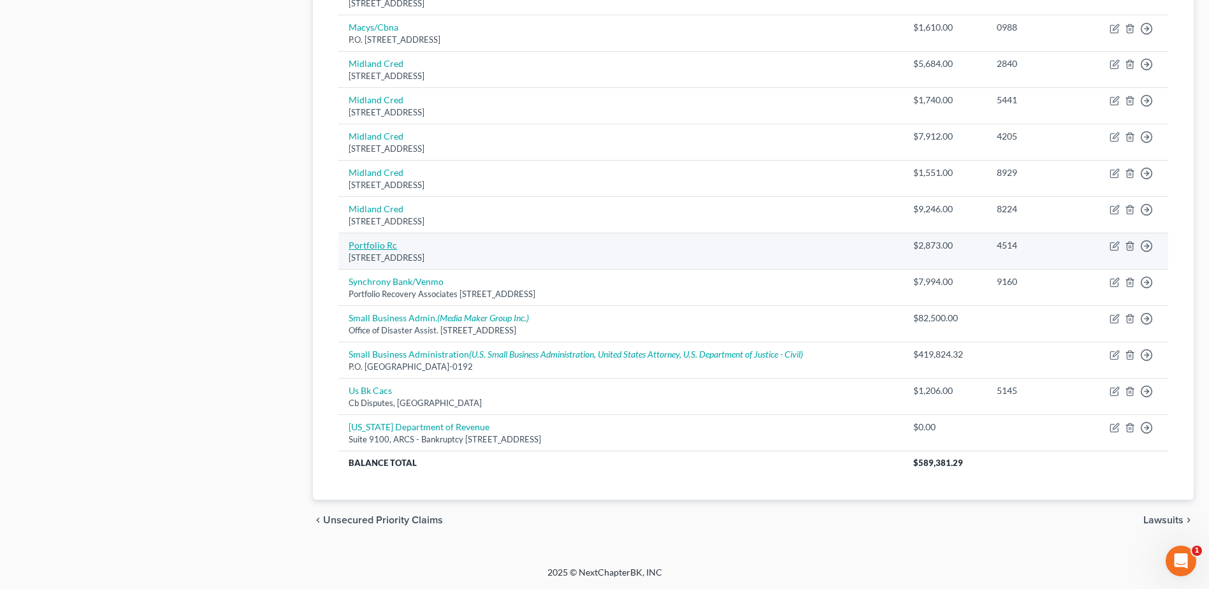
click at [383, 246] on link "Portfolio Rc" at bounding box center [373, 245] width 48 height 11
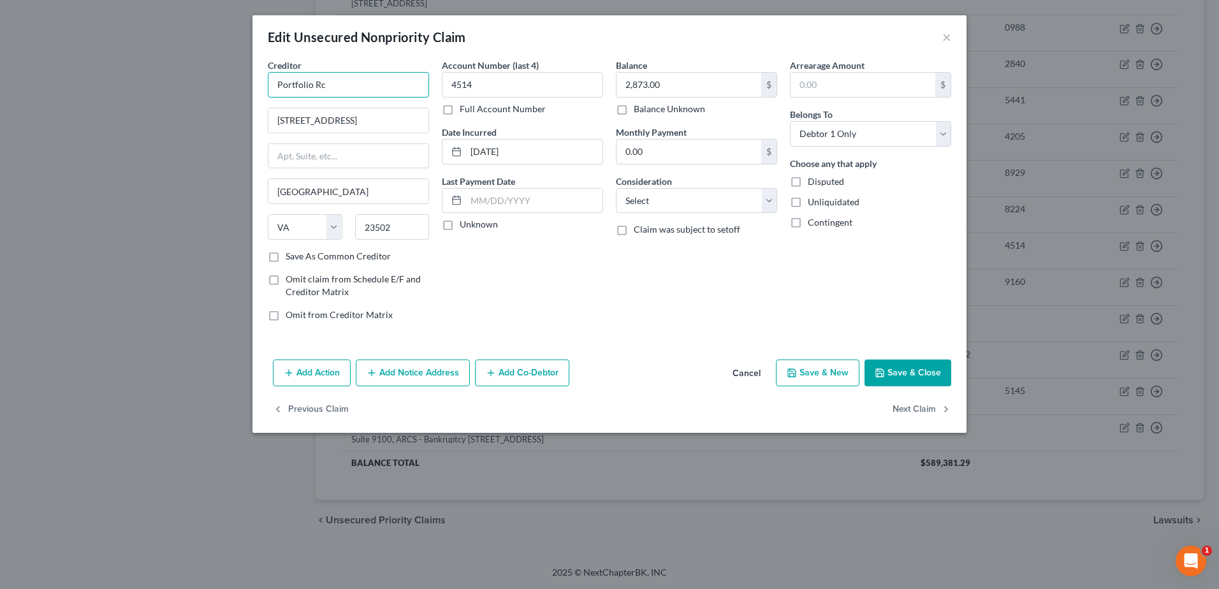
drag, startPoint x: 330, startPoint y: 90, endPoint x: 238, endPoint y: 95, distance: 91.9
click at [238, 95] on div "Edit Unsecured Nonpriority Claim × Creditor * Portfolio Rc [GEOGRAPHIC_DATA][US…" at bounding box center [609, 294] width 1219 height 589
drag, startPoint x: 389, startPoint y: 121, endPoint x: 222, endPoint y: 116, distance: 166.4
click at [222, 116] on div "Edit Unsecured Nonpriority Claim × Creditor * Synchrony Bank/PayPal [STREET_ADD…" at bounding box center [609, 294] width 1219 height 589
click at [664, 205] on select "Select Cable / Satellite Services Collection Agency Credit Card Debt Debt Couns…" at bounding box center [696, 200] width 161 height 25
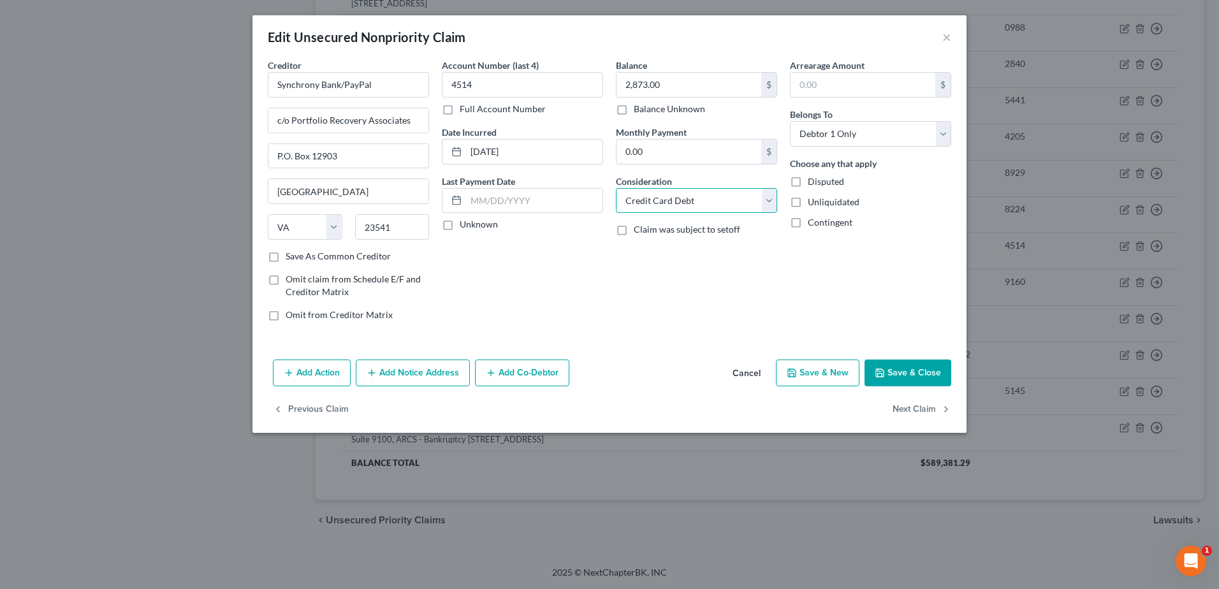
click at [616, 188] on select "Select Cable / Satellite Services Collection Agency Credit Card Debt Debt Couns…" at bounding box center [696, 200] width 161 height 25
click at [908, 372] on button "Save & Close" at bounding box center [907, 373] width 87 height 27
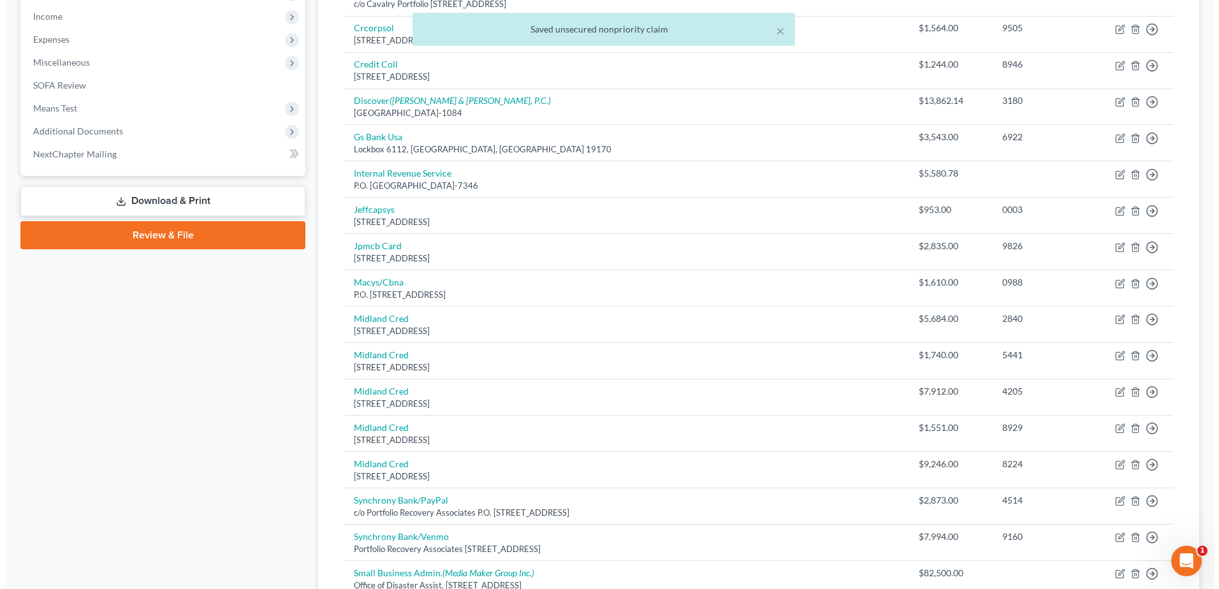
scroll to position [84, 0]
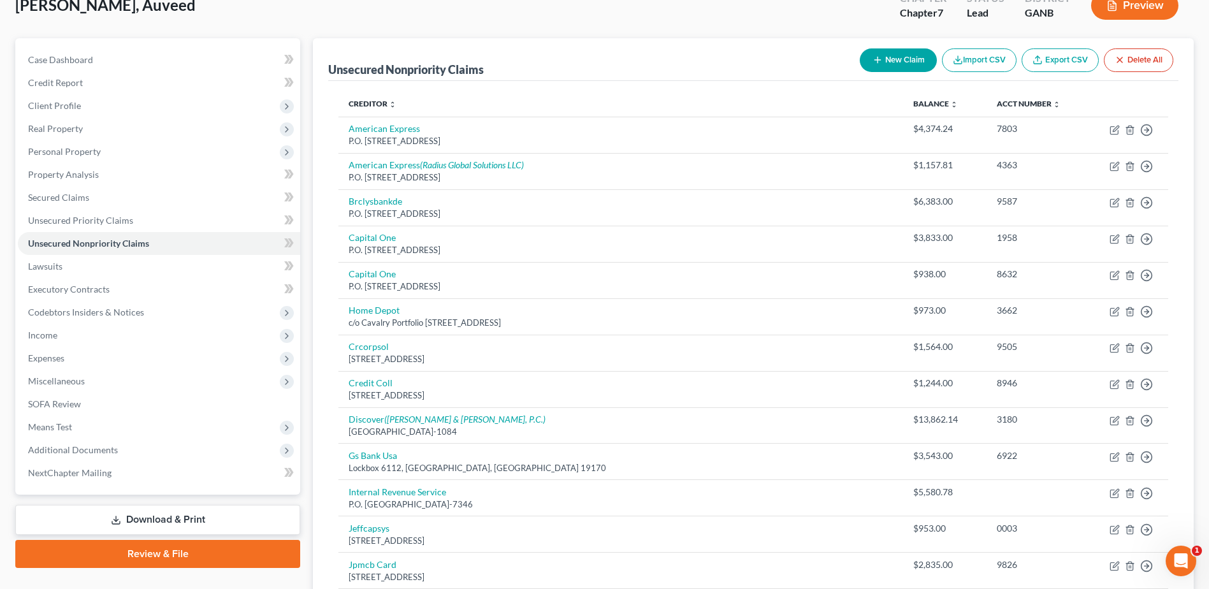
click at [901, 60] on button "New Claim" at bounding box center [898, 60] width 77 height 24
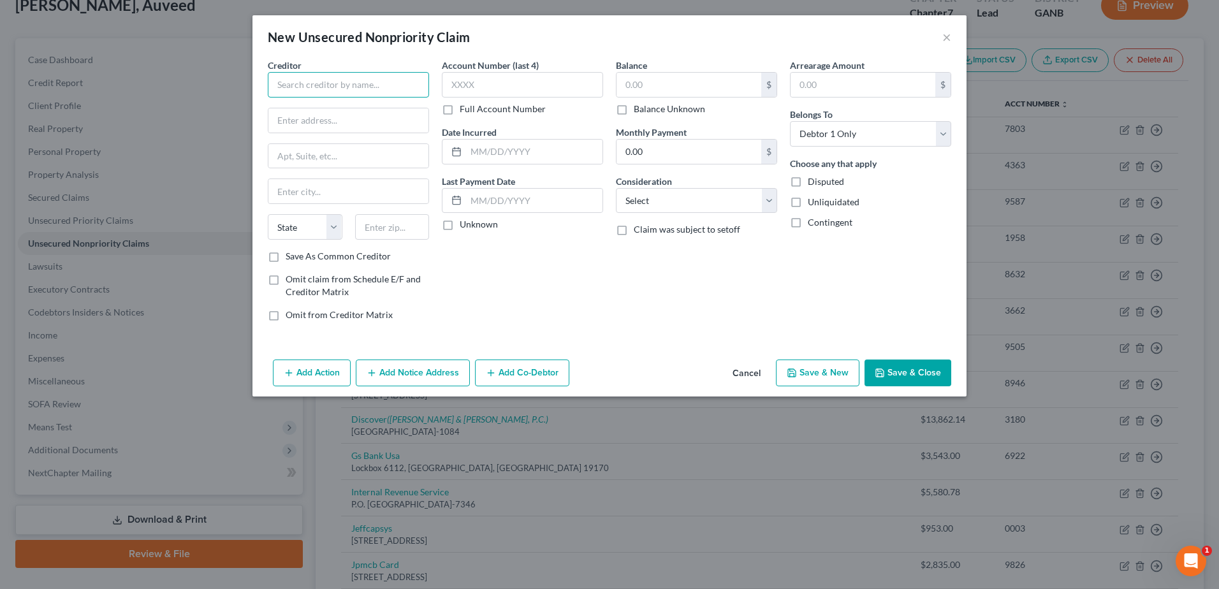
click at [299, 91] on input "text" at bounding box center [348, 84] width 161 height 25
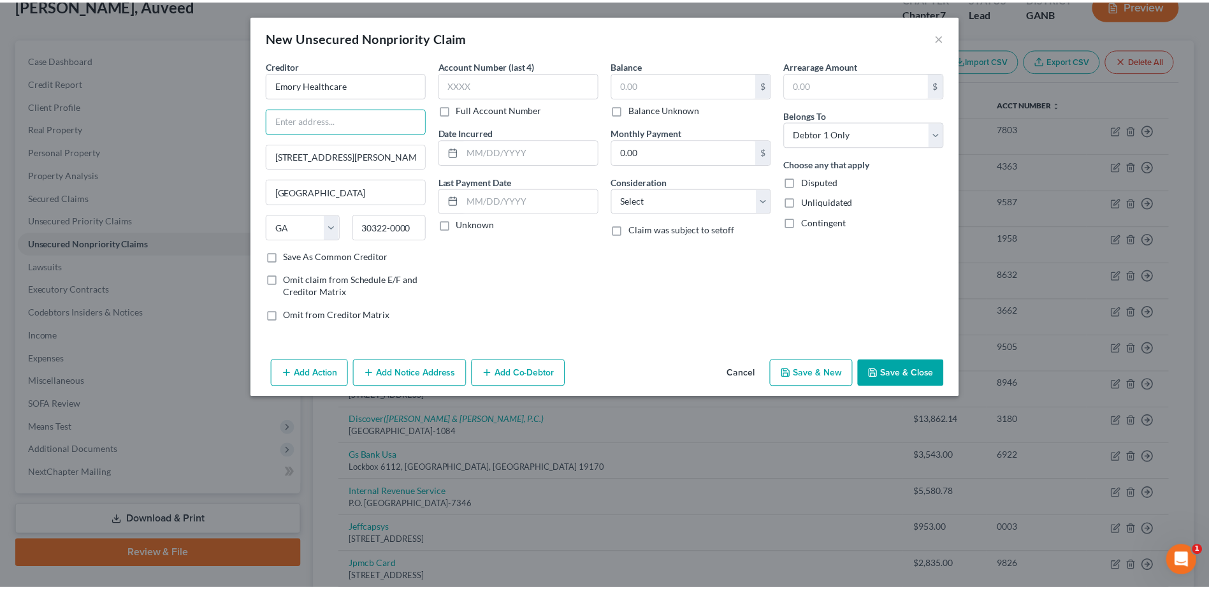
scroll to position [0, 0]
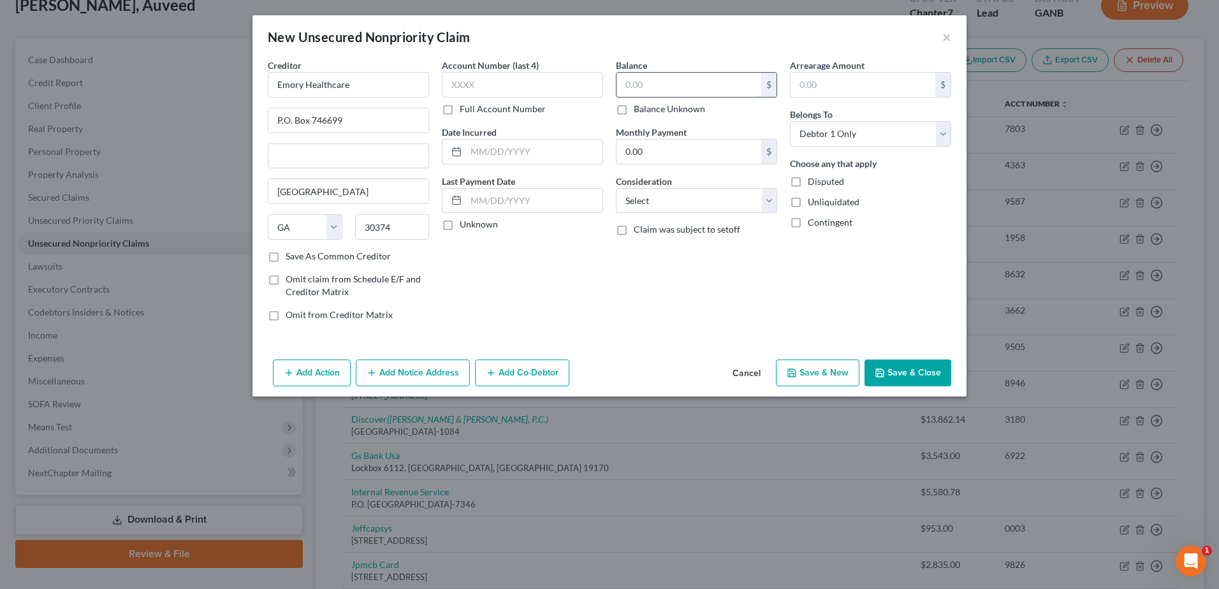
click at [650, 89] on input "text" at bounding box center [688, 85] width 145 height 24
click at [683, 206] on select "Select Cable / Satellite Services Collection Agency Credit Card Debt Debt Couns…" at bounding box center [696, 200] width 161 height 25
click at [616, 188] on select "Select Cable / Satellite Services Collection Agency Credit Card Debt Debt Couns…" at bounding box center [696, 200] width 161 height 25
click at [925, 375] on button "Save & Close" at bounding box center [907, 373] width 87 height 27
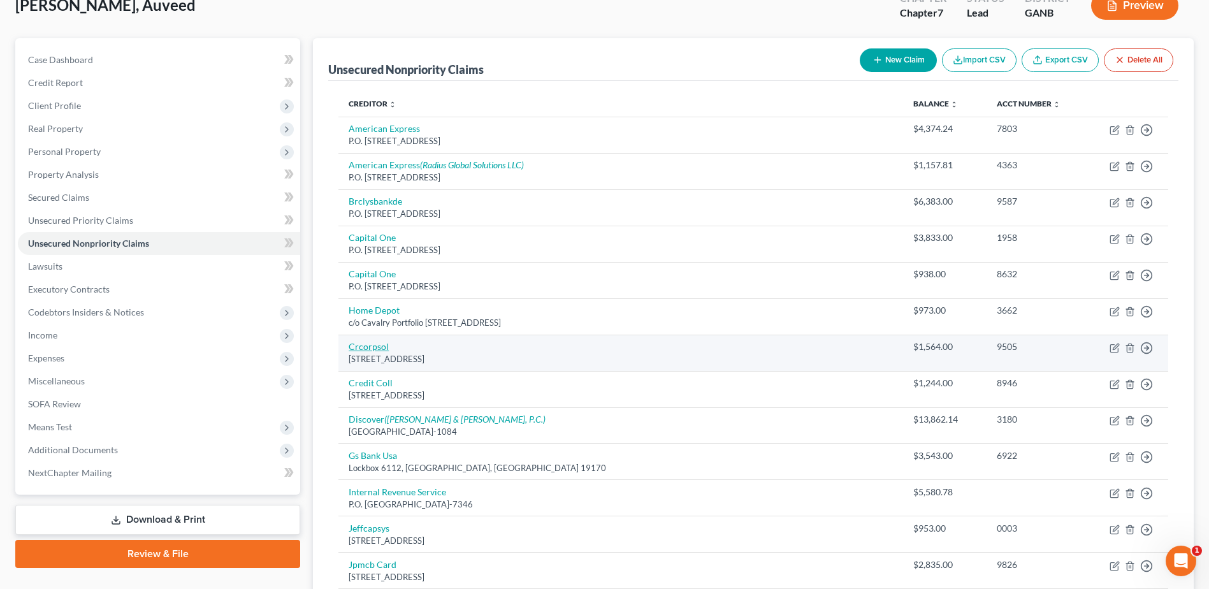
click at [367, 350] on link "Crcorpsol" at bounding box center [369, 346] width 40 height 11
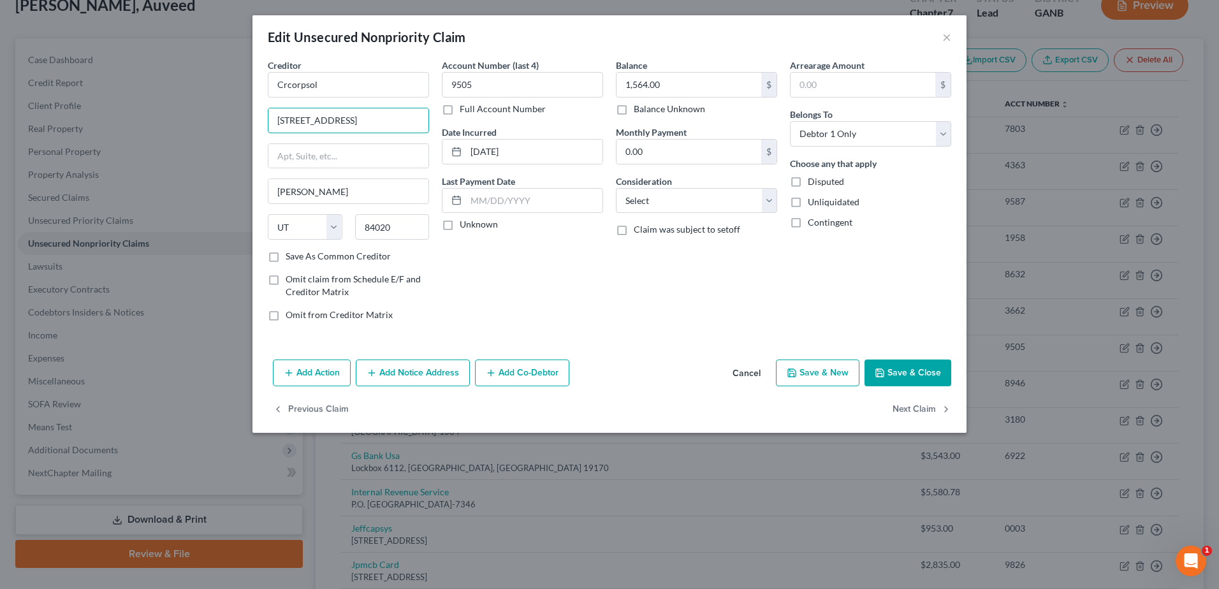
drag, startPoint x: 369, startPoint y: 122, endPoint x: 165, endPoint y: 122, distance: 204.0
click at [165, 122] on div "Edit Unsecured Nonpriority Claim × Creditor * Crcorpsol [STREET_ADDRESS] [PERSO…" at bounding box center [609, 294] width 1219 height 589
drag, startPoint x: 338, startPoint y: 87, endPoint x: 242, endPoint y: 91, distance: 95.7
click at [242, 91] on div "Edit Unsecured Nonpriority Claim × Creditor * Crcorpsol [STREET_ADDRESS] [PERSO…" at bounding box center [609, 294] width 1219 height 589
click at [685, 200] on select "Select Cable / Satellite Services Collection Agency Credit Card Debt Debt Couns…" at bounding box center [696, 200] width 161 height 25
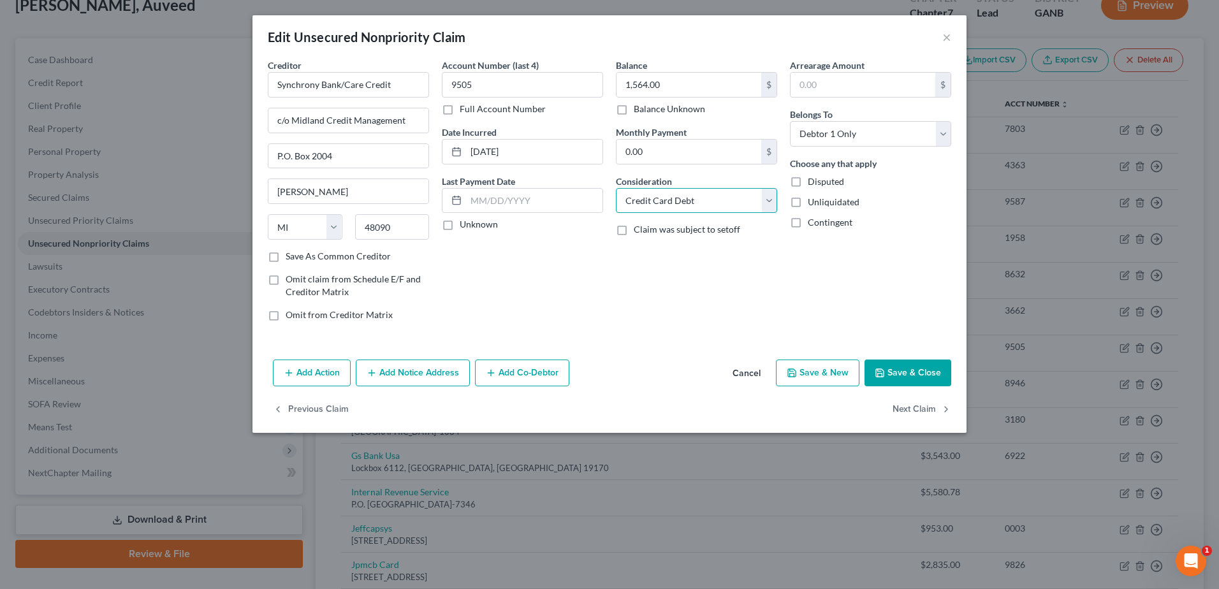
click at [616, 188] on select "Select Cable / Satellite Services Collection Agency Credit Card Debt Debt Couns…" at bounding box center [696, 200] width 161 height 25
click at [899, 370] on button "Save & Close" at bounding box center [907, 373] width 87 height 27
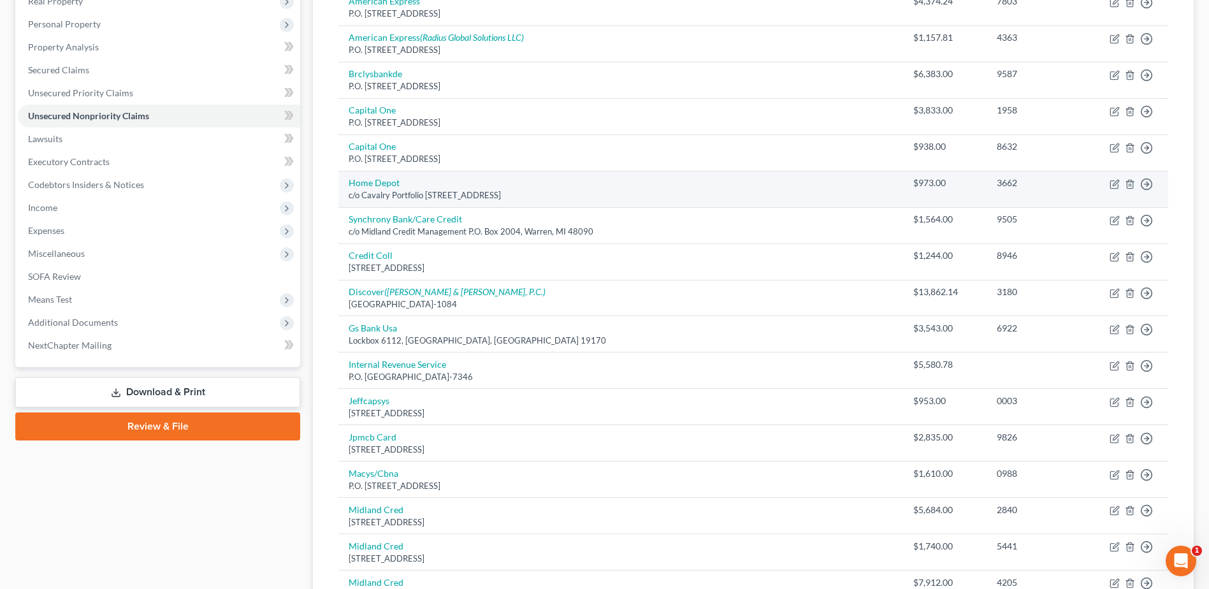
scroll to position [339, 0]
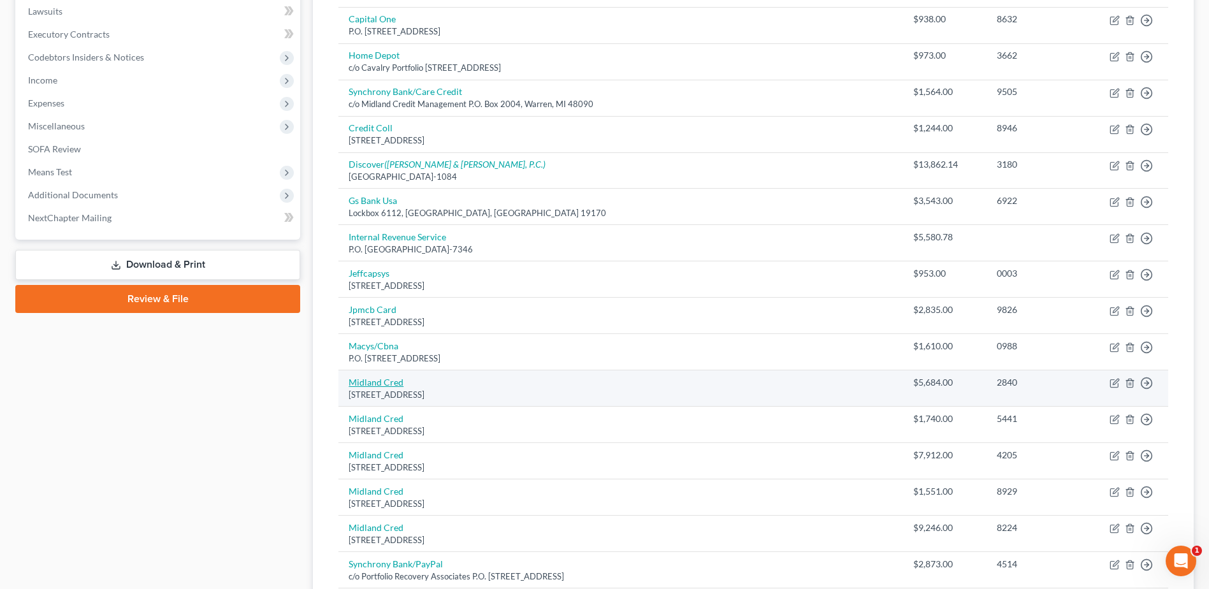
click at [377, 385] on link "Midland Cred" at bounding box center [376, 382] width 55 height 11
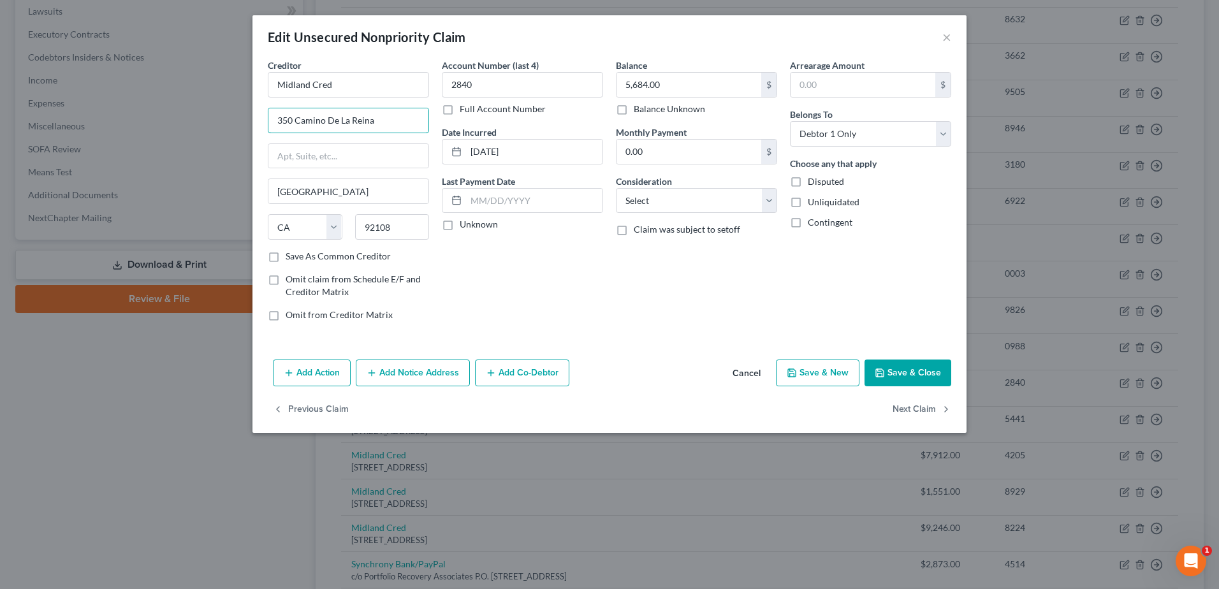
drag, startPoint x: 396, startPoint y: 122, endPoint x: 215, endPoint y: 123, distance: 181.0
click at [215, 123] on div "Edit Unsecured Nonpriority Claim × Creditor * [GEOGRAPHIC_DATA] Cred [GEOGRAPHI…" at bounding box center [609, 294] width 1219 height 589
drag, startPoint x: 341, startPoint y: 85, endPoint x: 175, endPoint y: 84, distance: 165.7
click at [175, 84] on div "Edit Unsecured Nonpriority Claim × Creditor * [GEOGRAPHIC_DATA] Cred [GEOGRAPHI…" at bounding box center [609, 294] width 1219 height 589
click at [286, 83] on input "text" at bounding box center [348, 84] width 161 height 25
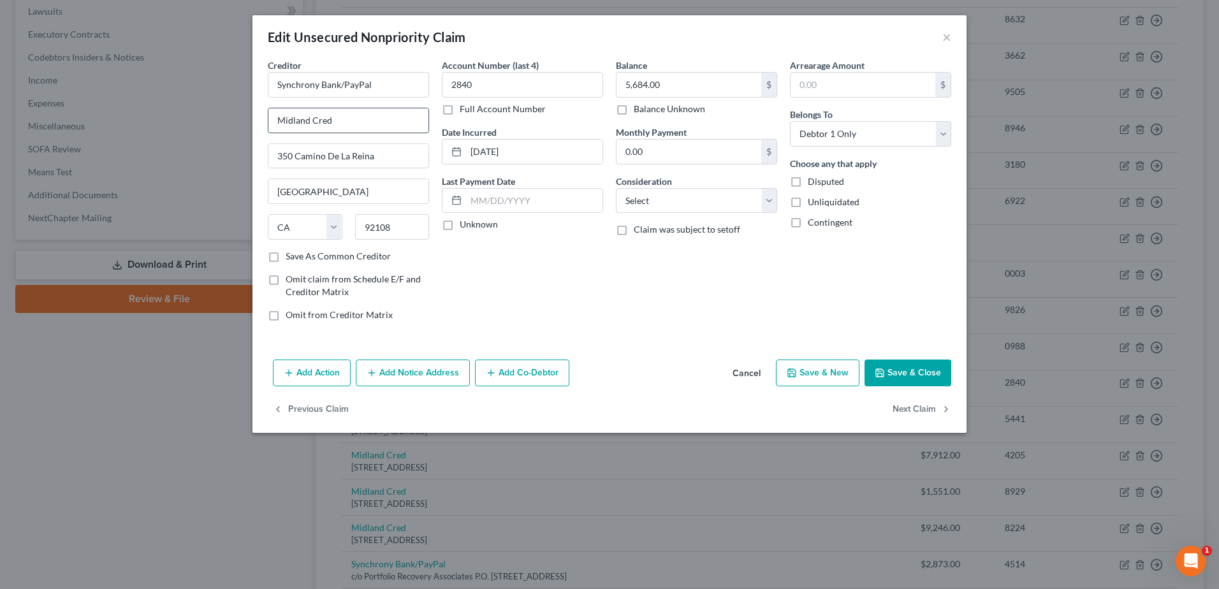
click at [277, 119] on input "Midland Cred" at bounding box center [348, 120] width 160 height 24
drag, startPoint x: 632, startPoint y: 197, endPoint x: 643, endPoint y: 212, distance: 18.4
click at [632, 197] on select "Select Cable / Satellite Services Collection Agency Credit Card Debt Debt Couns…" at bounding box center [696, 200] width 161 height 25
click at [616, 188] on select "Select Cable / Satellite Services Collection Agency Credit Card Debt Debt Couns…" at bounding box center [696, 200] width 161 height 25
drag, startPoint x: 904, startPoint y: 373, endPoint x: 316, endPoint y: 293, distance: 593.1
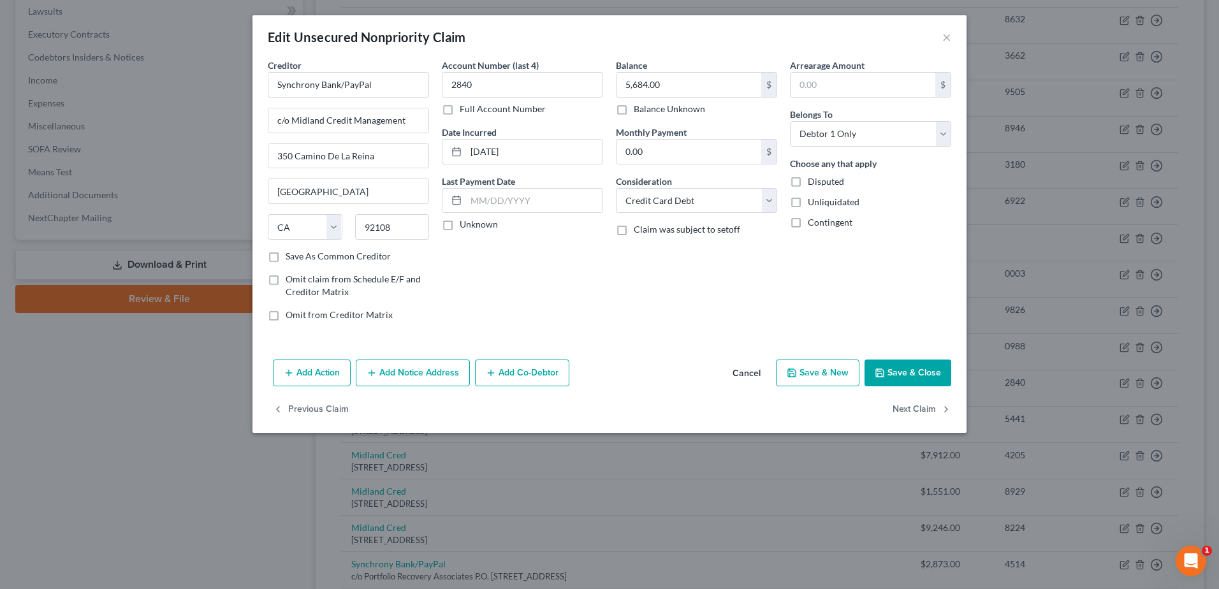
click at [905, 373] on button "Save & Close" at bounding box center [907, 373] width 87 height 27
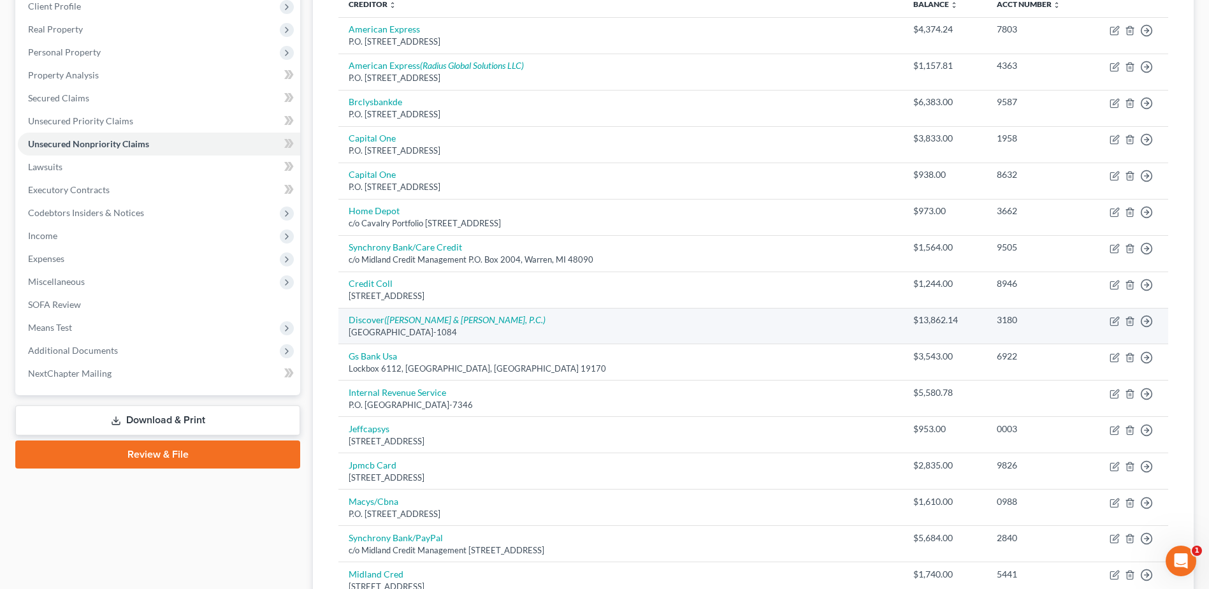
scroll to position [275, 0]
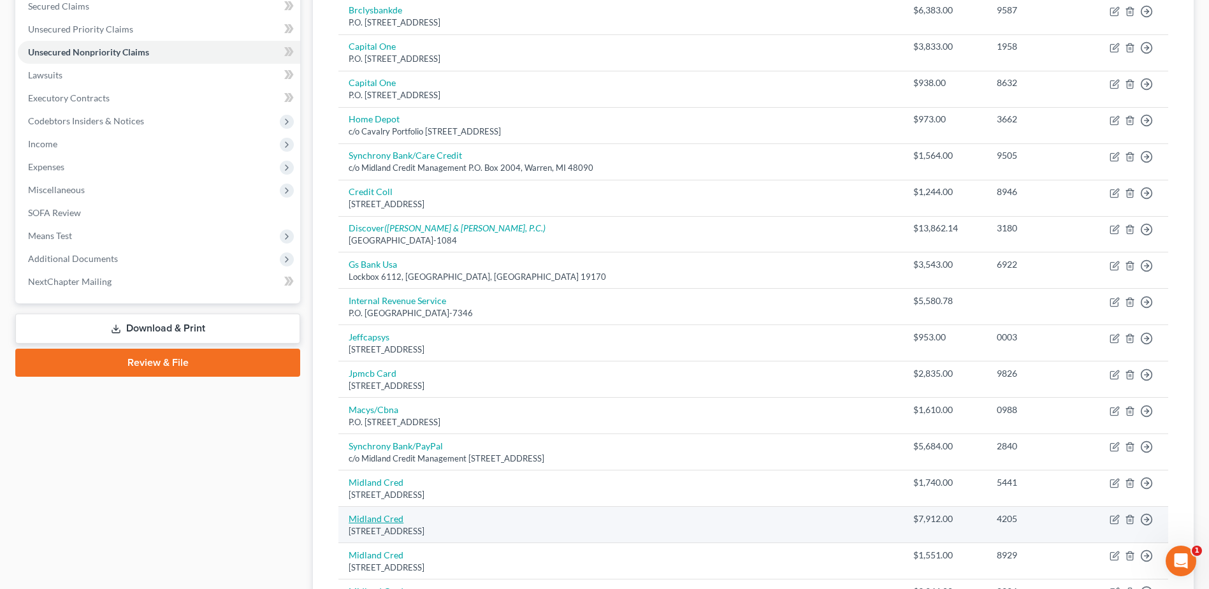
click at [368, 523] on link "Midland Cred" at bounding box center [376, 518] width 55 height 11
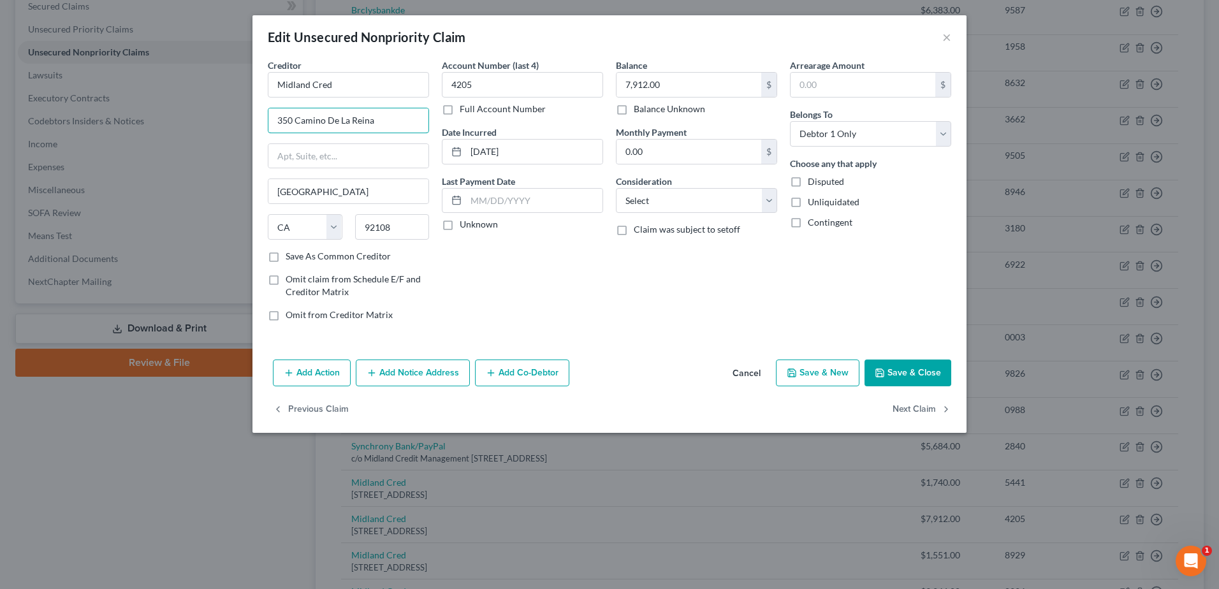
drag, startPoint x: 398, startPoint y: 126, endPoint x: 222, endPoint y: 131, distance: 175.4
click at [222, 131] on div "Edit Unsecured Nonpriority Claim × Creditor * [GEOGRAPHIC_DATA] Cred [GEOGRAPHI…" at bounding box center [609, 294] width 1219 height 589
drag, startPoint x: 357, startPoint y: 80, endPoint x: 274, endPoint y: 93, distance: 83.9
click at [274, 93] on input "Midland Cred" at bounding box center [348, 84] width 161 height 25
click at [277, 120] on input "Midland Cred" at bounding box center [348, 120] width 160 height 24
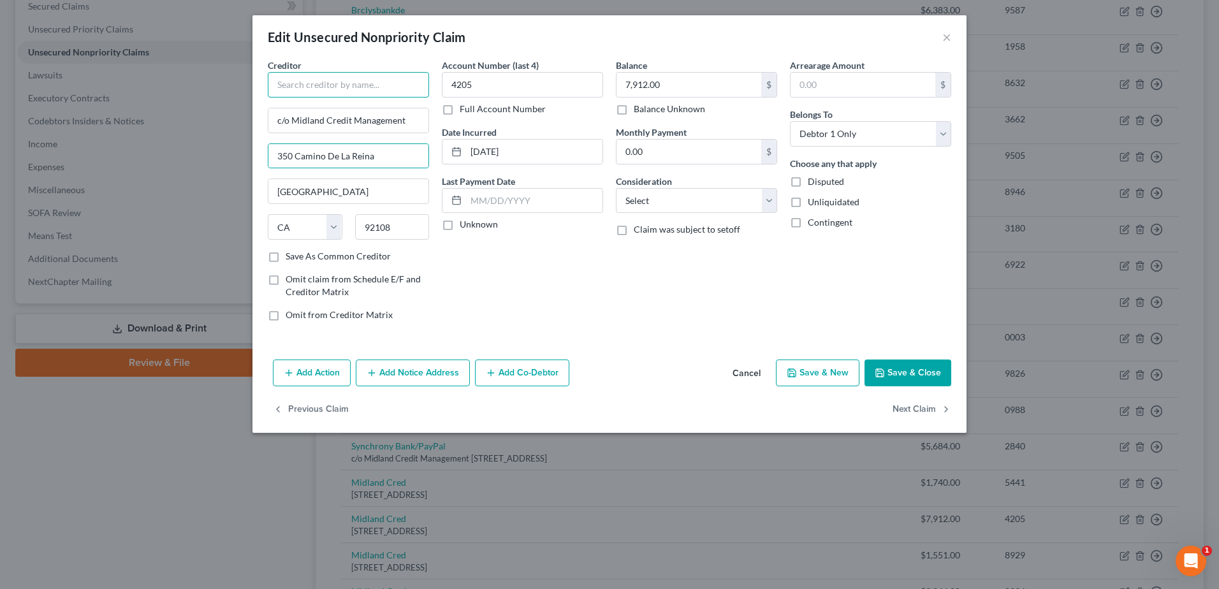
click at [322, 87] on input "text" at bounding box center [348, 84] width 161 height 25
drag, startPoint x: 685, startPoint y: 208, endPoint x: 686, endPoint y: 215, distance: 7.1
click at [685, 208] on select "Select Cable / Satellite Services Collection Agency Credit Card Debt Debt Couns…" at bounding box center [696, 200] width 161 height 25
click at [616, 188] on select "Select Cable / Satellite Services Collection Agency Credit Card Debt Debt Couns…" at bounding box center [696, 200] width 161 height 25
click at [908, 370] on button "Save & Close" at bounding box center [907, 373] width 87 height 27
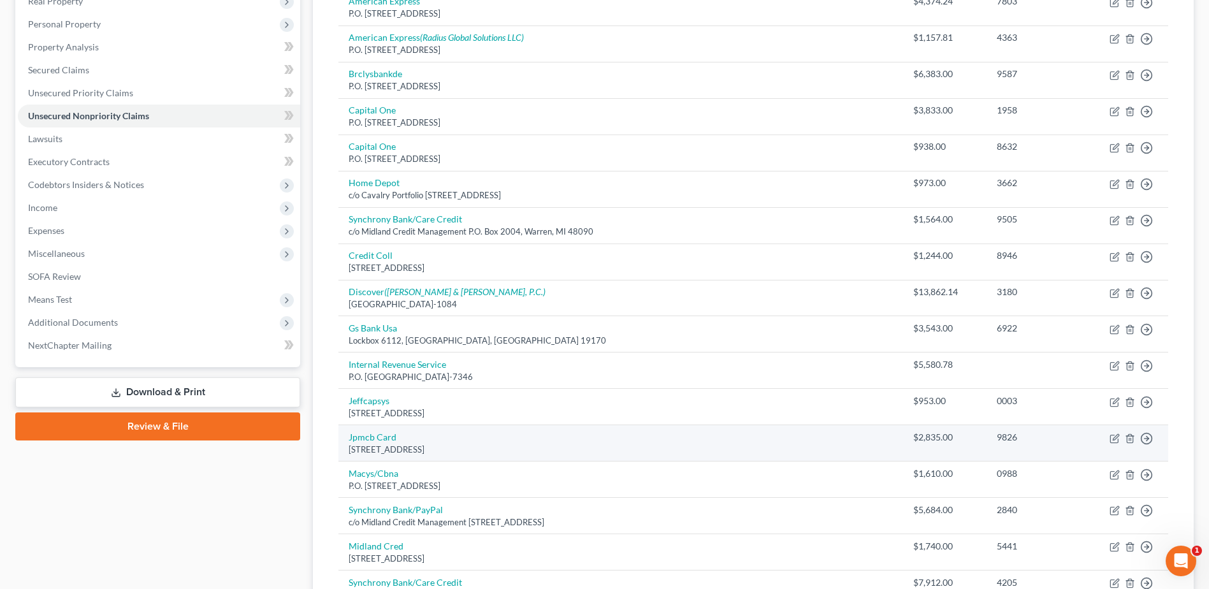
scroll to position [403, 0]
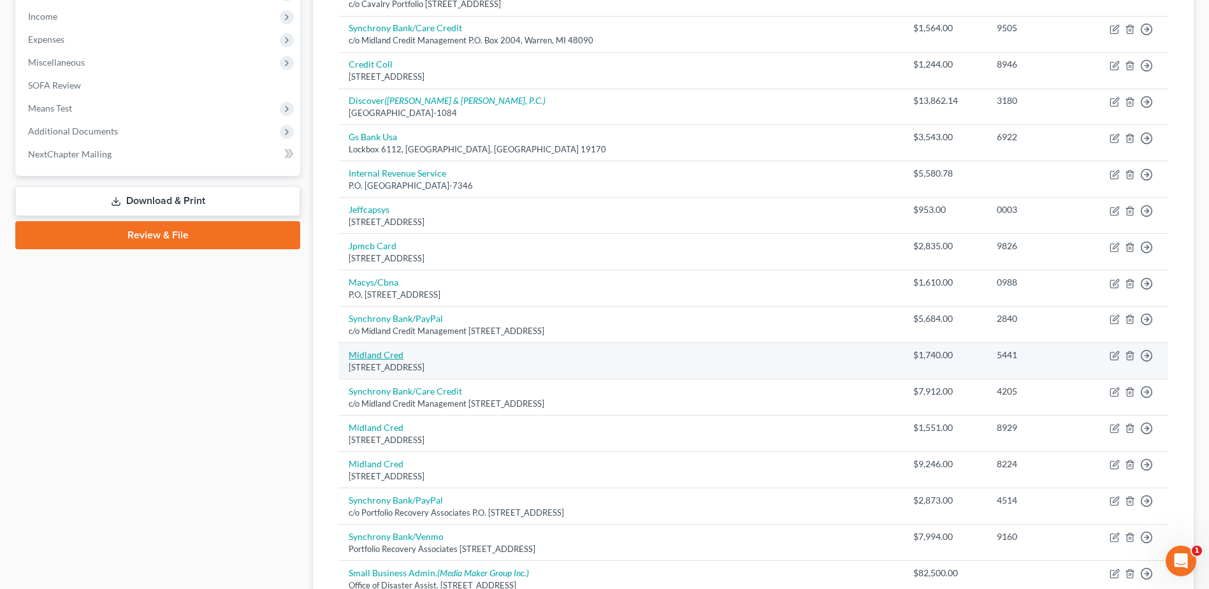
click at [382, 355] on link "Midland Cred" at bounding box center [376, 354] width 55 height 11
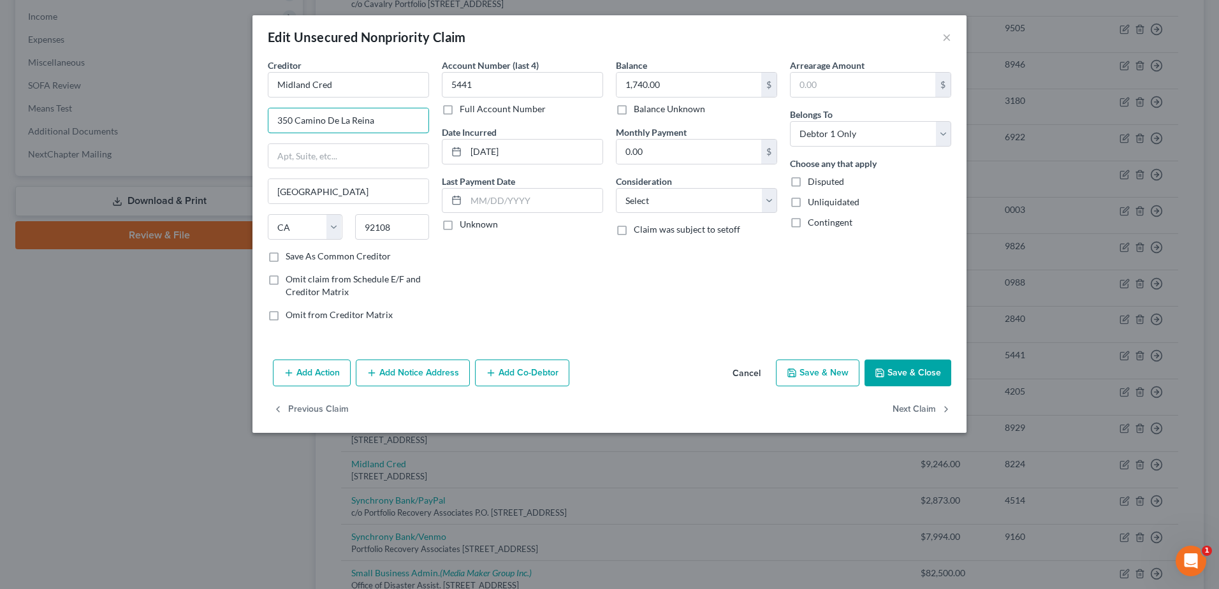
drag, startPoint x: 388, startPoint y: 119, endPoint x: 226, endPoint y: 125, distance: 161.4
click at [226, 125] on div "Edit Unsecured Nonpriority Claim × Creditor * [GEOGRAPHIC_DATA] Cred [GEOGRAPHI…" at bounding box center [609, 294] width 1219 height 589
drag, startPoint x: 345, startPoint y: 82, endPoint x: 282, endPoint y: 87, distance: 62.6
click at [282, 87] on input "Midland Cred" at bounding box center [348, 84] width 161 height 25
click at [352, 80] on input "Midland Cred" at bounding box center [348, 84] width 161 height 25
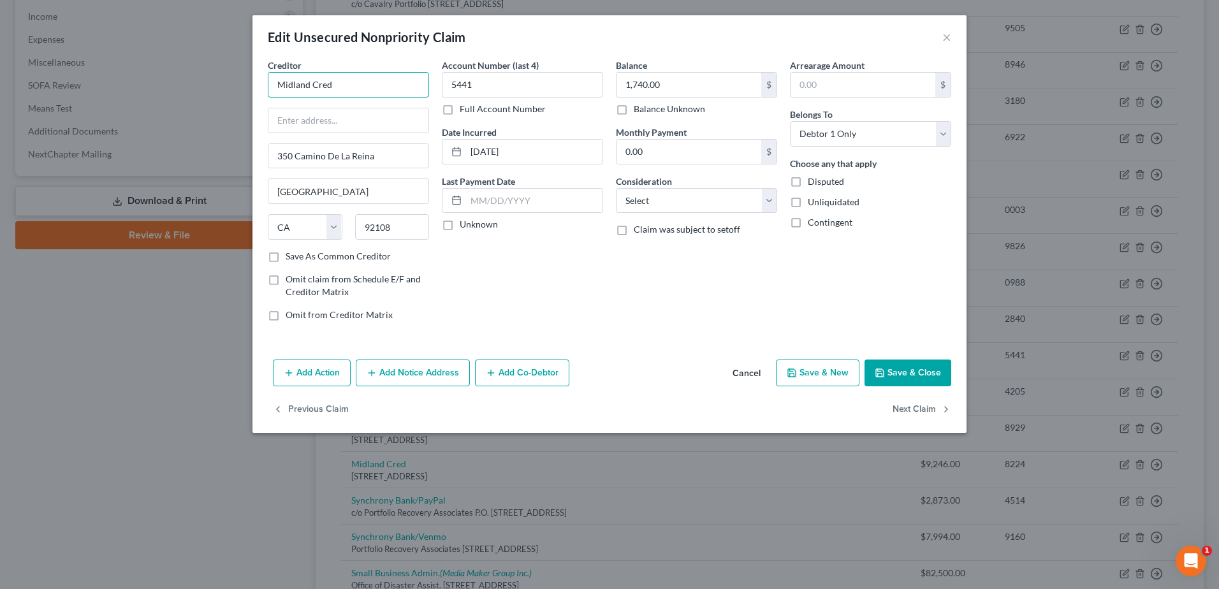
drag, startPoint x: 345, startPoint y: 83, endPoint x: 266, endPoint y: 88, distance: 79.8
click at [266, 88] on div "Creditor * Midland Cred [GEOGRAPHIC_DATA] [US_STATE] AK AR AZ CA CO [GEOGRAPHIC…" at bounding box center [348, 195] width 174 height 273
click at [275, 87] on input "text" at bounding box center [348, 84] width 161 height 25
click at [656, 206] on select "Select Cable / Satellite Services Collection Agency Credit Card Debt Debt Couns…" at bounding box center [696, 200] width 161 height 25
click at [616, 188] on select "Select Cable / Satellite Services Collection Agency Credit Card Debt Debt Couns…" at bounding box center [696, 200] width 161 height 25
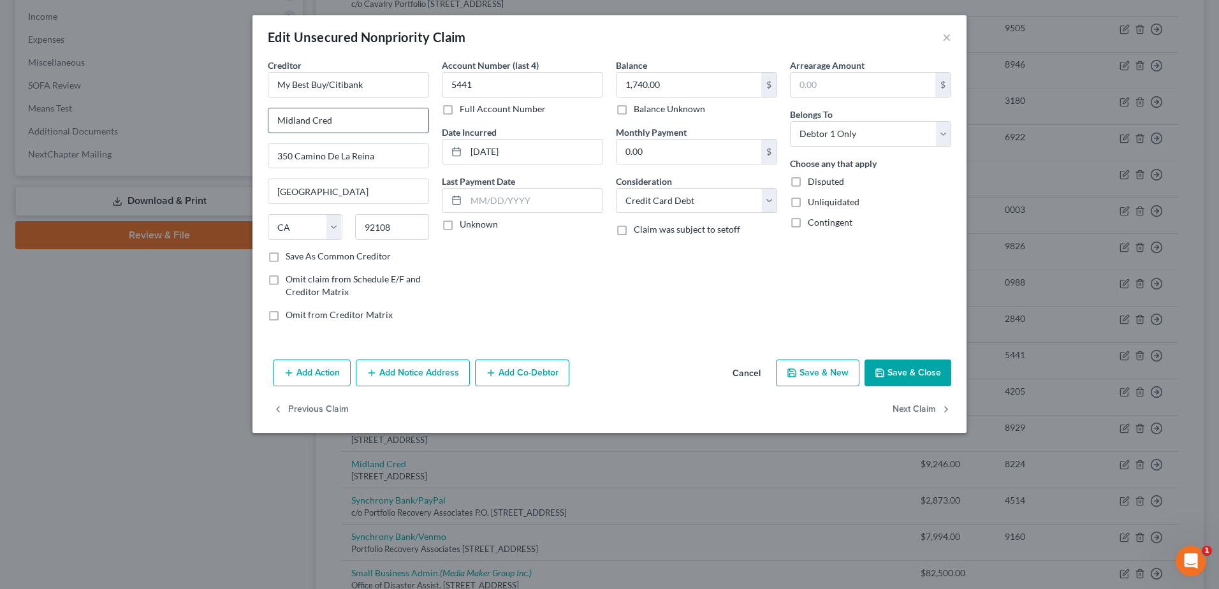
click at [275, 121] on input "Midland Cred" at bounding box center [348, 120] width 160 height 24
click at [363, 120] on input "c/o Midland Cred" at bounding box center [348, 120] width 160 height 24
click at [907, 374] on button "Save & Close" at bounding box center [907, 373] width 87 height 27
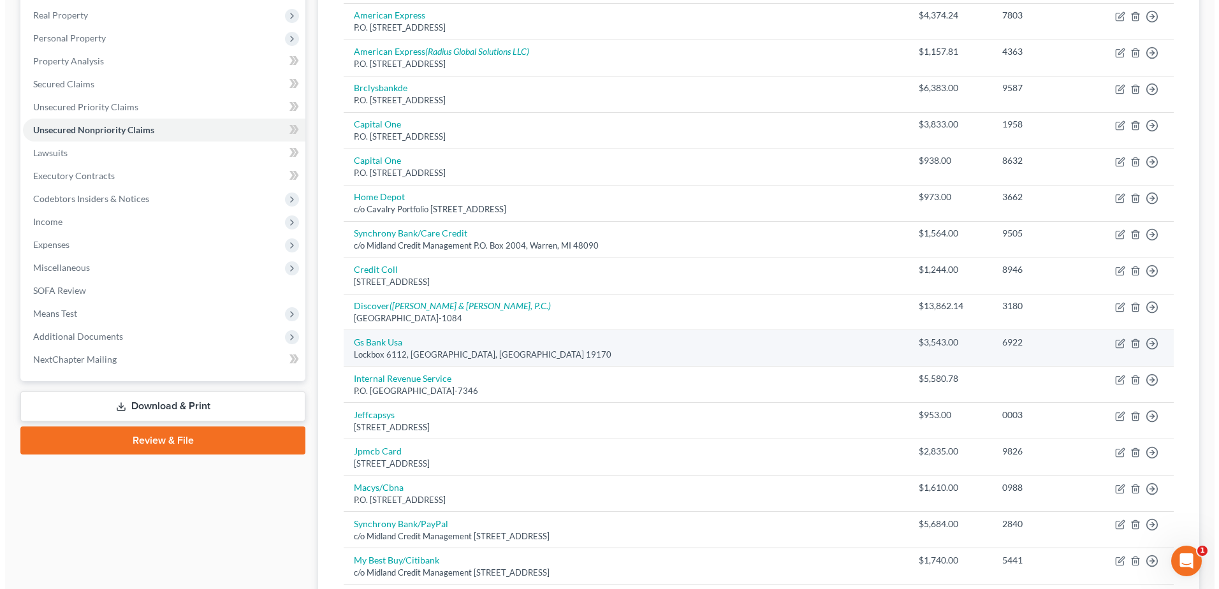
scroll to position [339, 0]
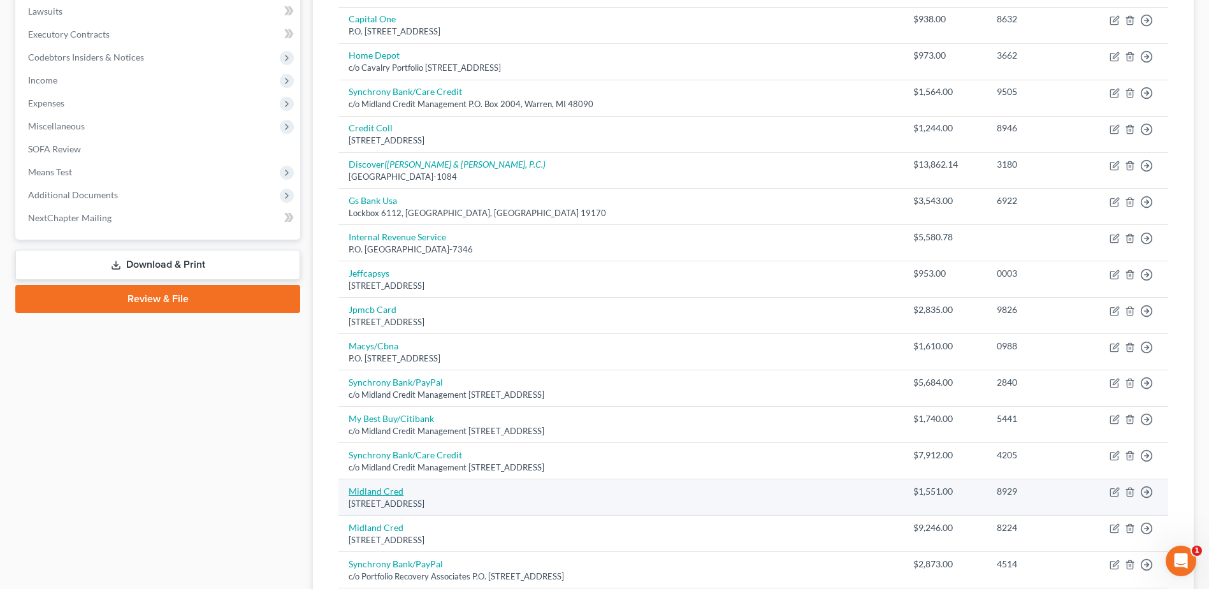
click at [381, 491] on link "Midland Cred" at bounding box center [376, 491] width 55 height 11
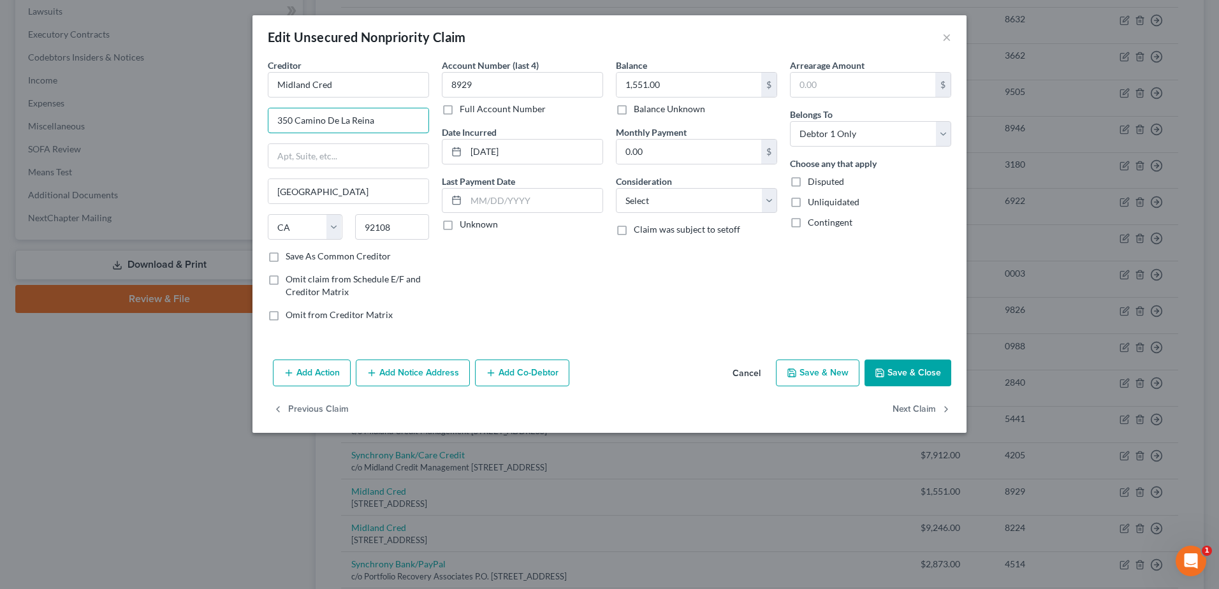
drag, startPoint x: 387, startPoint y: 122, endPoint x: 248, endPoint y: 124, distance: 139.0
click at [248, 124] on div "Edit Unsecured Nonpriority Claim × Creditor * [GEOGRAPHIC_DATA] Cred [GEOGRAPHI…" at bounding box center [609, 294] width 1219 height 589
drag, startPoint x: 360, startPoint y: 85, endPoint x: 311, endPoint y: 181, distance: 107.8
click at [196, 94] on div "Edit Unsecured Nonpriority Claim × Creditor * [GEOGRAPHIC_DATA] Cred [GEOGRAPHI…" at bounding box center [609, 294] width 1219 height 589
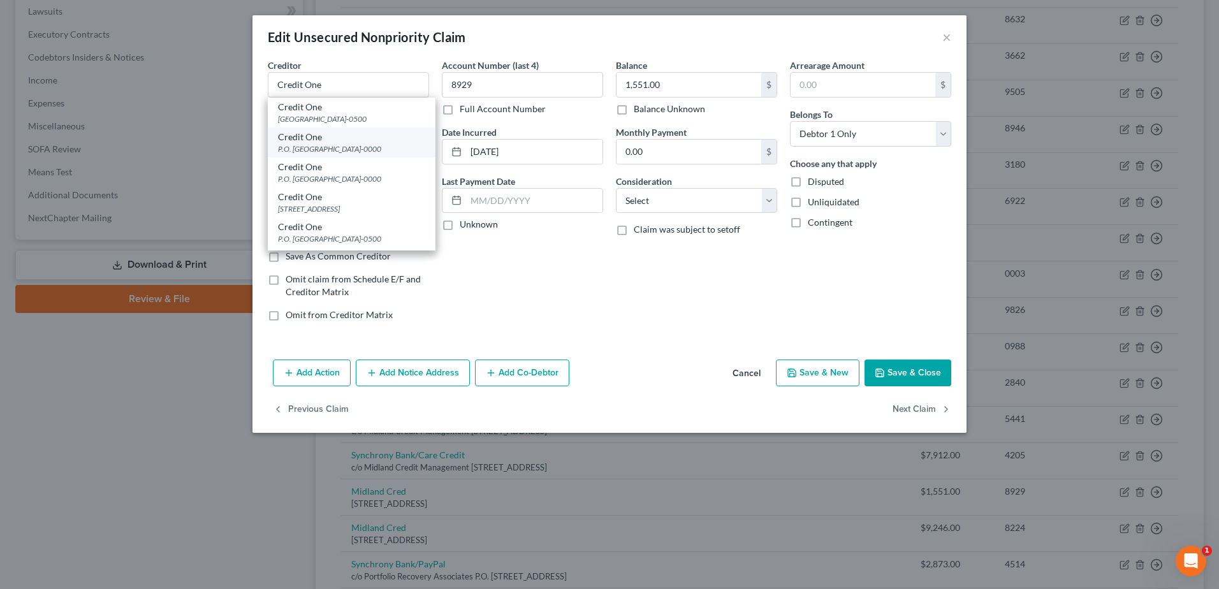
click at [286, 154] on div "P.O. [GEOGRAPHIC_DATA]-0000" at bounding box center [351, 148] width 147 height 11
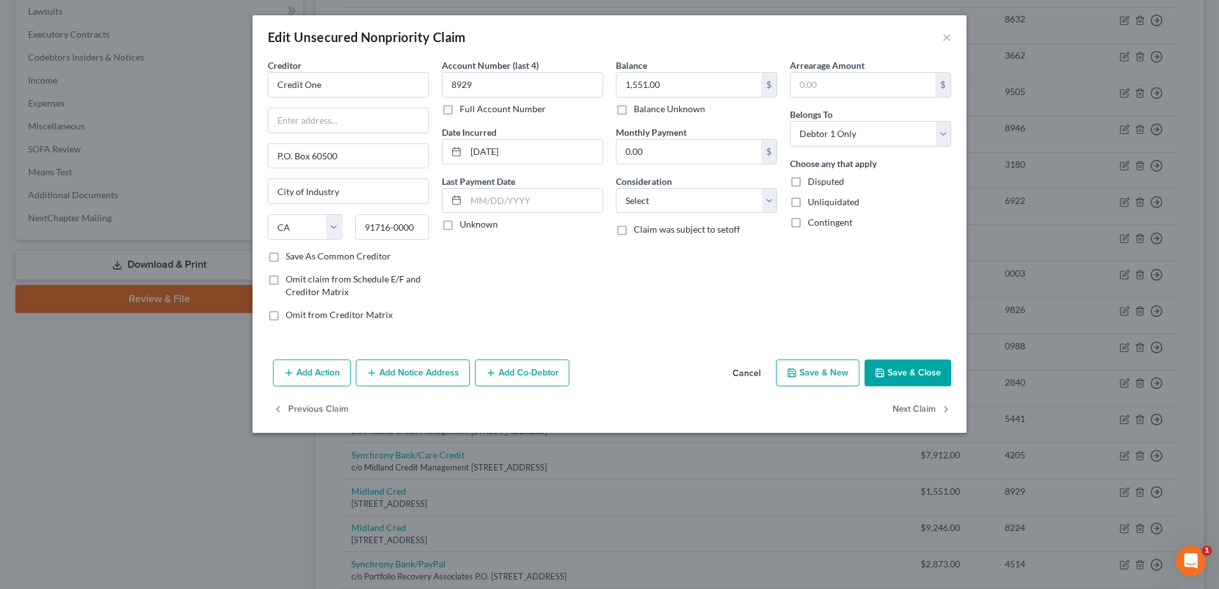
click at [396, 380] on button "Add Notice Address" at bounding box center [413, 373] width 114 height 27
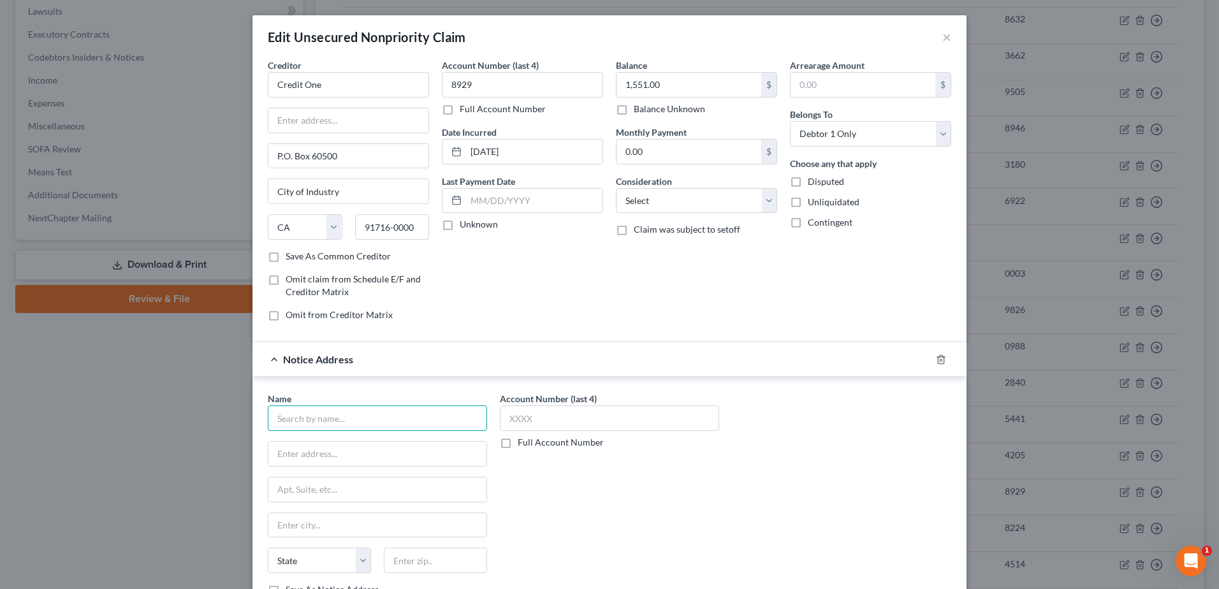
click at [325, 424] on input "text" at bounding box center [377, 417] width 219 height 25
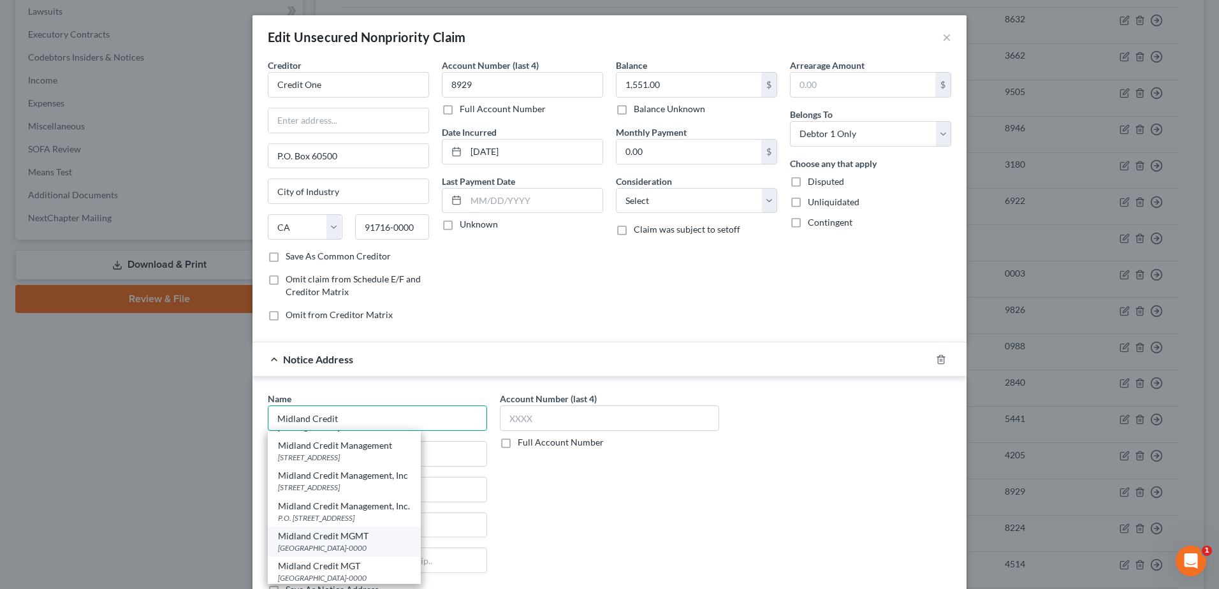
scroll to position [268, 0]
click at [356, 513] on div "P.O. [STREET_ADDRESS]" at bounding box center [344, 515] width 133 height 11
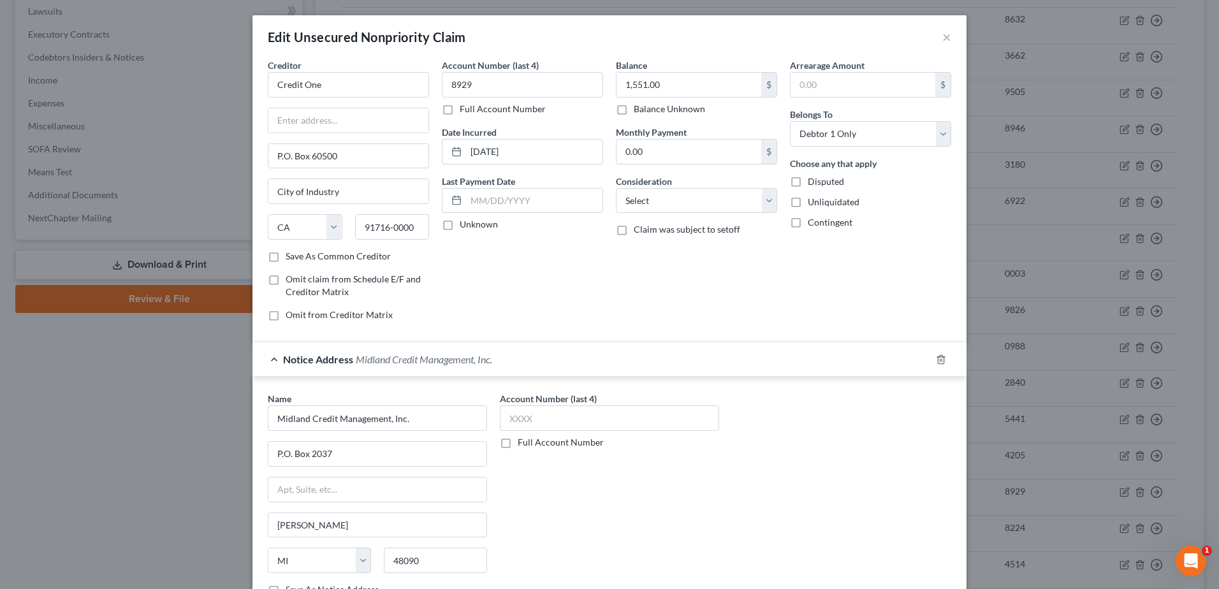
scroll to position [0, 0]
drag, startPoint x: 314, startPoint y: 453, endPoint x: 368, endPoint y: 456, distance: 55.0
click at [368, 456] on input "P.O. Box 2037" at bounding box center [377, 454] width 218 height 24
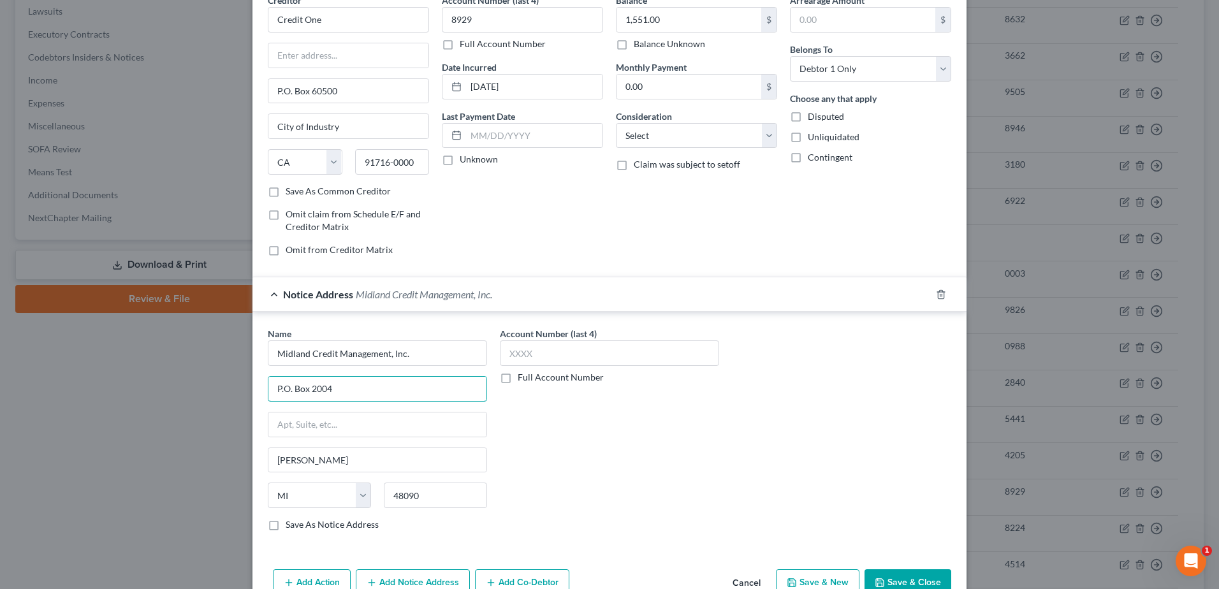
scroll to position [134, 0]
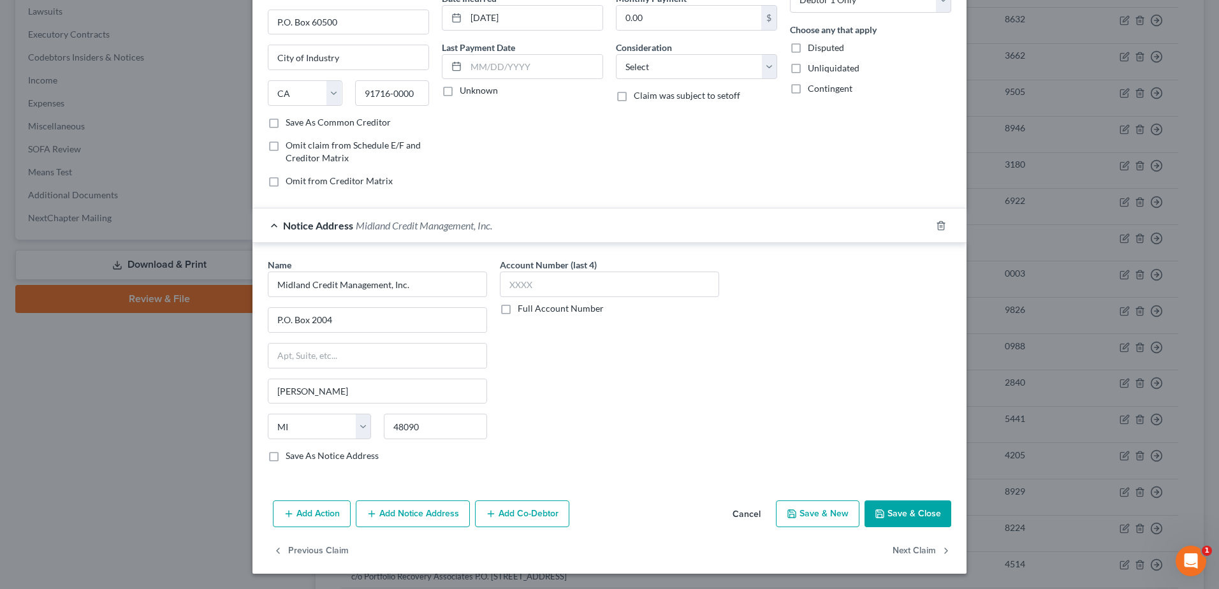
click at [903, 511] on button "Save & Close" at bounding box center [907, 513] width 87 height 27
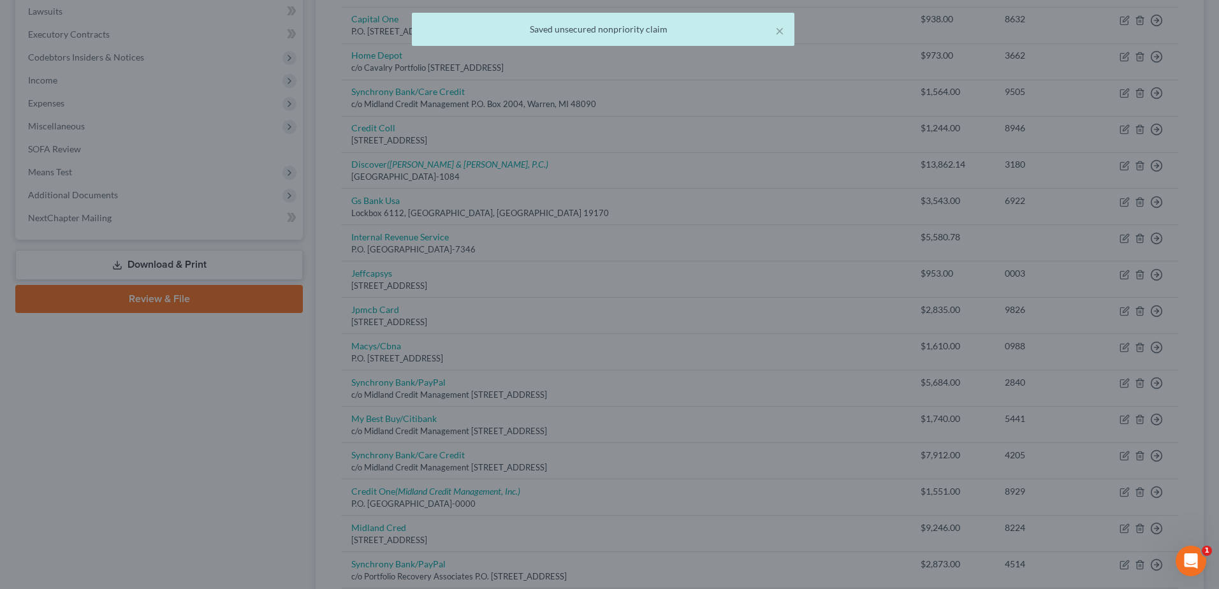
scroll to position [0, 0]
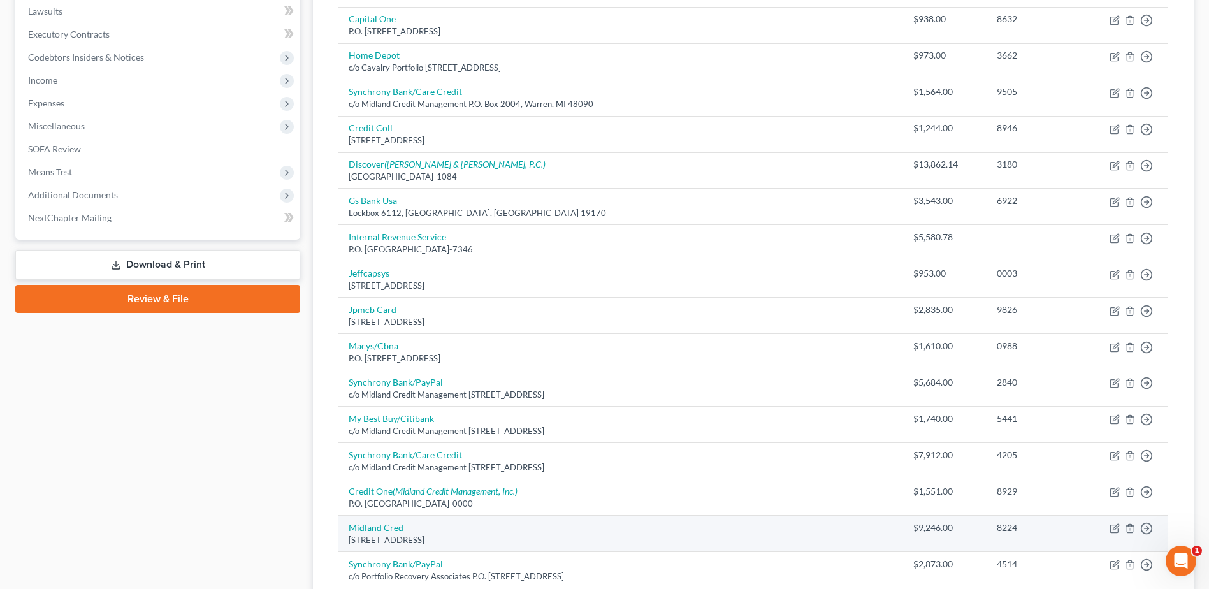
click at [374, 523] on link "Midland Cred" at bounding box center [376, 527] width 55 height 11
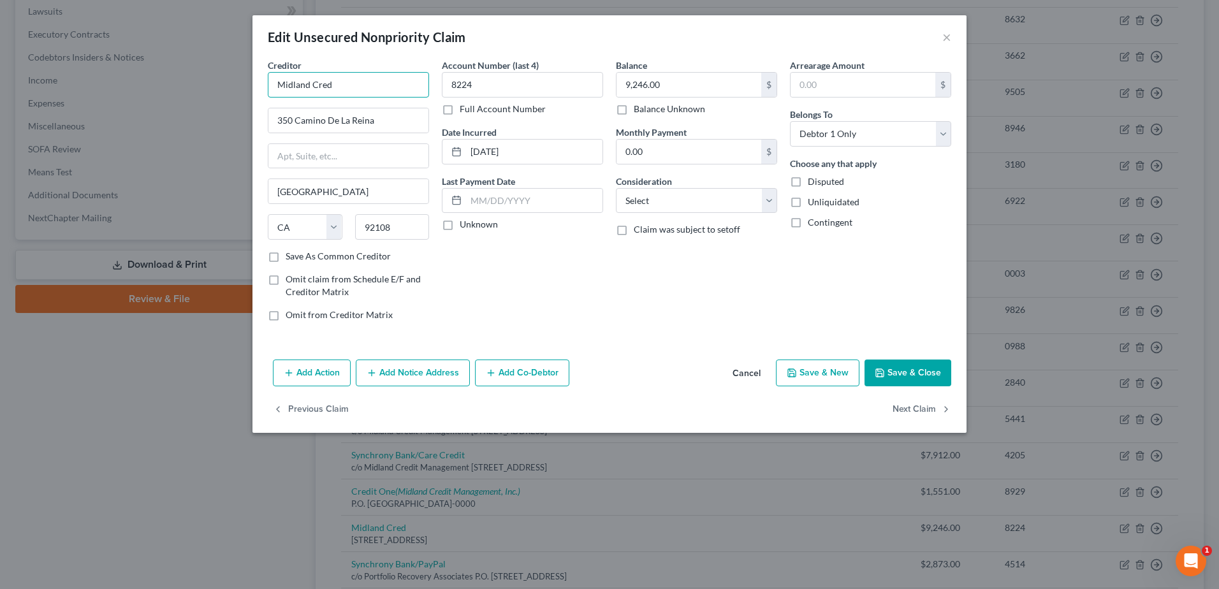
drag, startPoint x: 344, startPoint y: 87, endPoint x: 186, endPoint y: 90, distance: 158.1
click at [186, 90] on div "Edit Unsecured Nonpriority Claim × Creditor * [GEOGRAPHIC_DATA] Cred [GEOGRAPHI…" at bounding box center [609, 294] width 1219 height 589
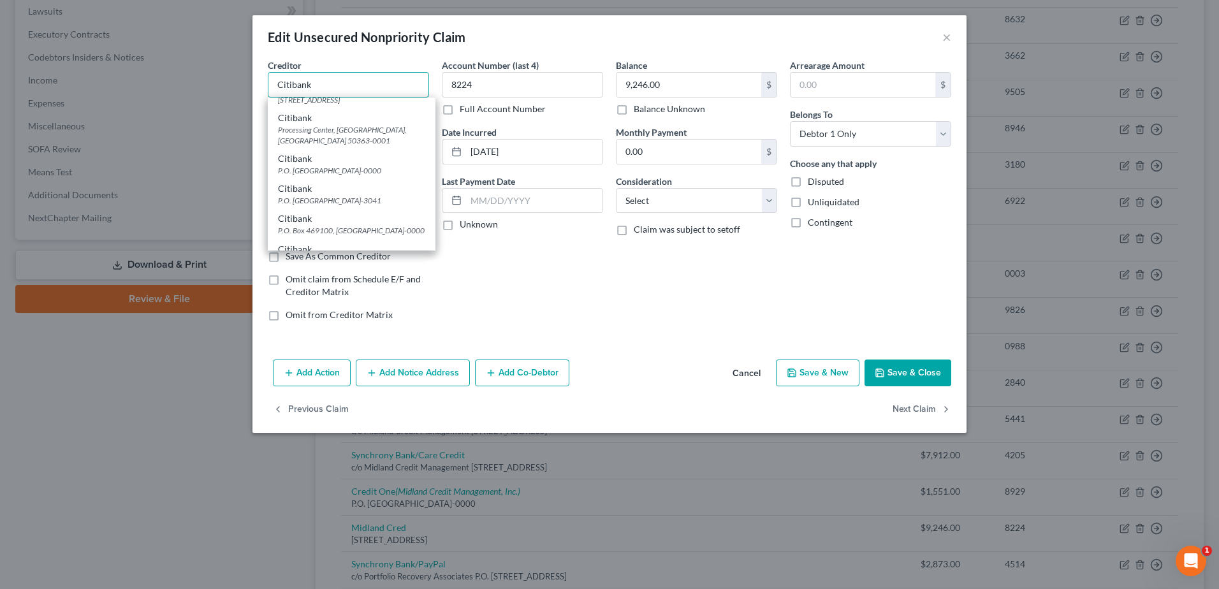
scroll to position [255, 0]
click at [306, 142] on div "P.O. [GEOGRAPHIC_DATA]-3041" at bounding box center [351, 136] width 147 height 11
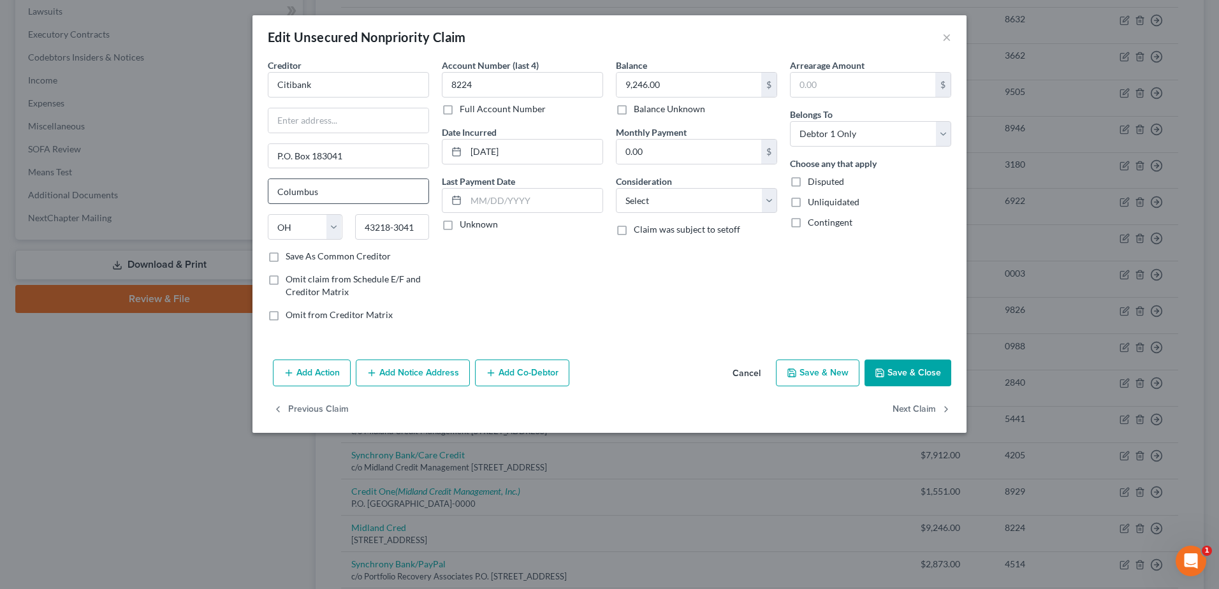
scroll to position [0, 0]
click at [419, 378] on button "Add Notice Address" at bounding box center [413, 373] width 114 height 27
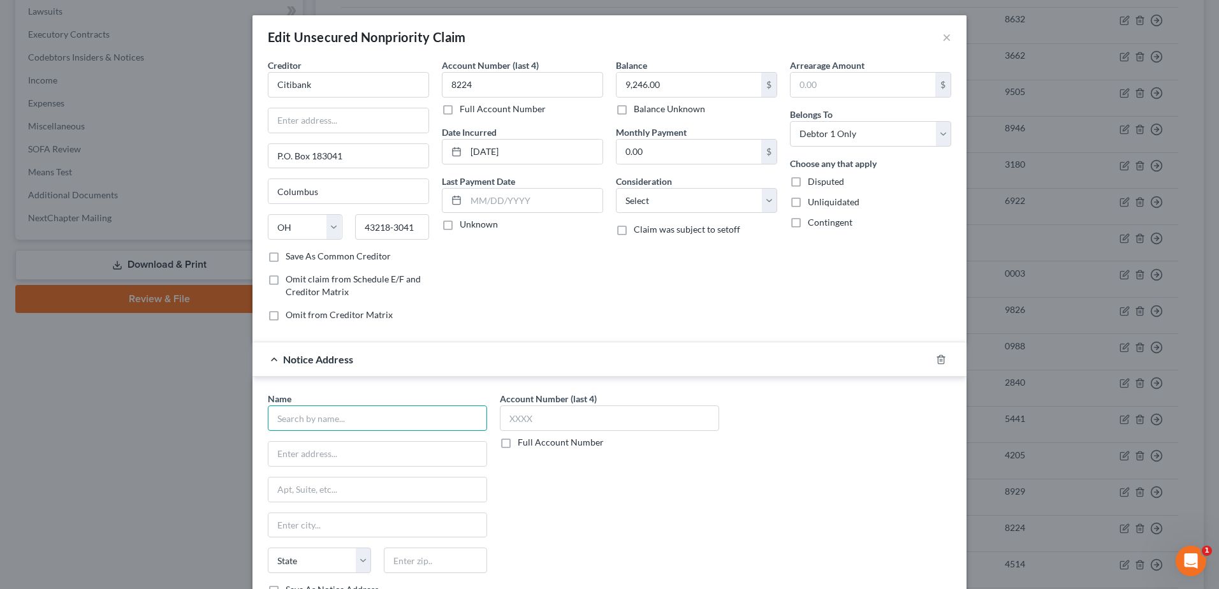
click at [302, 420] on input "text" at bounding box center [377, 417] width 219 height 25
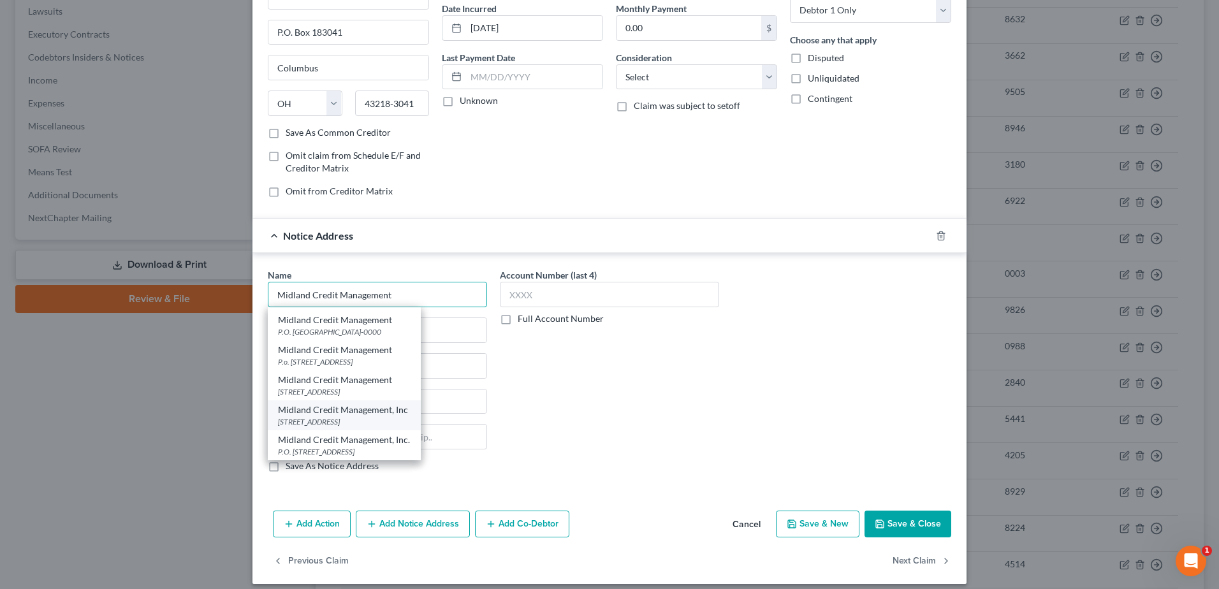
scroll to position [127, 0]
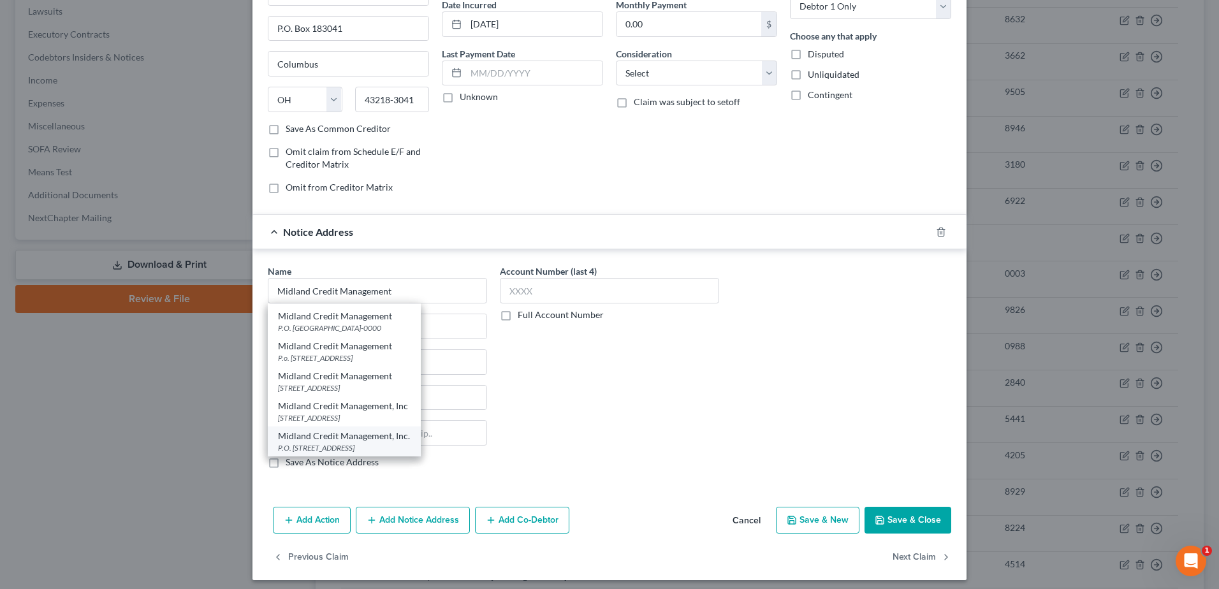
click at [317, 438] on div "Midland Credit Management, Inc." at bounding box center [344, 436] width 133 height 13
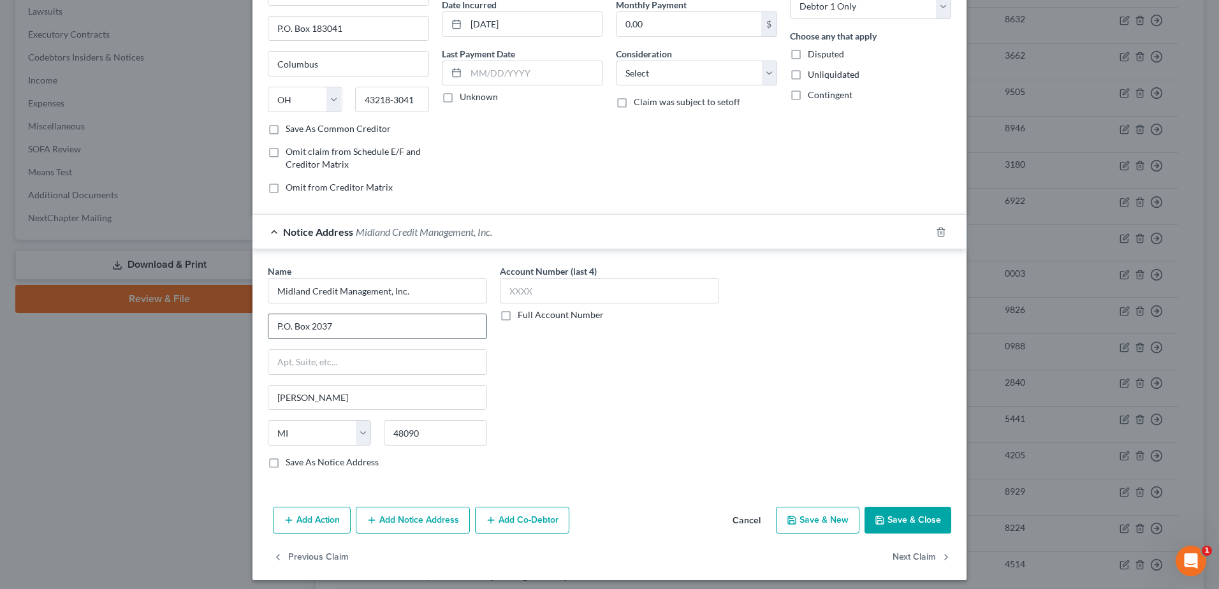
drag, startPoint x: 314, startPoint y: 321, endPoint x: 337, endPoint y: 326, distance: 23.7
click at [337, 326] on input "P.O. Box 2037" at bounding box center [377, 326] width 218 height 24
drag, startPoint x: 632, startPoint y: 69, endPoint x: 654, endPoint y: 86, distance: 27.3
click at [632, 69] on select "Select Cable / Satellite Services Collection Agency Credit Card Debt Debt Couns…" at bounding box center [696, 73] width 161 height 25
click at [616, 61] on select "Select Cable / Satellite Services Collection Agency Credit Card Debt Debt Couns…" at bounding box center [696, 73] width 161 height 25
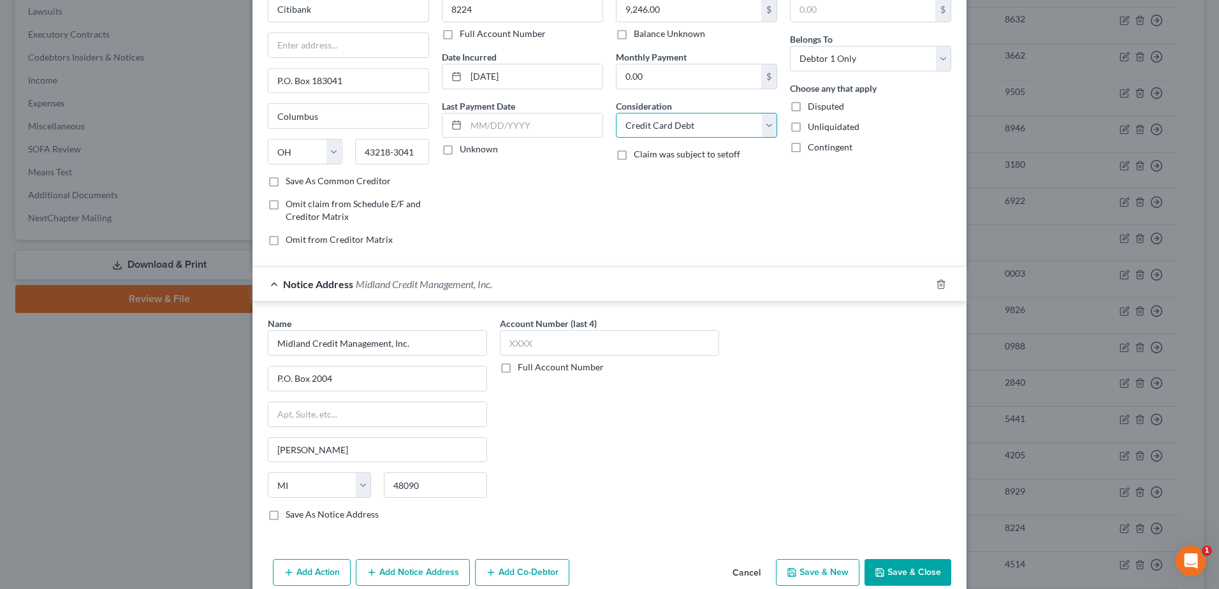
scroll to position [134, 0]
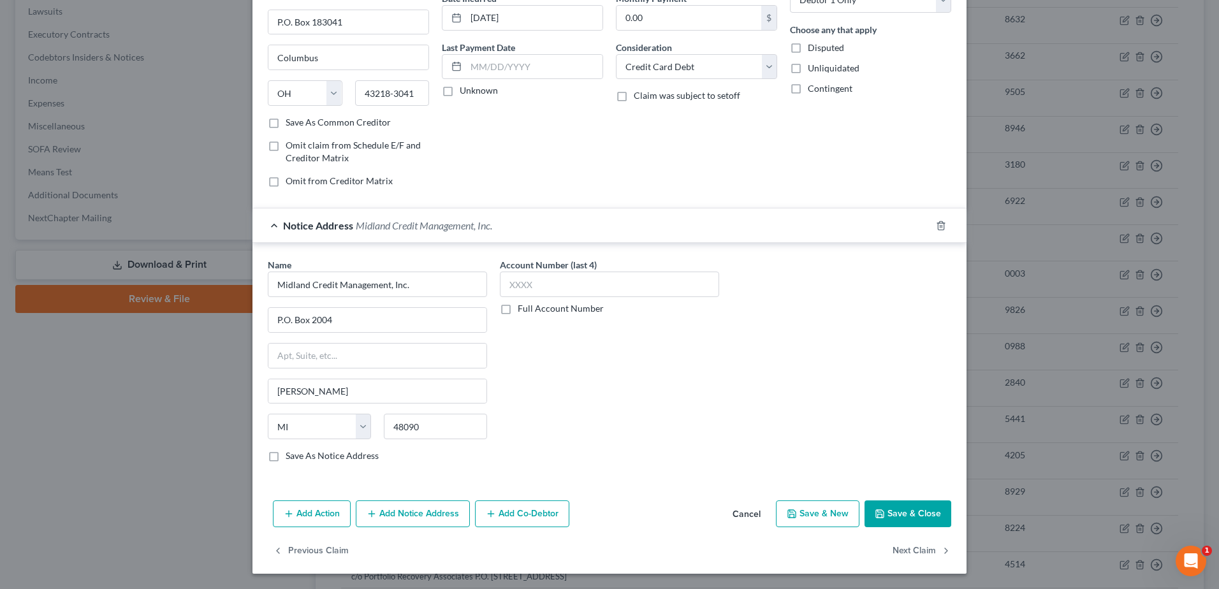
click at [897, 512] on button "Save & Close" at bounding box center [907, 513] width 87 height 27
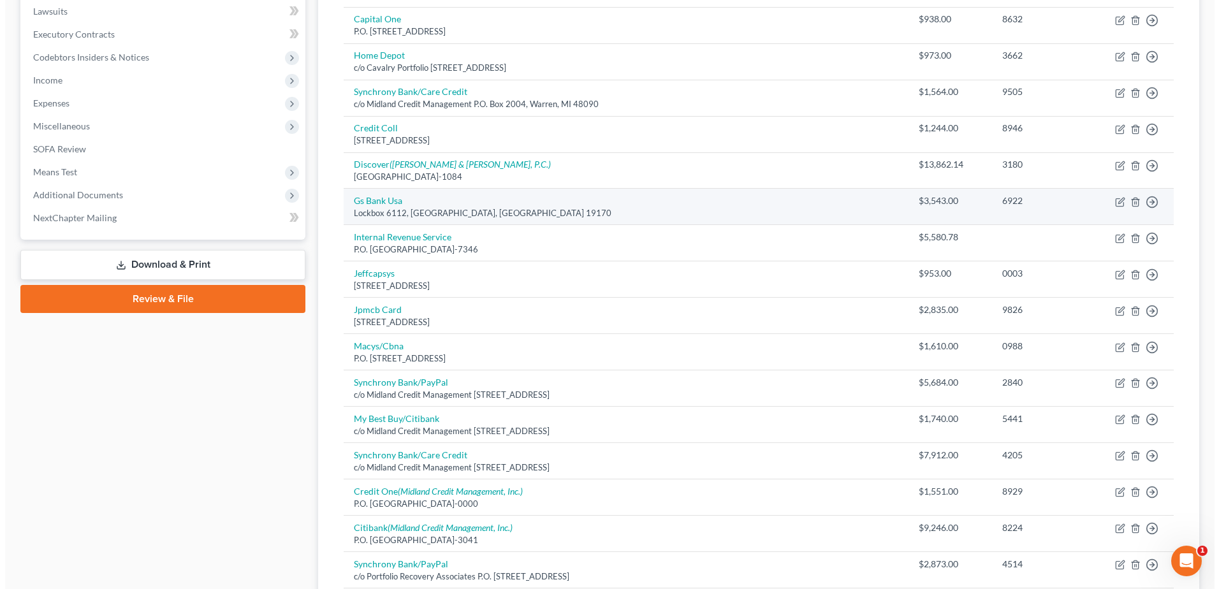
scroll to position [20, 0]
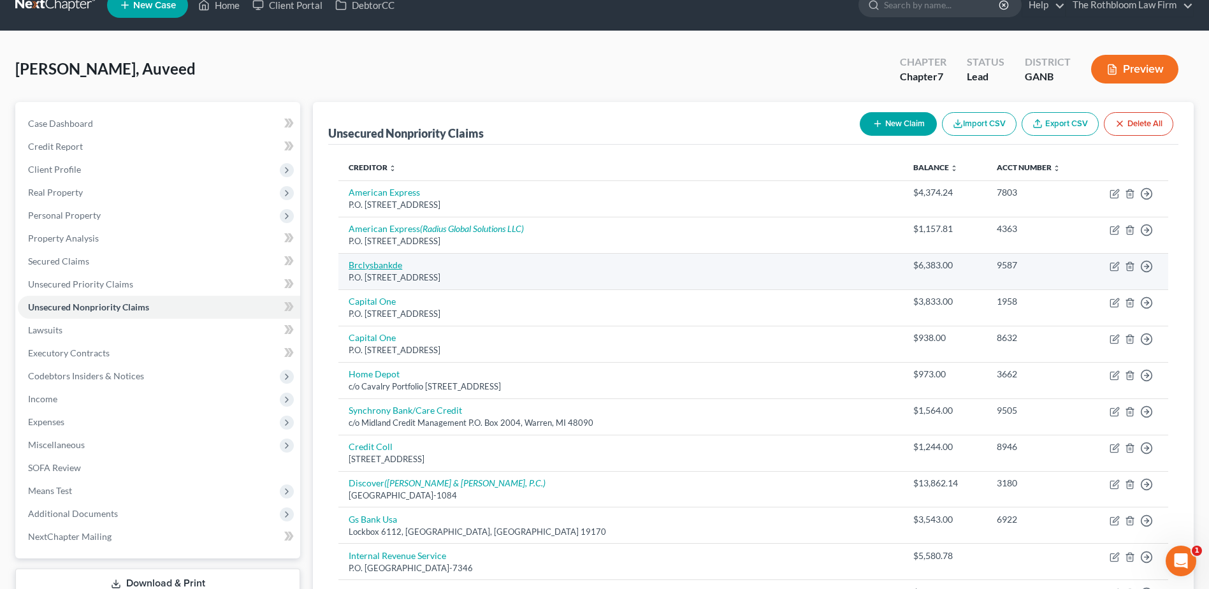
click at [358, 266] on link "Brclysbankde" at bounding box center [376, 264] width 54 height 11
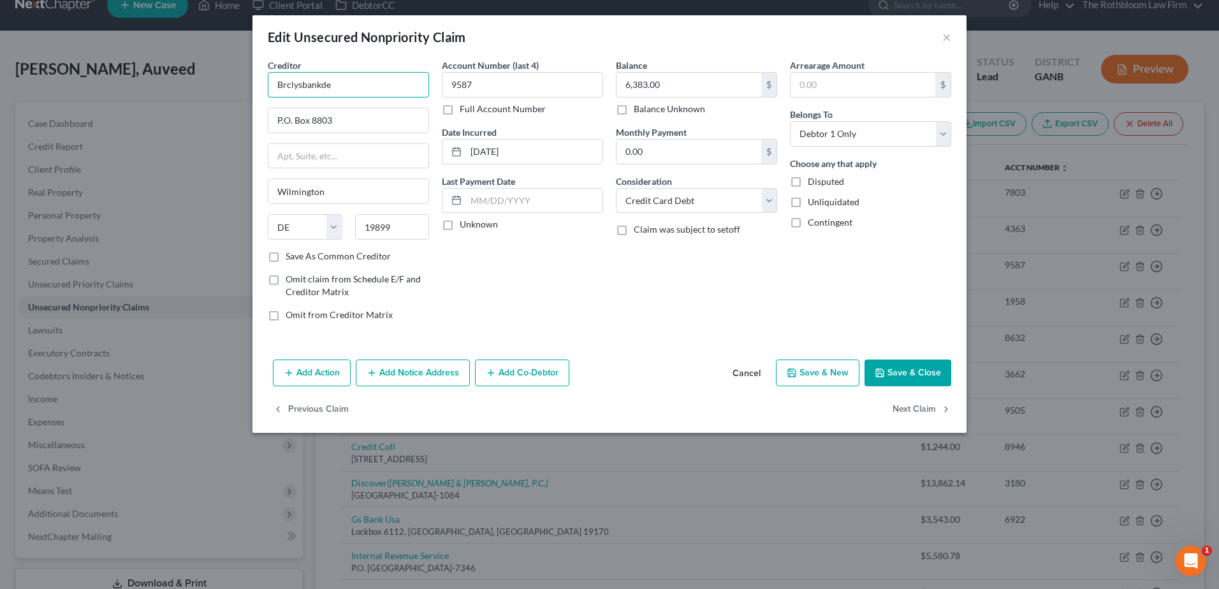
drag, startPoint x: 339, startPoint y: 94, endPoint x: 243, endPoint y: 102, distance: 96.6
click at [243, 102] on div "Edit Unsecured Nonpriority Claim × Creditor * Brclysbankde P.O. [GEOGRAPHIC_DAT…" at bounding box center [609, 294] width 1219 height 589
click at [411, 370] on button "Add Notice Address" at bounding box center [413, 373] width 114 height 27
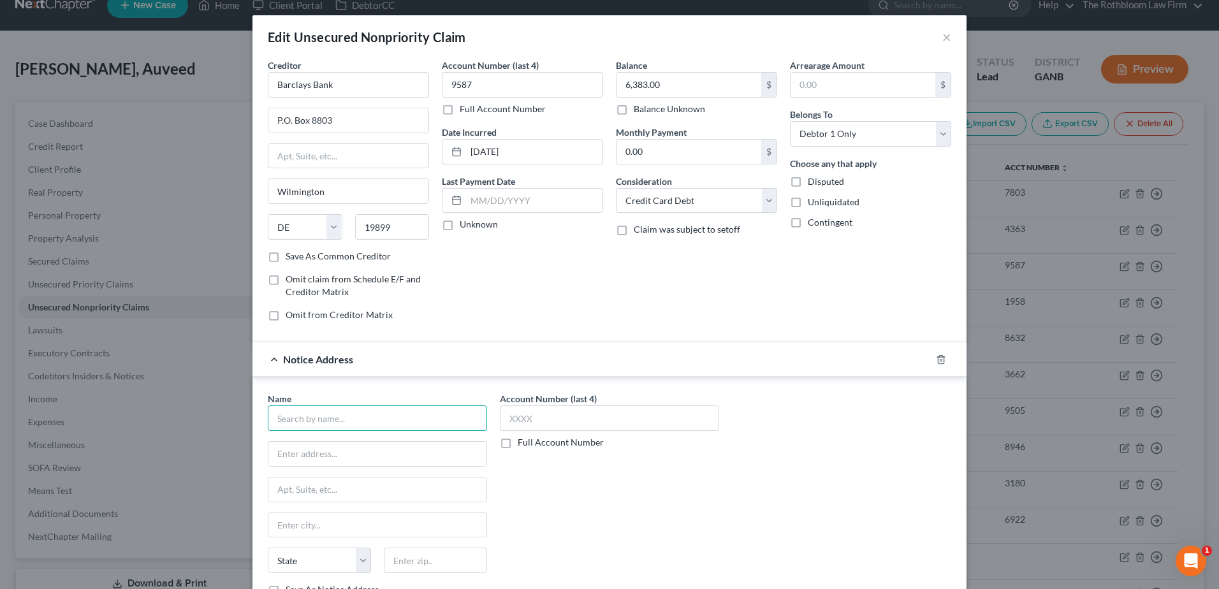
click at [304, 423] on input "text" at bounding box center [377, 417] width 219 height 25
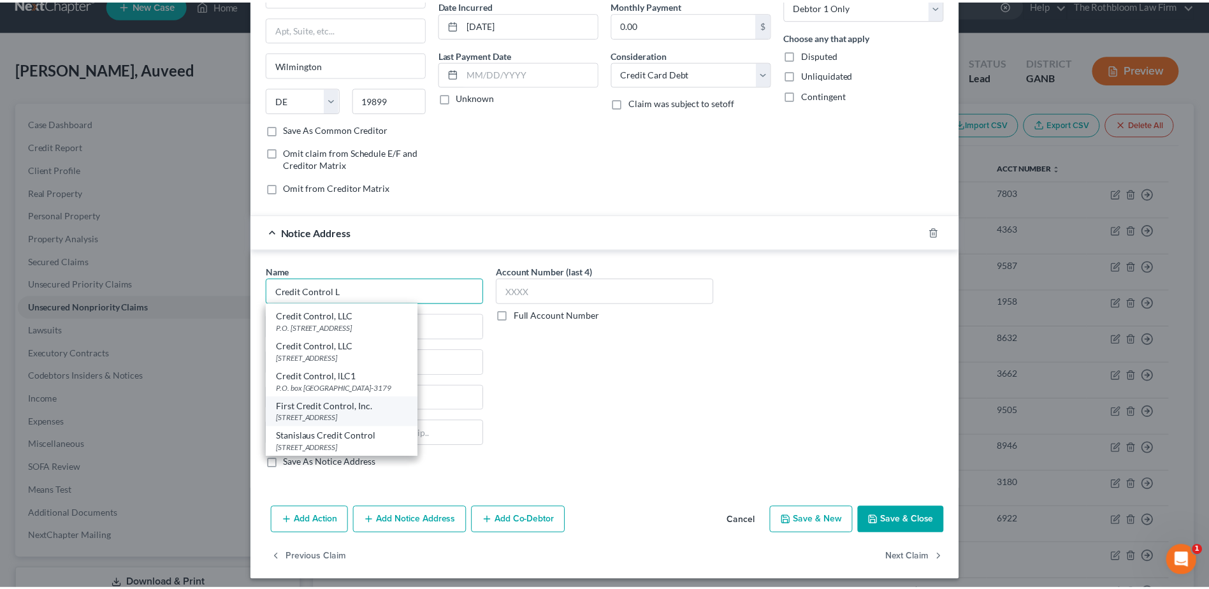
scroll to position [0, 0]
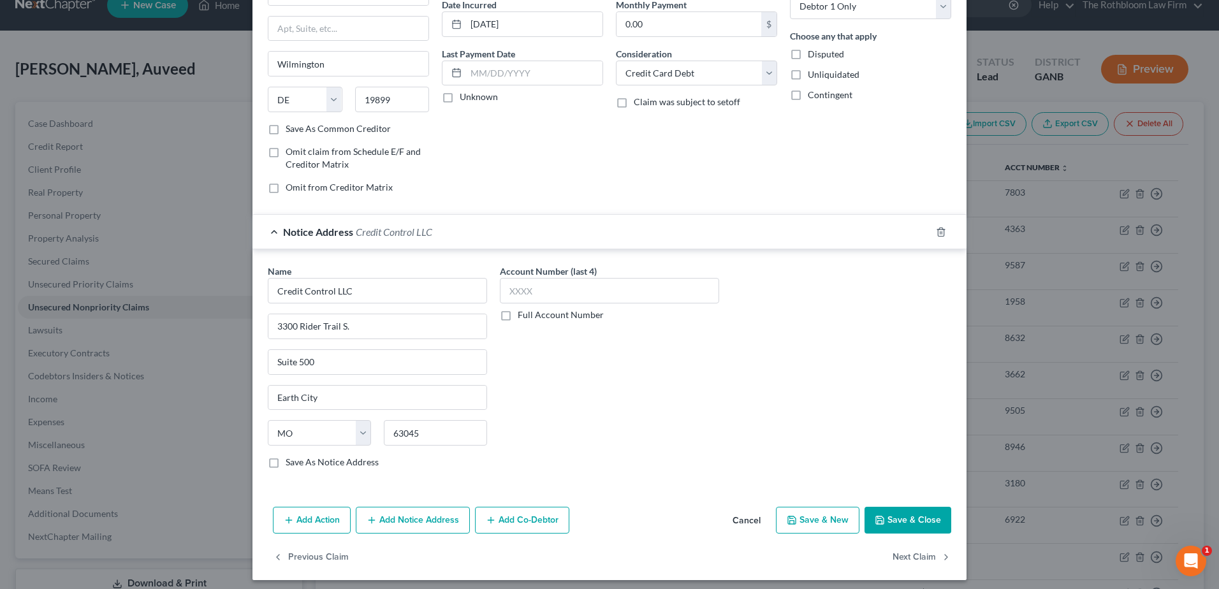
click at [906, 520] on button "Save & Close" at bounding box center [907, 520] width 87 height 27
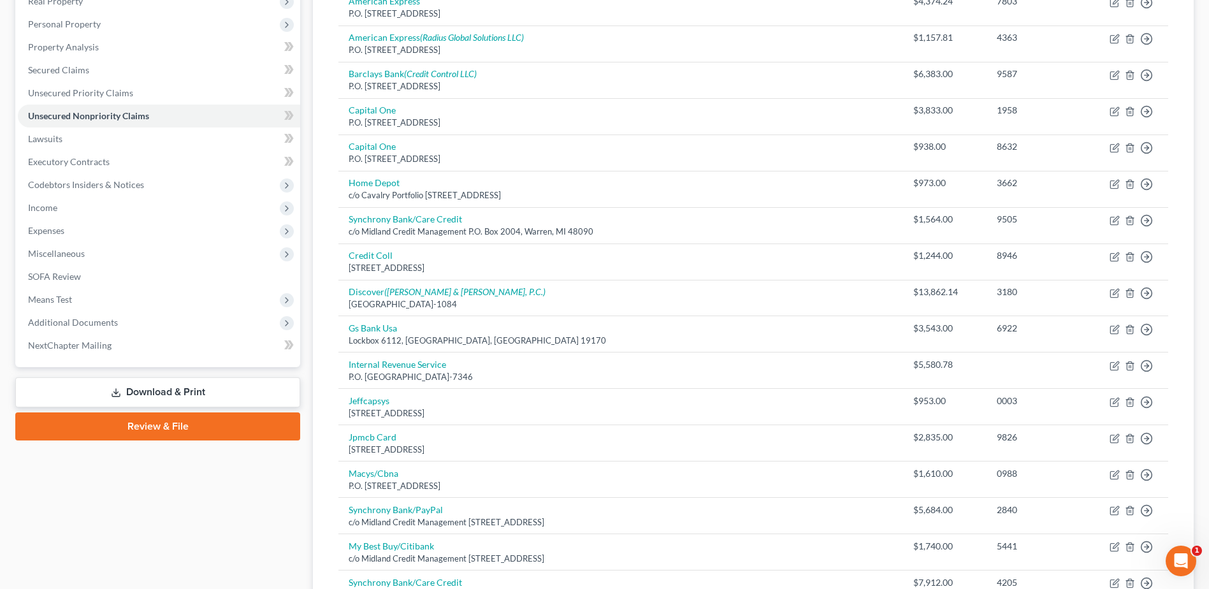
scroll to position [84, 0]
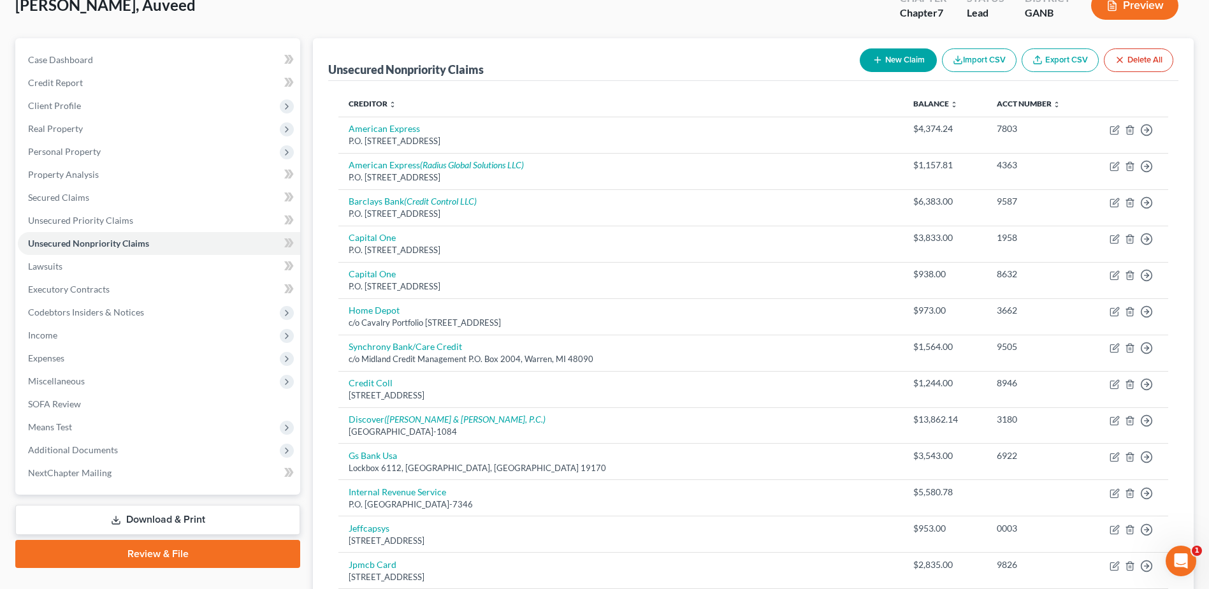
click at [898, 65] on button "New Claim" at bounding box center [898, 60] width 77 height 24
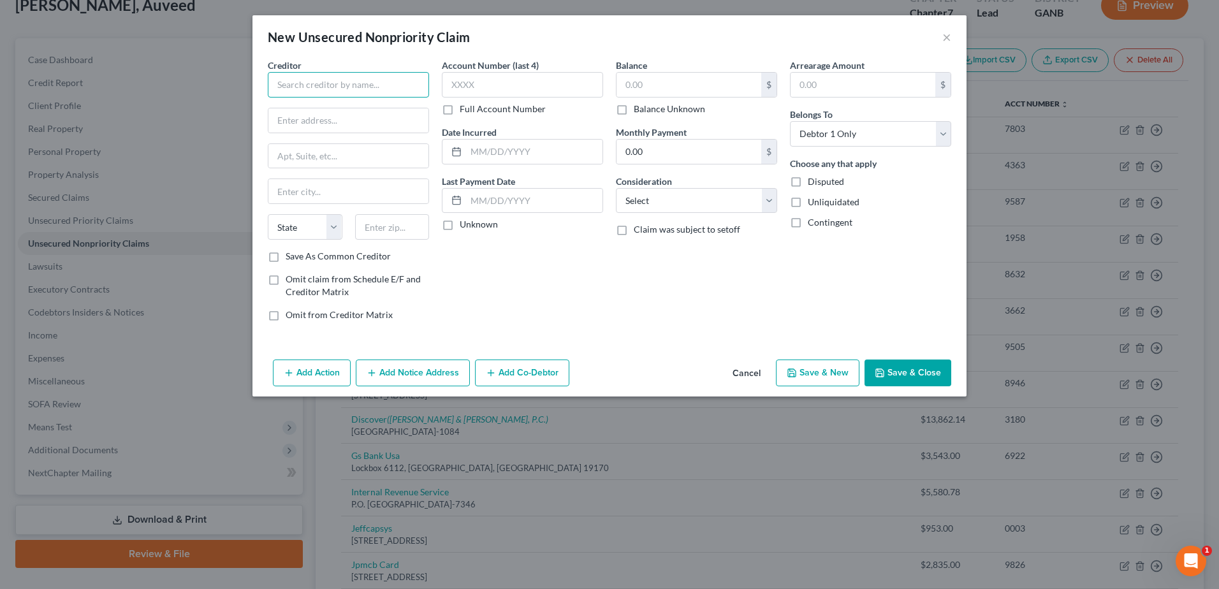
click at [316, 85] on input "text" at bounding box center [348, 84] width 161 height 25
click at [337, 84] on input "Upgrade" at bounding box center [348, 84] width 161 height 25
drag, startPoint x: 651, startPoint y: 194, endPoint x: 641, endPoint y: 215, distance: 23.1
click at [651, 194] on select "Select Cable / Satellite Services Collection Agency Credit Card Debt Debt Couns…" at bounding box center [696, 200] width 161 height 25
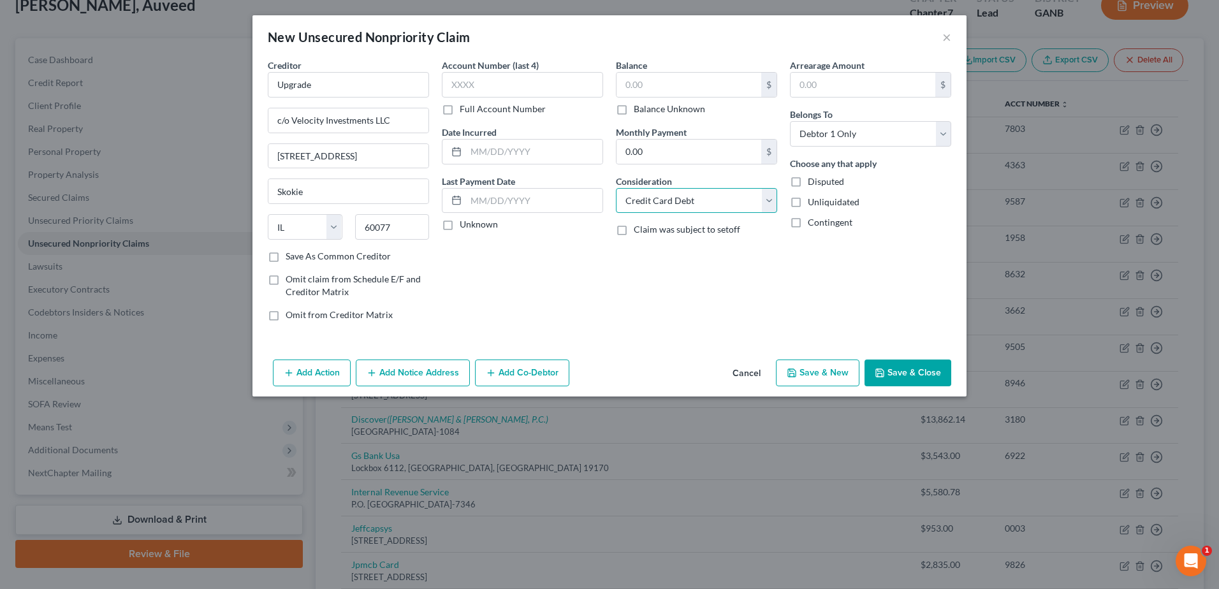
click at [616, 188] on select "Select Cable / Satellite Services Collection Agency Credit Card Debt Debt Couns…" at bounding box center [696, 200] width 161 height 25
click at [650, 95] on input "text" at bounding box center [688, 85] width 145 height 24
click at [895, 377] on button "Save & Close" at bounding box center [907, 373] width 87 height 27
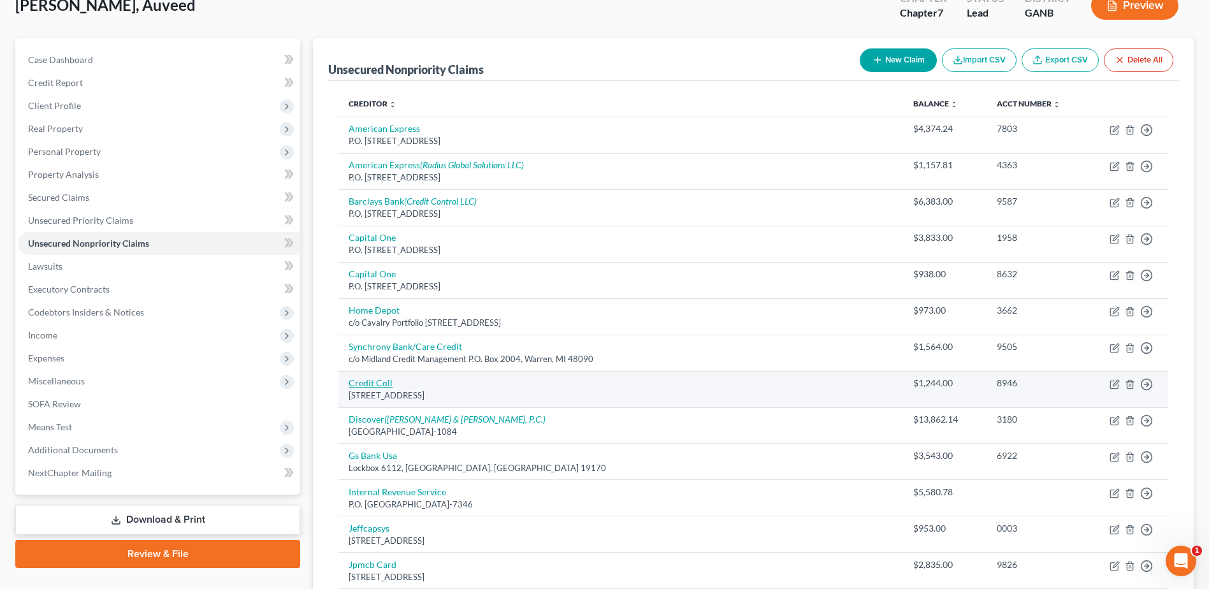
click at [367, 382] on link "Credit Coll" at bounding box center [371, 382] width 44 height 11
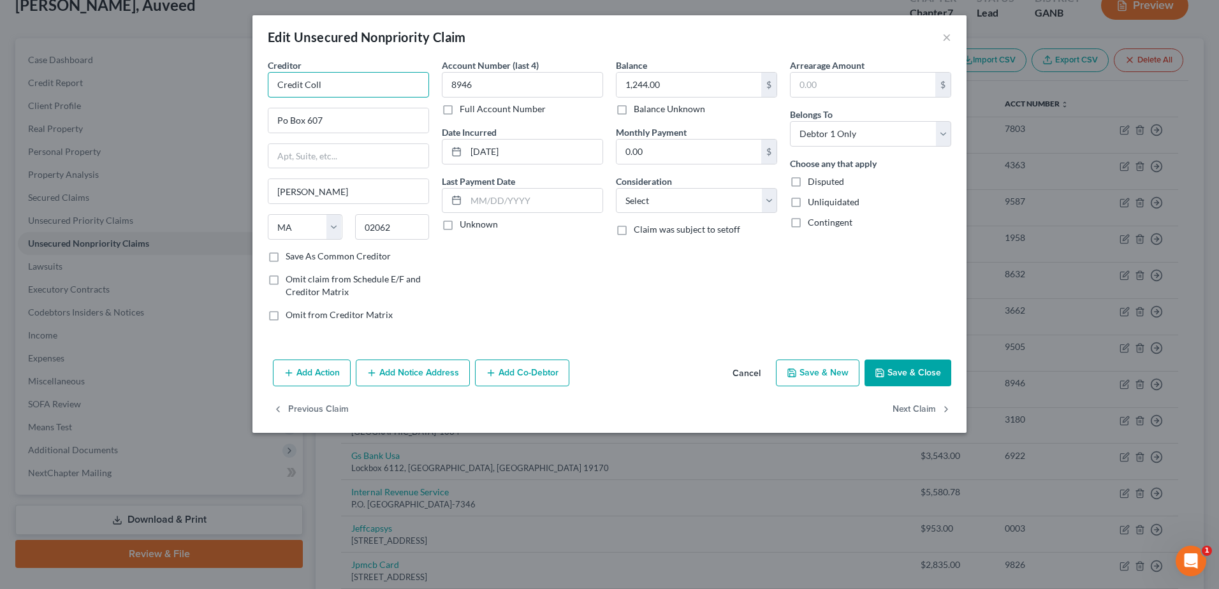
click at [340, 80] on input "Credit Coll" at bounding box center [348, 84] width 161 height 25
click at [287, 120] on input "Po Box 607" at bounding box center [348, 120] width 160 height 24
click at [667, 200] on select "Select Cable / Satellite Services Collection Agency Credit Card Debt Debt Couns…" at bounding box center [696, 200] width 161 height 25
click at [616, 188] on select "Select Cable / Satellite Services Collection Agency Credit Card Debt Debt Couns…" at bounding box center [696, 200] width 161 height 25
click at [902, 367] on button "Save & Close" at bounding box center [907, 373] width 87 height 27
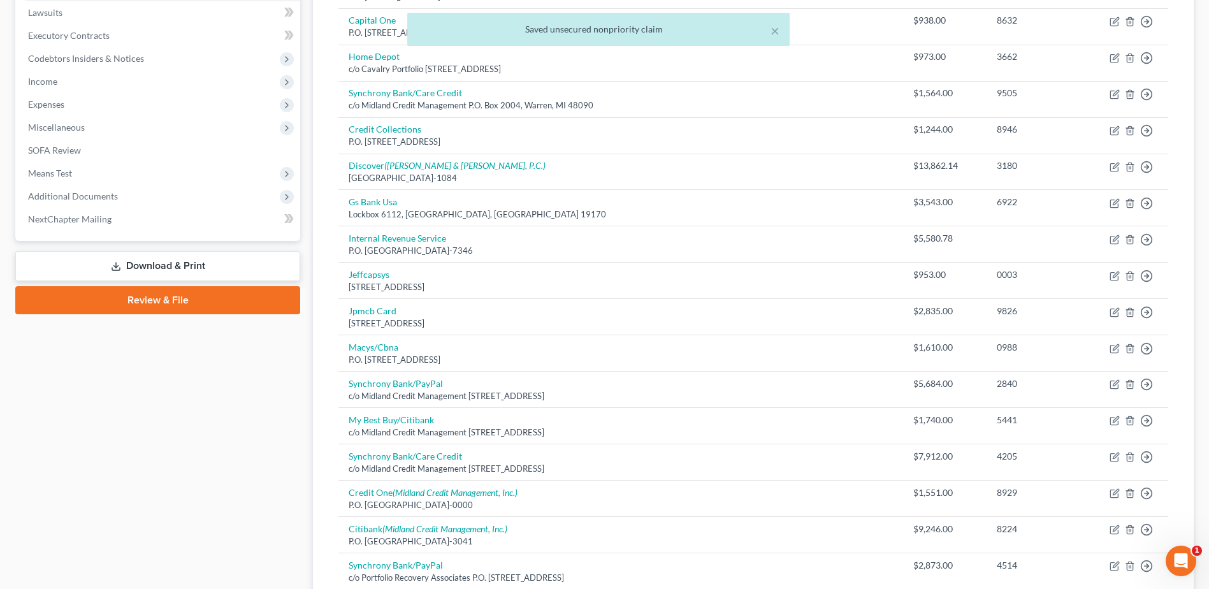
scroll to position [339, 0]
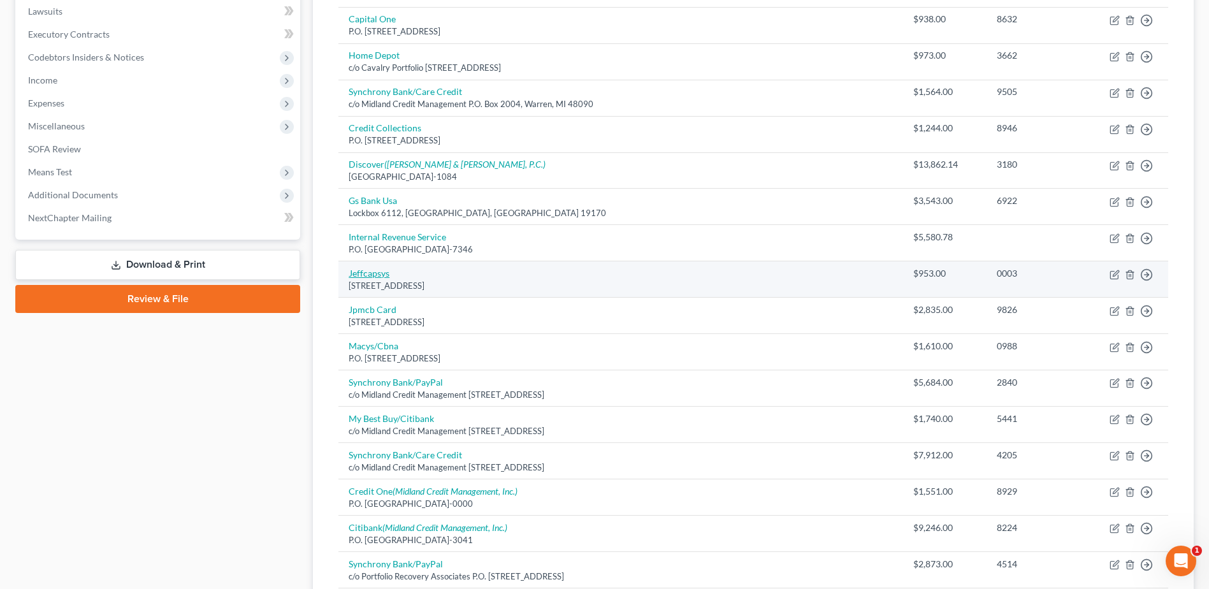
click at [366, 275] on link "Jeffcapsys" at bounding box center [369, 273] width 41 height 11
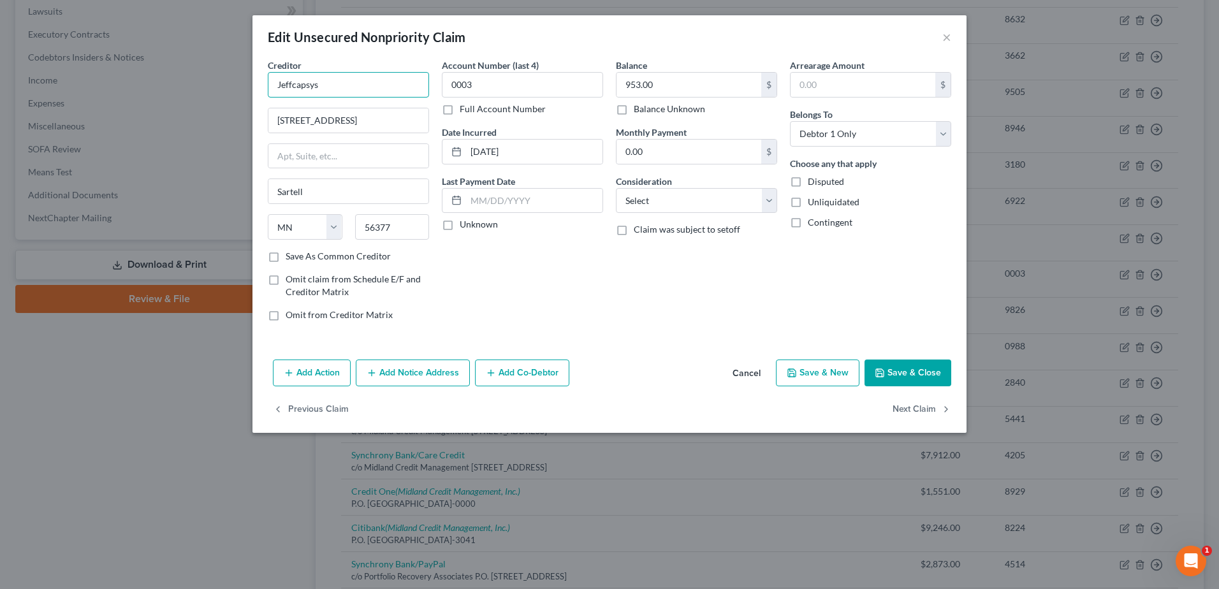
drag, startPoint x: 340, startPoint y: 80, endPoint x: 256, endPoint y: 85, distance: 84.3
click at [256, 85] on div "Creditor * Jeffcapsys [STREET_ADDRESS] [US_STATE] AK AR AZ CA CO [GEOGRAPHIC_DA…" at bounding box center [609, 207] width 714 height 296
click at [660, 203] on select "Select Cable / Satellite Services Collection Agency Credit Card Debt Debt Couns…" at bounding box center [696, 200] width 161 height 25
click at [616, 188] on select "Select Cable / Satellite Services Collection Agency Credit Card Debt Debt Couns…" at bounding box center [696, 200] width 161 height 25
click at [918, 377] on button "Save & Close" at bounding box center [907, 373] width 87 height 27
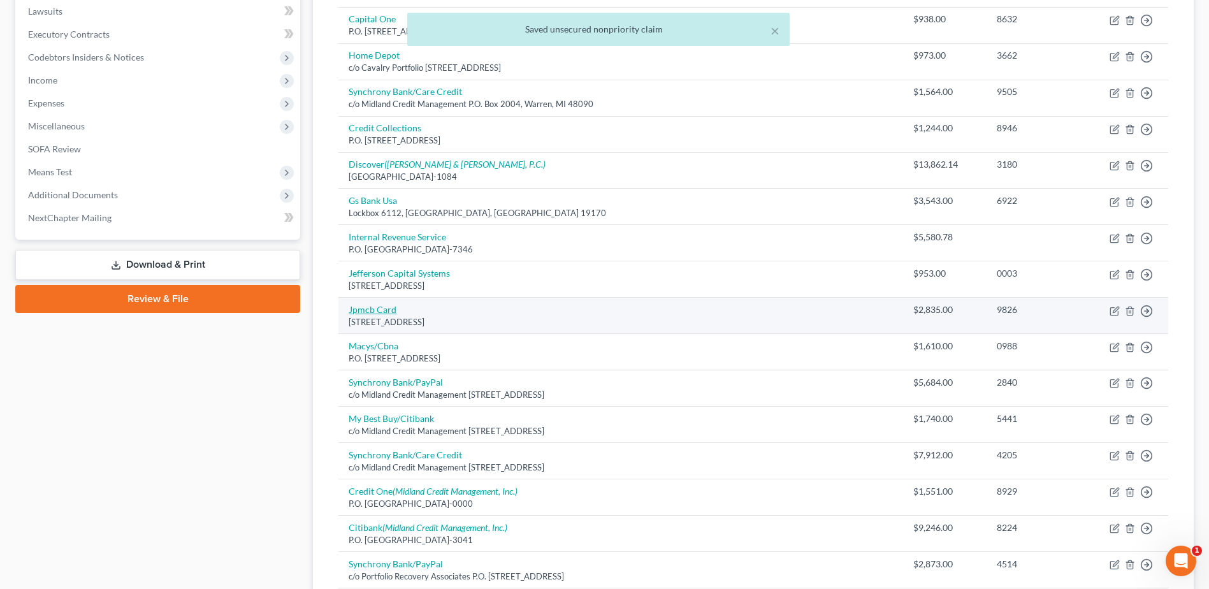
click at [387, 312] on link "Jpmcb Card" at bounding box center [373, 309] width 48 height 11
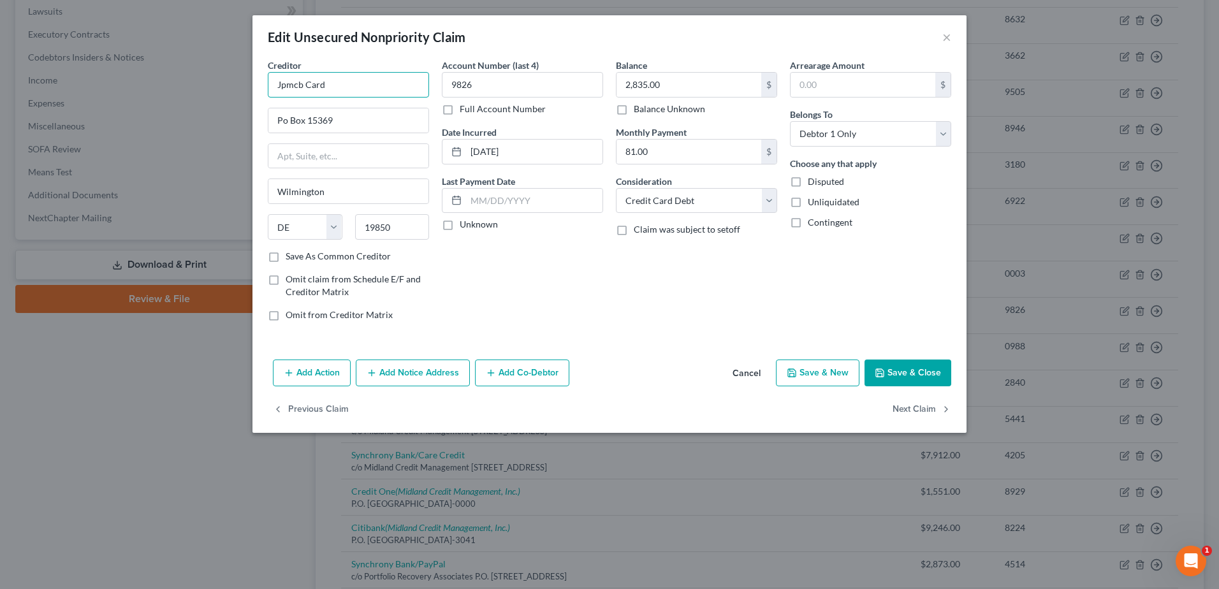
drag, startPoint x: 342, startPoint y: 92, endPoint x: 161, endPoint y: 97, distance: 181.1
click at [161, 97] on div "Edit Unsecured Nonpriority Claim × Creditor * Jpmcb Card Po Box [GEOGRAPHIC_DAT…" at bounding box center [609, 294] width 1219 height 589
click at [280, 118] on input "Po Box 15369" at bounding box center [348, 120] width 160 height 24
click at [927, 364] on button "Save & Close" at bounding box center [907, 373] width 87 height 27
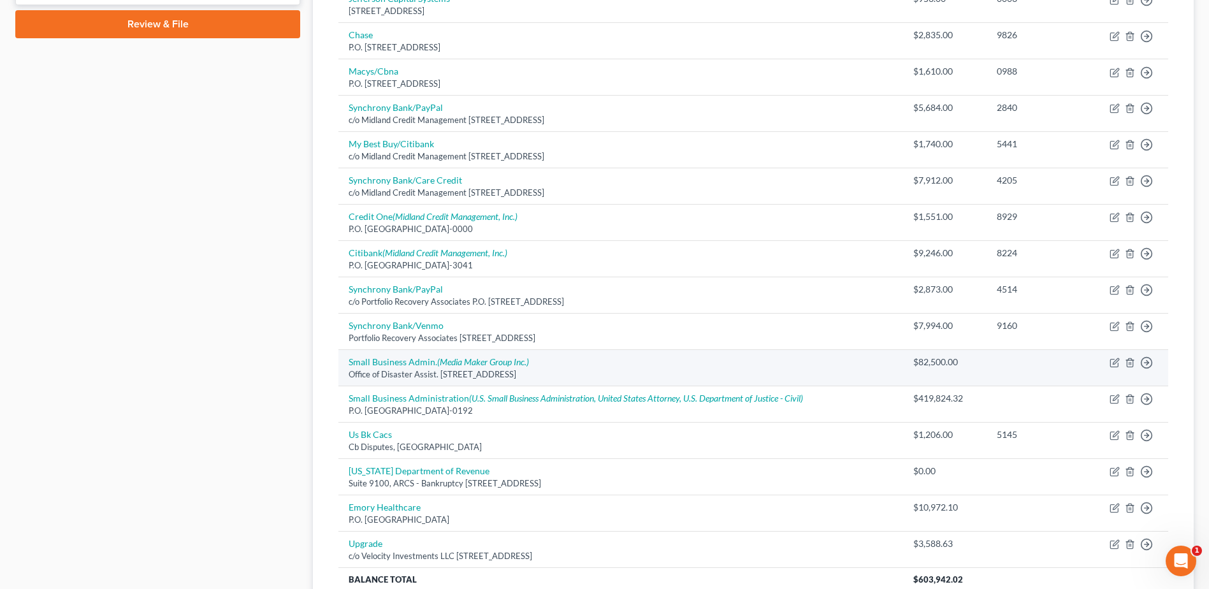
scroll to position [530, 0]
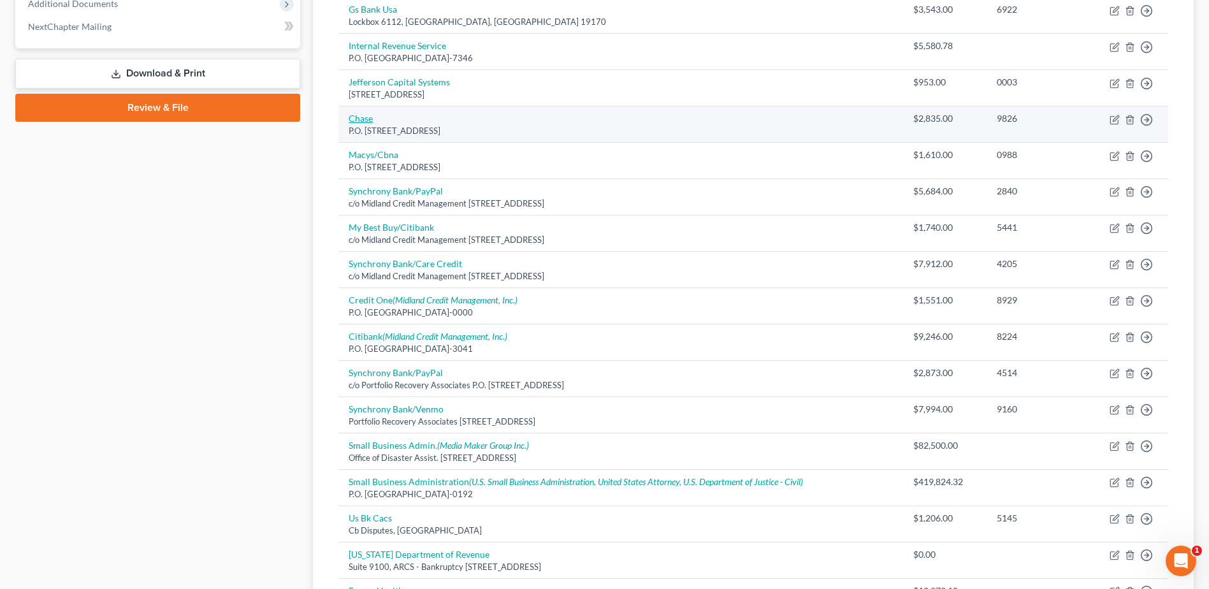
click at [356, 120] on link "Chase" at bounding box center [361, 118] width 24 height 11
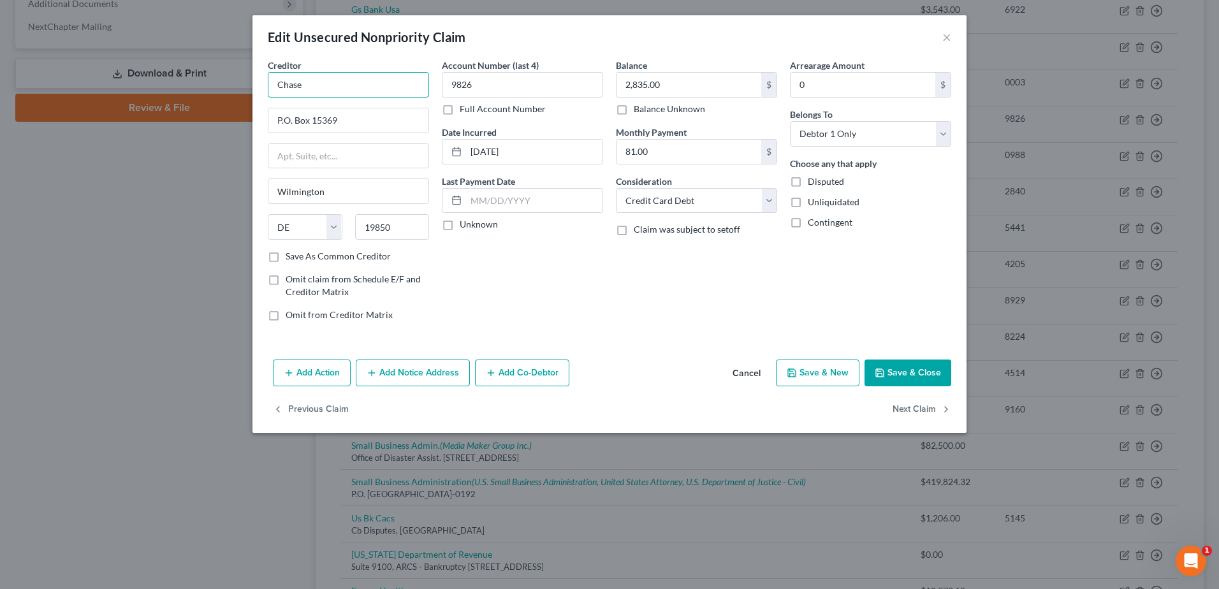
drag, startPoint x: 307, startPoint y: 87, endPoint x: 244, endPoint y: 89, distance: 62.5
click at [244, 89] on div "Edit Unsecured Nonpriority Claim × Creditor * Chase P.O. [GEOGRAPHIC_DATA] [US_…" at bounding box center [609, 294] width 1219 height 589
click at [926, 375] on button "Save & Close" at bounding box center [907, 373] width 87 height 27
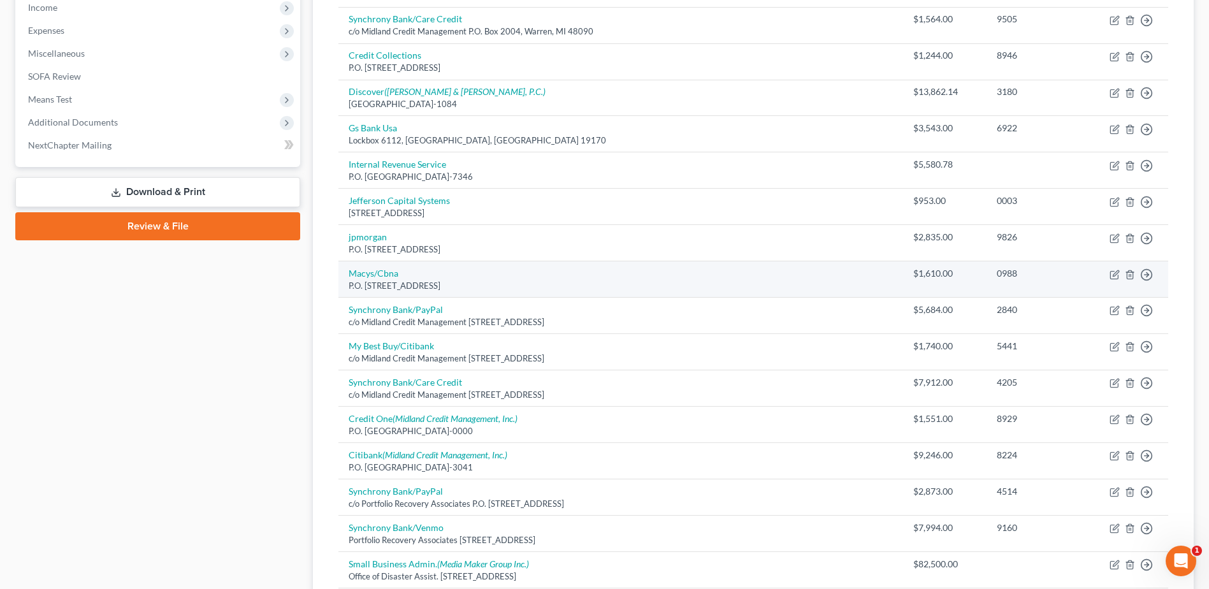
scroll to position [93, 0]
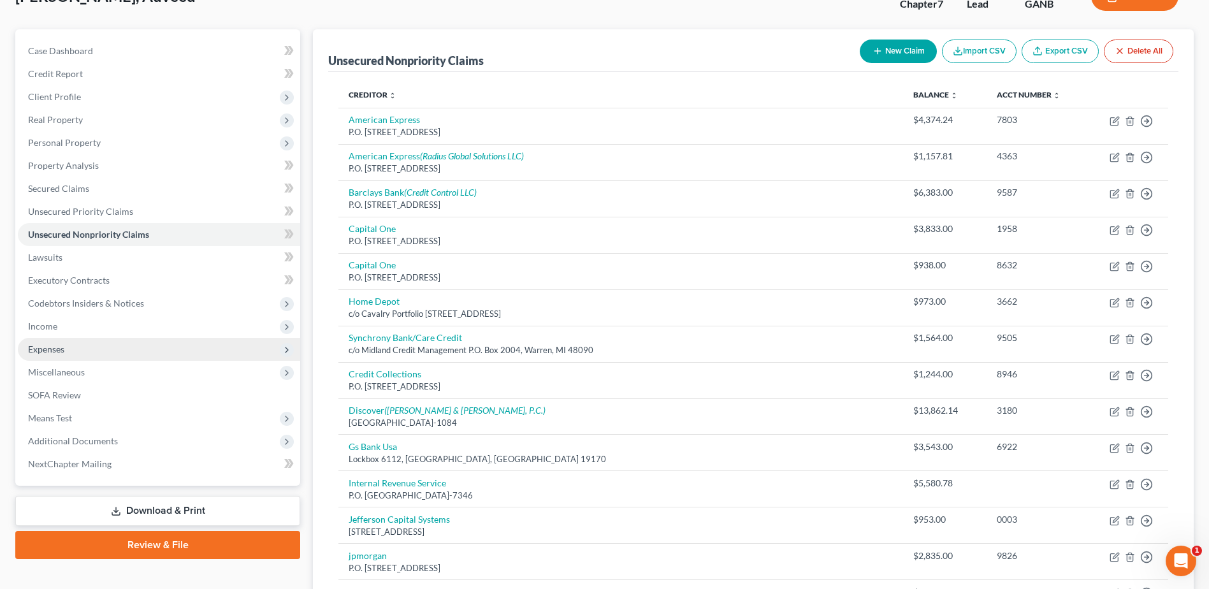
drag, startPoint x: 57, startPoint y: 326, endPoint x: 152, endPoint y: 343, distance: 95.9
click at [57, 326] on span "Income" at bounding box center [159, 326] width 282 height 23
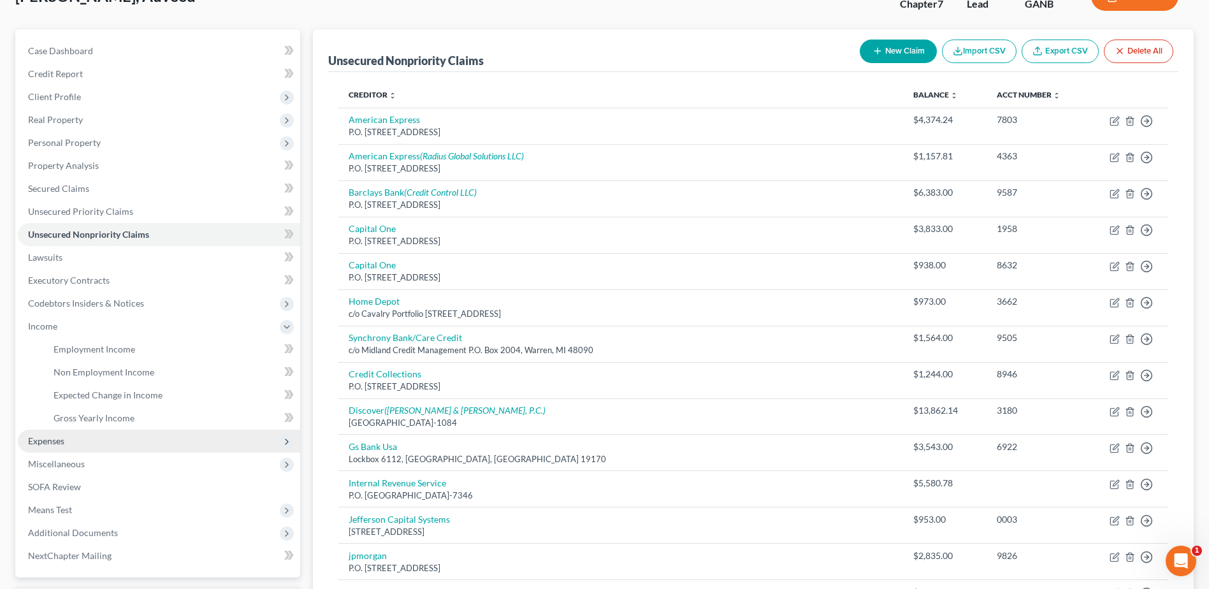
click at [56, 439] on span "Expenses" at bounding box center [46, 440] width 36 height 11
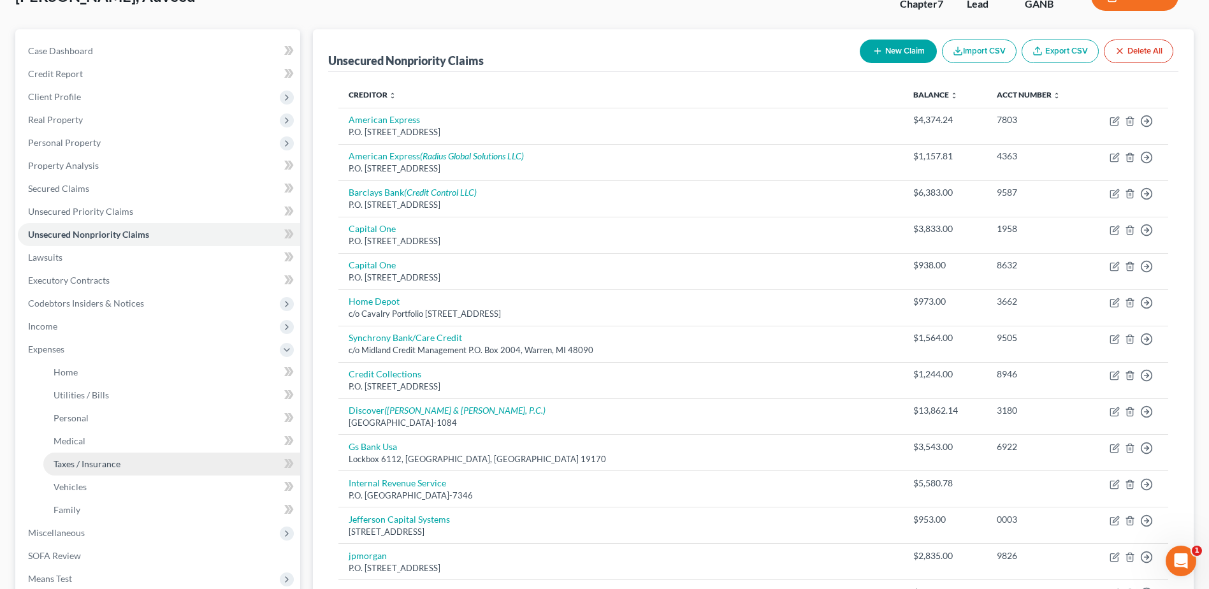
click at [78, 457] on link "Taxes / Insurance" at bounding box center [171, 464] width 257 height 23
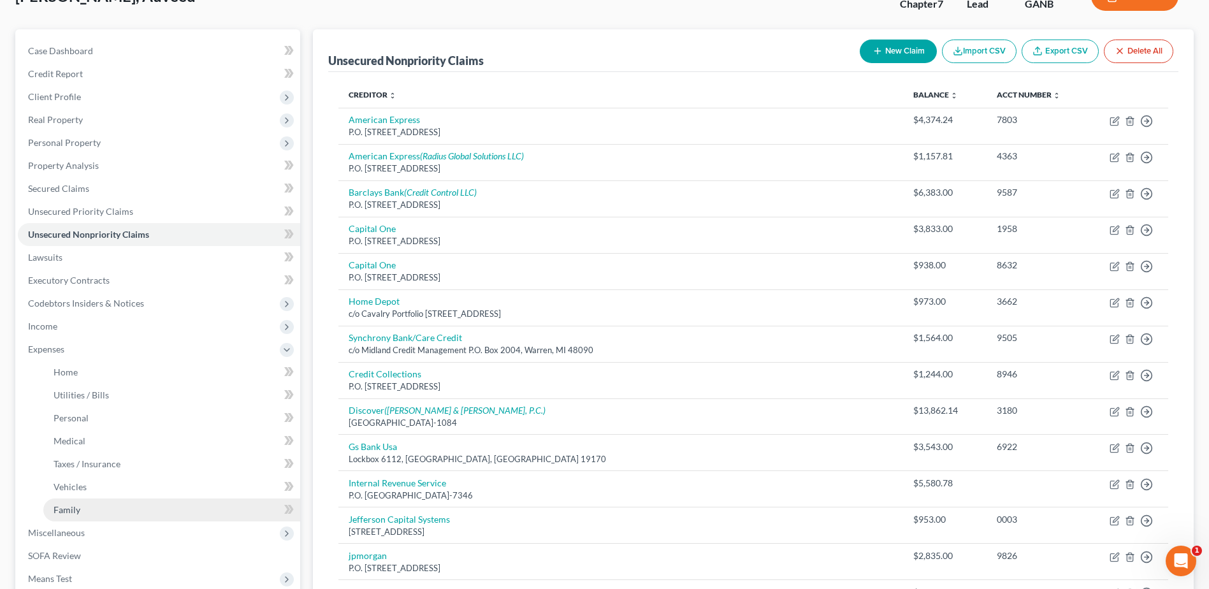
click at [70, 506] on span "Family" at bounding box center [67, 509] width 27 height 11
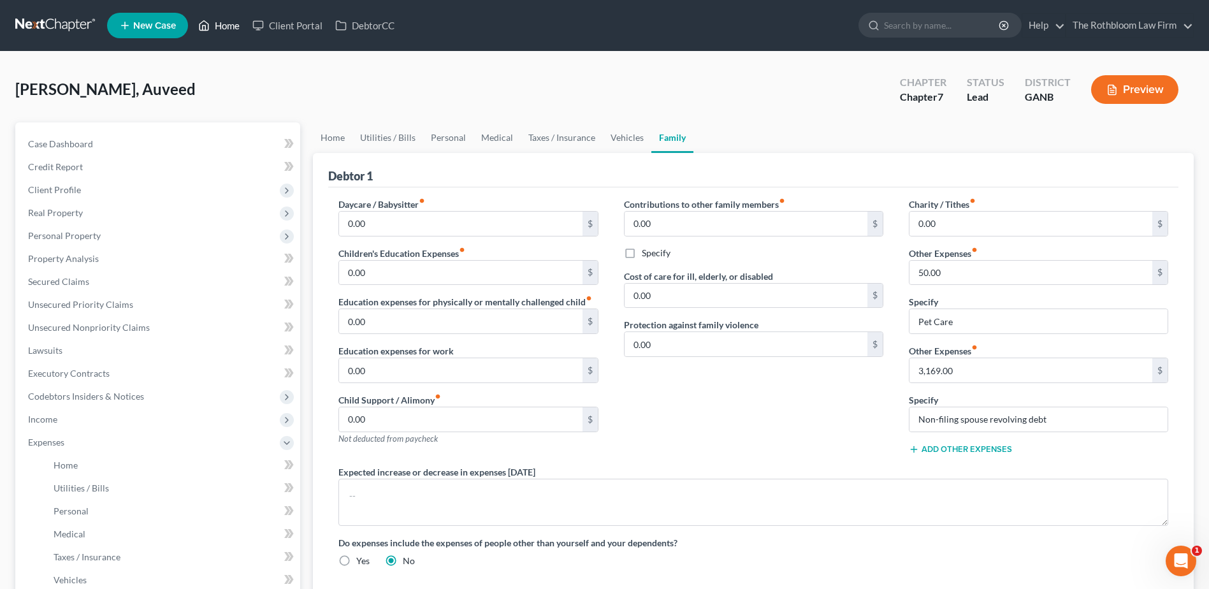
click at [223, 28] on link "Home" at bounding box center [219, 25] width 54 height 23
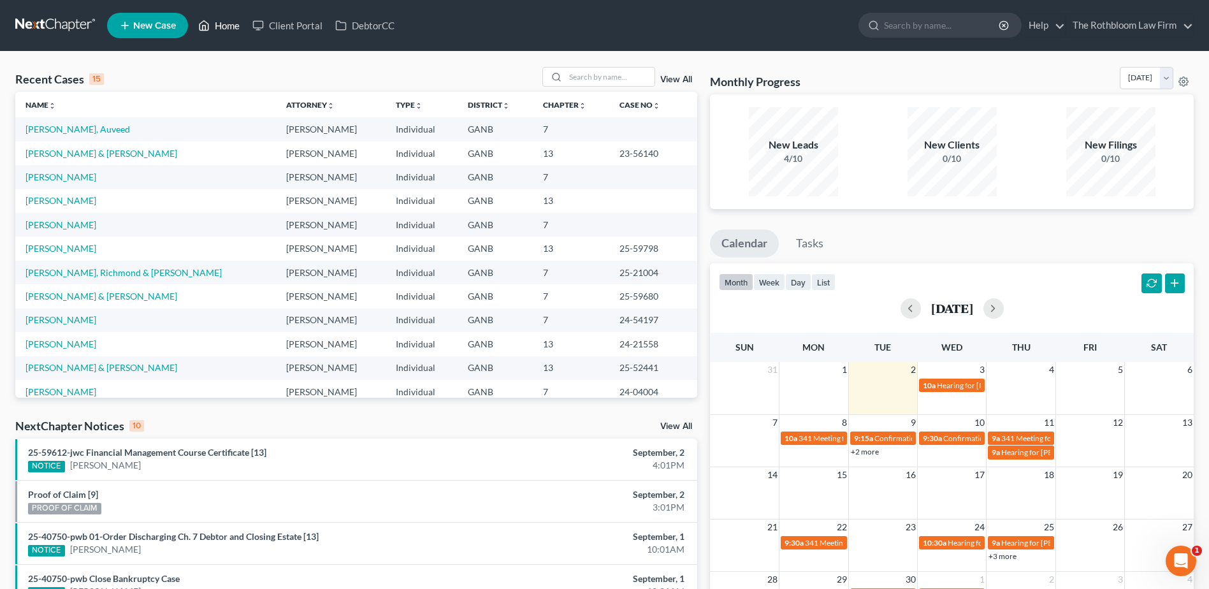
click at [229, 29] on link "Home" at bounding box center [219, 25] width 54 height 23
